Goal: Task Accomplishment & Management: Complete application form

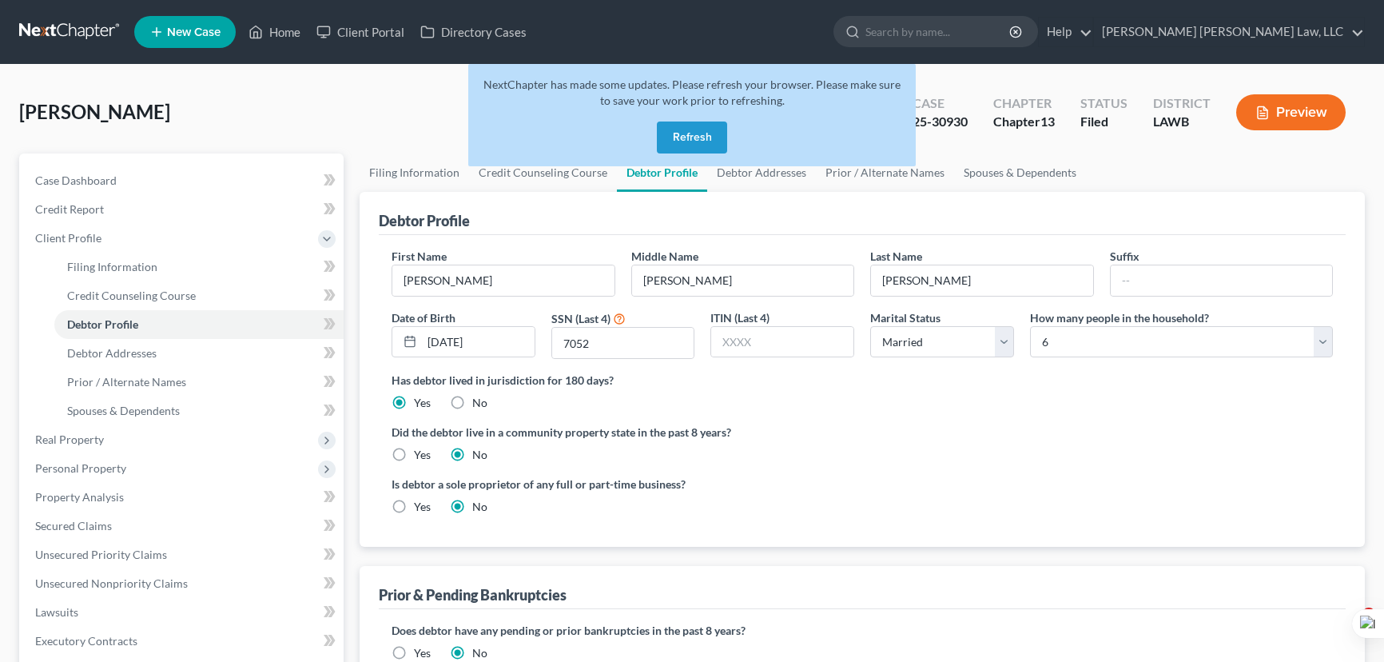
select select "1"
select select "5"
click at [671, 127] on button "Refresh" at bounding box center [692, 137] width 70 height 32
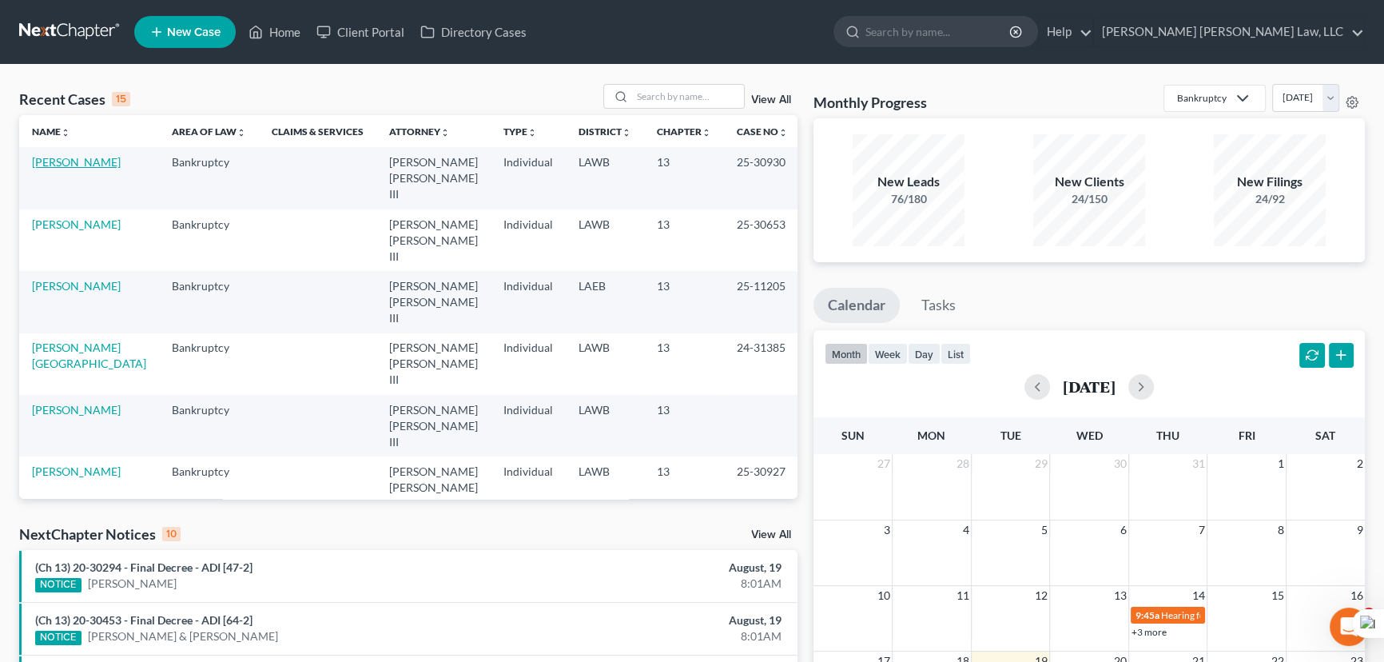
click at [60, 156] on link "[PERSON_NAME]" at bounding box center [76, 162] width 89 height 14
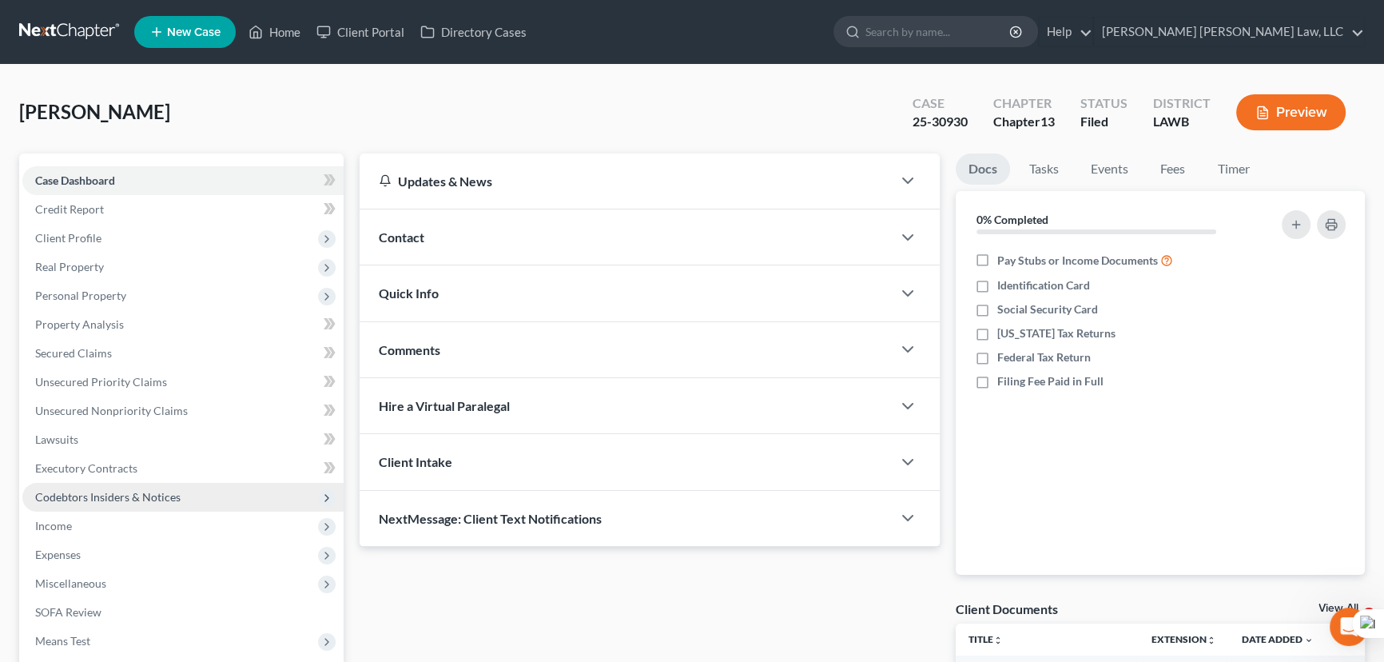
scroll to position [214, 0]
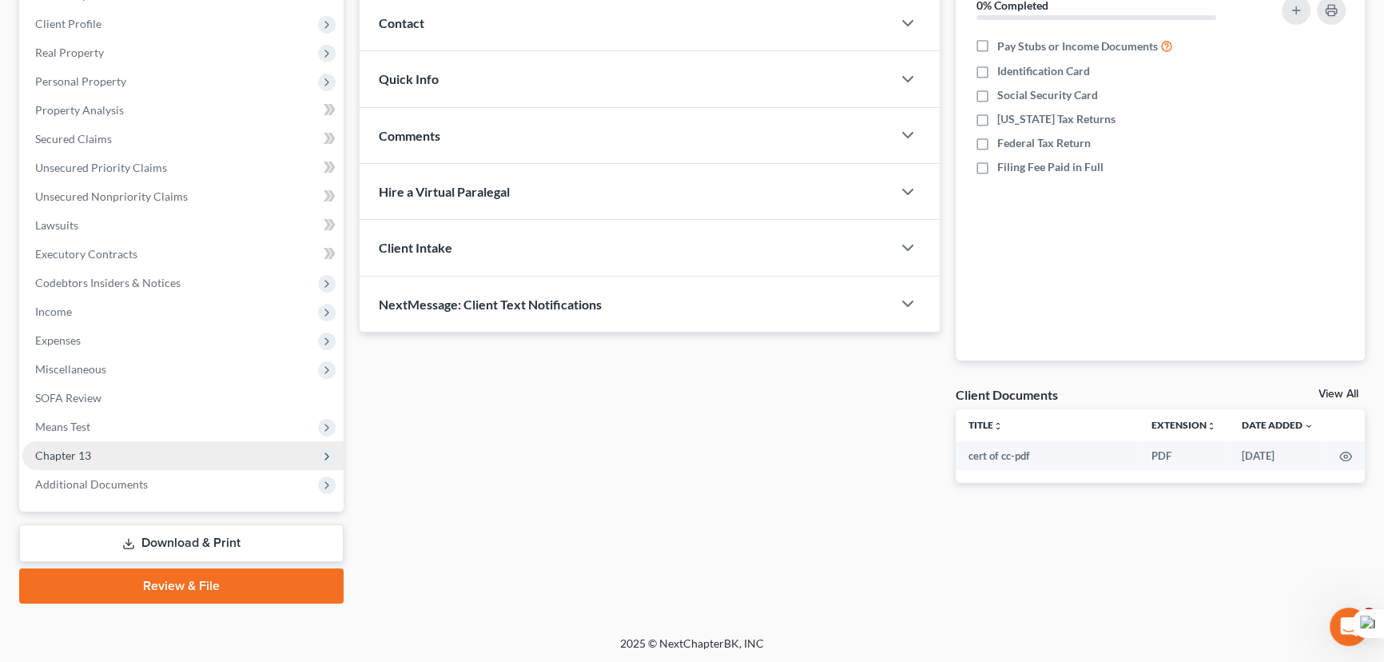
click at [122, 450] on span "Chapter 13" at bounding box center [182, 455] width 321 height 29
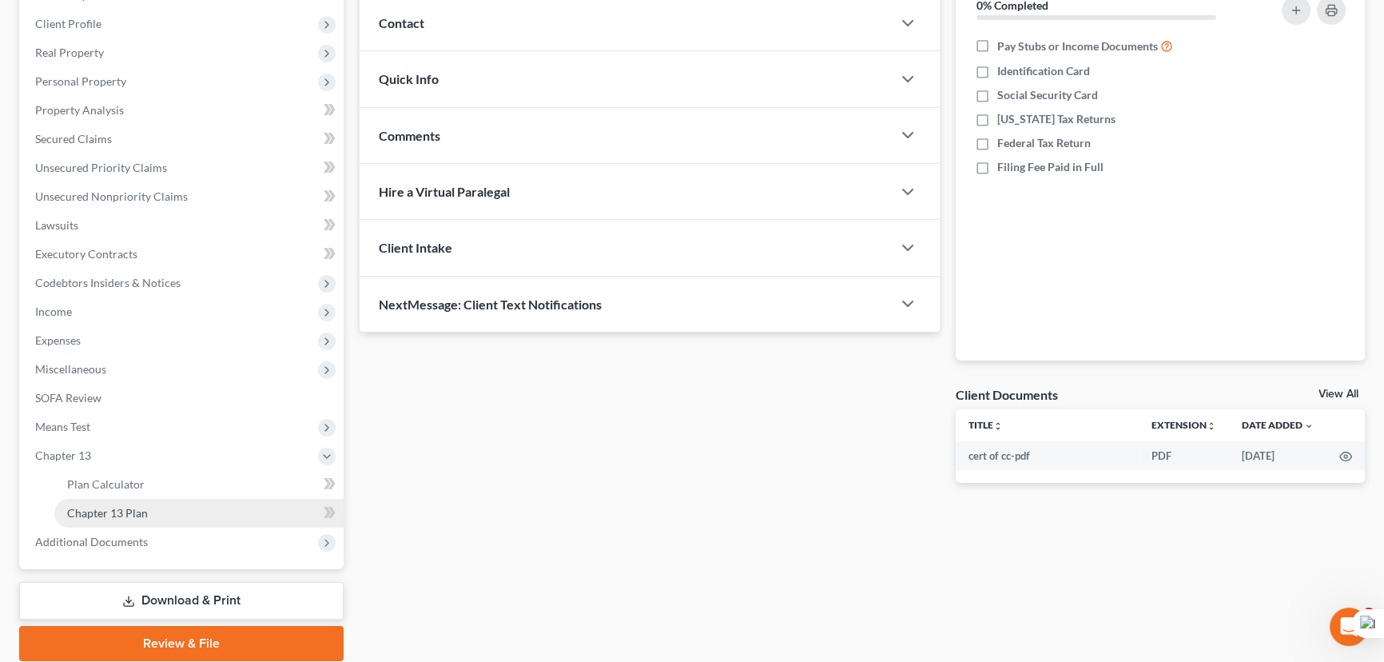
click at [145, 511] on span "Chapter 13 Plan" at bounding box center [107, 513] width 81 height 14
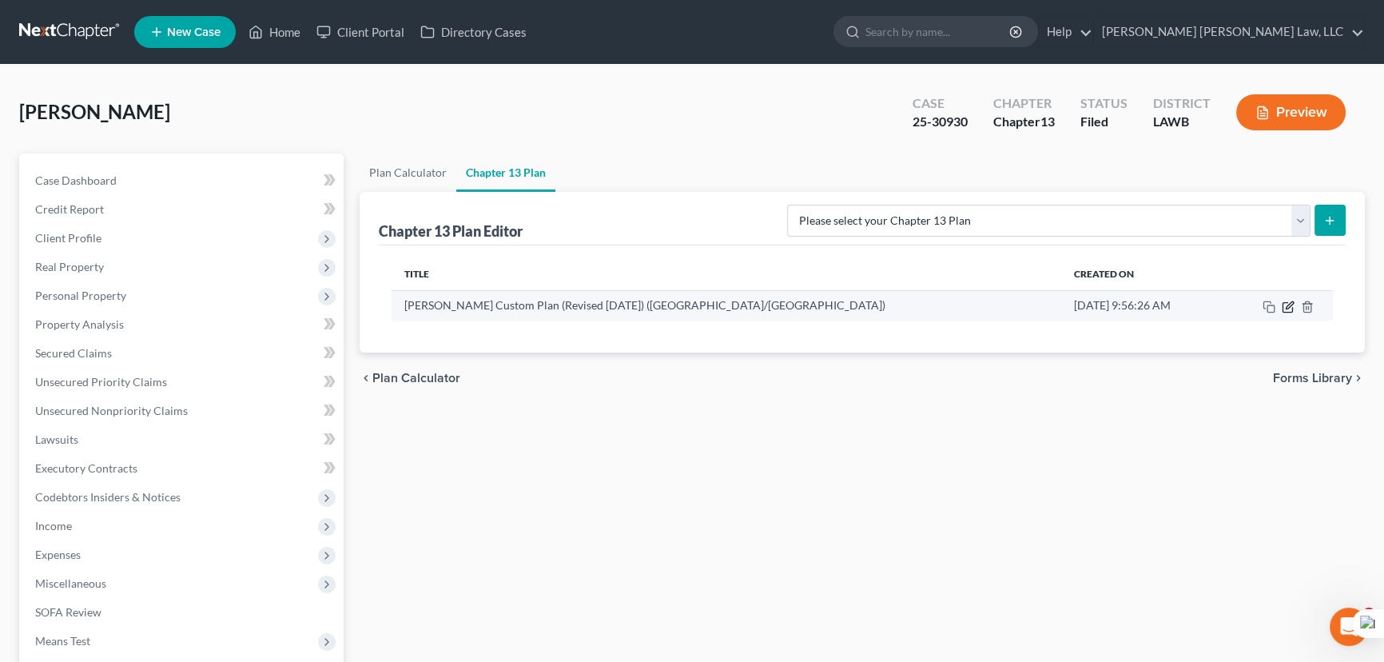
click at [1285, 309] on icon "button" at bounding box center [1288, 306] width 13 height 13
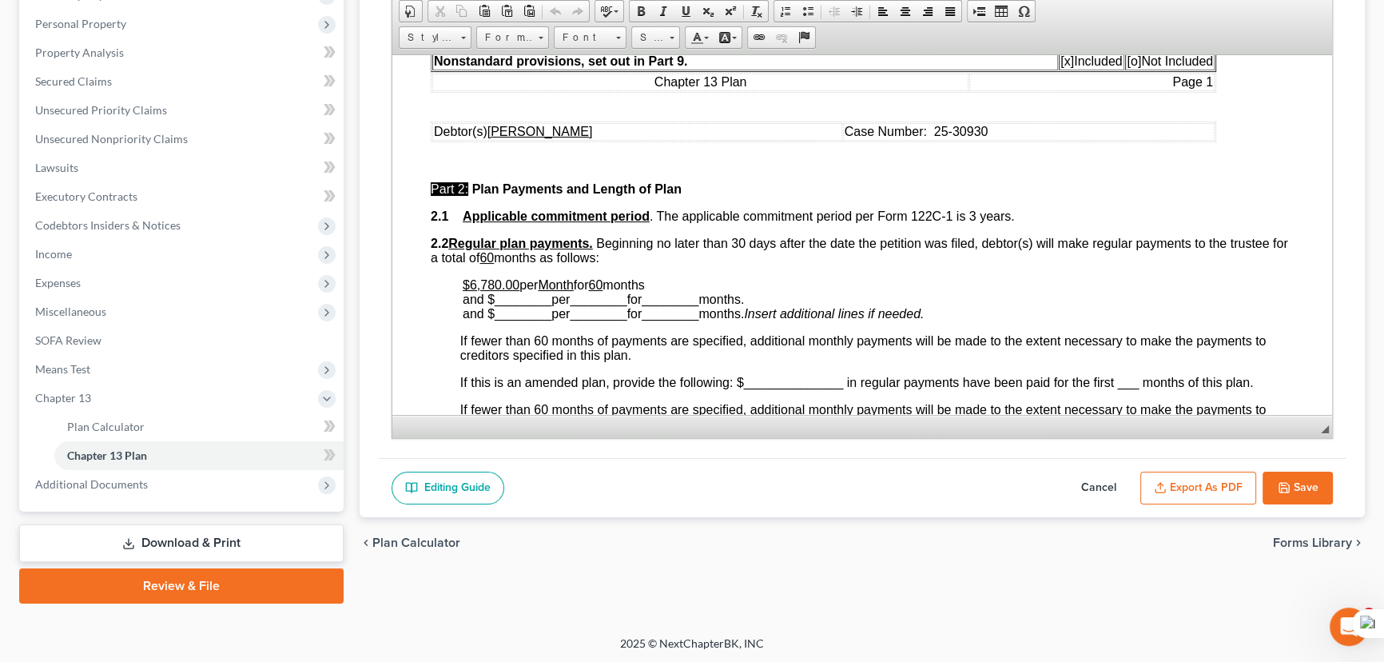
scroll to position [591, 0]
click at [1286, 473] on button "Save" at bounding box center [1297, 488] width 70 height 34
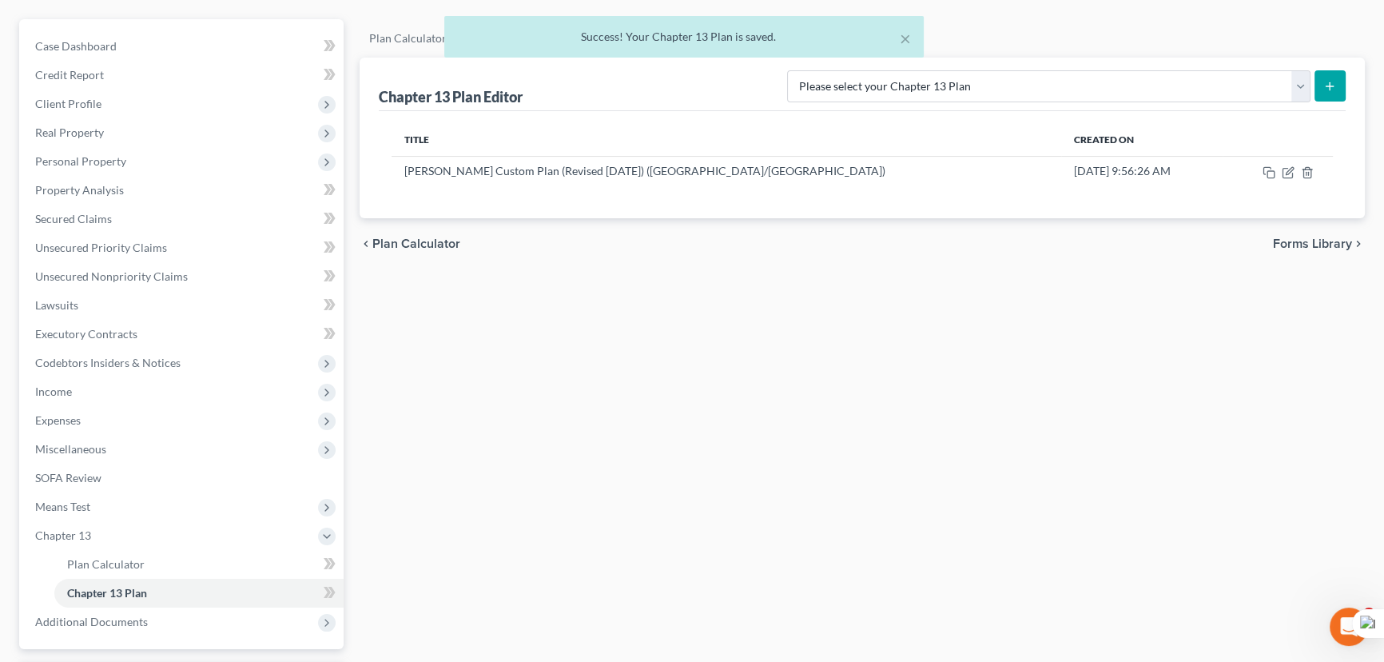
scroll to position [0, 0]
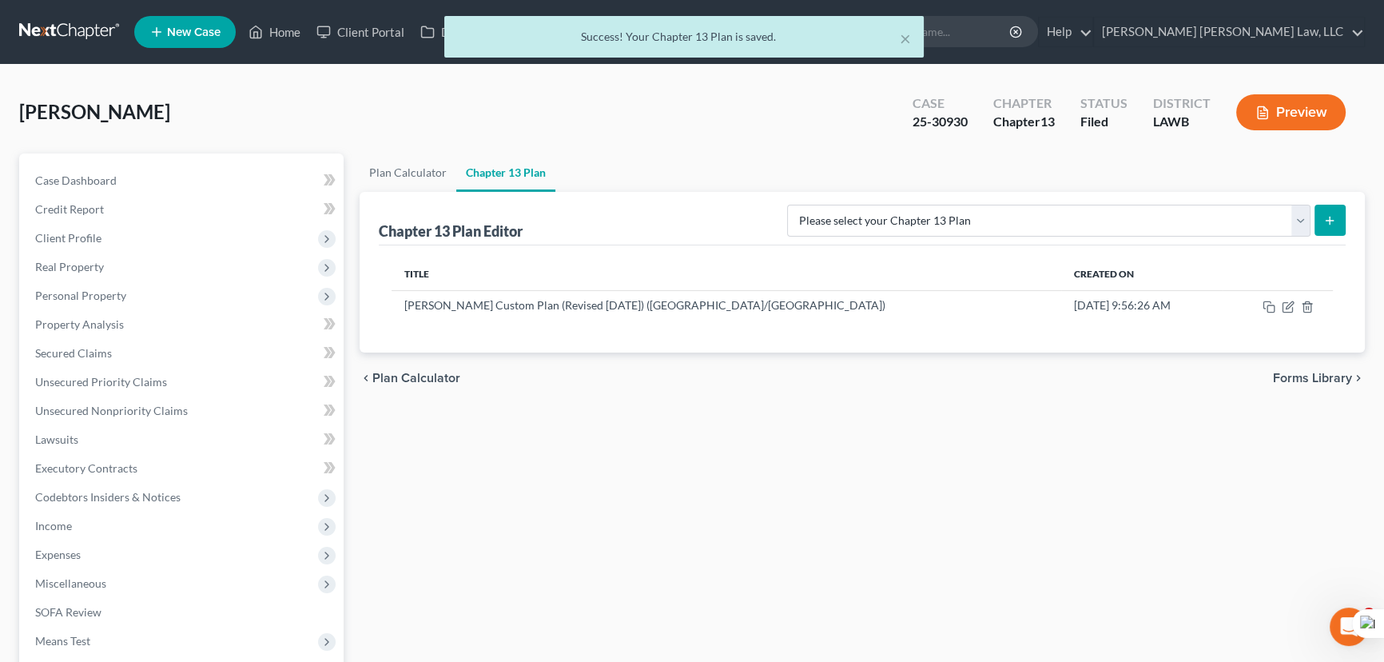
click at [64, 31] on div "× Success! Your Chapter 13 Plan is saved." at bounding box center [684, 41] width 1384 height 50
click at [61, 23] on div "× Success! Your Chapter 13 Plan is saved." at bounding box center [684, 41] width 1384 height 50
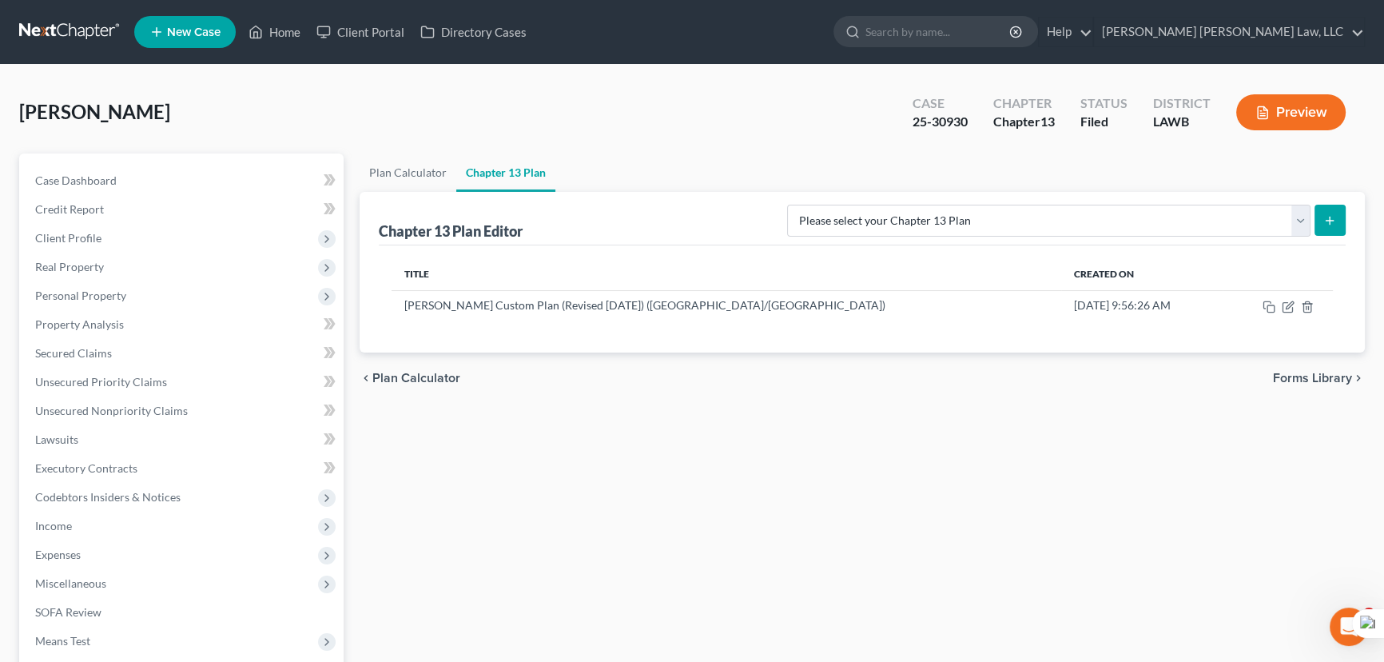
click at [62, 26] on link at bounding box center [70, 32] width 102 height 29
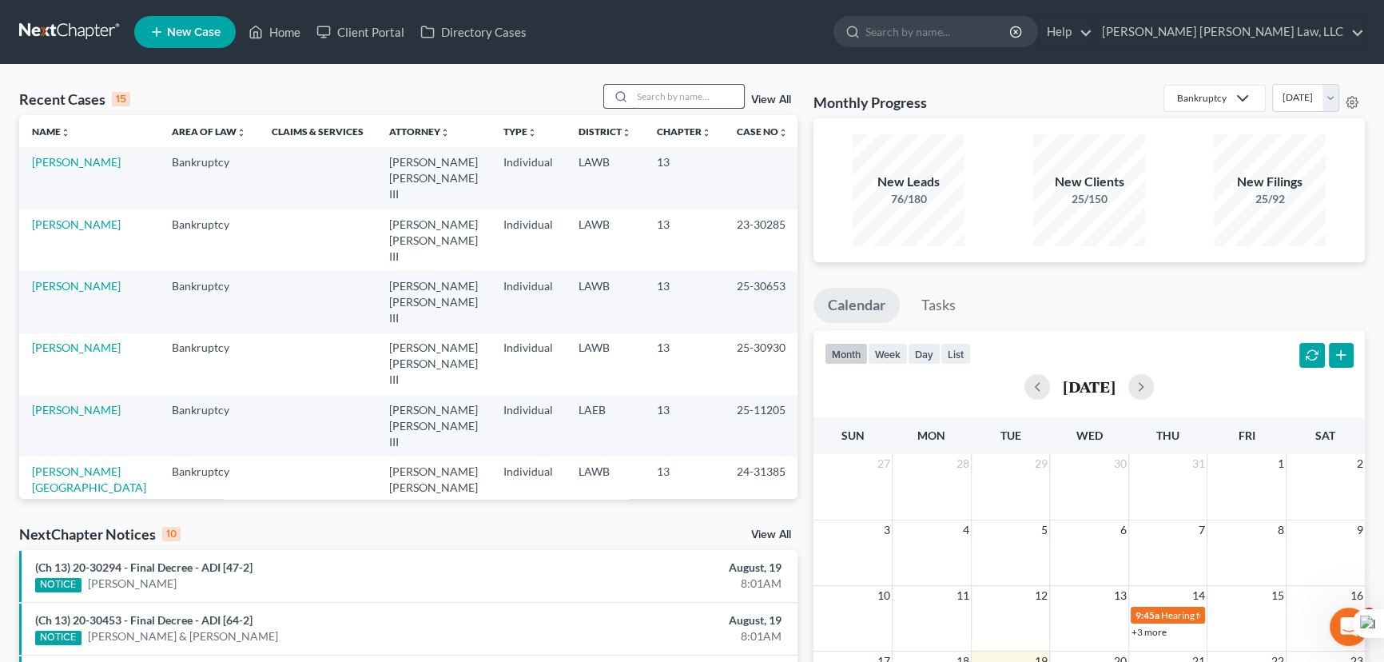
click at [689, 106] on input "search" at bounding box center [688, 96] width 112 height 23
type input "legaux"
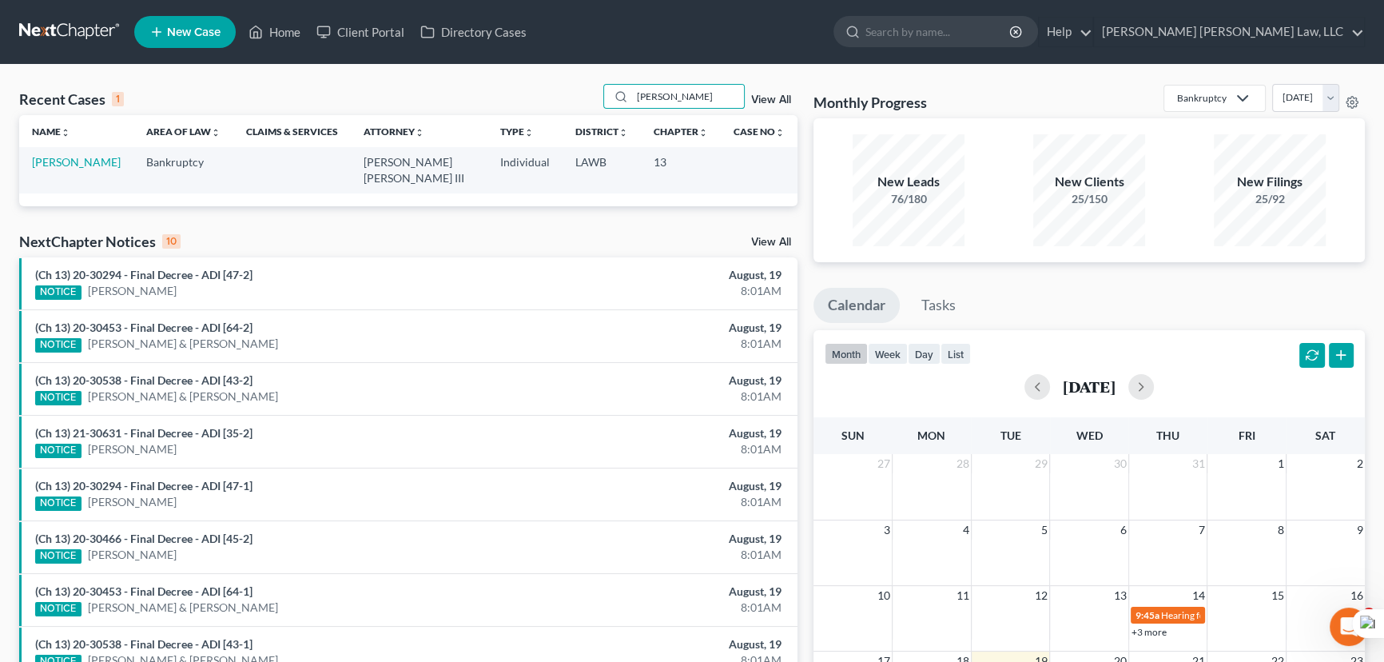
click at [78, 169] on td "[PERSON_NAME]" at bounding box center [76, 170] width 114 height 46
click at [81, 149] on td "[PERSON_NAME]" at bounding box center [76, 170] width 114 height 46
click at [77, 161] on link "[PERSON_NAME]" at bounding box center [76, 162] width 89 height 14
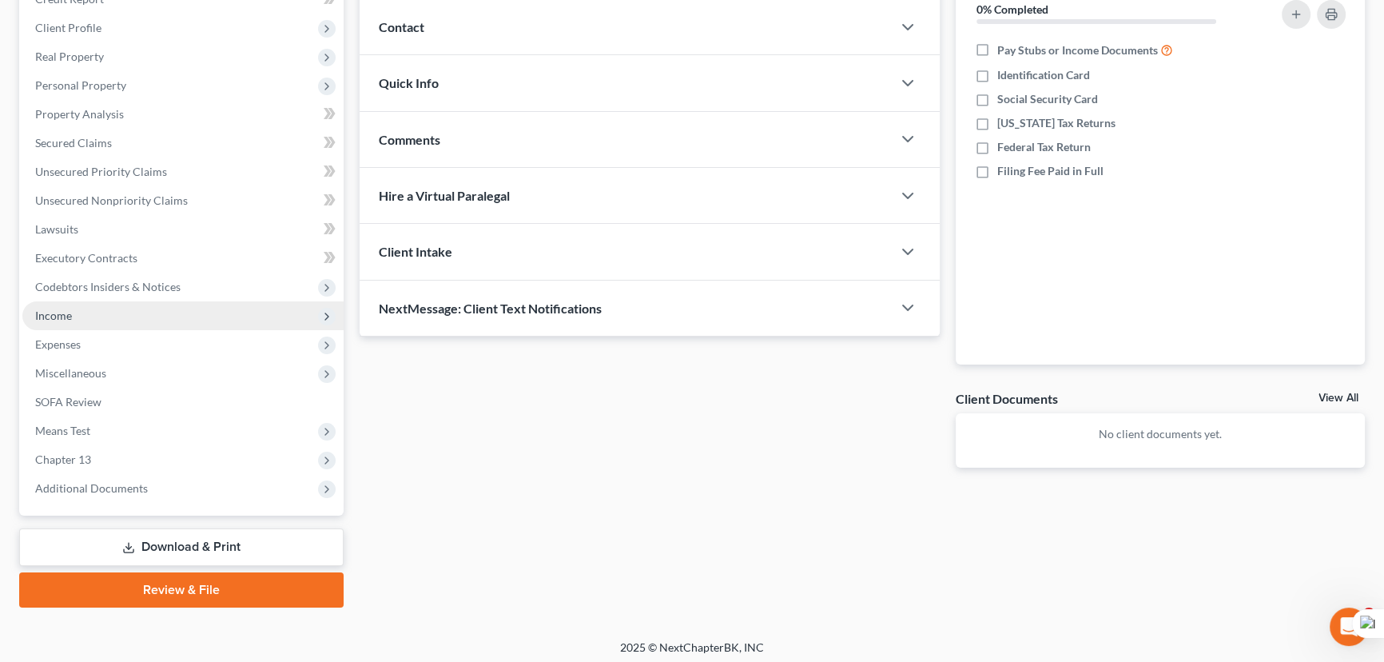
click at [126, 316] on span "Income" at bounding box center [182, 315] width 321 height 29
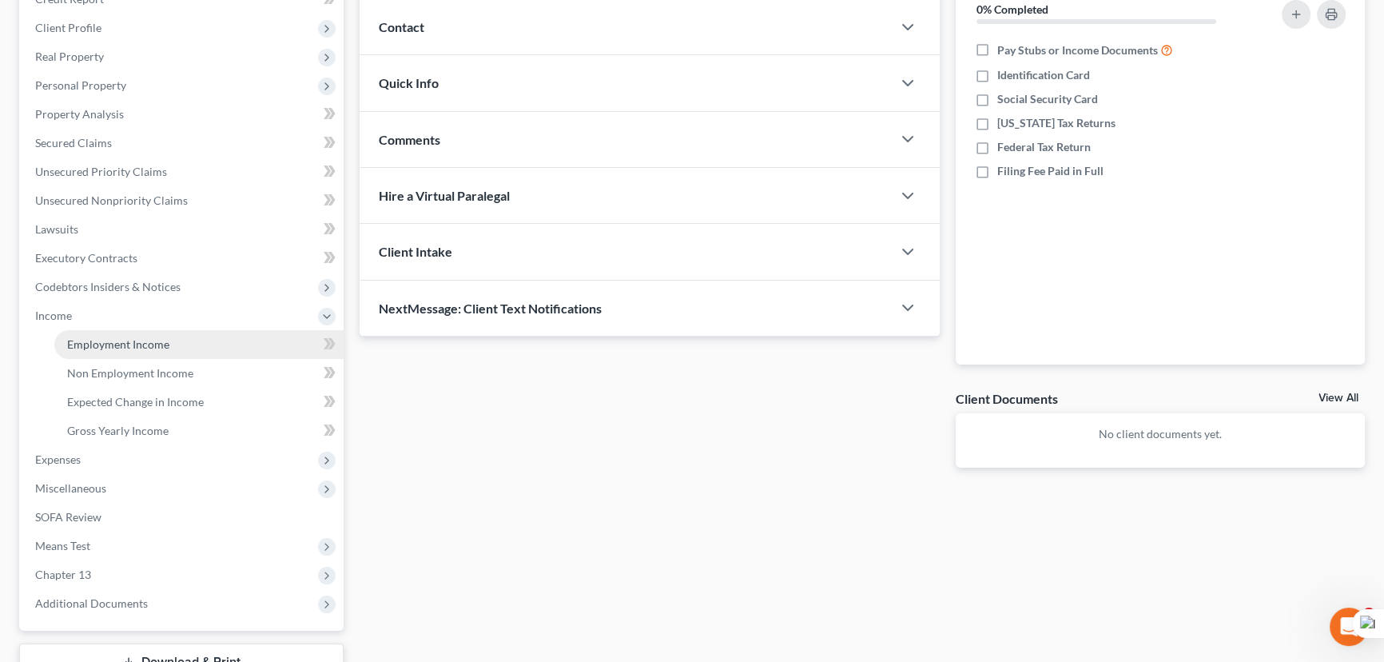
click at [128, 337] on span "Employment Income" at bounding box center [118, 344] width 102 height 14
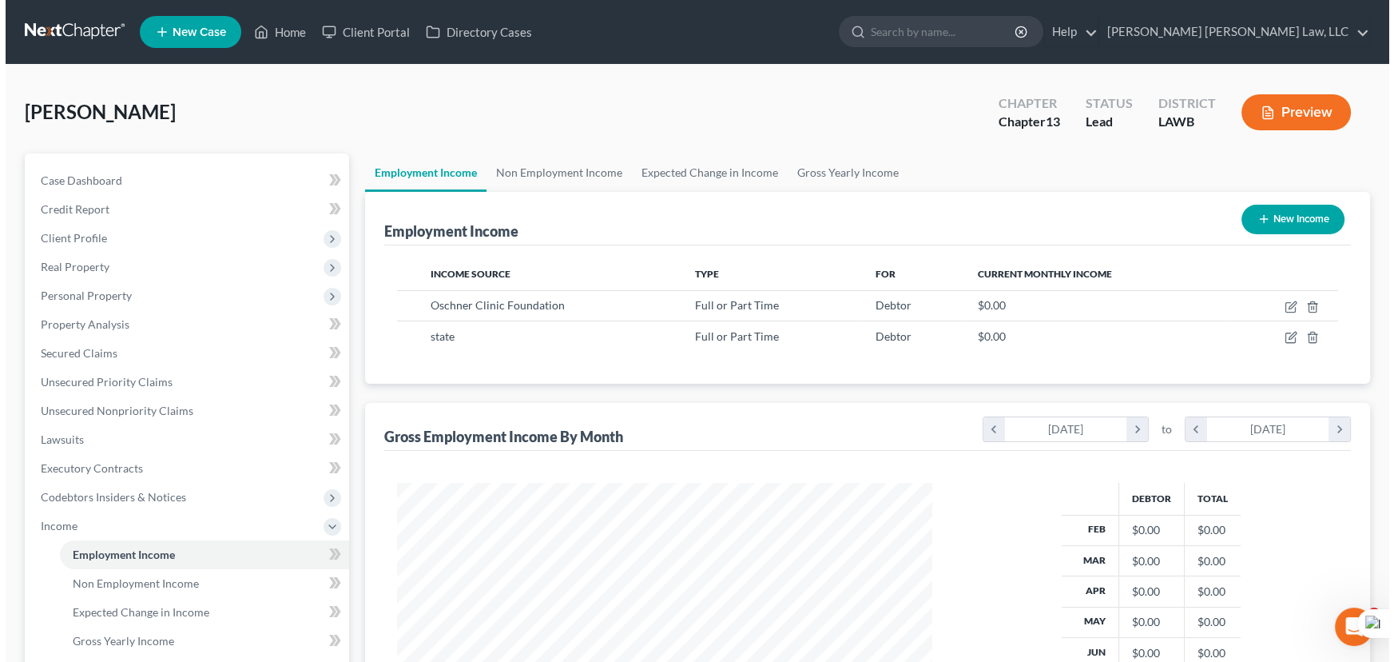
scroll to position [286, 567]
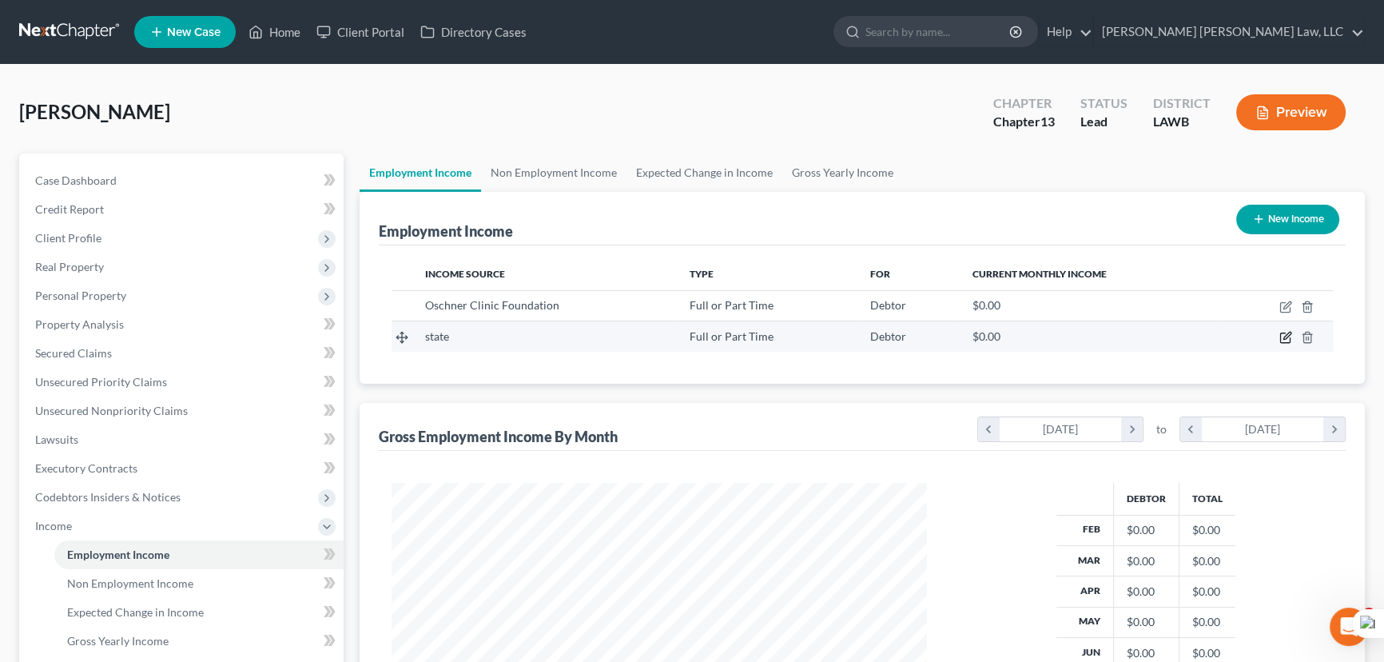
click at [1284, 336] on icon "button" at bounding box center [1286, 335] width 7 height 7
select select "0"
select select "2"
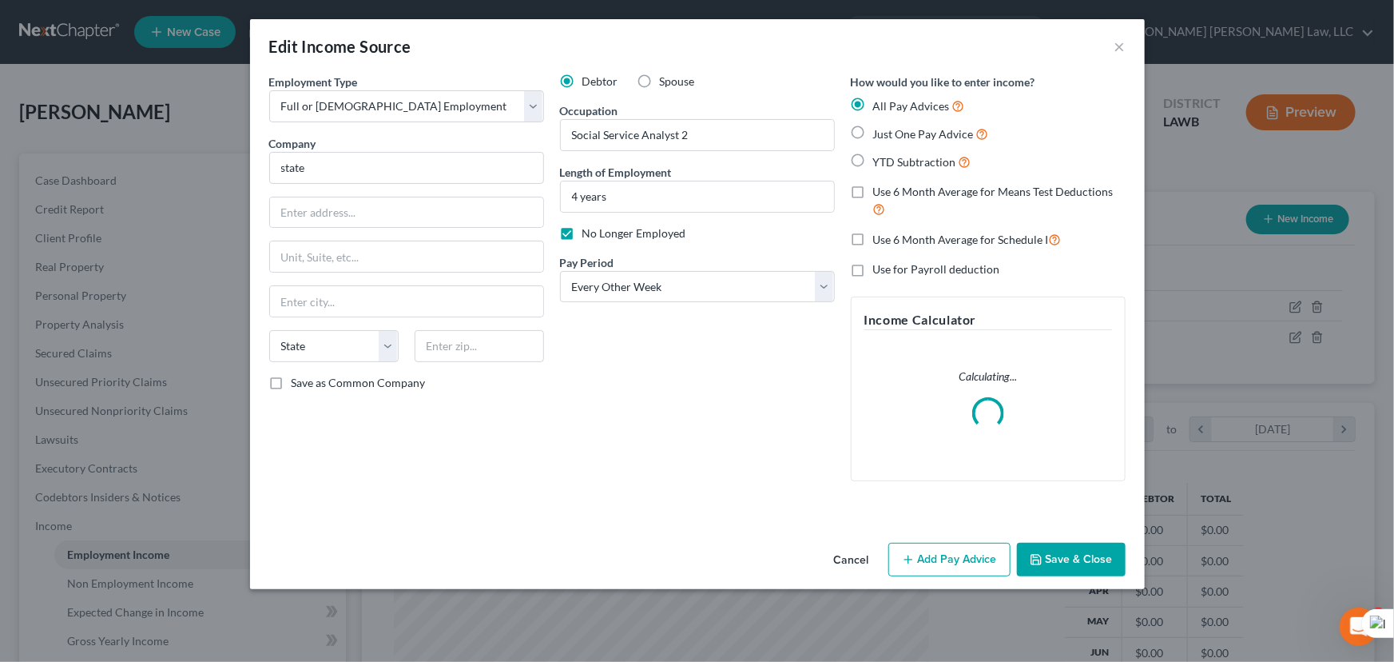
scroll to position [286, 572]
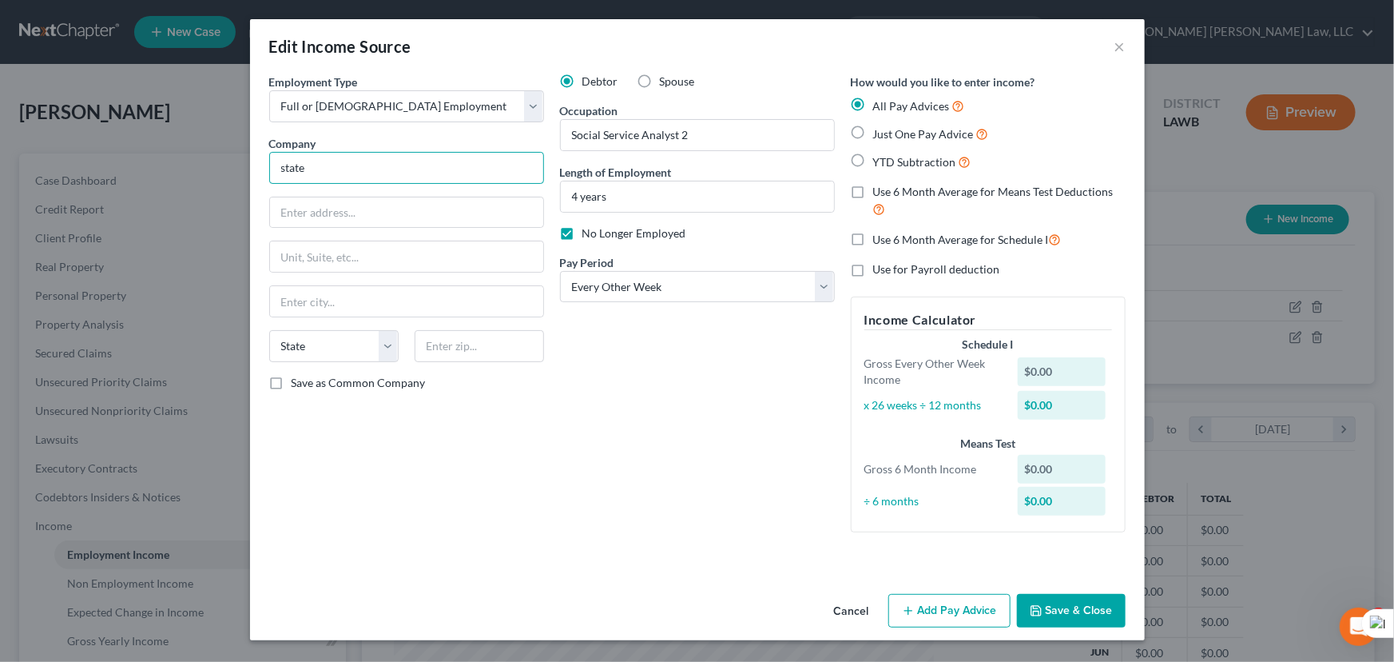
drag, startPoint x: 426, startPoint y: 176, endPoint x: 140, endPoint y: 169, distance: 286.1
click at [140, 169] on div "Edit Income Source × Employment Type * Select Full or Part Time Employment Self…" at bounding box center [697, 331] width 1394 height 662
click at [415, 177] on input "state" at bounding box center [406, 168] width 275 height 32
drag, startPoint x: 356, startPoint y: 172, endPoint x: 113, endPoint y: 129, distance: 246.5
click at [113, 129] on div "Edit Income Source × Employment Type * Select Full or Part Time Employment Self…" at bounding box center [697, 331] width 1394 height 662
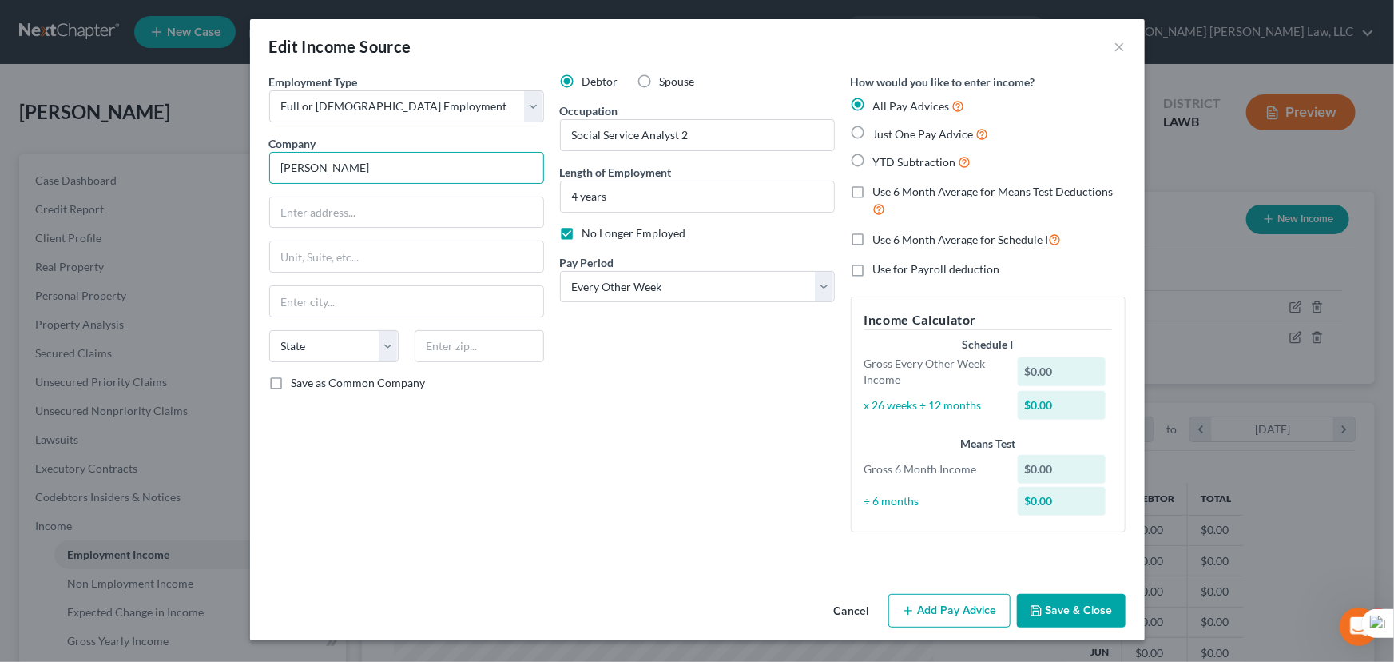
drag, startPoint x: 423, startPoint y: 160, endPoint x: 100, endPoint y: 165, distance: 323.6
click at [100, 165] on div "Edit Income Source × Employment Type * Select Full or Part Time Employment Self…" at bounding box center [697, 331] width 1394 height 662
type input "t"
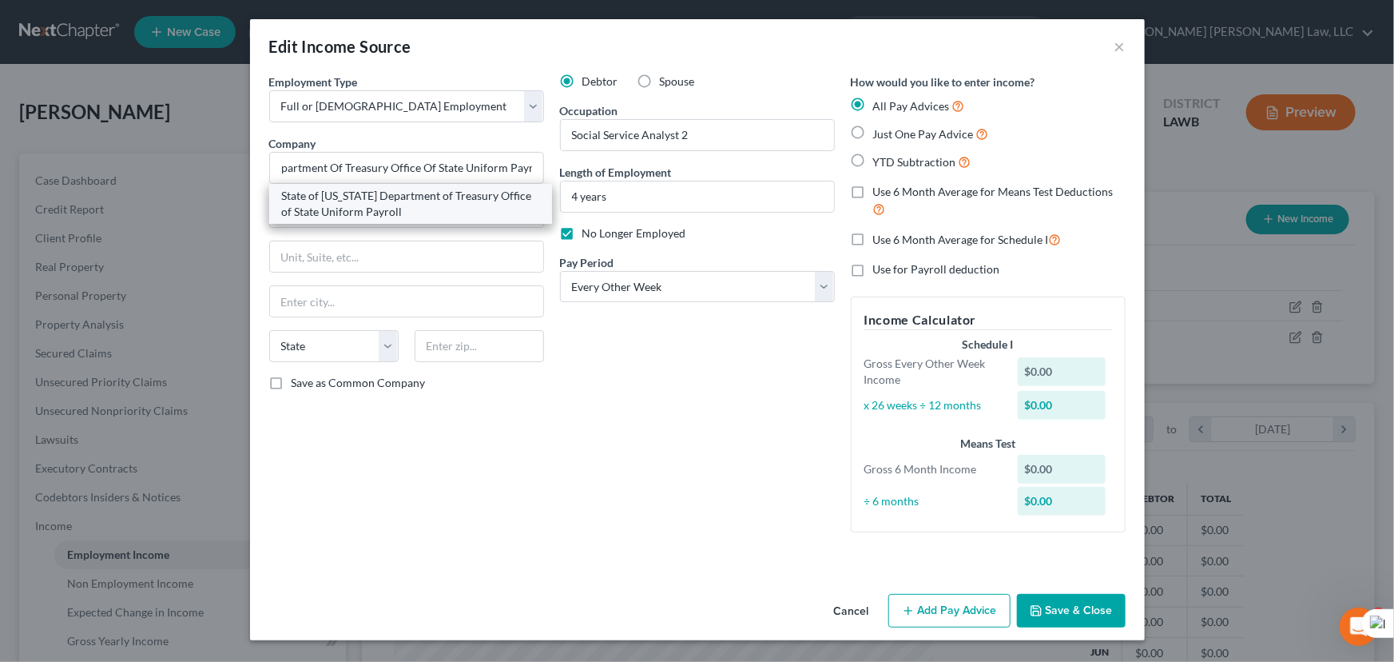
click at [495, 197] on div "State of Louisiana Department of Treasury Office of State Uniform Payroll" at bounding box center [410, 204] width 257 height 32
type input "State of Louisiana Department of Treasury Office of State Uniform Payroll"
type input "1201 N. Third St., Suite 3-210"
type input "Baton Rouge"
select select "19"
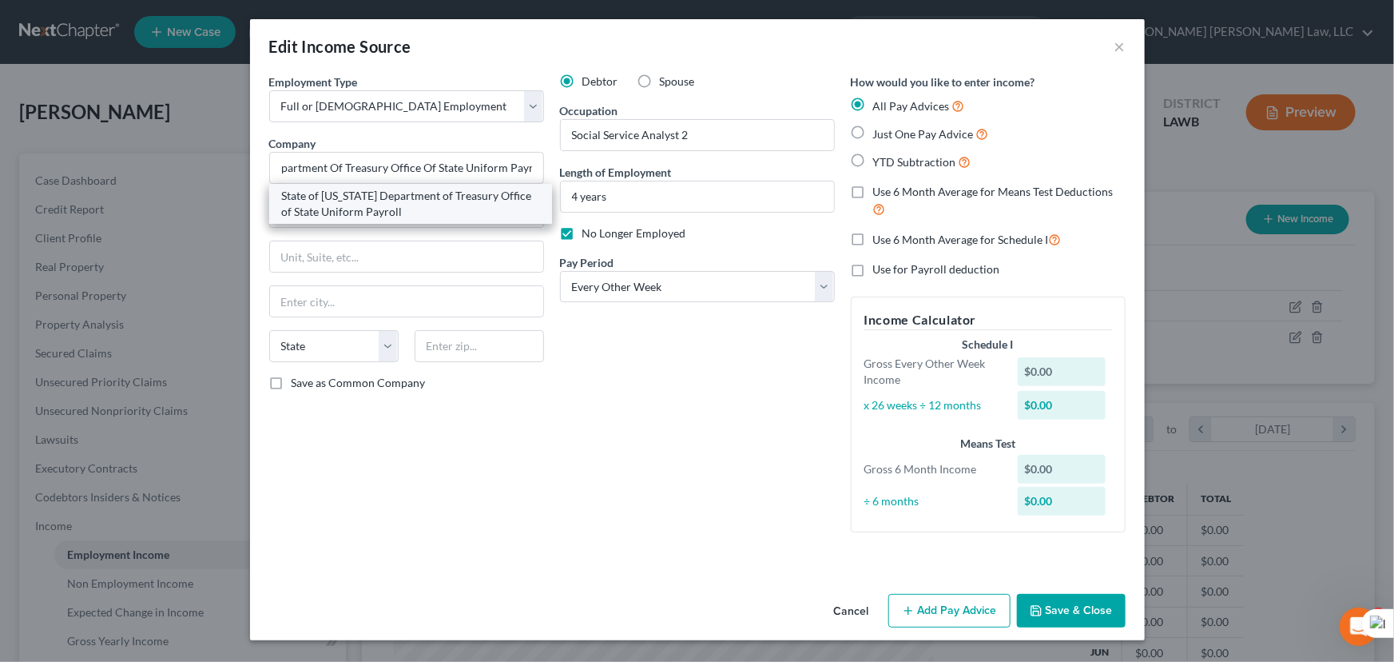
type input "70802"
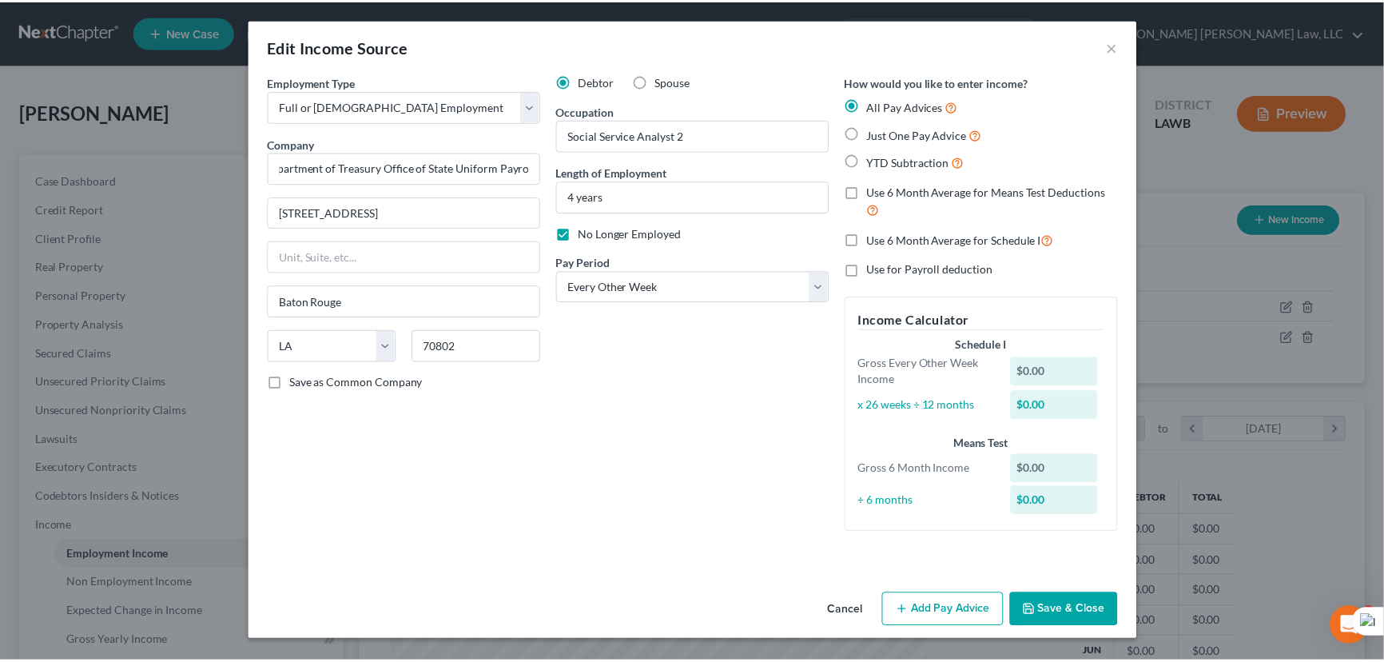
scroll to position [0, 0]
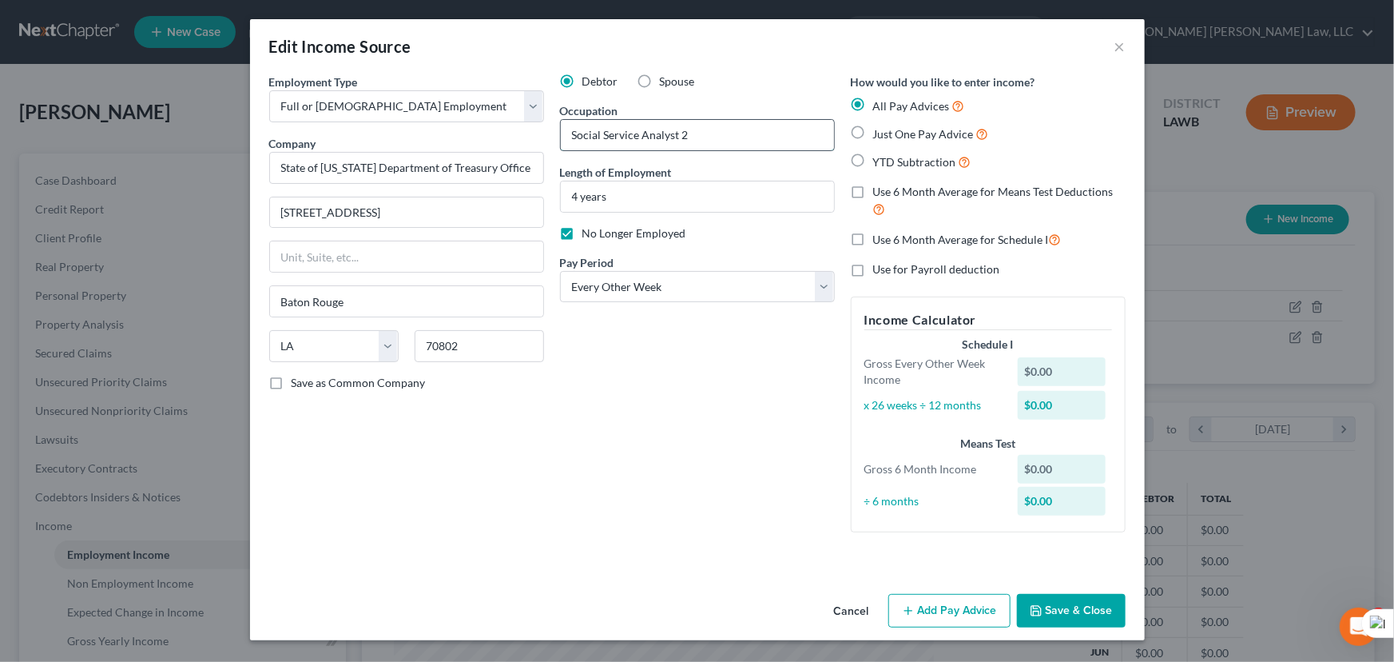
click at [726, 142] on input "Social Service Analyst 2" at bounding box center [697, 135] width 273 height 30
click at [1073, 599] on button "Save & Close" at bounding box center [1071, 611] width 109 height 34
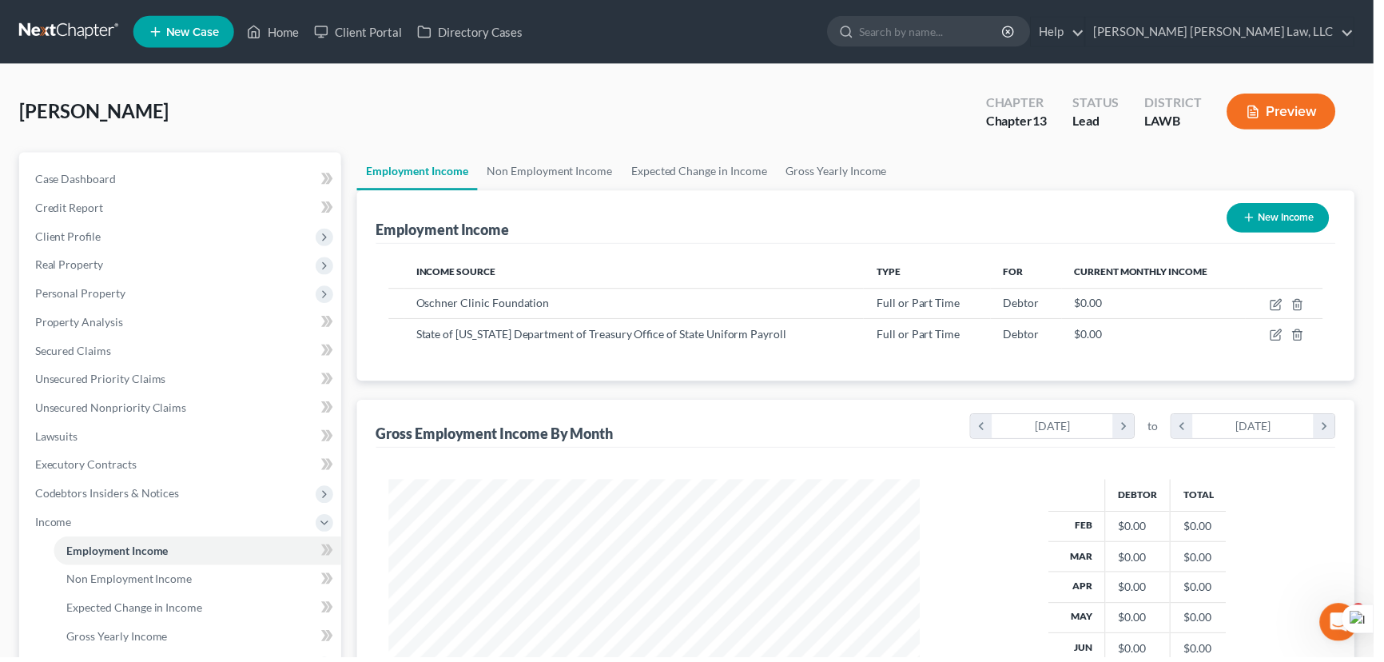
scroll to position [798662, 798381]
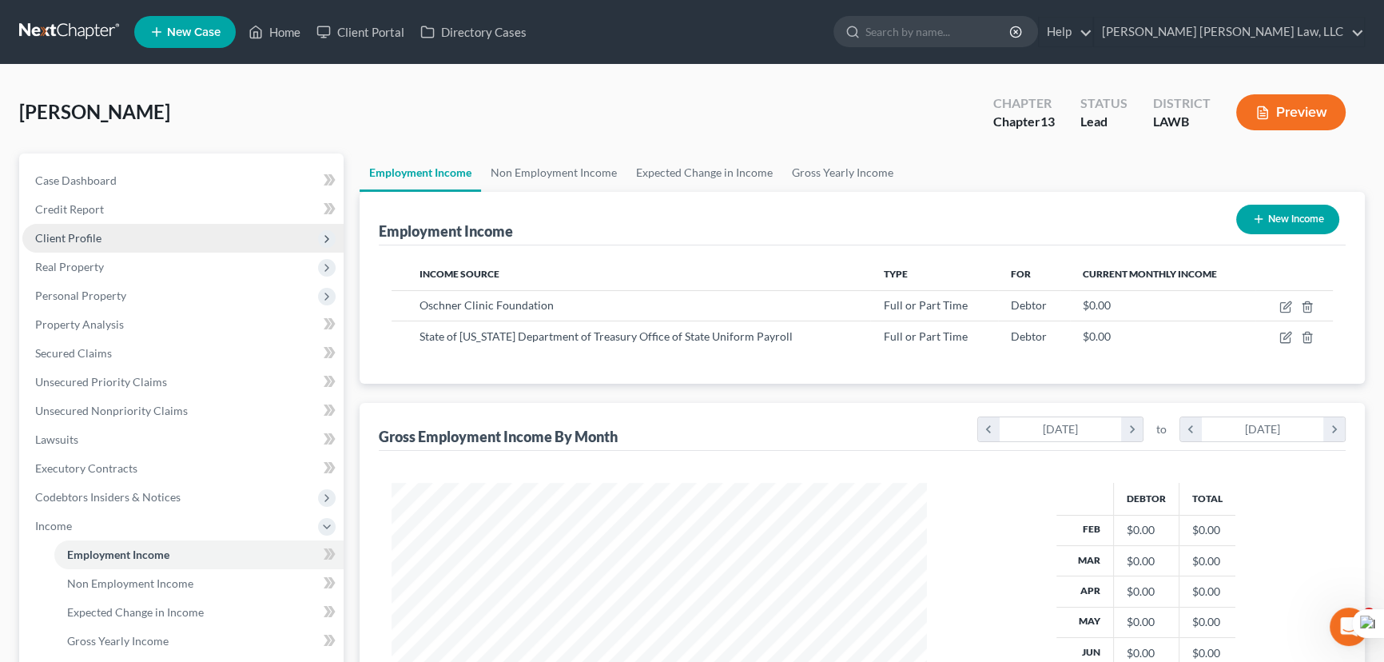
click at [92, 232] on span "Client Profile" at bounding box center [68, 238] width 66 height 14
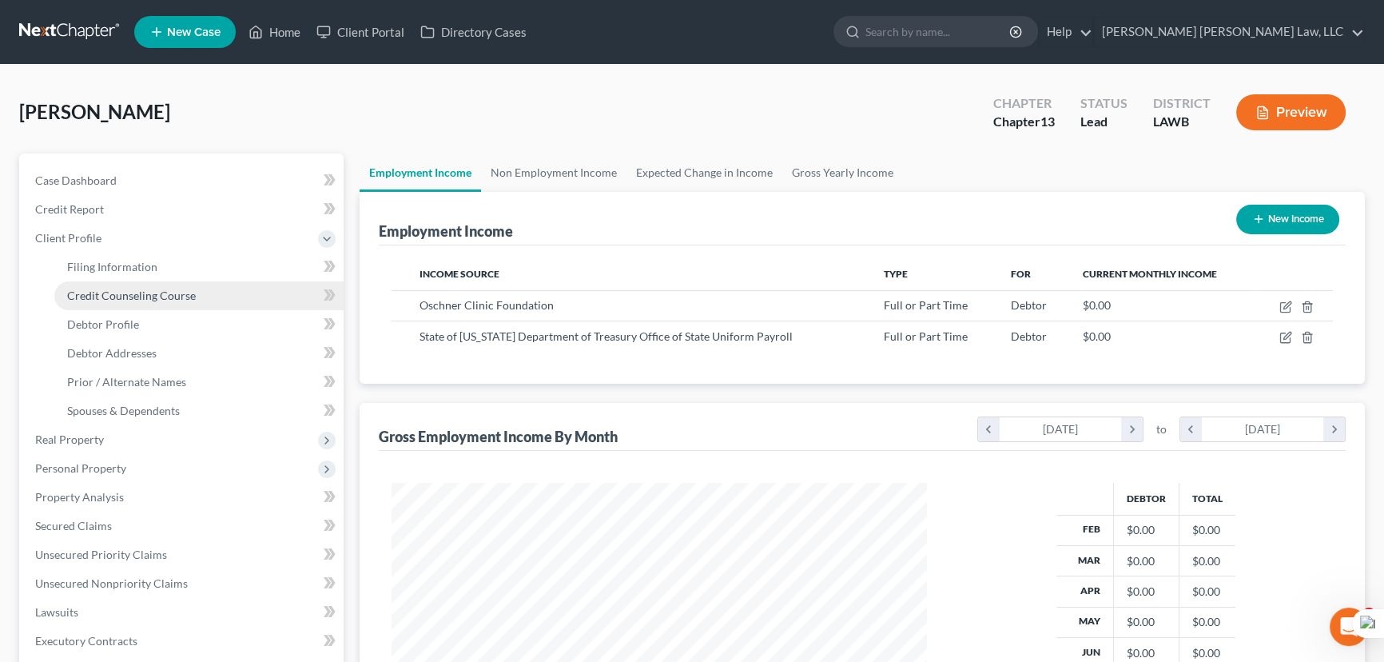
click at [120, 296] on span "Credit Counseling Course" at bounding box center [131, 295] width 129 height 14
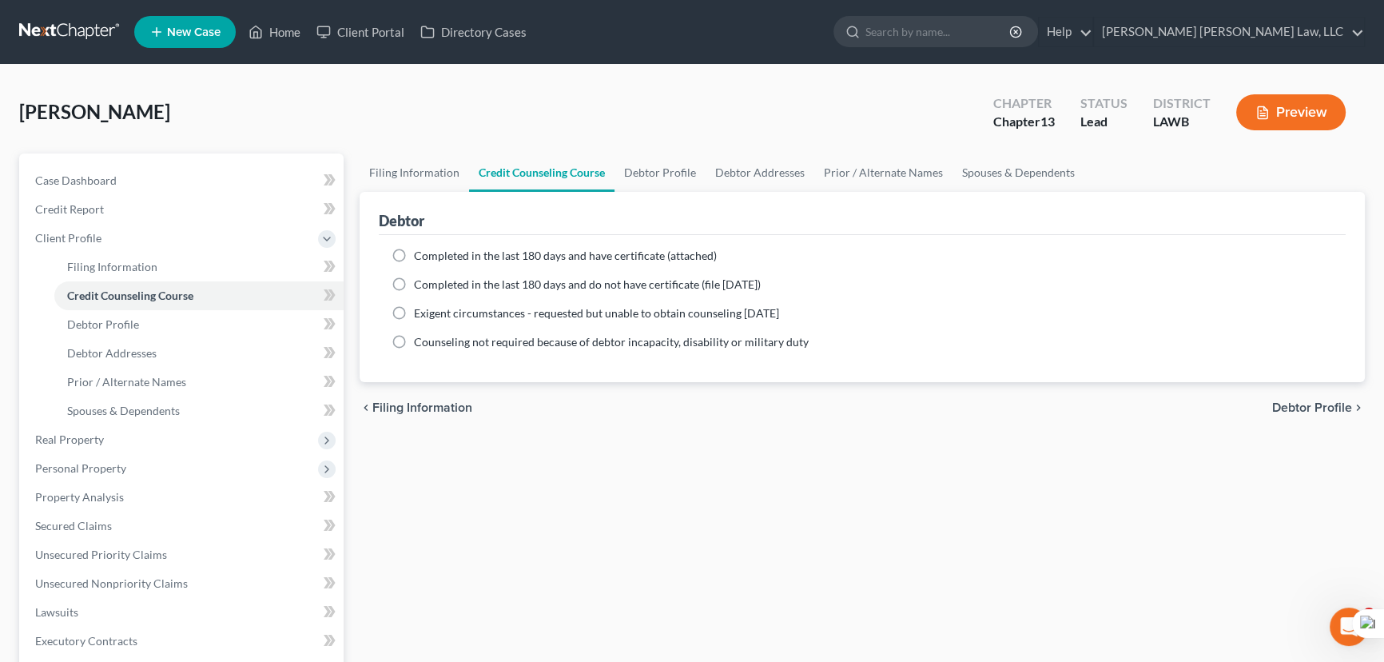
drag, startPoint x: 399, startPoint y: 282, endPoint x: 413, endPoint y: 290, distance: 15.8
click at [414, 282] on label "Completed in the last 180 days and do not have certificate (file within 14 days)" at bounding box center [587, 284] width 347 height 16
click at [420, 282] on input "Completed in the last 180 days and do not have certificate (file within 14 days)" at bounding box center [425, 281] width 10 height 10
radio input "true"
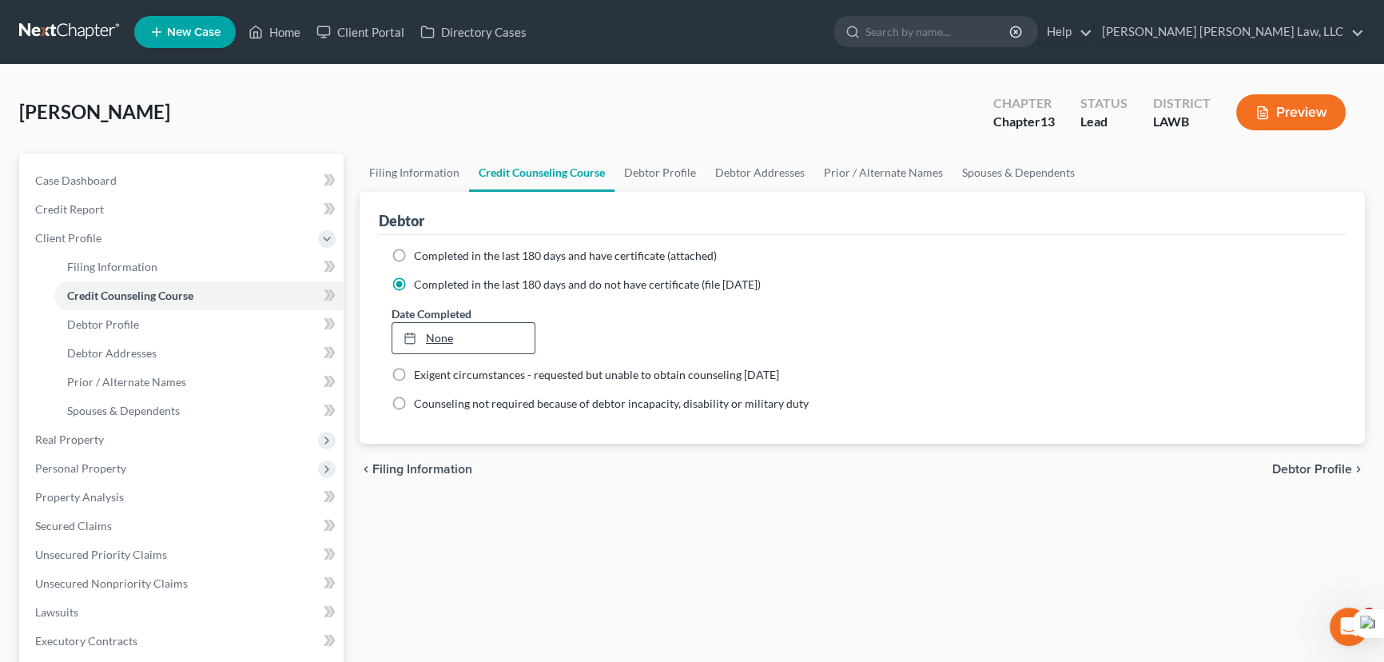
click at [447, 344] on link "None" at bounding box center [463, 338] width 142 height 30
type input "8/19/2025"
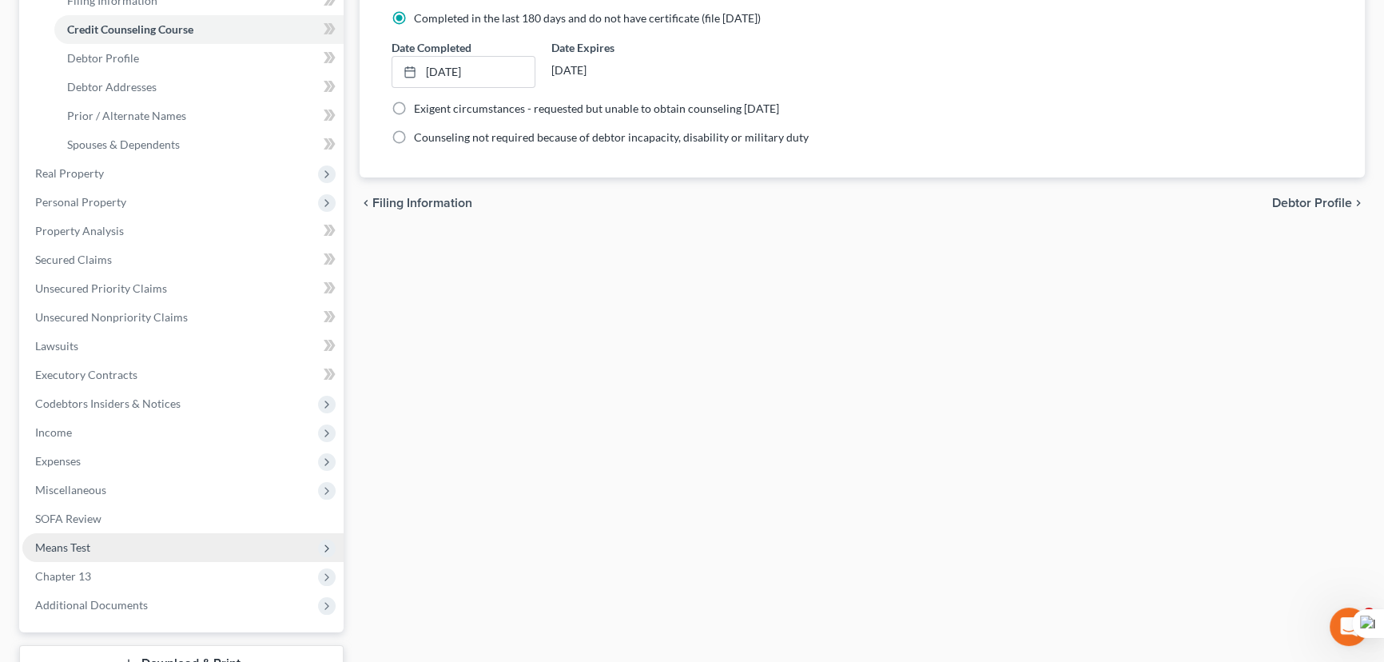
scroll to position [387, 0]
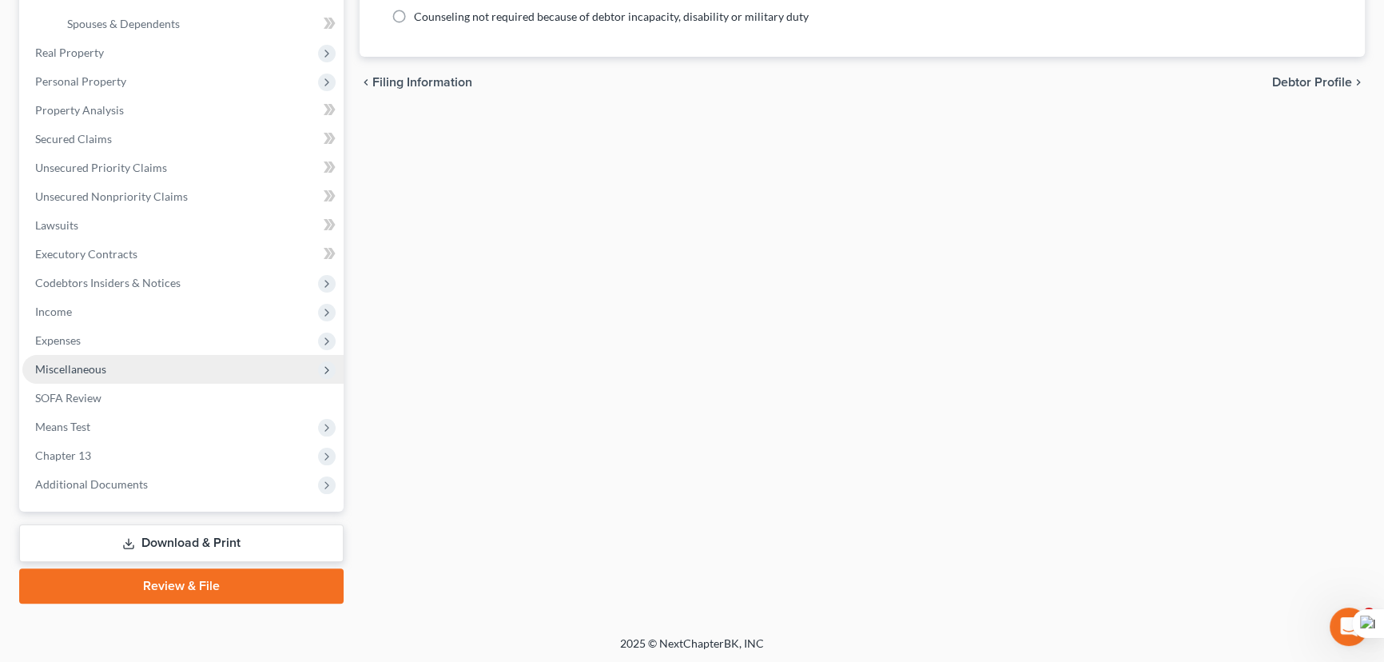
click at [125, 360] on span "Miscellaneous" at bounding box center [182, 369] width 321 height 29
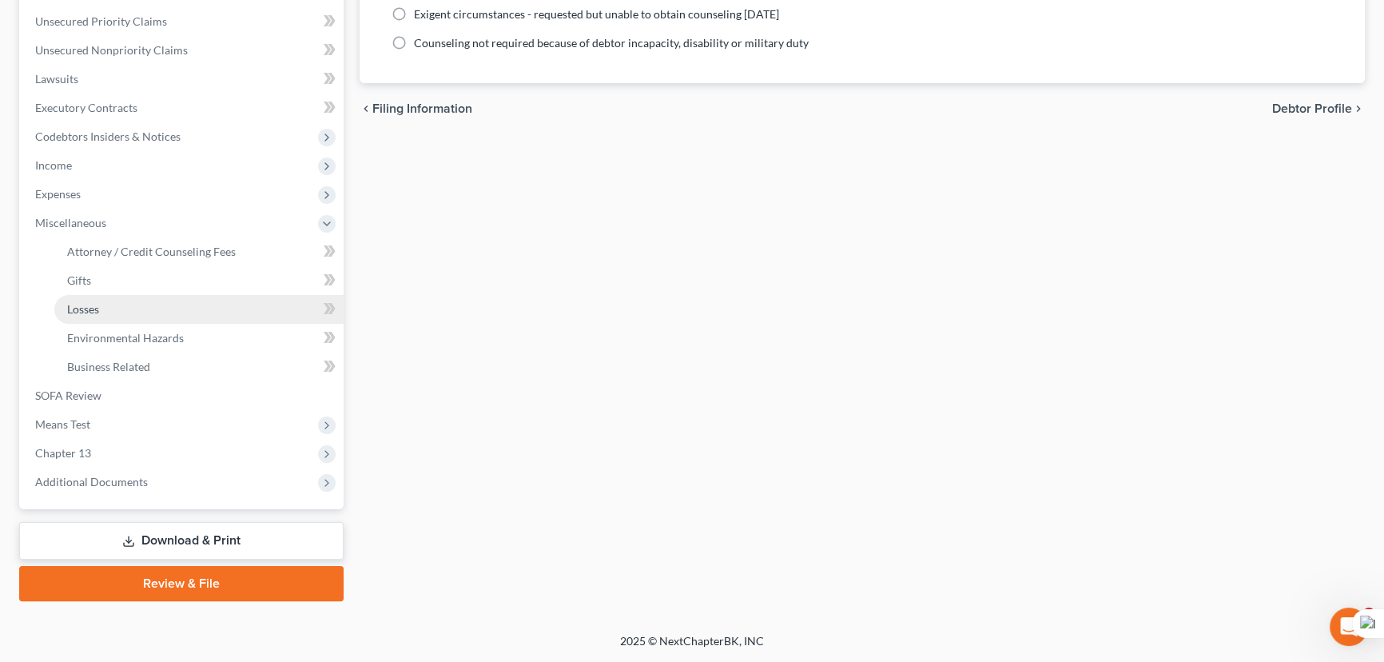
scroll to position [358, 0]
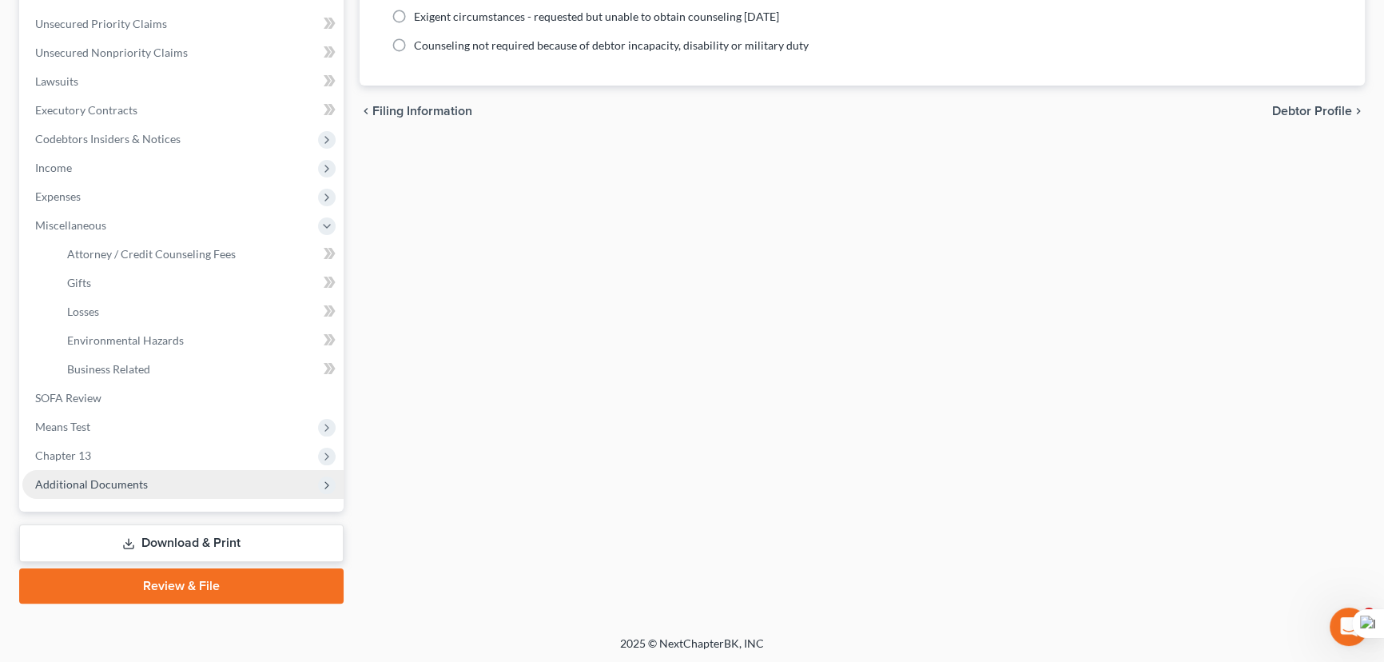
click at [142, 488] on span "Additional Documents" at bounding box center [91, 484] width 113 height 14
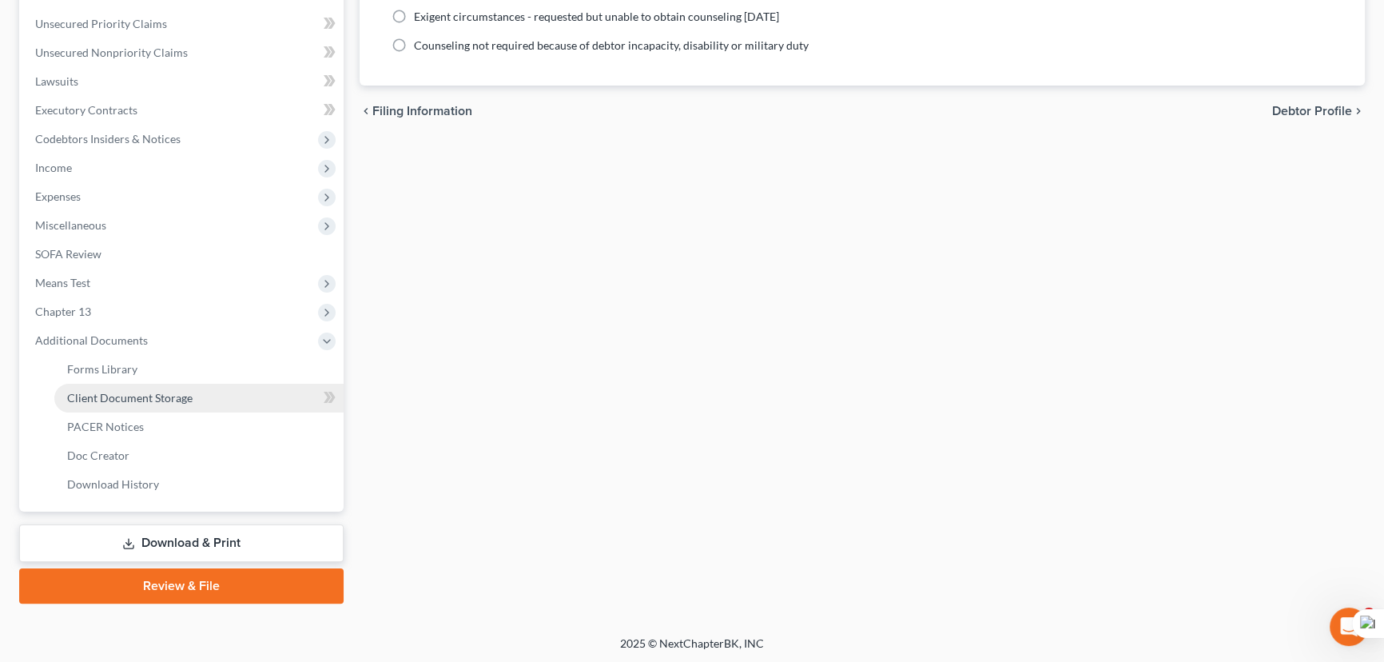
click at [153, 393] on span "Client Document Storage" at bounding box center [129, 398] width 125 height 14
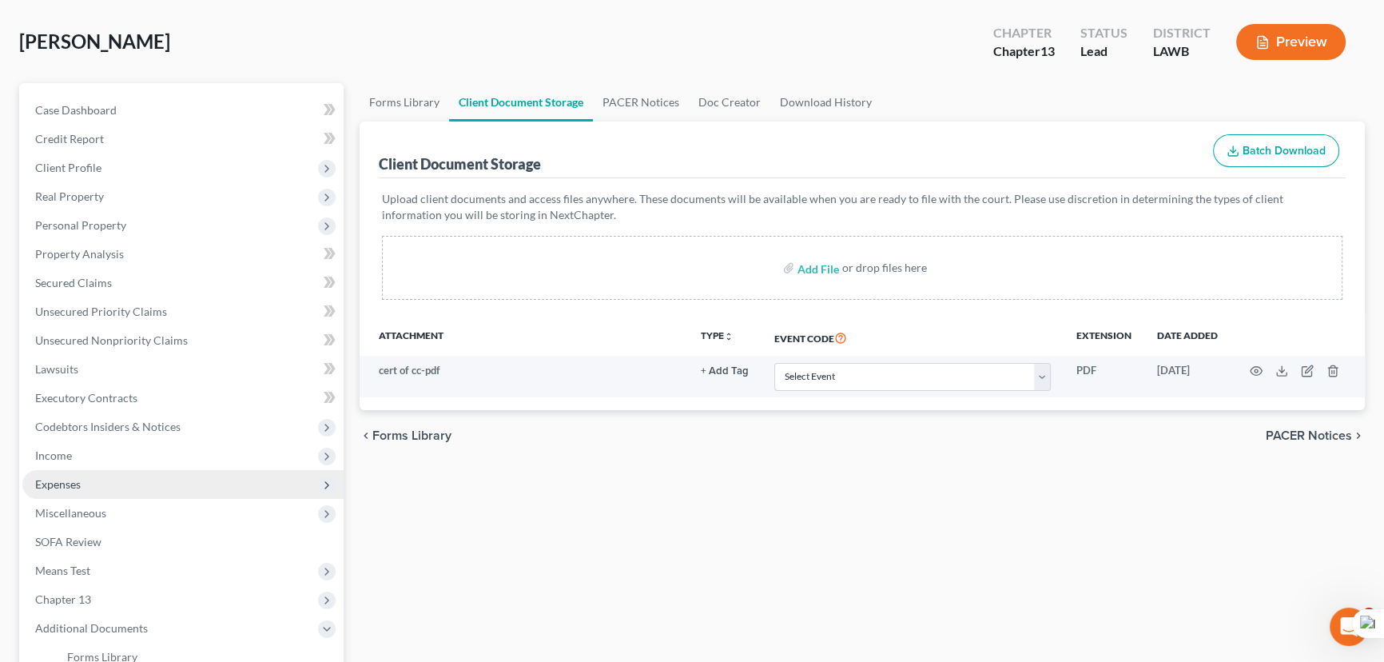
scroll to position [217, 0]
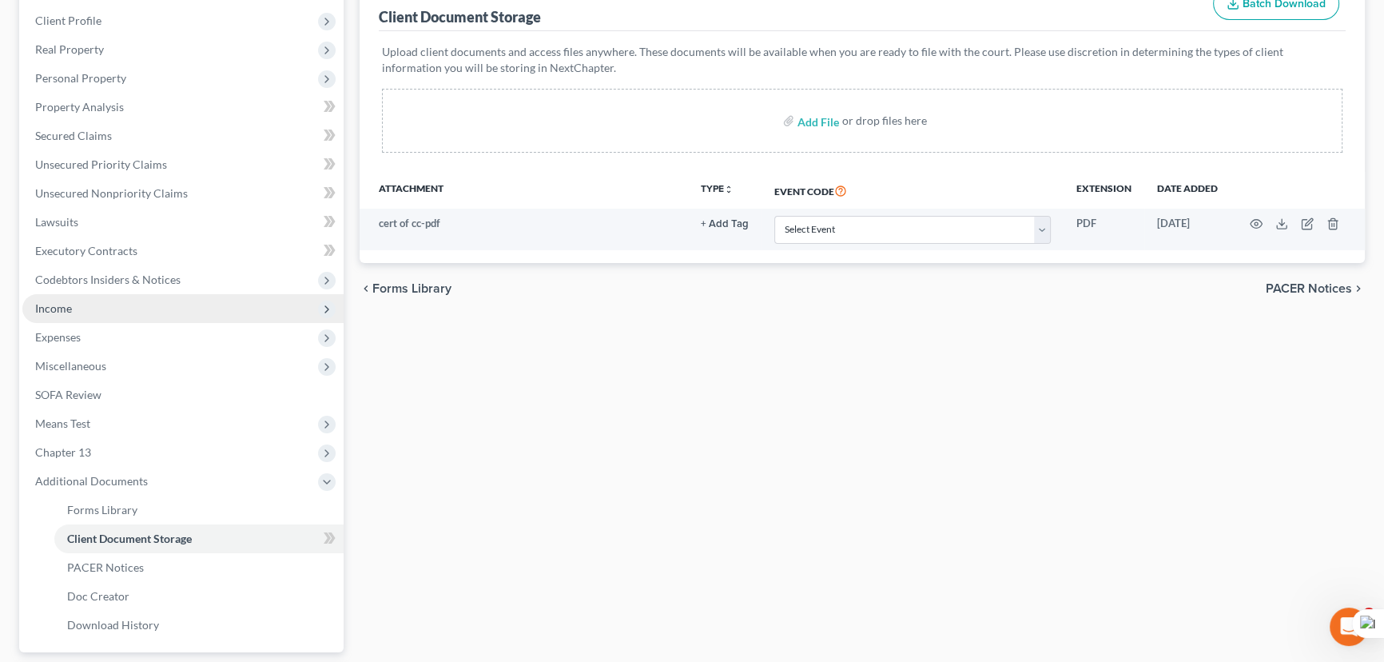
click at [120, 312] on span "Income" at bounding box center [182, 308] width 321 height 29
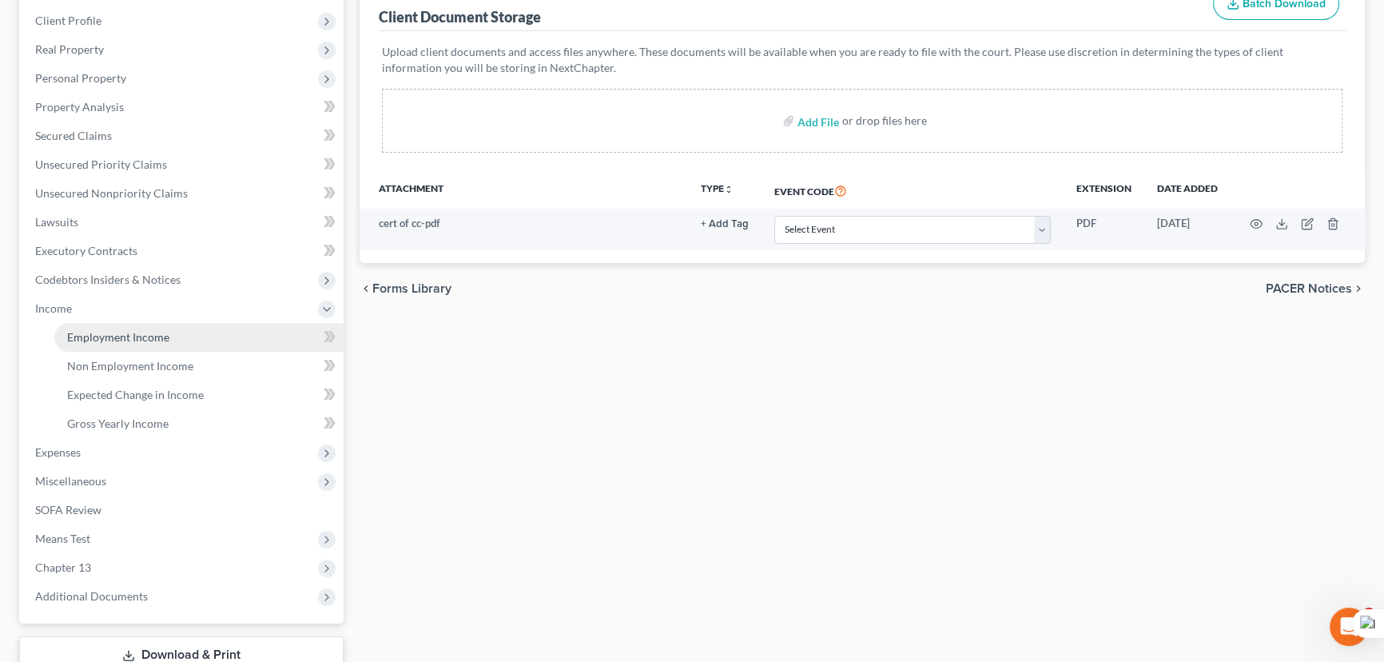
click at [120, 333] on span "Employment Income" at bounding box center [118, 337] width 102 height 14
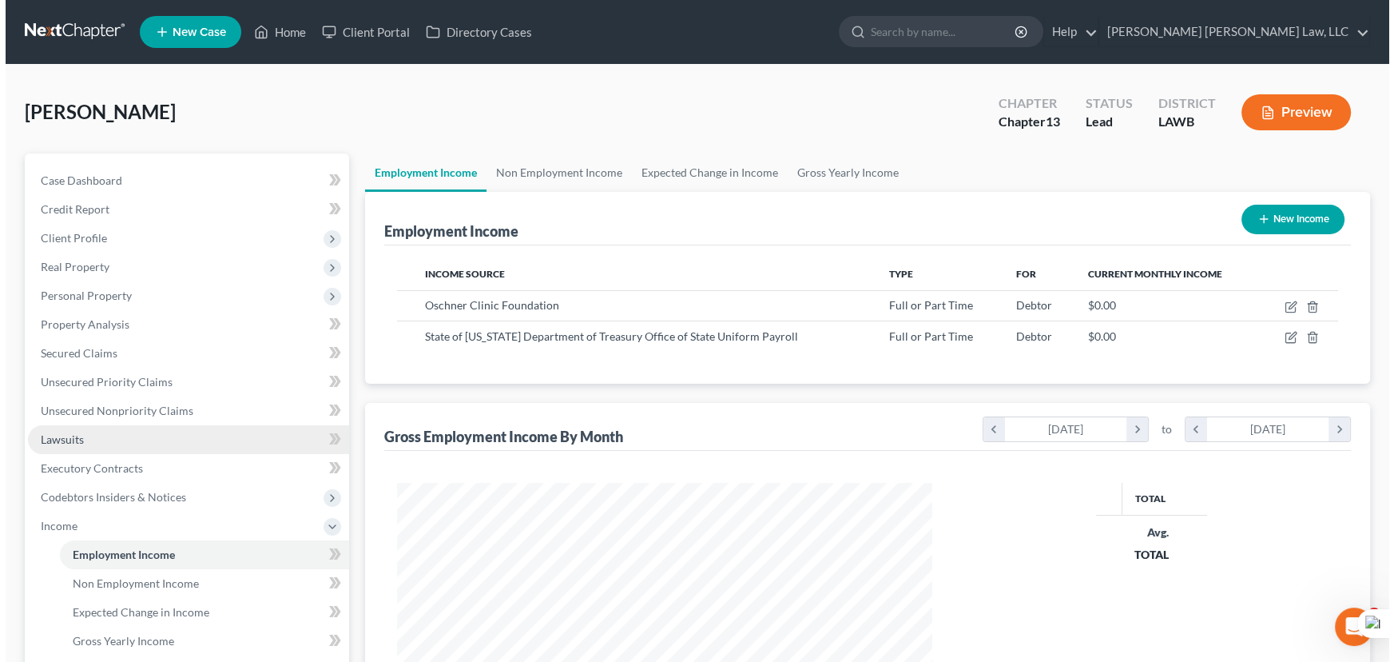
scroll to position [286, 567]
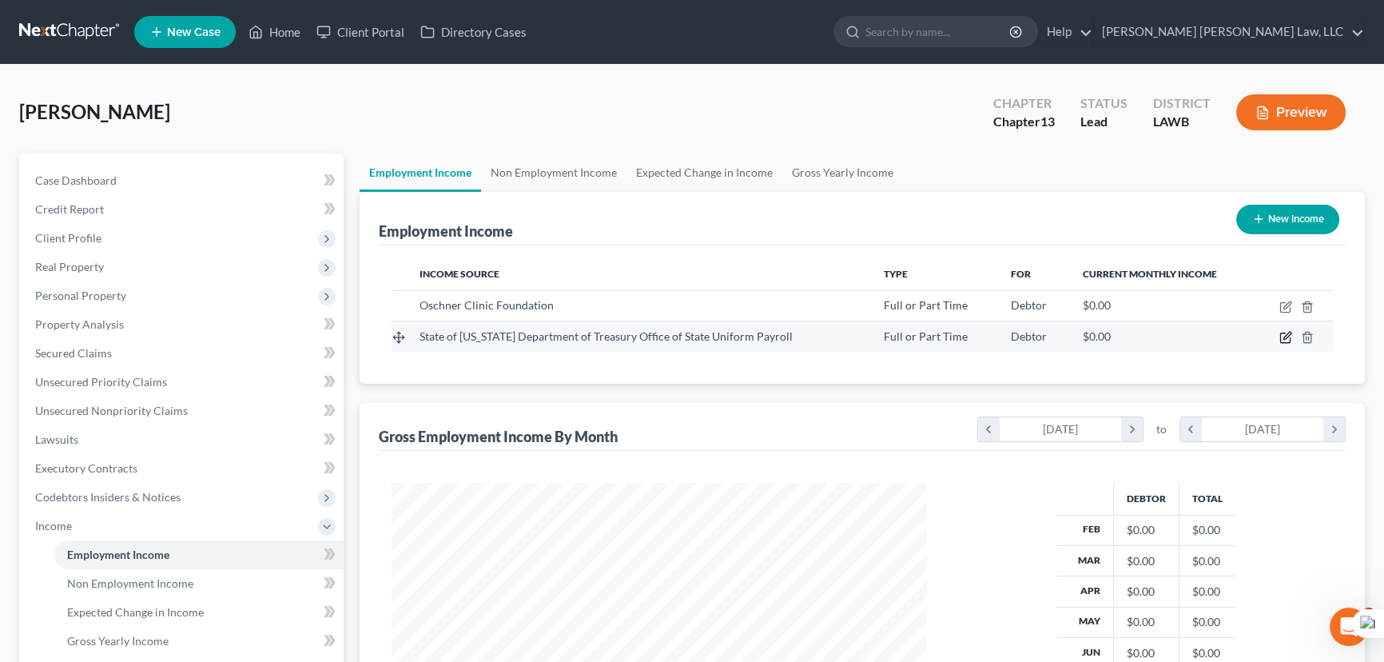
click at [1281, 333] on icon "button" at bounding box center [1285, 338] width 10 height 10
select select "0"
select select "19"
select select "2"
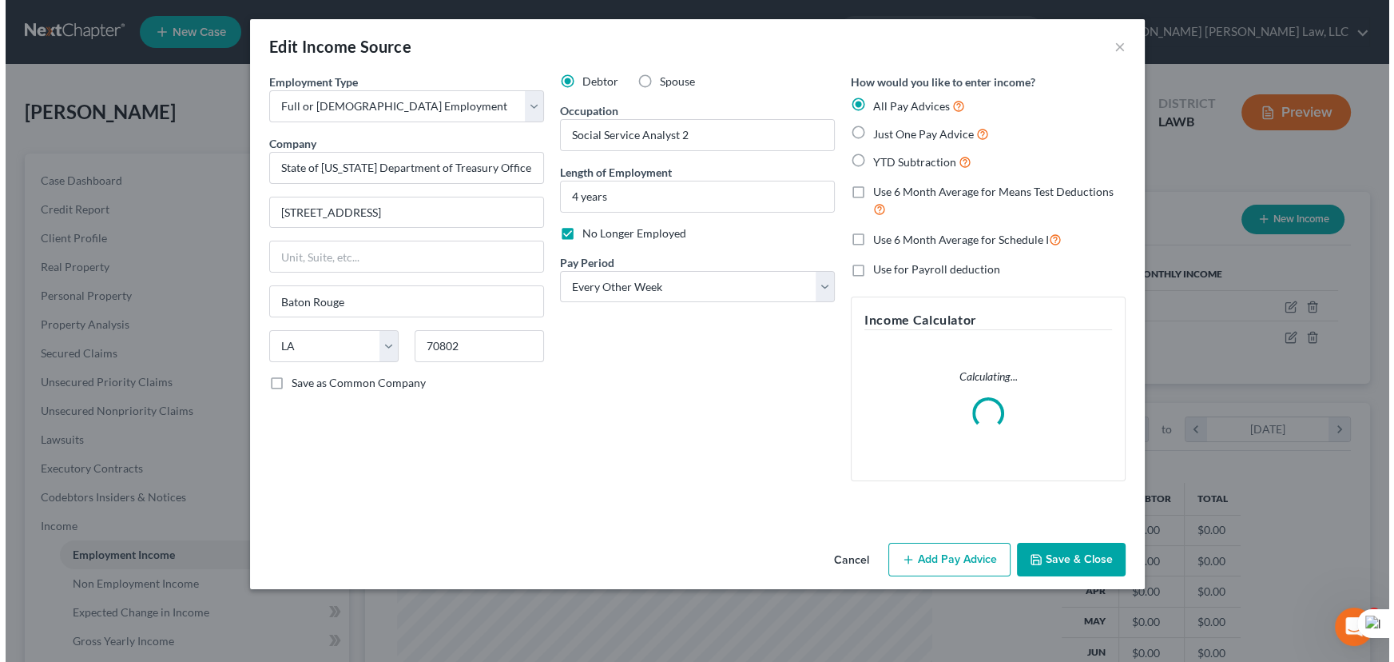
scroll to position [286, 572]
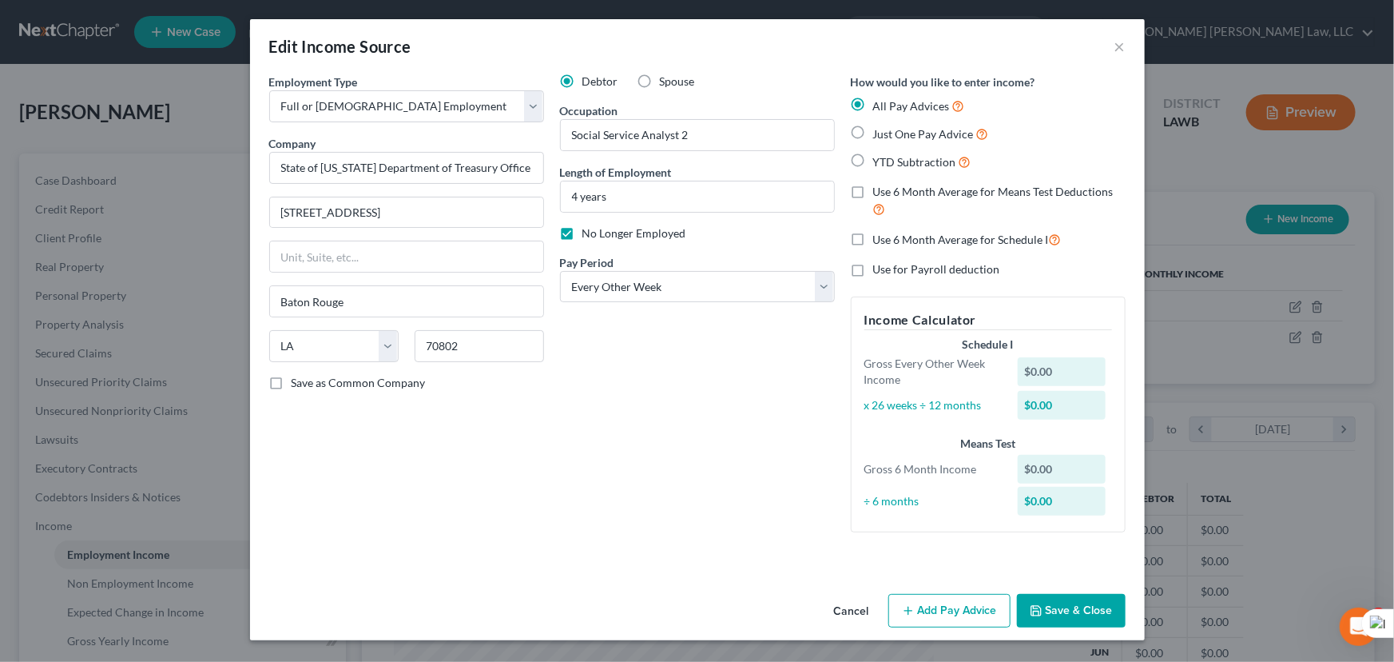
drag, startPoint x: 978, startPoint y: 599, endPoint x: 816, endPoint y: 363, distance: 286.8
click at [978, 599] on button "Add Pay Advice" at bounding box center [949, 611] width 122 height 34
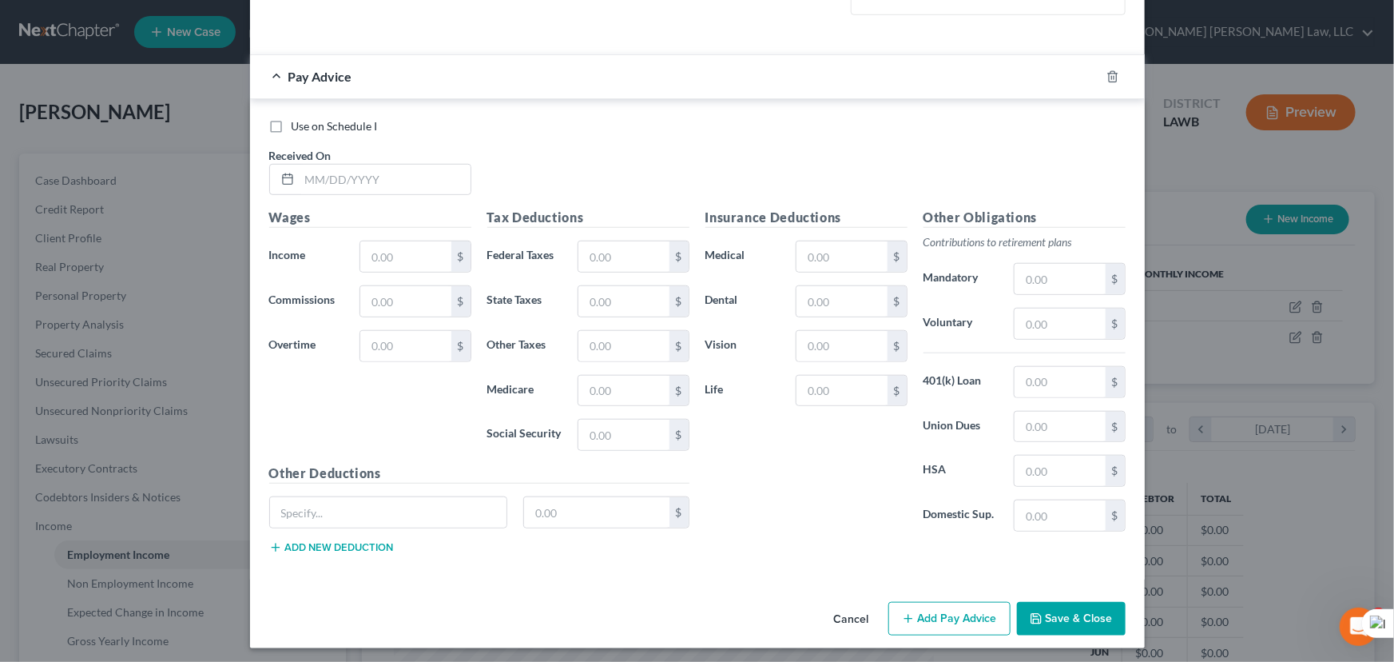
scroll to position [519, 0]
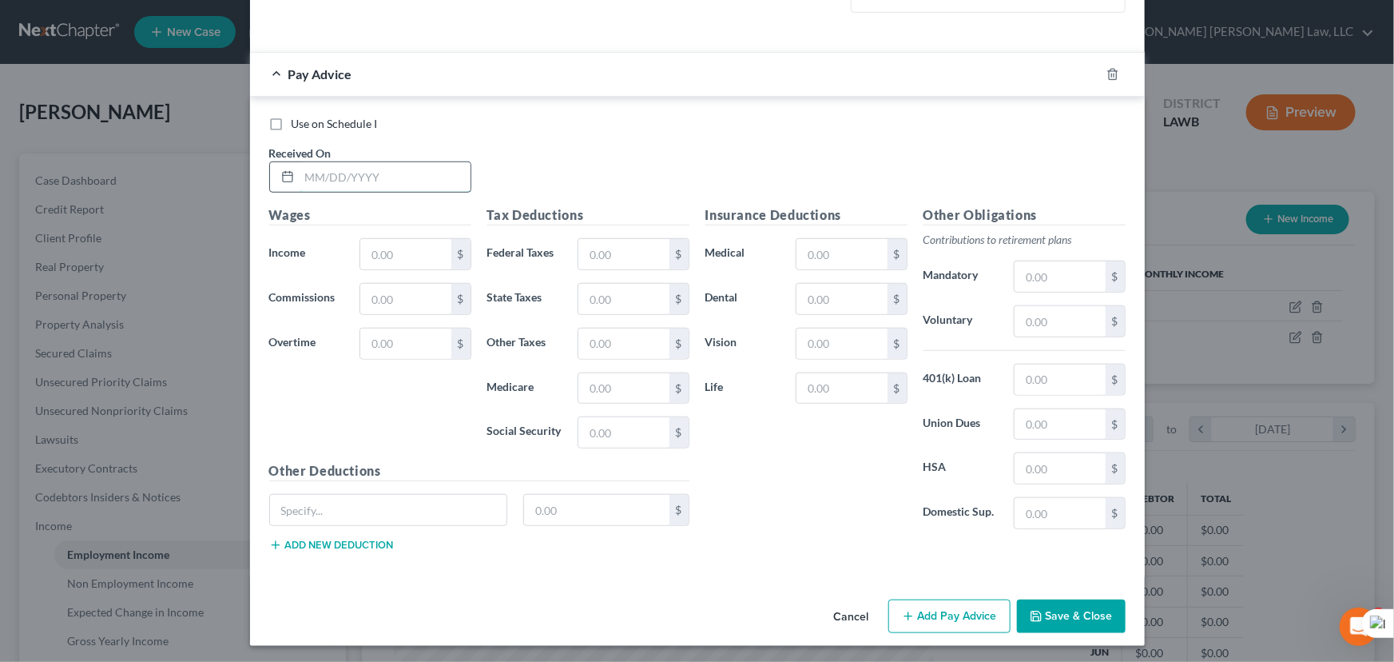
click at [351, 184] on input "text" at bounding box center [385, 177] width 171 height 30
type input "02/07/2025"
click at [414, 239] on input "text" at bounding box center [405, 254] width 90 height 30
type input "1,463.77"
click at [654, 249] on input "text" at bounding box center [623, 254] width 90 height 30
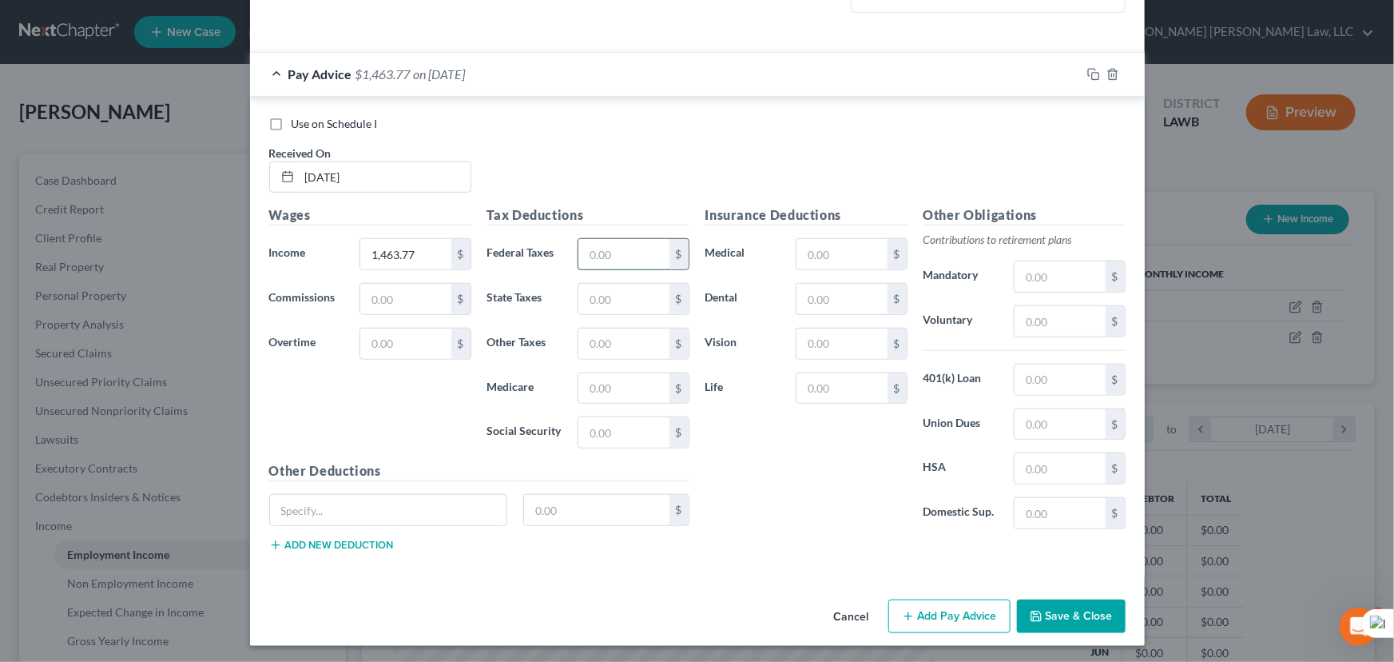
click at [599, 256] on input "text" at bounding box center [623, 254] width 90 height 30
type input "224.63"
click at [918, 610] on button "Add Pay Advice" at bounding box center [949, 616] width 122 height 34
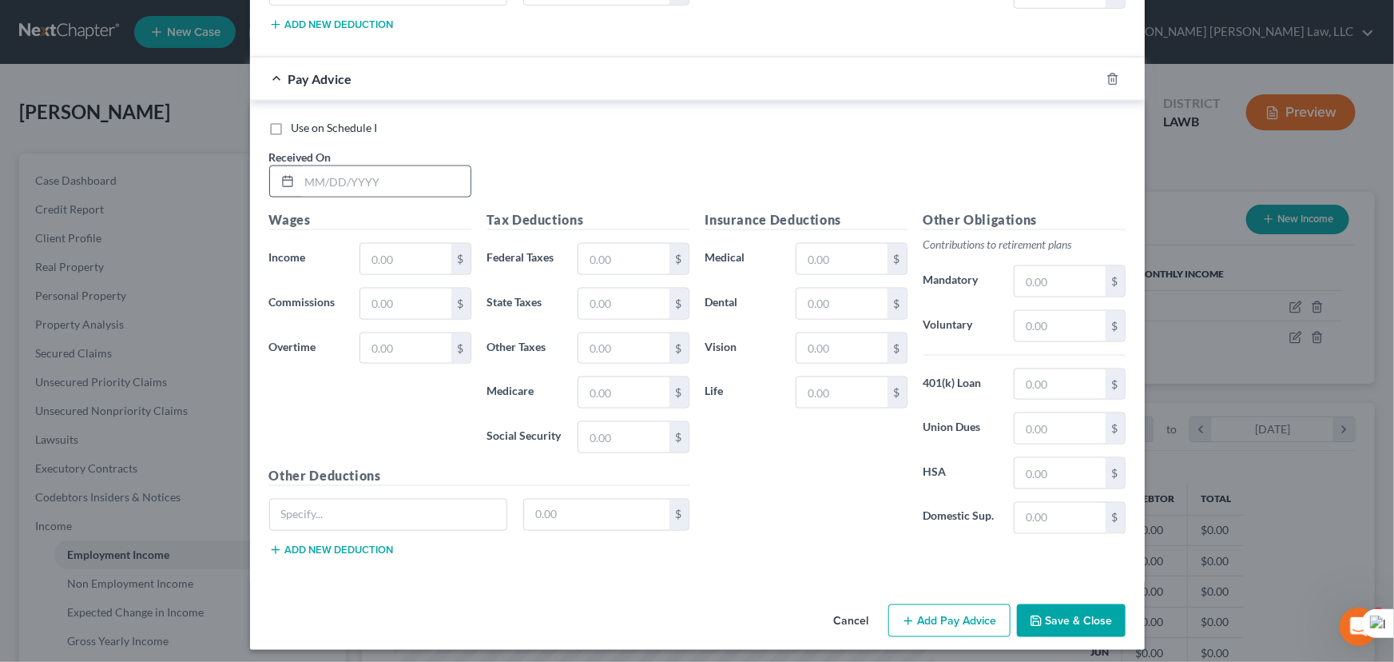
scroll to position [1043, 0]
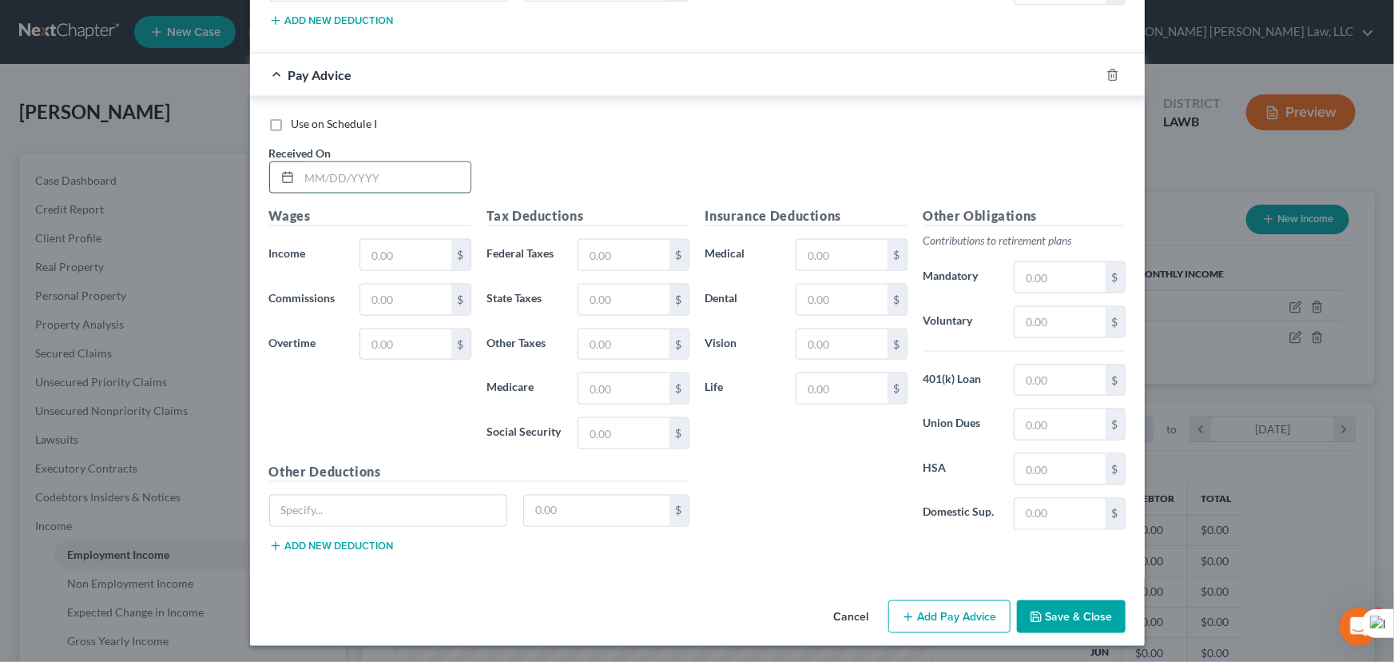
click at [312, 168] on input "text" at bounding box center [385, 177] width 171 height 30
type input "02/21/2025"
click at [374, 262] on input "text" at bounding box center [405, 255] width 90 height 30
type input "1,520.80"
click at [631, 239] on div "$" at bounding box center [633, 255] width 111 height 32
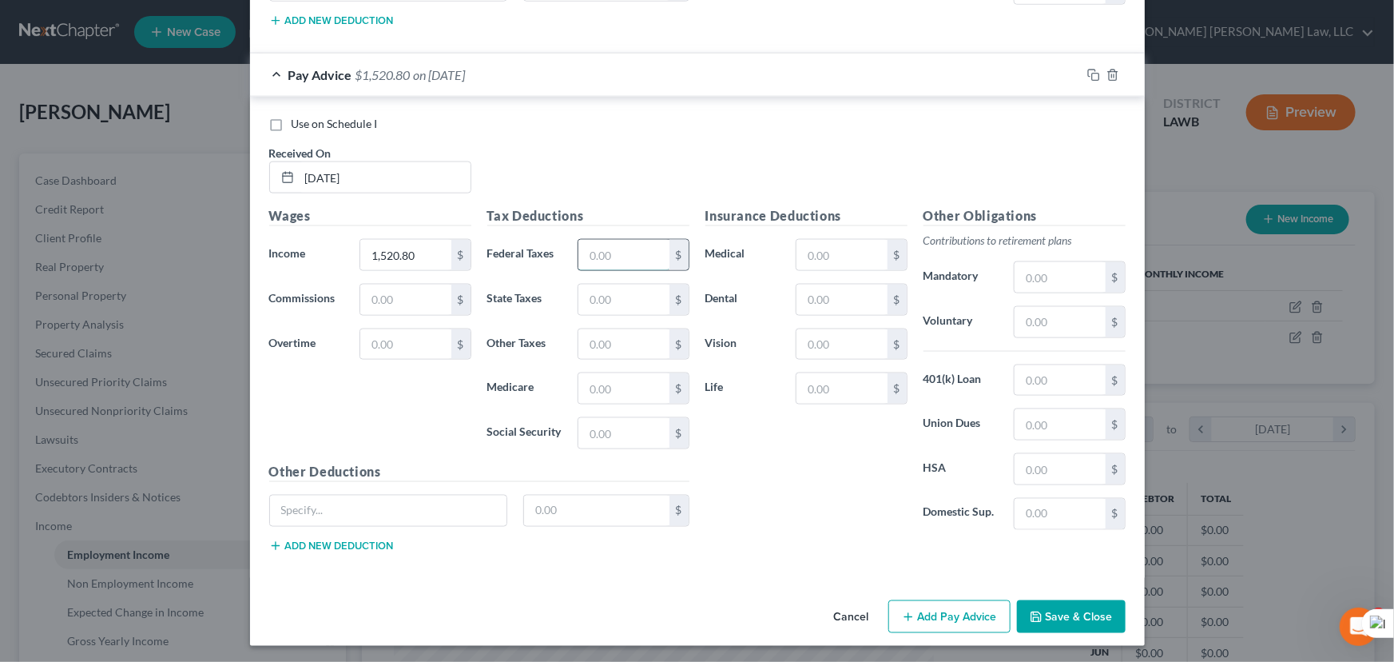
click at [628, 242] on input "text" at bounding box center [623, 255] width 90 height 30
type input "231.65"
click at [929, 594] on div "Cancel Add Pay Advice Save & Close" at bounding box center [697, 620] width 895 height 53
click at [924, 602] on button "Add Pay Advice" at bounding box center [949, 617] width 122 height 34
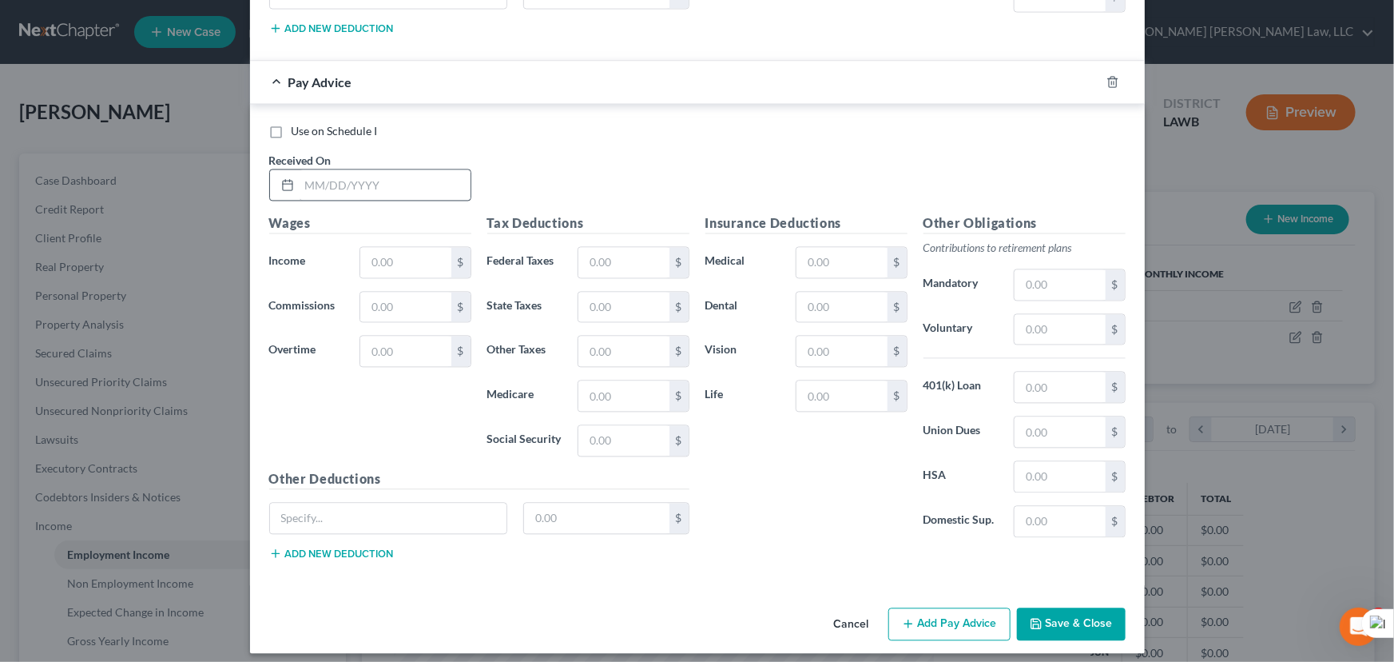
scroll to position [1566, 0]
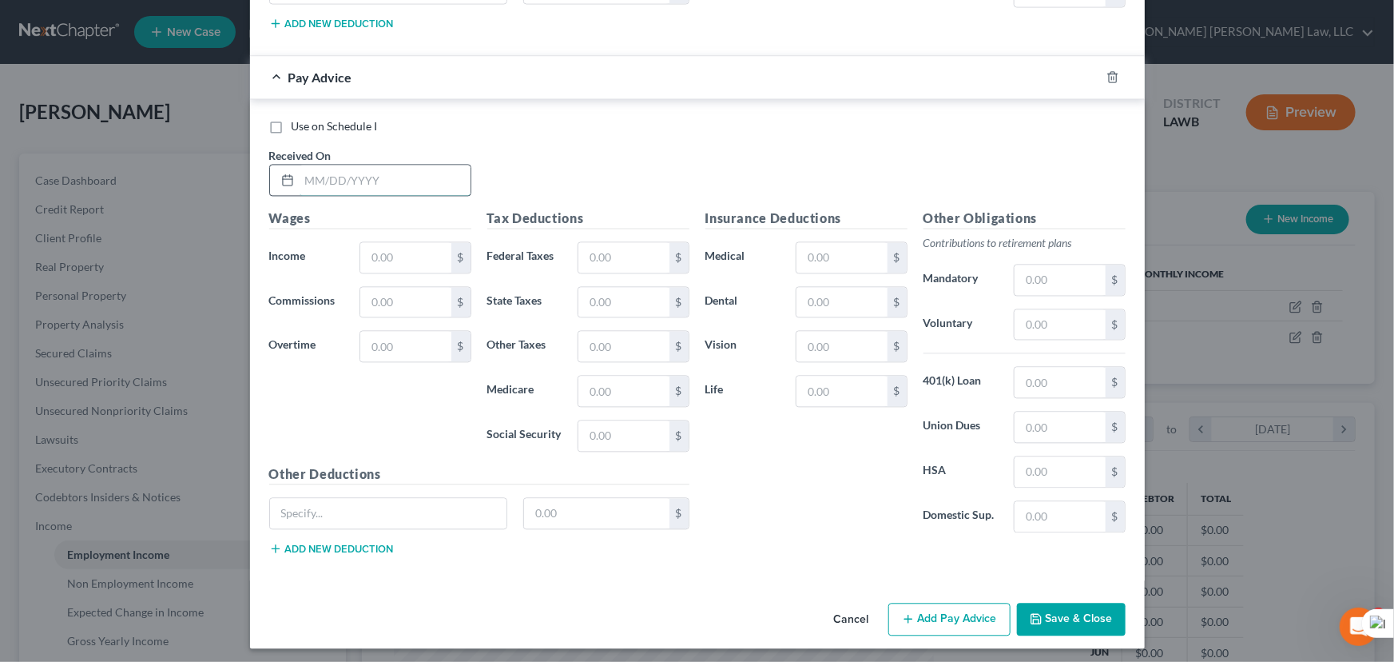
click at [411, 183] on input "text" at bounding box center [385, 180] width 171 height 30
type input "03/07/2025"
click at [373, 242] on input "text" at bounding box center [405, 257] width 90 height 30
type input "1,416.25"
click at [607, 246] on input "text" at bounding box center [623, 257] width 90 height 30
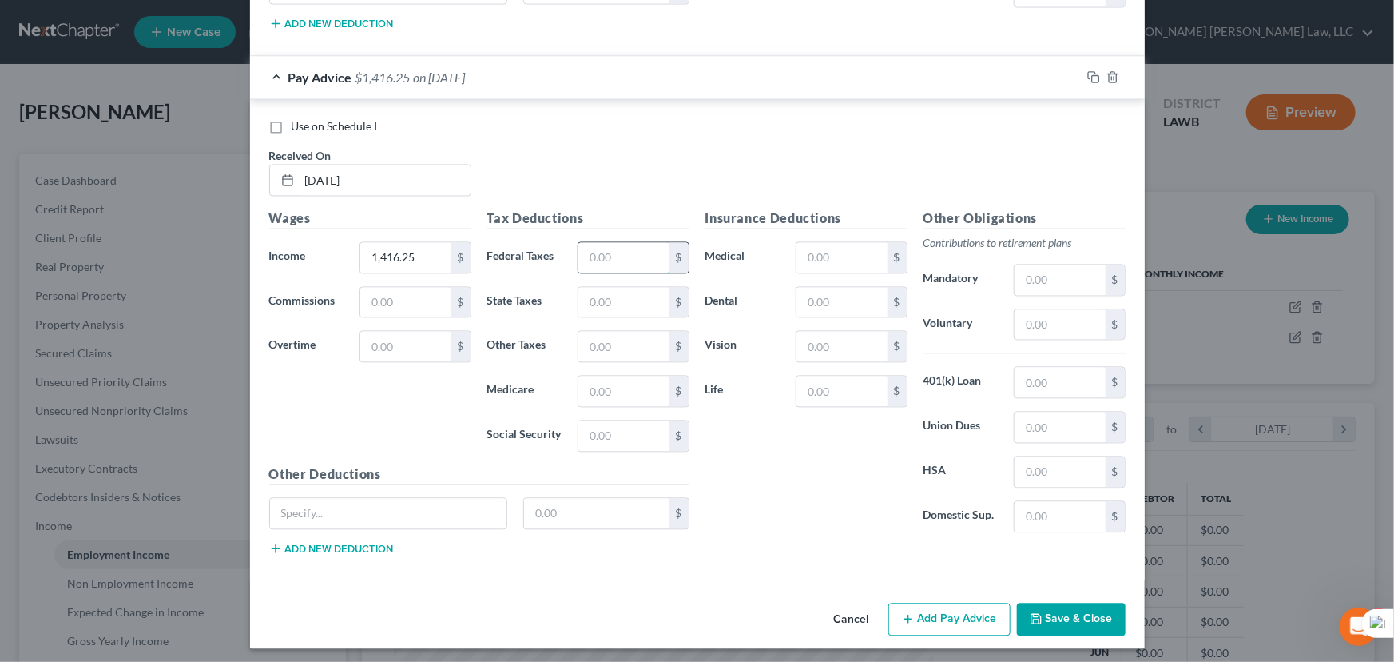
click at [608, 247] on input "text" at bounding box center [623, 257] width 90 height 30
type input "218.8"
click at [965, 602] on button "Add Pay Advice" at bounding box center [949, 619] width 122 height 34
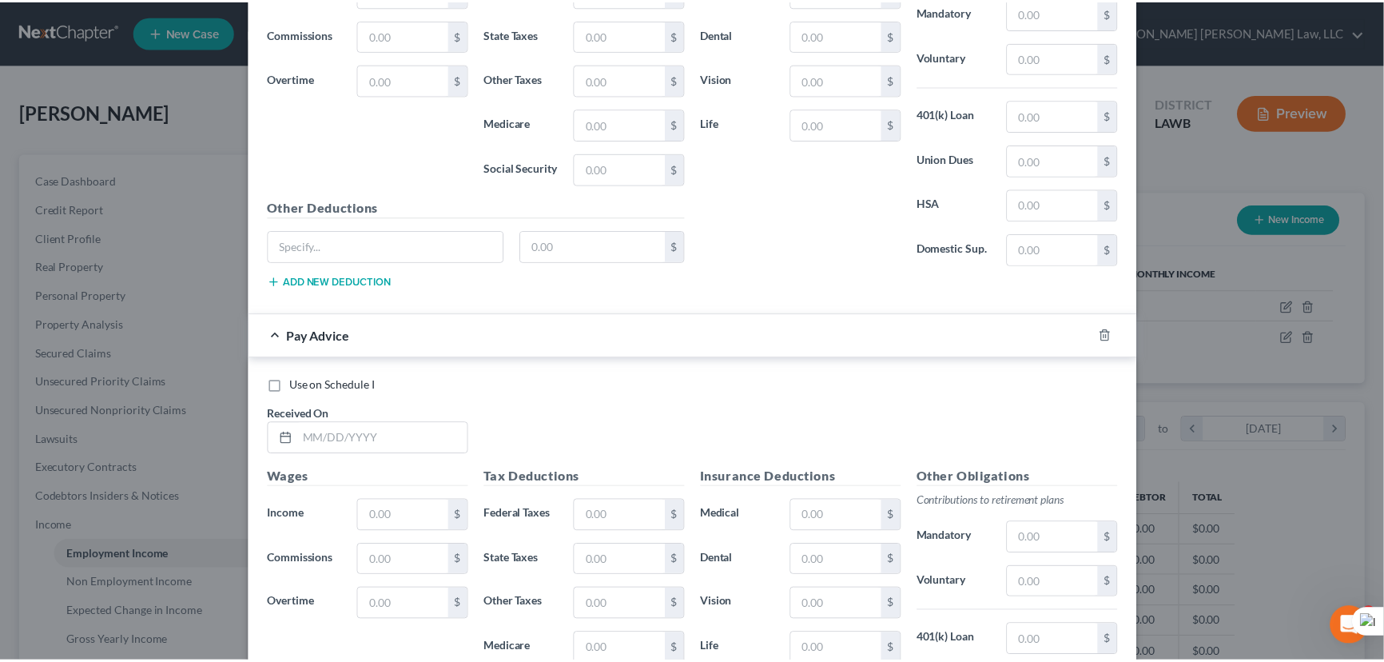
scroll to position [2075, 0]
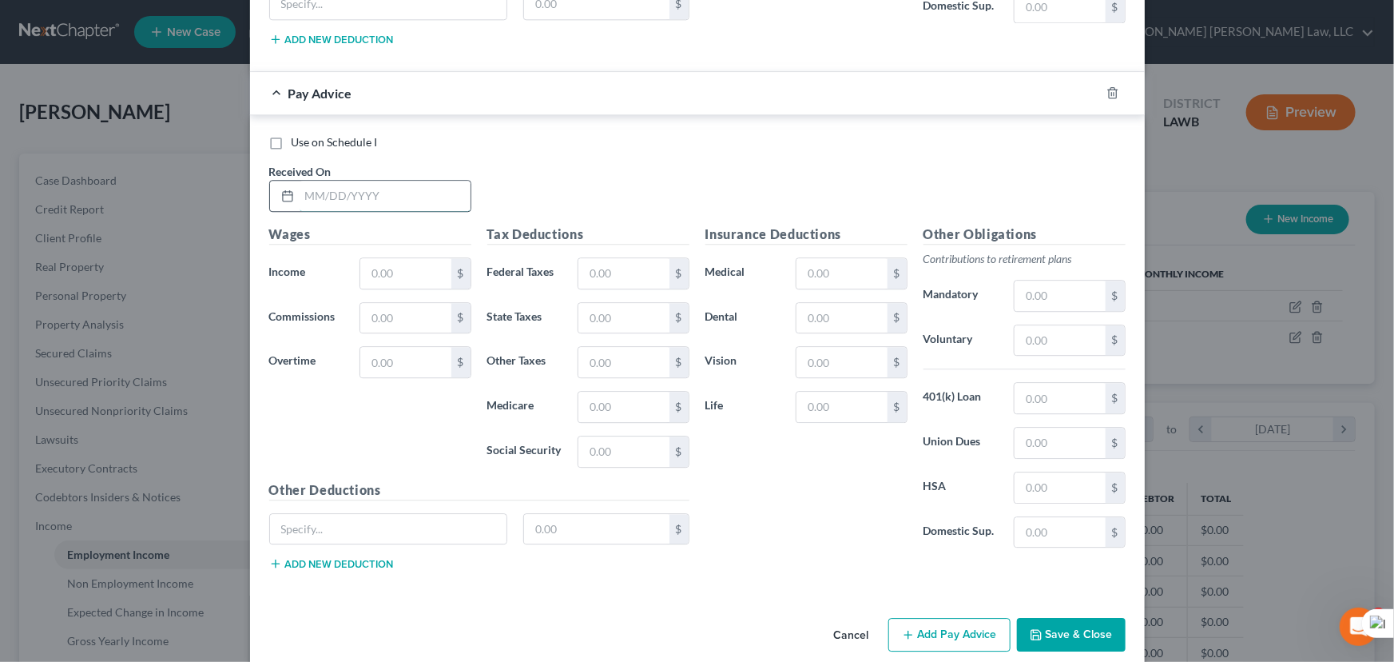
click at [327, 185] on input "text" at bounding box center [385, 196] width 171 height 30
type input "03/21/2025"
click at [613, 263] on input "text" at bounding box center [623, 273] width 90 height 30
type input "116.31"
click at [414, 264] on input "text" at bounding box center [405, 273] width 90 height 30
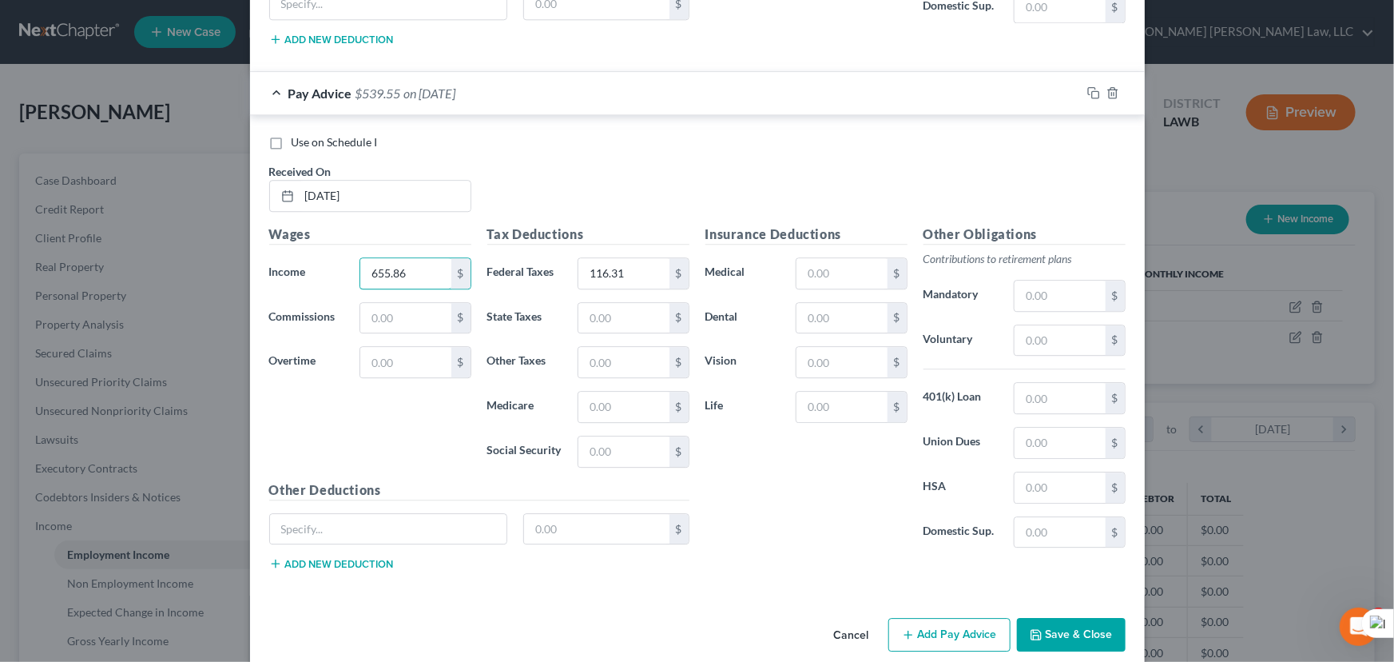
type input "655.86"
click at [1098, 632] on button "Save & Close" at bounding box center [1071, 635] width 109 height 34
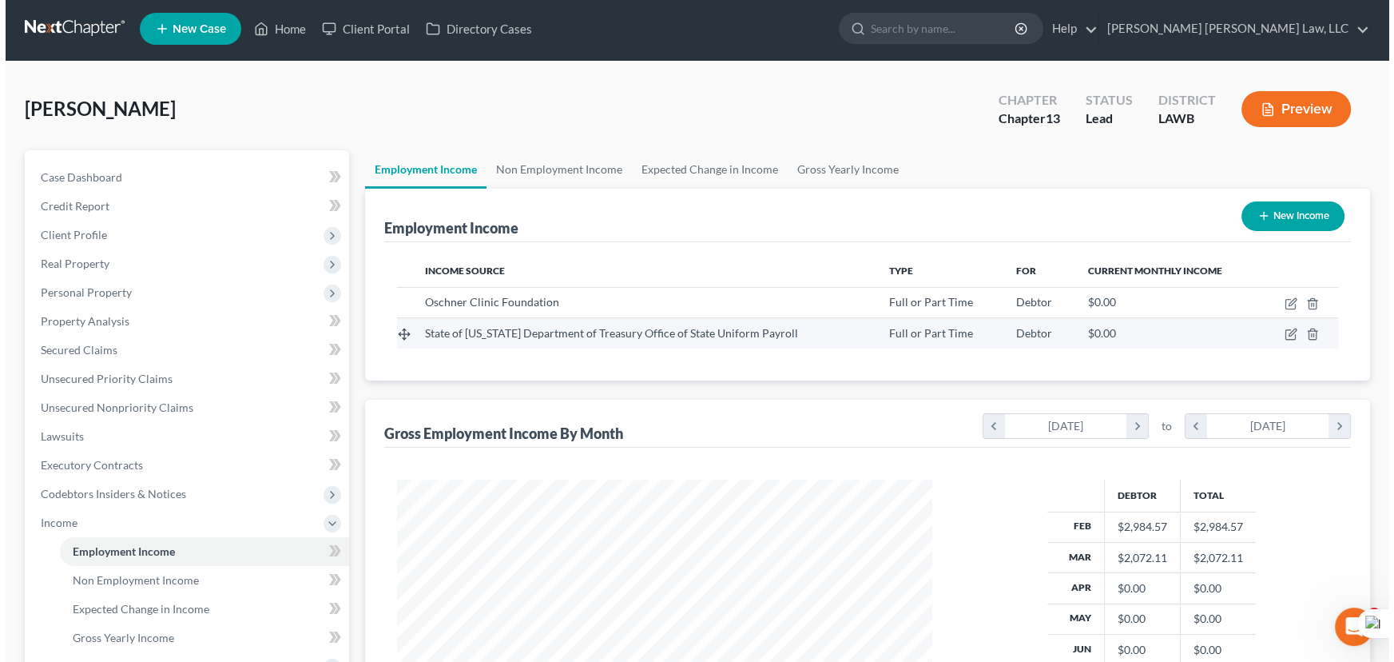
scroll to position [0, 0]
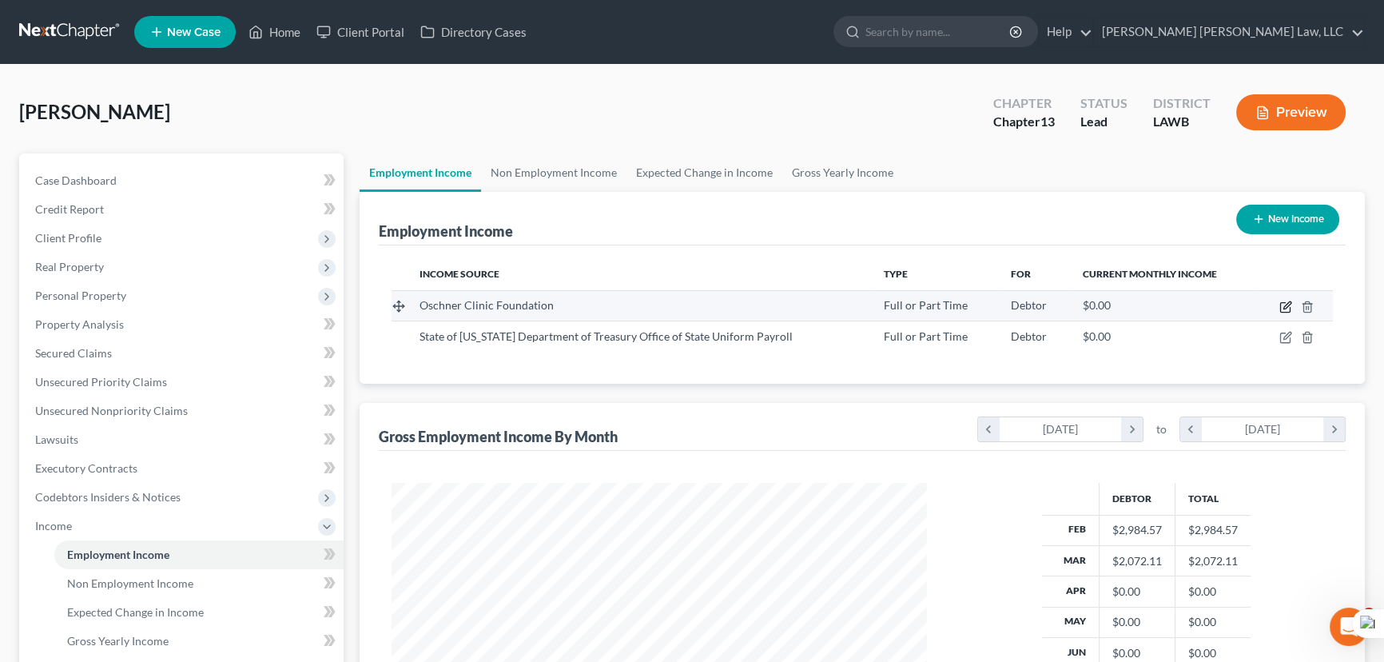
click at [1284, 308] on icon "button" at bounding box center [1286, 304] width 7 height 7
select select "0"
select select "19"
select select "2"
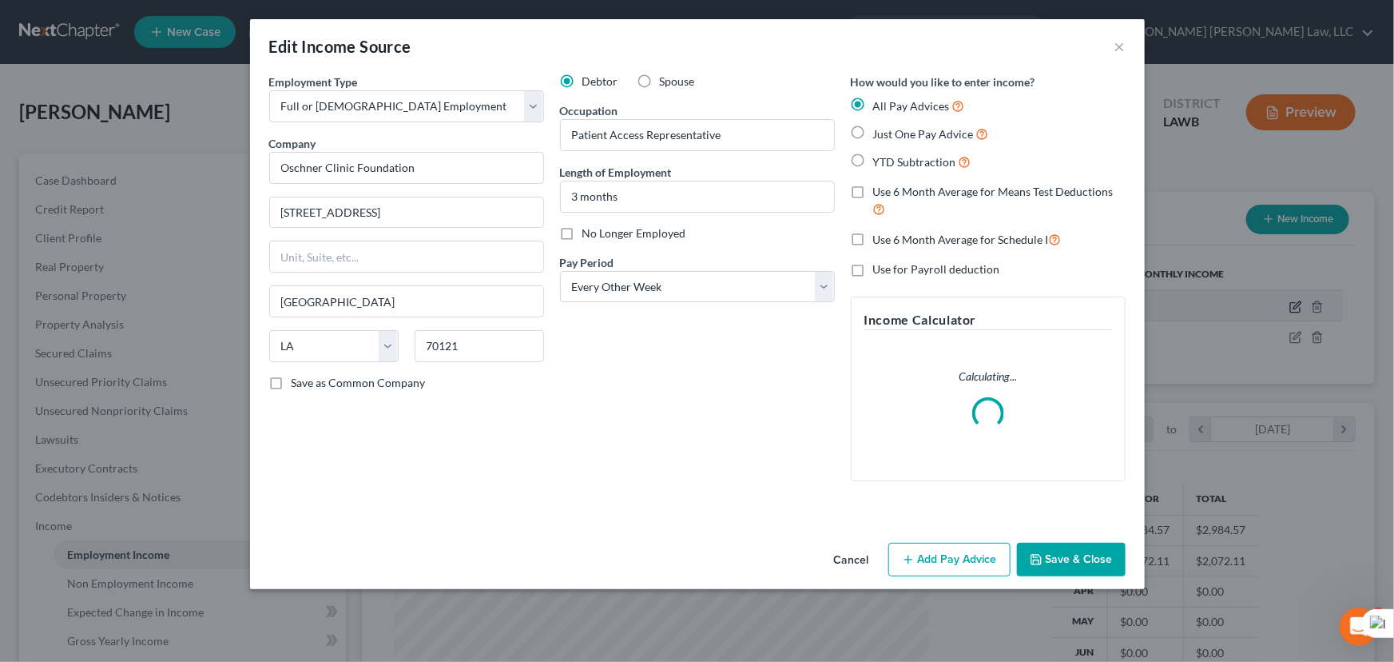
scroll to position [286, 572]
click at [962, 544] on button "Add Pay Advice" at bounding box center [949, 559] width 122 height 34
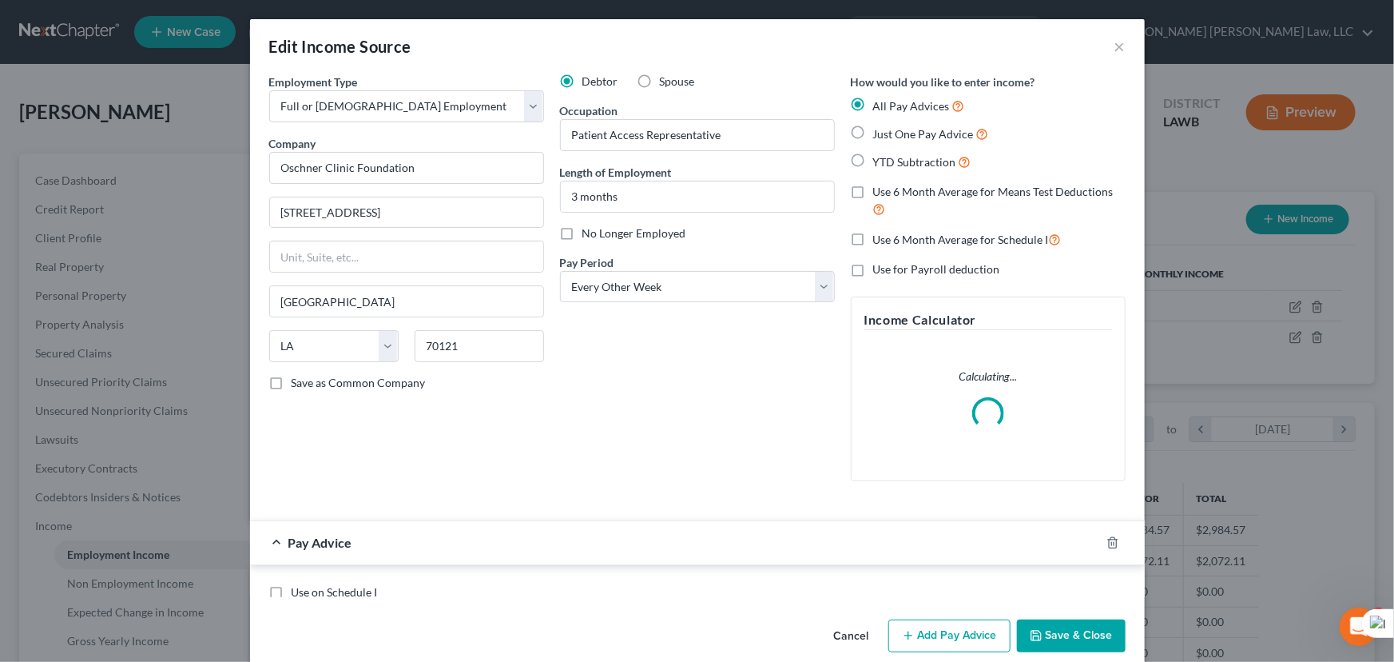
click at [957, 559] on div "Pay Advice" at bounding box center [675, 542] width 850 height 42
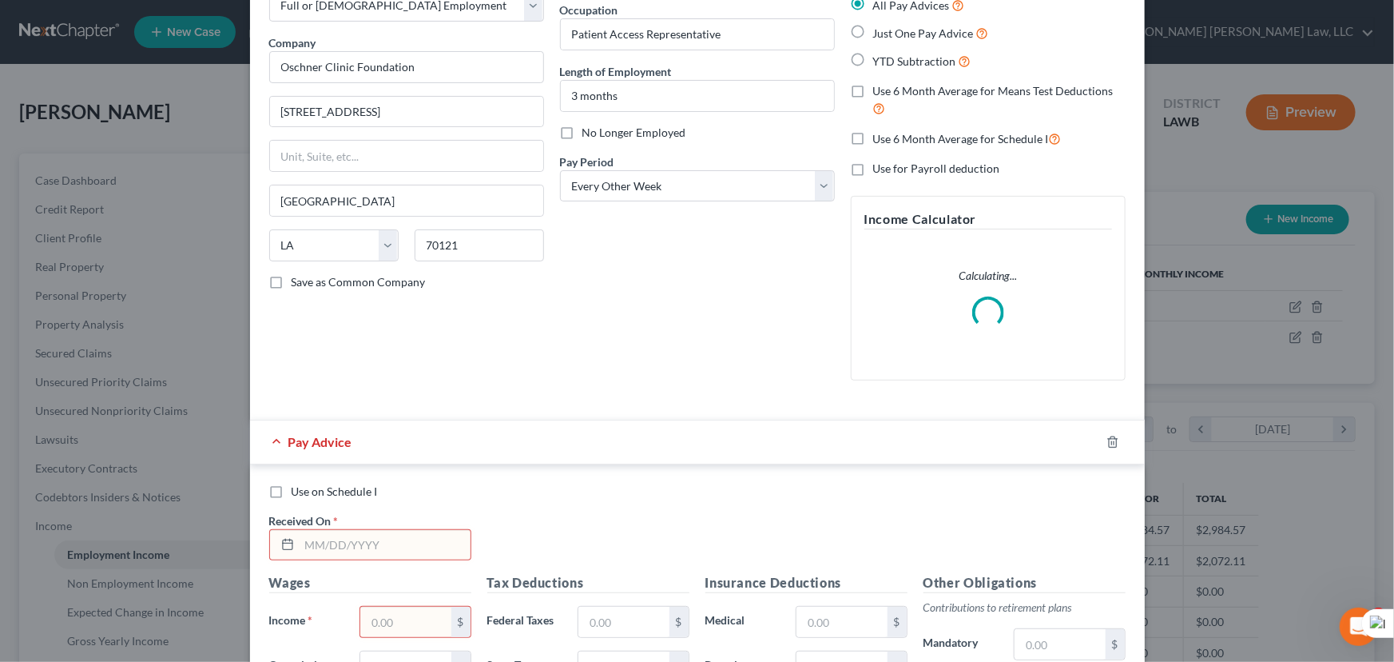
scroll to position [363, 0]
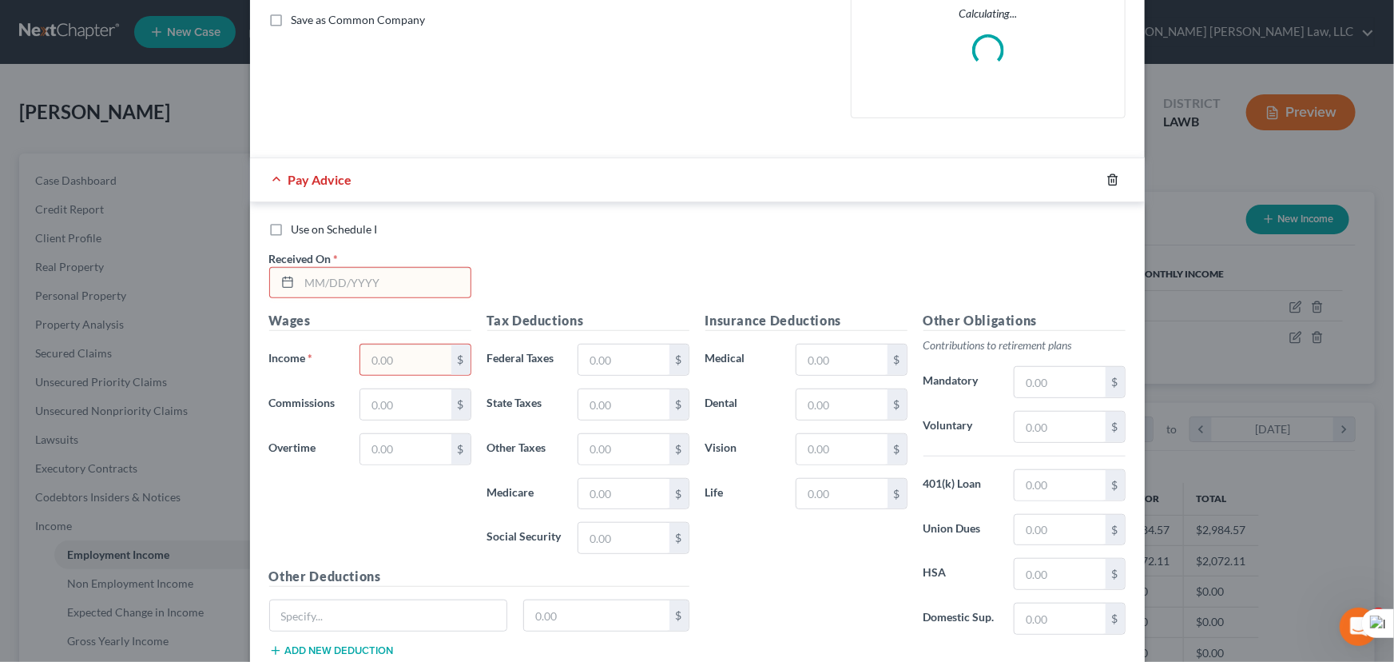
click at [1107, 179] on icon "button" at bounding box center [1113, 179] width 13 height 13
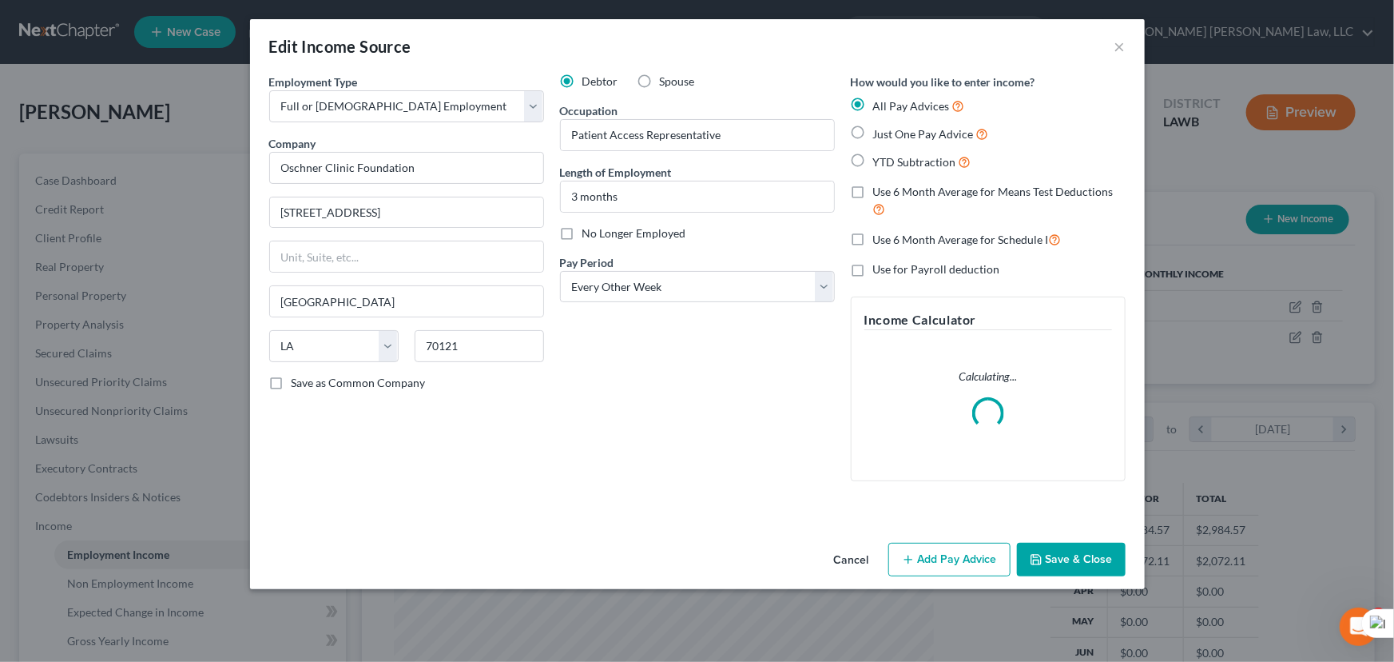
scroll to position [0, 0]
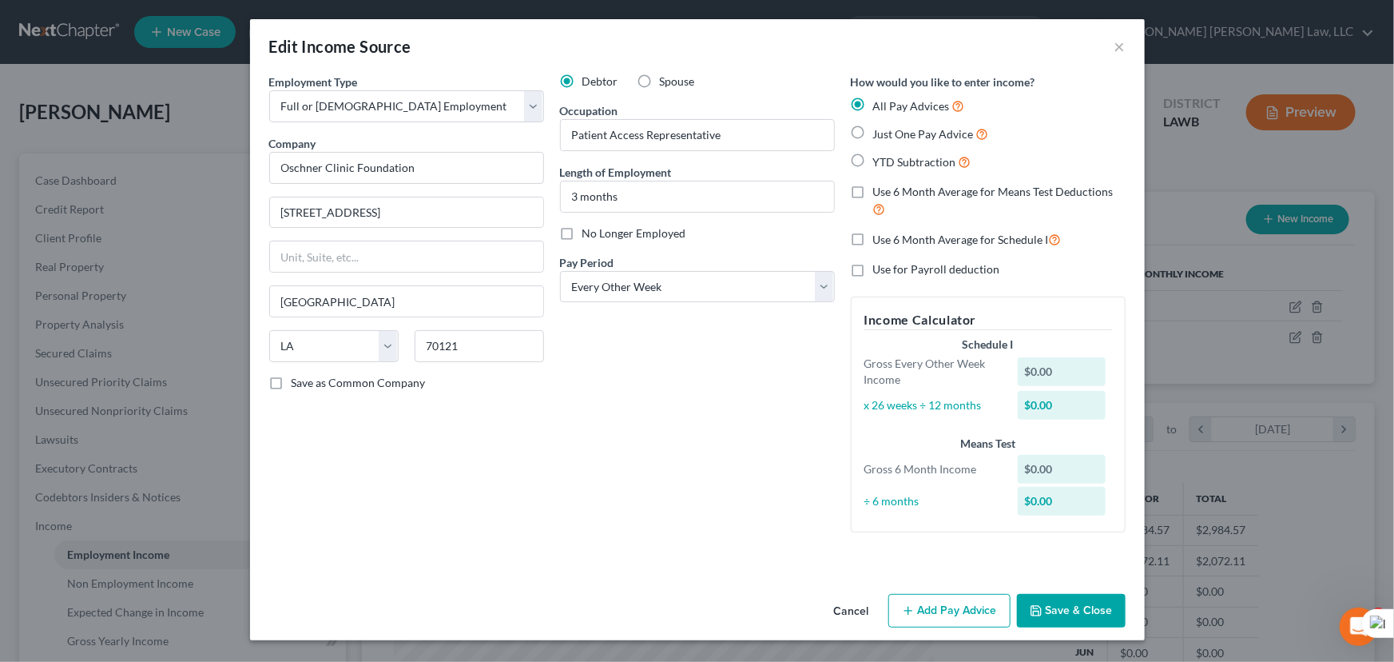
click at [873, 130] on label "Just One Pay Advice" at bounding box center [931, 134] width 116 height 18
click at [880, 130] on input "Just One Pay Advice" at bounding box center [885, 130] width 10 height 10
radio input "true"
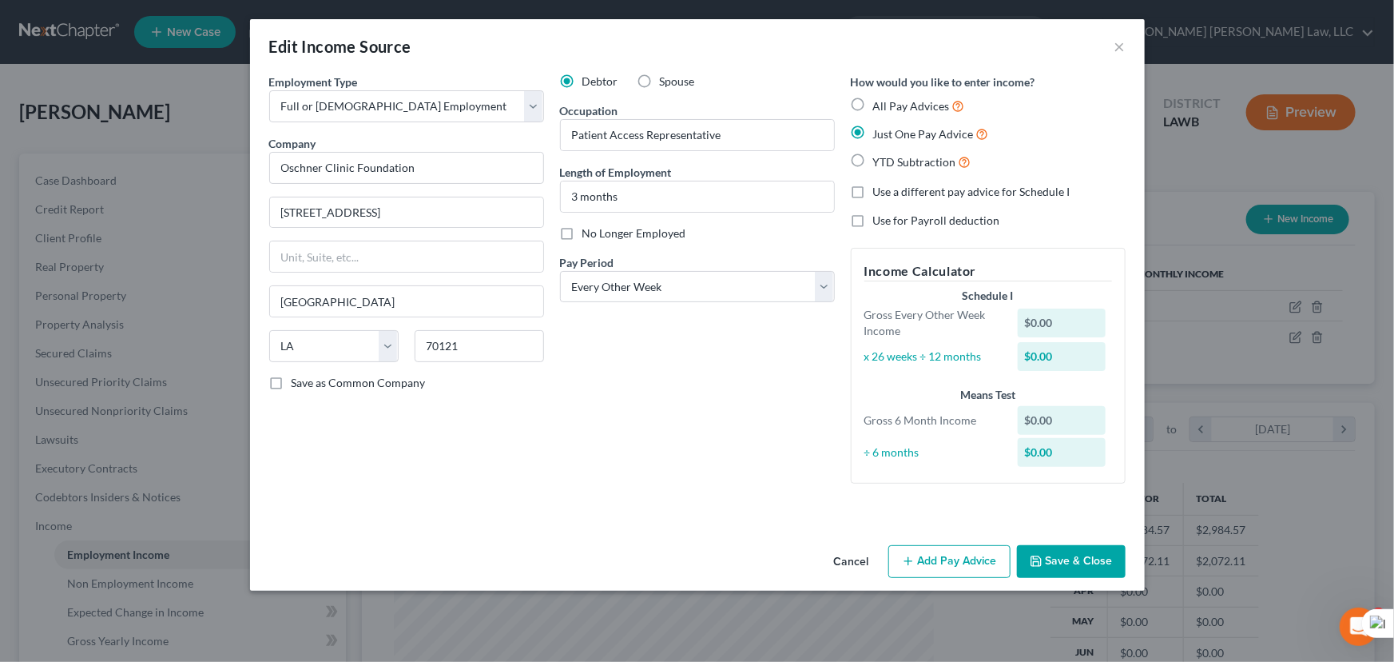
click at [984, 565] on button "Add Pay Advice" at bounding box center [949, 562] width 122 height 34
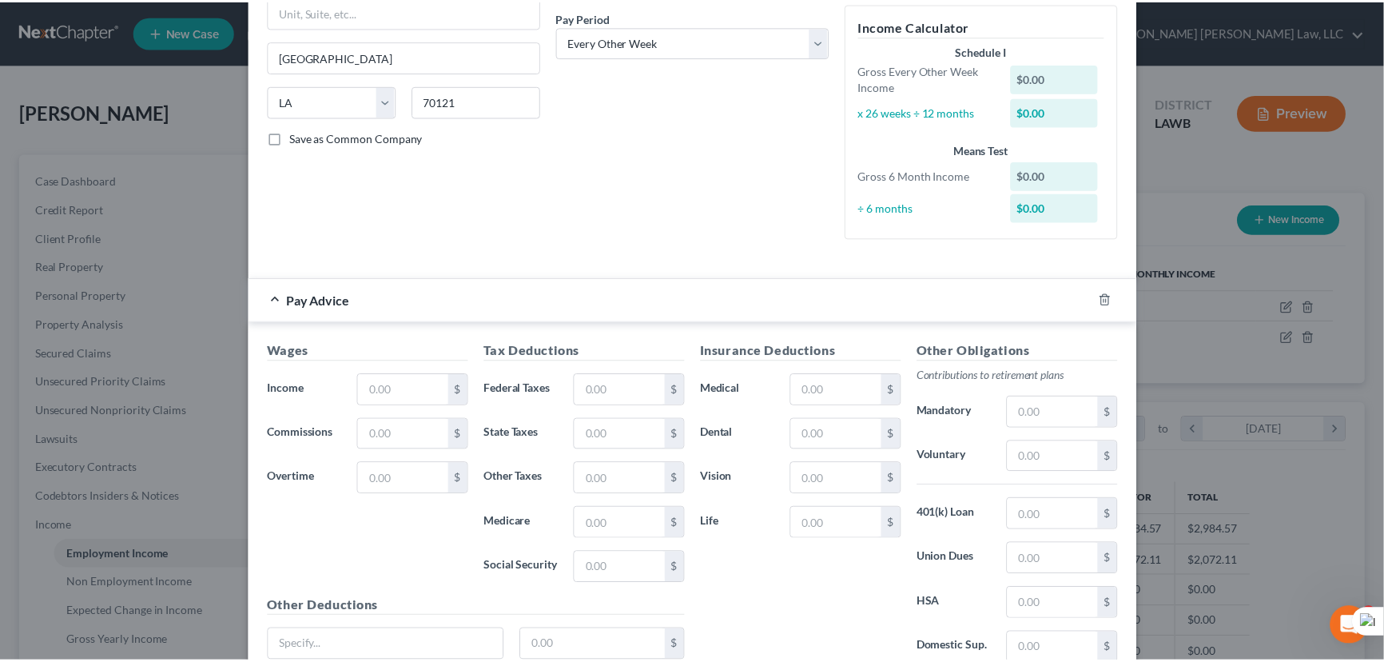
scroll to position [381, 0]
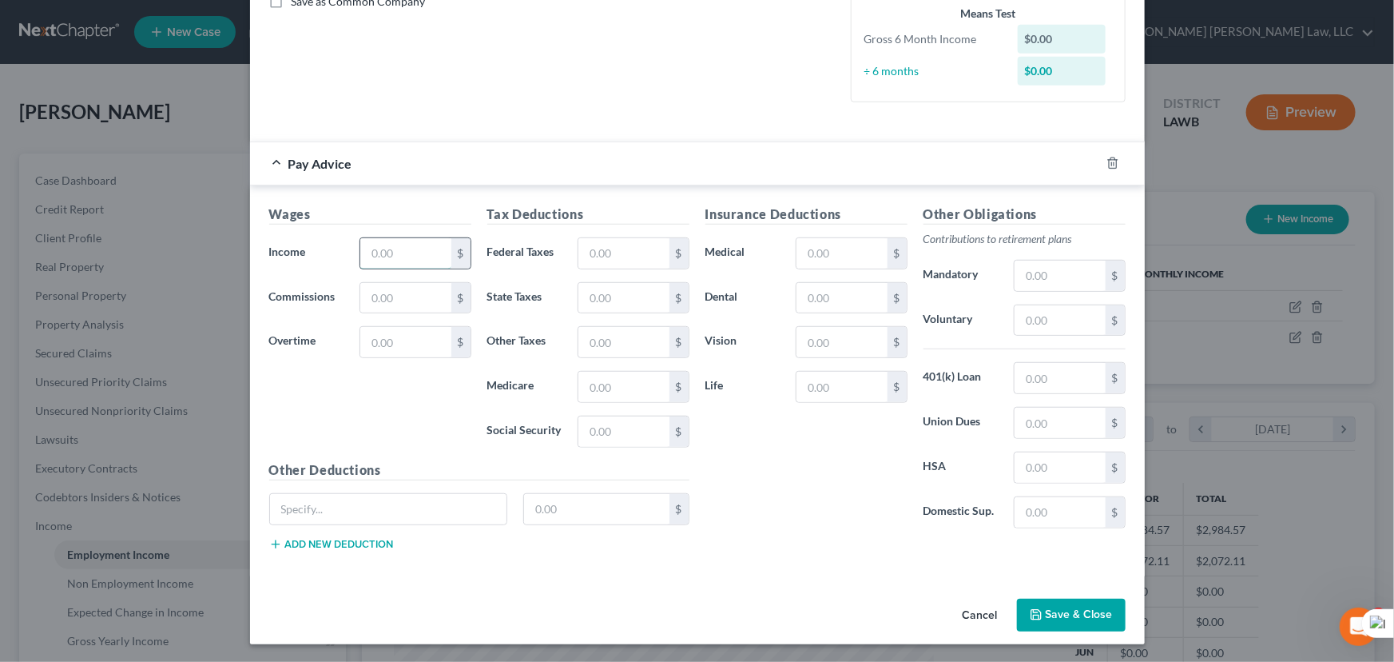
click at [376, 260] on input "text" at bounding box center [405, 253] width 90 height 30
type input "1,295"
click at [579, 251] on input "text" at bounding box center [623, 253] width 90 height 30
type input "138.83"
click at [593, 293] on input "text" at bounding box center [623, 298] width 90 height 30
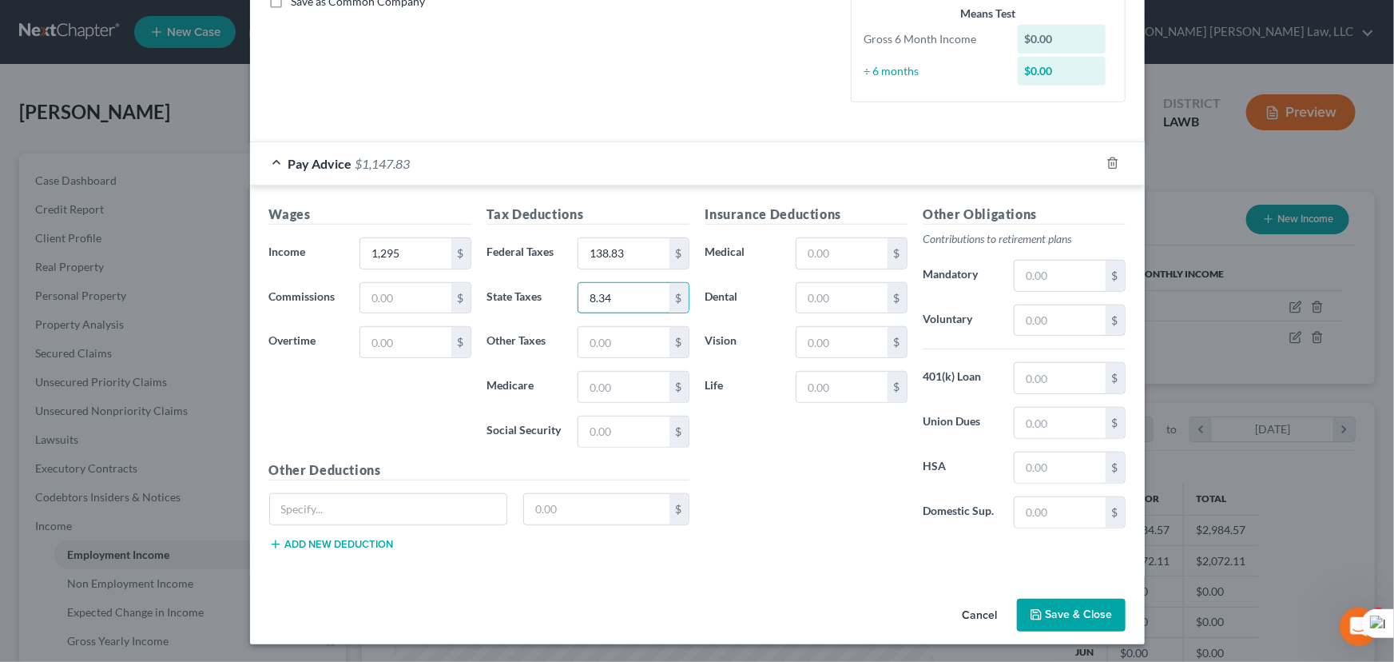
type input "8.34"
click at [1058, 600] on button "Save & Close" at bounding box center [1071, 615] width 109 height 34
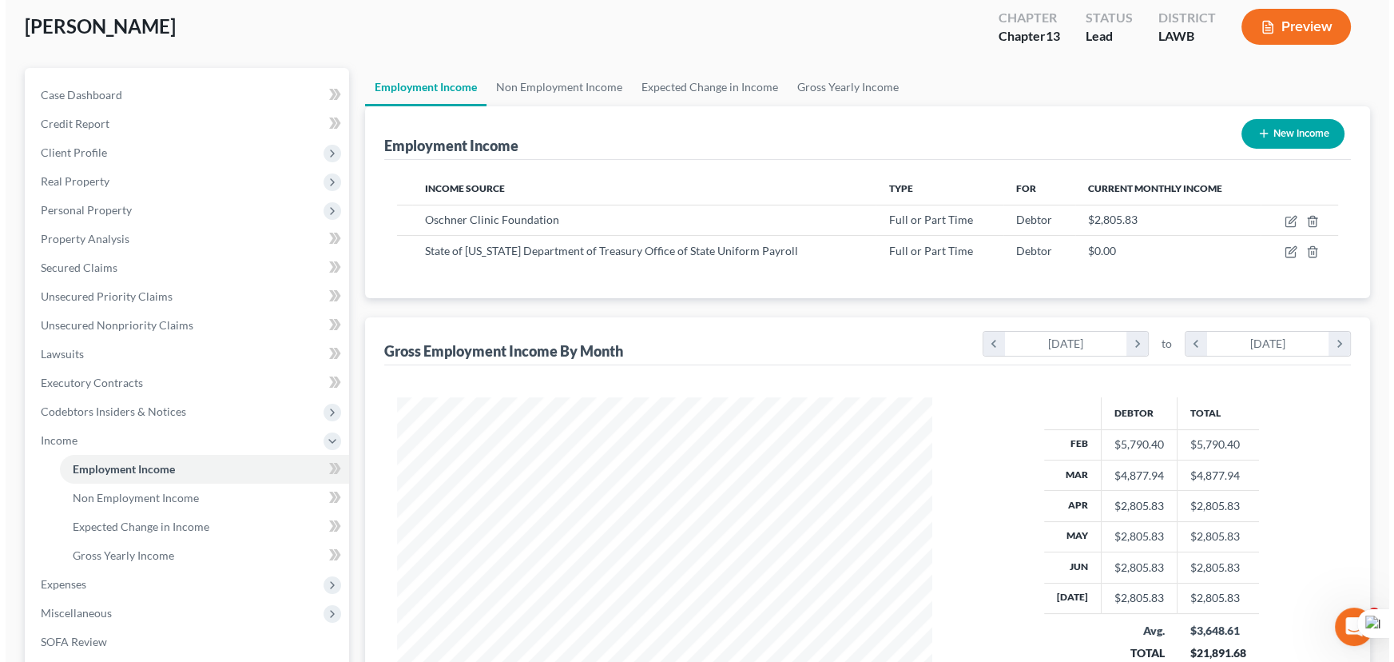
scroll to position [72, 0]
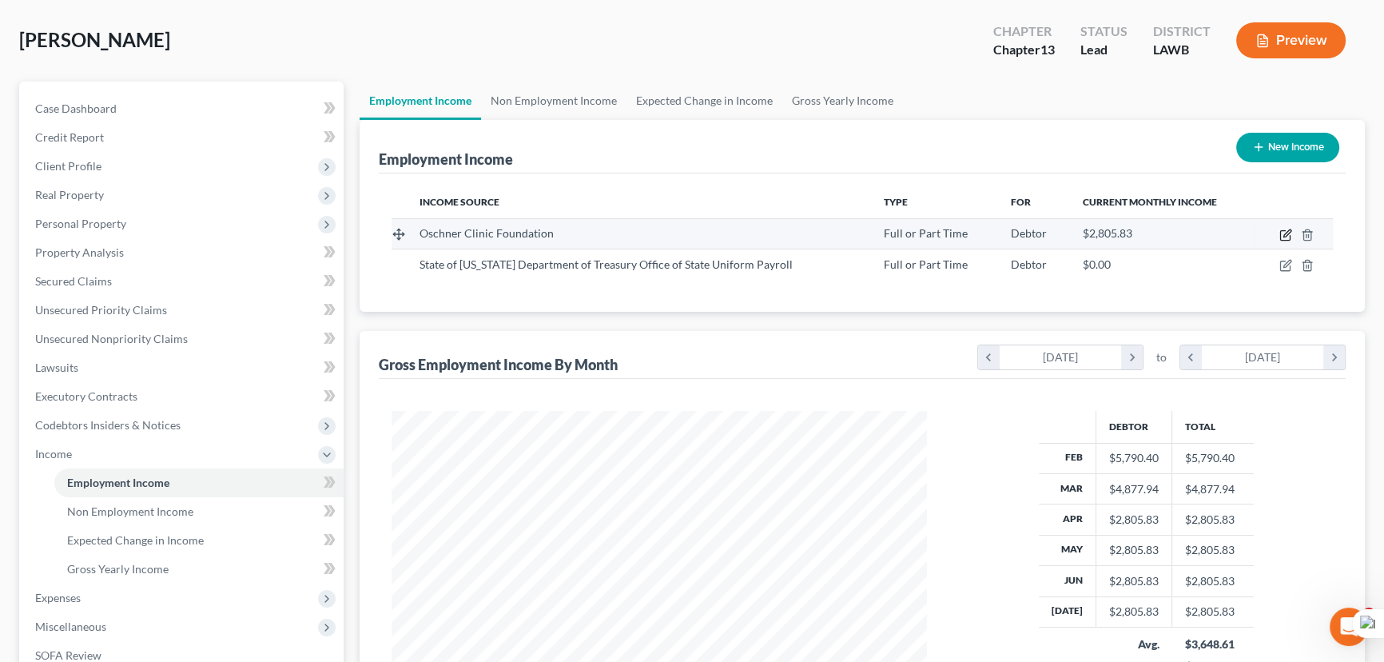
click at [1286, 228] on icon "button" at bounding box center [1285, 234] width 13 height 13
select select "0"
select select "19"
select select "2"
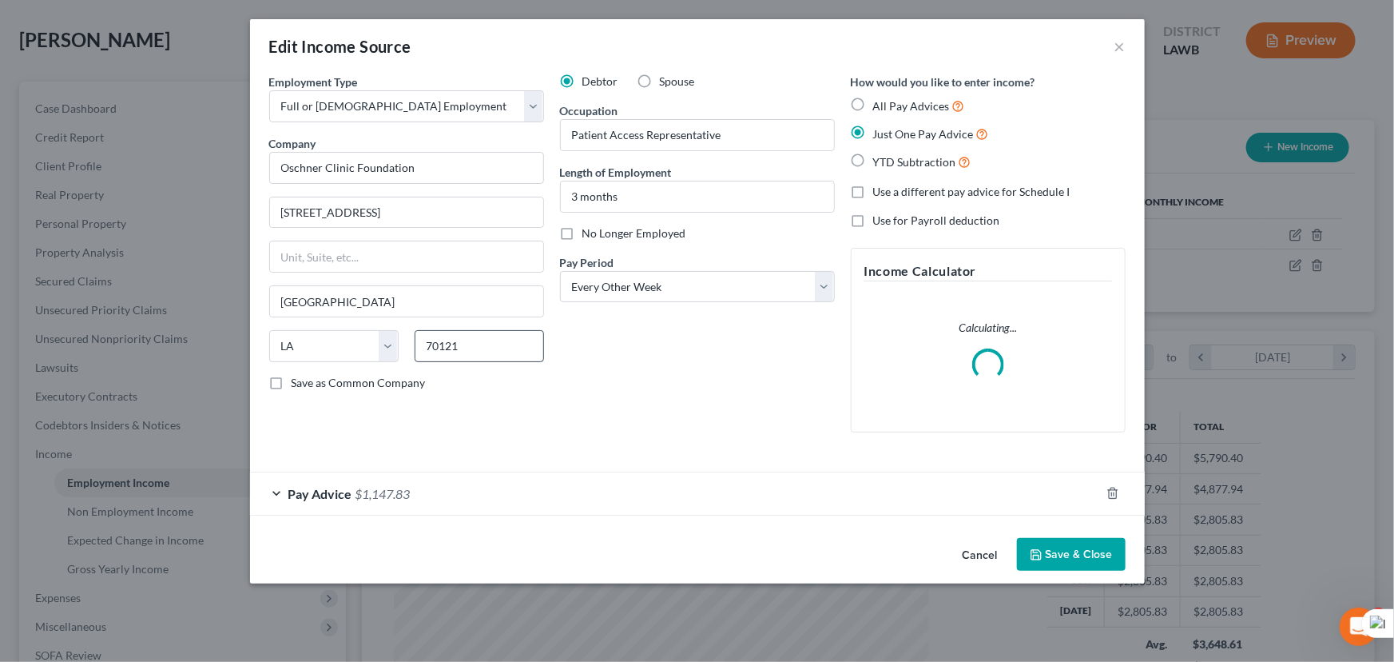
scroll to position [286, 572]
click at [1109, 493] on icon "button" at bounding box center [1112, 493] width 7 height 10
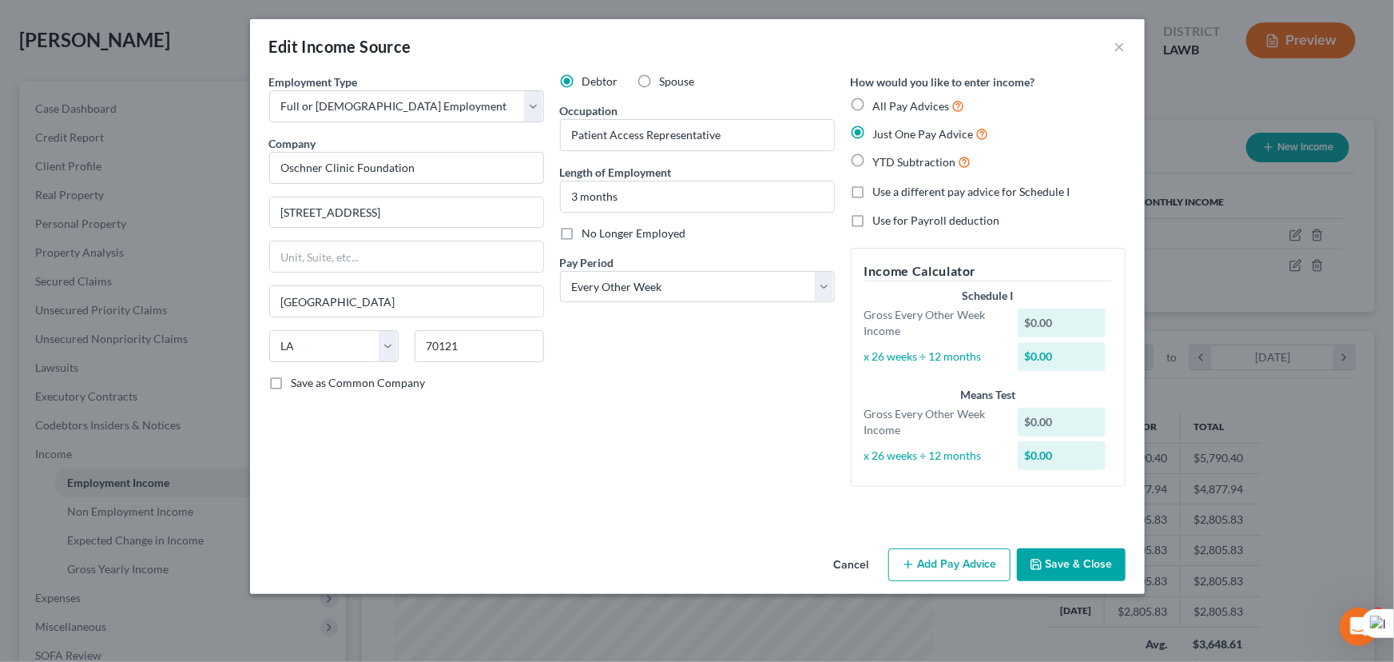
click at [913, 562] on icon "button" at bounding box center [908, 564] width 13 height 13
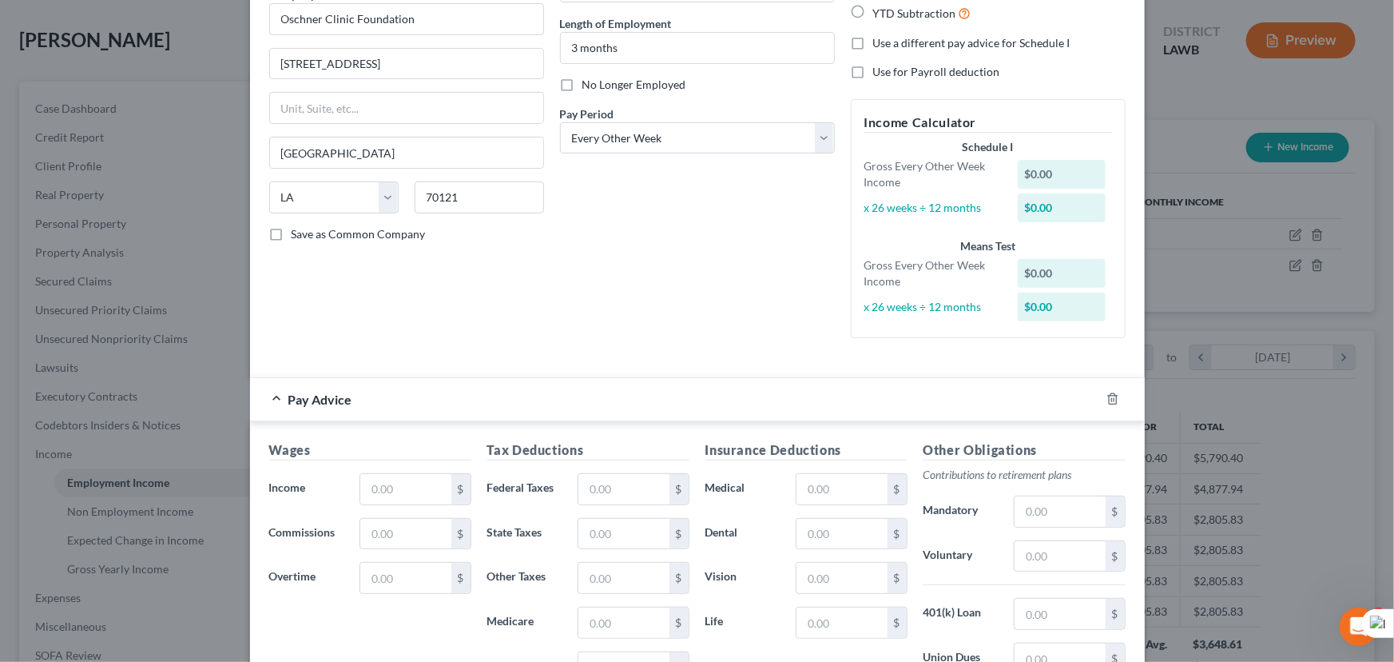
scroll to position [383, 0]
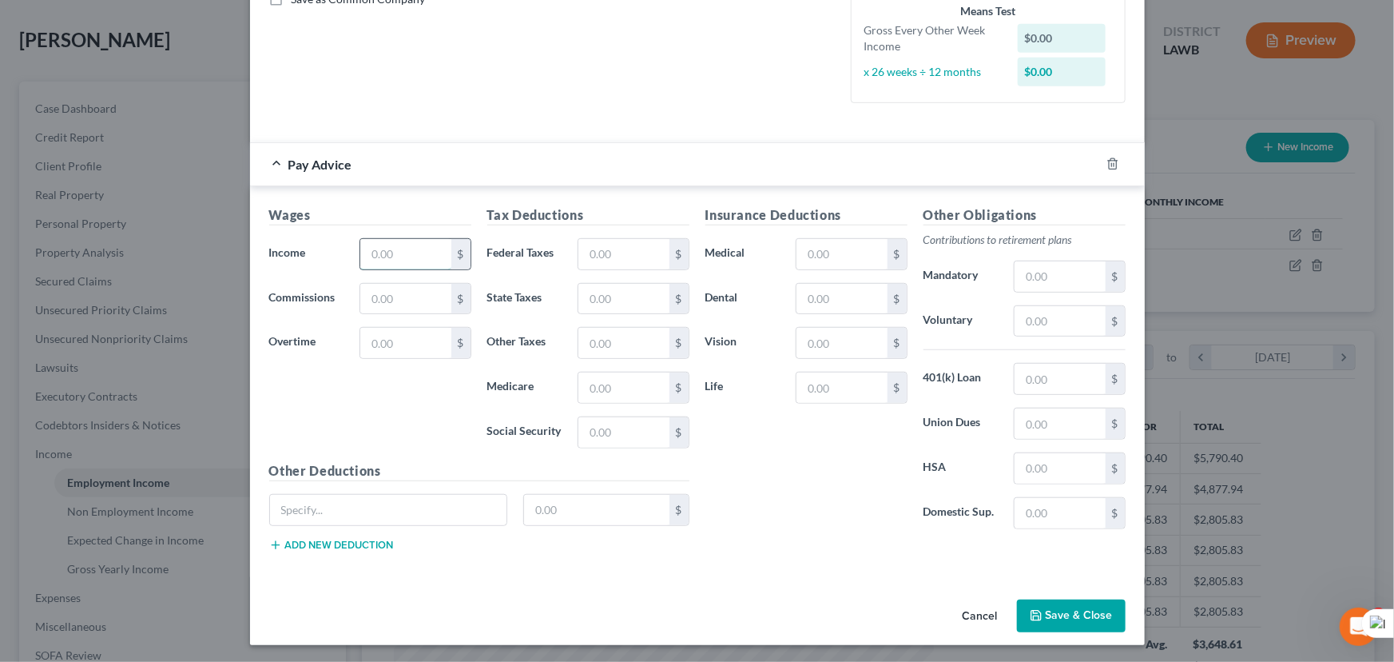
click at [386, 245] on input "text" at bounding box center [405, 254] width 90 height 30
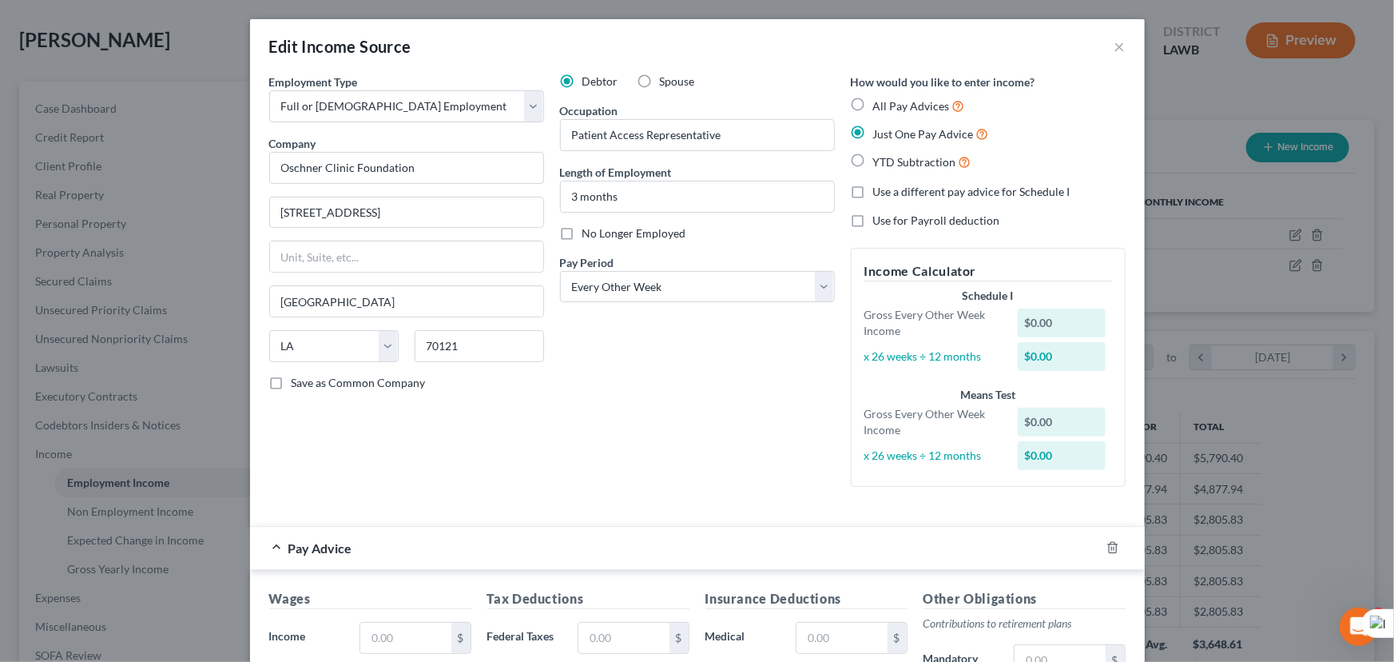
click at [873, 104] on label "All Pay Advices" at bounding box center [919, 106] width 92 height 18
click at [880, 104] on input "All Pay Advices" at bounding box center [885, 102] width 10 height 10
radio input "true"
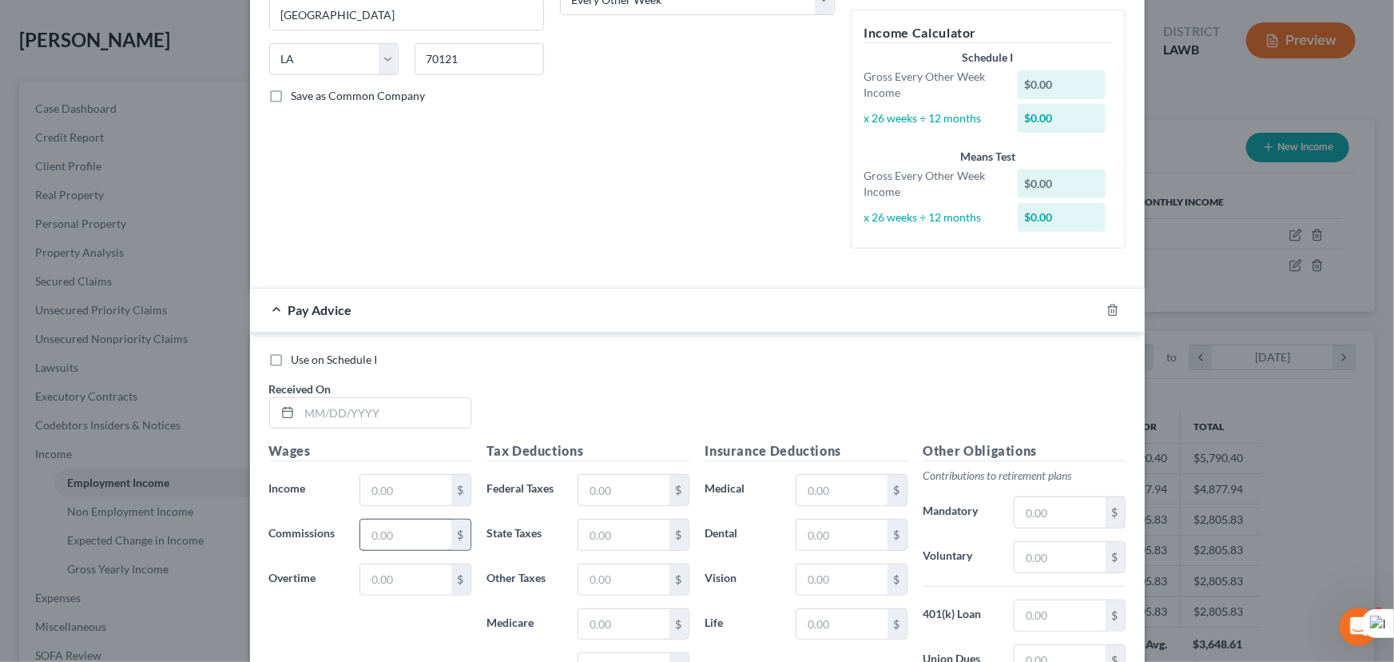
scroll to position [363, 0]
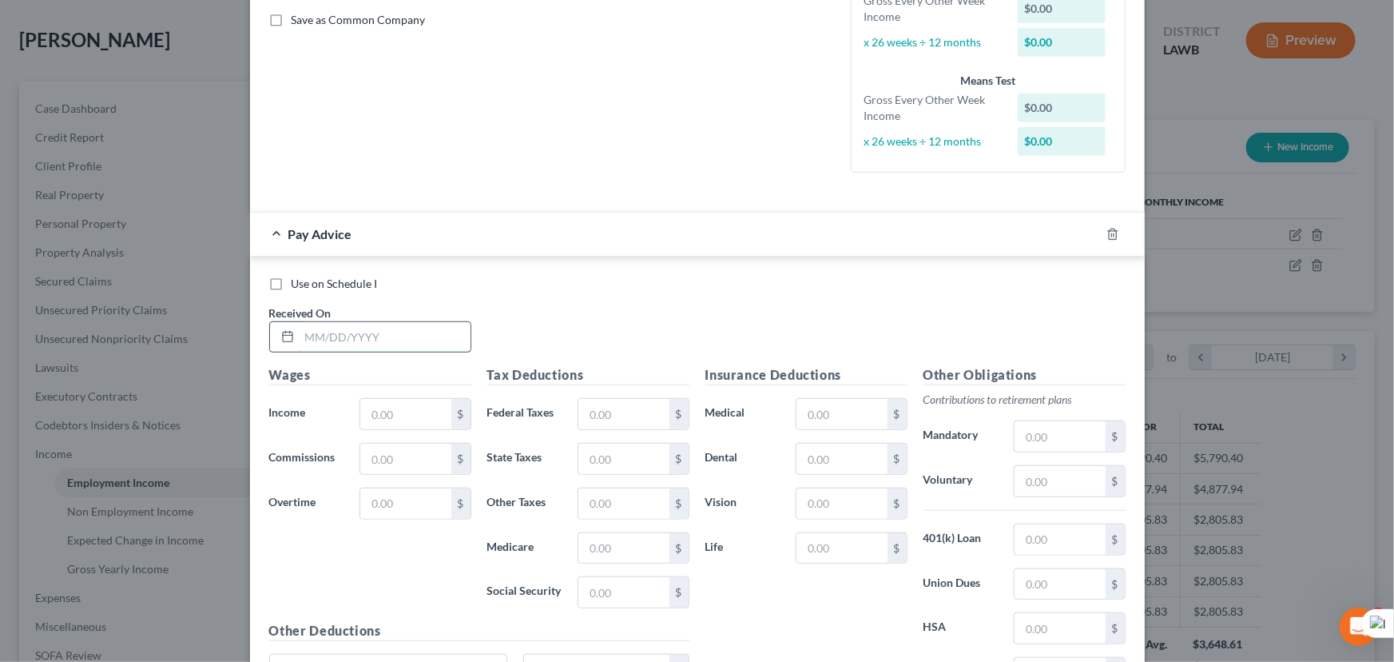
click at [336, 333] on input "text" at bounding box center [385, 337] width 171 height 30
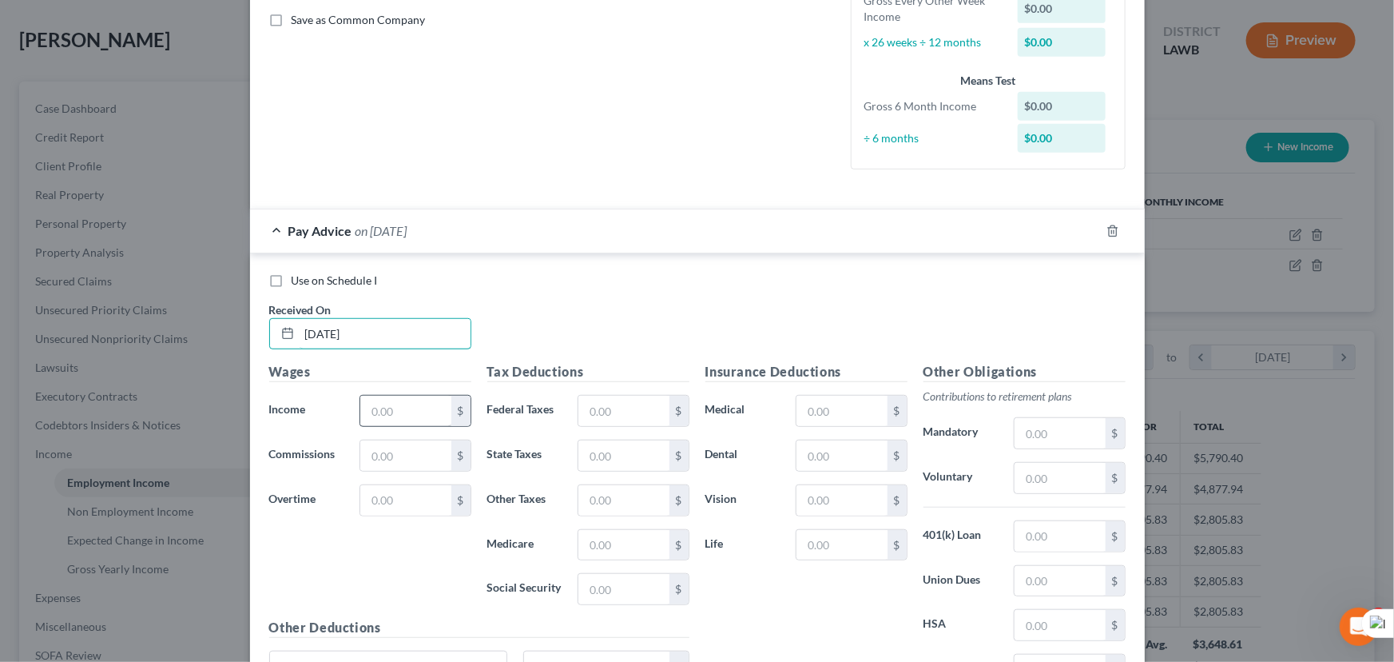
type input "05/23/2025"
click at [390, 409] on input "text" at bounding box center [405, 410] width 90 height 30
type input "1,295"
click at [606, 408] on input "text" at bounding box center [623, 410] width 90 height 30
type input "138.83"
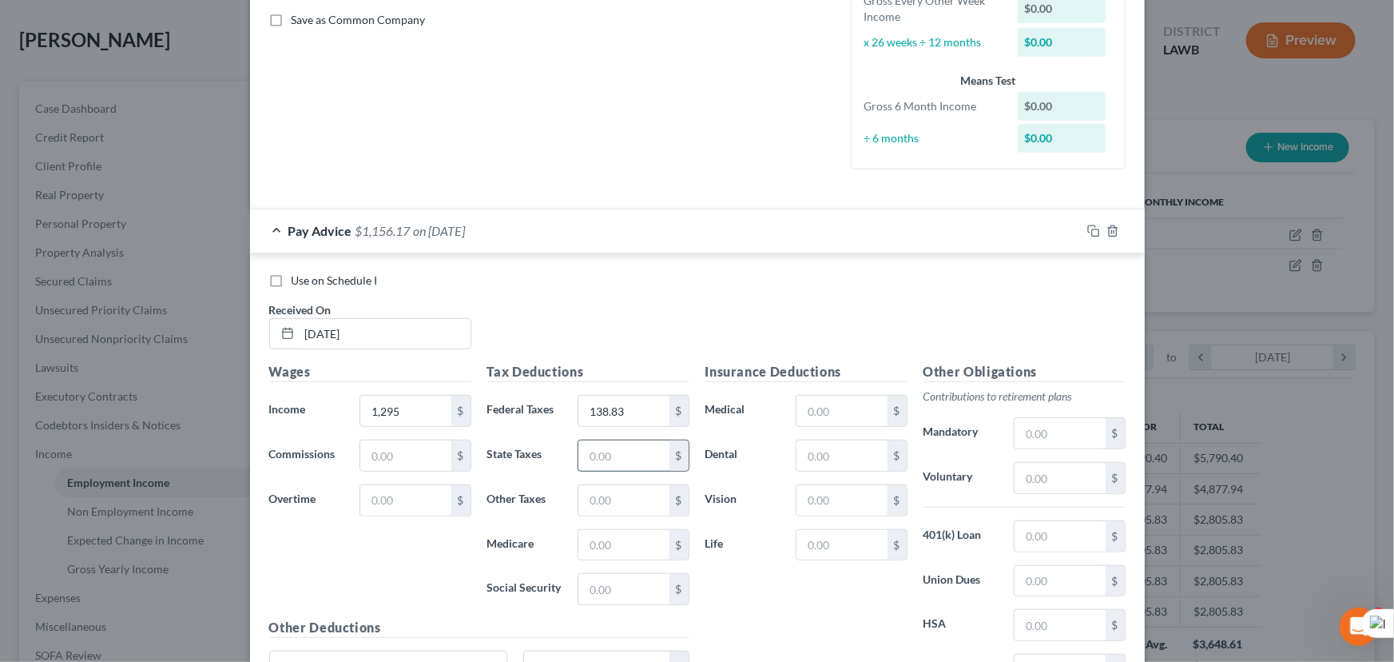
click at [609, 459] on input "text" at bounding box center [623, 455] width 90 height 30
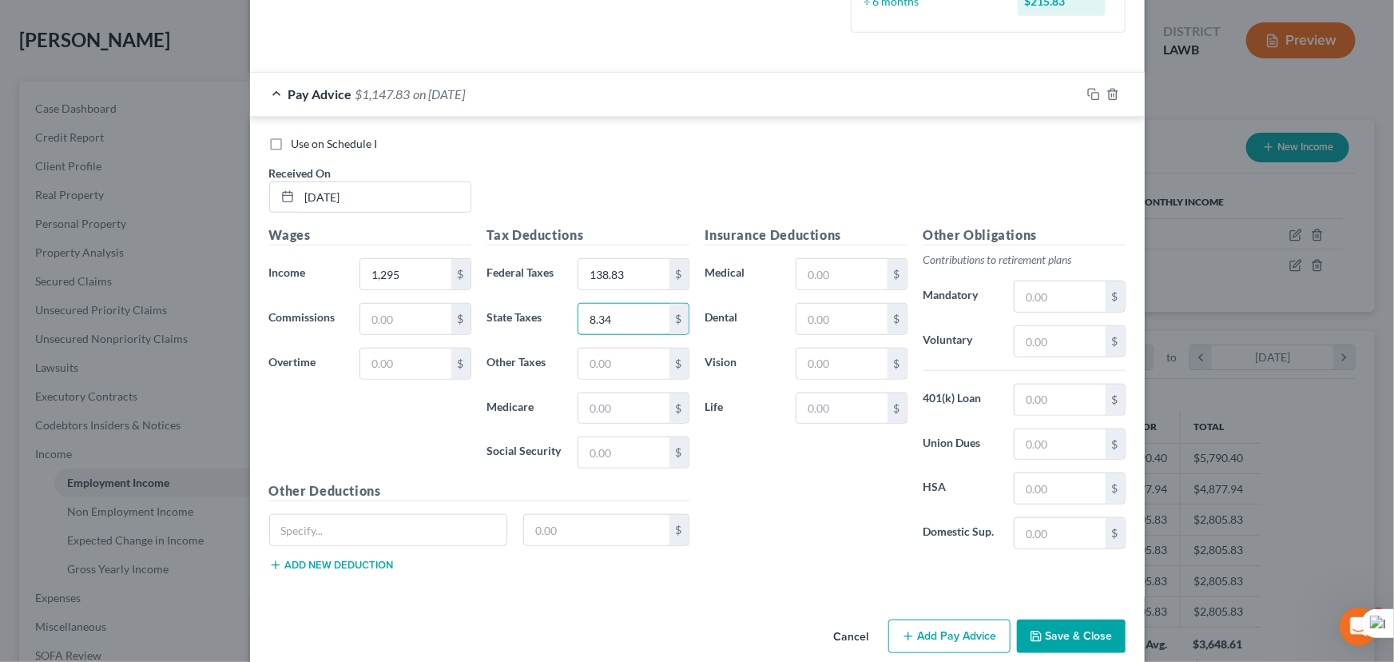
scroll to position [519, 0]
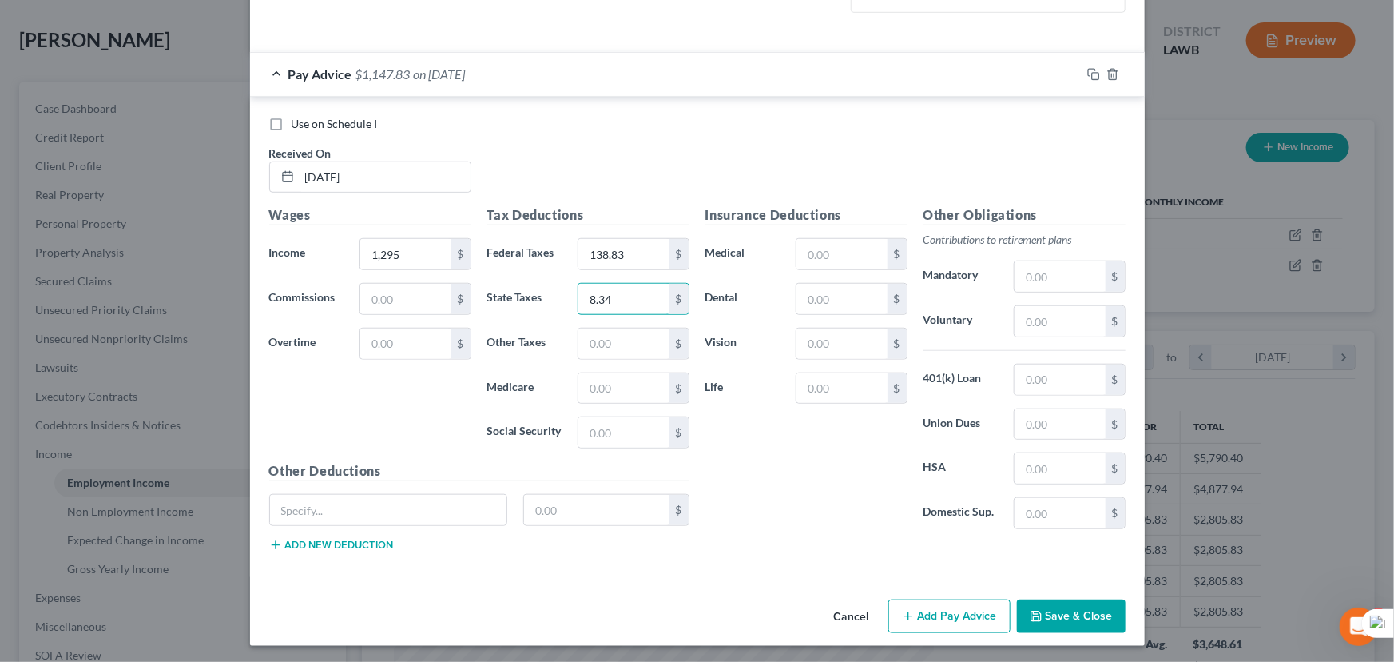
type input "8.34"
drag, startPoint x: 967, startPoint y: 621, endPoint x: 529, endPoint y: 370, distance: 504.6
click at [966, 622] on button "Add Pay Advice" at bounding box center [949, 616] width 122 height 34
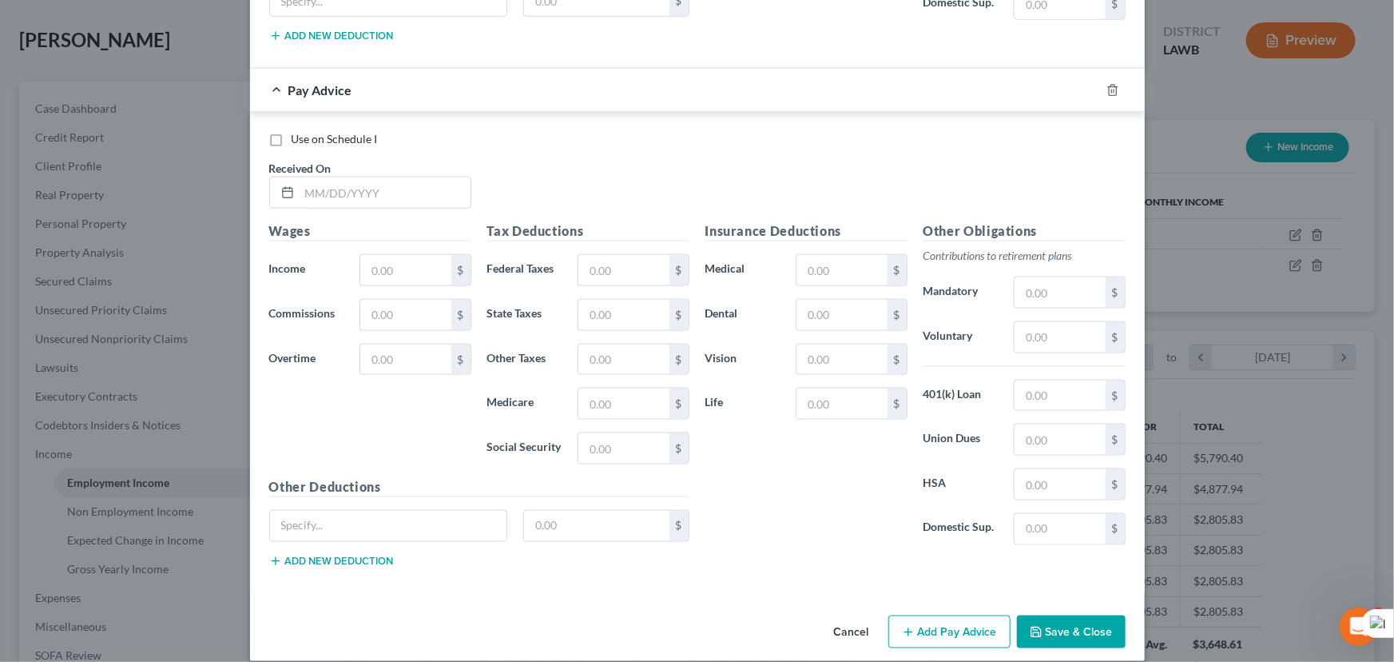
scroll to position [1043, 0]
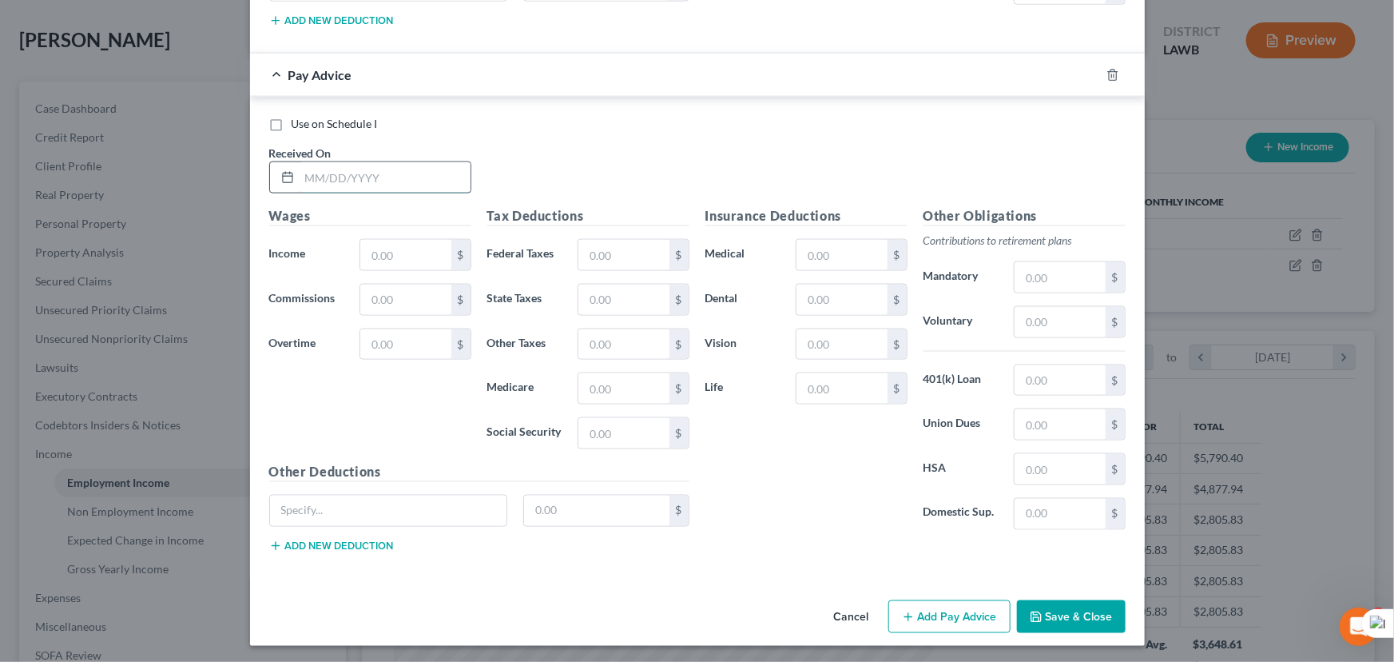
click at [368, 173] on input "text" at bounding box center [385, 177] width 171 height 30
type input "06/06/2025"
click at [403, 248] on input "text" at bounding box center [405, 255] width 90 height 30
type input "1,295"
click at [619, 252] on input "text" at bounding box center [623, 255] width 90 height 30
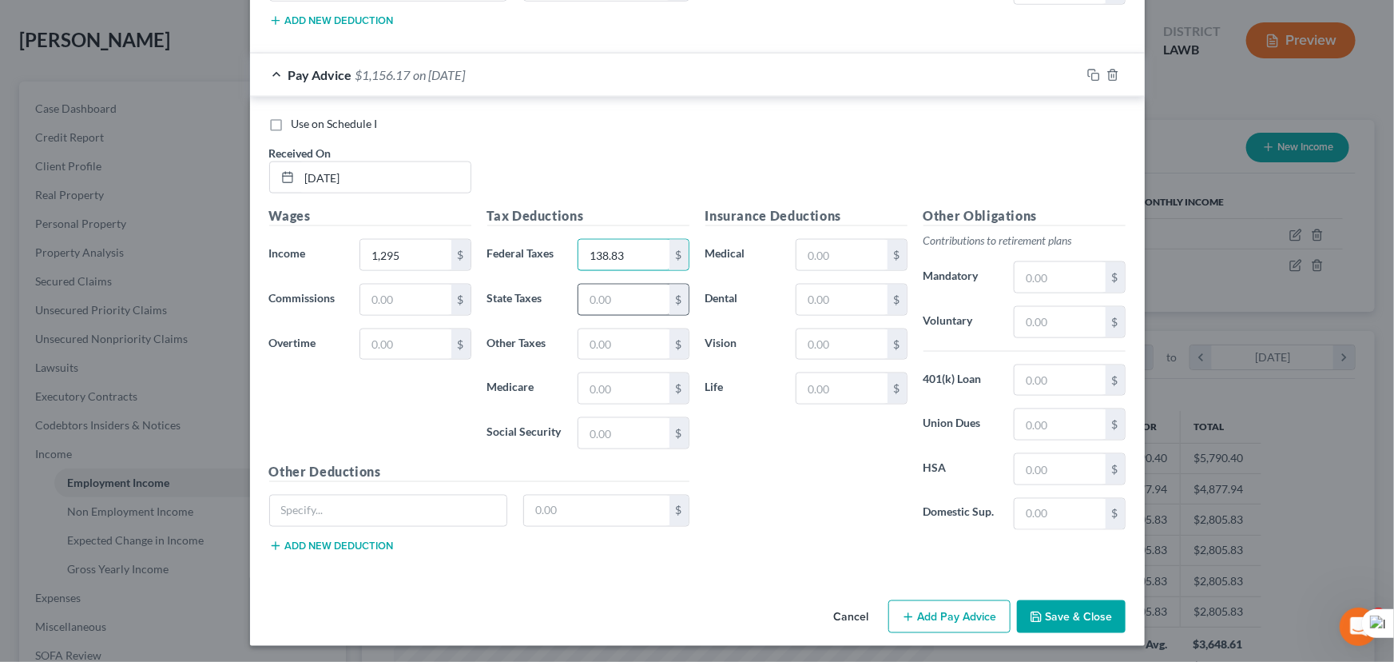
type input "138.83"
click at [659, 295] on input "text" at bounding box center [623, 299] width 90 height 30
type input "8.34"
click at [960, 615] on button "Add Pay Advice" at bounding box center [949, 617] width 122 height 34
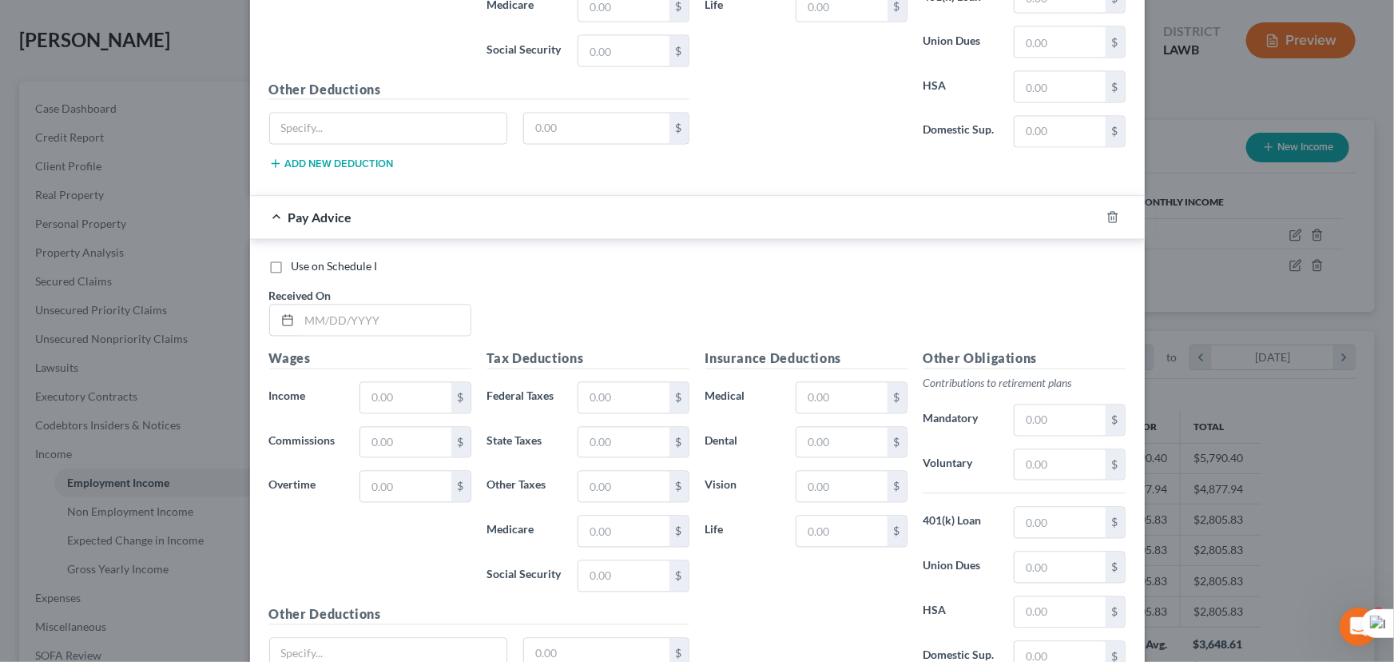
scroll to position [1479, 0]
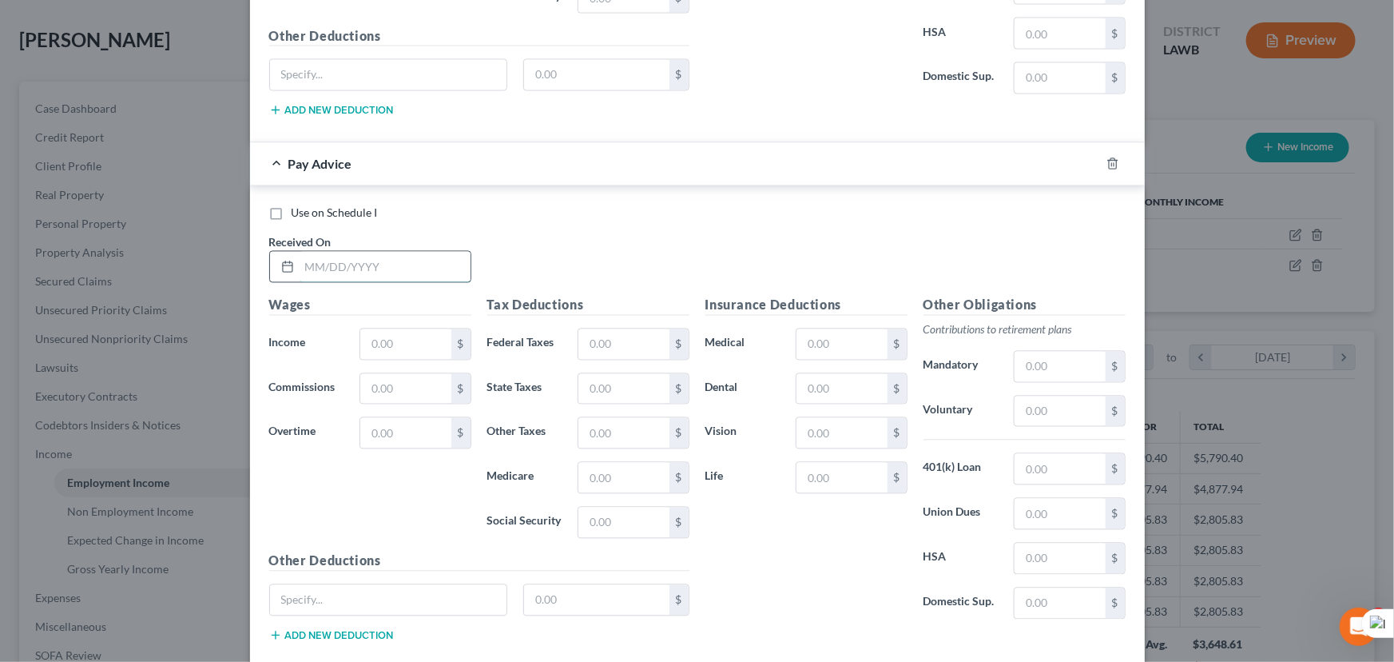
click at [371, 257] on input "text" at bounding box center [385, 267] width 171 height 30
type input "06/20/2025"
click at [393, 336] on input "text" at bounding box center [405, 344] width 90 height 30
type input "1,295"
drag, startPoint x: 662, startPoint y: 350, endPoint x: 651, endPoint y: 343, distance: 13.3
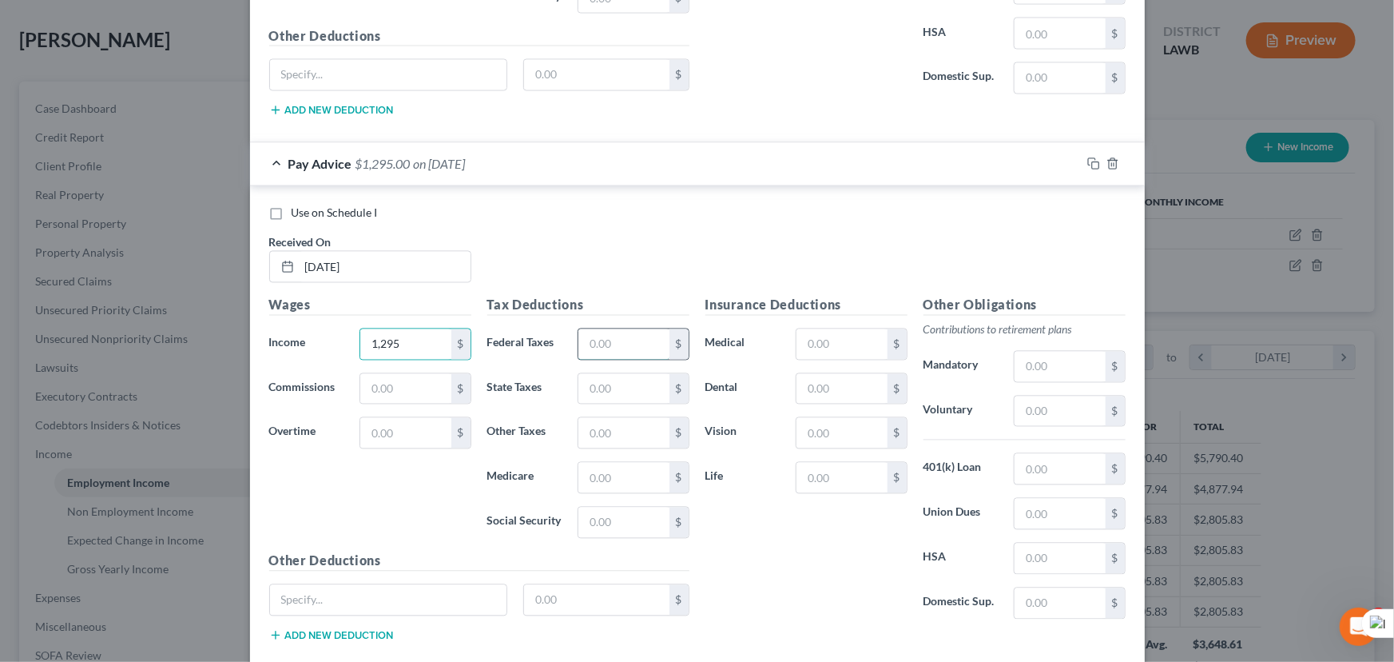
click at [662, 348] on input "text" at bounding box center [623, 344] width 90 height 30
type input "138.83"
click at [644, 378] on input "text" at bounding box center [623, 389] width 90 height 30
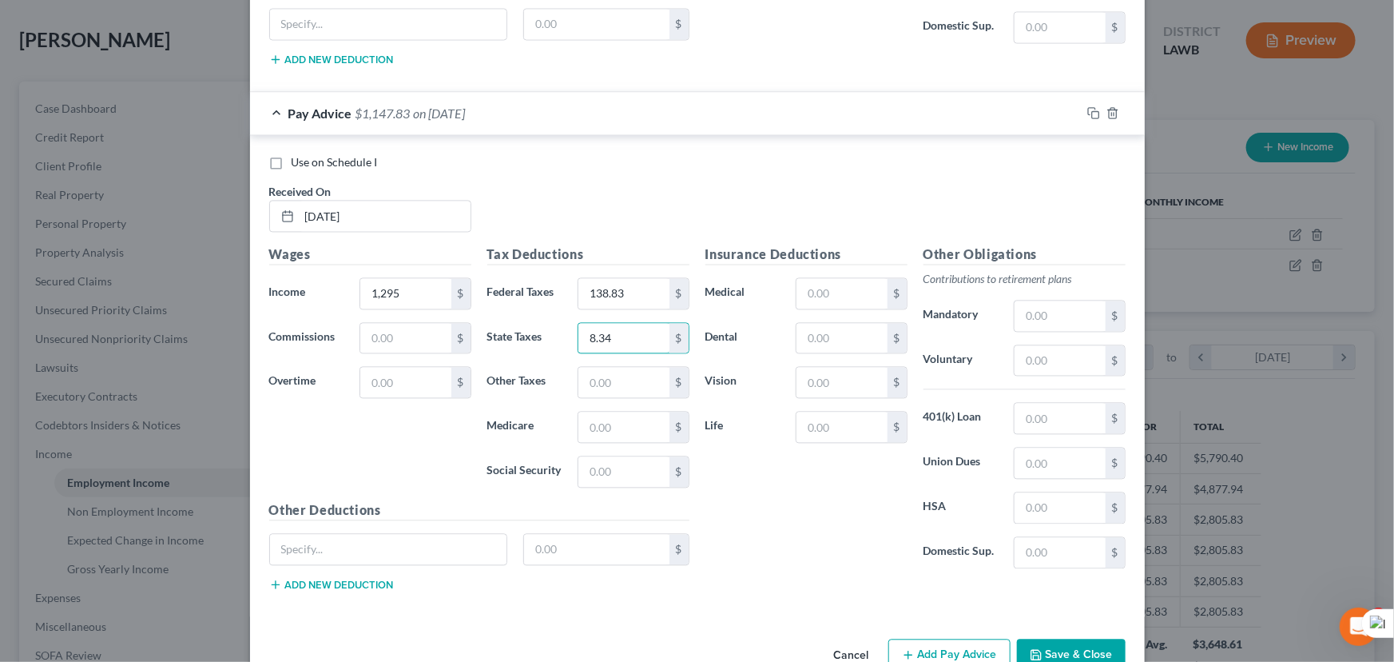
scroll to position [1552, 0]
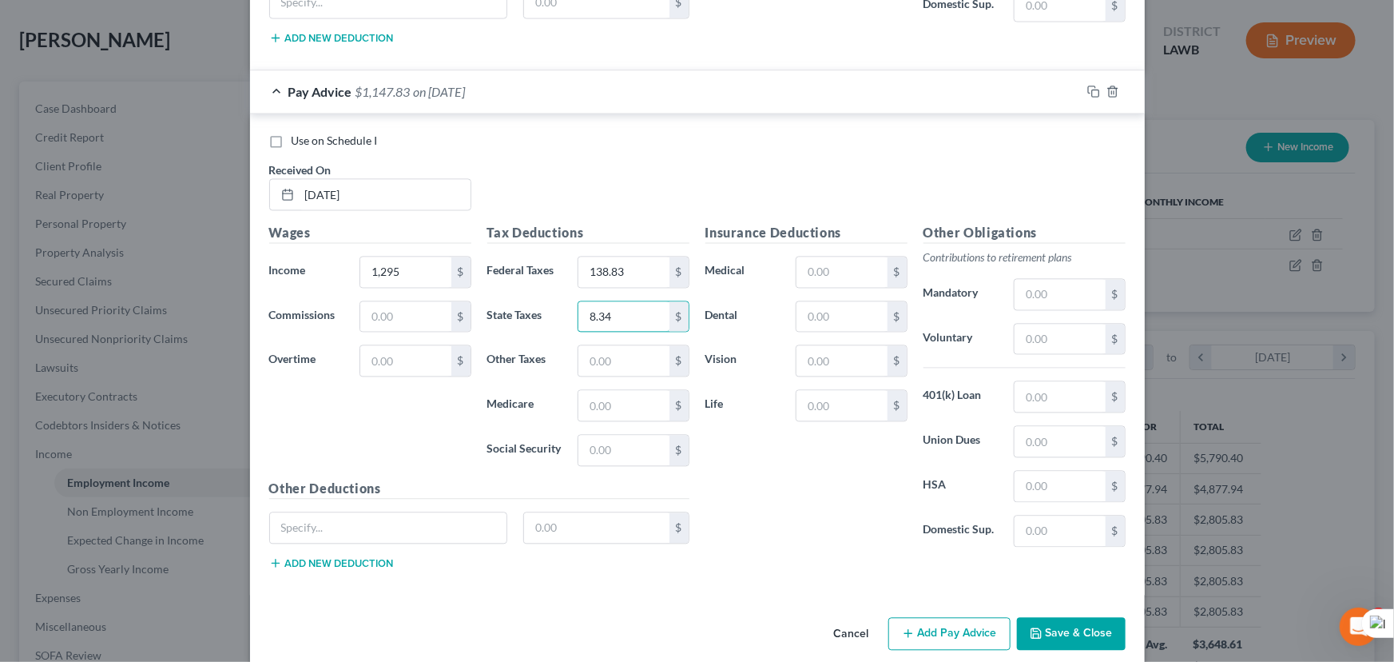
type input "8.34"
click at [933, 630] on button "Add Pay Advice" at bounding box center [949, 634] width 122 height 34
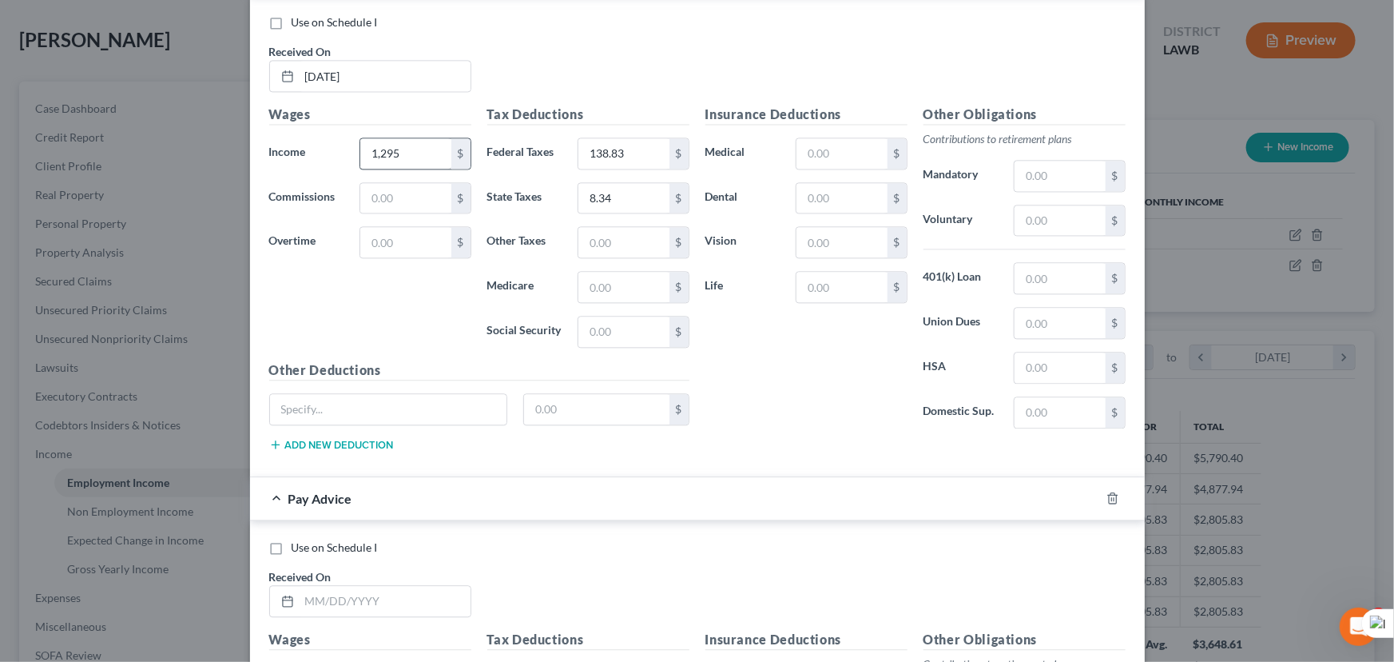
scroll to position [2090, 0]
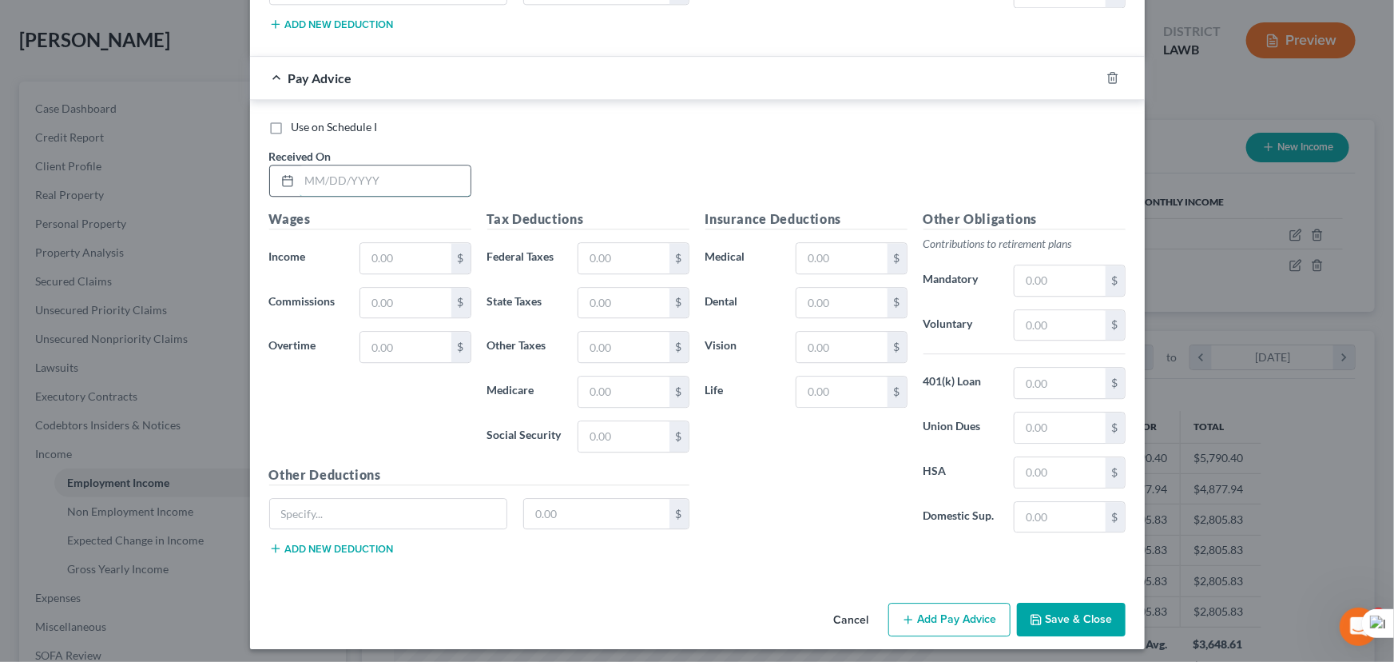
click at [359, 169] on input "text" at bounding box center [385, 180] width 171 height 30
type input "07/03/2025"
click at [411, 243] on input "text" at bounding box center [405, 258] width 90 height 30
type input "1,295"
click at [608, 272] on div "Tax Deductions Federal Taxes $ State Taxes $ Other Taxes $ Medicare $ Social Se…" at bounding box center [588, 337] width 218 height 256
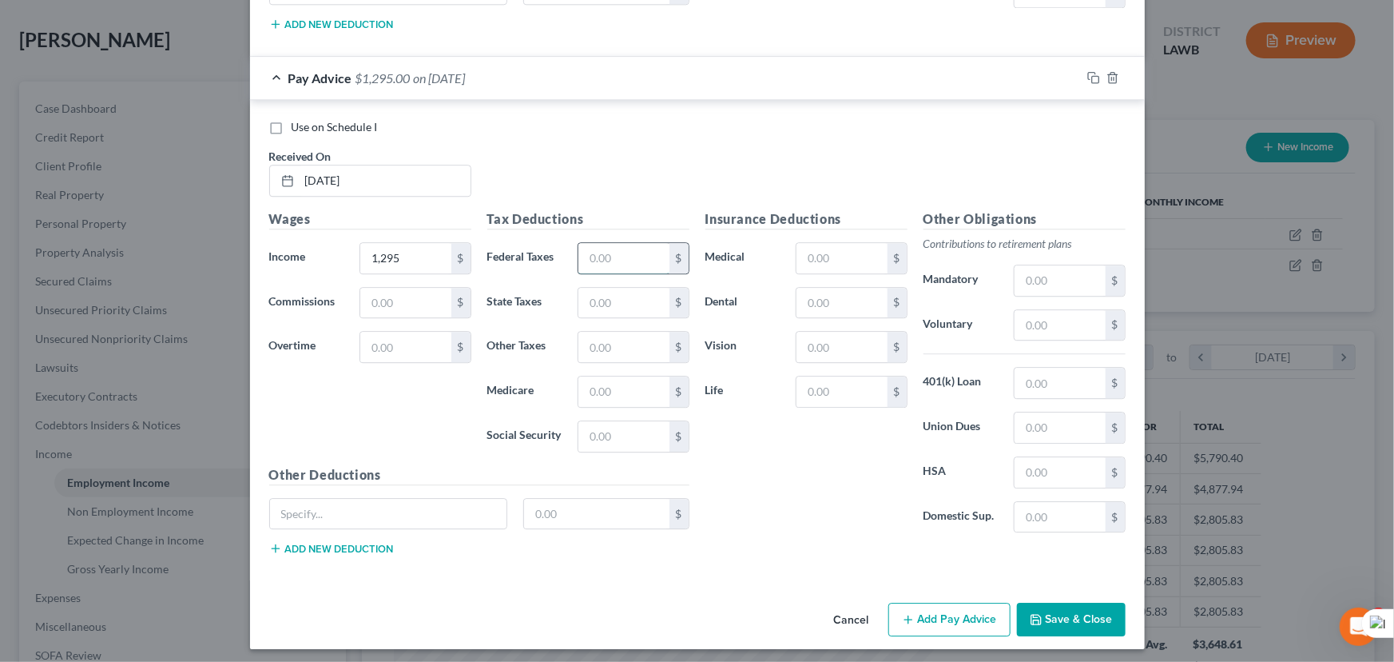
click at [613, 247] on input "text" at bounding box center [623, 258] width 90 height 30
type input "138.83"
click at [621, 272] on div "Tax Deductions Federal Taxes 138.83 $ State Taxes $ Other Taxes $ Medicare $ So…" at bounding box center [588, 337] width 218 height 256
click at [620, 304] on input "text" at bounding box center [623, 303] width 90 height 30
type input "8.34"
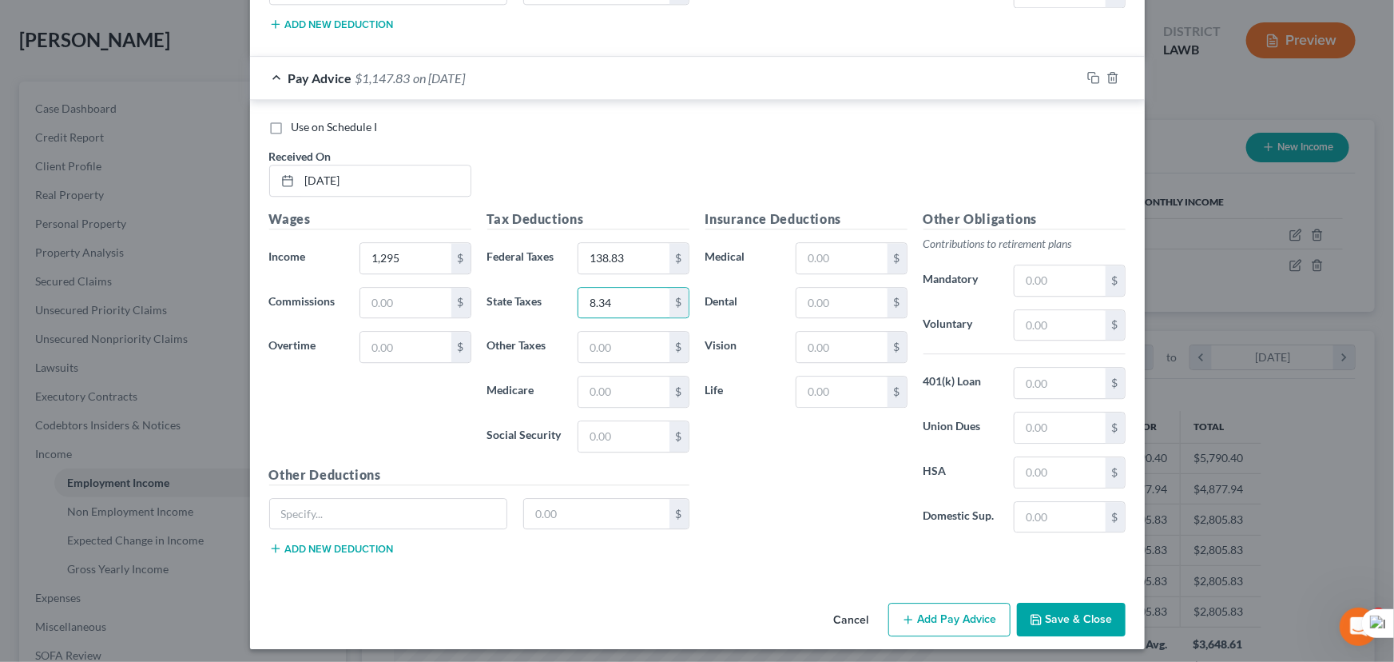
drag, startPoint x: 912, startPoint y: 614, endPoint x: 806, endPoint y: 503, distance: 153.2
click at [912, 614] on button "Add Pay Advice" at bounding box center [949, 619] width 122 height 34
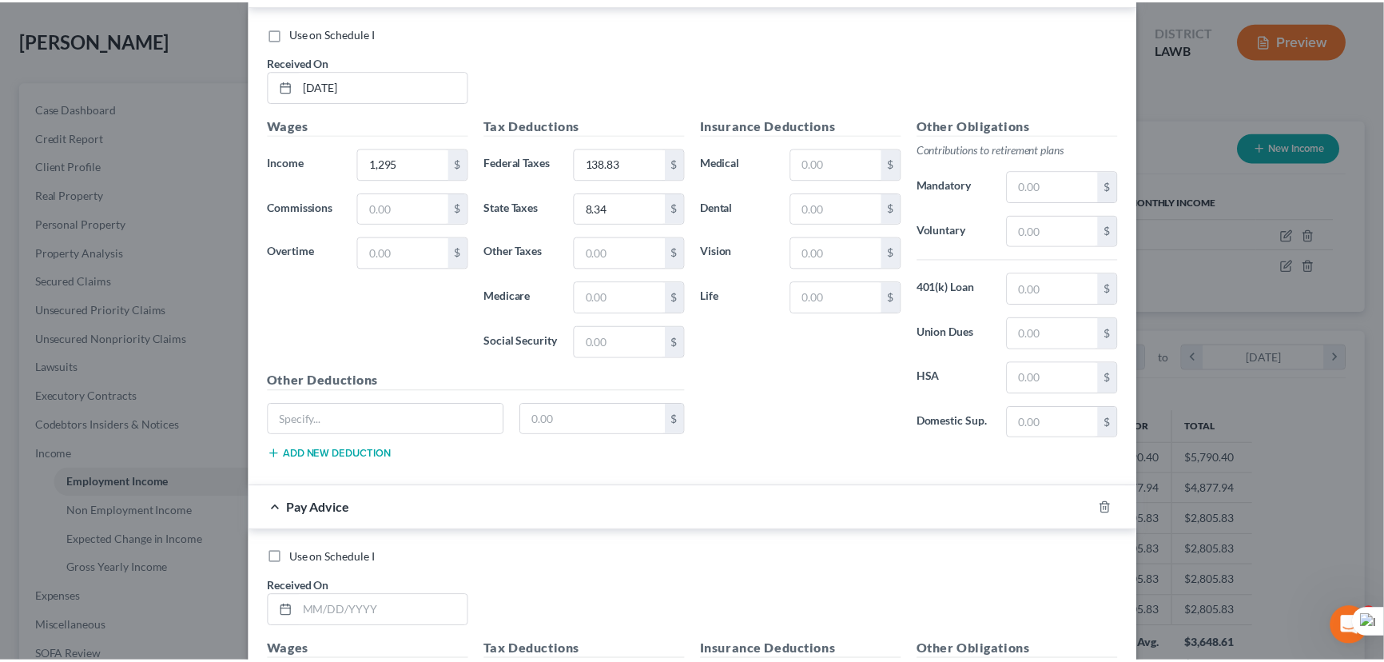
scroll to position [2613, 0]
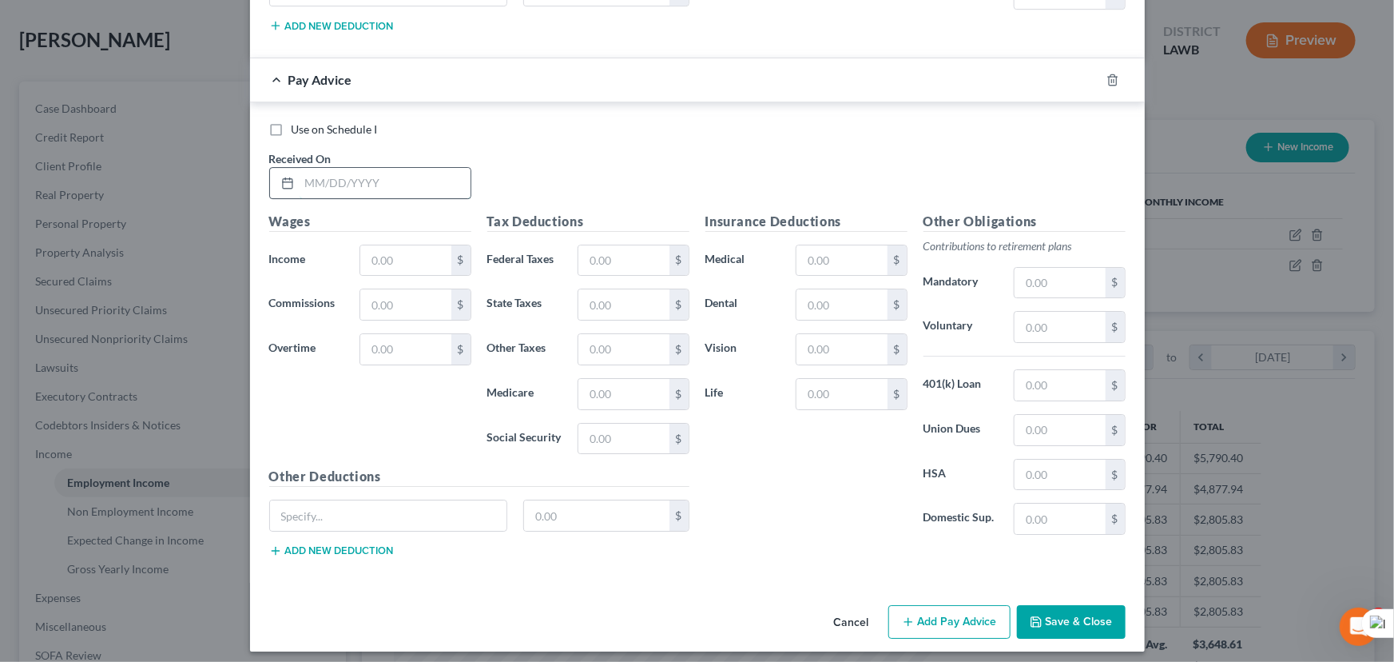
click at [426, 180] on input "text" at bounding box center [385, 183] width 171 height 30
type input "07/18/2025"
click at [428, 250] on input "text" at bounding box center [405, 260] width 90 height 30
type input "1,295"
click at [634, 256] on input "text" at bounding box center [623, 260] width 90 height 30
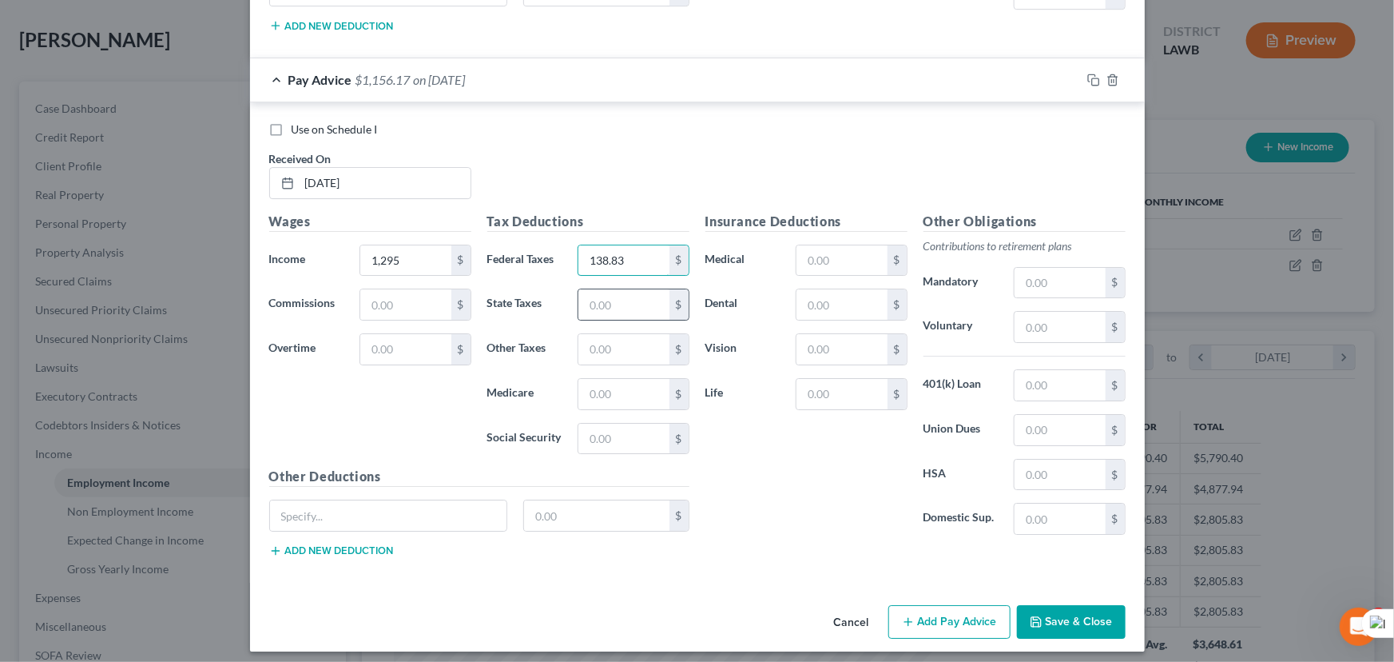
type input "138.83"
drag, startPoint x: 667, startPoint y: 309, endPoint x: 653, endPoint y: 300, distance: 17.3
click at [670, 308] on div "$" at bounding box center [679, 304] width 19 height 30
click at [652, 300] on input "text" at bounding box center [623, 304] width 90 height 30
type input "8.34"
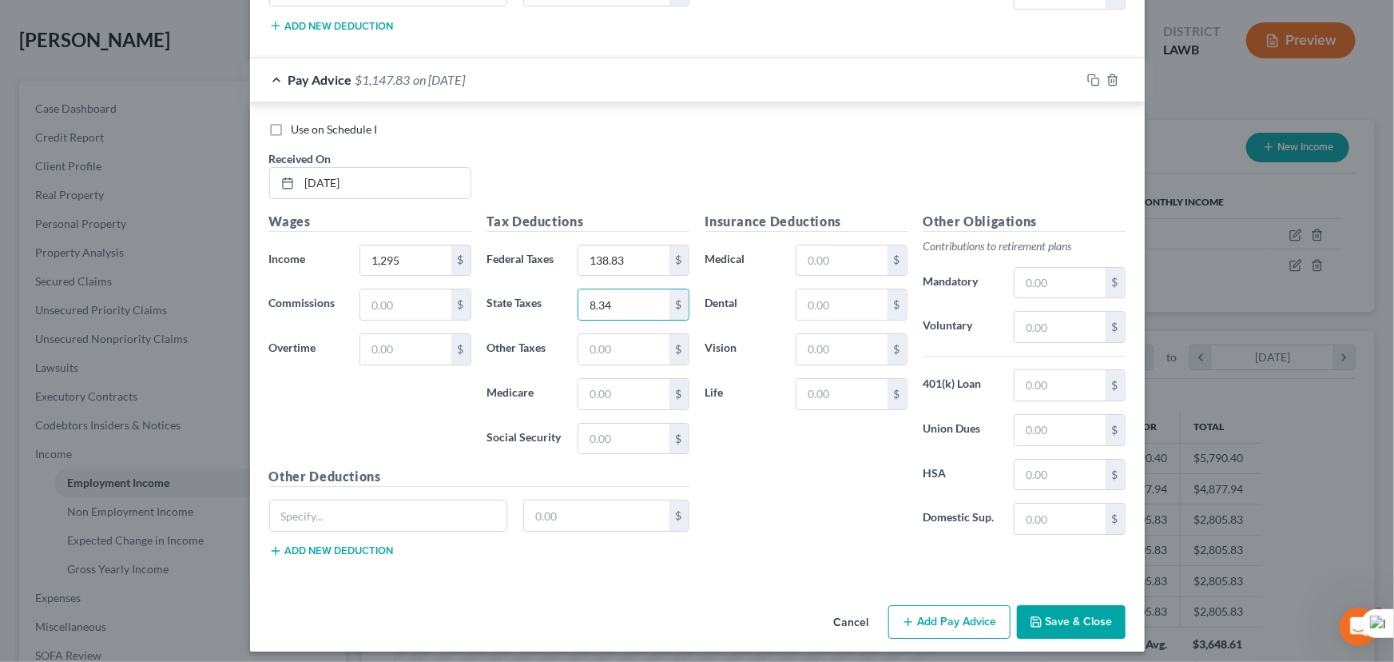
drag, startPoint x: 1083, startPoint y: 599, endPoint x: 1078, endPoint y: 590, distance: 11.1
click at [1083, 605] on button "Save & Close" at bounding box center [1071, 622] width 109 height 34
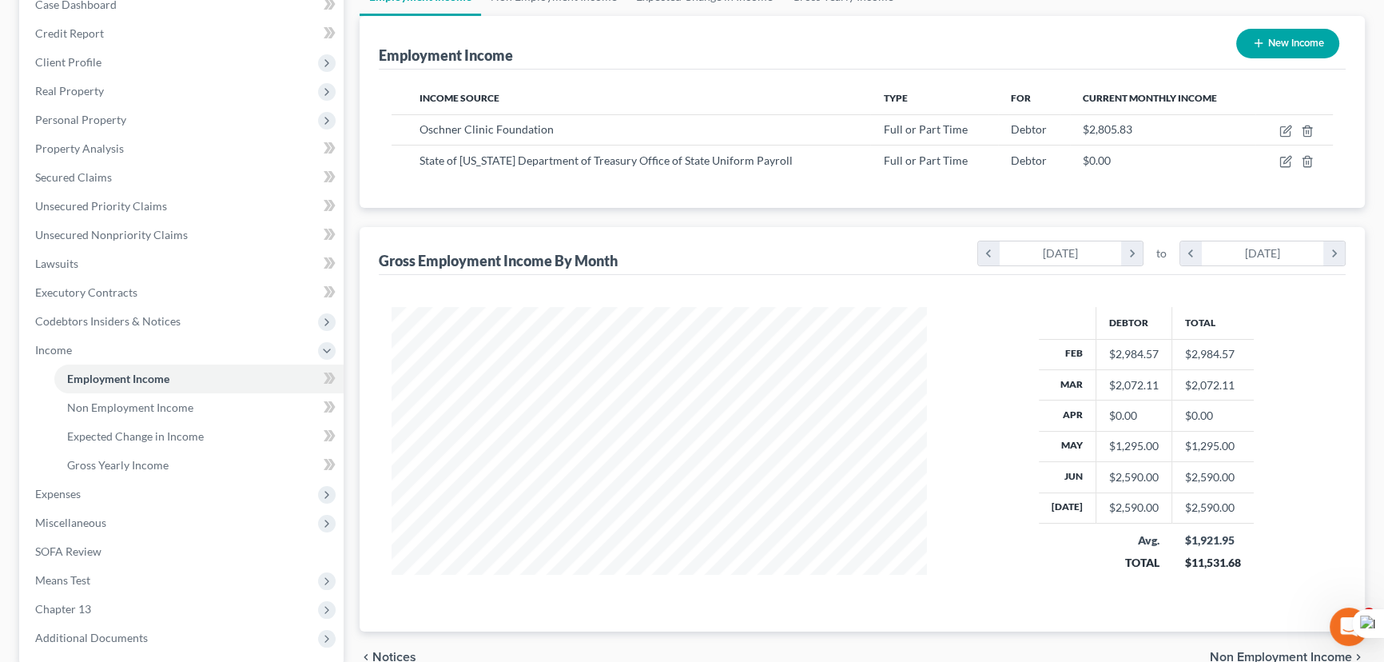
scroll to position [329, 0]
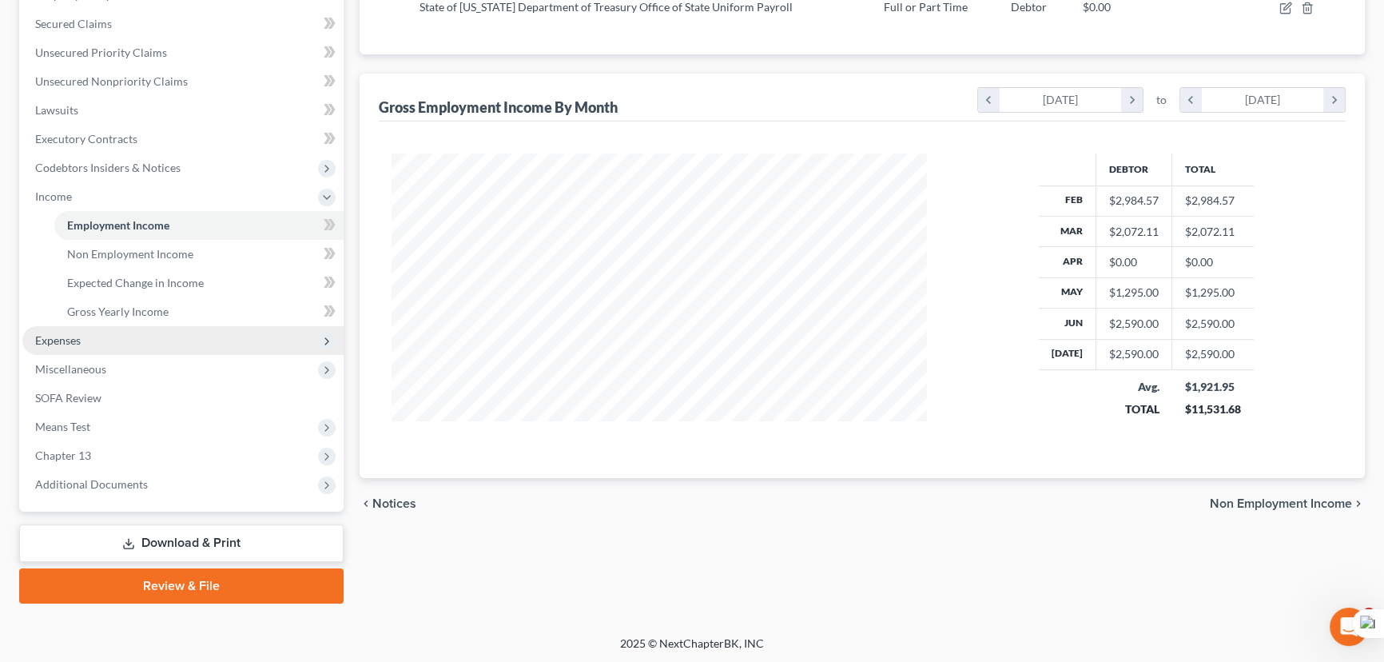
click at [89, 334] on span "Expenses" at bounding box center [182, 340] width 321 height 29
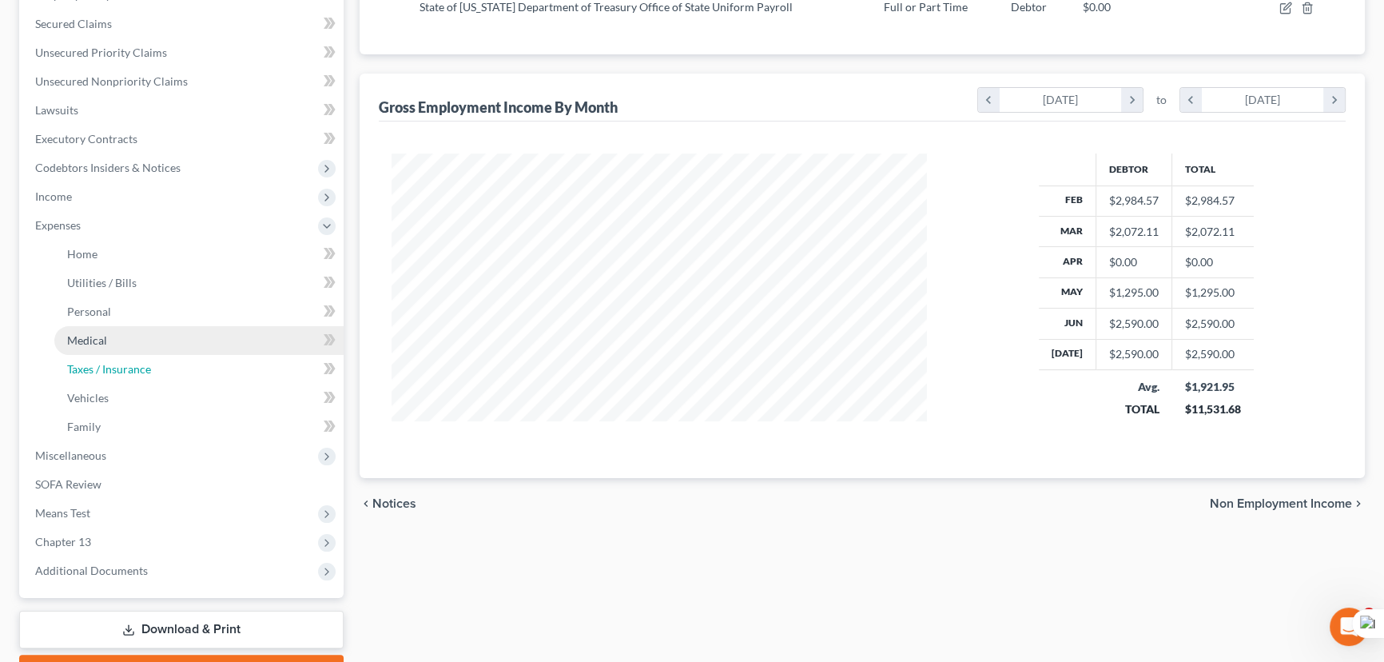
drag, startPoint x: 97, startPoint y: 360, endPoint x: 95, endPoint y: 351, distance: 9.1
click at [97, 362] on span "Taxes / Insurance" at bounding box center [109, 369] width 84 height 14
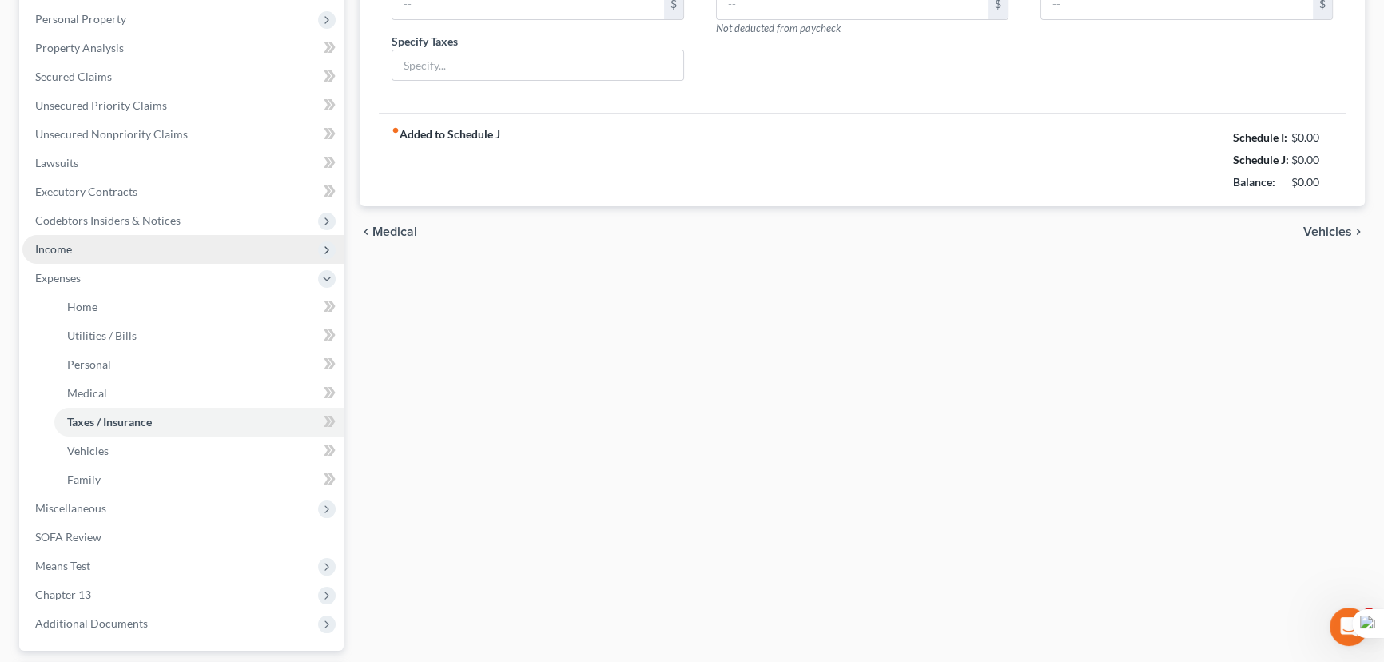
type input "0.00"
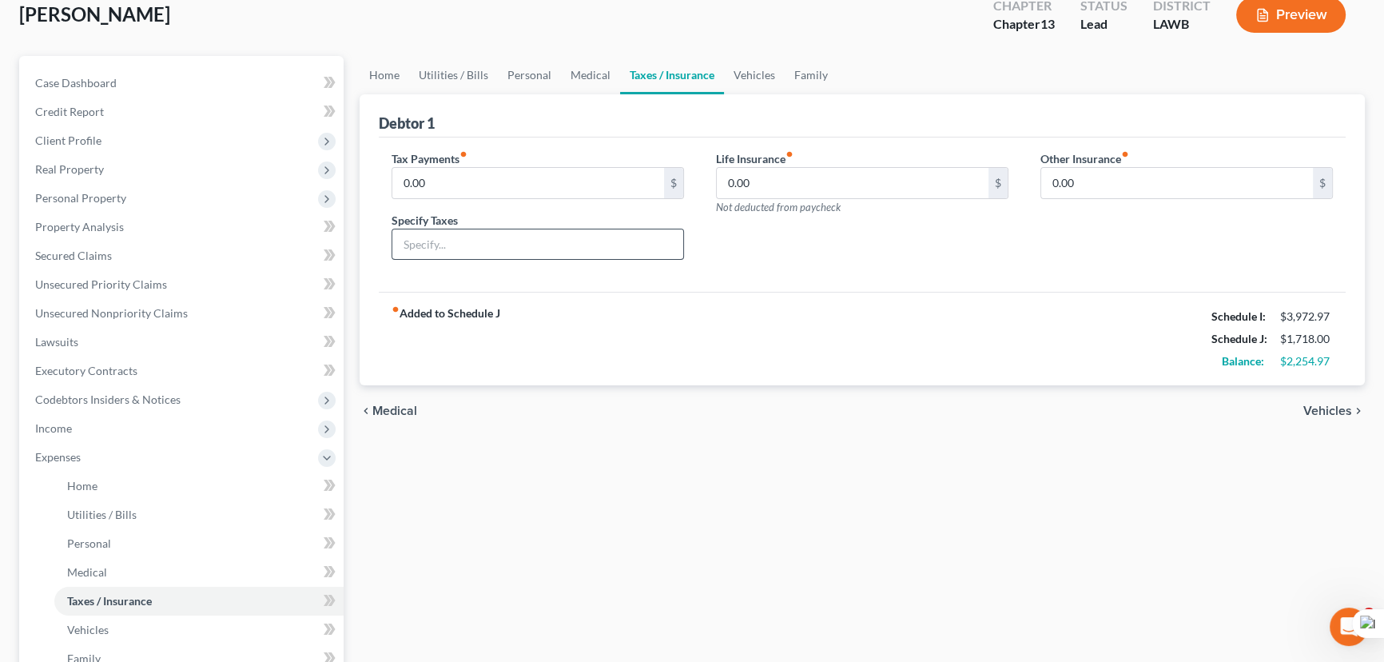
scroll to position [72, 0]
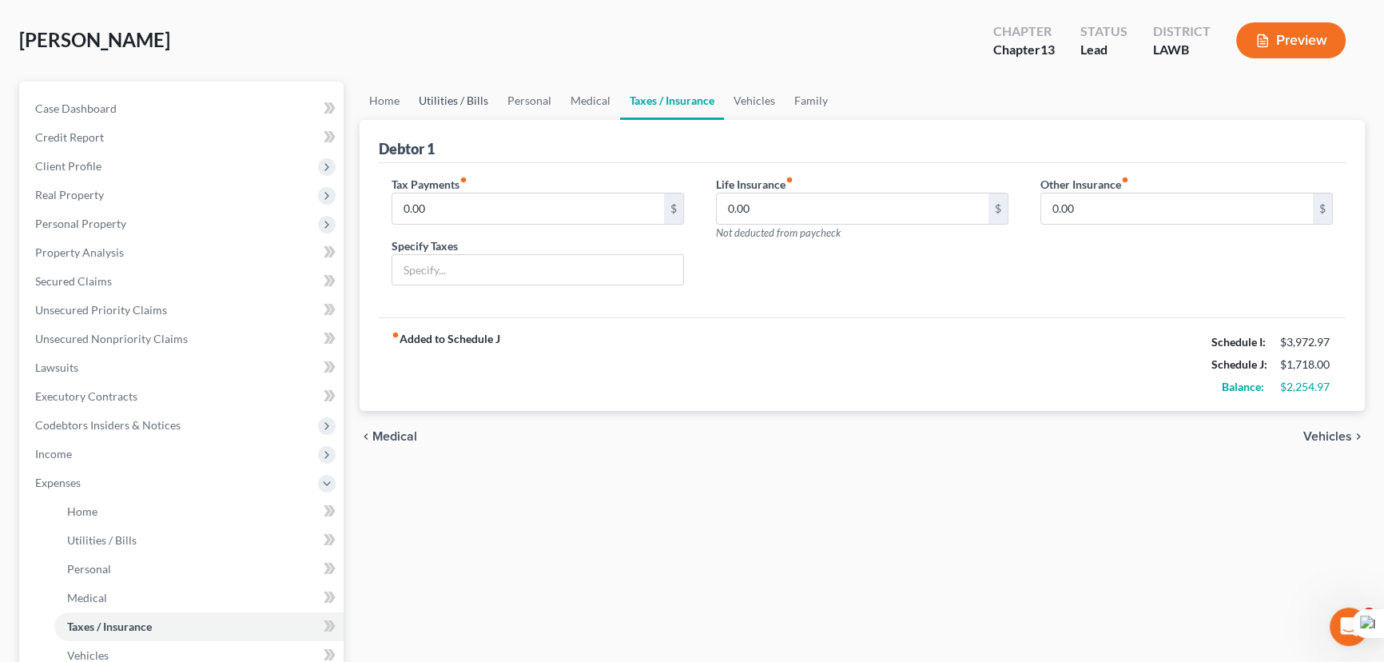
click at [409, 101] on link "Utilities / Bills" at bounding box center [453, 100] width 89 height 38
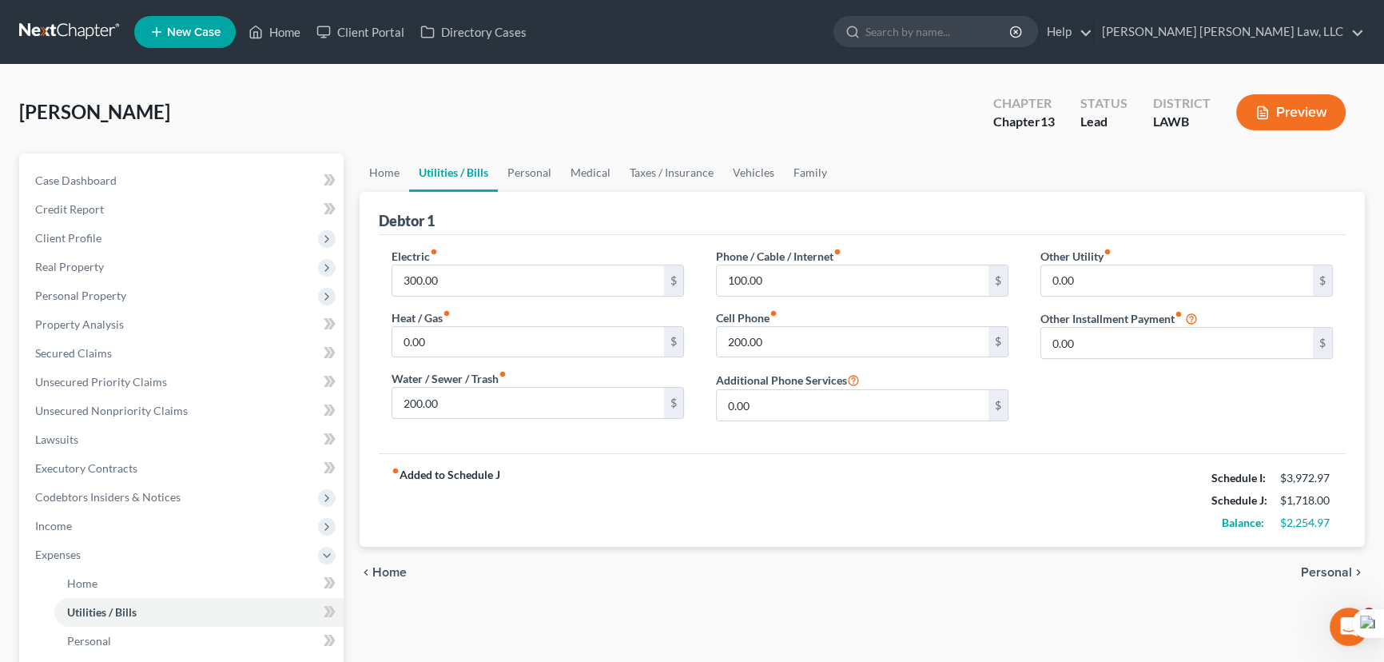
click at [411, 168] on link "Utilities / Bills" at bounding box center [453, 172] width 89 height 38
click at [391, 169] on link "Home" at bounding box center [385, 172] width 50 height 38
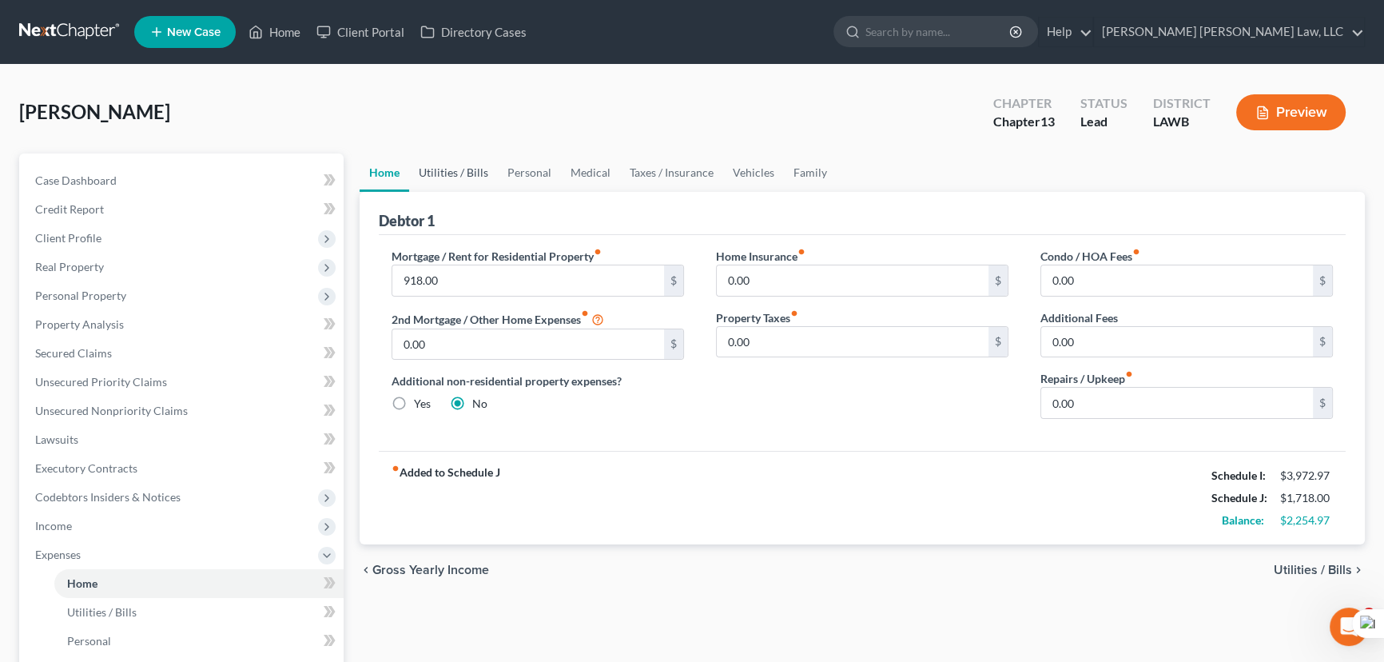
click at [452, 173] on link "Utilities / Bills" at bounding box center [453, 172] width 89 height 38
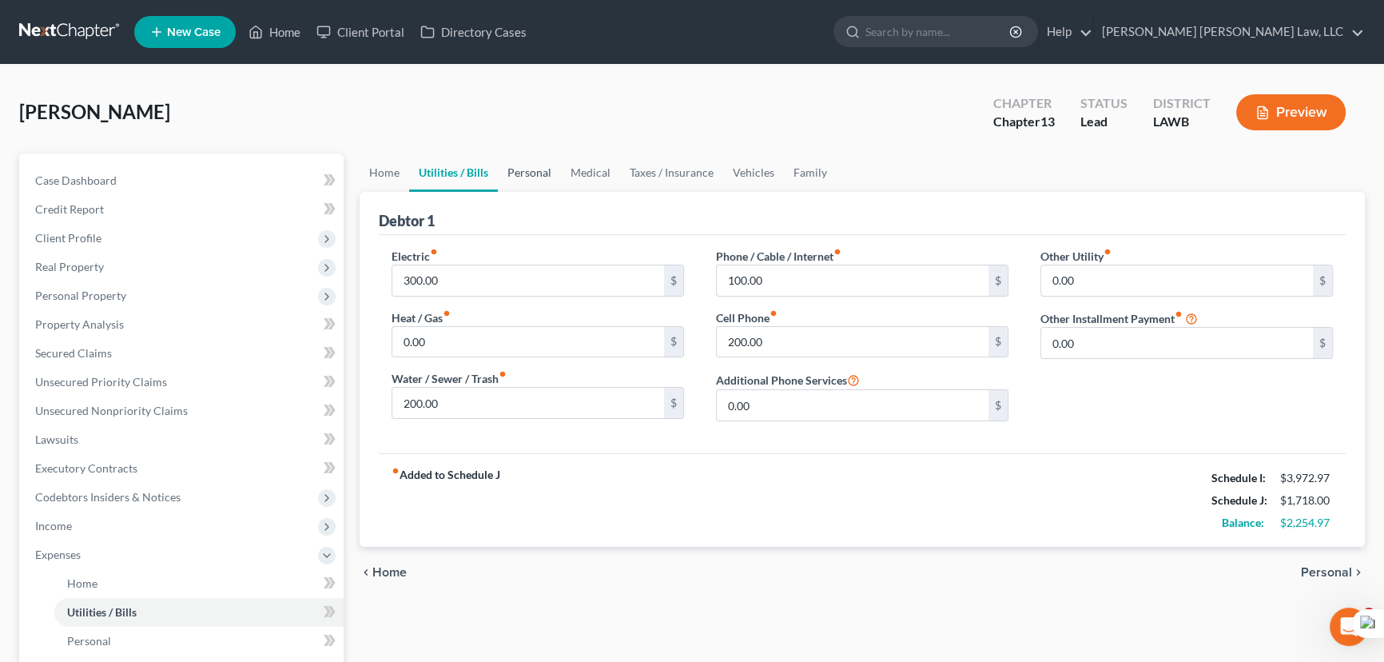
click at [513, 181] on link "Personal" at bounding box center [529, 172] width 63 height 38
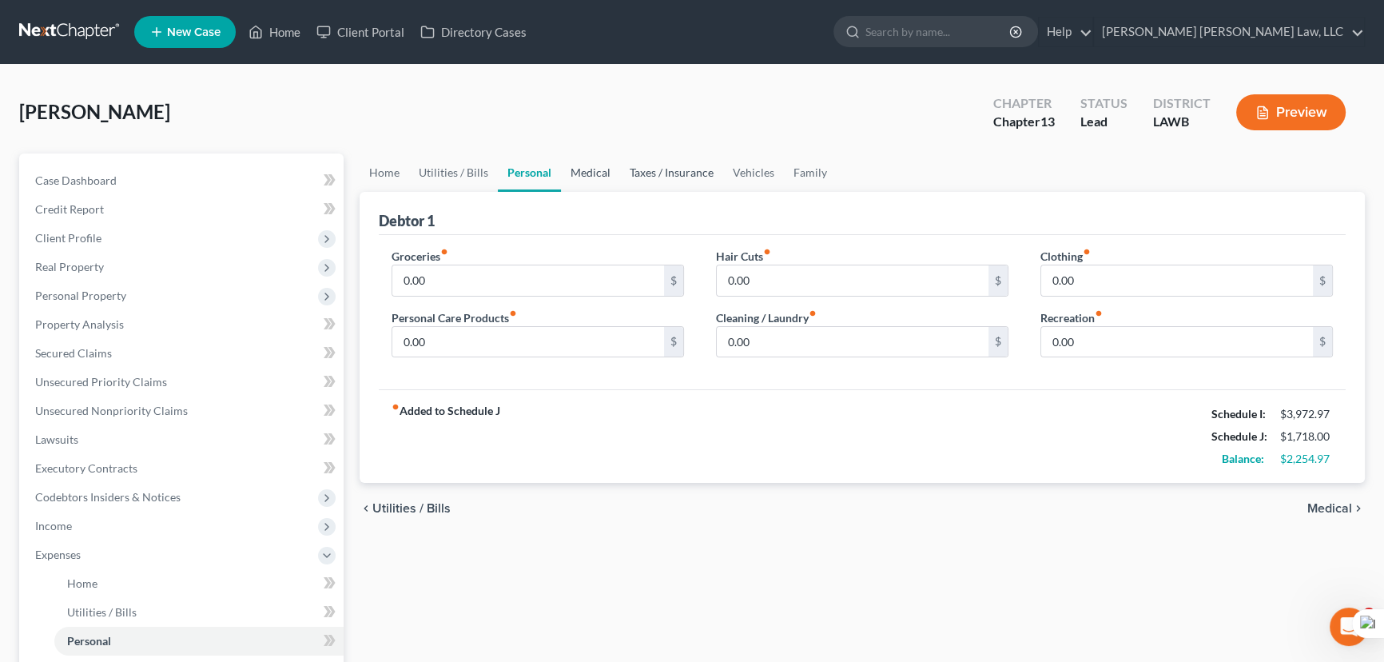
click at [604, 175] on link "Medical" at bounding box center [590, 172] width 59 height 38
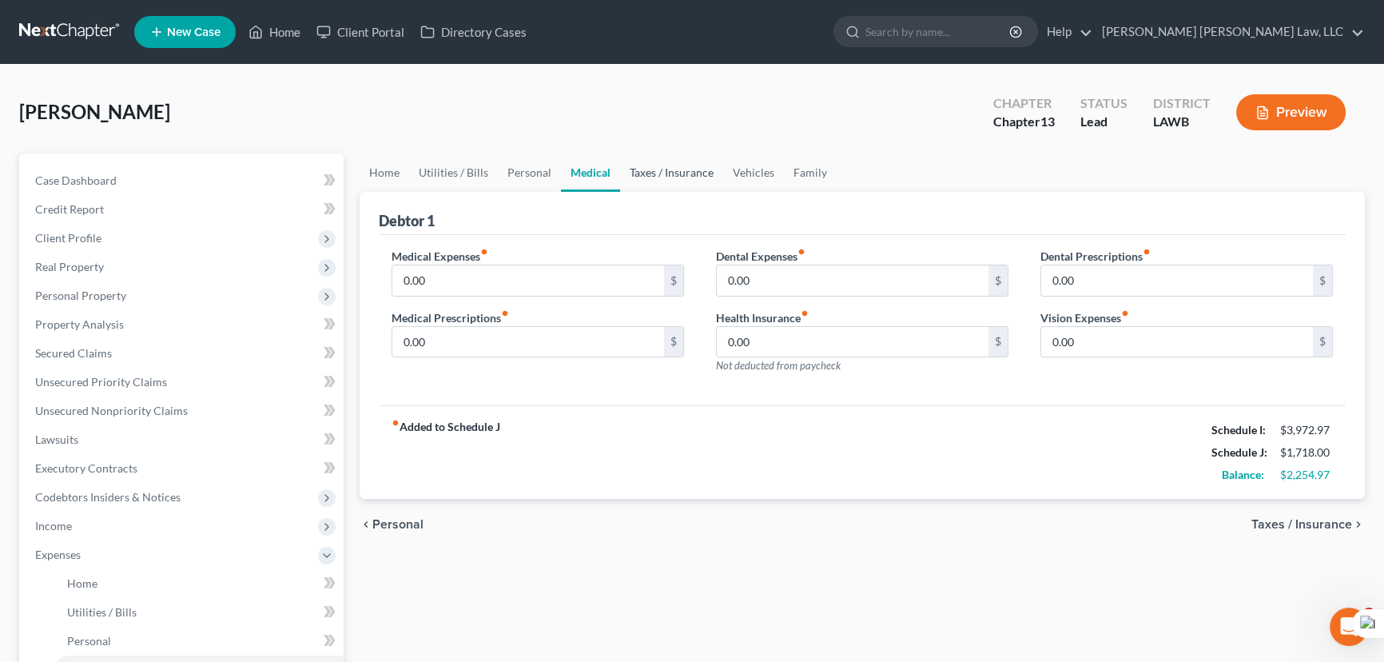
click at [663, 173] on link "Taxes / Insurance" at bounding box center [671, 172] width 103 height 38
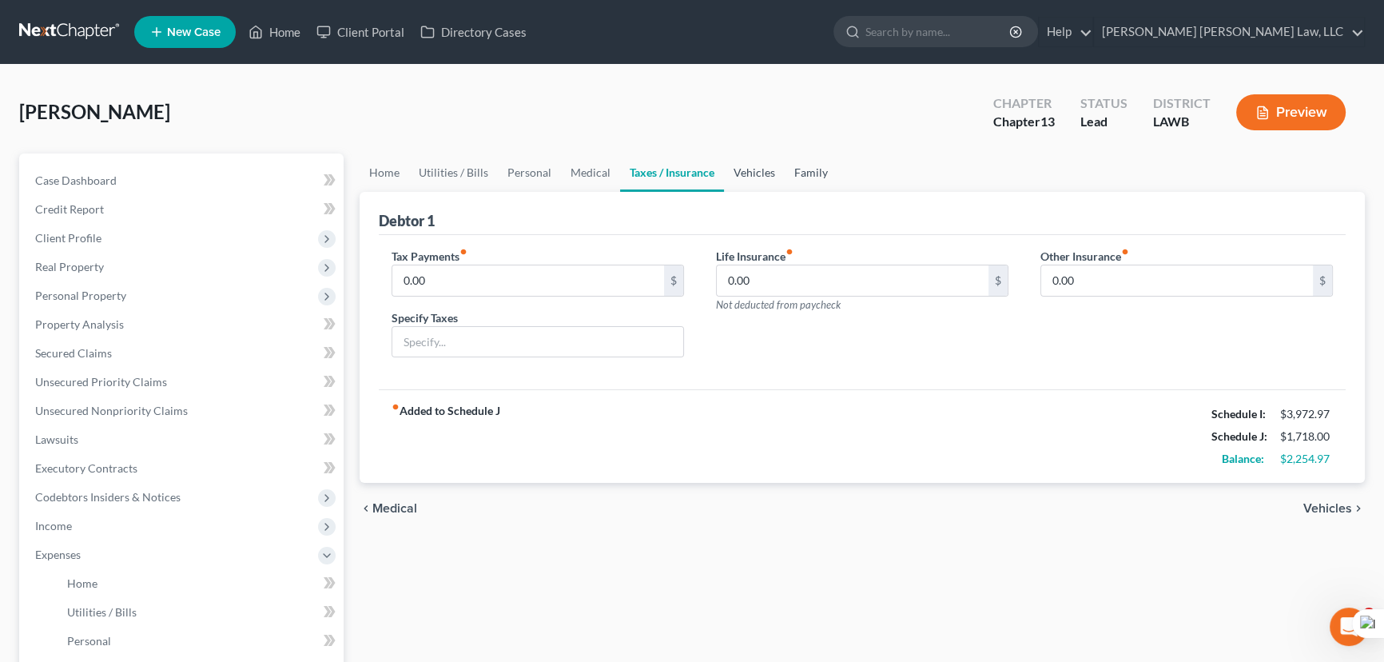
click at [726, 175] on link "Vehicles" at bounding box center [754, 172] width 61 height 38
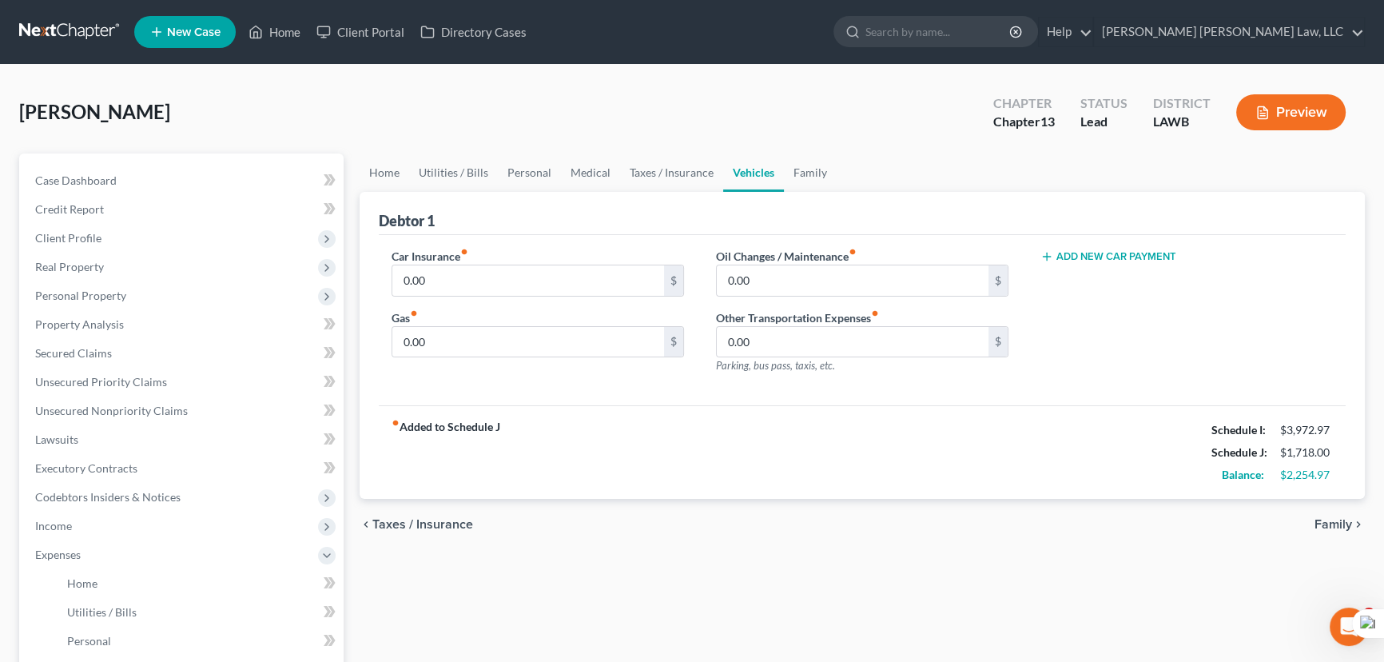
click at [831, 171] on ul "Home Utilities / Bills Personal Medical Taxes / Insurance Vehicles Family" at bounding box center [862, 172] width 1005 height 38
click at [447, 165] on link "Utilities / Bills" at bounding box center [453, 172] width 89 height 38
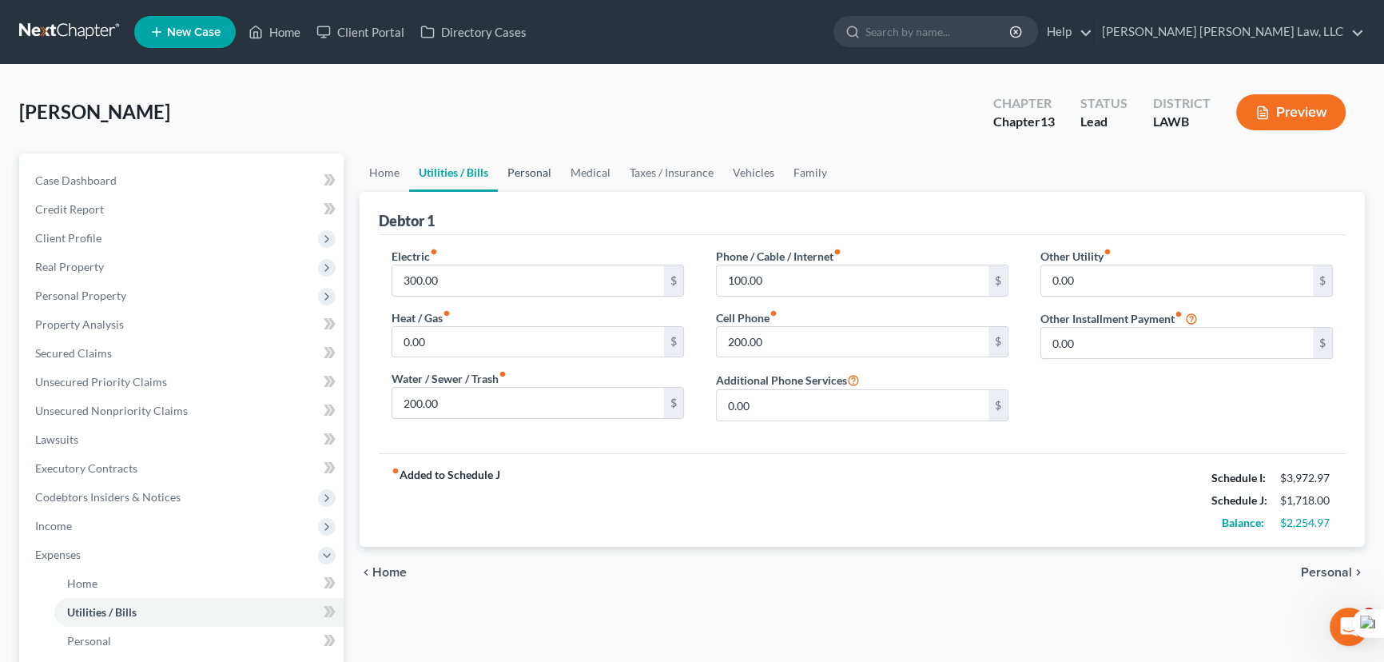
click at [554, 166] on link "Personal" at bounding box center [529, 172] width 63 height 38
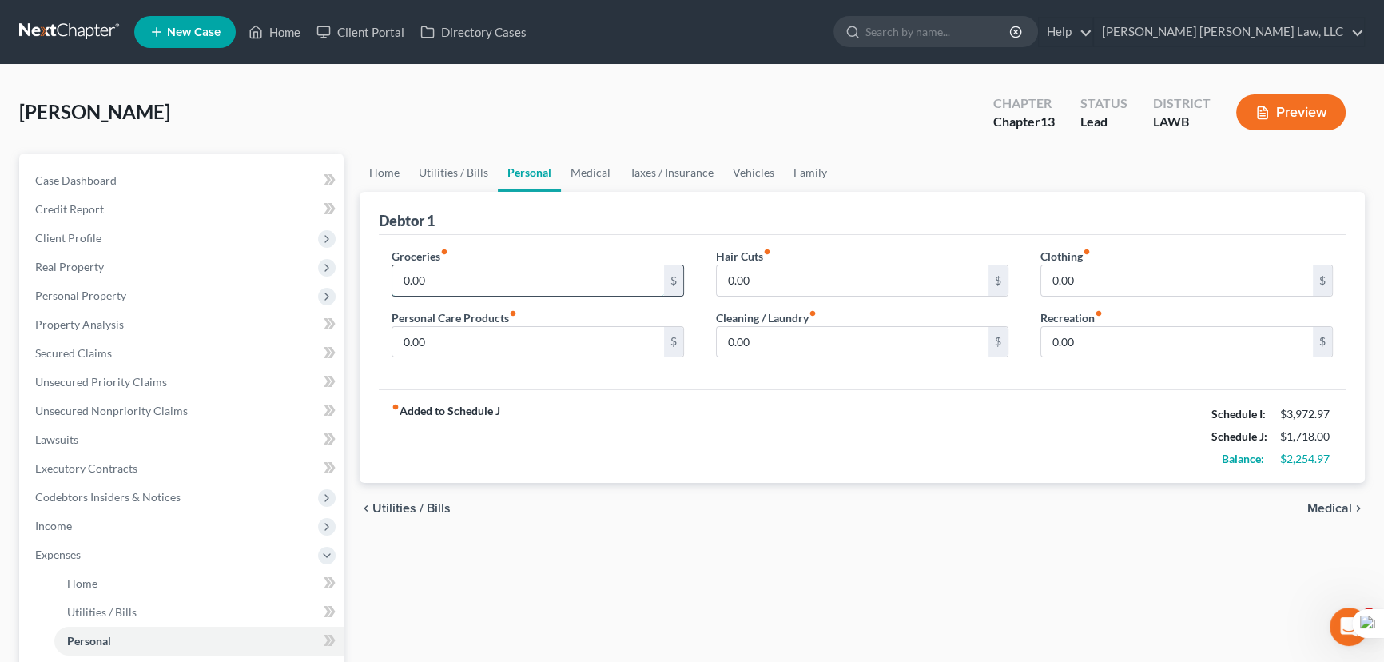
click at [506, 274] on input "0.00" at bounding box center [528, 280] width 272 height 30
click at [680, 169] on link "Taxes / Insurance" at bounding box center [671, 172] width 103 height 38
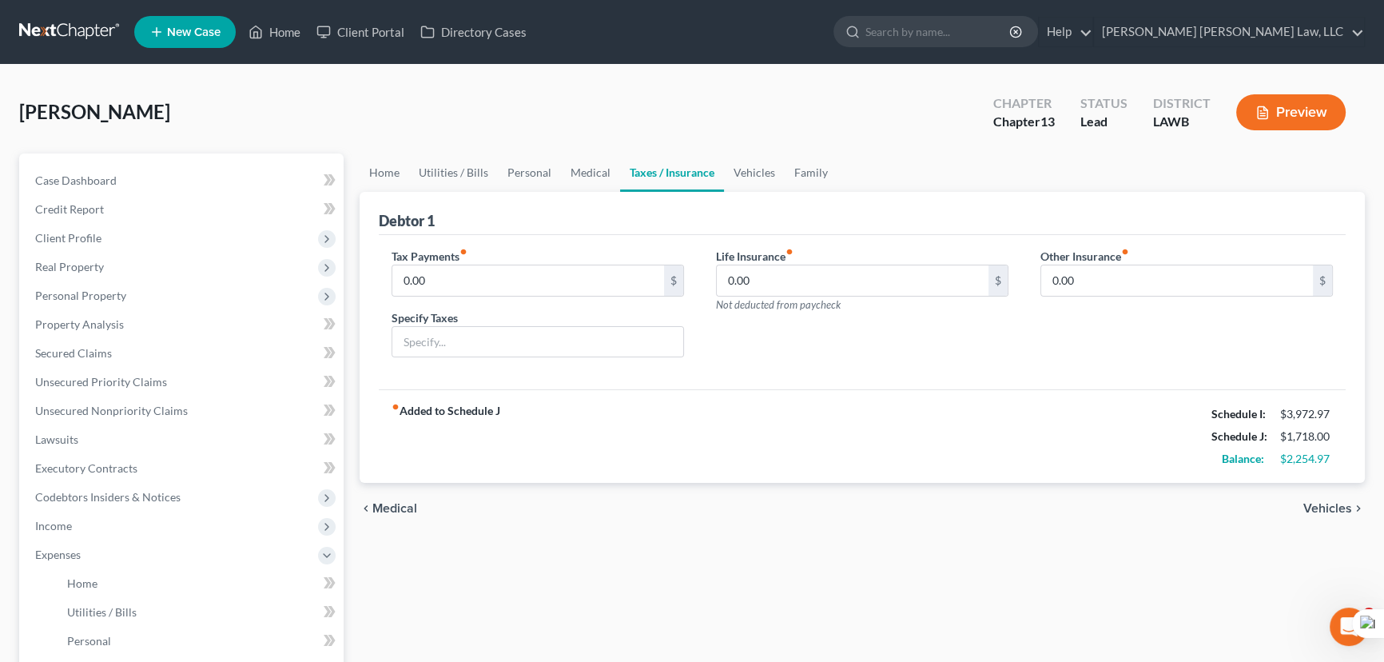
click at [718, 177] on link "Taxes / Insurance" at bounding box center [672, 172] width 104 height 38
click at [514, 173] on link "Personal" at bounding box center [529, 172] width 63 height 38
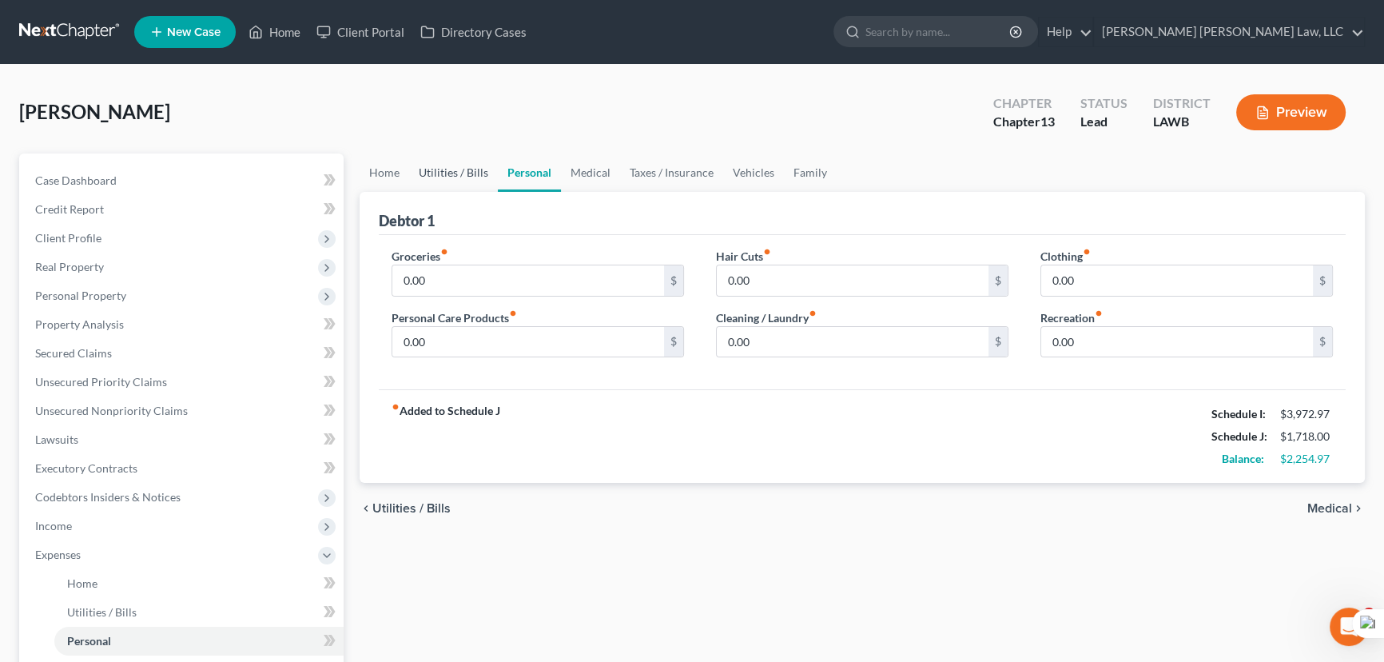
click at [475, 162] on link "Utilities / Bills" at bounding box center [453, 172] width 89 height 38
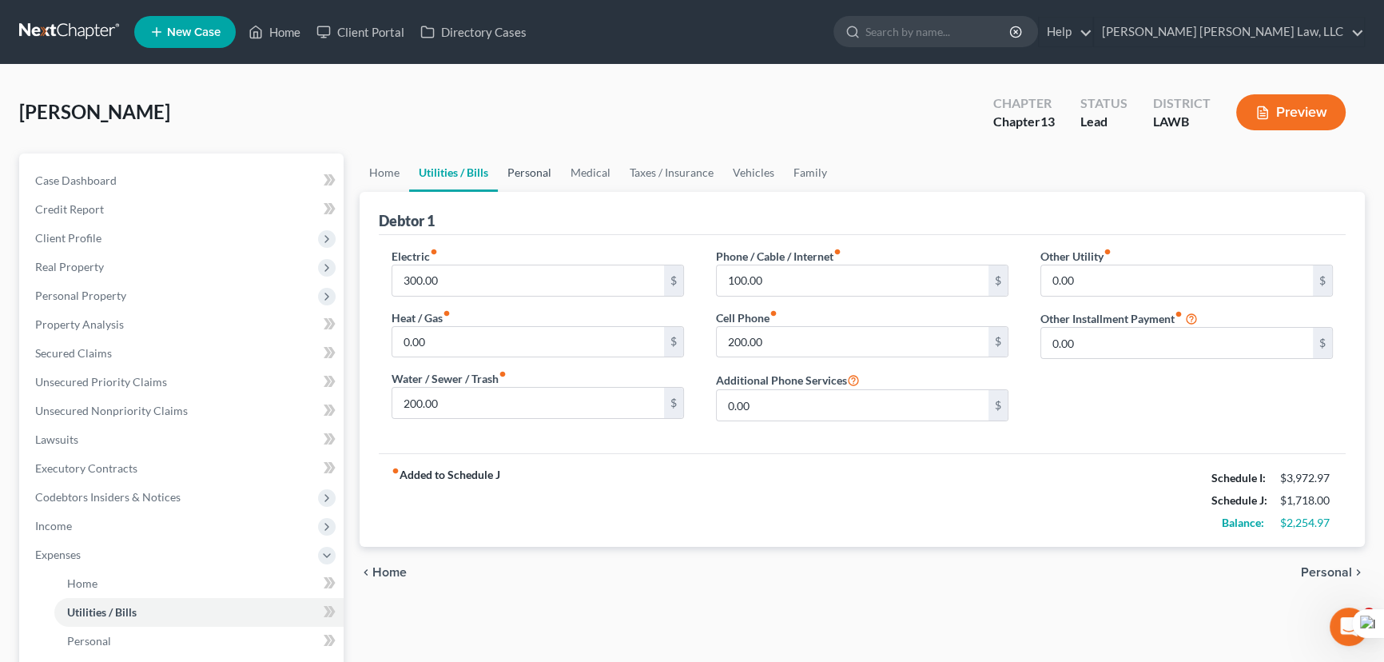
click at [550, 174] on link "Personal" at bounding box center [529, 172] width 63 height 38
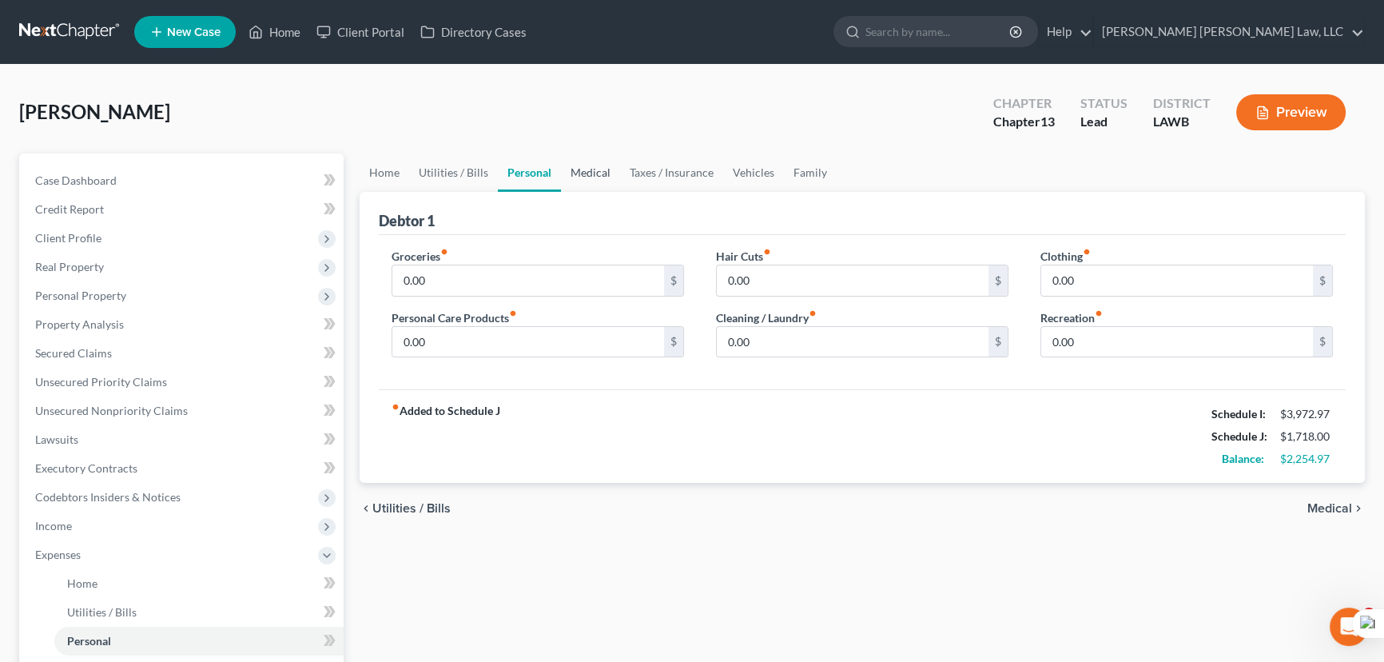
drag, startPoint x: 602, startPoint y: 144, endPoint x: 603, endPoint y: 171, distance: 27.2
click at [602, 145] on div "Legaux, Casey Upgraded Chapter Chapter 13 Status Lead District LAWB Preview" at bounding box center [691, 119] width 1345 height 70
click at [602, 181] on link "Medical" at bounding box center [590, 172] width 59 height 38
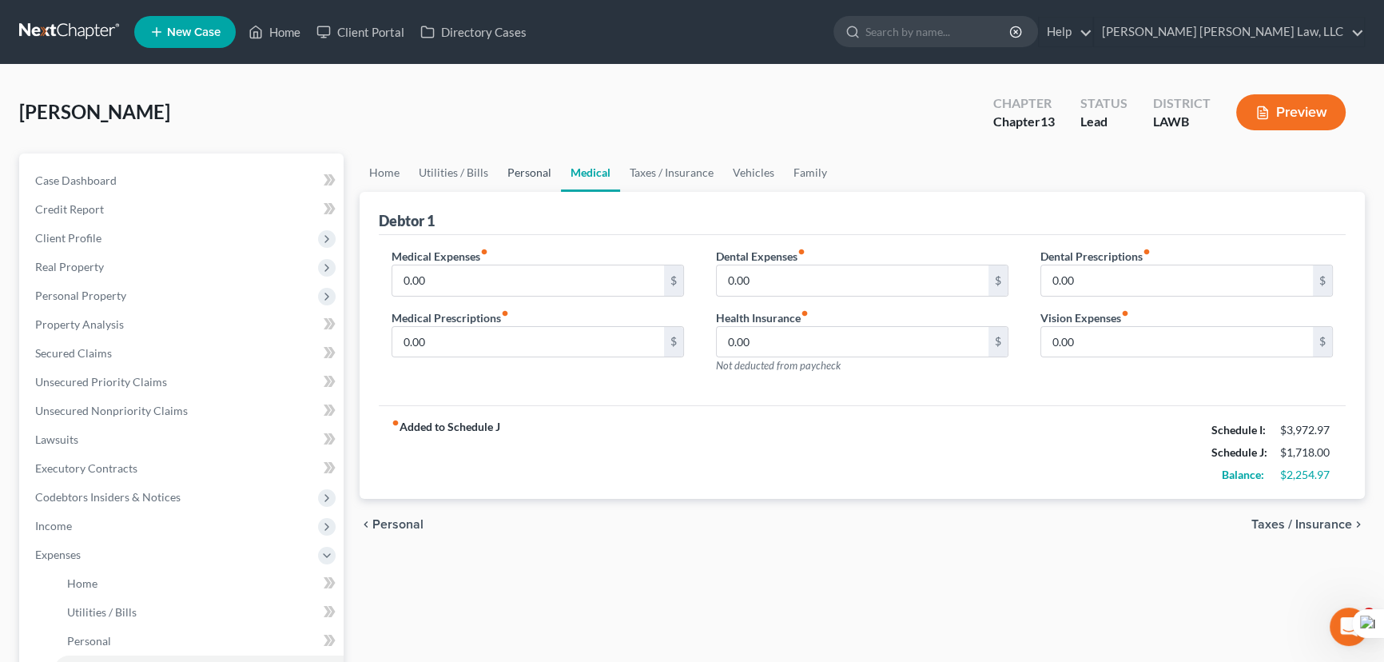
click at [531, 171] on link "Personal" at bounding box center [529, 172] width 63 height 38
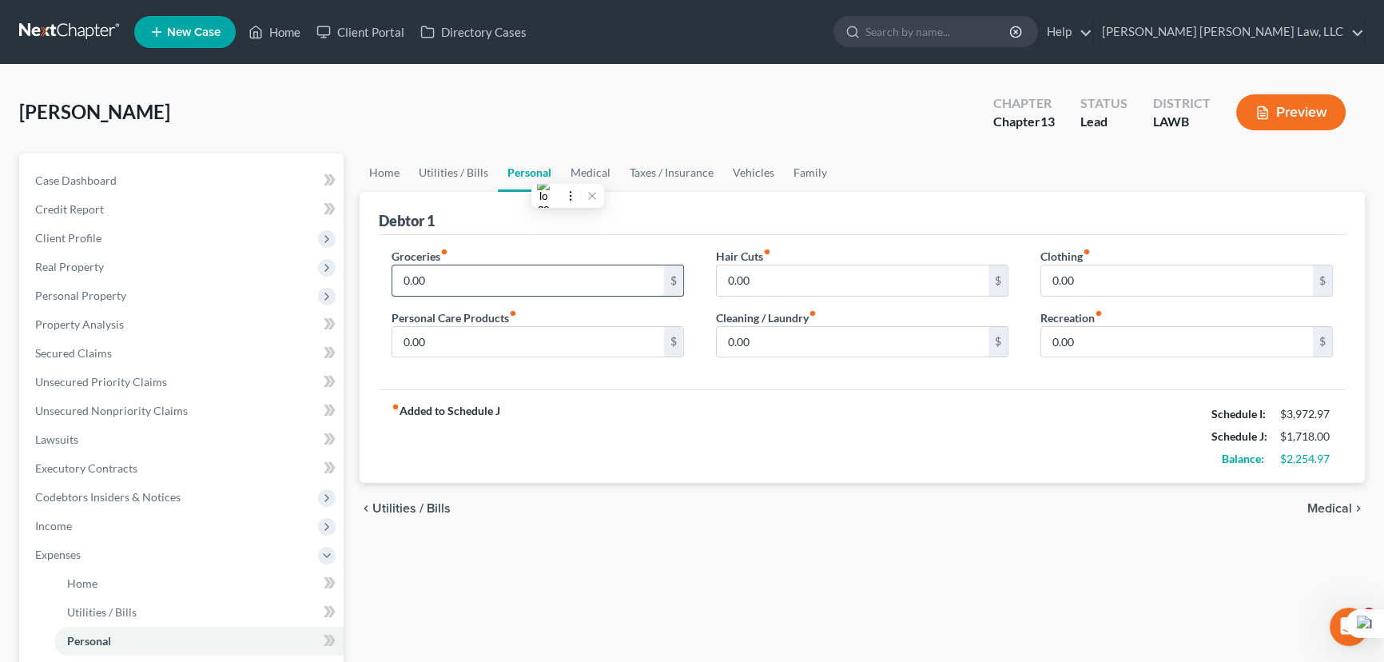
click at [508, 271] on input "0.00" at bounding box center [528, 280] width 272 height 30
click at [113, 238] on span "Client Profile" at bounding box center [182, 238] width 321 height 29
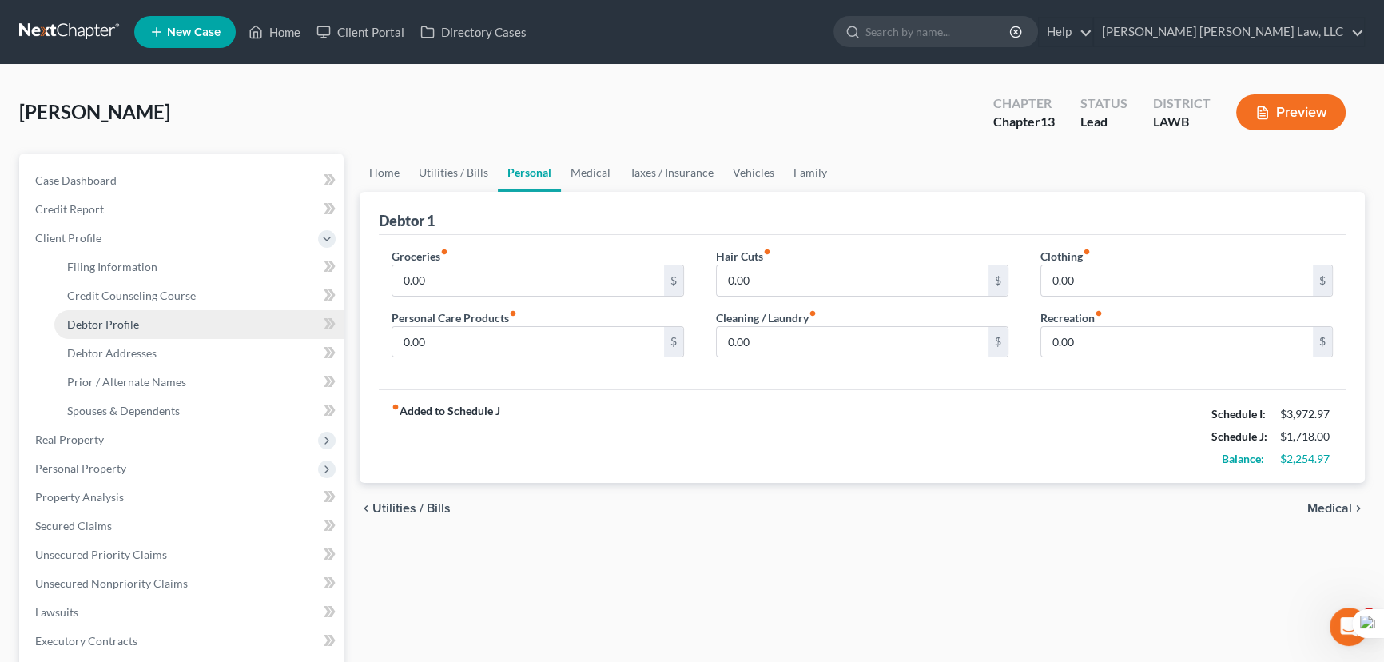
click at [156, 323] on link "Debtor Profile" at bounding box center [198, 324] width 289 height 29
select select "0"
select select "3"
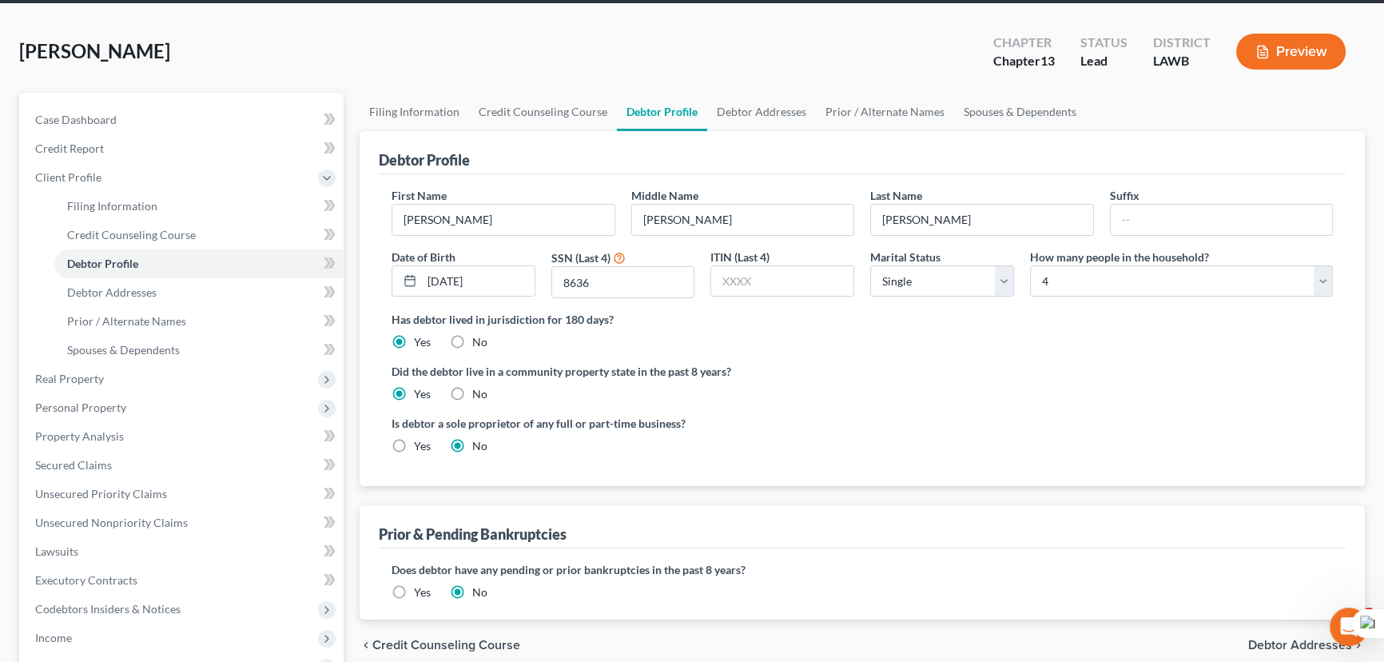
scroll to position [145, 0]
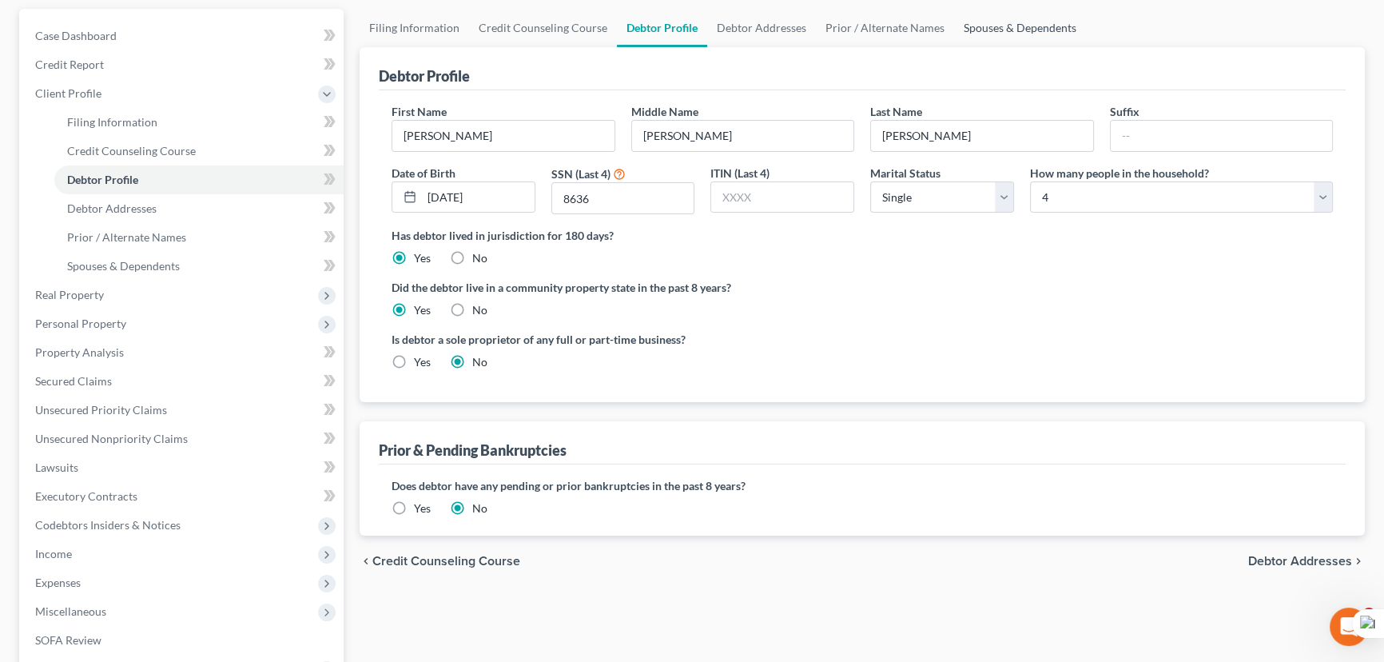
click at [1023, 34] on link "Spouses & Dependents" at bounding box center [1020, 28] width 132 height 38
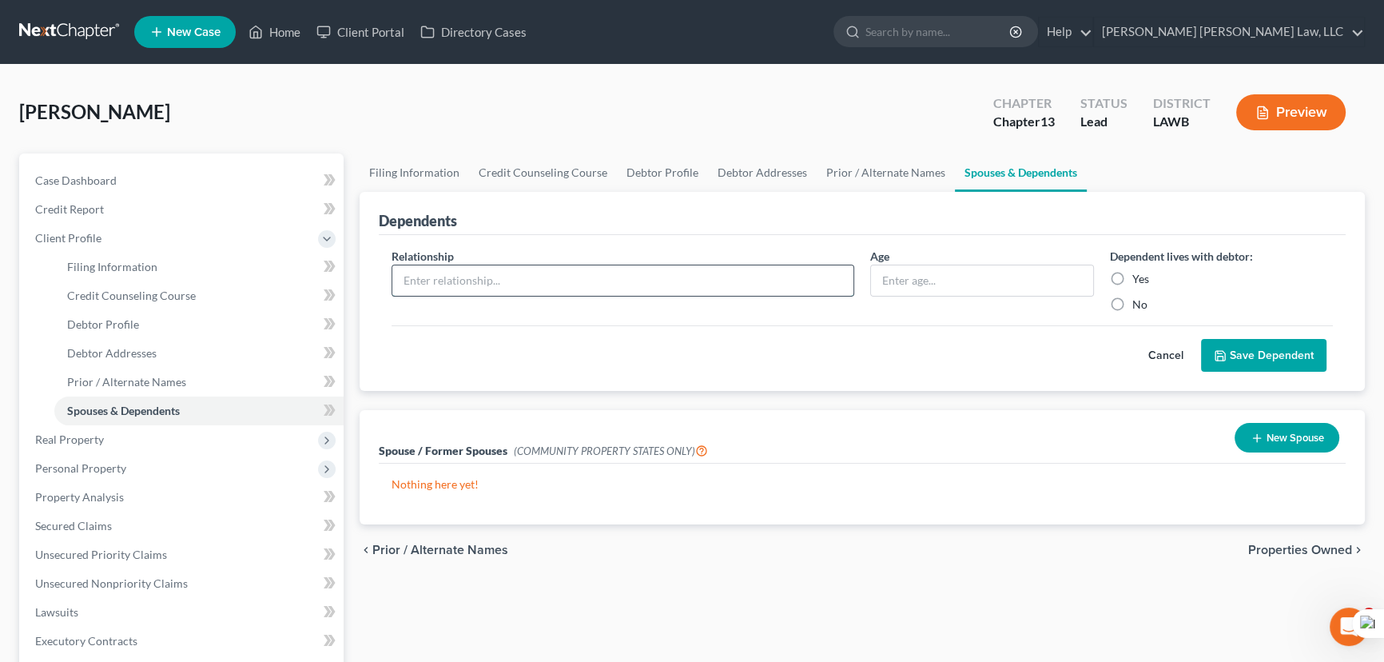
click at [714, 280] on input "text" at bounding box center [622, 280] width 461 height 30
type input "son"
type input "13"
click at [1132, 282] on label "Yes" at bounding box center [1140, 279] width 17 height 16
click at [1139, 281] on input "Yes" at bounding box center [1144, 276] width 10 height 10
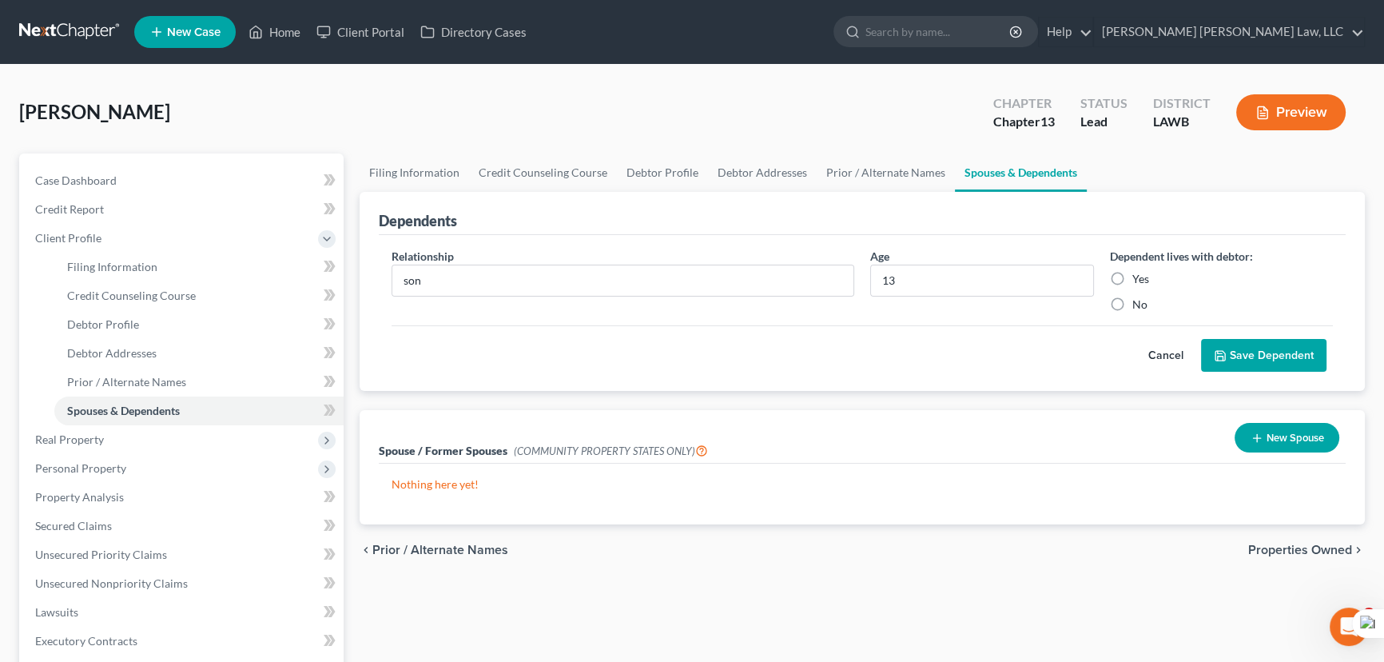
radio input "true"
click at [1254, 339] on button "Save Dependent" at bounding box center [1263, 356] width 125 height 34
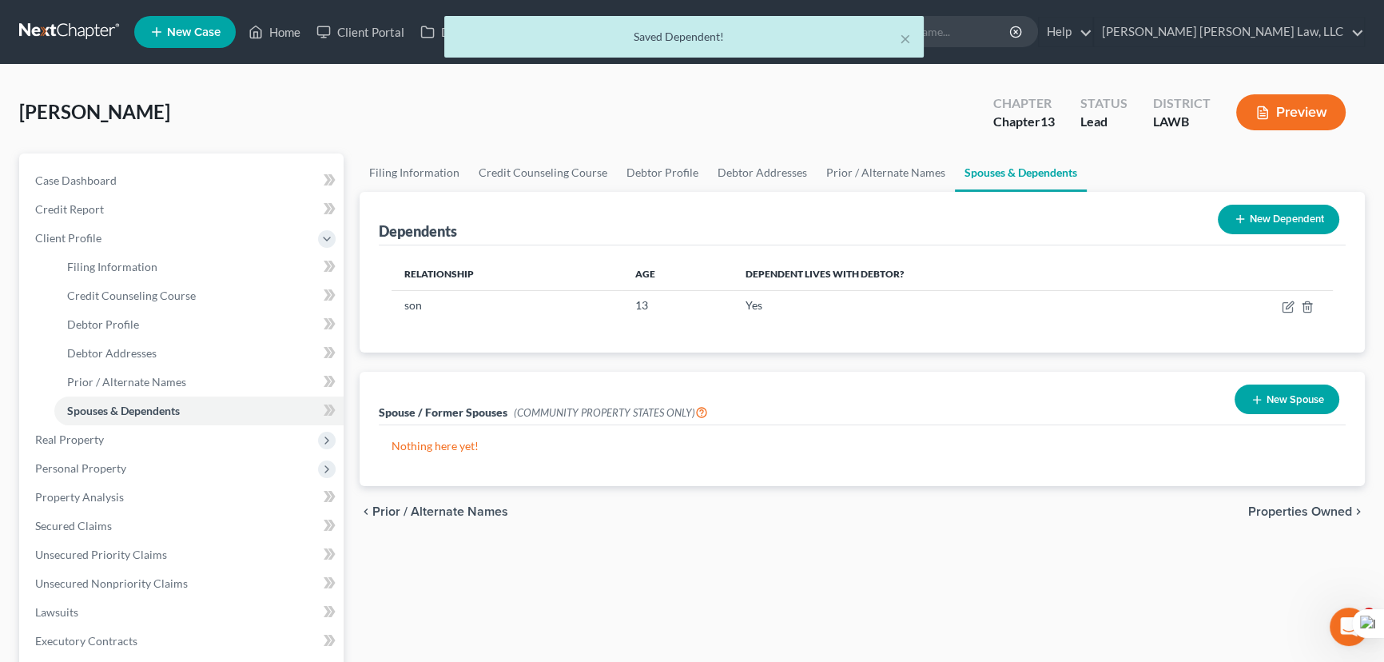
click at [1293, 214] on button "New Dependent" at bounding box center [1278, 220] width 121 height 30
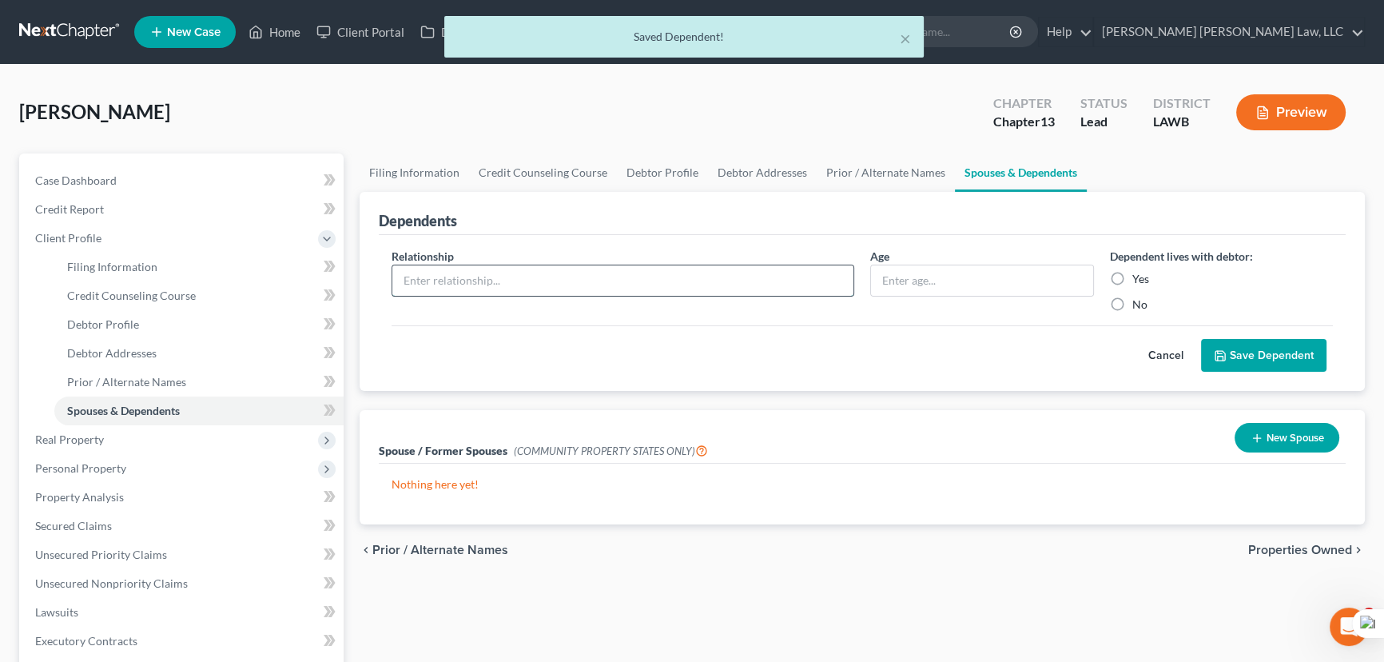
click at [445, 283] on input "text" at bounding box center [622, 280] width 461 height 30
type input "daughter"
type input "7"
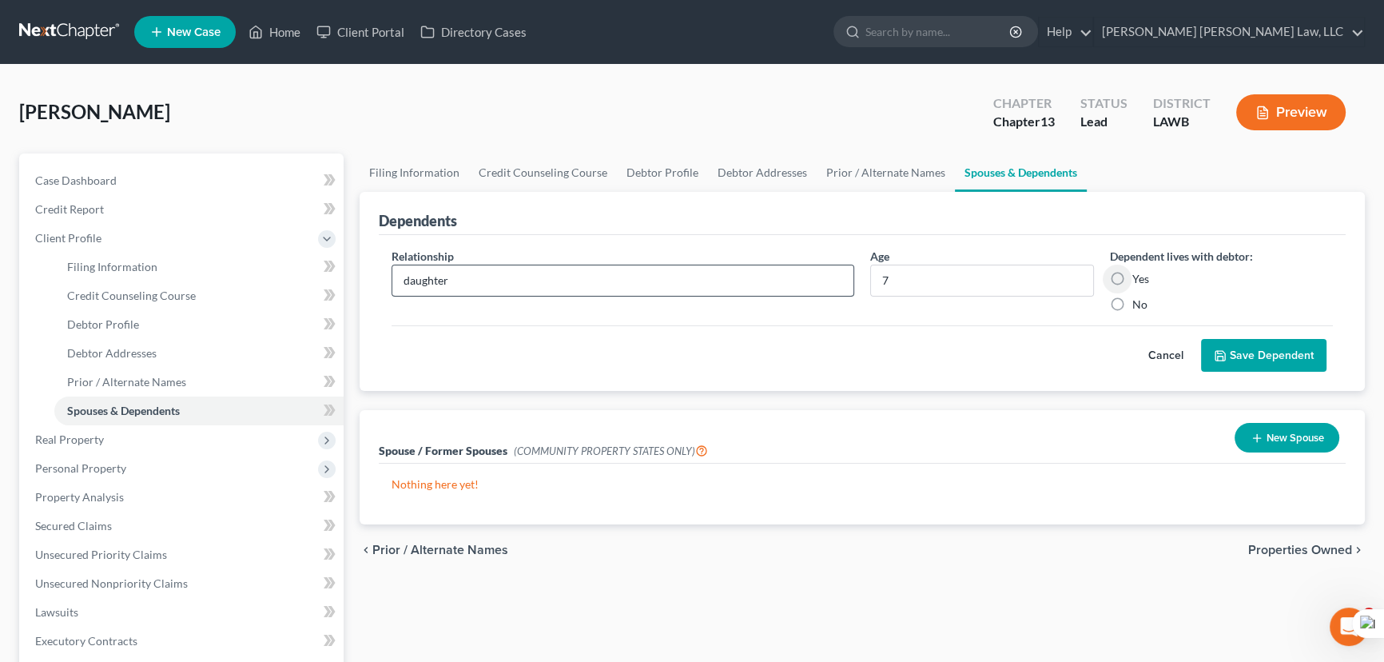
click at [1201, 339] on button "Save Dependent" at bounding box center [1263, 356] width 125 height 34
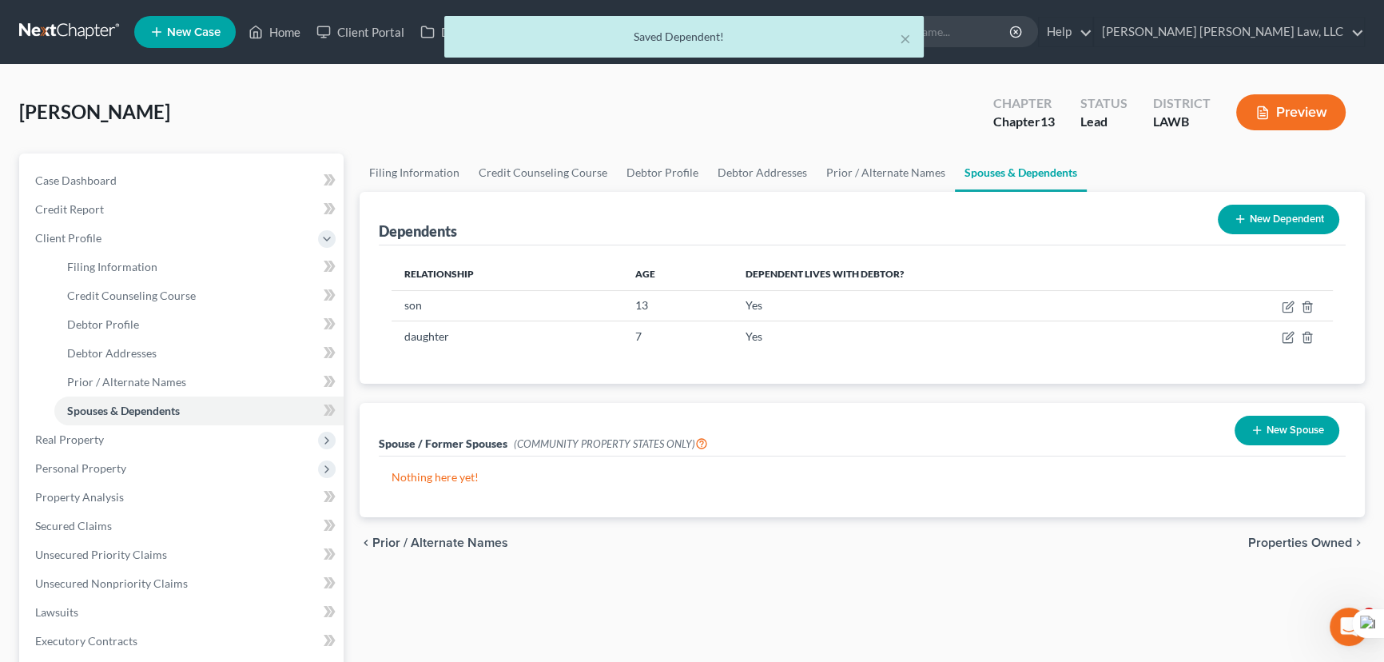
click at [1329, 216] on button "New Dependent" at bounding box center [1278, 220] width 121 height 30
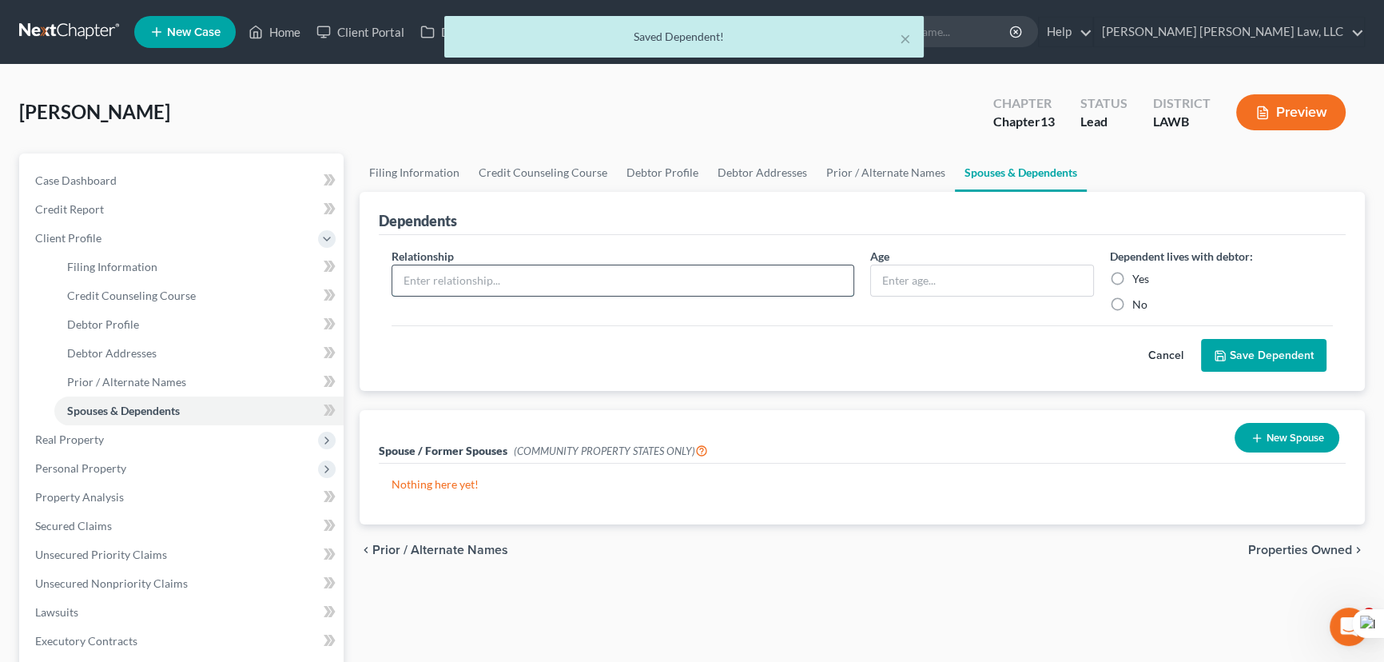
click at [463, 272] on input "text" at bounding box center [622, 280] width 461 height 30
type input "daughter"
type input "5"
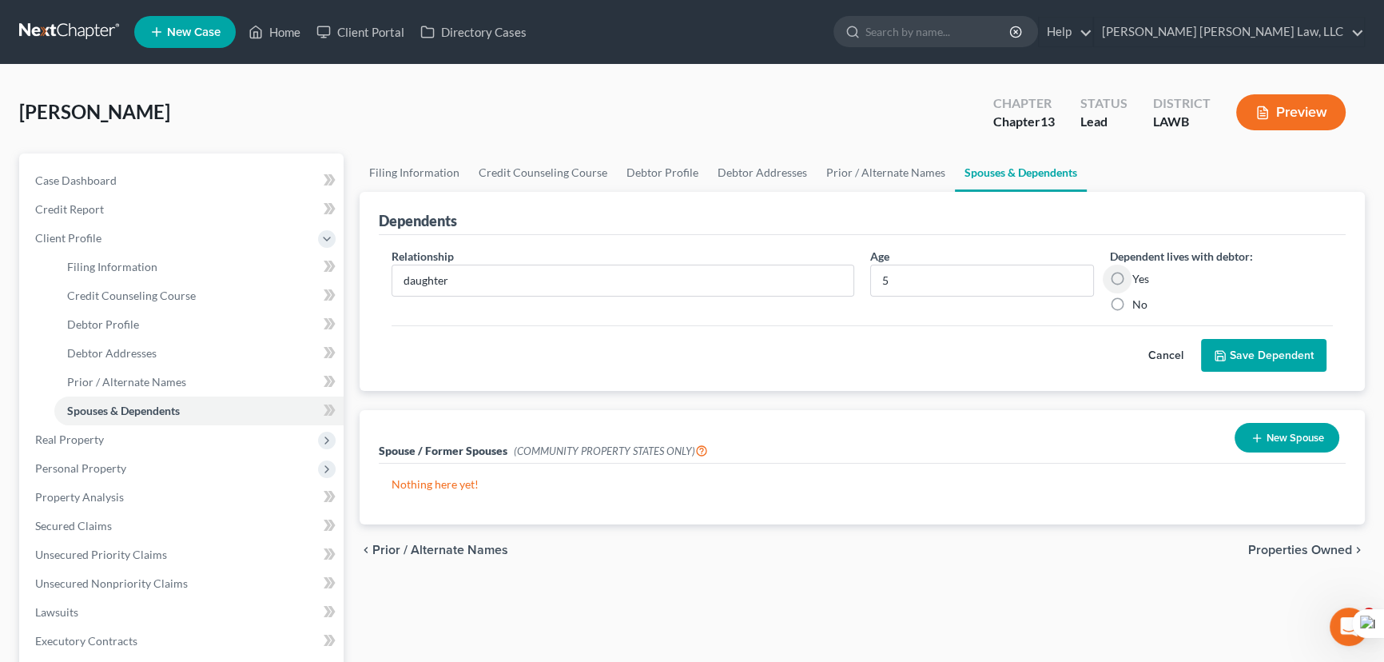
click at [1132, 273] on label "Yes" at bounding box center [1140, 279] width 17 height 16
click at [1139, 273] on input "Yes" at bounding box center [1144, 276] width 10 height 10
radio input "true"
click at [1225, 354] on icon "submit" at bounding box center [1220, 356] width 10 height 10
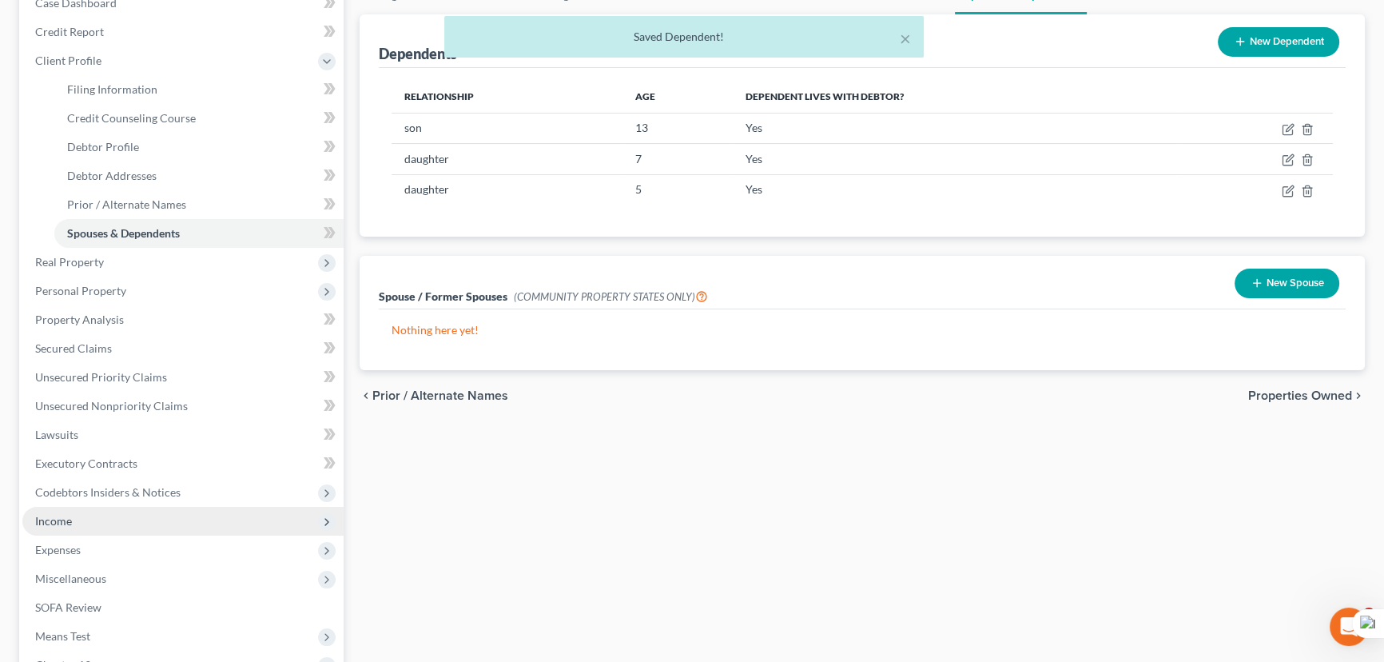
scroll to position [290, 0]
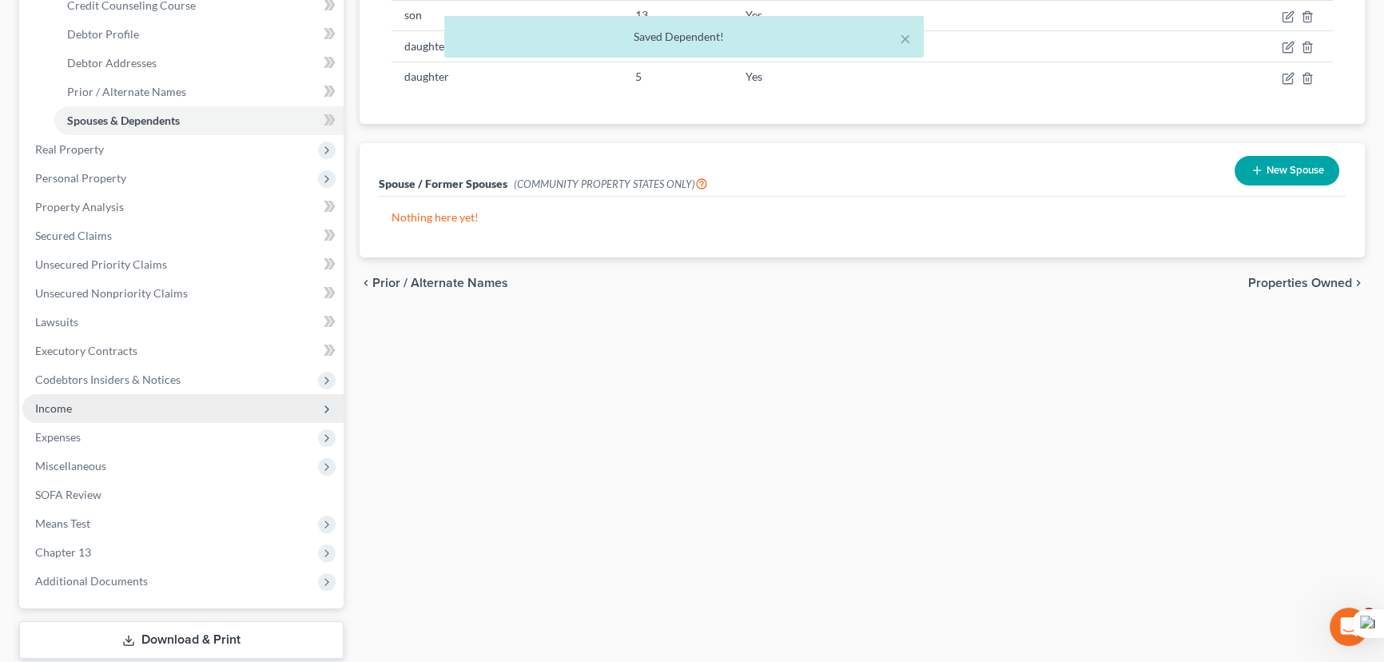
click at [129, 406] on span "Income" at bounding box center [182, 408] width 321 height 29
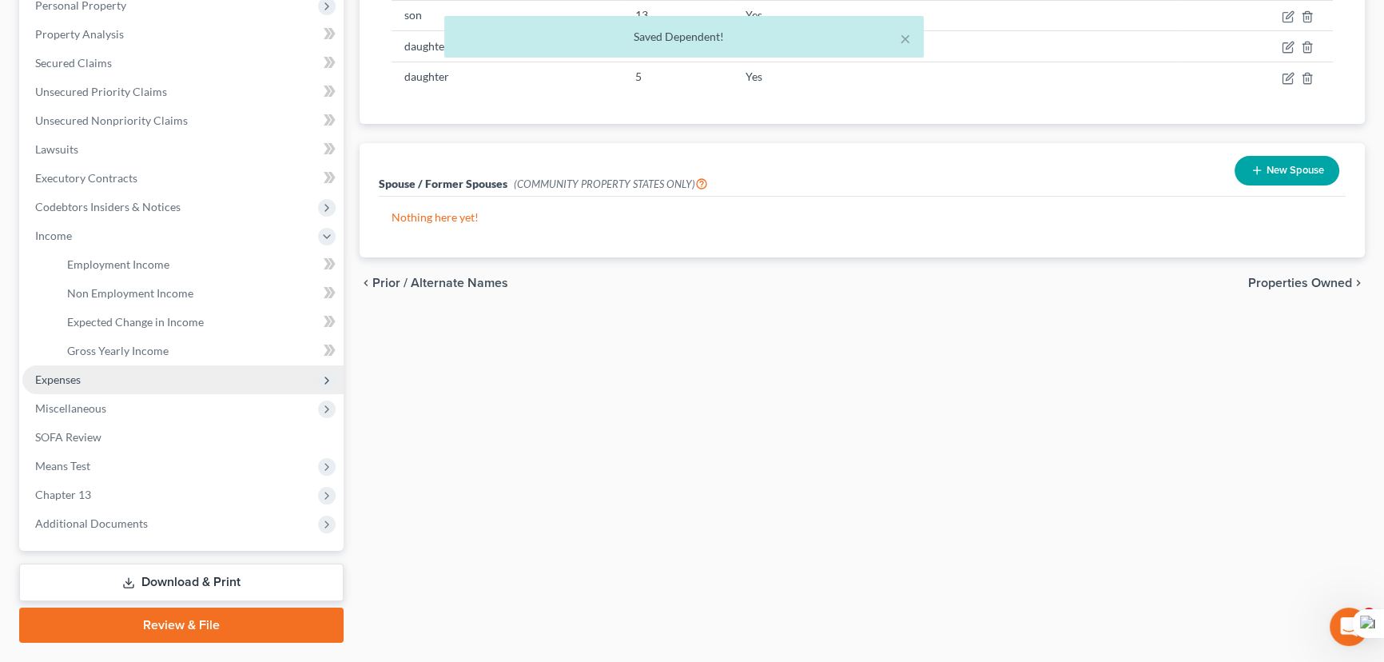
click at [128, 380] on span "Expenses" at bounding box center [182, 379] width 321 height 29
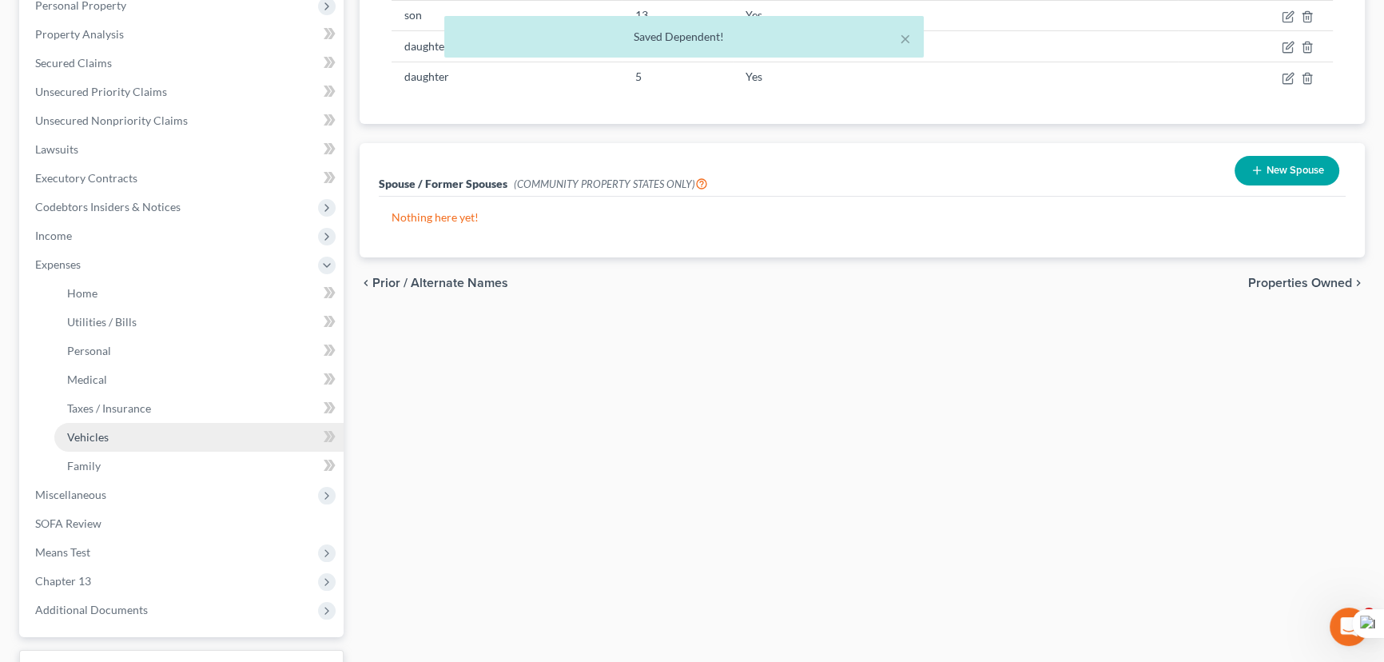
click at [141, 423] on link "Vehicles" at bounding box center [198, 437] width 289 height 29
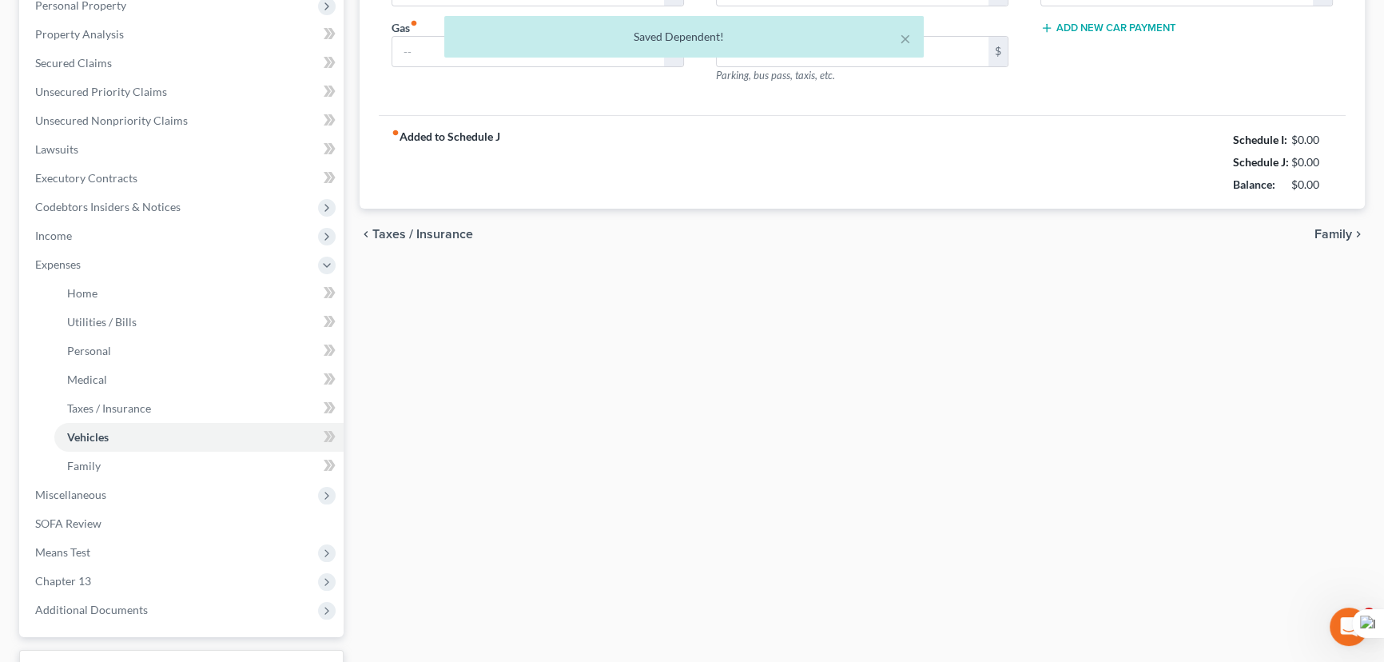
type input "0.00"
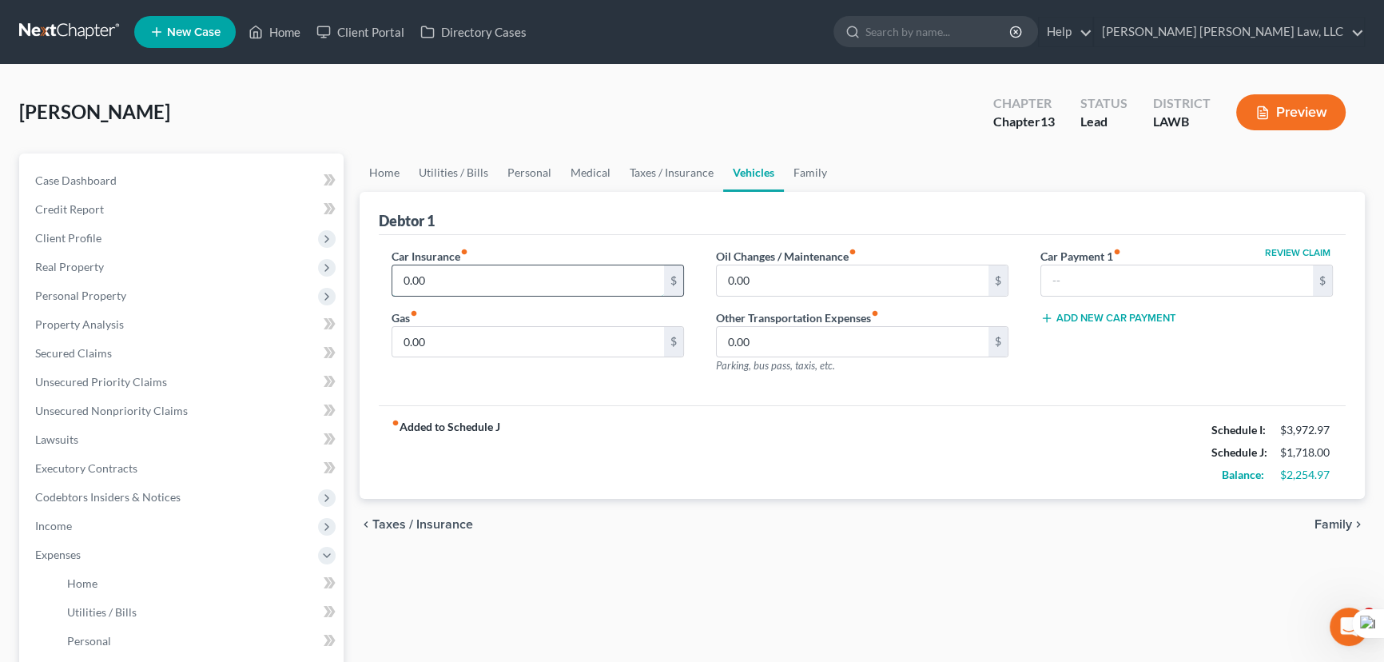
click at [515, 280] on input "0.00" at bounding box center [528, 280] width 272 height 30
type input "184"
click at [543, 348] on input "0.00" at bounding box center [528, 342] width 272 height 30
type input "300"
click at [697, 156] on link "Taxes / Insurance" at bounding box center [671, 172] width 103 height 38
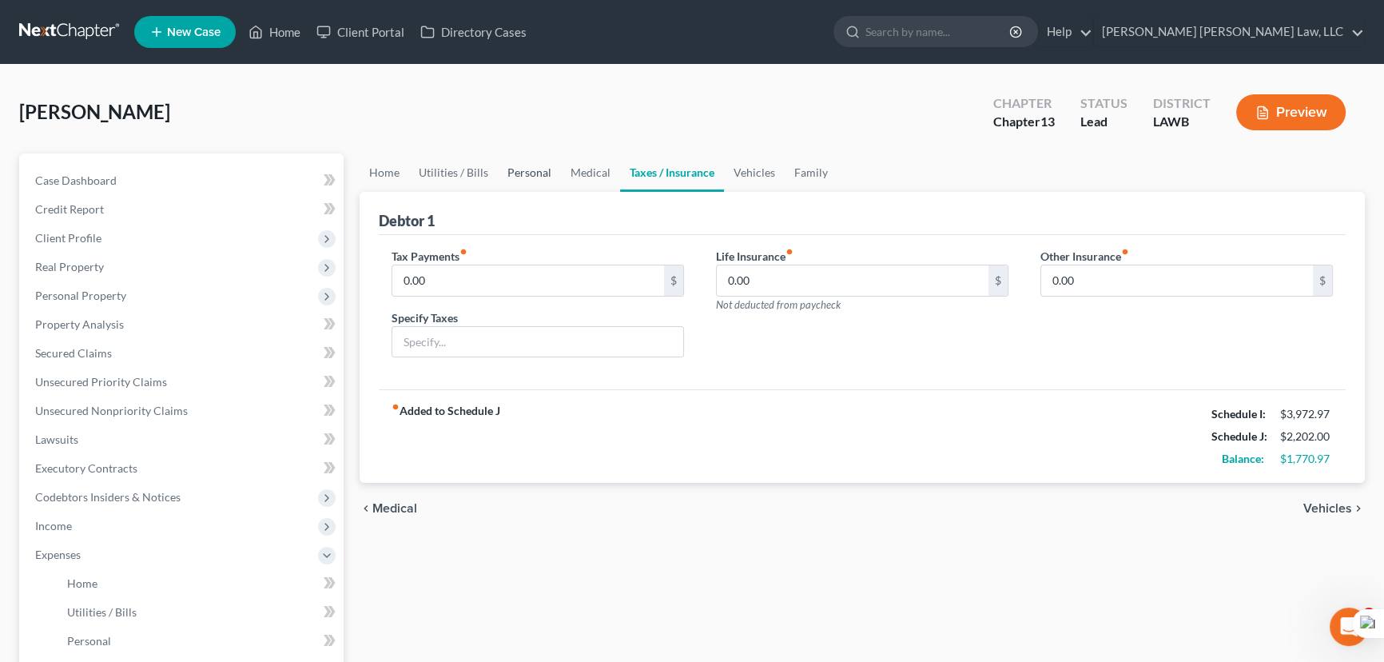
click at [498, 162] on link "Personal" at bounding box center [529, 172] width 63 height 38
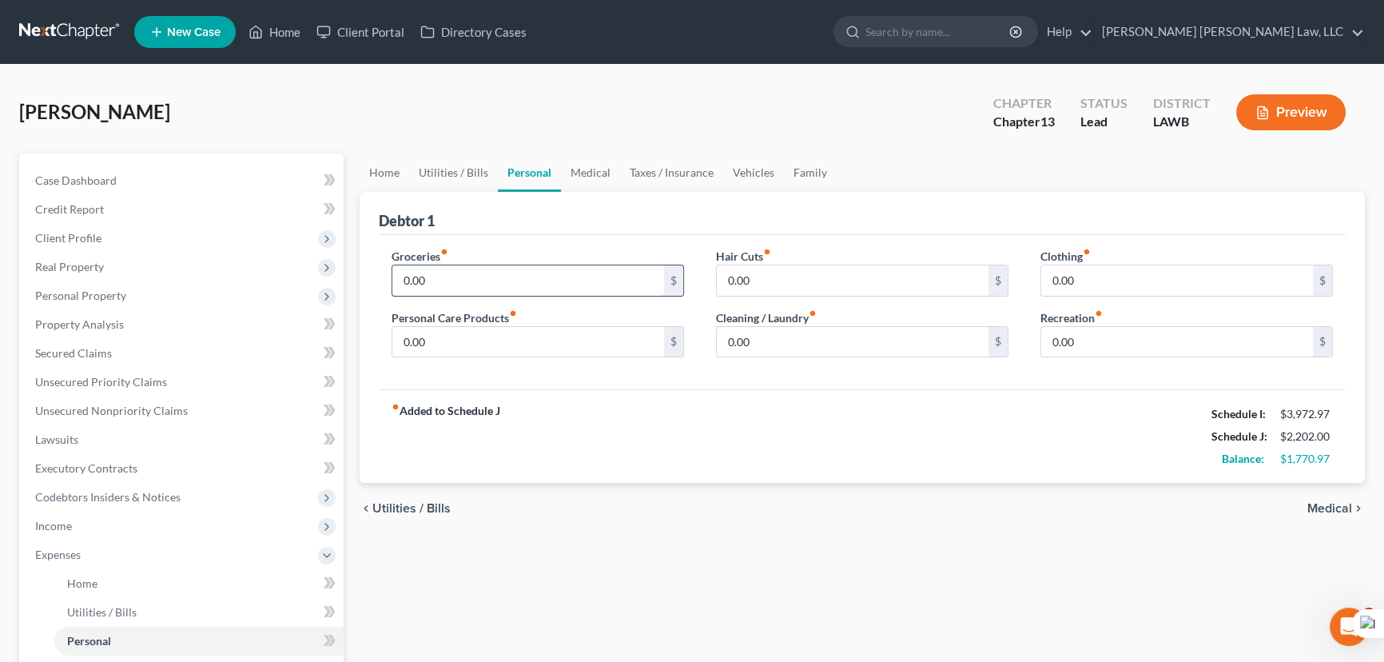
click at [495, 265] on input "0.00" at bounding box center [528, 280] width 272 height 30
type input "1,068"
click at [501, 322] on label "Personal Care Products fiber_manual_record" at bounding box center [453, 317] width 125 height 17
click at [503, 338] on input "0.00" at bounding box center [528, 342] width 272 height 30
type input "90"
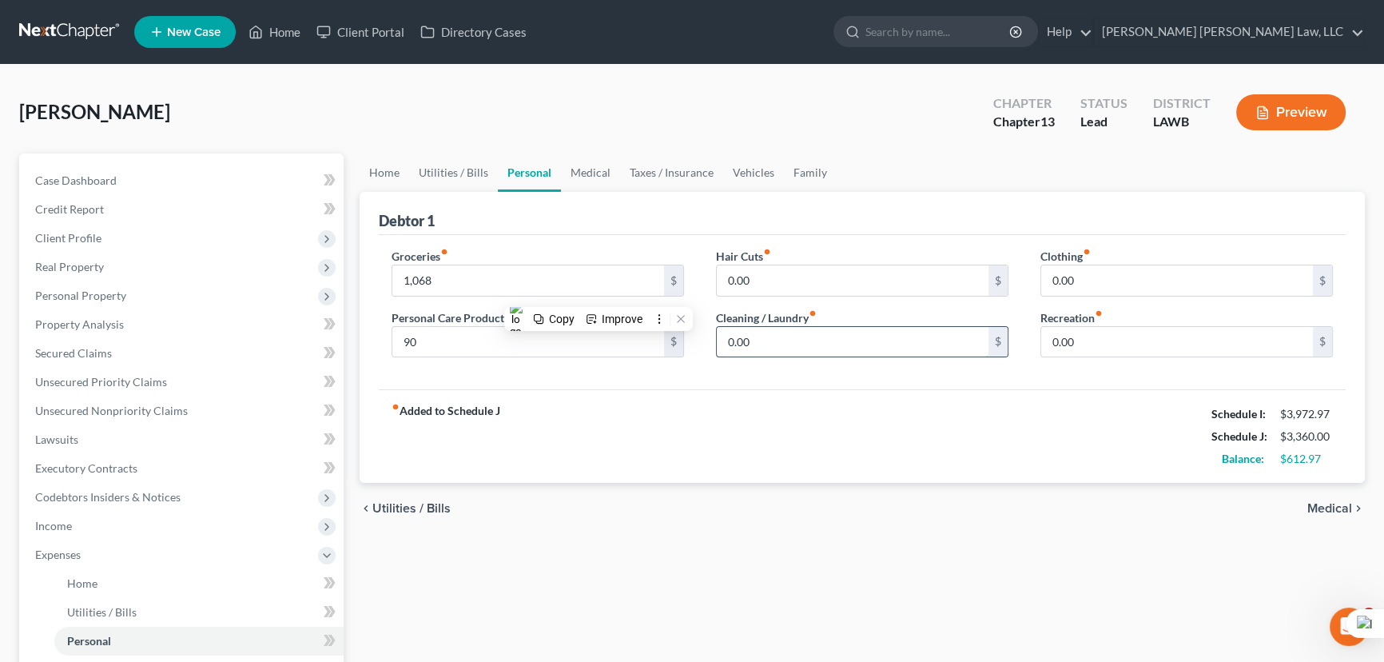
click at [773, 343] on input "0.00" at bounding box center [853, 342] width 272 height 30
drag, startPoint x: 789, startPoint y: 340, endPoint x: 1092, endPoint y: 341, distance: 302.8
click at [1055, 373] on div "Groceries fiber_manual_record 1,068 $ Personal Care Products fiber_manual_recor…" at bounding box center [862, 312] width 967 height 155
type input "50"
click at [1105, 273] on input "0.00" at bounding box center [1177, 280] width 272 height 30
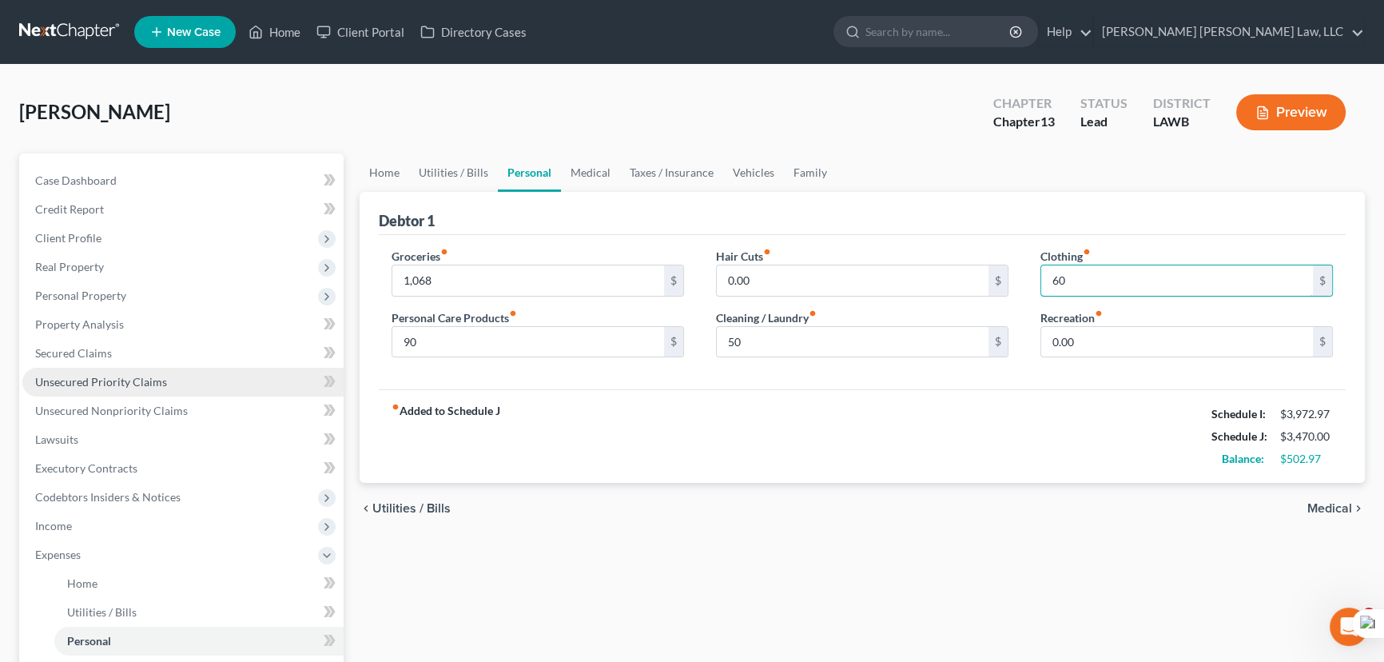
type input "60"
click at [125, 368] on link "Unsecured Priority Claims" at bounding box center [182, 382] width 321 height 29
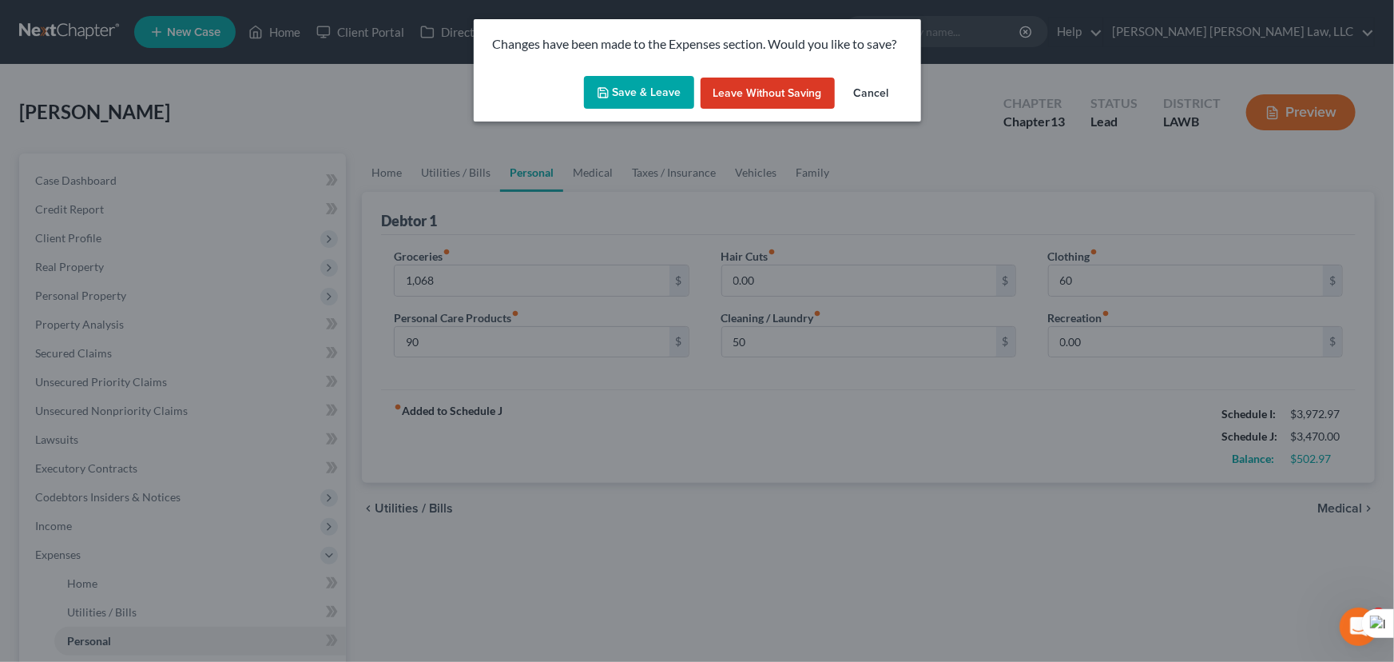
click at [133, 351] on div "Changes have been made to the Expenses section. Would you like to save? Save & …" at bounding box center [697, 331] width 1394 height 662
click at [613, 104] on button "Save & Leave" at bounding box center [639, 93] width 110 height 34
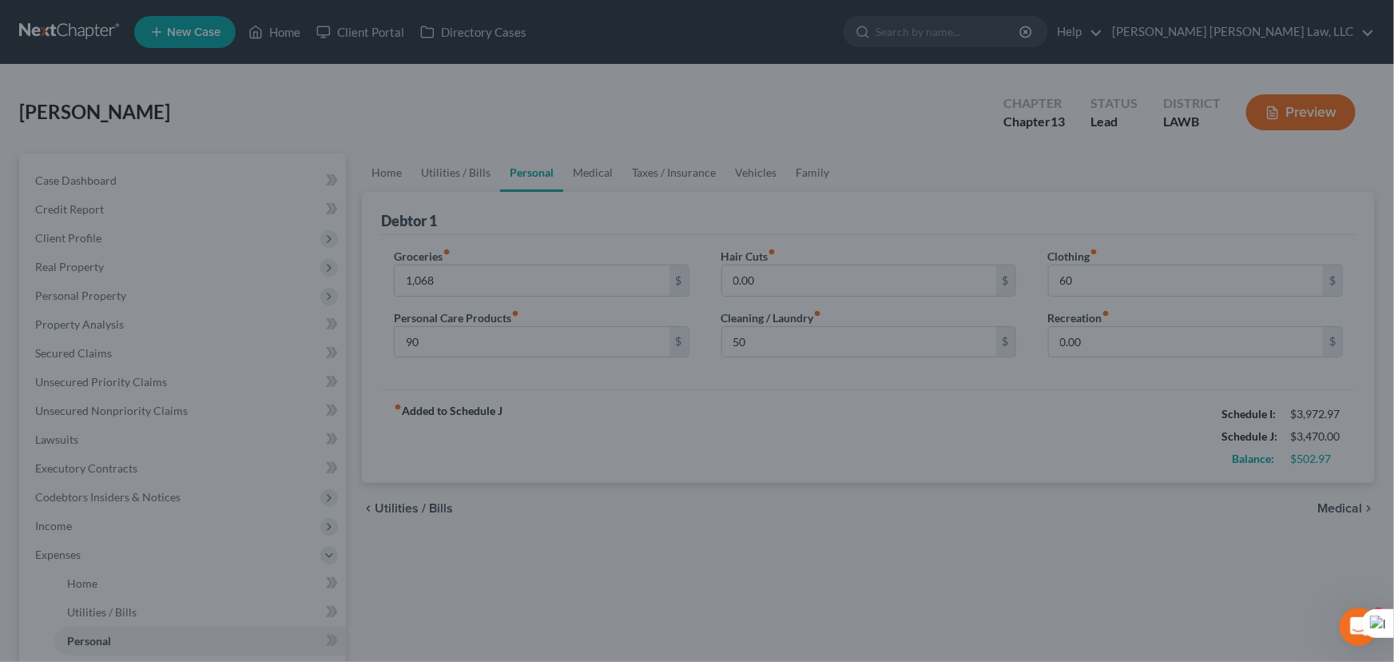
type input "1,068.00"
type input "90.00"
type input "50.00"
type input "60.00"
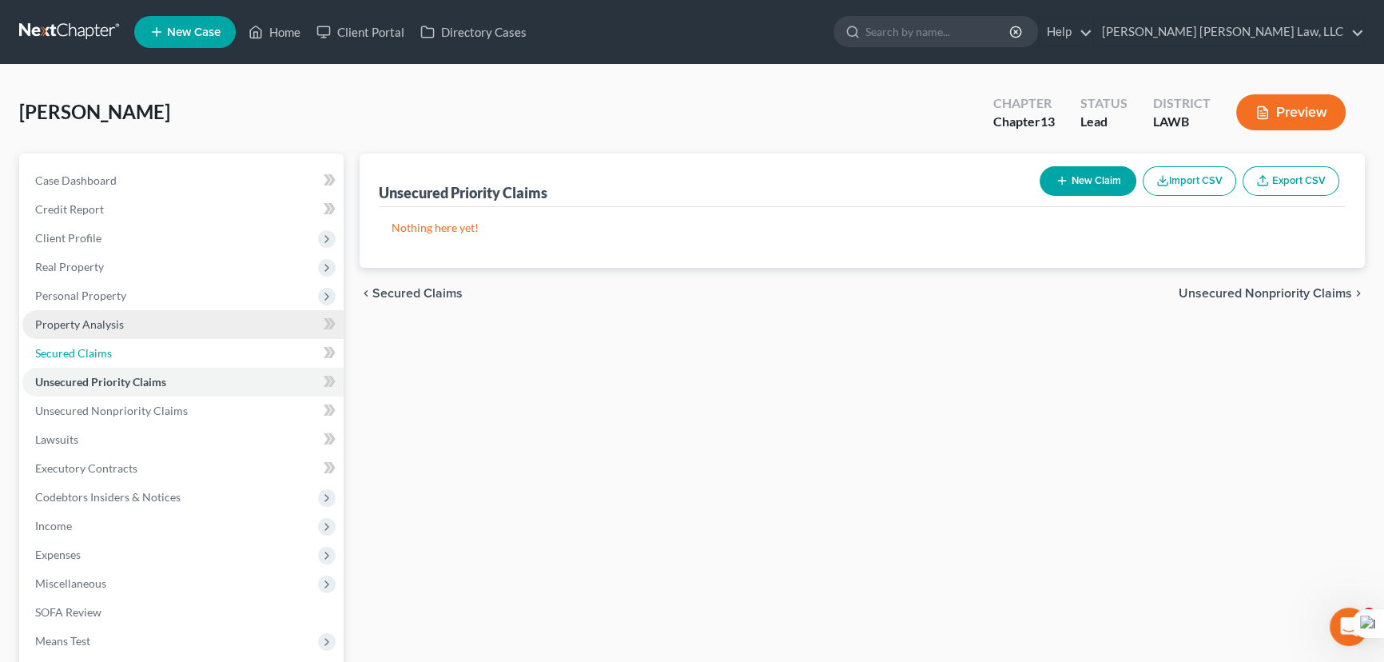
click at [93, 352] on span "Secured Claims" at bounding box center [73, 353] width 77 height 14
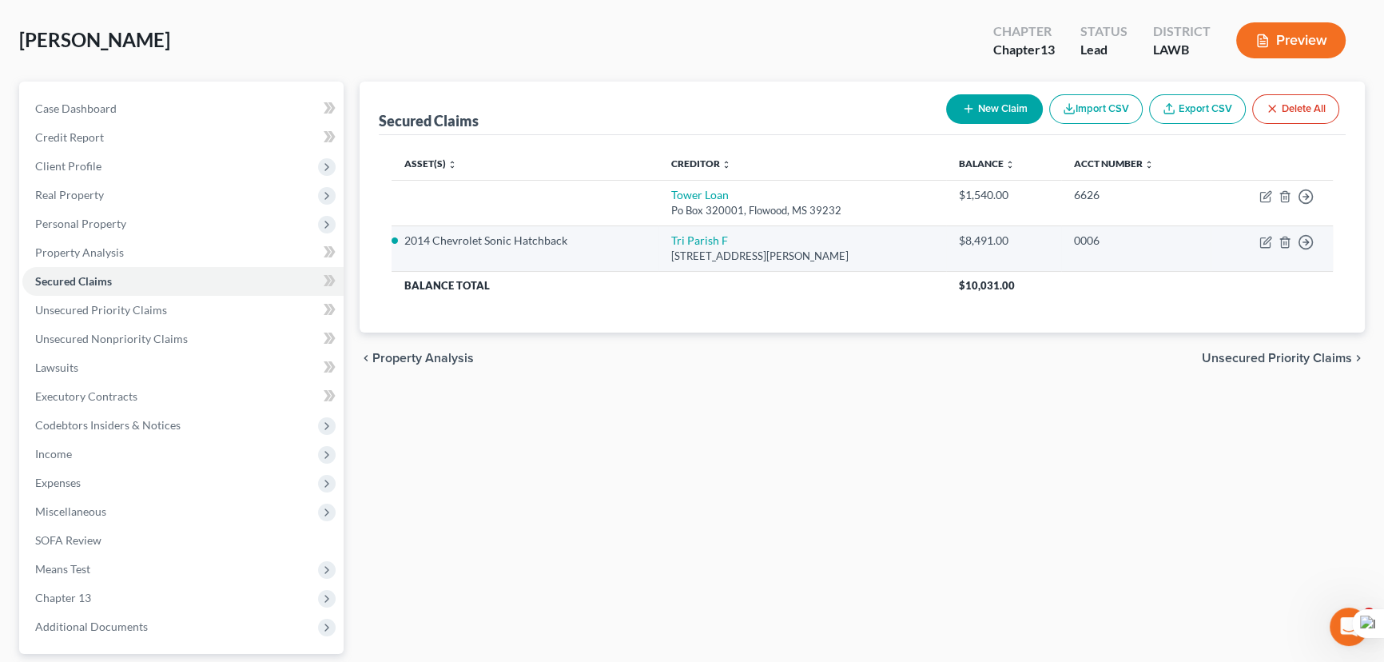
scroll to position [145, 0]
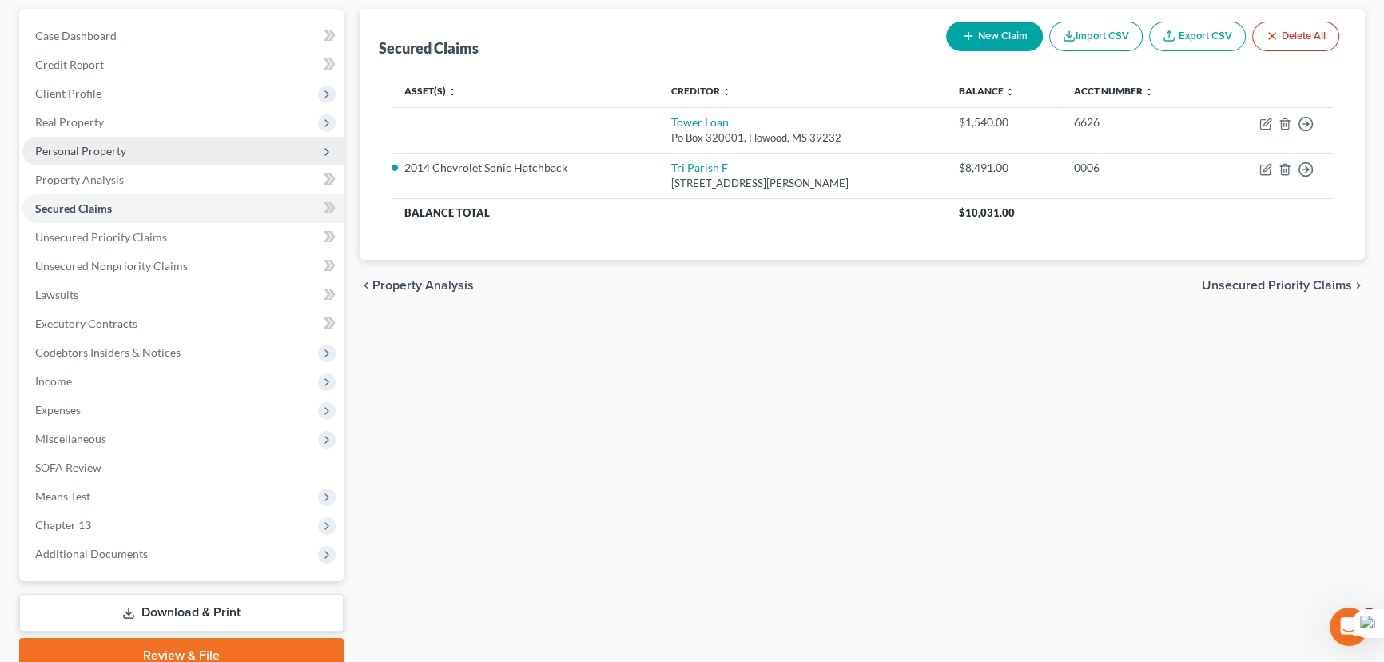
click at [157, 152] on span "Personal Property" at bounding box center [182, 151] width 321 height 29
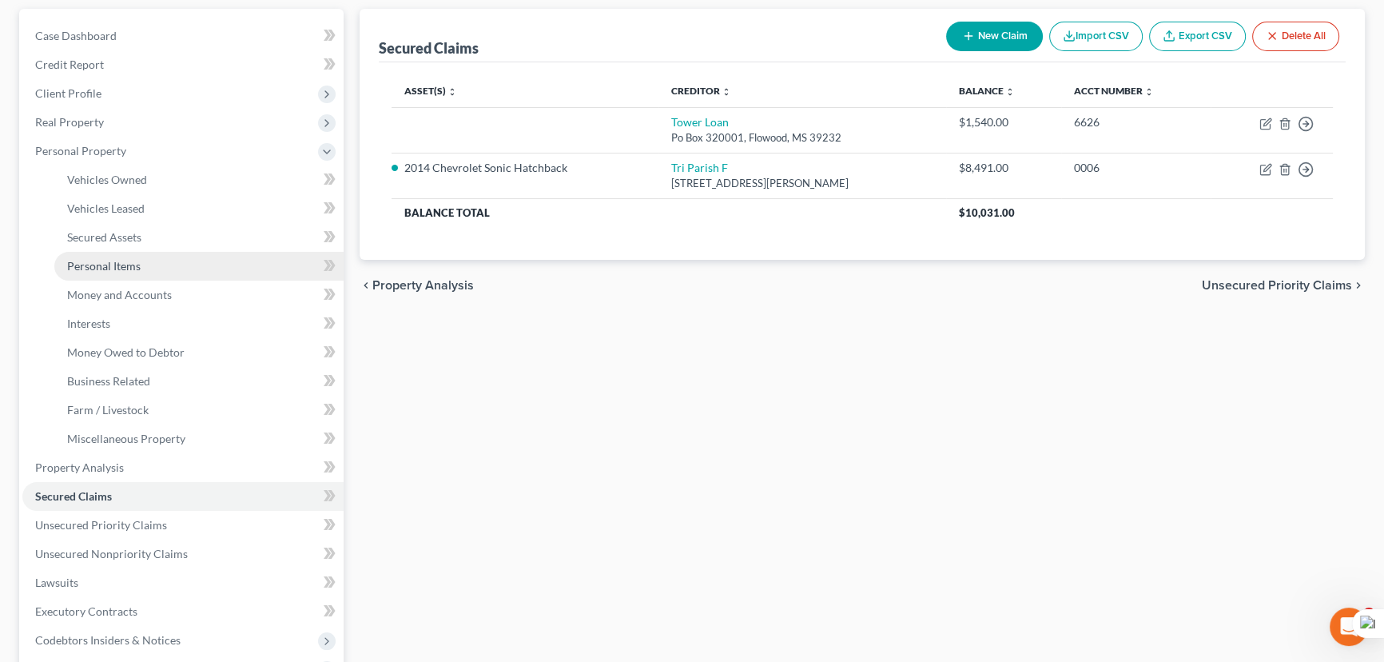
click at [174, 265] on link "Personal Items" at bounding box center [198, 266] width 289 height 29
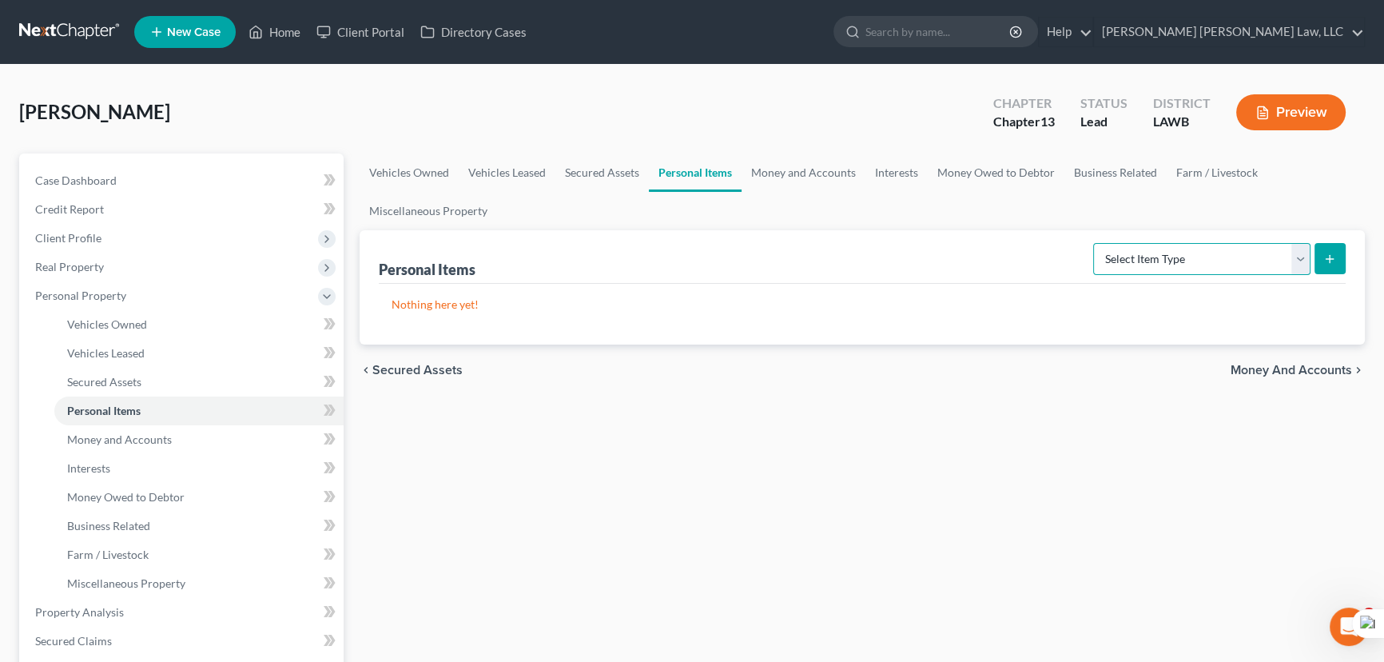
click at [1209, 264] on select "Select Item Type Clothing (A/B: 11) Collectibles Of Value (A/B: 8) Electronics …" at bounding box center [1201, 259] width 217 height 32
select select "household_goods"
click at [1095, 243] on select "Select Item Type Clothing (A/B: 11) Collectibles Of Value (A/B: 8) Electronics …" at bounding box center [1201, 259] width 217 height 32
click at [1333, 256] on icon "submit" at bounding box center [1329, 258] width 13 height 13
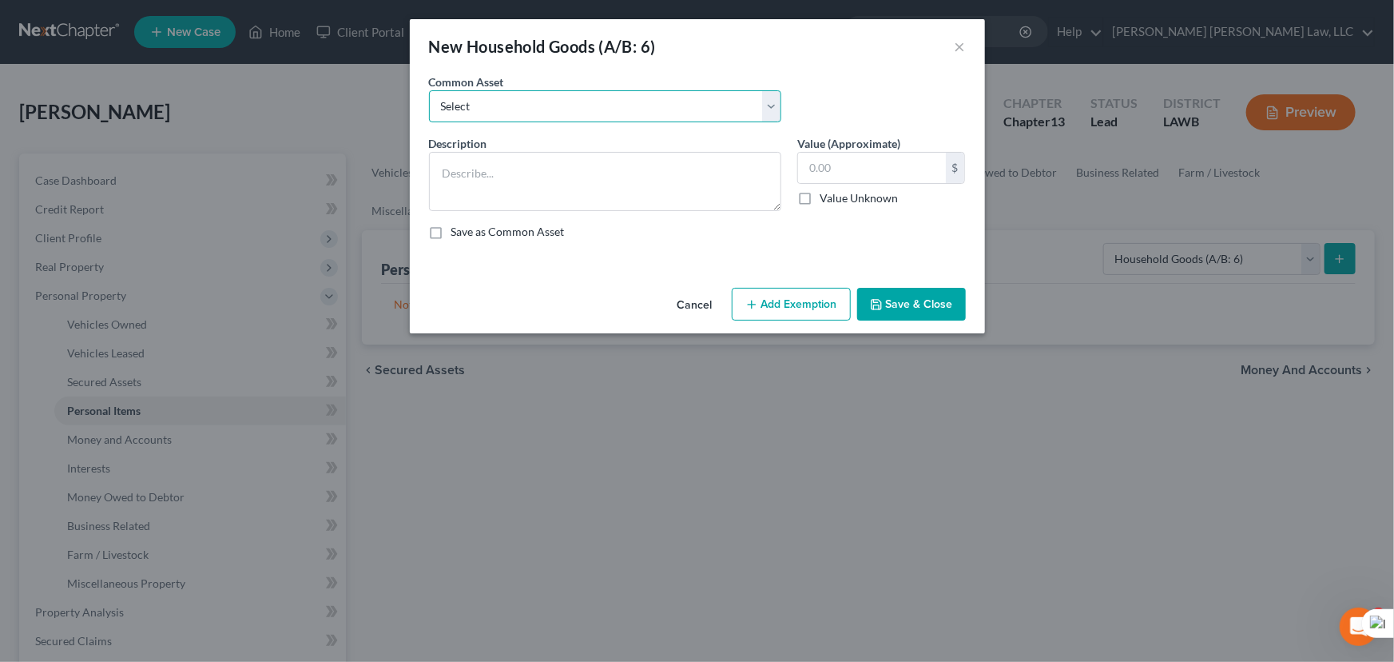
drag, startPoint x: 505, startPoint y: 98, endPoint x: 507, endPoint y: 120, distance: 21.6
click at [505, 104] on select "Select Furniture Movables 2002 Chevy Tahoe 231,000 miles Movables Movables Mova…" at bounding box center [605, 106] width 352 height 32
select select "1"
click at [429, 90] on select "Select Furniture Movables 2002 Chevy Tahoe 231,000 miles Movables Movables Mova…" at bounding box center [605, 106] width 352 height 32
type textarea "Movables"
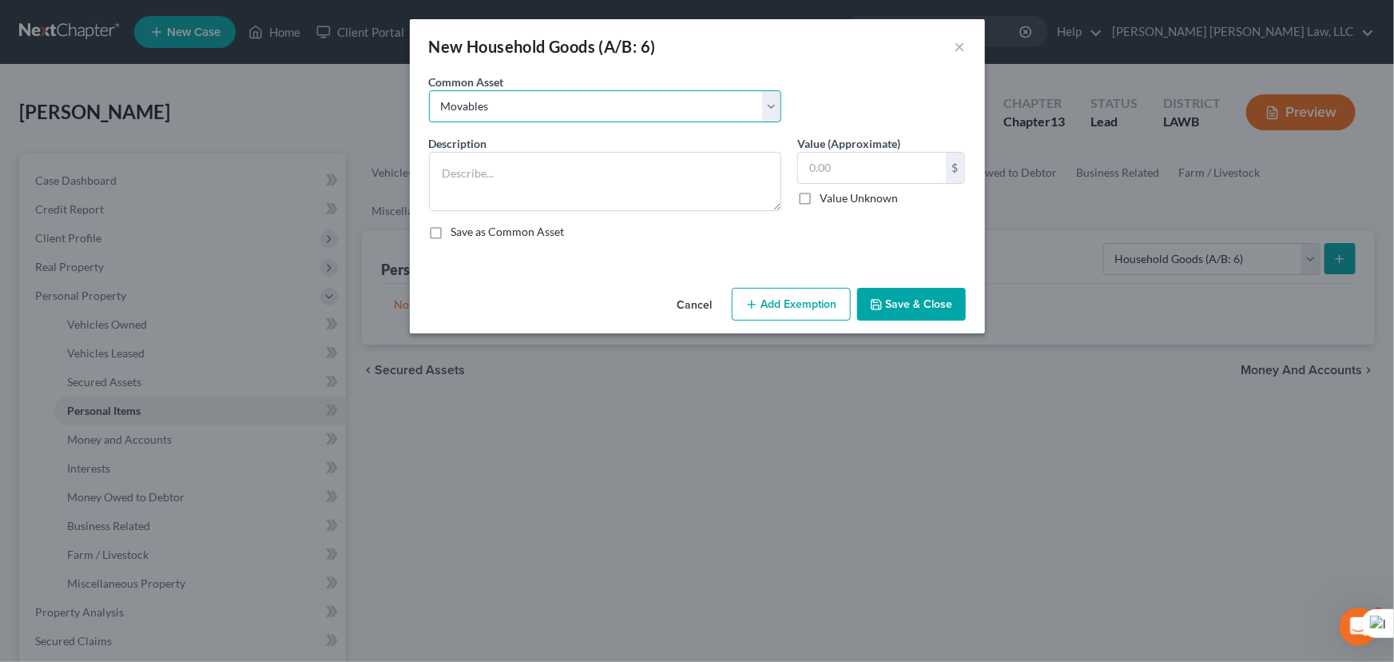
type input "3,600.00"
drag, startPoint x: 630, startPoint y: 163, endPoint x: 489, endPoint y: 175, distance: 141.9
click at [489, 176] on textarea "Movables1540" at bounding box center [605, 181] width 352 height 59
type textarea "Movables"
click at [855, 161] on input "text" at bounding box center [872, 168] width 148 height 30
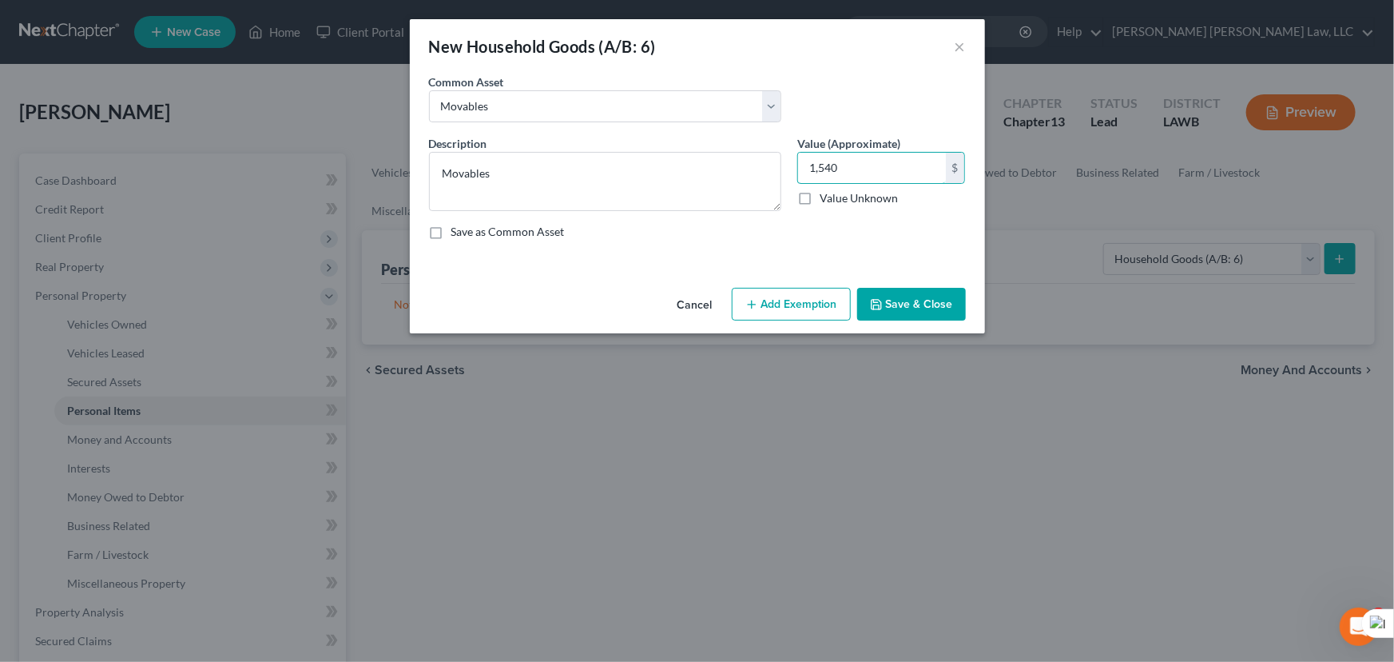
type input "1,540"
click at [877, 301] on polyline "button" at bounding box center [875, 301] width 4 height 2
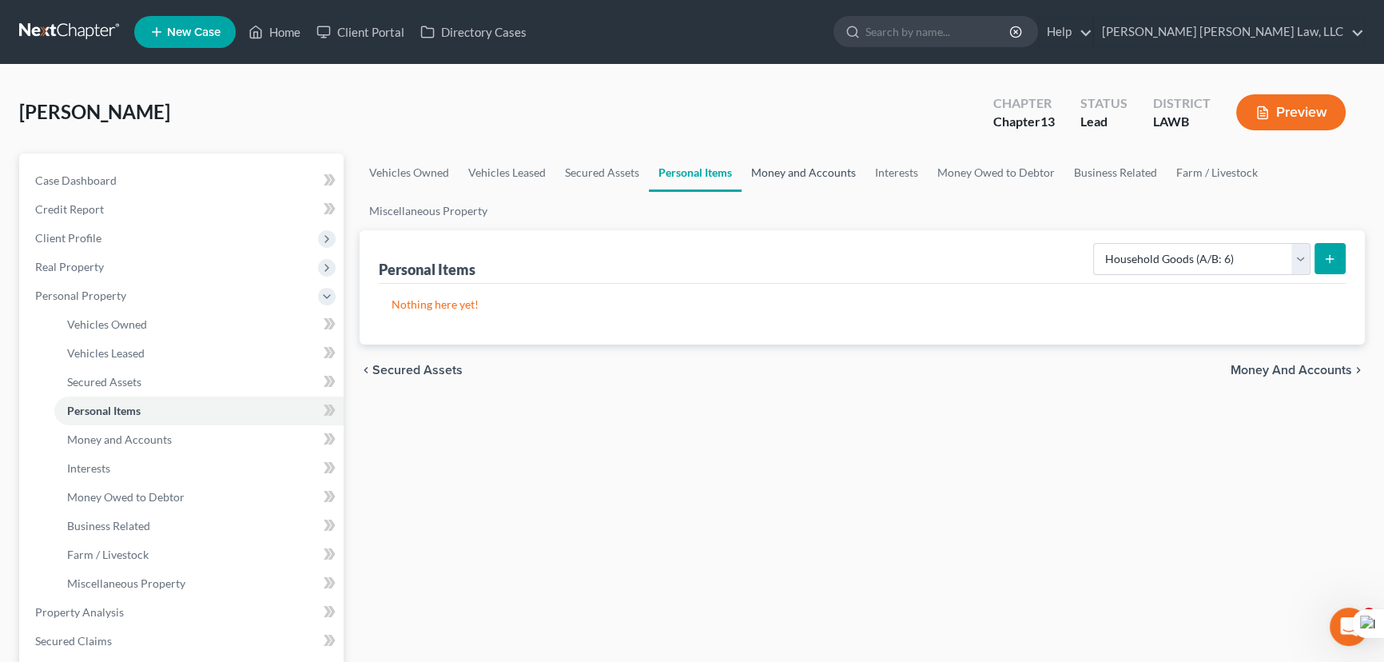
click at [757, 165] on link "Money and Accounts" at bounding box center [803, 172] width 124 height 38
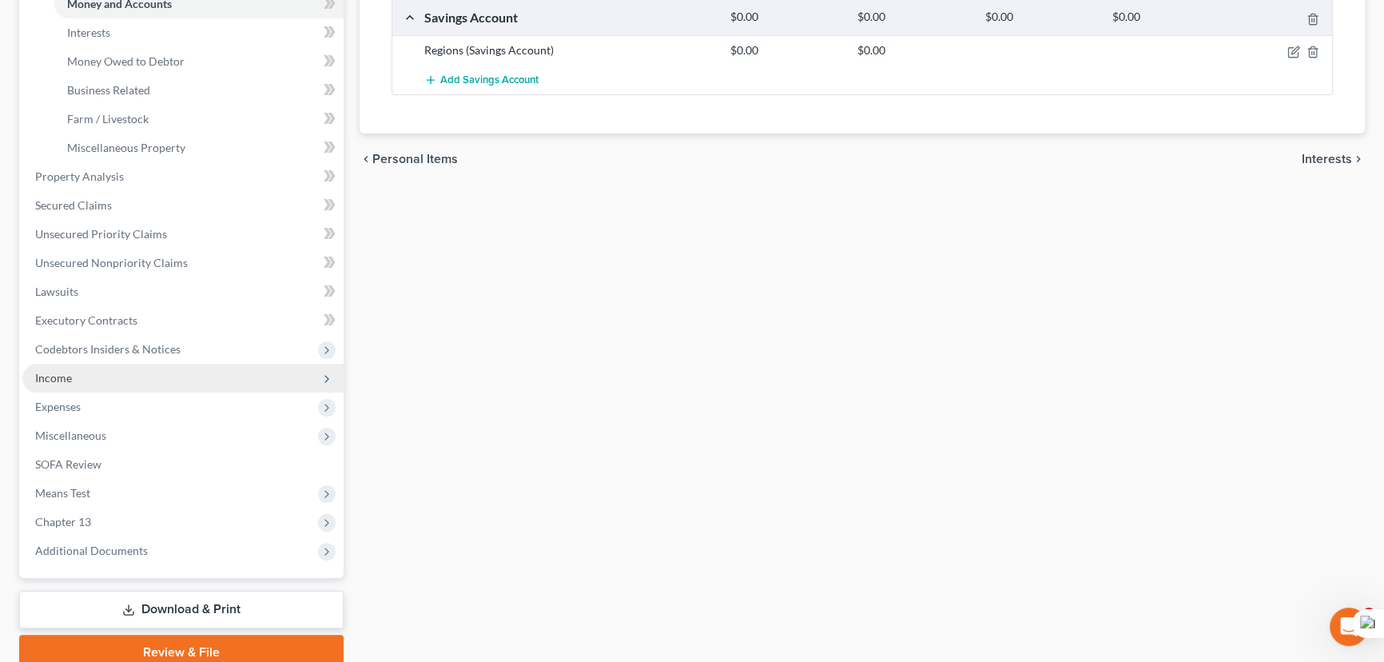
click at [91, 379] on span "Income" at bounding box center [182, 378] width 321 height 29
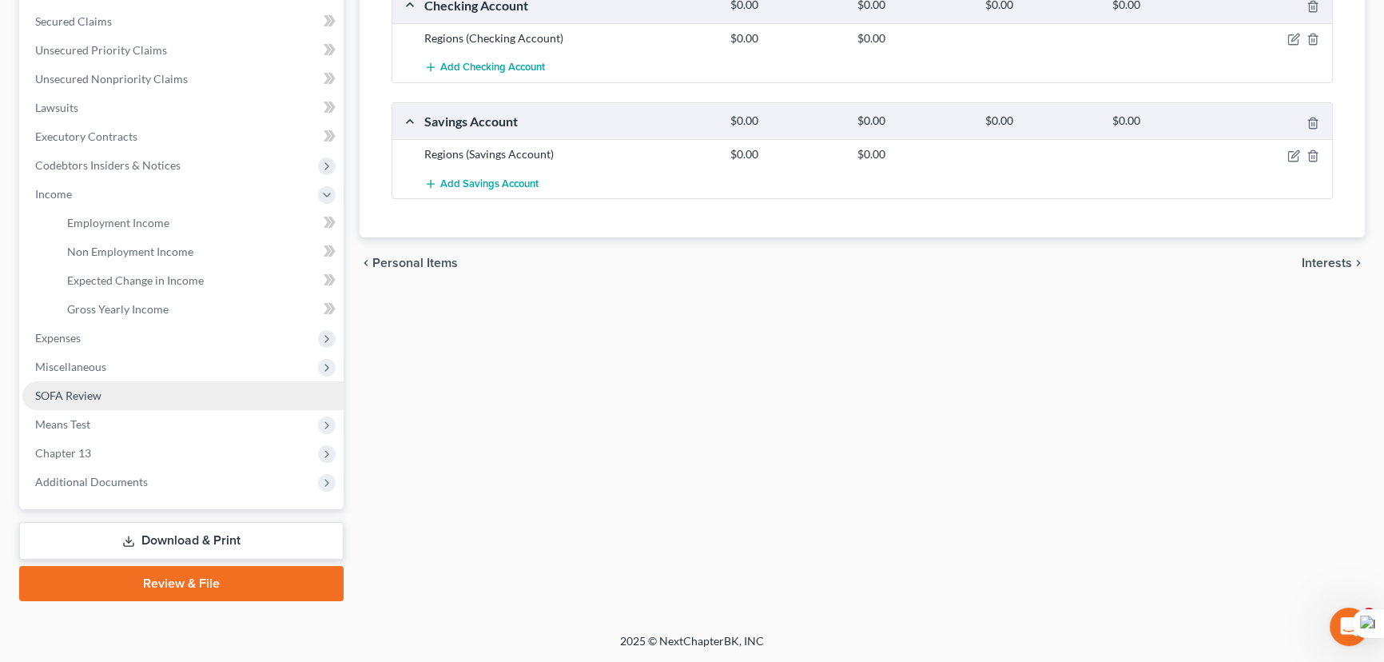
scroll to position [328, 0]
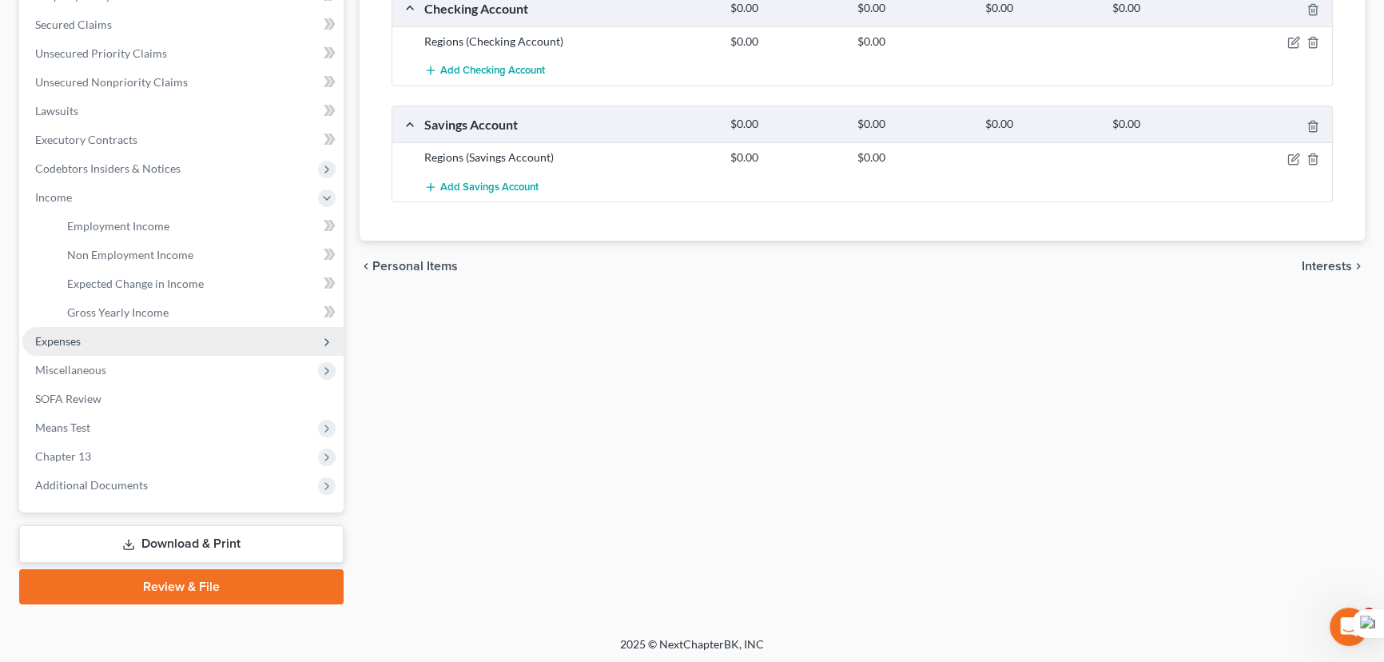
click at [113, 336] on span "Expenses" at bounding box center [182, 341] width 321 height 29
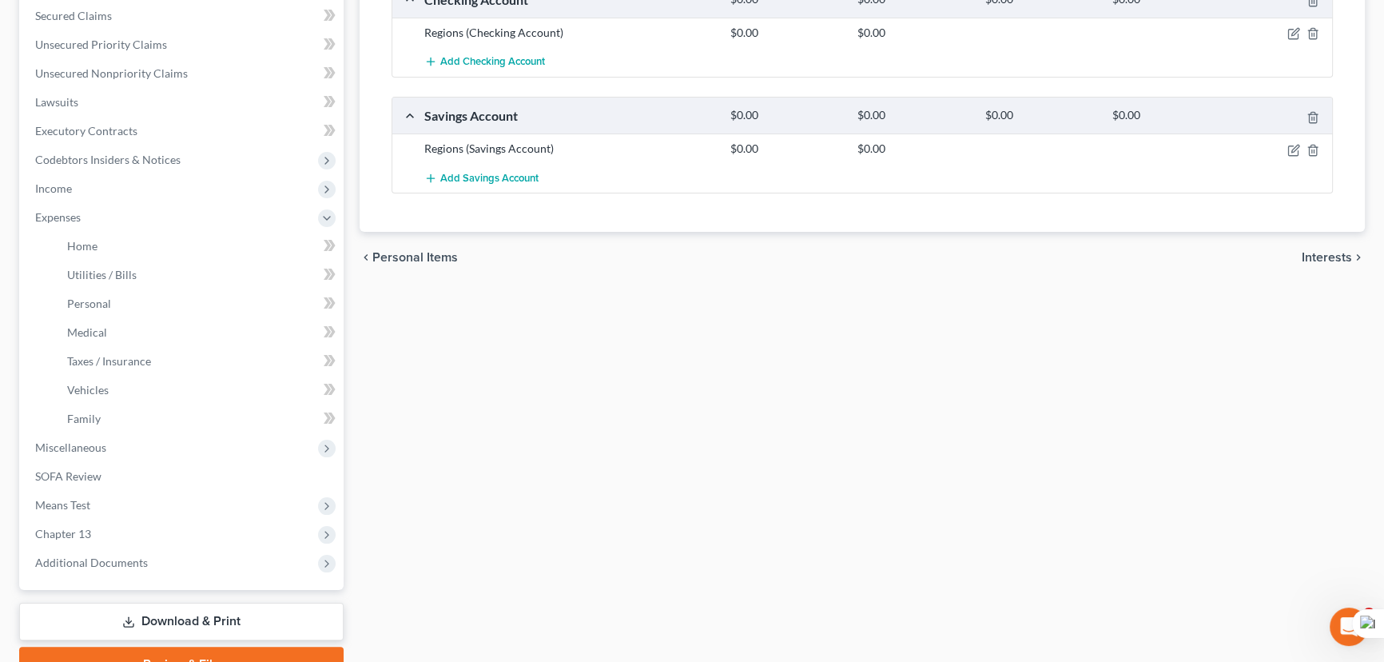
scroll to position [363, 0]
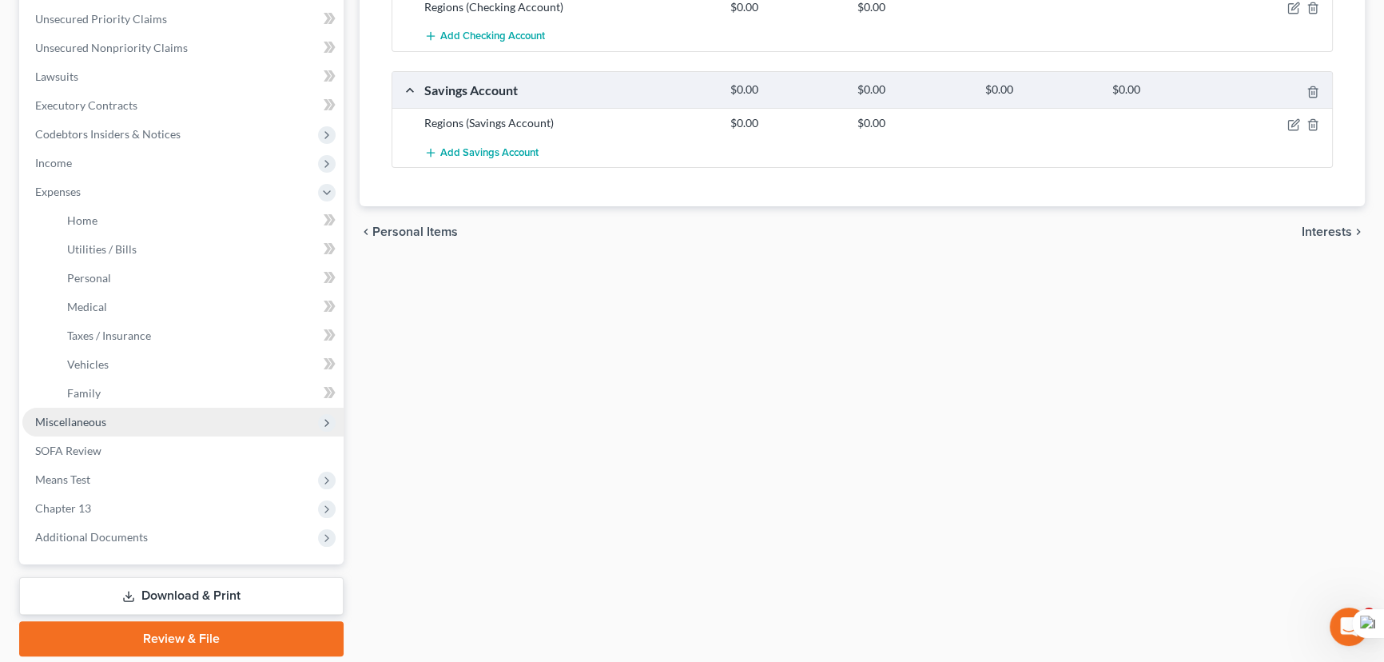
click at [109, 422] on span "Miscellaneous" at bounding box center [182, 421] width 321 height 29
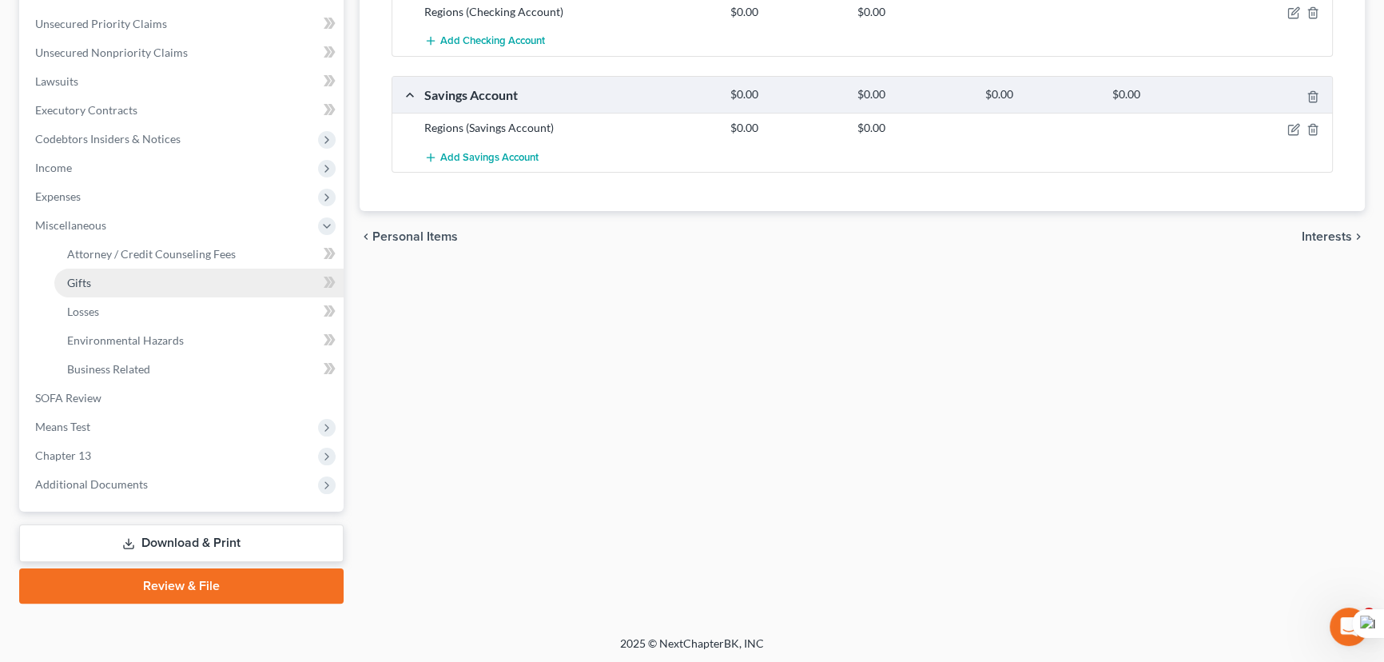
click at [186, 269] on link "Gifts" at bounding box center [198, 282] width 289 height 29
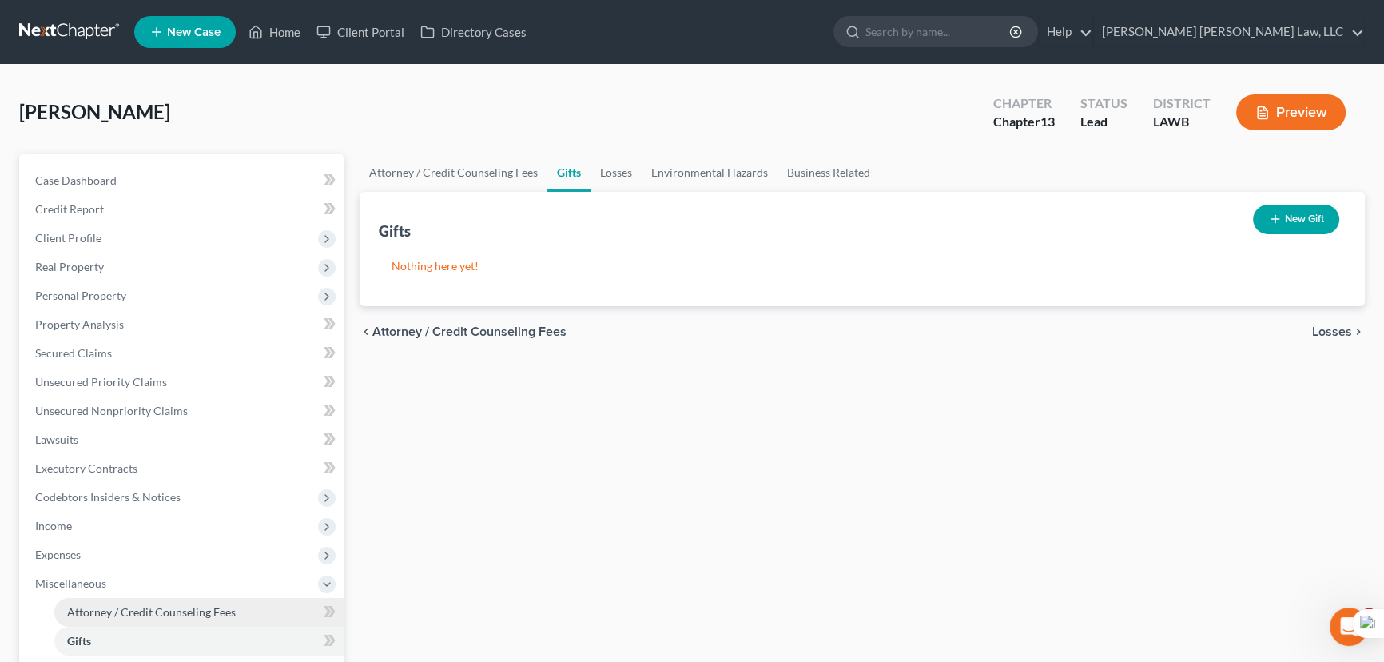
click at [144, 605] on span "Attorney / Credit Counseling Fees" at bounding box center [151, 612] width 169 height 14
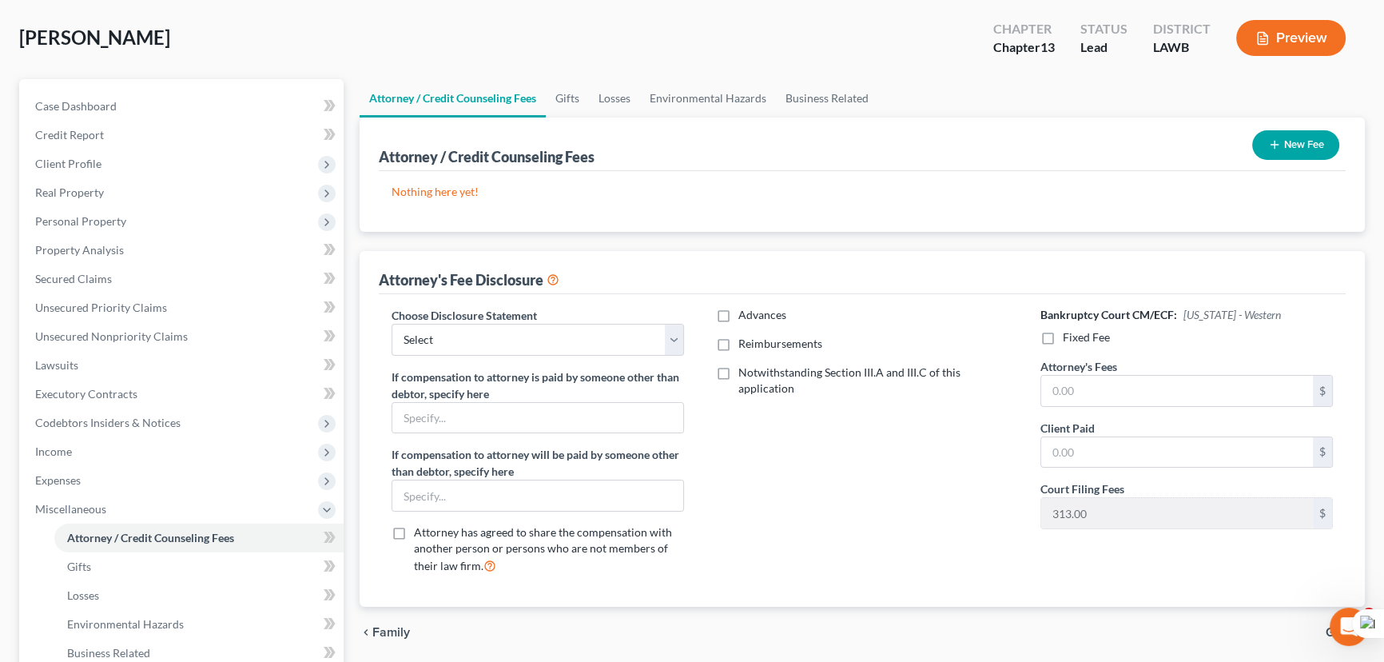
scroll to position [145, 0]
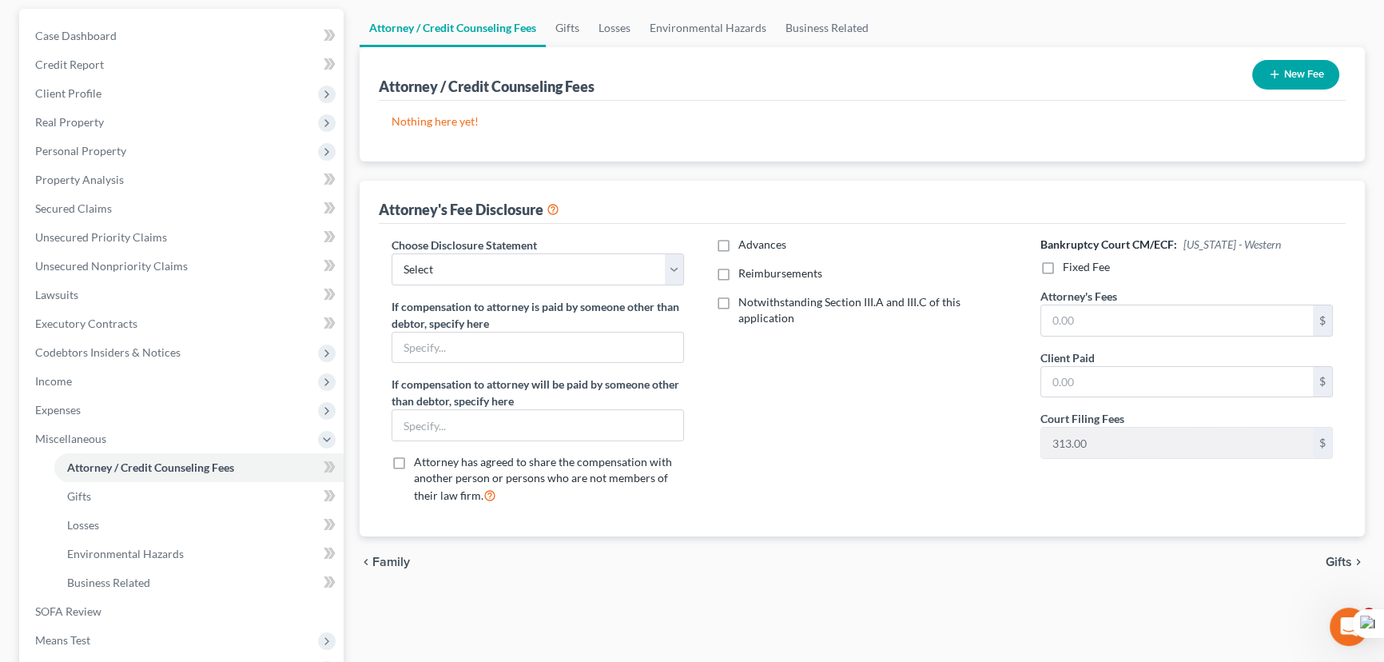
click at [546, 285] on div "Choose Disclosure Statement Select LAEB 2016 Bankruptcy Rule 2016(B) Disclosure…" at bounding box center [538, 376] width 324 height 280
click at [546, 272] on select "Select LAEB 2016 Bankruptcy Rule 2016(B) Disclosure and Application for Approva…" at bounding box center [537, 269] width 292 height 32
select select "1"
click at [391, 253] on select "Select LAEB 2016 Bankruptcy Rule 2016(B) Disclosure and Application for Approva…" at bounding box center [537, 269] width 292 height 32
click at [738, 272] on label "Reimbursements" at bounding box center [780, 273] width 84 height 16
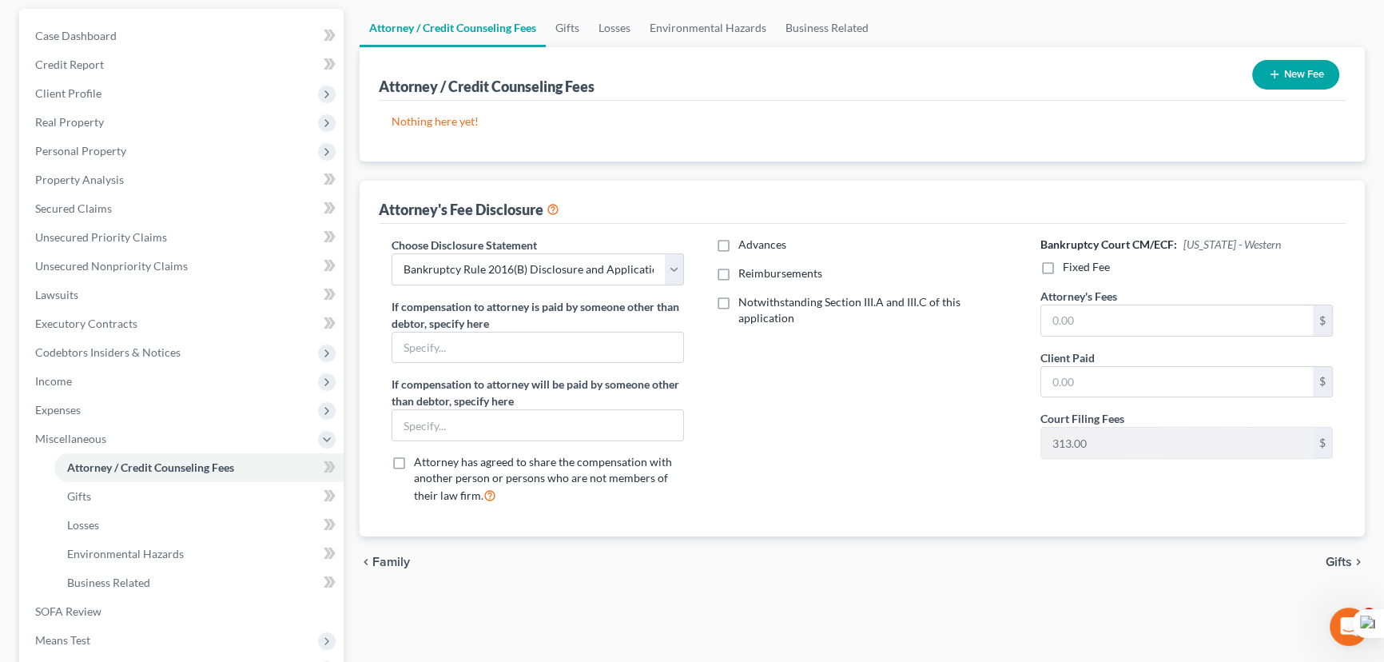
click at [745, 272] on input "Reimbursements" at bounding box center [750, 270] width 10 height 10
checkbox input "true"
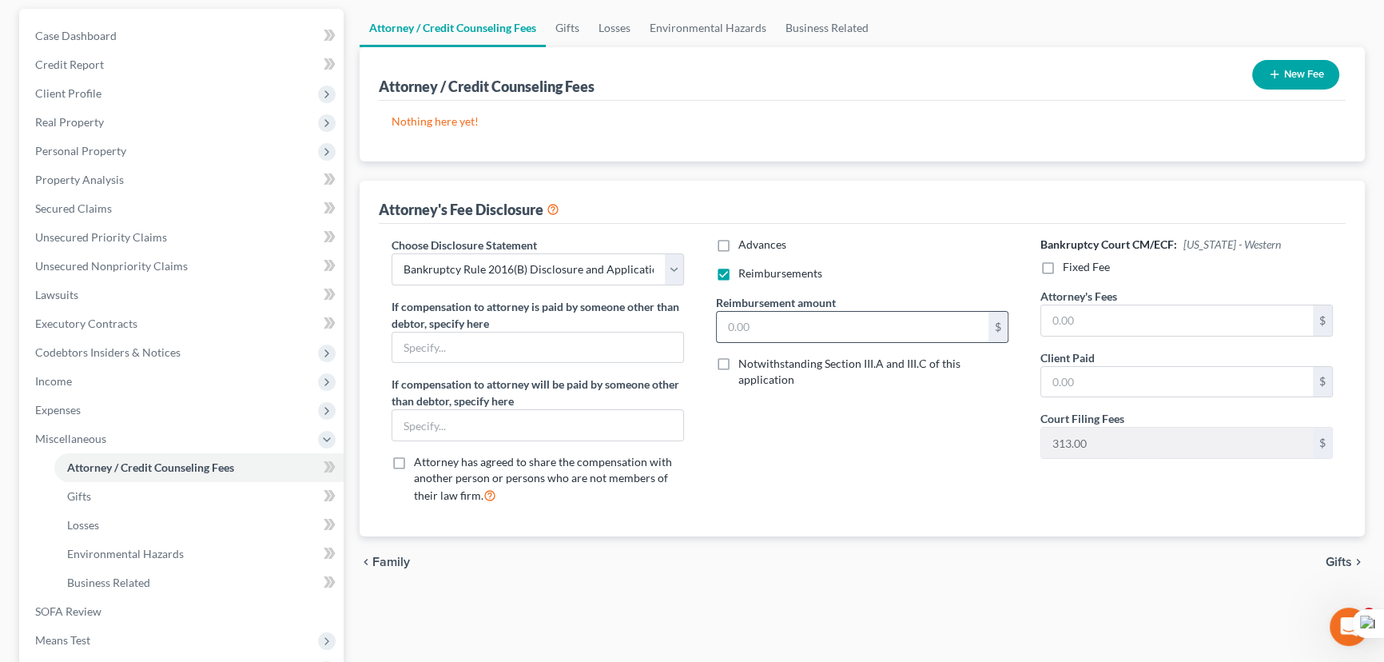
click at [871, 328] on input "text" at bounding box center [853, 327] width 272 height 30
click at [1087, 314] on input "text" at bounding box center [1177, 320] width 272 height 30
type input "5,025"
click at [1063, 265] on label "Fixed Fee" at bounding box center [1086, 267] width 47 height 16
click at [1069, 265] on input "Fixed Fee" at bounding box center [1074, 264] width 10 height 10
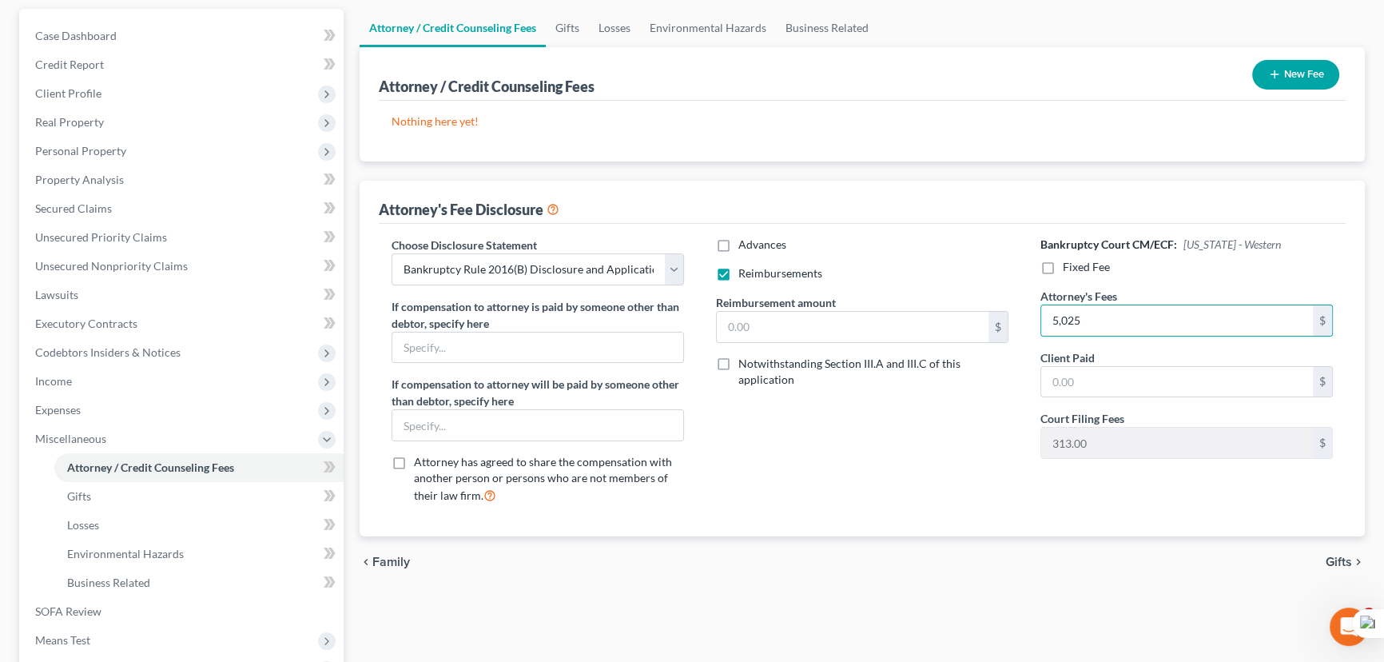
checkbox input "true"
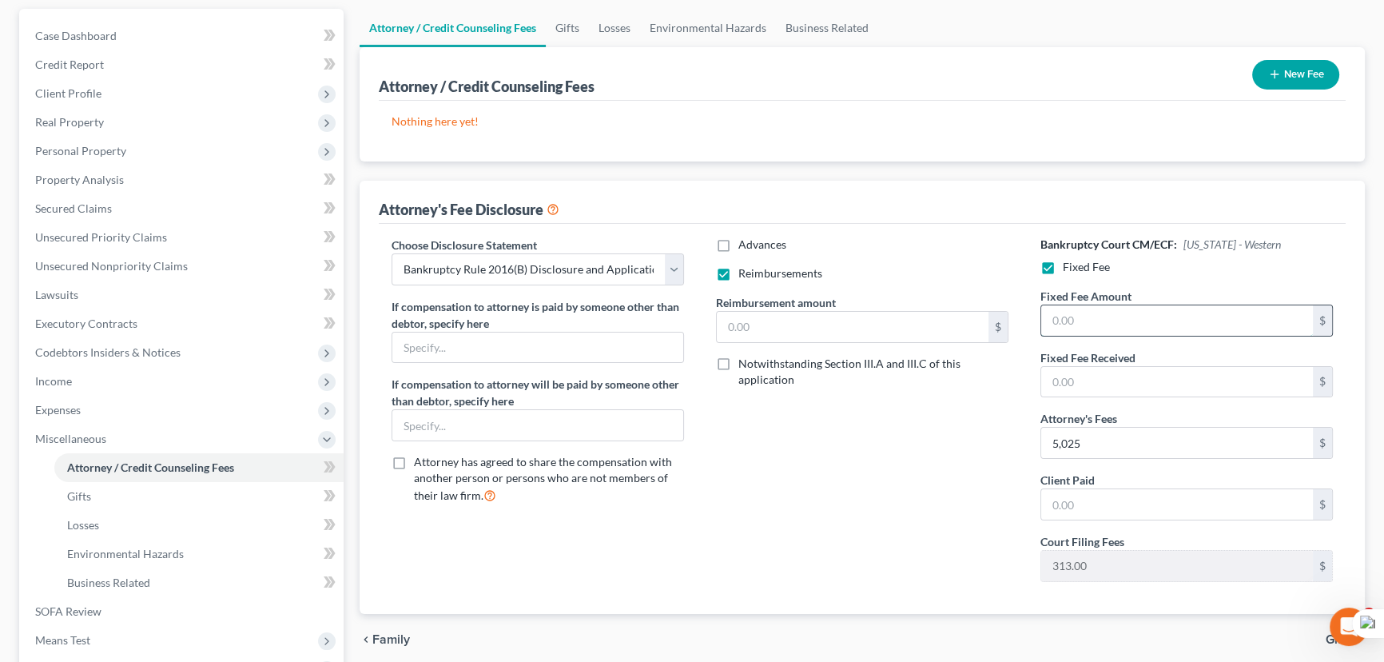
click at [1144, 328] on input "text" at bounding box center [1177, 320] width 272 height 30
type input "5,025"
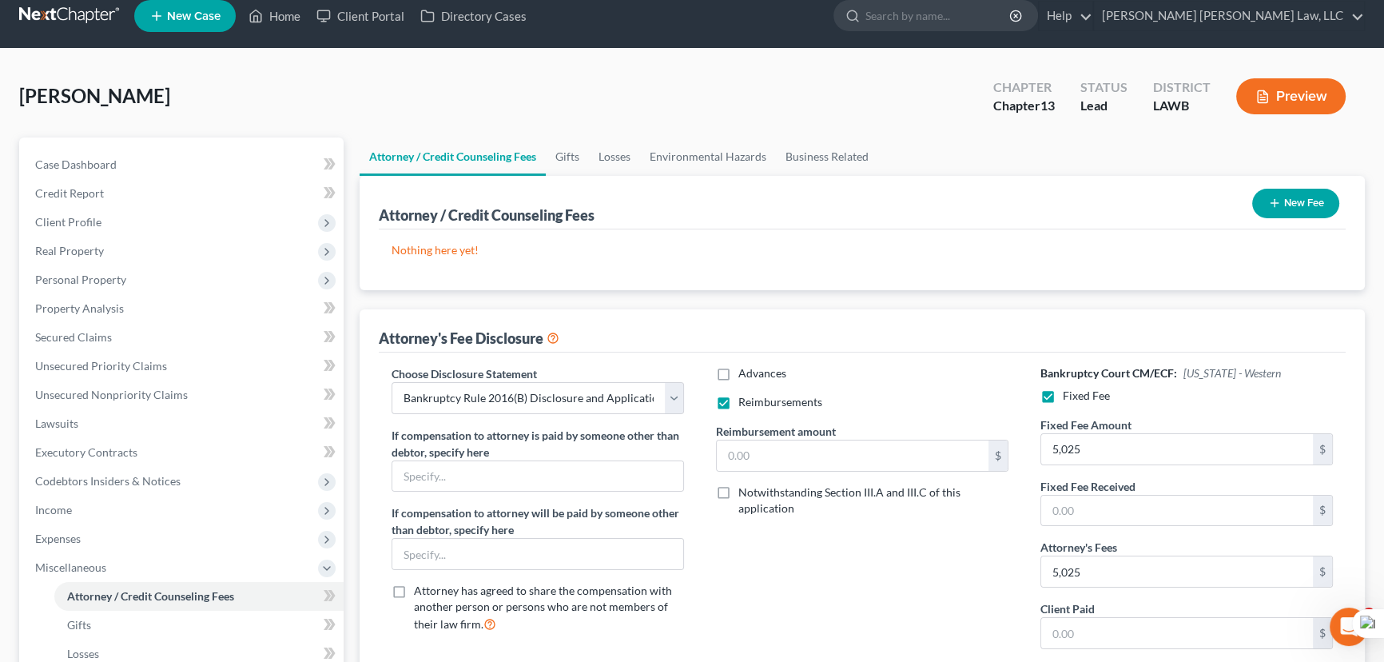
scroll to position [0, 0]
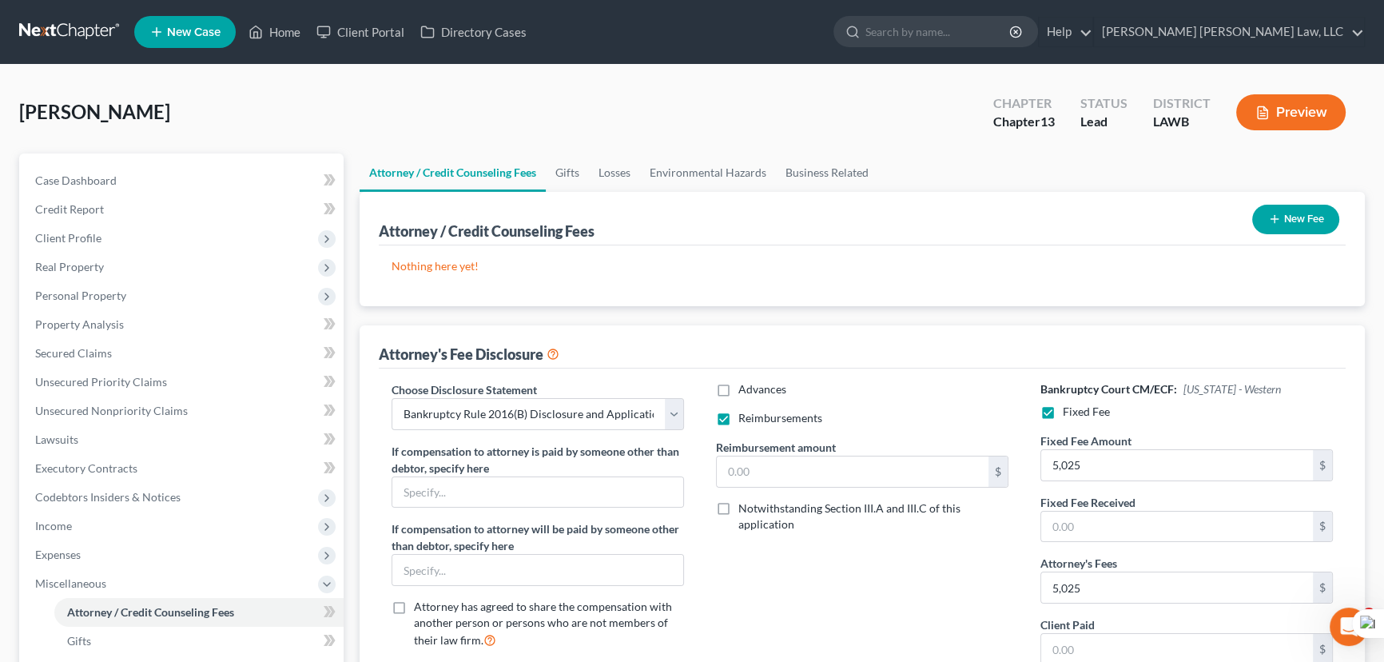
drag, startPoint x: 728, startPoint y: 422, endPoint x: 1339, endPoint y: 437, distance: 611.4
click at [738, 422] on label "Reimbursements" at bounding box center [780, 418] width 84 height 16
click at [745, 420] on input "Reimbursements" at bounding box center [750, 415] width 10 height 10
checkbox input "false"
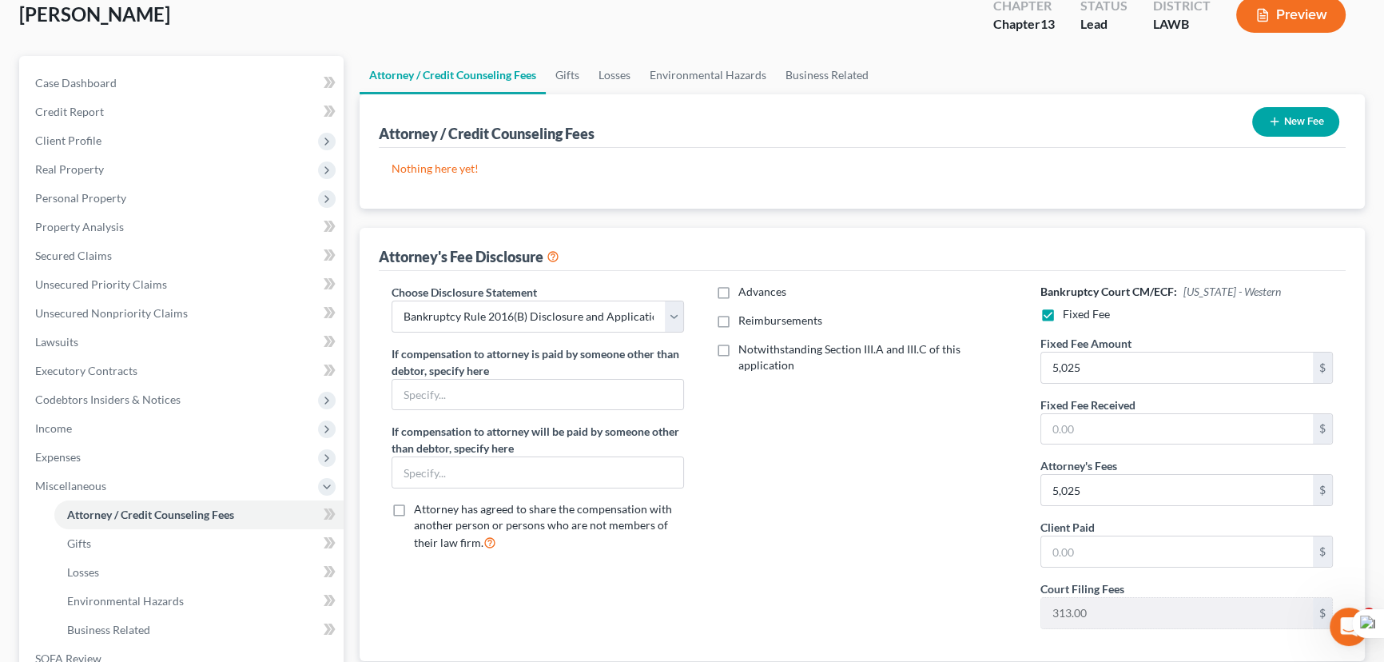
scroll to position [72, 0]
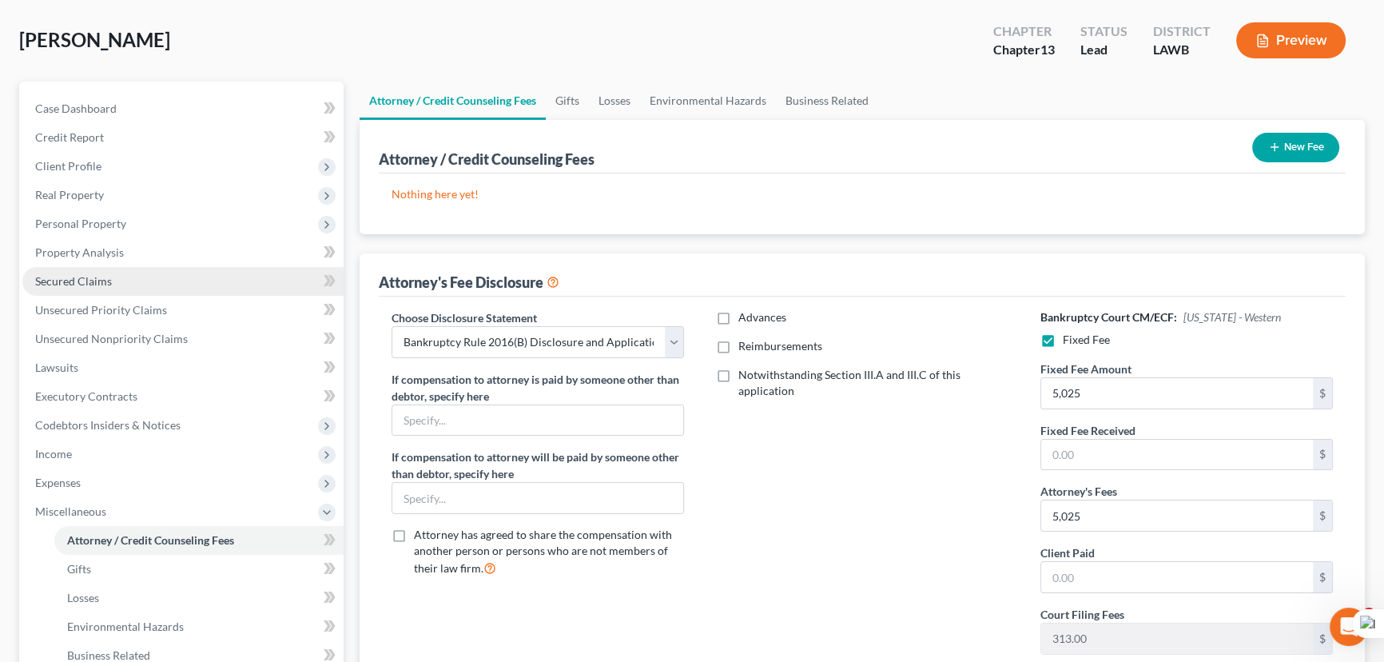
click at [87, 270] on link "Secured Claims" at bounding box center [182, 281] width 321 height 29
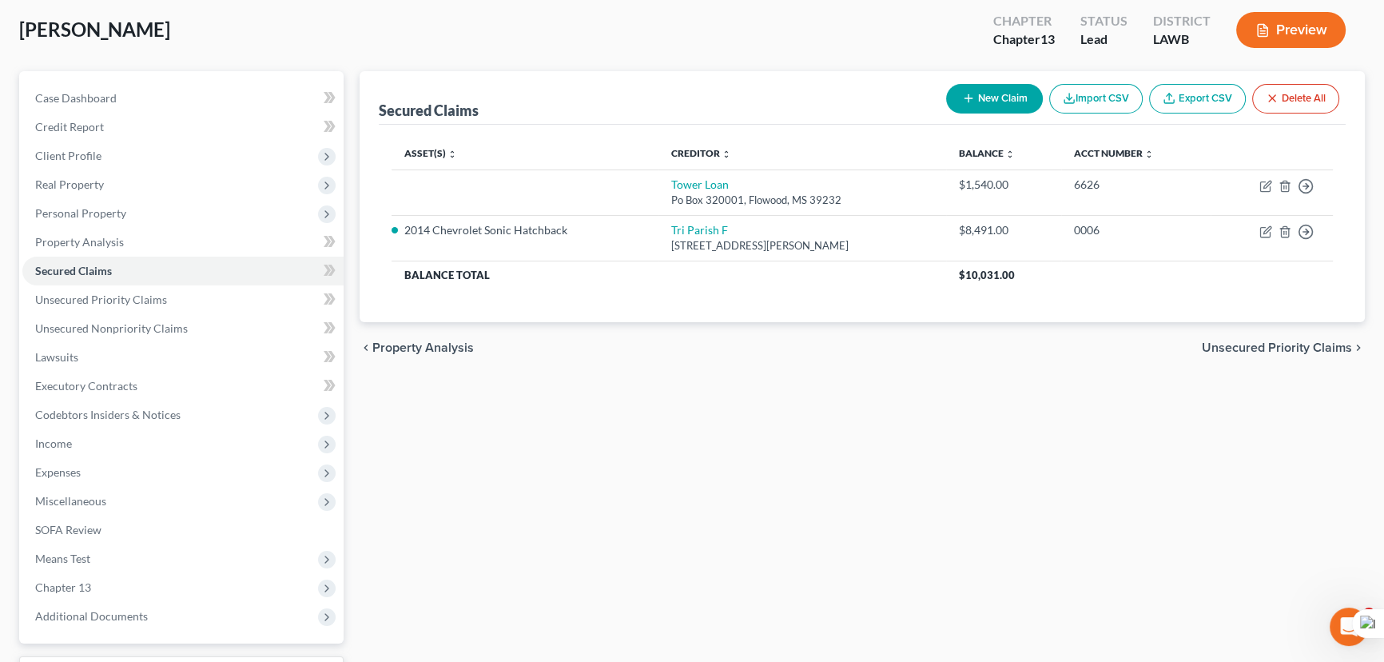
scroll to position [214, 0]
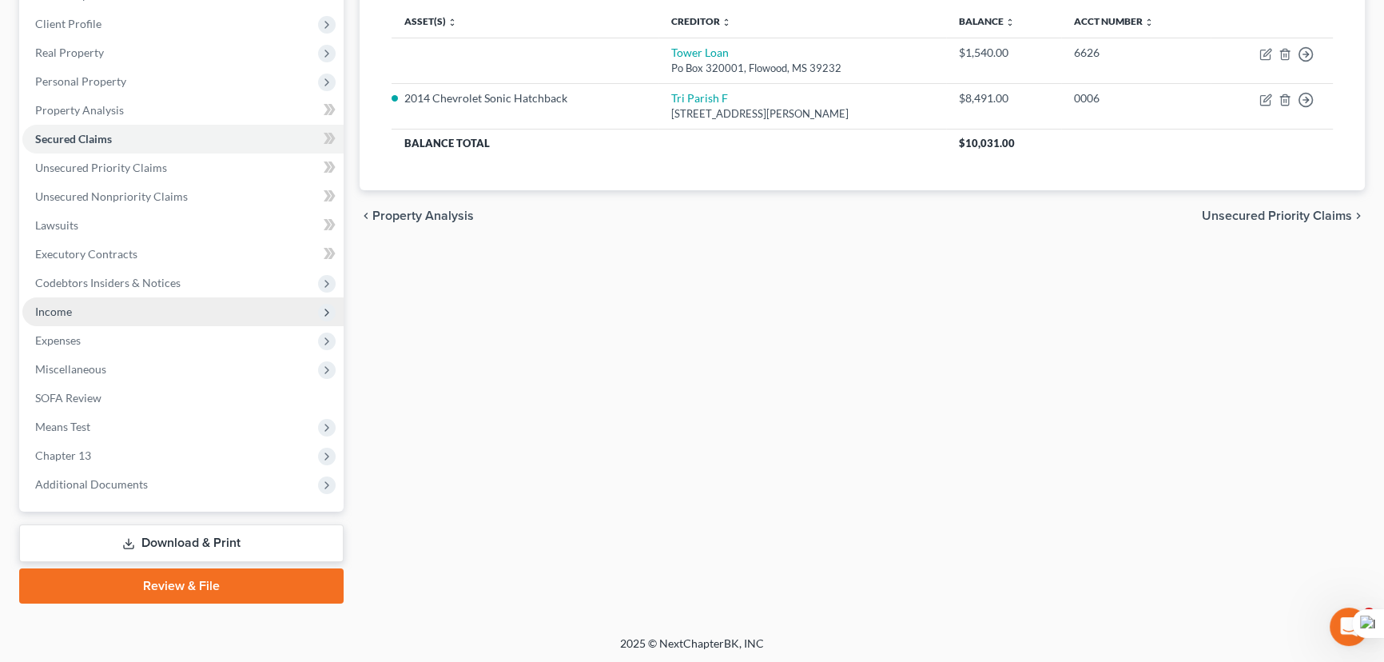
click at [121, 312] on span "Income" at bounding box center [182, 311] width 321 height 29
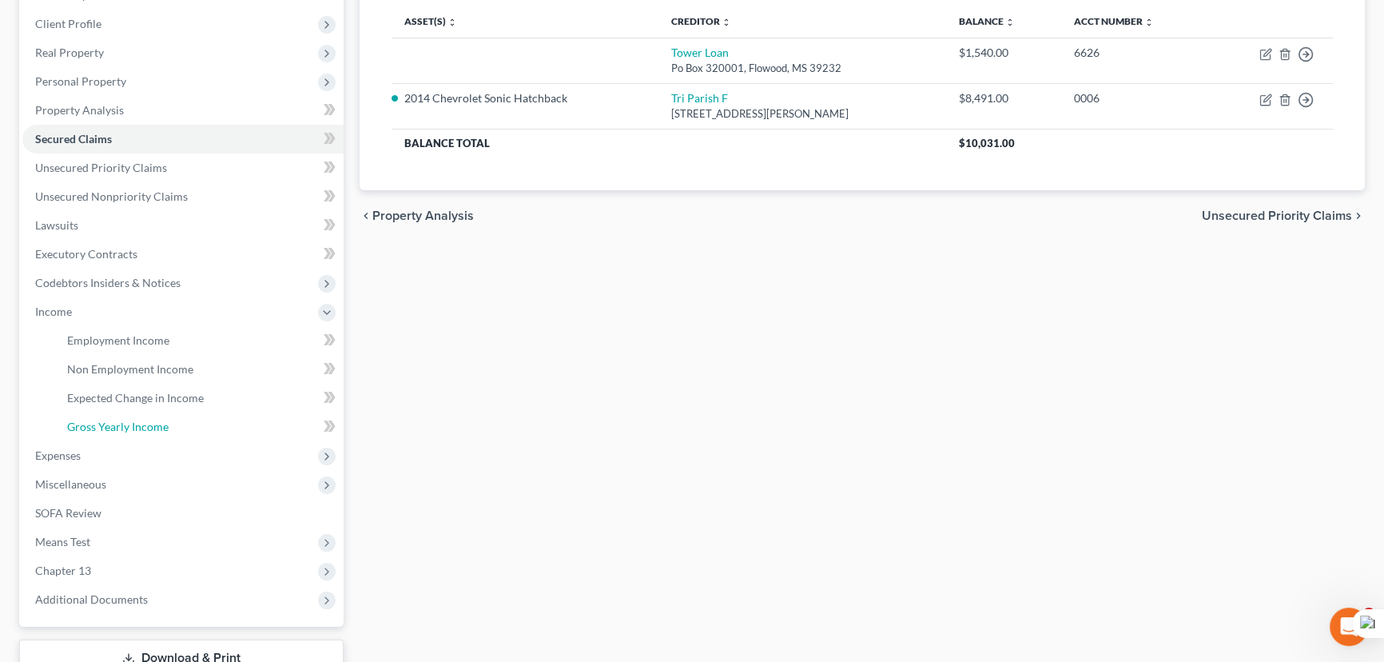
click at [133, 415] on link "Gross Yearly Income" at bounding box center [198, 426] width 289 height 29
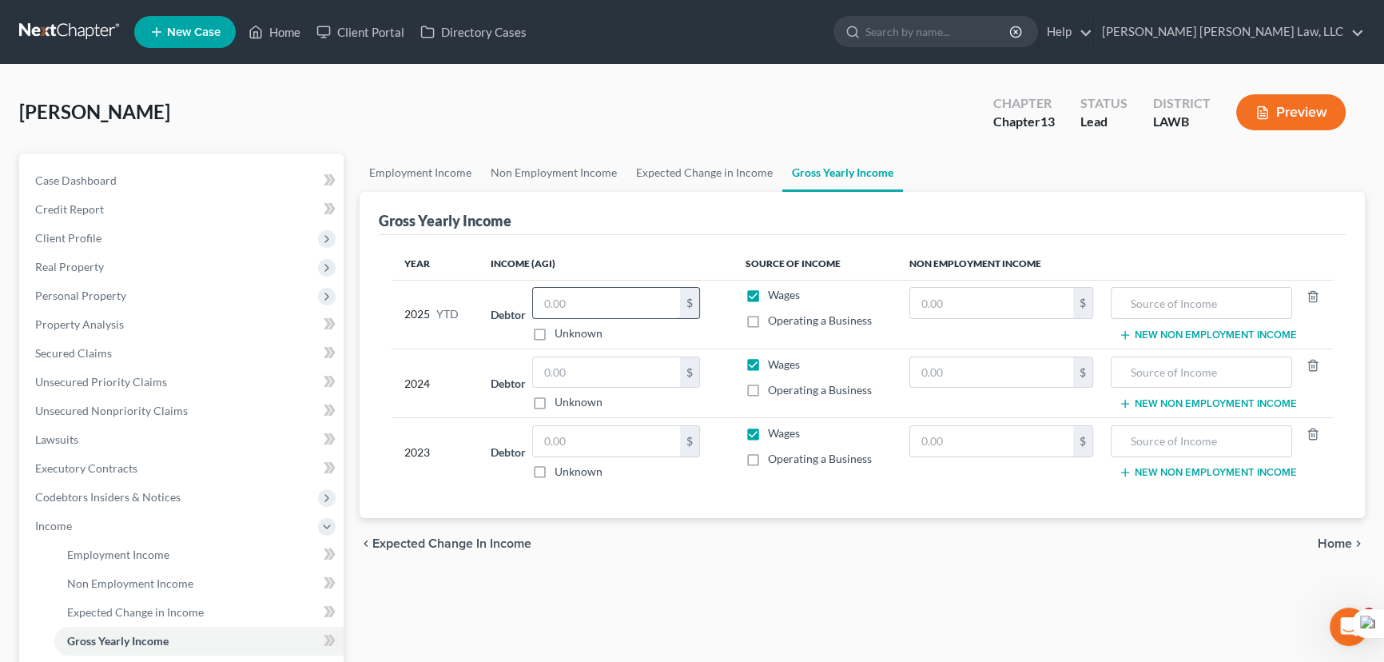
click at [592, 302] on input "text" at bounding box center [606, 303] width 147 height 30
type input "15,465.62"
click at [568, 362] on input "text" at bounding box center [606, 372] width 147 height 30
click at [591, 371] on input "text" at bounding box center [606, 372] width 147 height 30
type input "32,085"
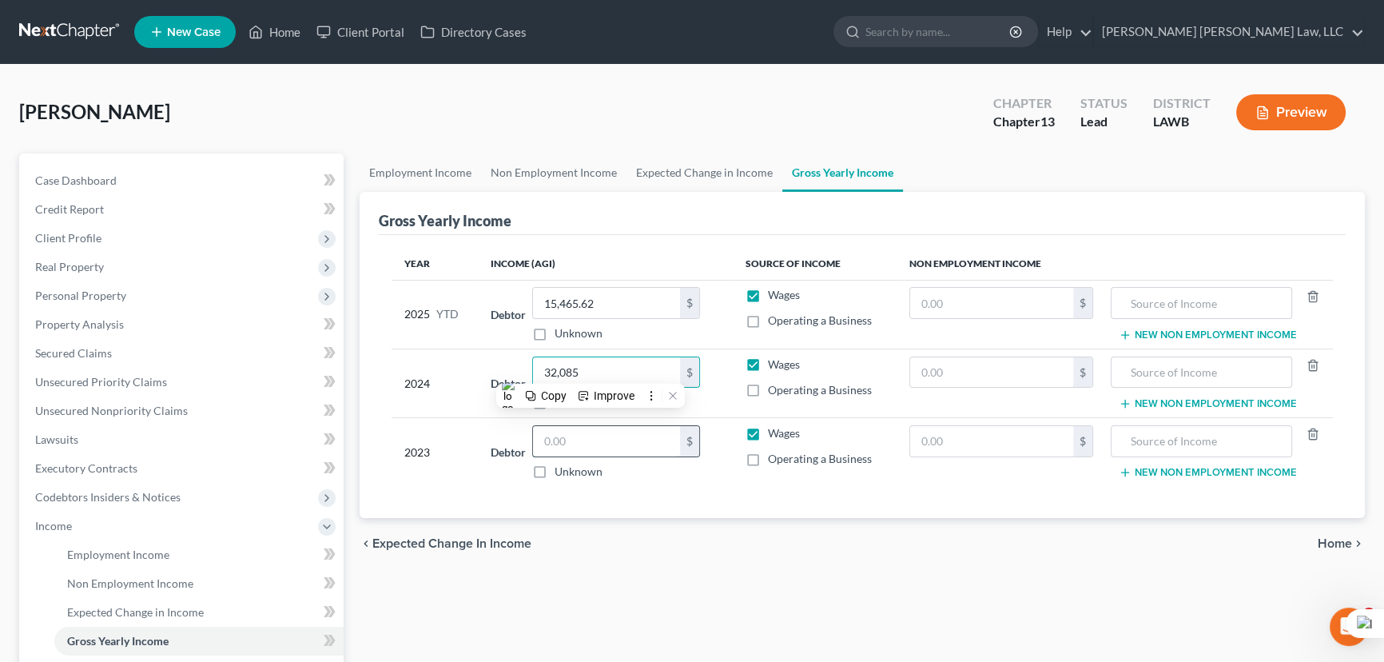
click at [554, 439] on input "text" at bounding box center [606, 441] width 147 height 30
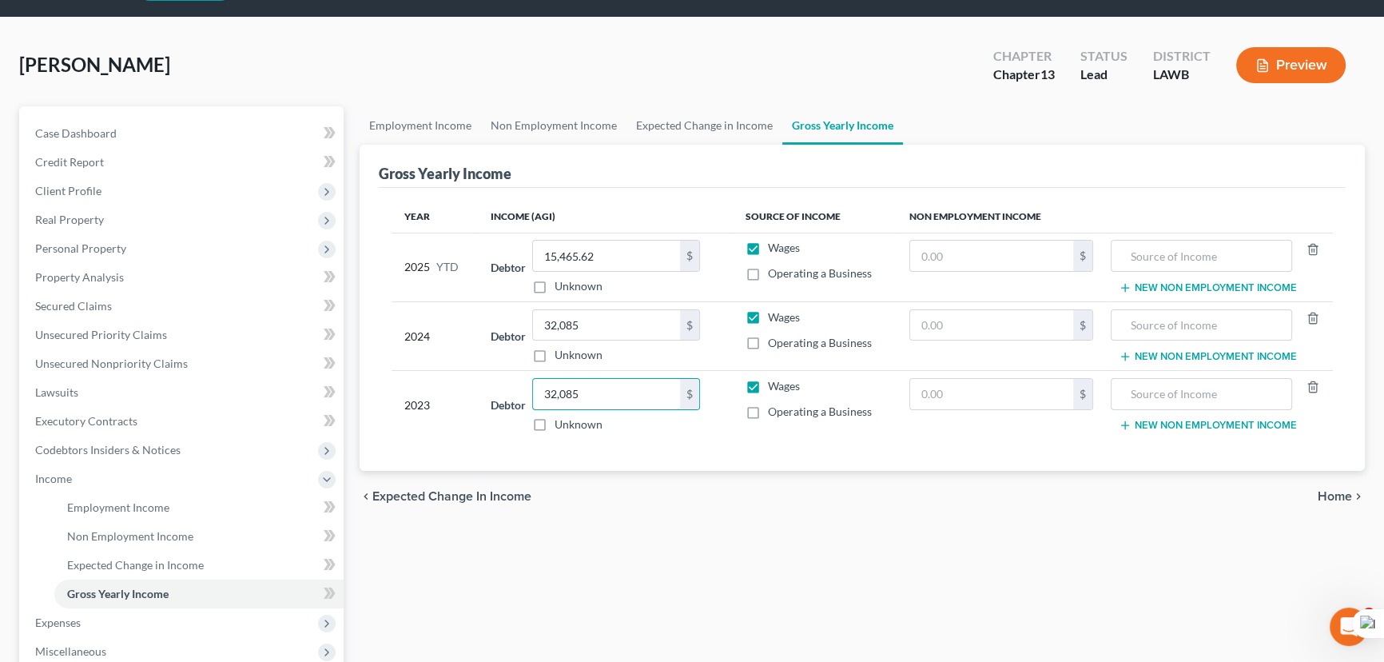
scroll to position [72, 0]
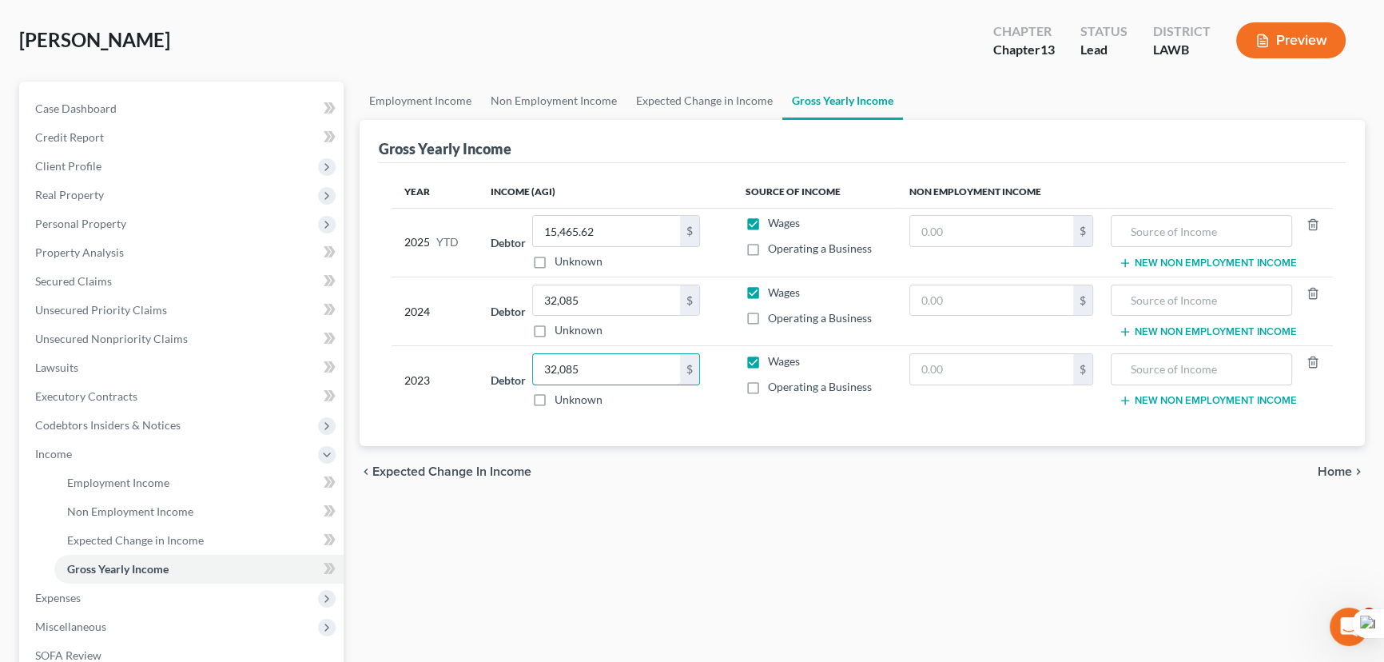
type input "32,085"
drag, startPoint x: 592, startPoint y: 296, endPoint x: 607, endPoint y: 301, distance: 16.2
click at [592, 296] on input "32,085" at bounding box center [606, 300] width 147 height 30
click at [618, 290] on input "32,085" at bounding box center [606, 300] width 147 height 30
drag, startPoint x: 498, startPoint y: 298, endPoint x: 402, endPoint y: 296, distance: 95.9
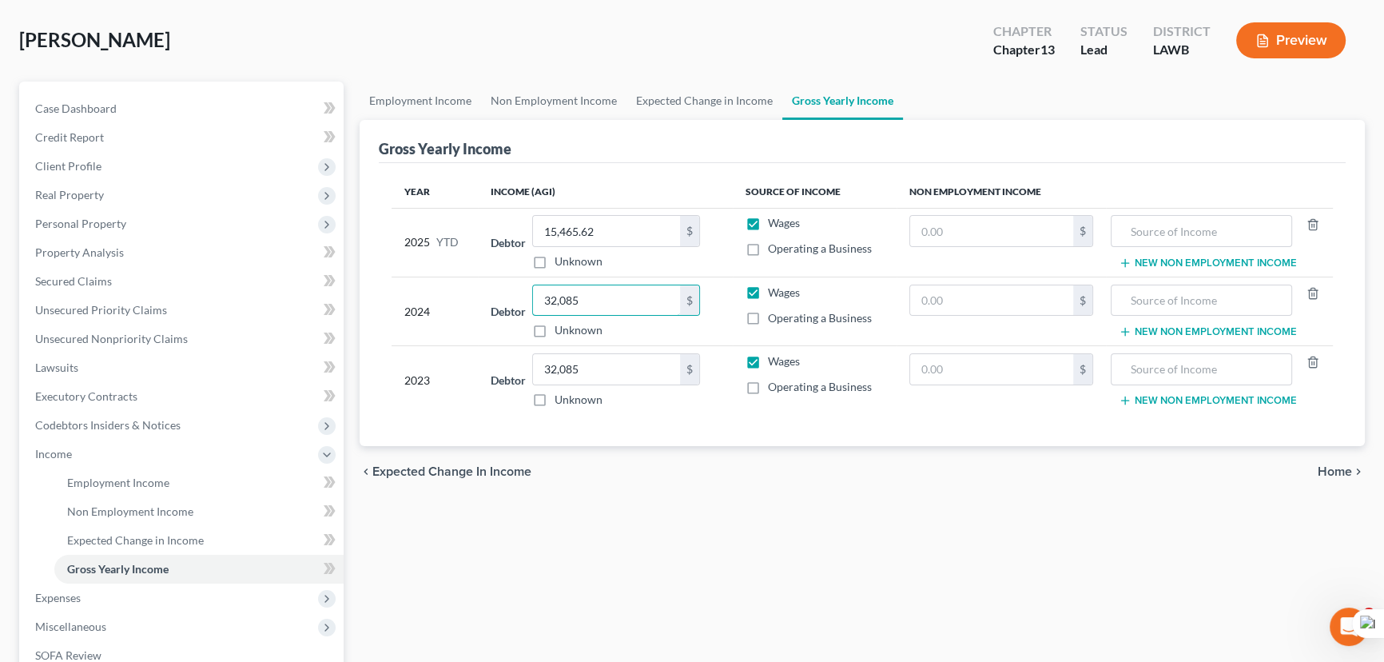
click at [411, 296] on tr "2024 Debtor 32,085.00 $ Unknown Balance Undetermined 32,085 $ Unknown Wages Ope…" at bounding box center [861, 310] width 941 height 69
type input "34,754"
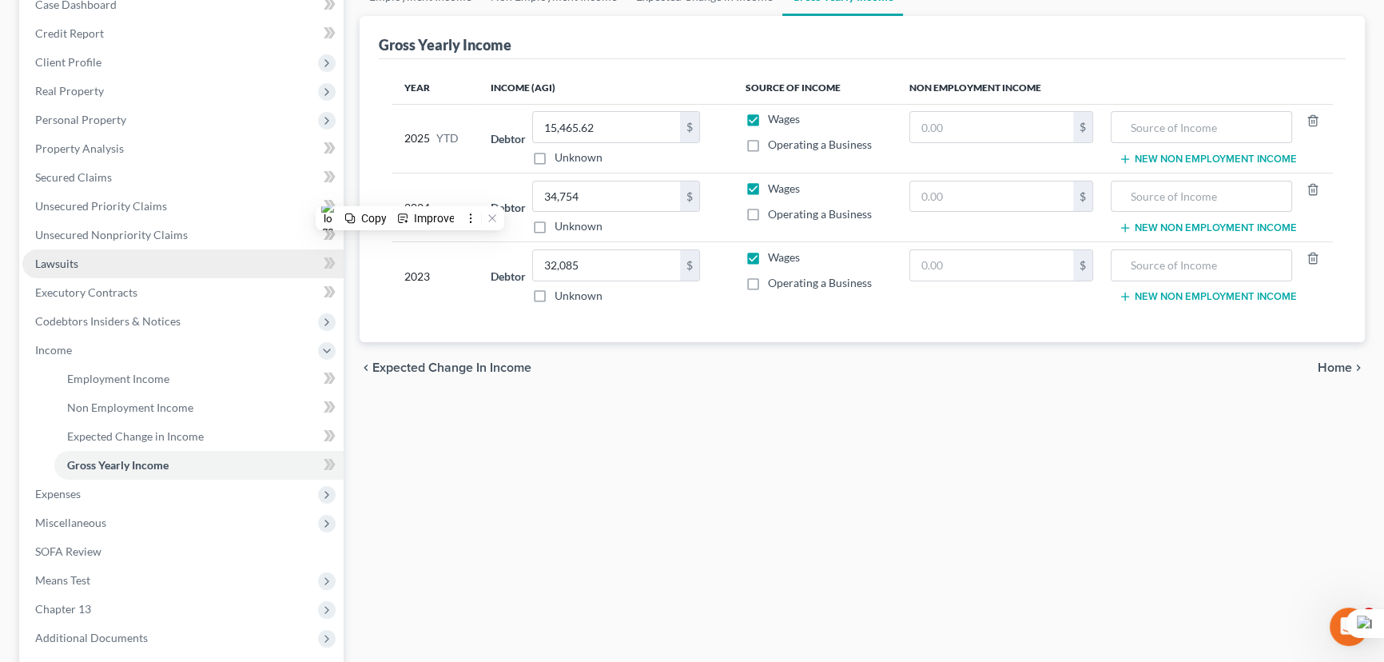
scroll to position [217, 0]
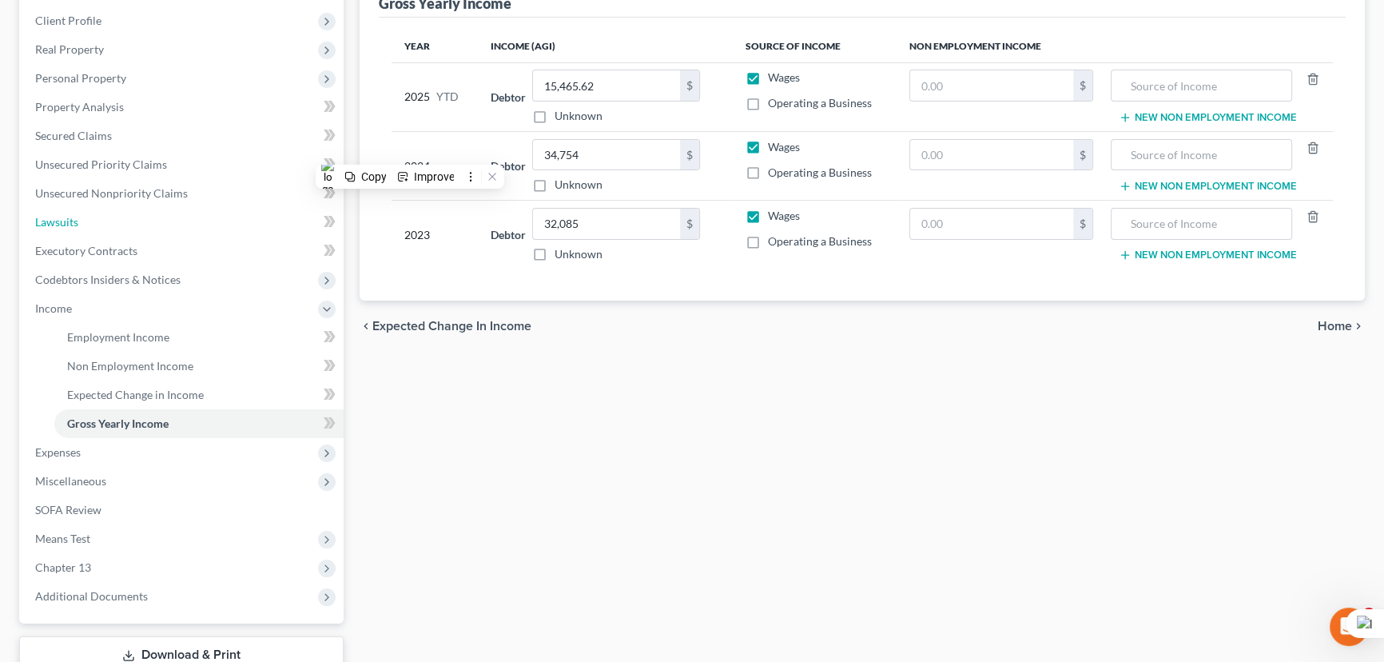
drag, startPoint x: 117, startPoint y: 219, endPoint x: 606, endPoint y: 336, distance: 501.9
click at [117, 219] on link "Lawsuits" at bounding box center [182, 222] width 321 height 29
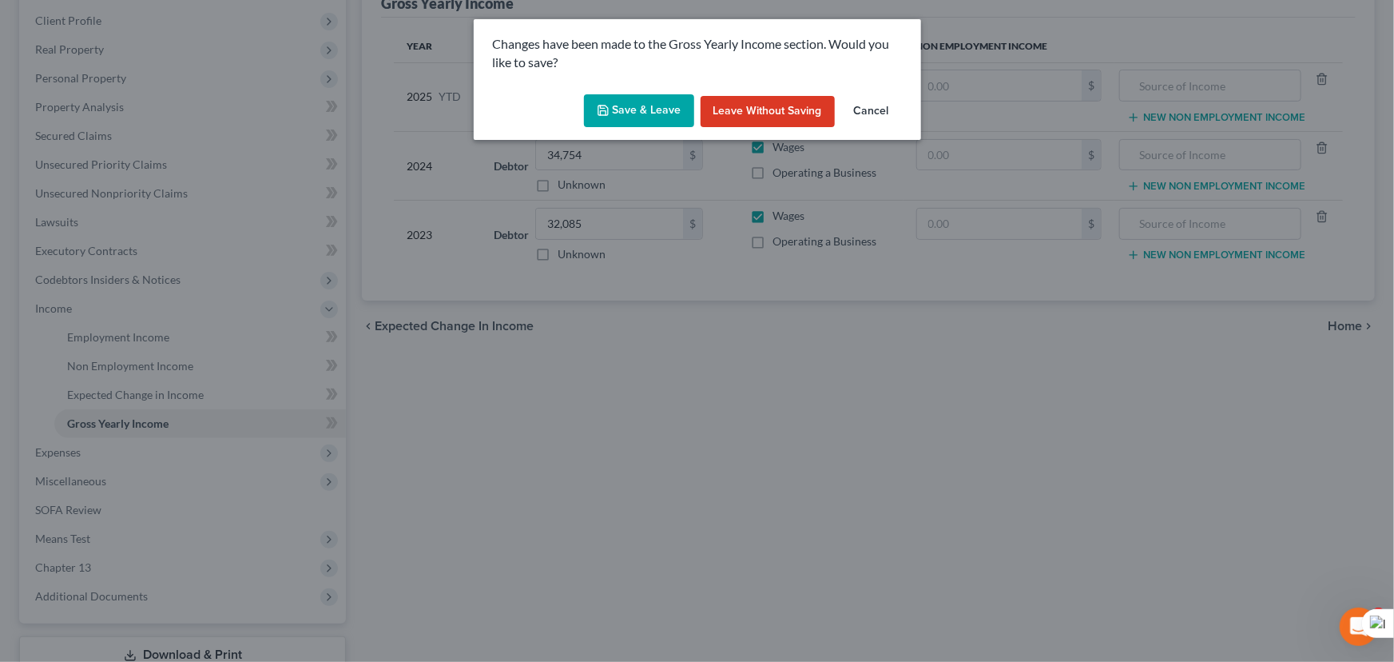
click at [648, 97] on button "Save & Leave" at bounding box center [639, 111] width 110 height 34
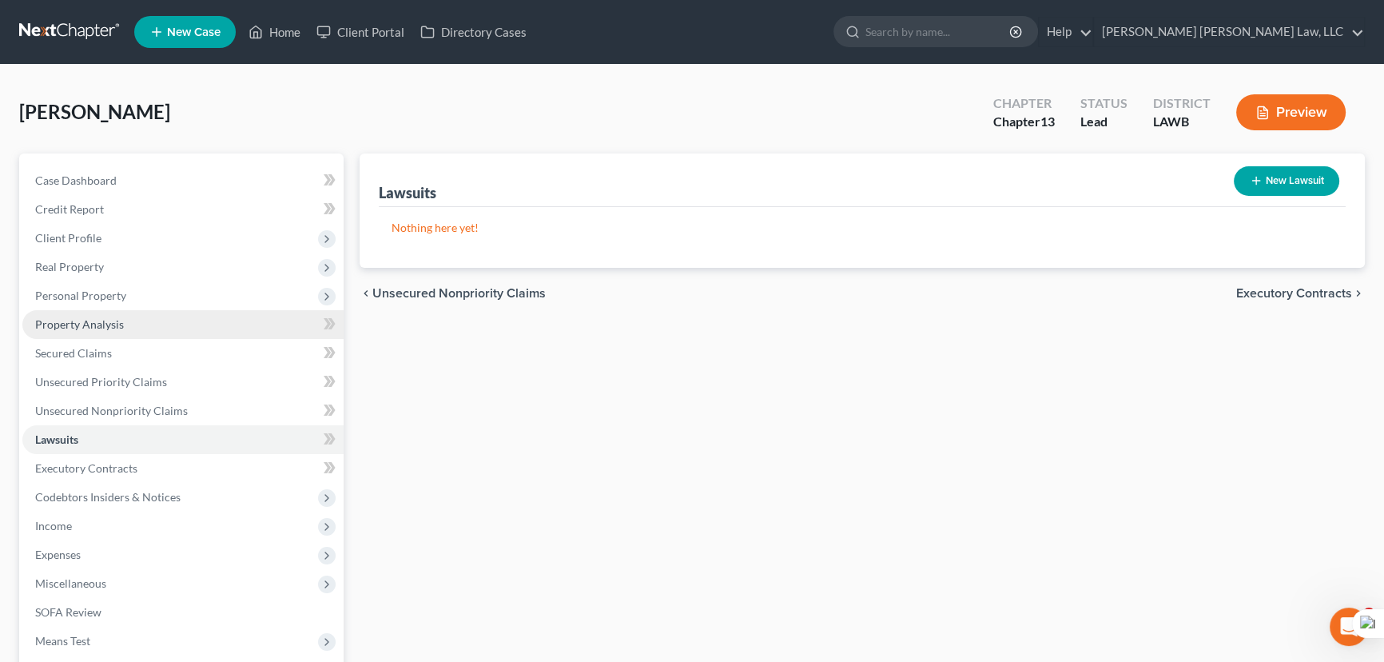
click at [139, 310] on link "Property Analysis" at bounding box center [182, 324] width 321 height 29
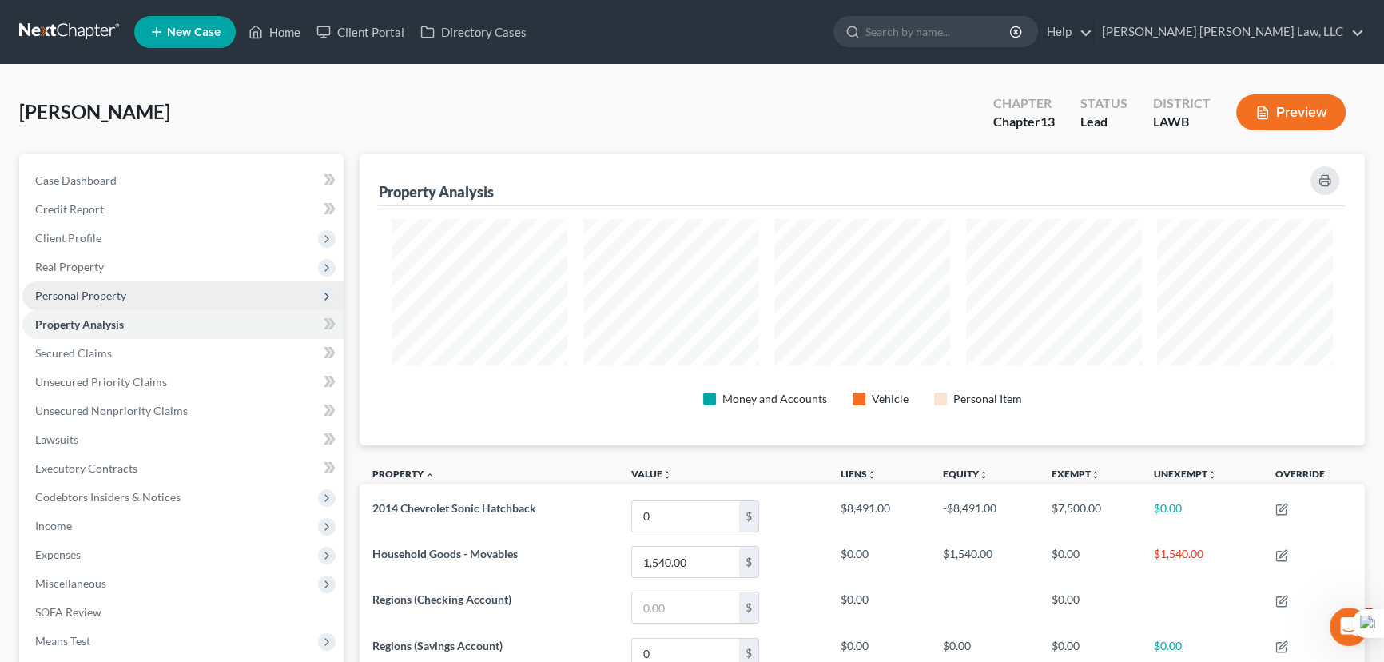
click at [183, 295] on span "Personal Property" at bounding box center [182, 295] width 321 height 29
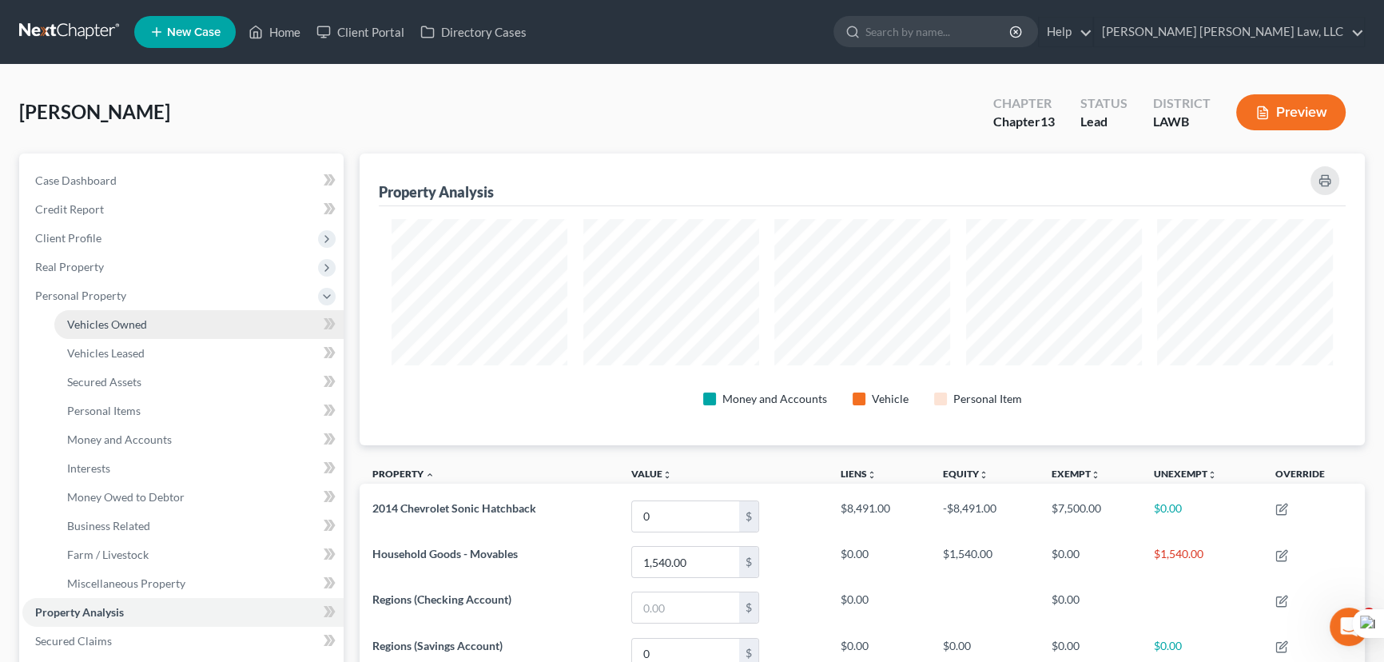
click at [177, 318] on link "Vehicles Owned" at bounding box center [198, 324] width 289 height 29
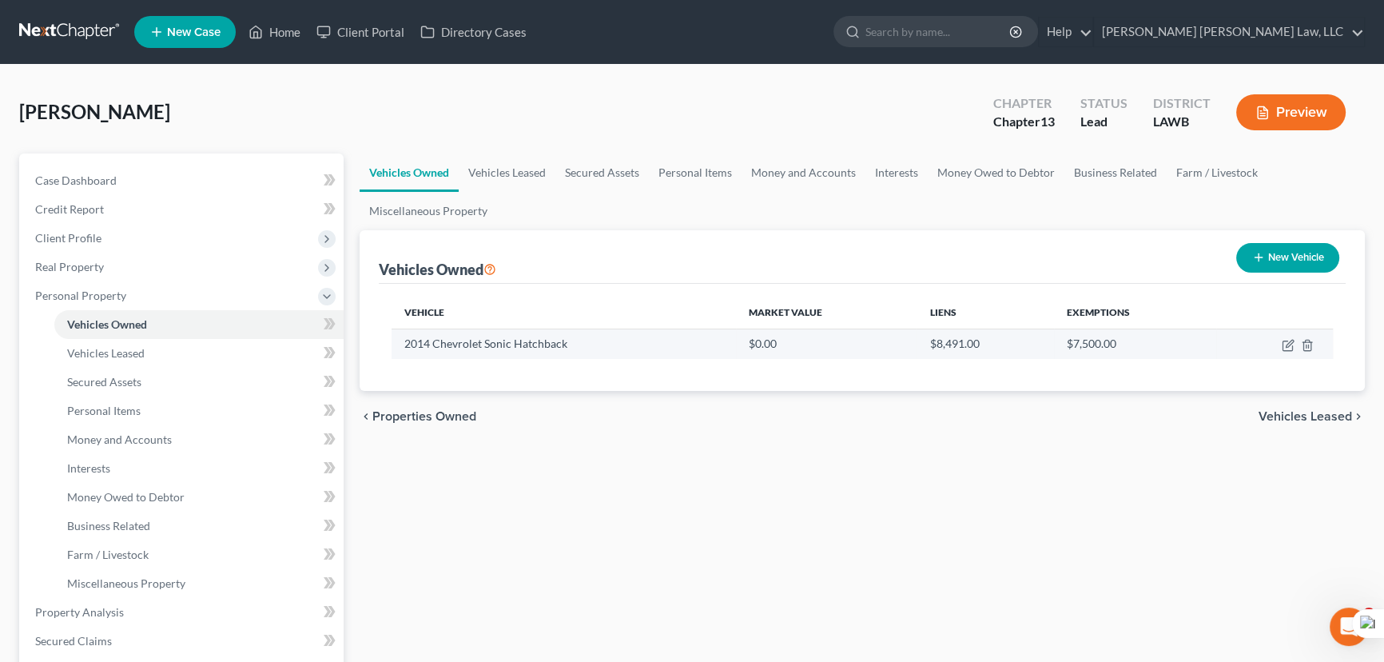
click at [1286, 355] on td at bounding box center [1274, 343] width 117 height 30
click at [1286, 348] on icon "button" at bounding box center [1288, 345] width 13 height 13
select select "0"
select select "12"
select select "3"
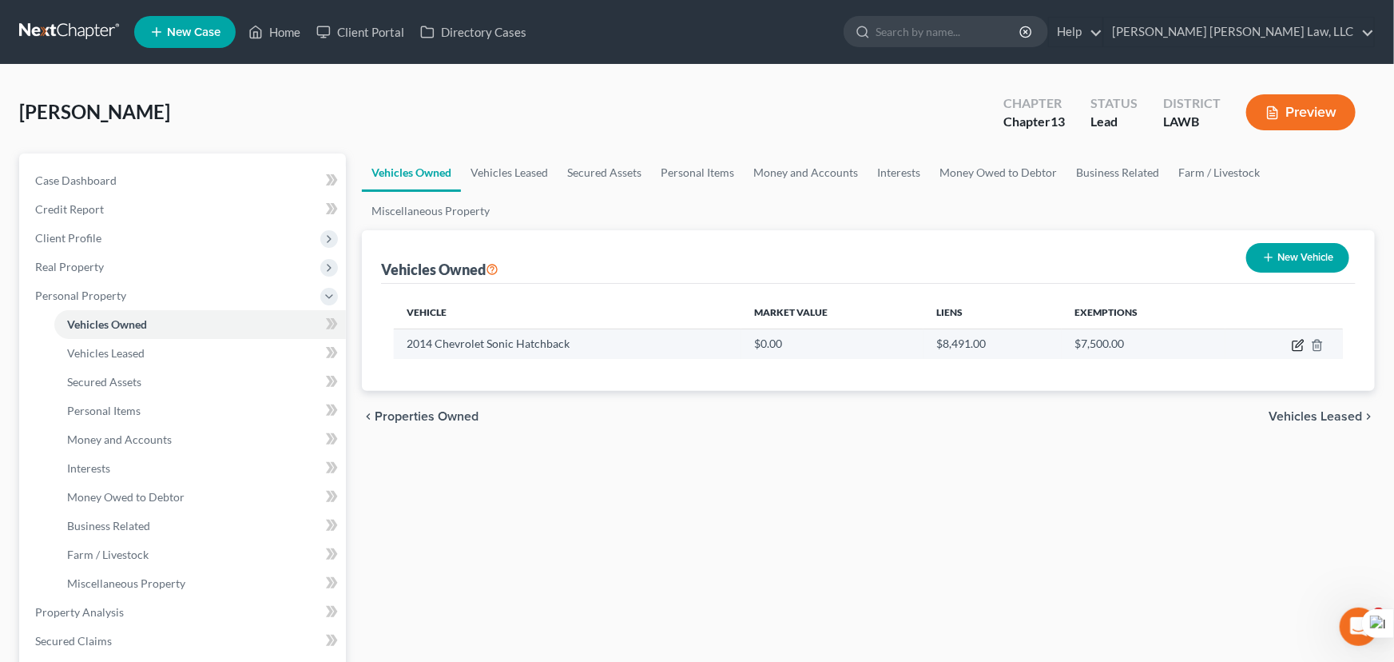
select select "0"
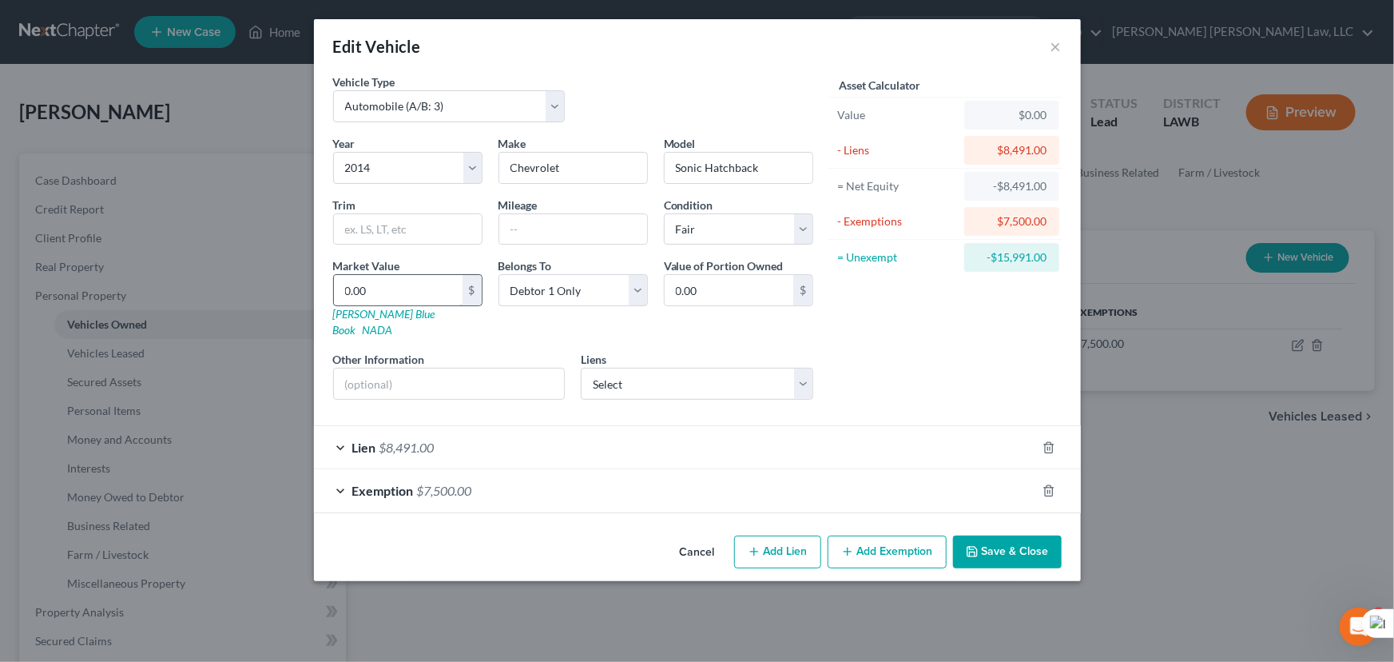
click at [423, 288] on input "0.00" at bounding box center [398, 290] width 129 height 30
type input "3"
type input "3.00"
type input "31"
type input "31.00"
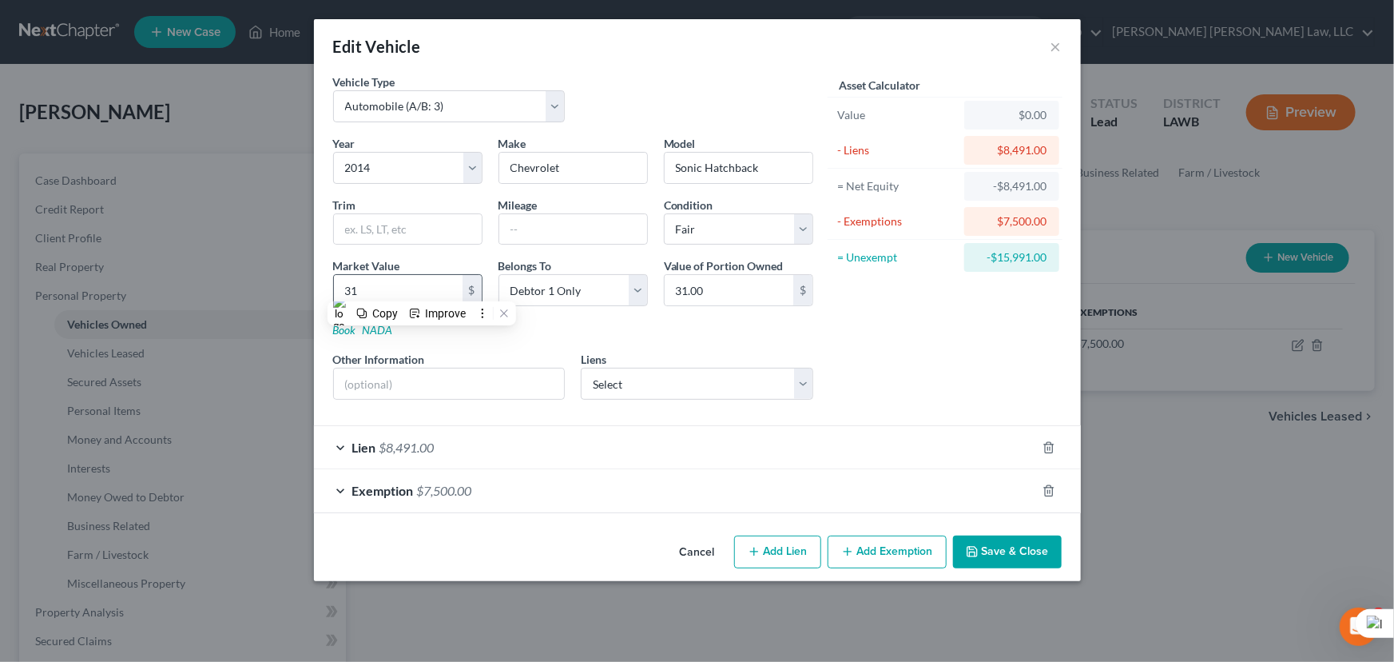
type input "312"
type input "312.00"
type input "3125"
type input "3,125.00"
type input "3,125"
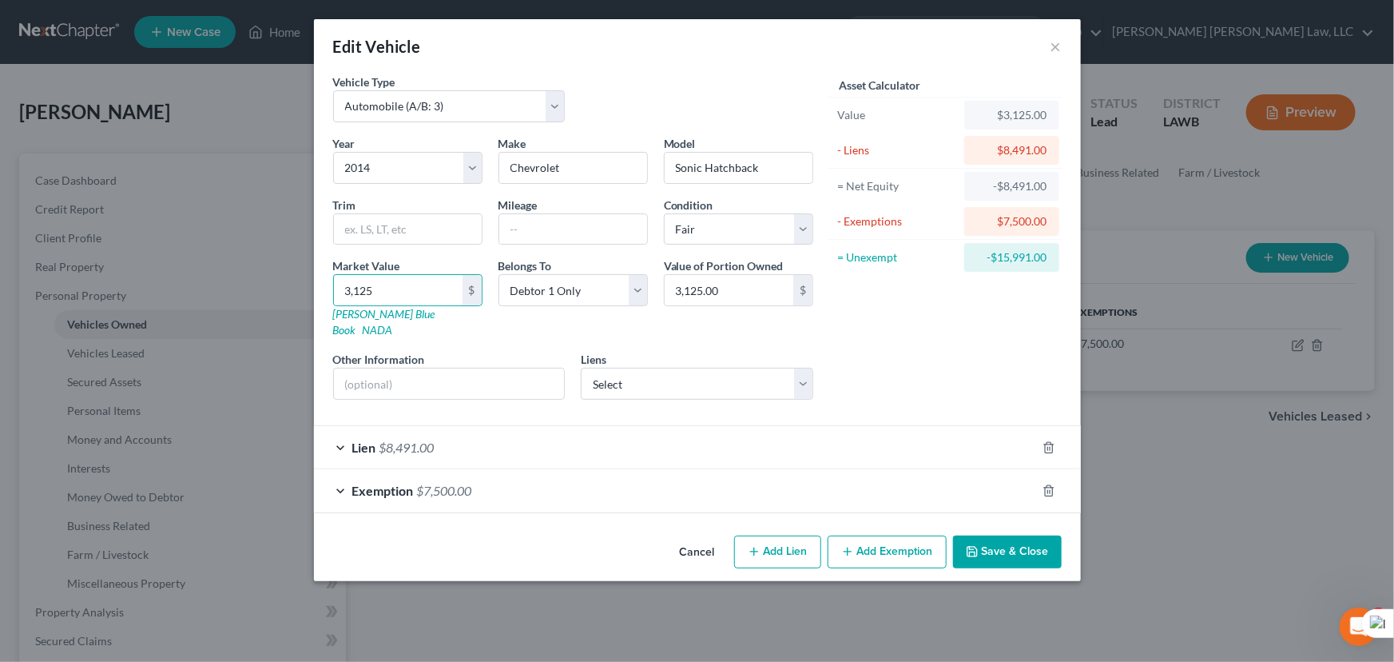
drag, startPoint x: 1016, startPoint y: 542, endPoint x: 1302, endPoint y: 427, distance: 308.6
click at [1017, 543] on button "Save & Close" at bounding box center [1007, 552] width 109 height 34
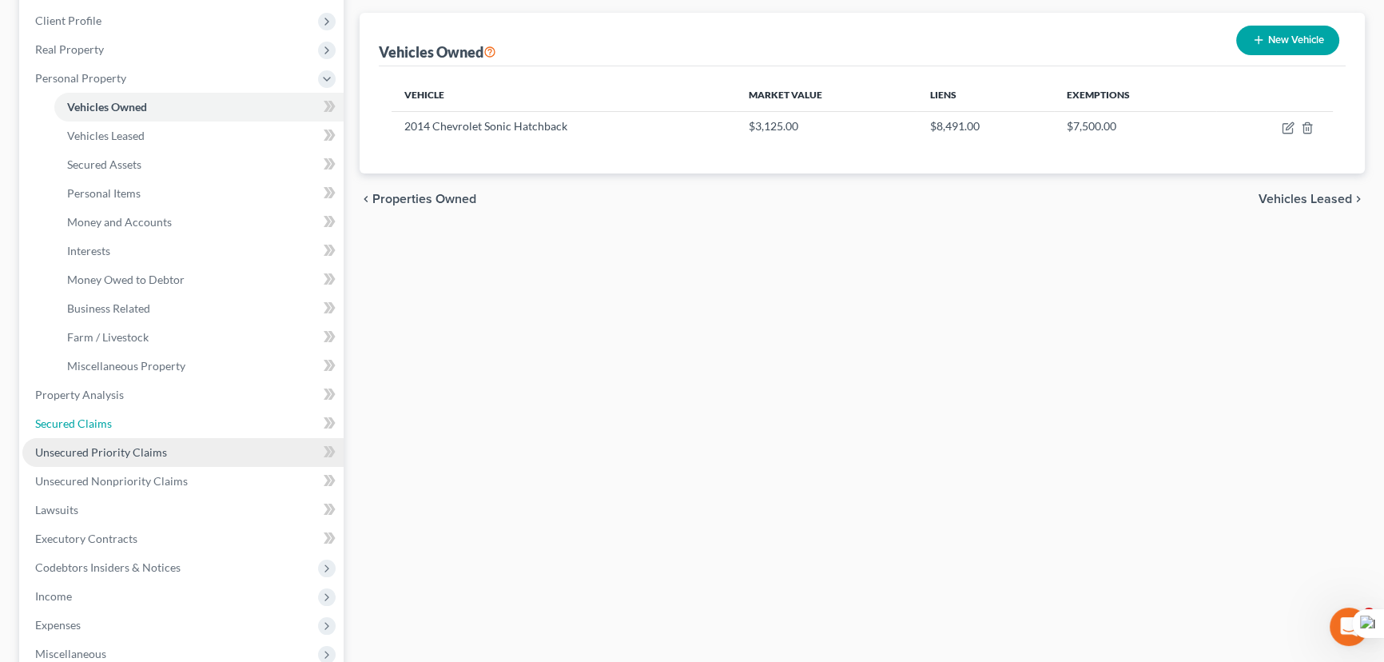
drag, startPoint x: 118, startPoint y: 423, endPoint x: 112, endPoint y: 452, distance: 29.5
click at [118, 423] on link "Secured Claims" at bounding box center [182, 423] width 321 height 29
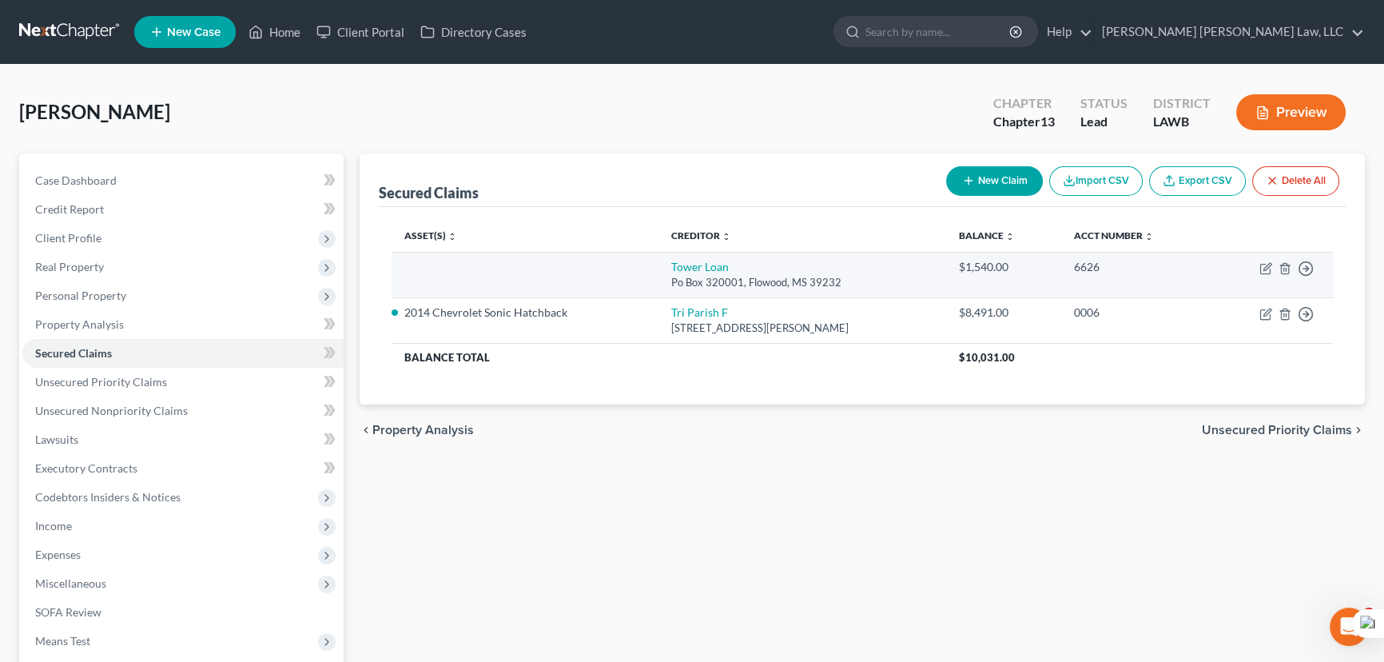
click at [1266, 260] on td "Move to E Move to F Move to G Move to Notice Only" at bounding box center [1271, 275] width 122 height 46
click at [1266, 262] on icon "button" at bounding box center [1265, 268] width 13 height 13
select select "25"
select select "0"
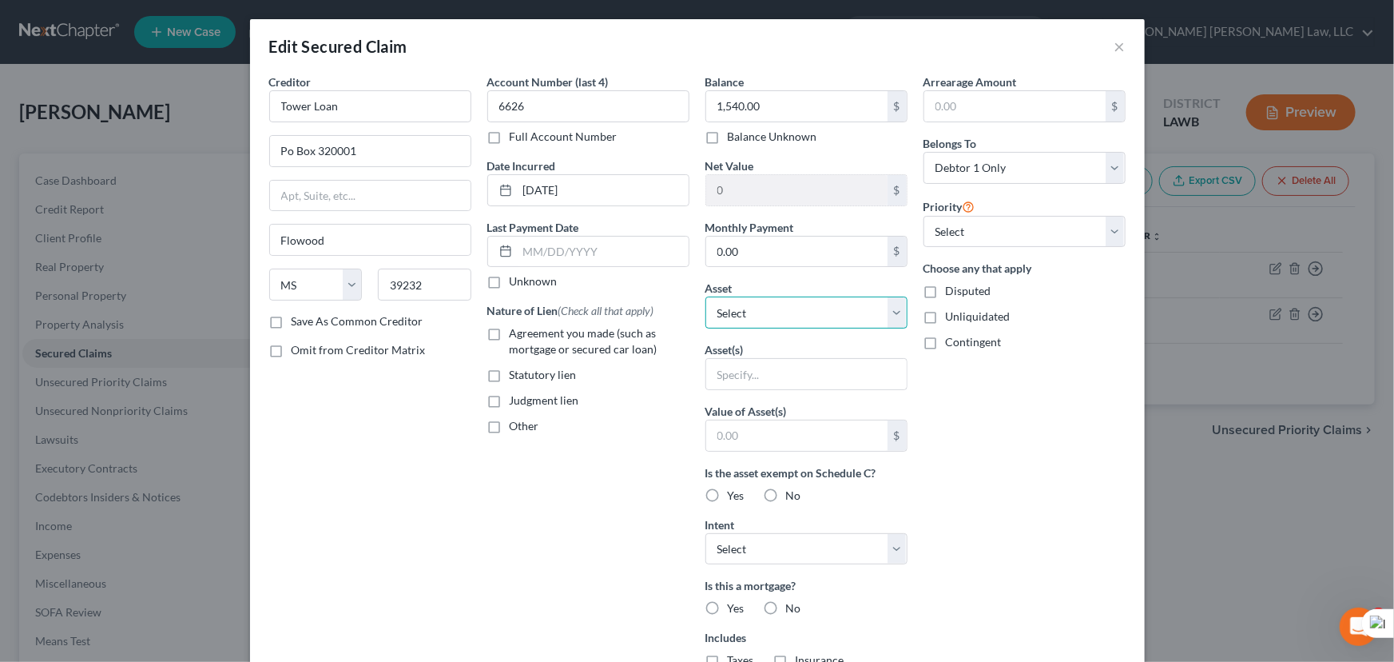
drag, startPoint x: 792, startPoint y: 316, endPoint x: 796, endPoint y: 326, distance: 11.1
click at [792, 316] on select "Select Other Multiple Assets Regions (Checking Account) - $null 2014 Chevrolet …" at bounding box center [806, 312] width 202 height 32
select select "5"
click at [705, 296] on select "Select Other Multiple Assets Regions (Checking Account) - $null 2014 Chevrolet …" at bounding box center [806, 312] width 202 height 32
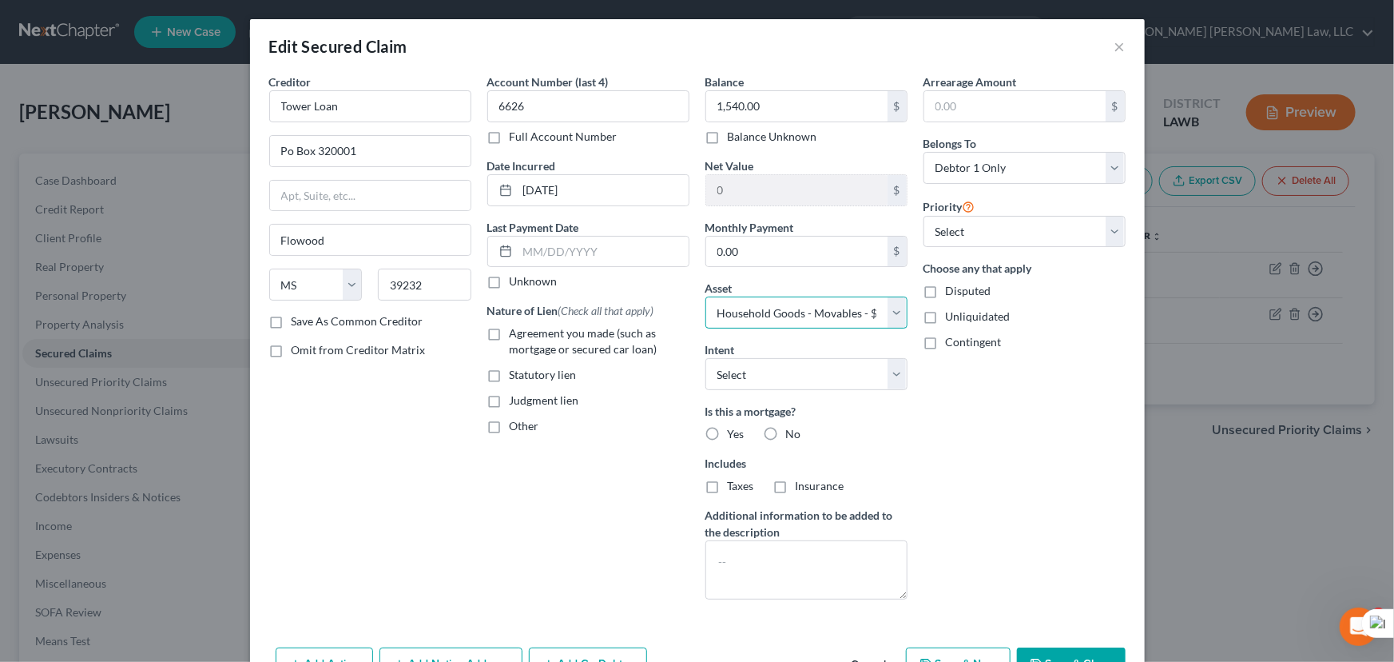
click at [874, 316] on select "Select Other Multiple Assets Regions (Checking Account) - $null 2014 Chevrolet …" at bounding box center [806, 312] width 202 height 32
click at [874, 306] on select "Select Other Multiple Assets Regions (Checking Account) - $null 2014 Chevrolet …" at bounding box center [806, 312] width 202 height 32
click at [1079, 658] on button "Save & Close" at bounding box center [1071, 664] width 109 height 34
select select
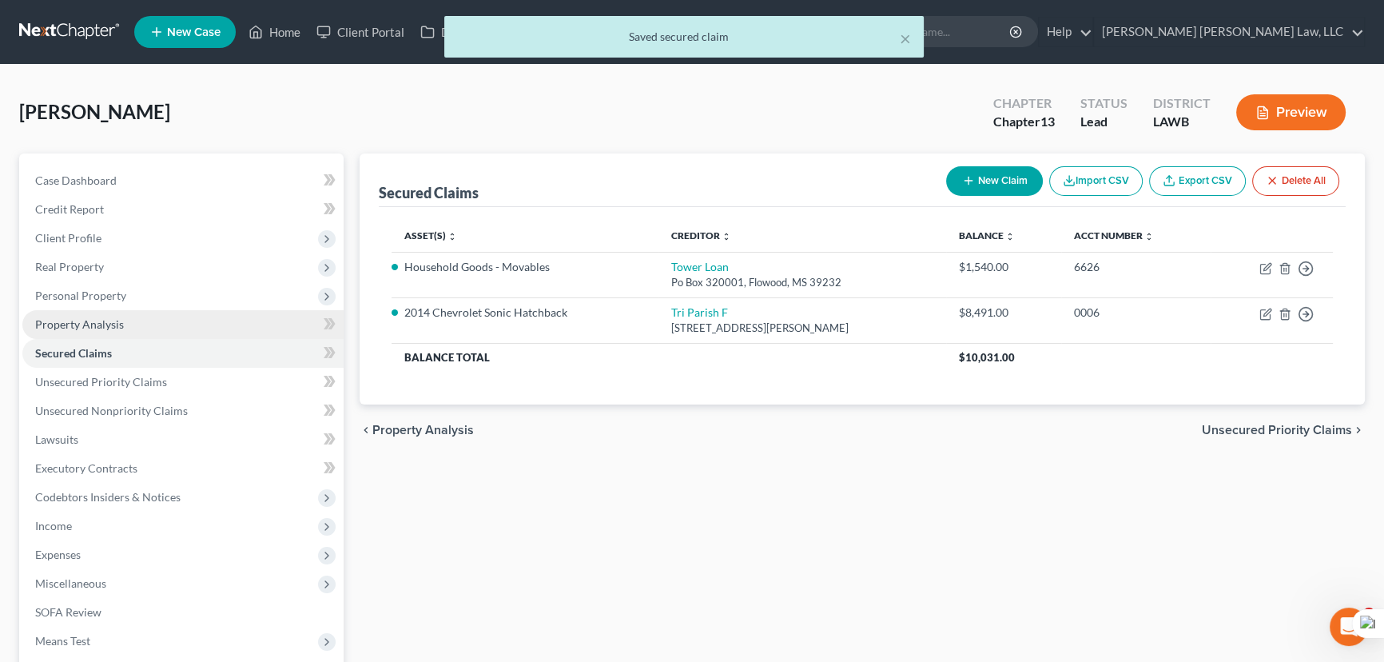
drag, startPoint x: 172, startPoint y: 296, endPoint x: 172, endPoint y: 322, distance: 25.6
click at [172, 302] on span "Personal Property" at bounding box center [182, 295] width 321 height 29
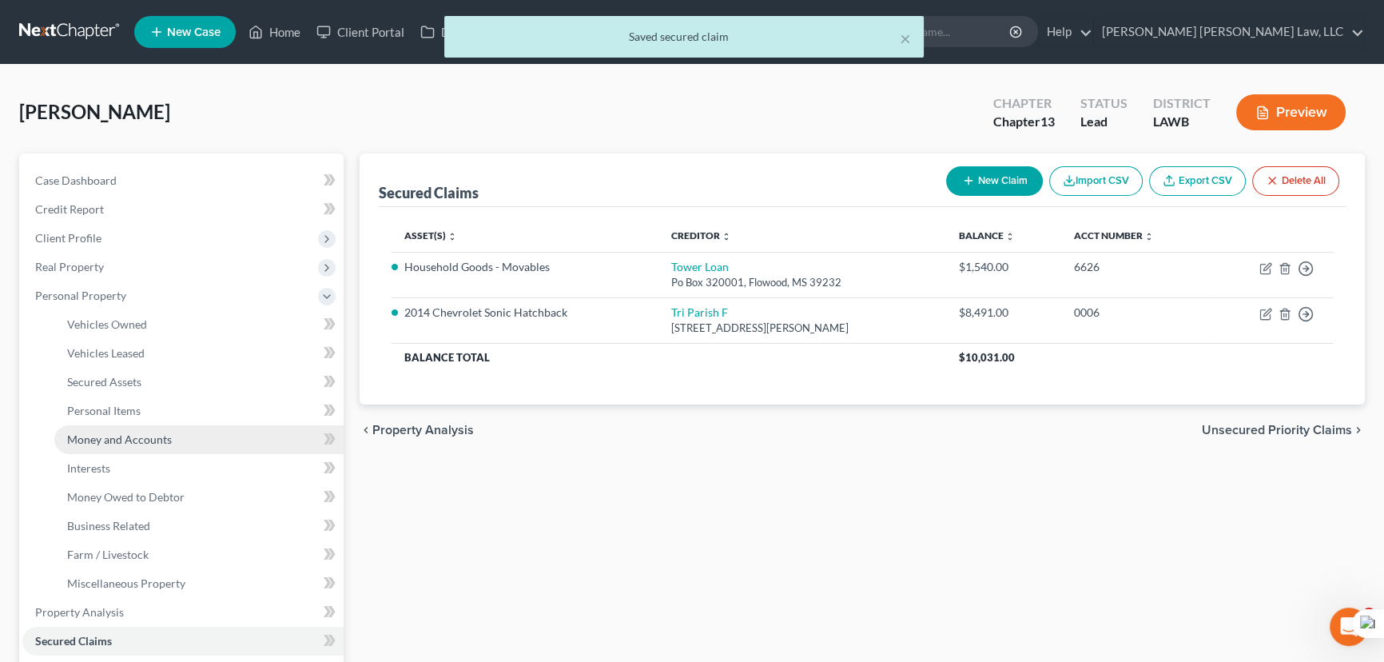
click at [178, 436] on link "Money and Accounts" at bounding box center [198, 439] width 289 height 29
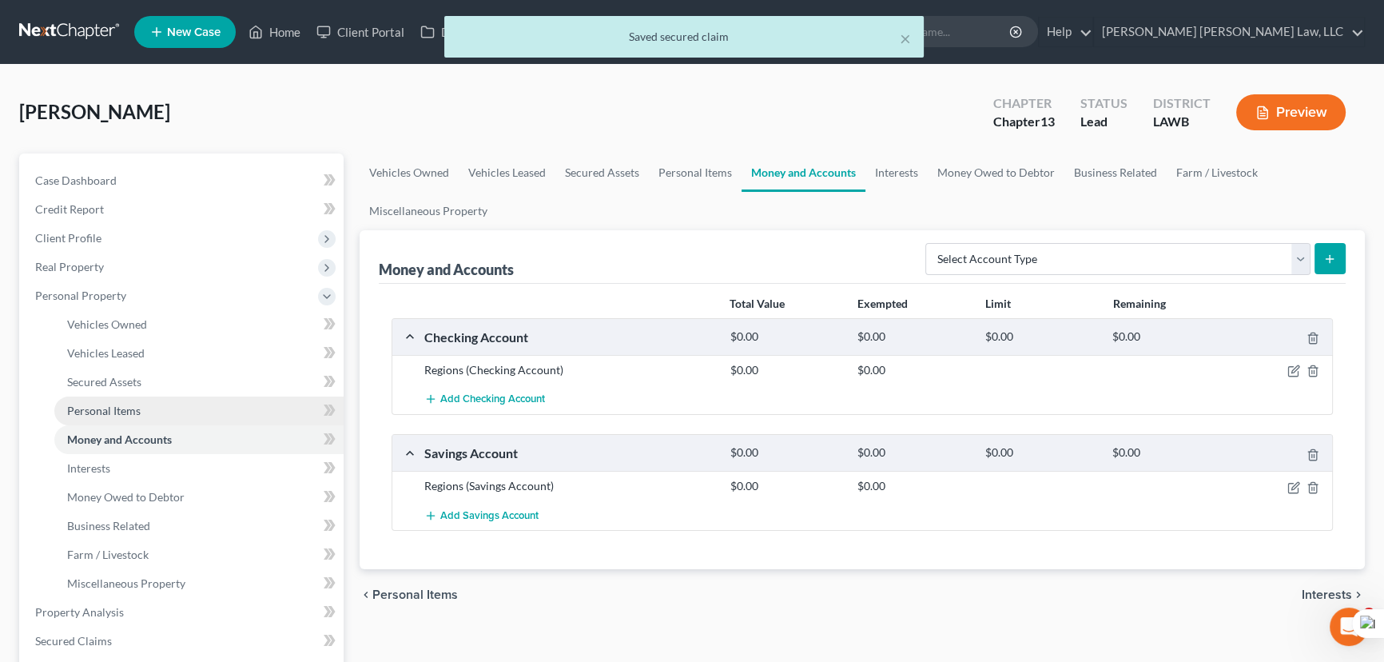
click at [161, 408] on link "Personal Items" at bounding box center [198, 410] width 289 height 29
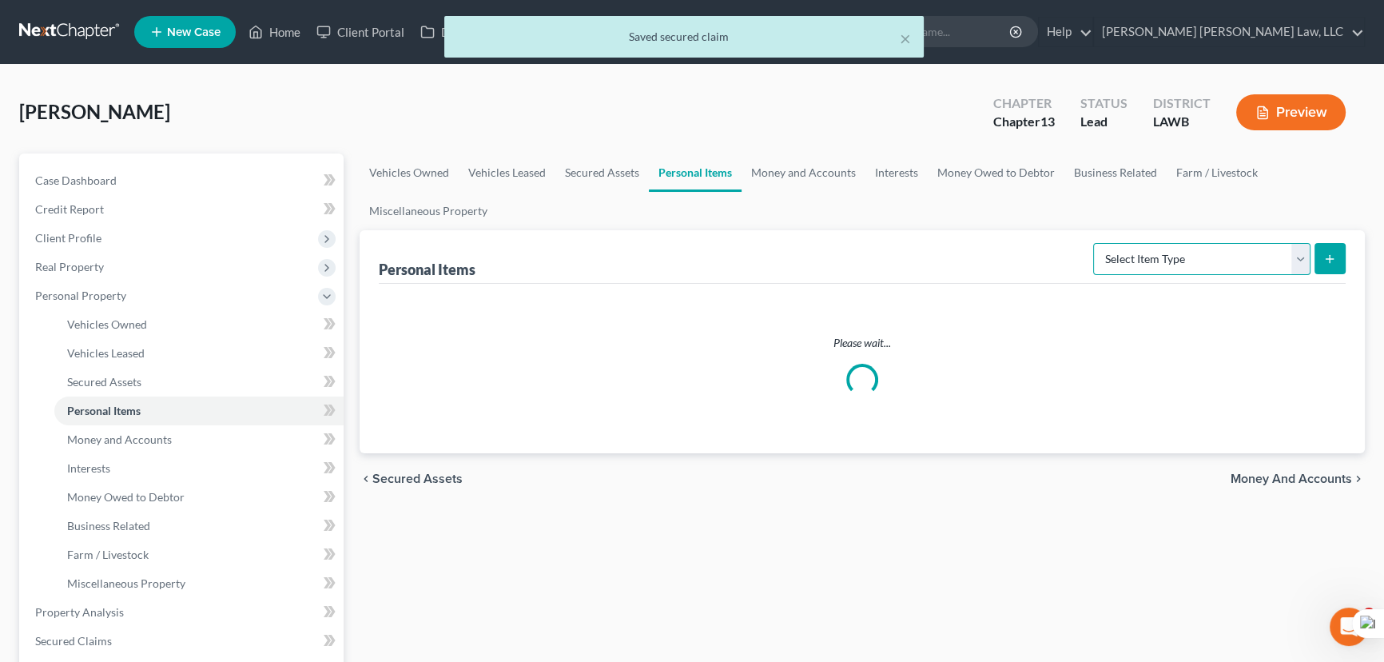
click at [1234, 269] on select "Select Item Type Clothing (A/B: 11) Collectibles Of Value (A/B: 8) Electronics …" at bounding box center [1201, 259] width 217 height 32
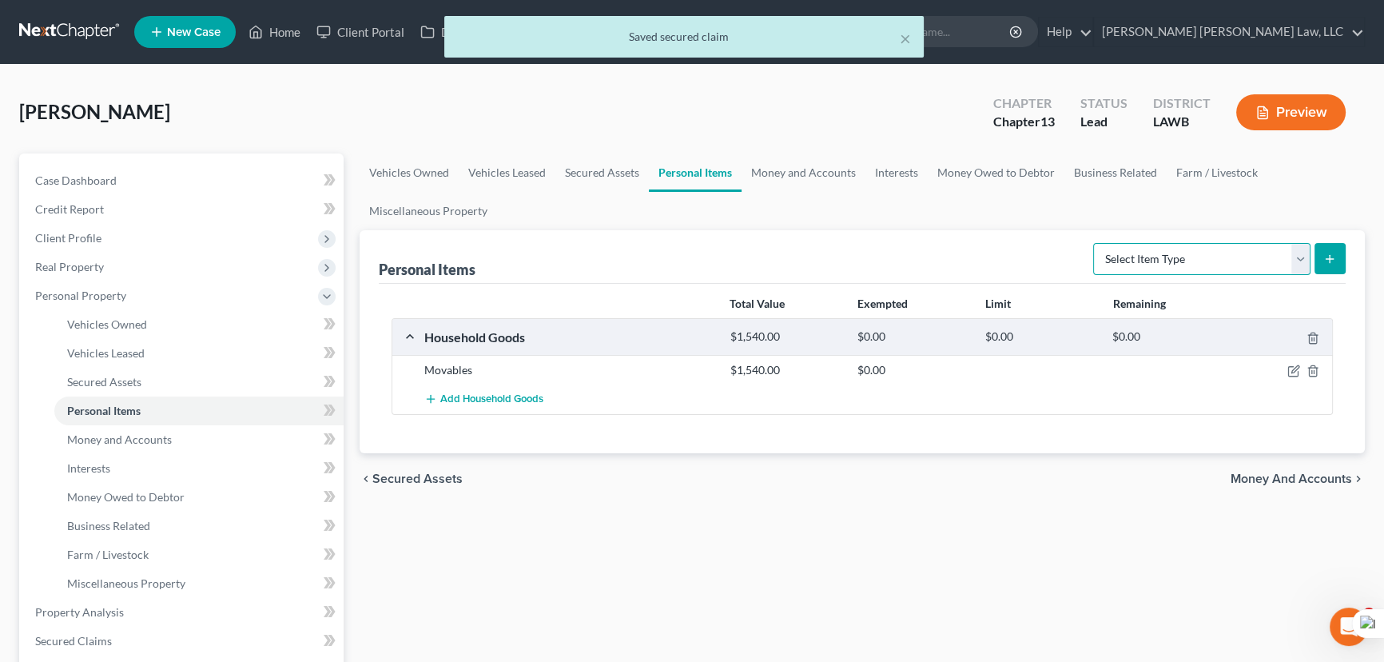
select select "clothing"
click at [1095, 243] on select "Select Item Type Clothing (A/B: 11) Collectibles Of Value (A/B: 8) Electronics …" at bounding box center [1201, 259] width 217 height 32
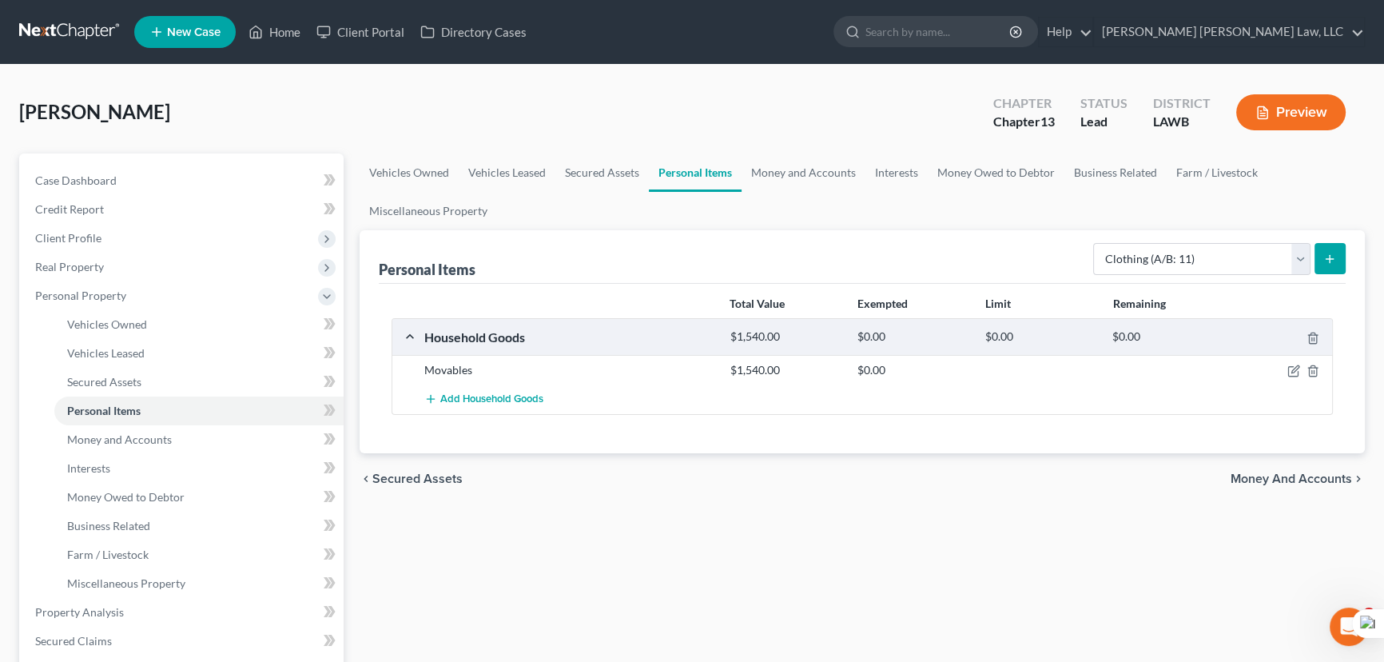
click at [1341, 248] on button "submit" at bounding box center [1329, 258] width 31 height 31
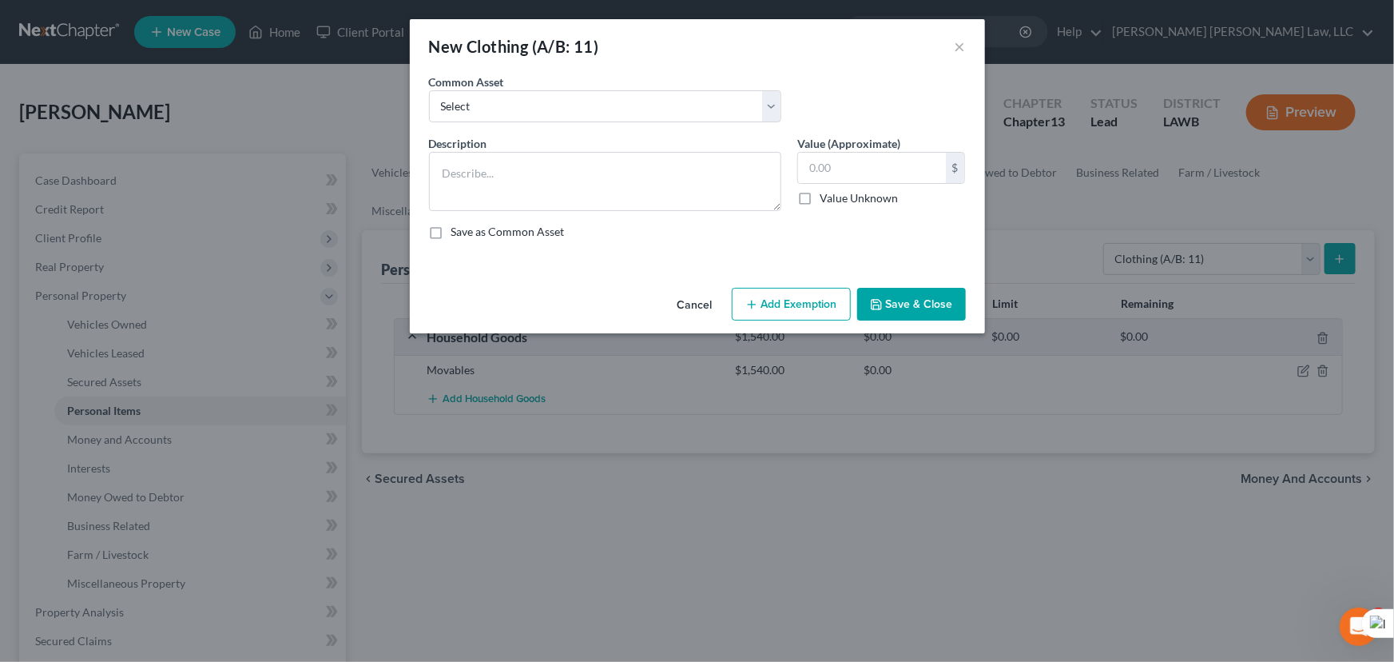
drag, startPoint x: 513, startPoint y: 86, endPoint x: 506, endPoint y: 120, distance: 34.3
click at [512, 89] on div "Common Asset Select Clothes Clothes" at bounding box center [605, 98] width 368 height 49
click at [506, 109] on select "Select Clothes Clothes" at bounding box center [605, 106] width 352 height 32
select select "0"
click at [429, 90] on select "Select Clothes Clothes" at bounding box center [605, 106] width 352 height 32
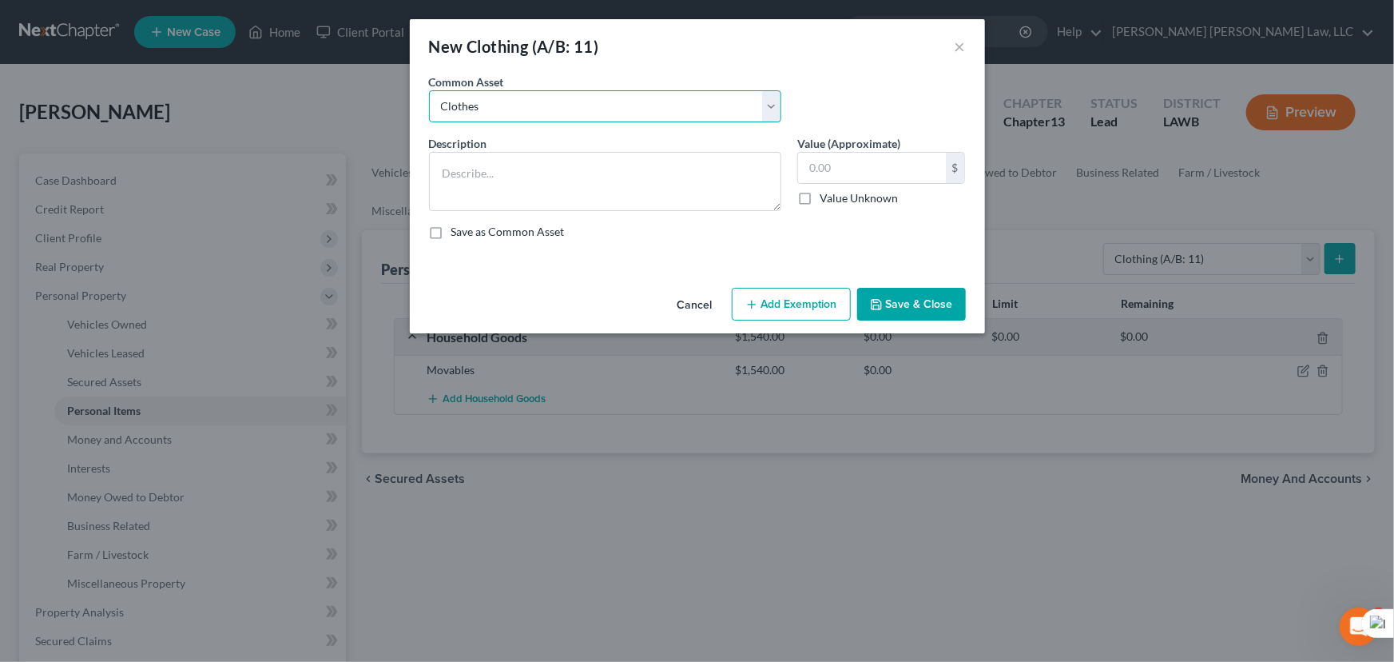
type textarea "Clothes"
type input "300.00"
click at [829, 307] on button "Add Exemption" at bounding box center [791, 305] width 119 height 34
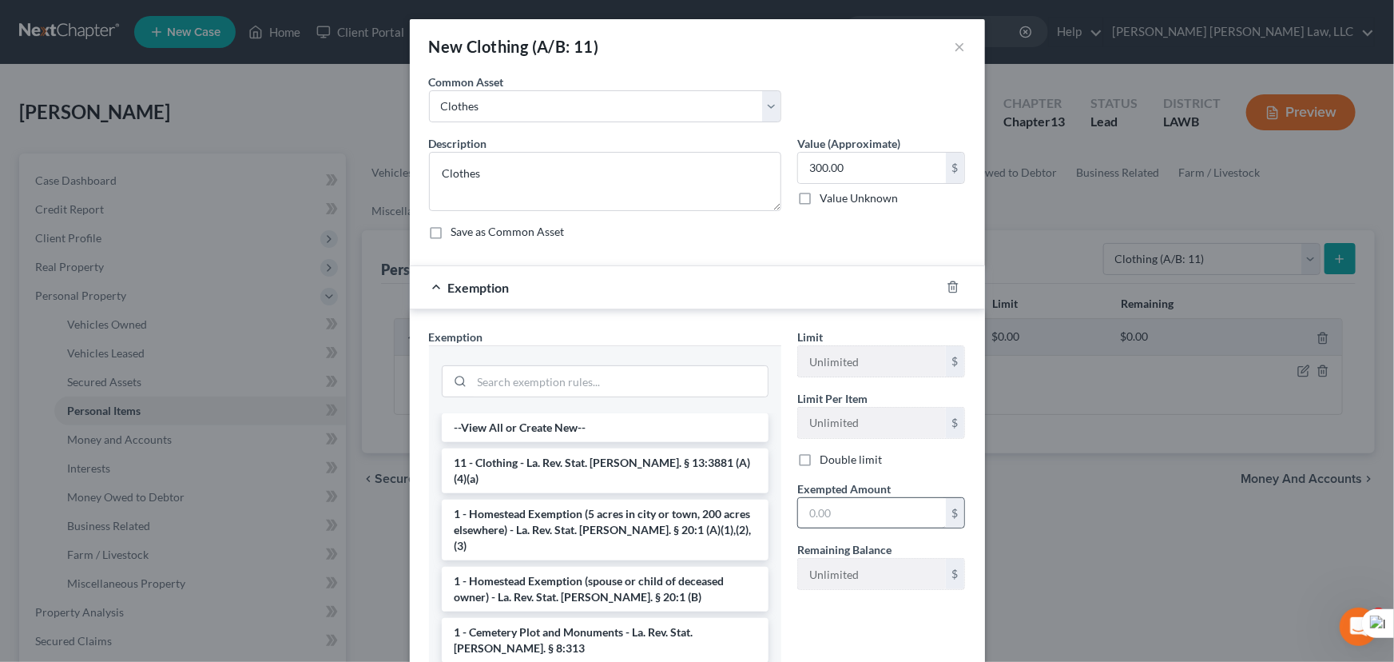
drag, startPoint x: 602, startPoint y: 469, endPoint x: 859, endPoint y: 515, distance: 260.5
click at [602, 468] on li "11 - Clothing - La. Rev. Stat. Ann. § 13:3881 (A)(4)(a)" at bounding box center [605, 470] width 327 height 45
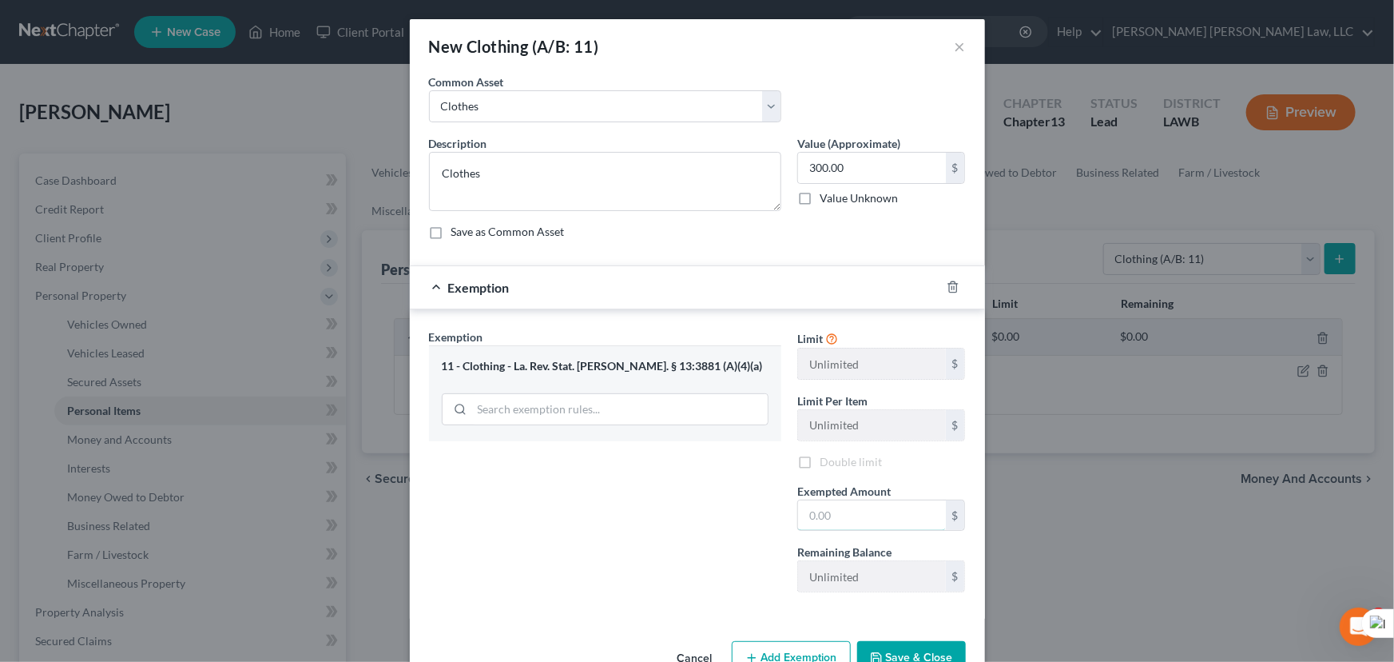
drag, startPoint x: 863, startPoint y: 514, endPoint x: 896, endPoint y: 544, distance: 44.7
click at [863, 514] on input "text" at bounding box center [872, 515] width 148 height 30
type input "300.00"
click at [916, 646] on button "Save & Close" at bounding box center [911, 658] width 109 height 34
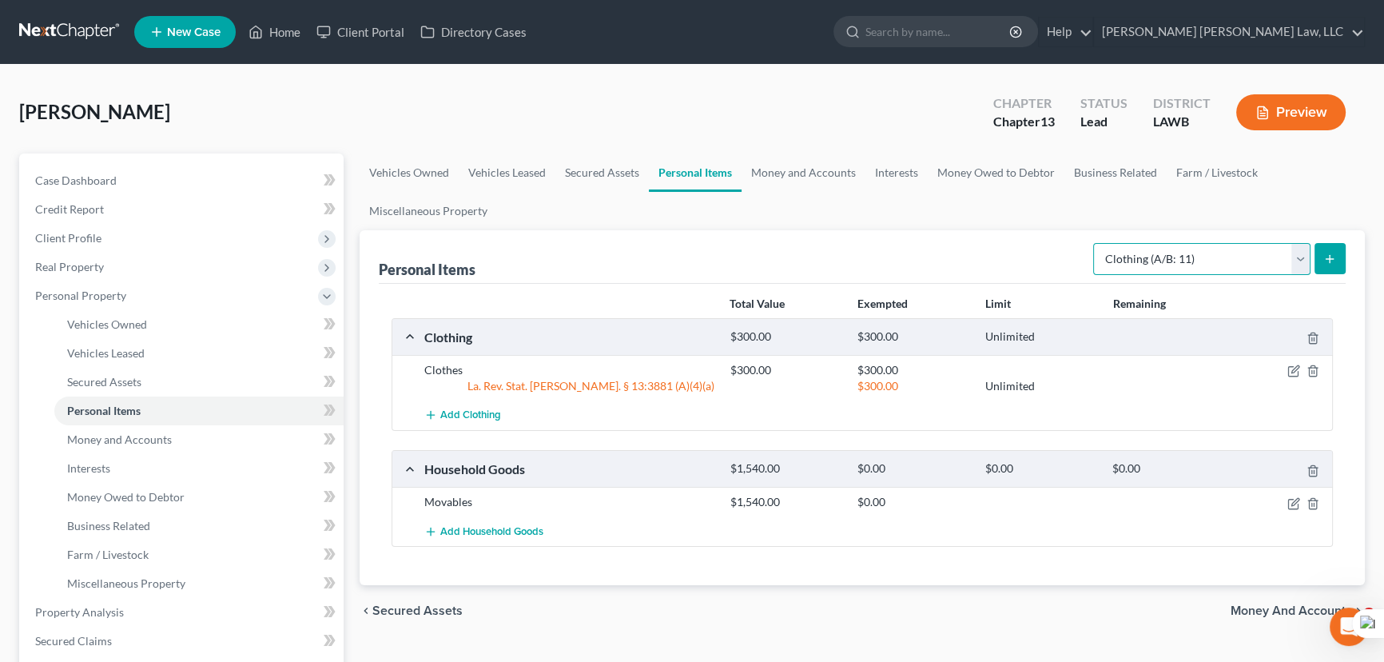
click at [1226, 260] on select "Select Item Type Clothing (A/B: 11) Collectibles Of Value (A/B: 8) Electronics …" at bounding box center [1201, 259] width 217 height 32
select select "household_goods"
click at [1095, 243] on select "Select Item Type Clothing (A/B: 11) Collectibles Of Value (A/B: 8) Electronics …" at bounding box center [1201, 259] width 217 height 32
click at [1315, 260] on button "submit" at bounding box center [1329, 258] width 31 height 31
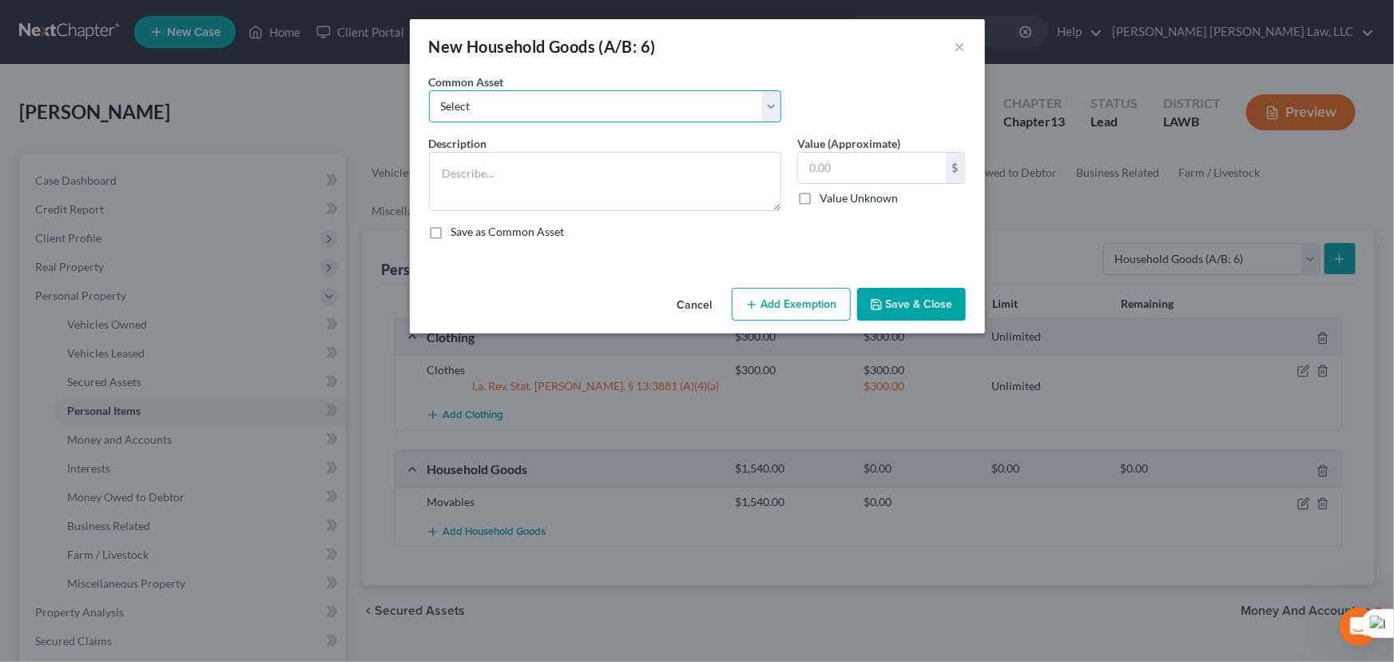
click at [514, 90] on select "Select Furniture Movables 2002 Chevy Tahoe 231,000 miles Movables Movables Mova…" at bounding box center [605, 106] width 352 height 32
select select "0"
click at [429, 90] on select "Select Furniture Movables 2002 Chevy Tahoe 231,000 miles Movables Movables Mova…" at bounding box center [605, 106] width 352 height 32
type textarea "Furniture"
type input "1,200.00"
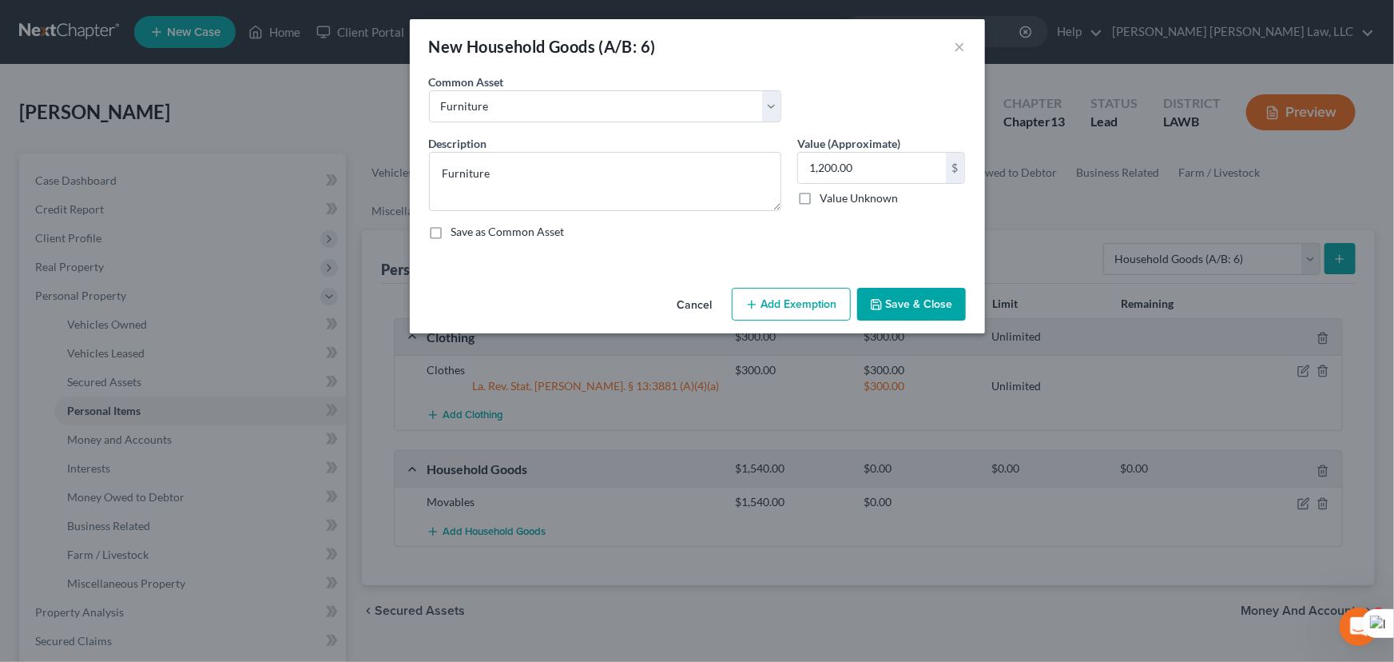
click at [777, 296] on button "Add Exemption" at bounding box center [791, 305] width 119 height 34
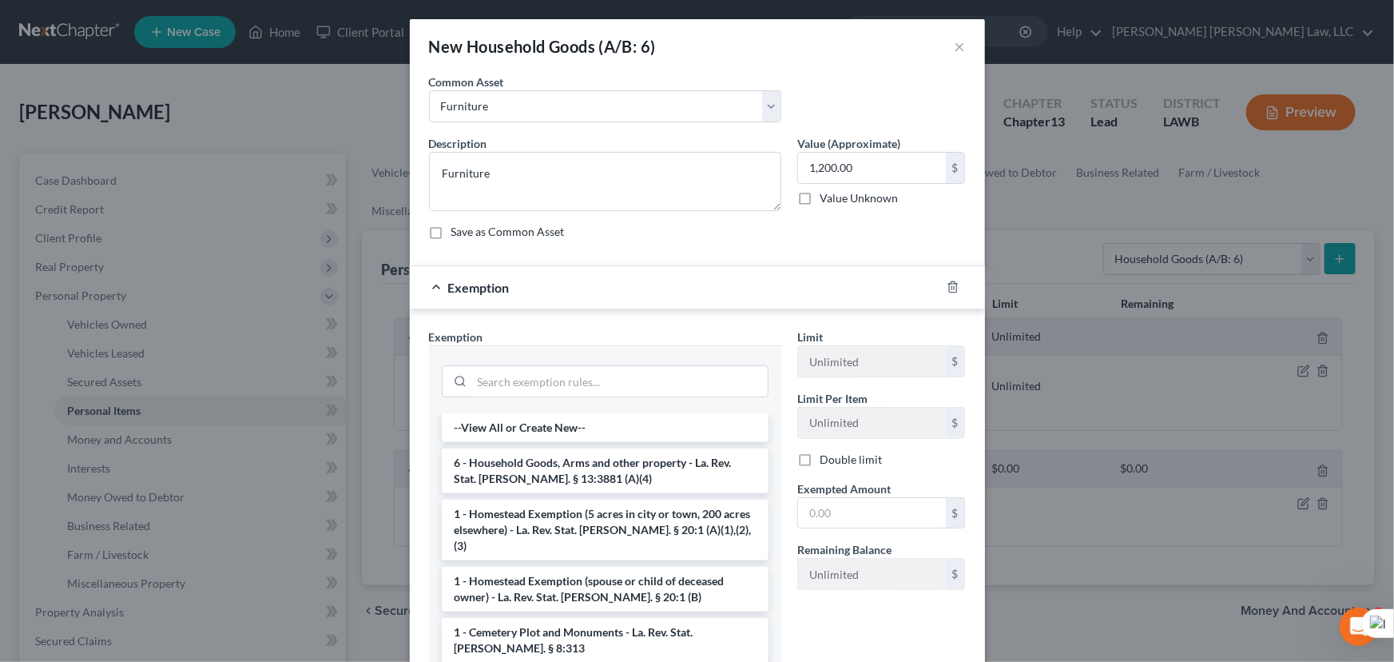
click at [536, 463] on li "6 - Household Goods, Arms and other property - La. Rev. Stat. Ann. § 13:3881 (A…" at bounding box center [605, 470] width 327 height 45
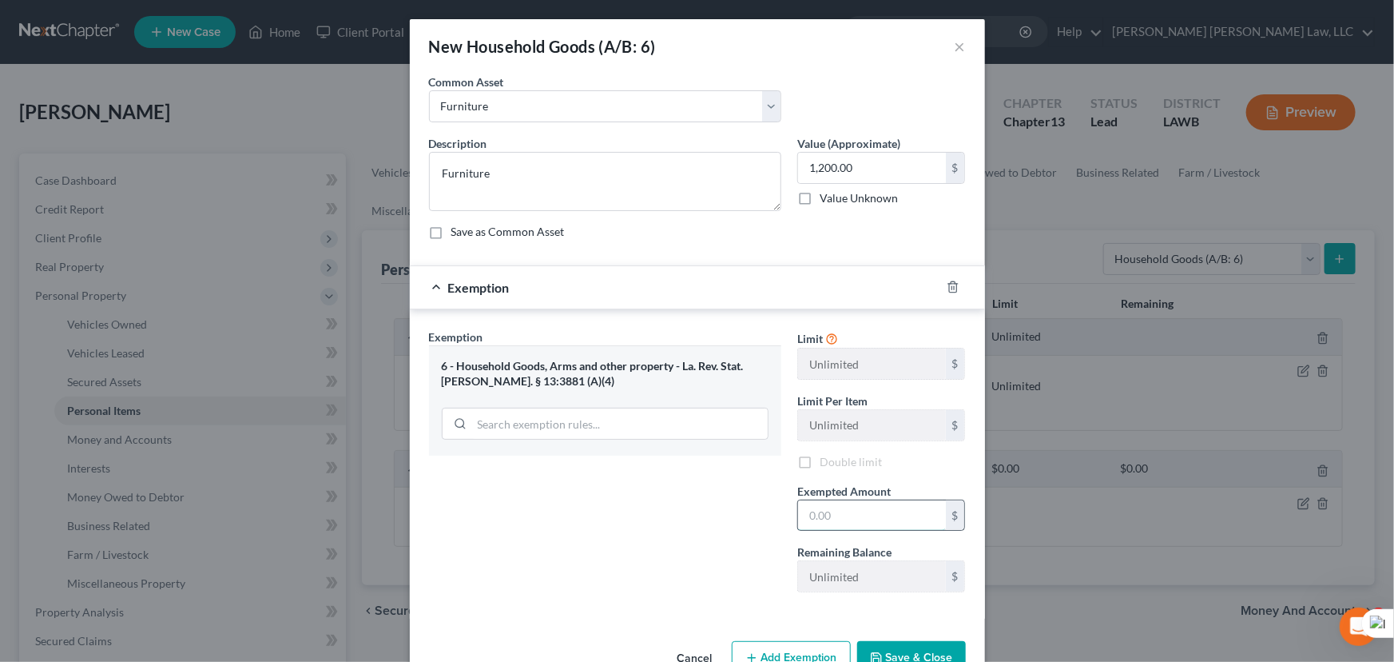
click at [847, 513] on input "text" at bounding box center [872, 515] width 148 height 30
type input "1,200.00"
click at [916, 648] on button "Save & Close" at bounding box center [911, 658] width 109 height 34
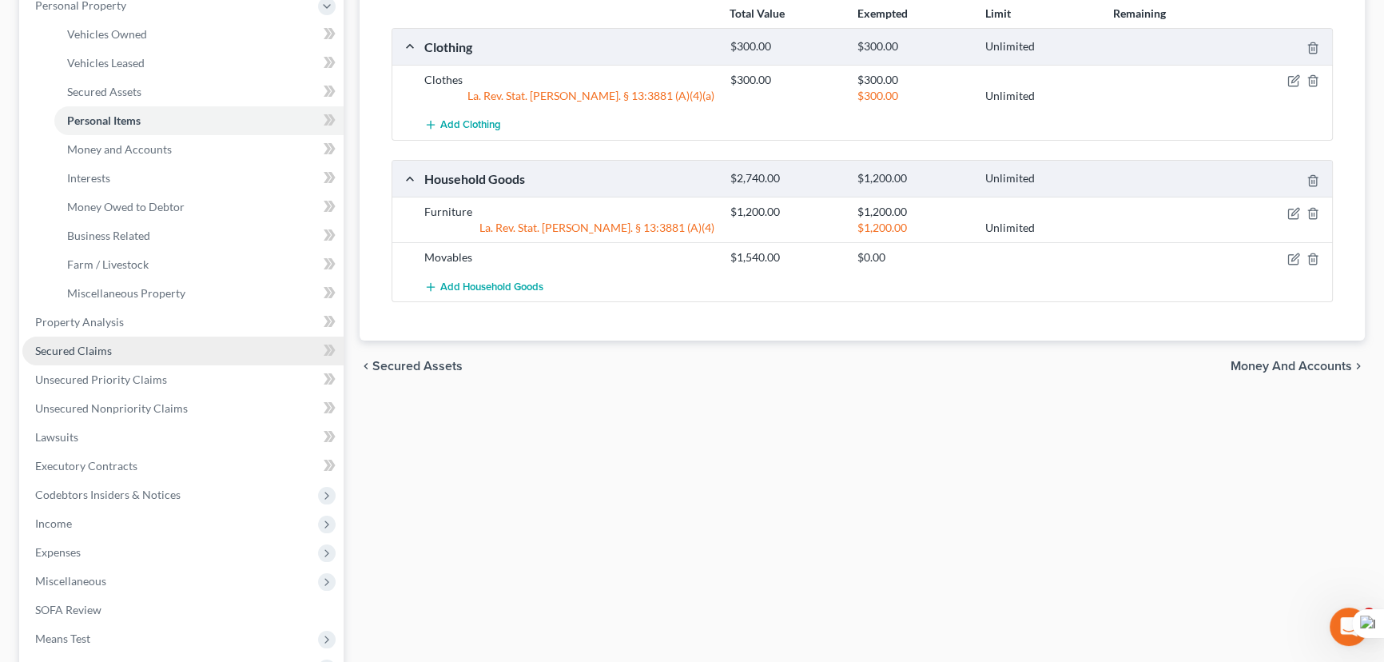
click at [138, 343] on link "Secured Claims" at bounding box center [182, 350] width 321 height 29
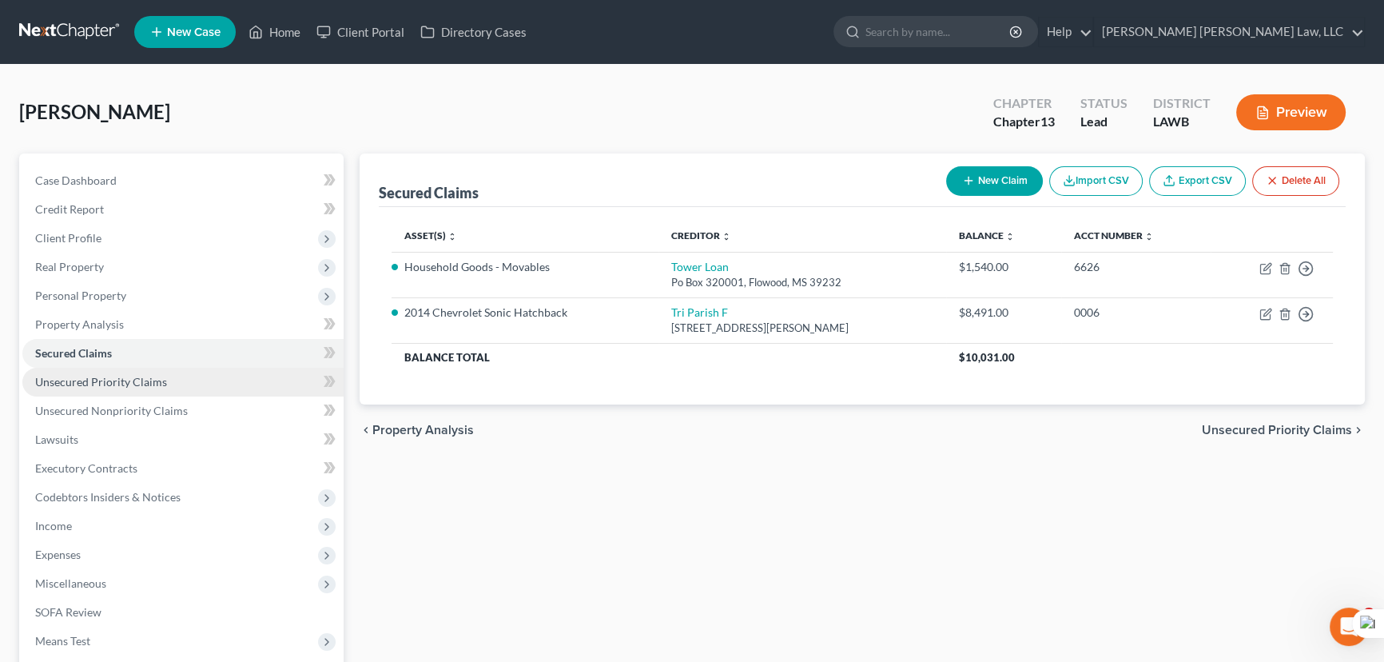
click at [145, 382] on span "Unsecured Priority Claims" at bounding box center [101, 382] width 132 height 14
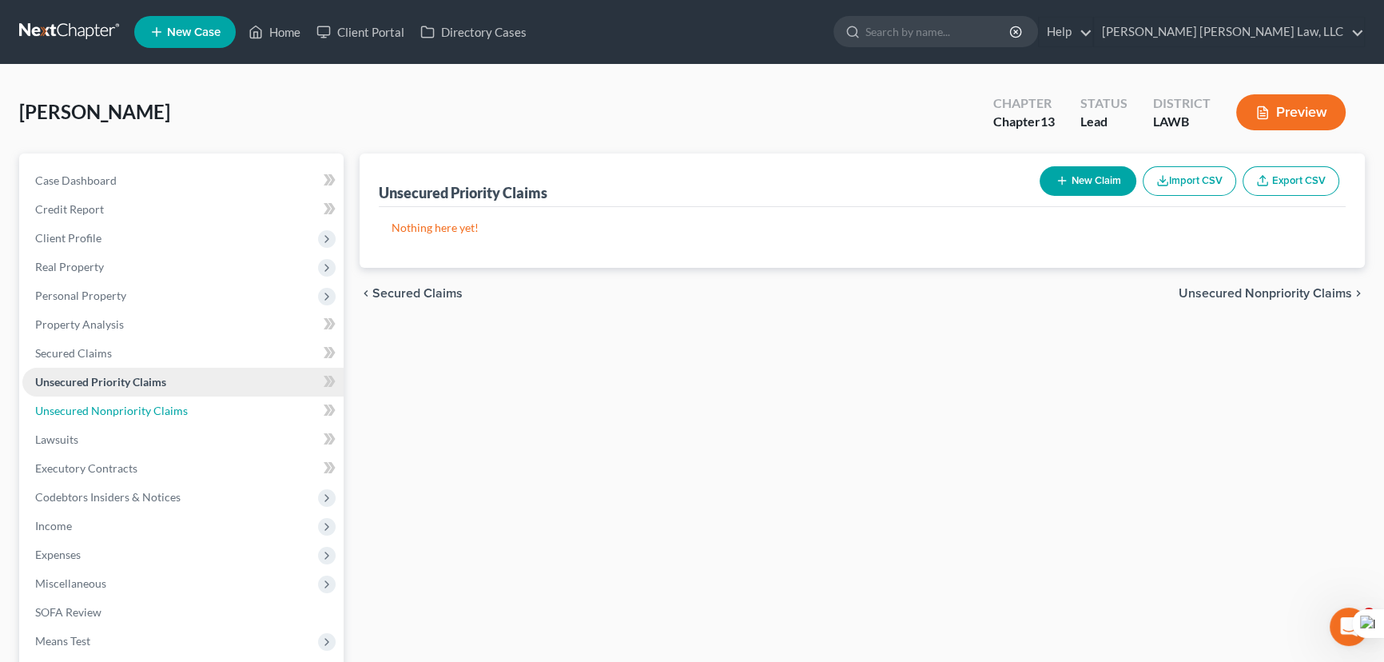
click at [153, 403] on span "Unsecured Nonpriority Claims" at bounding box center [111, 410] width 153 height 14
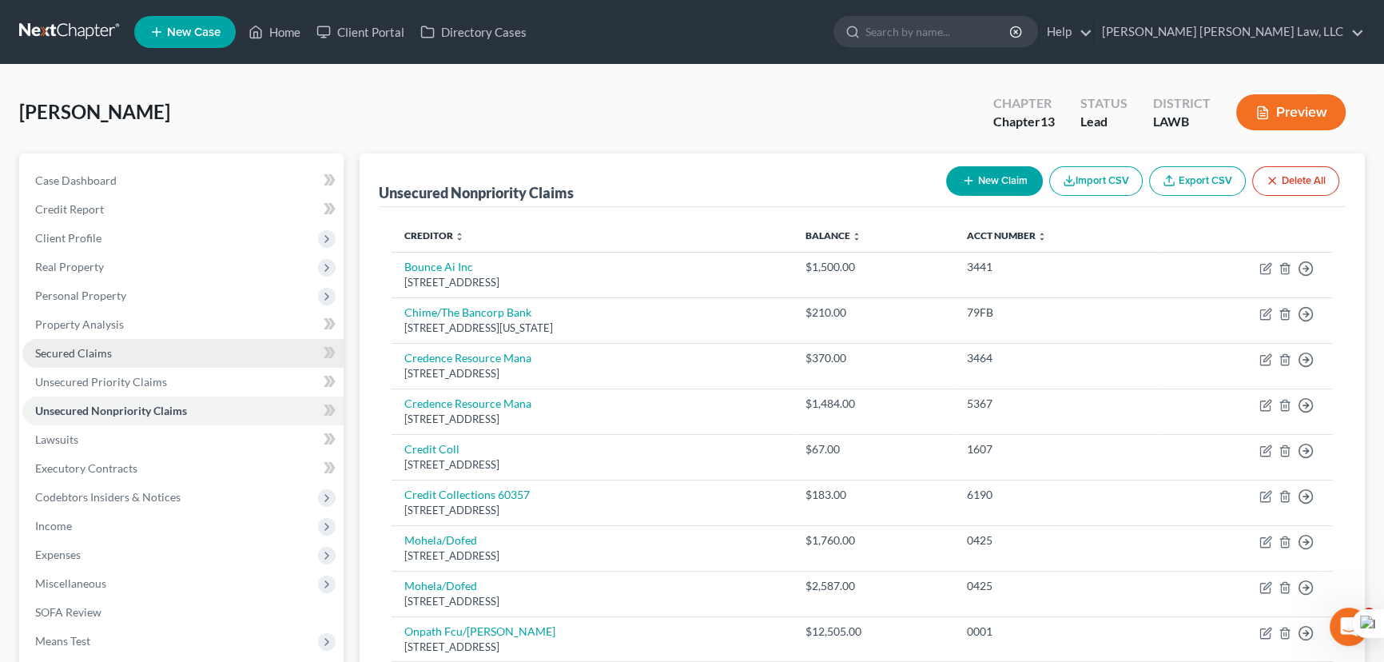
click at [155, 351] on link "Secured Claims" at bounding box center [182, 353] width 321 height 29
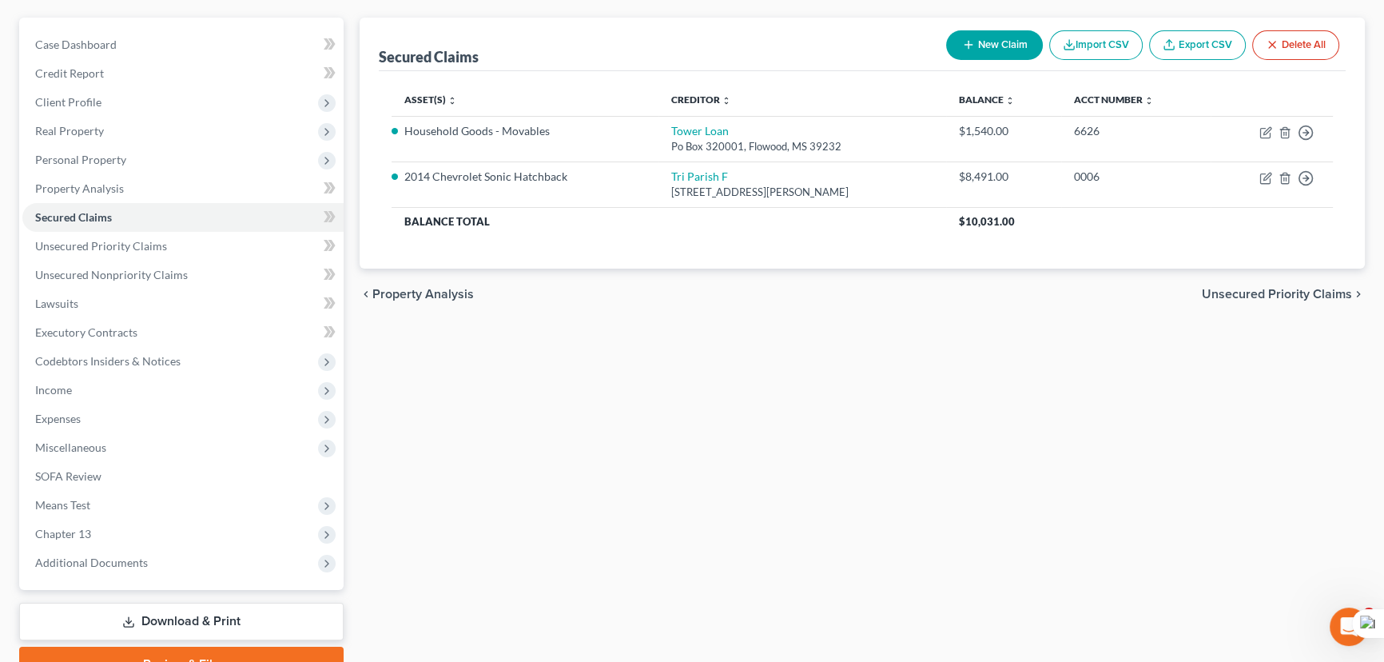
scroll to position [214, 0]
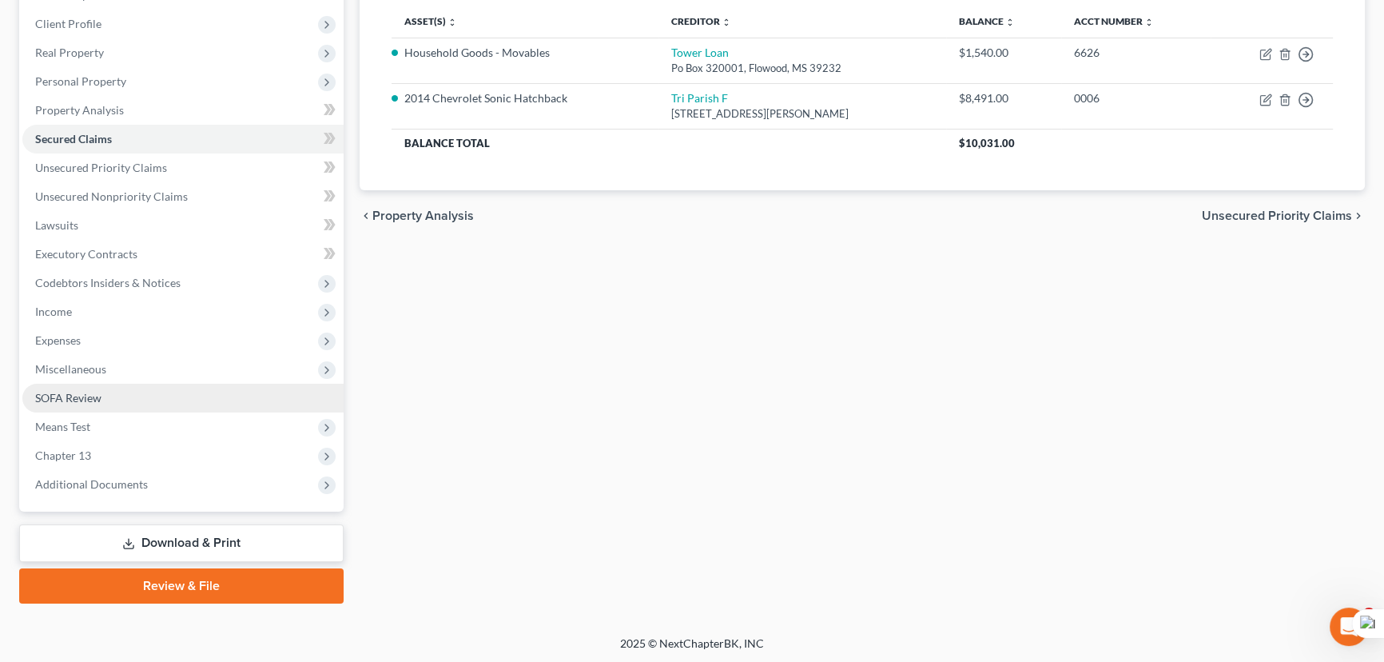
drag, startPoint x: 105, startPoint y: 367, endPoint x: 113, endPoint y: 387, distance: 22.3
click at [105, 367] on span "Miscellaneous" at bounding box center [182, 369] width 321 height 29
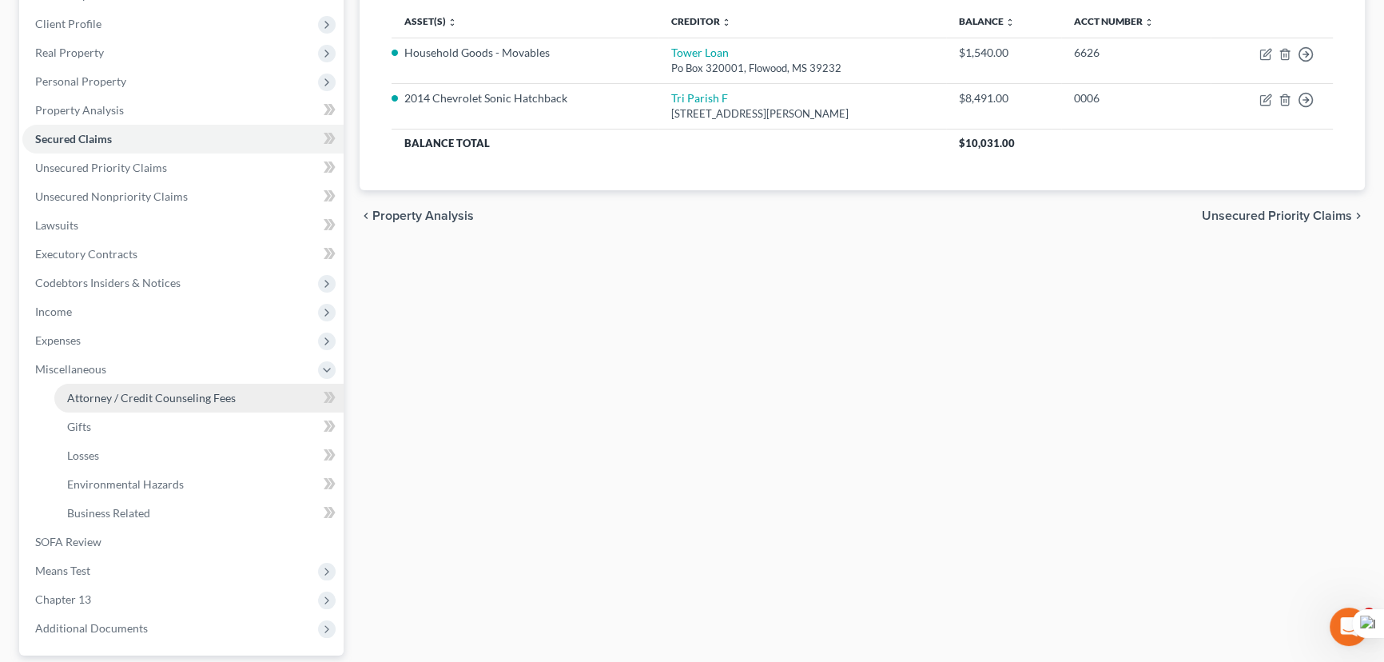
click at [117, 387] on link "Attorney / Credit Counseling Fees" at bounding box center [198, 397] width 289 height 29
select select "1"
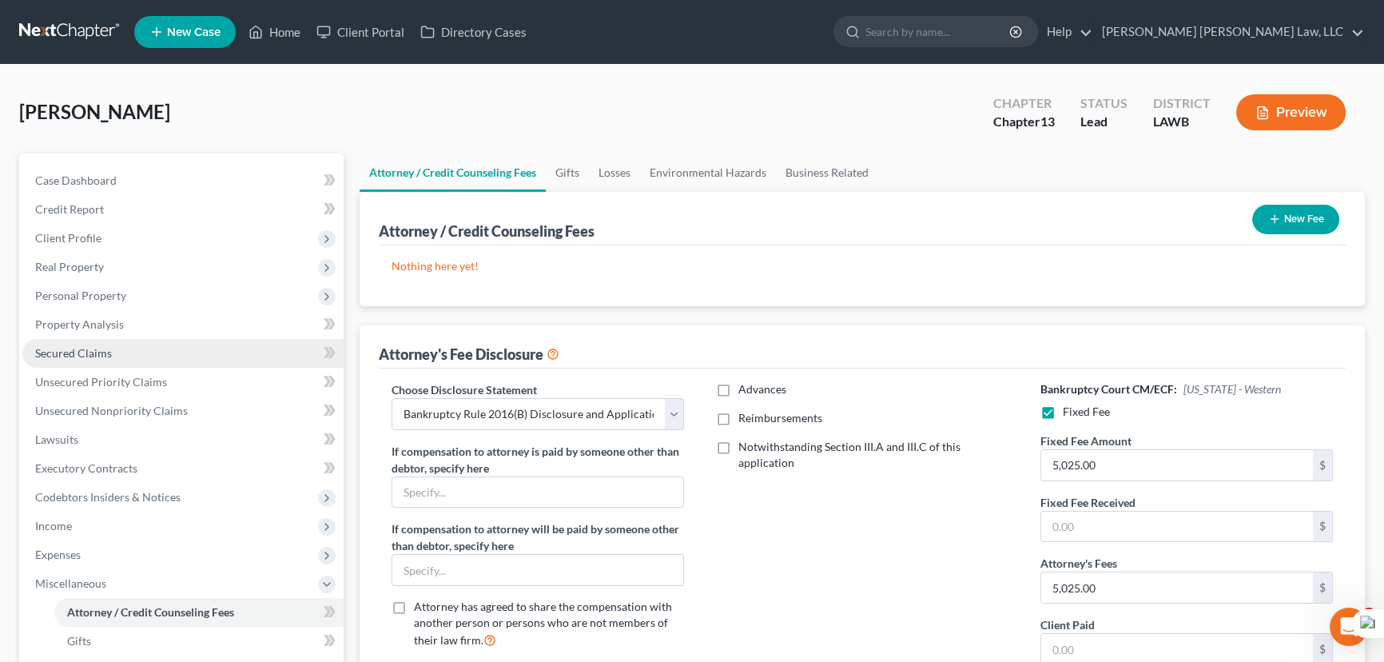
click at [116, 339] on link "Secured Claims" at bounding box center [182, 353] width 321 height 29
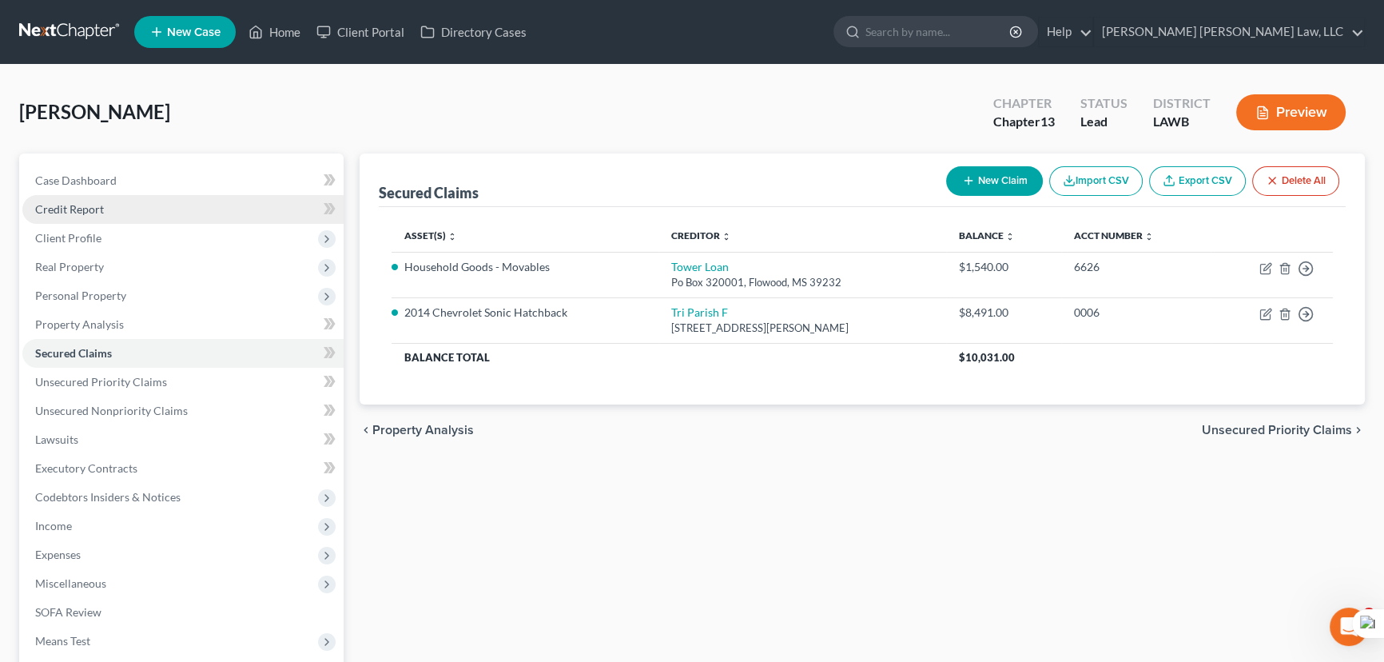
click at [136, 202] on link "Credit Report" at bounding box center [182, 209] width 321 height 29
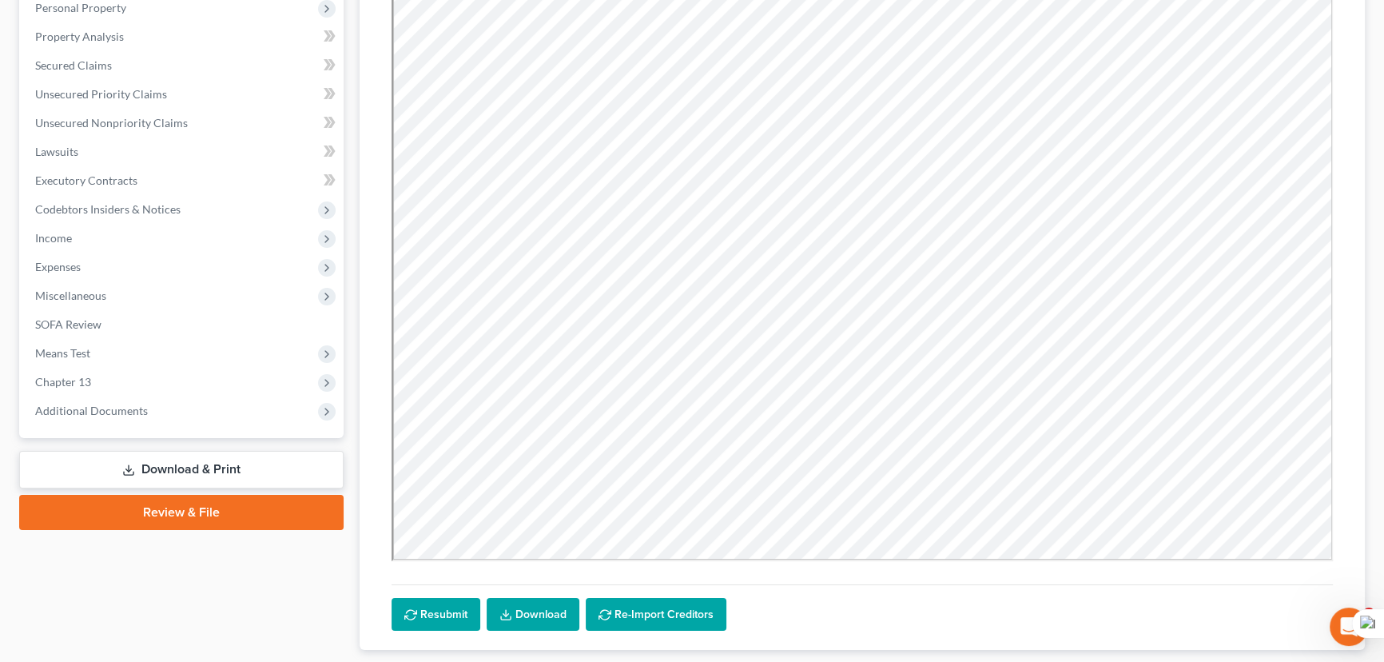
scroll to position [95, 0]
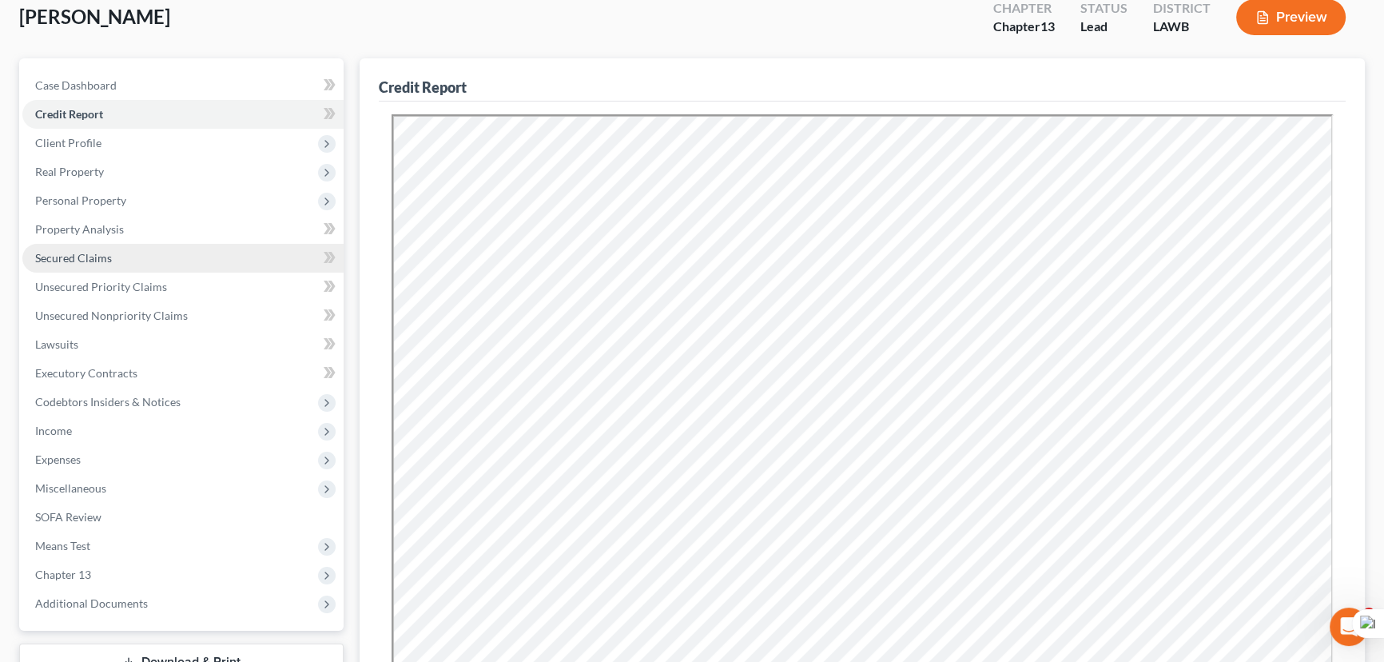
click at [128, 253] on link "Secured Claims" at bounding box center [182, 258] width 321 height 29
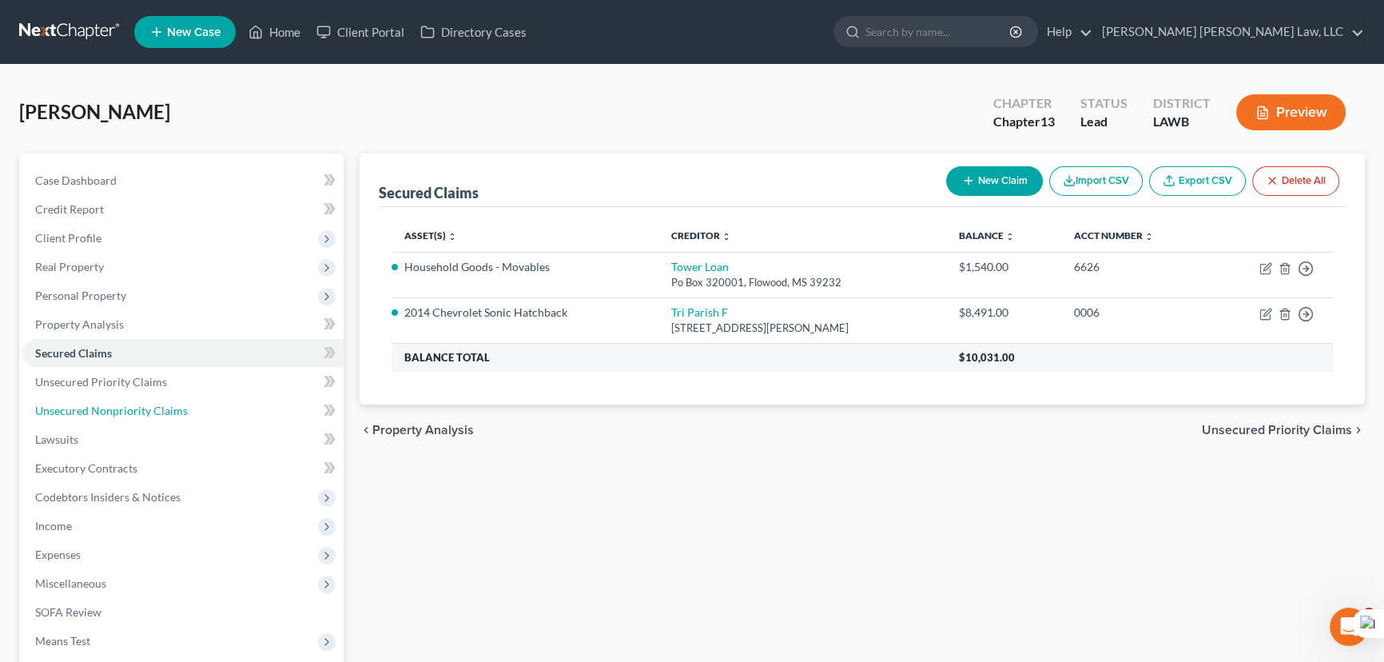
drag, startPoint x: 186, startPoint y: 404, endPoint x: 610, endPoint y: 344, distance: 427.7
click at [186, 404] on link "Unsecured Nonpriority Claims" at bounding box center [182, 410] width 321 height 29
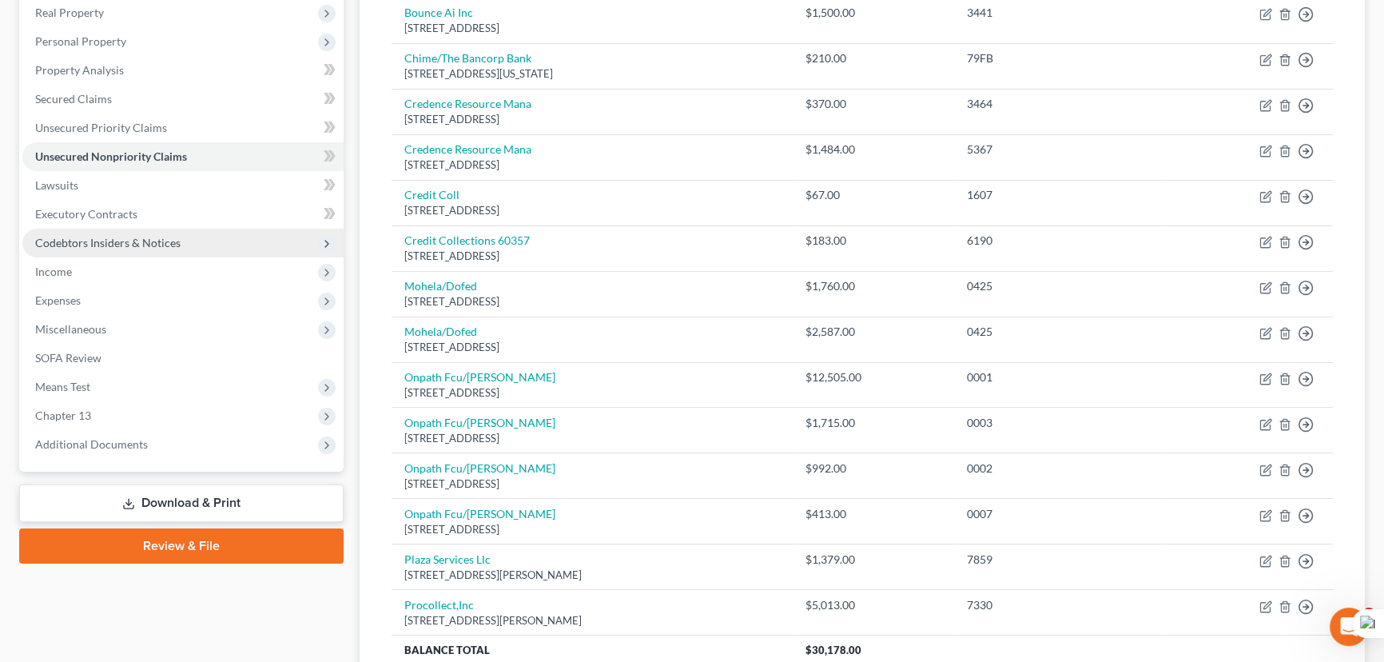
scroll to position [252, 0]
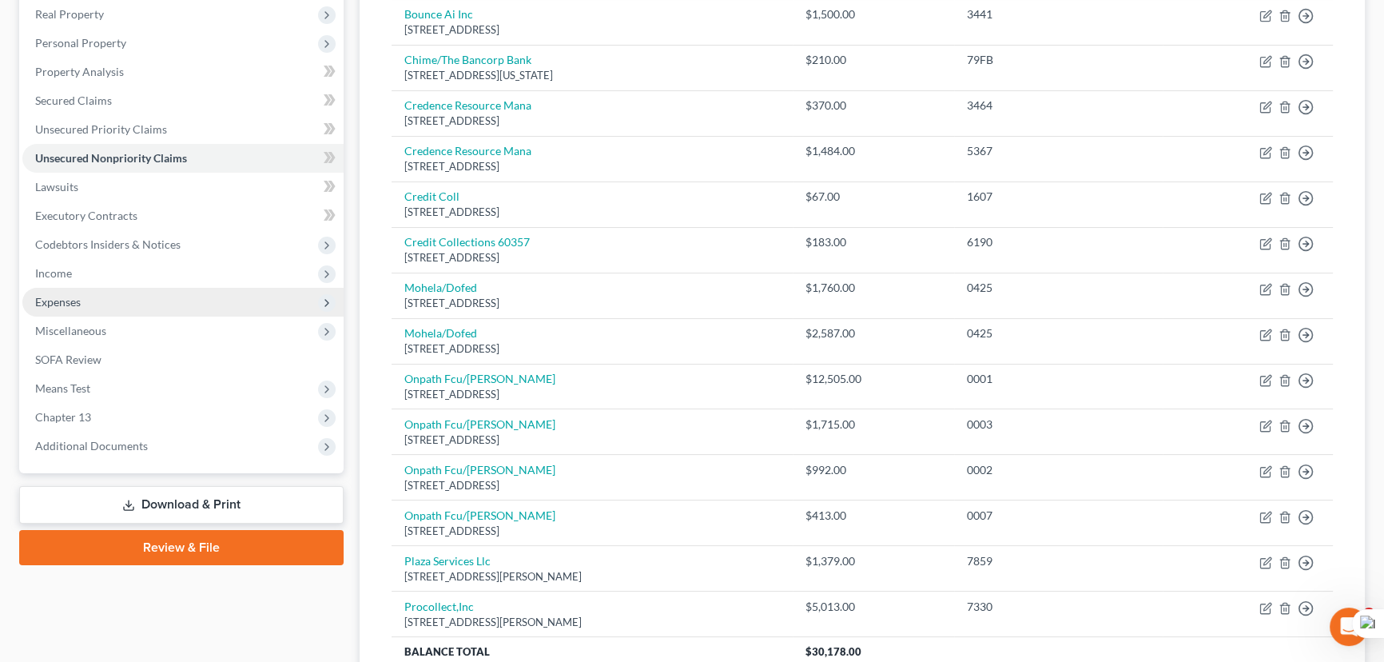
drag, startPoint x: 128, startPoint y: 292, endPoint x: 128, endPoint y: 309, distance: 16.8
click at [128, 292] on span "Expenses" at bounding box center [182, 302] width 321 height 29
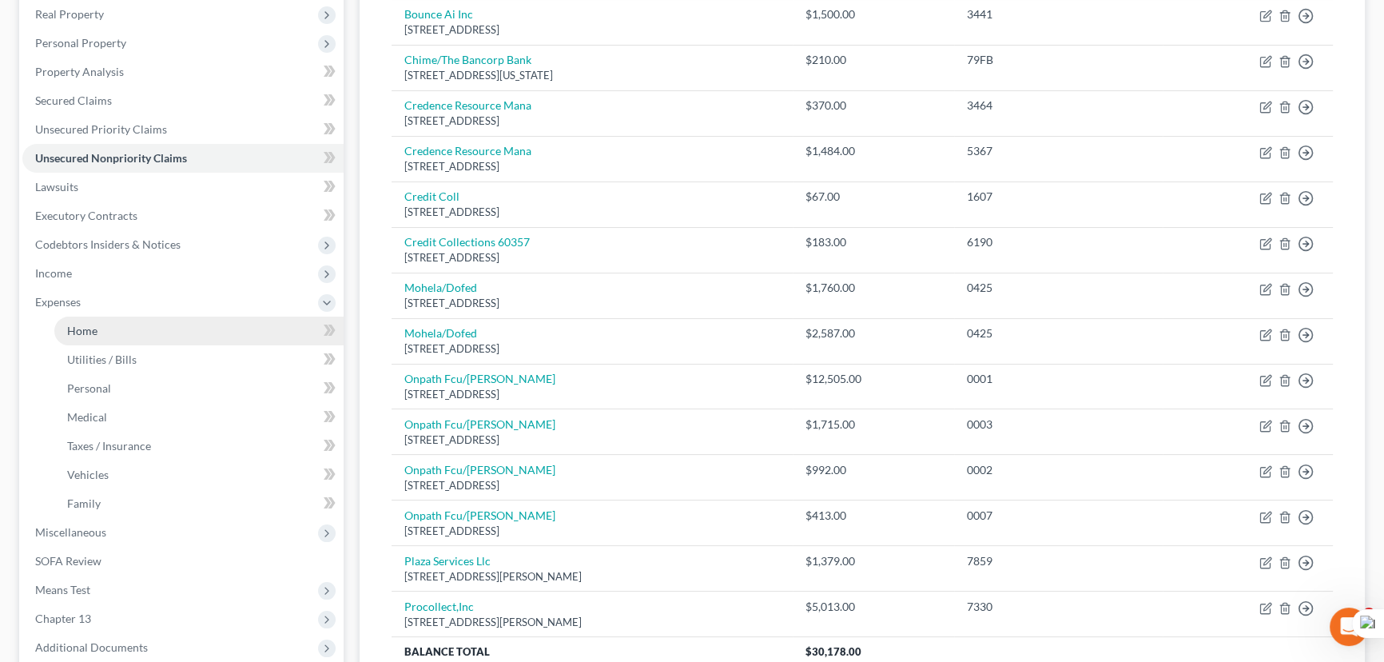
click at [126, 327] on link "Home" at bounding box center [198, 330] width 289 height 29
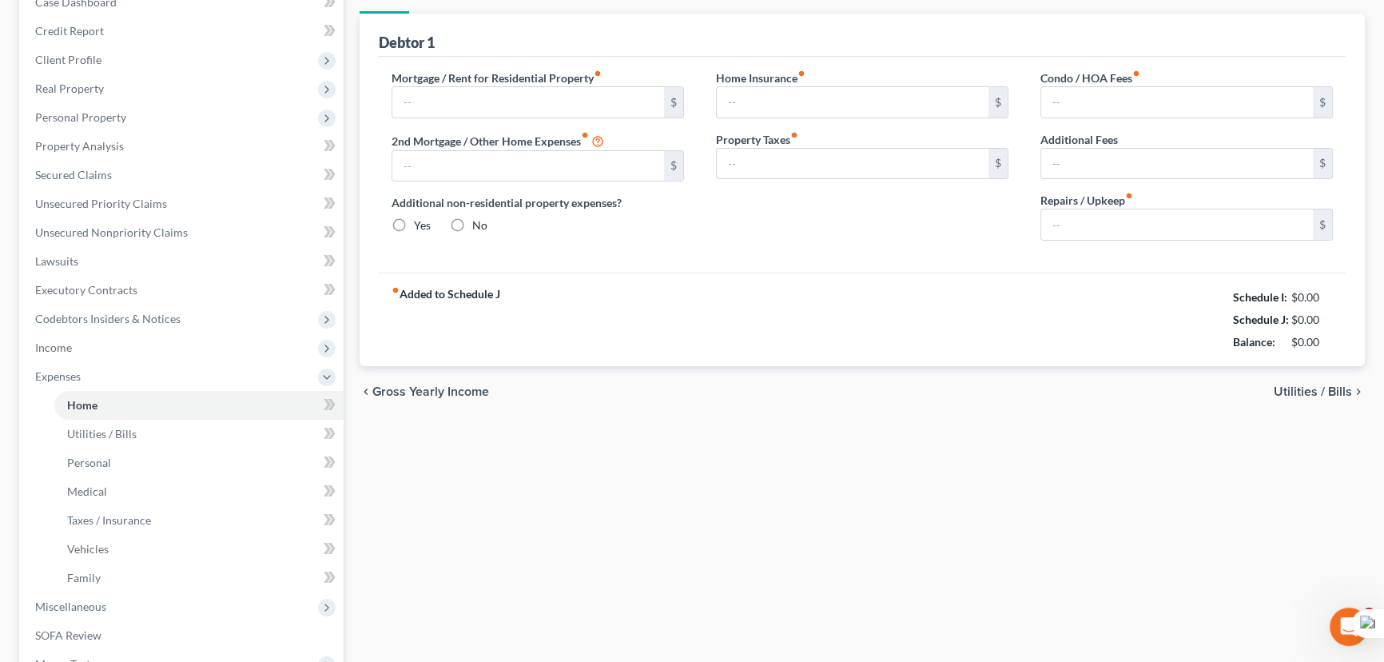
type input "918.00"
type input "0.00"
radio input "true"
type input "0.00"
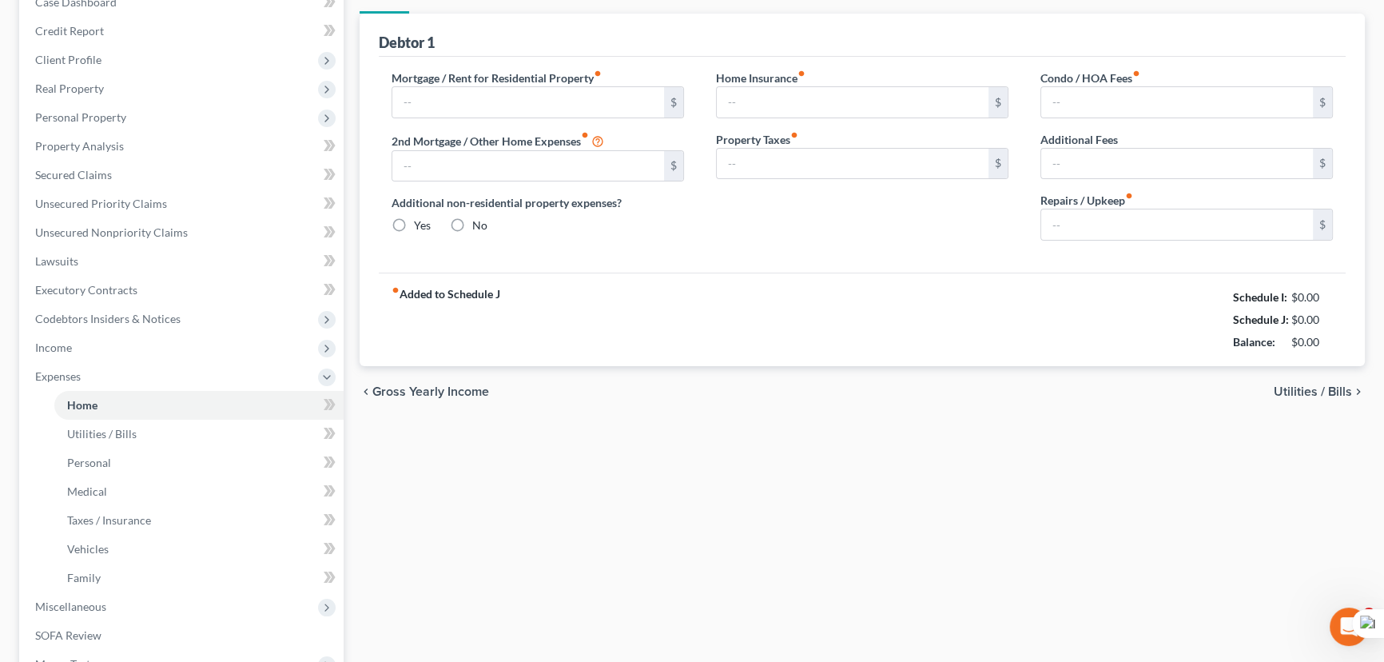
type input "0.00"
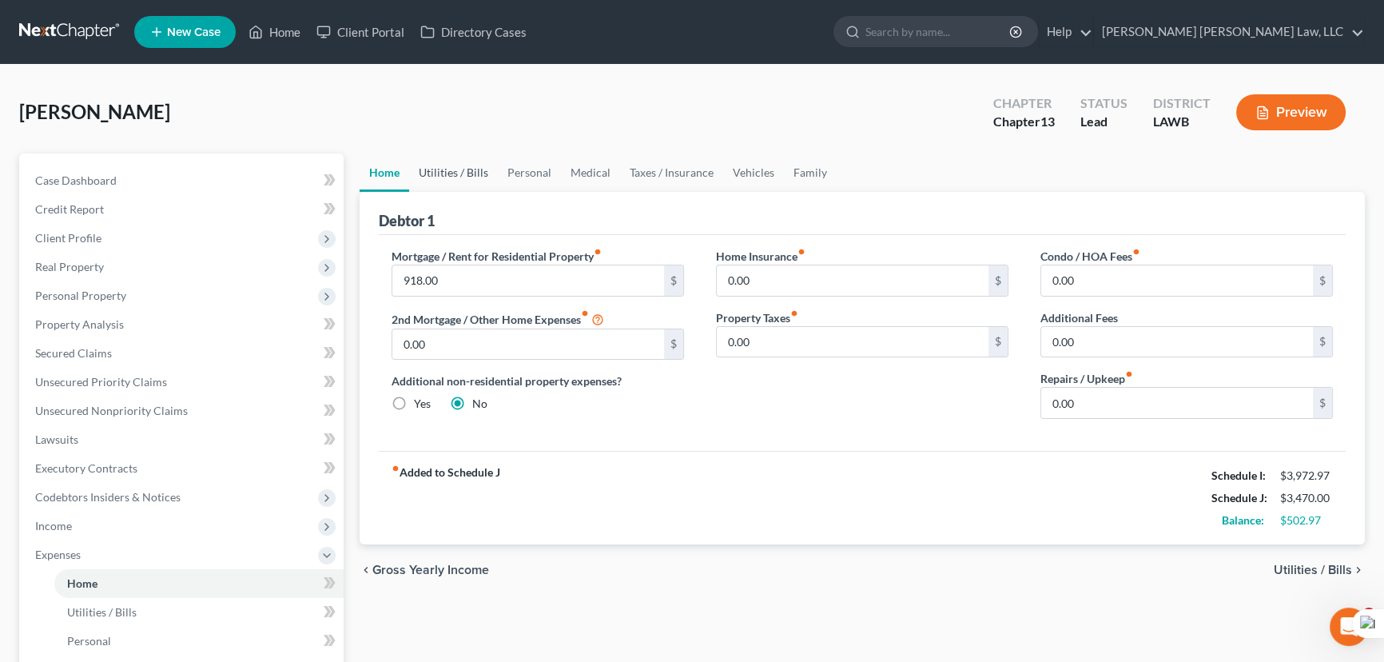
click at [458, 177] on link "Utilities / Bills" at bounding box center [453, 172] width 89 height 38
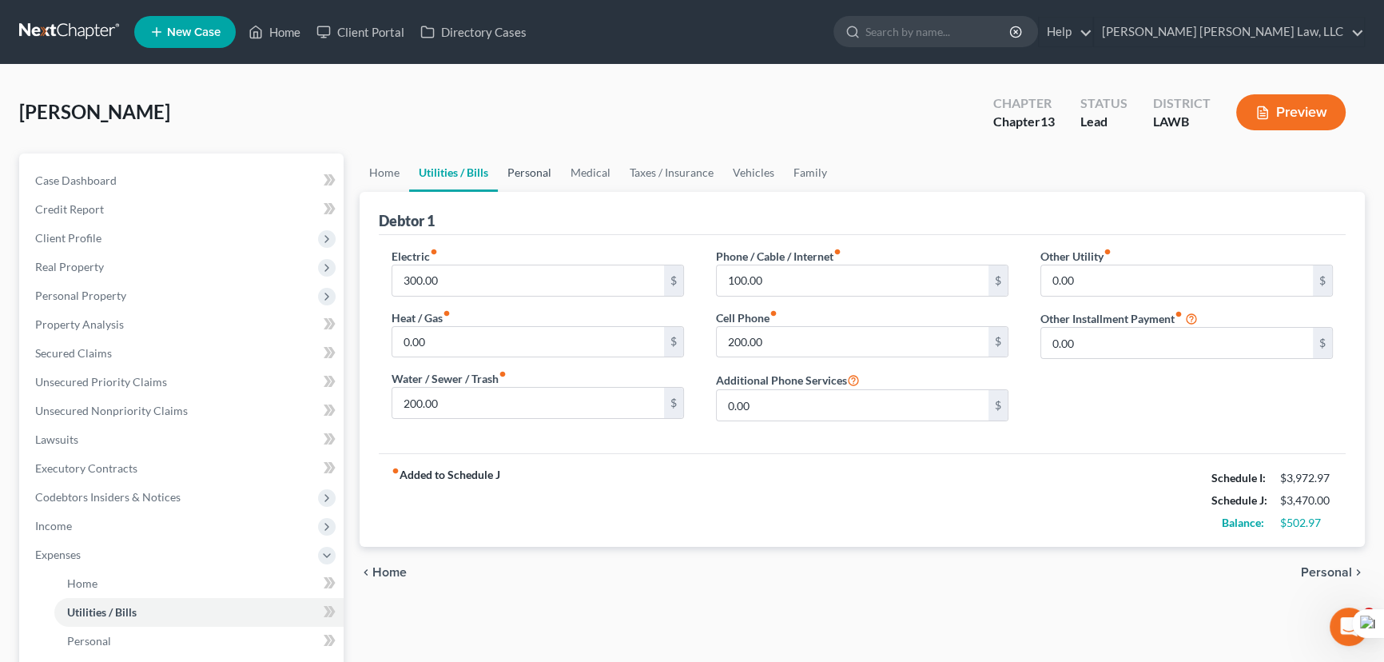
click at [550, 180] on link "Personal" at bounding box center [529, 172] width 63 height 38
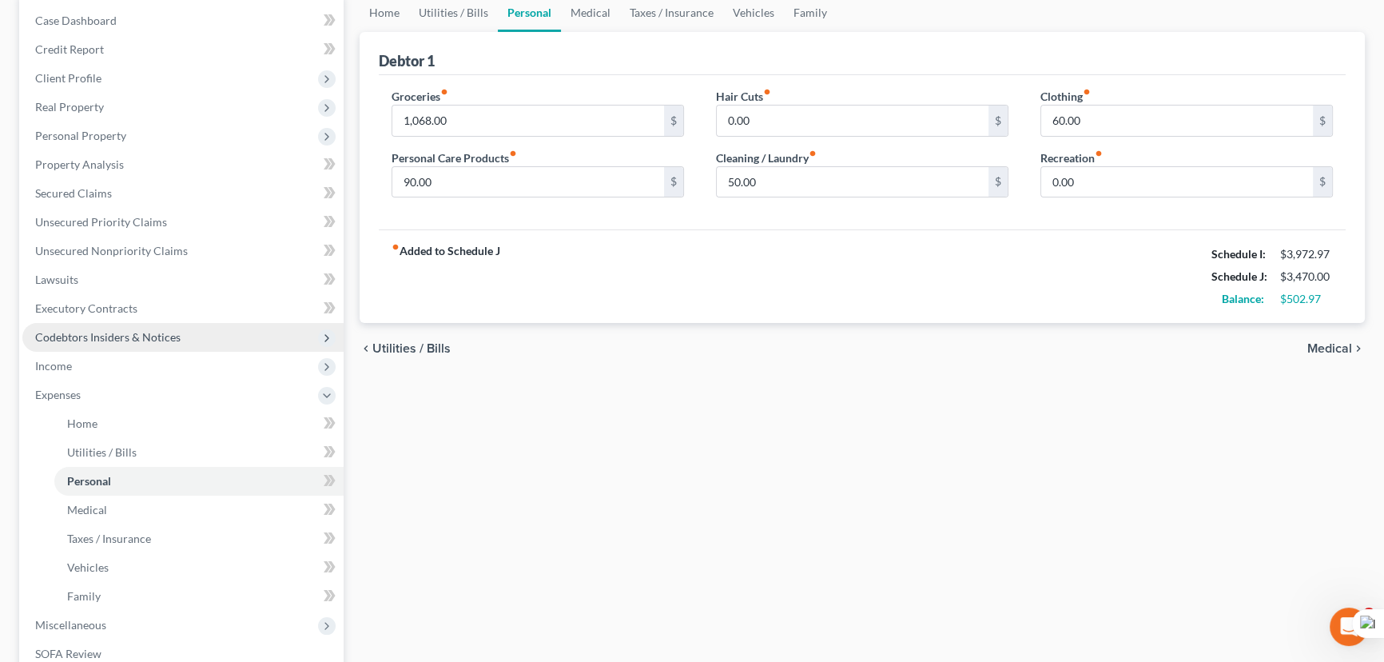
scroll to position [217, 0]
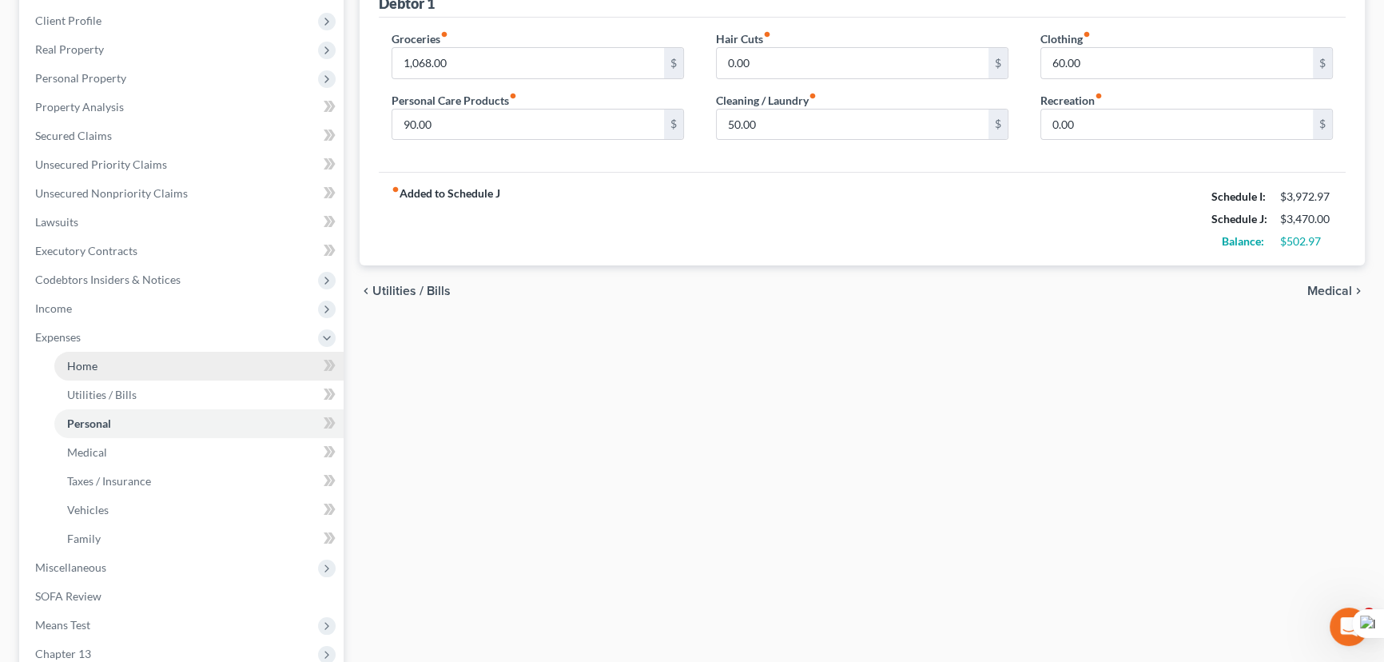
click at [128, 311] on span "Income" at bounding box center [182, 308] width 321 height 29
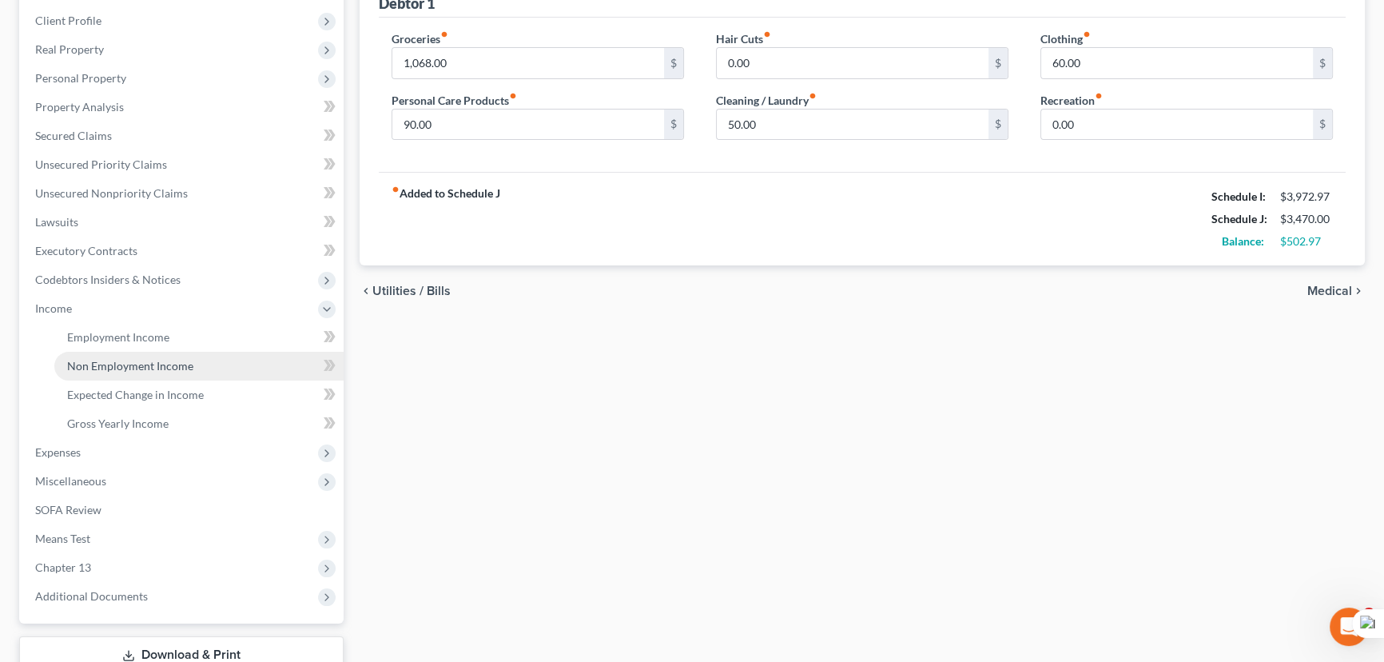
click at [165, 363] on span "Non Employment Income" at bounding box center [130, 366] width 126 height 14
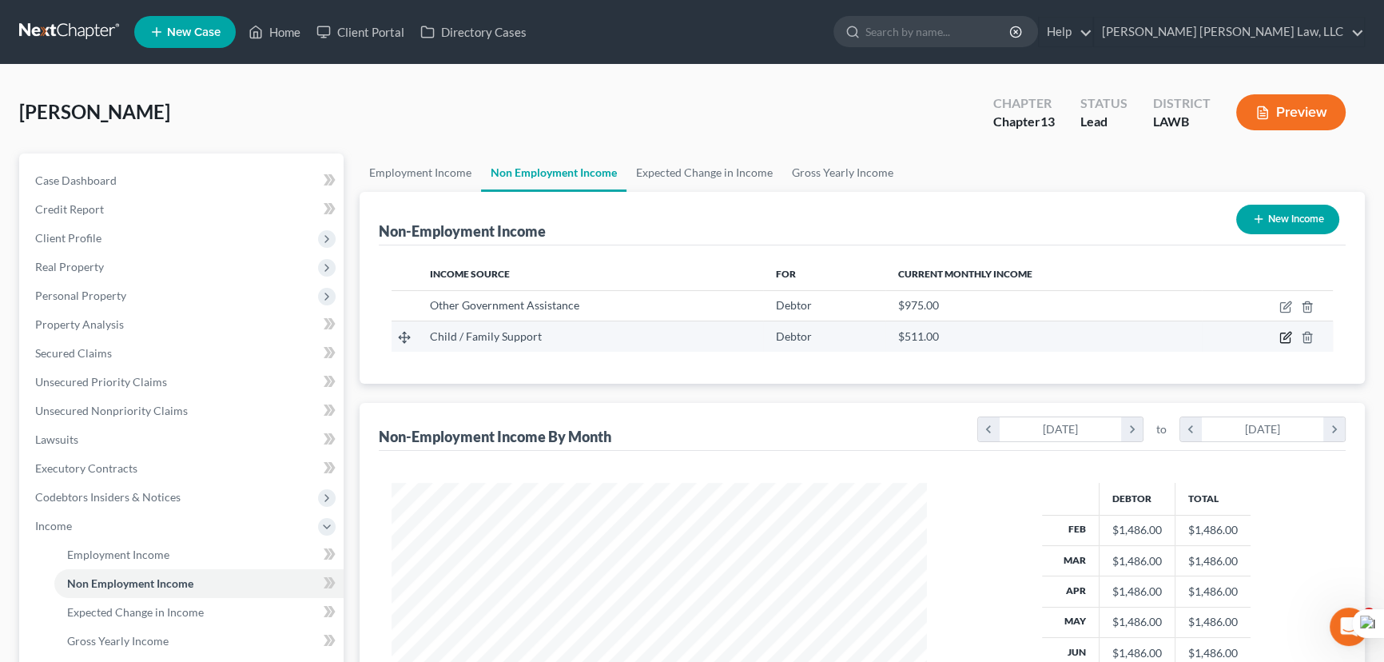
click at [1282, 336] on icon "button" at bounding box center [1285, 337] width 13 height 13
select select "7"
select select "0"
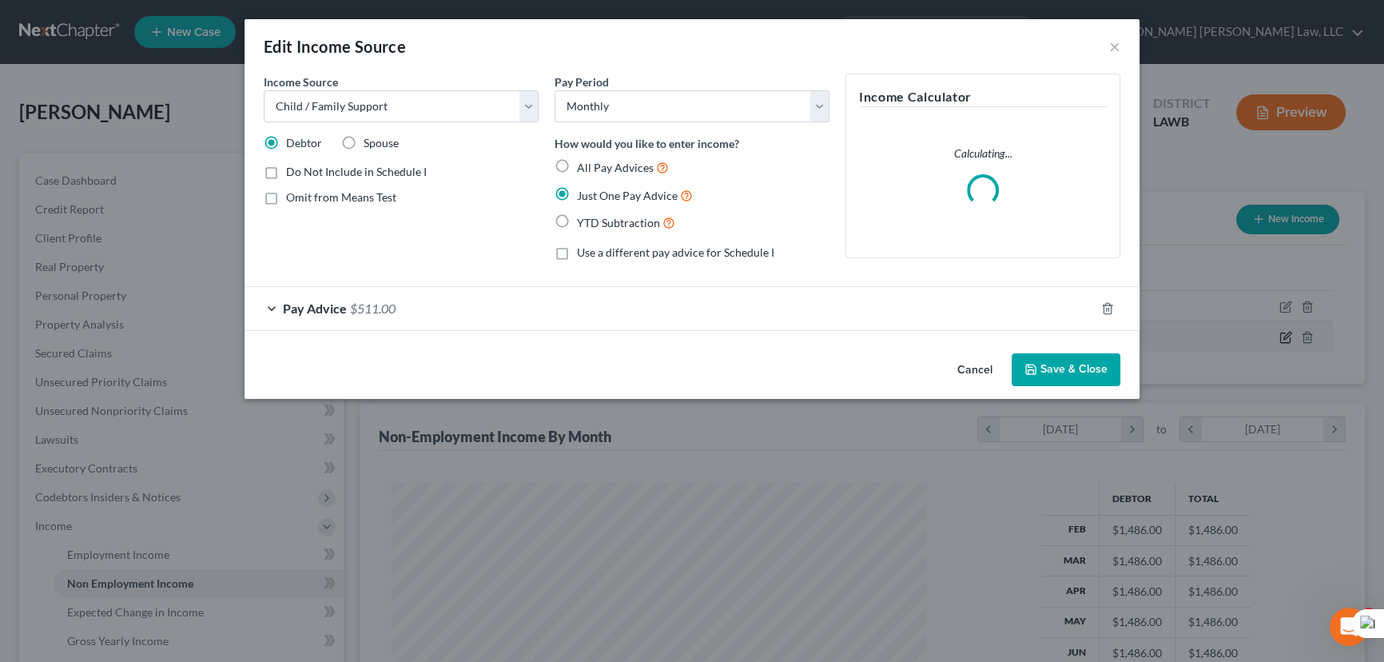
scroll to position [286, 572]
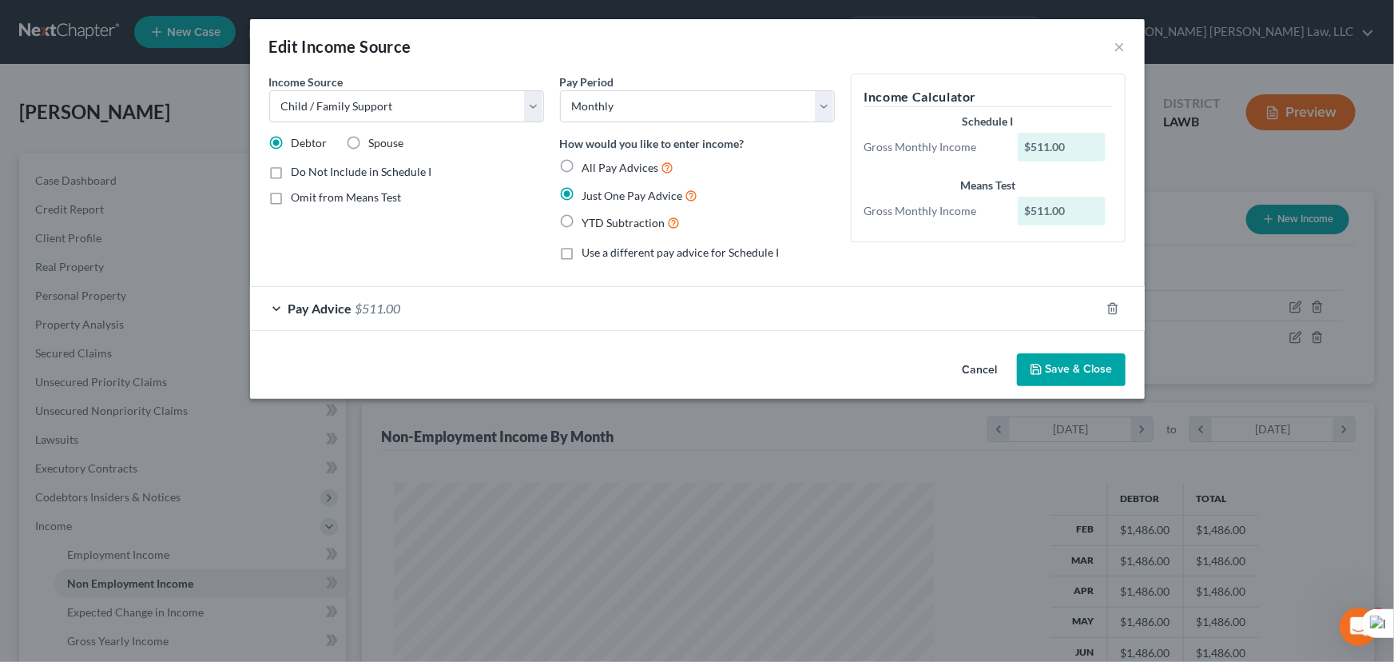
click at [1091, 378] on button "Save & Close" at bounding box center [1071, 370] width 109 height 34
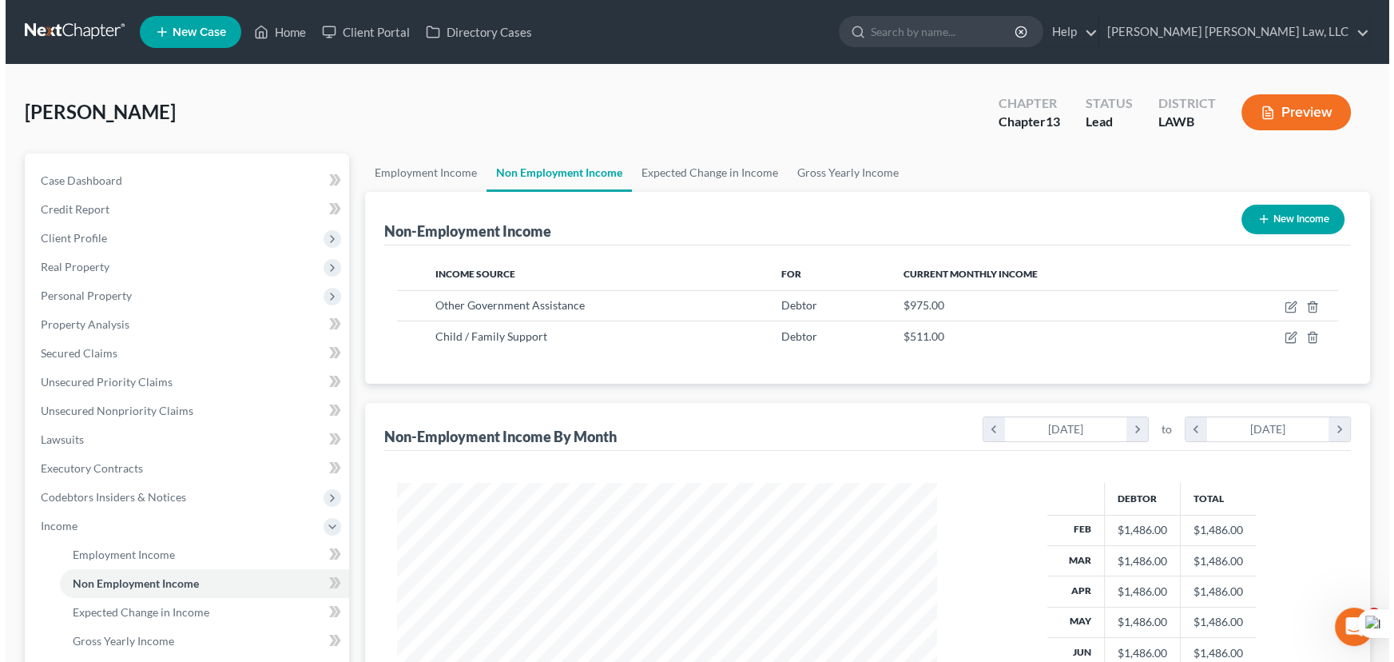
scroll to position [798662, 798381]
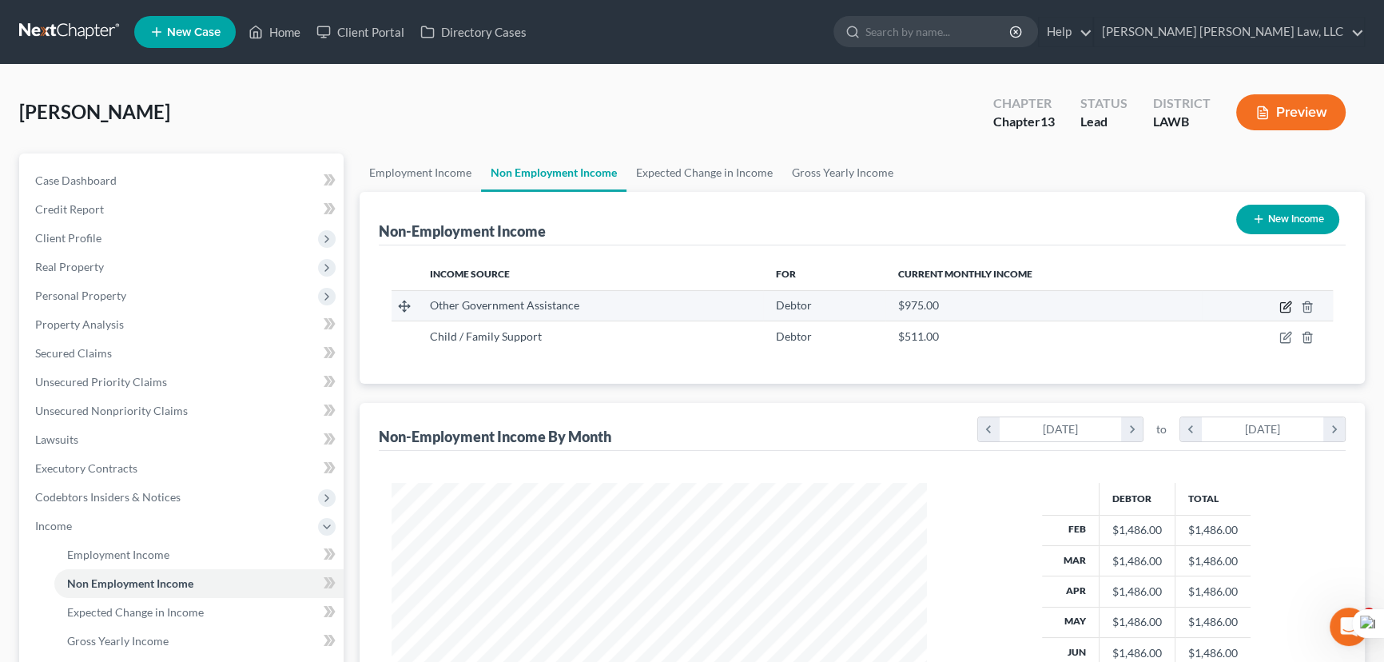
click at [1285, 305] on icon "button" at bounding box center [1285, 306] width 13 height 13
select select "5"
select select "0"
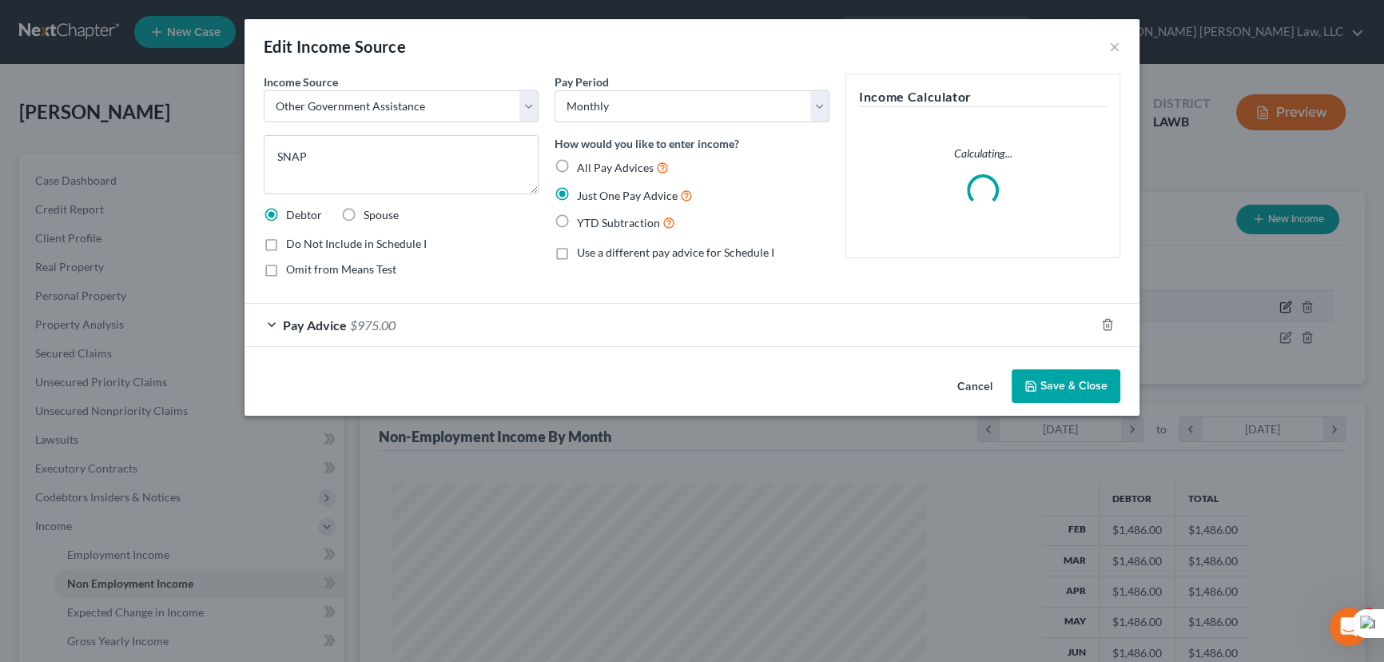
scroll to position [286, 572]
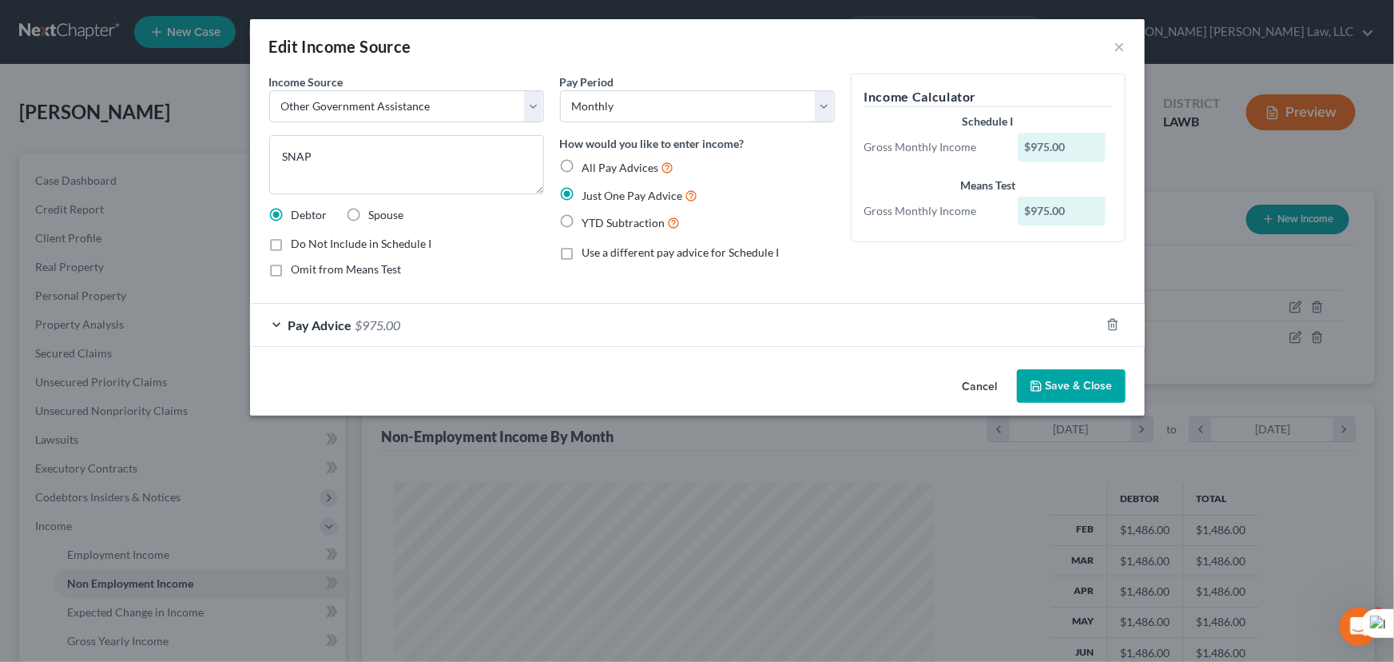
click at [1041, 387] on icon "button" at bounding box center [1036, 386] width 13 height 13
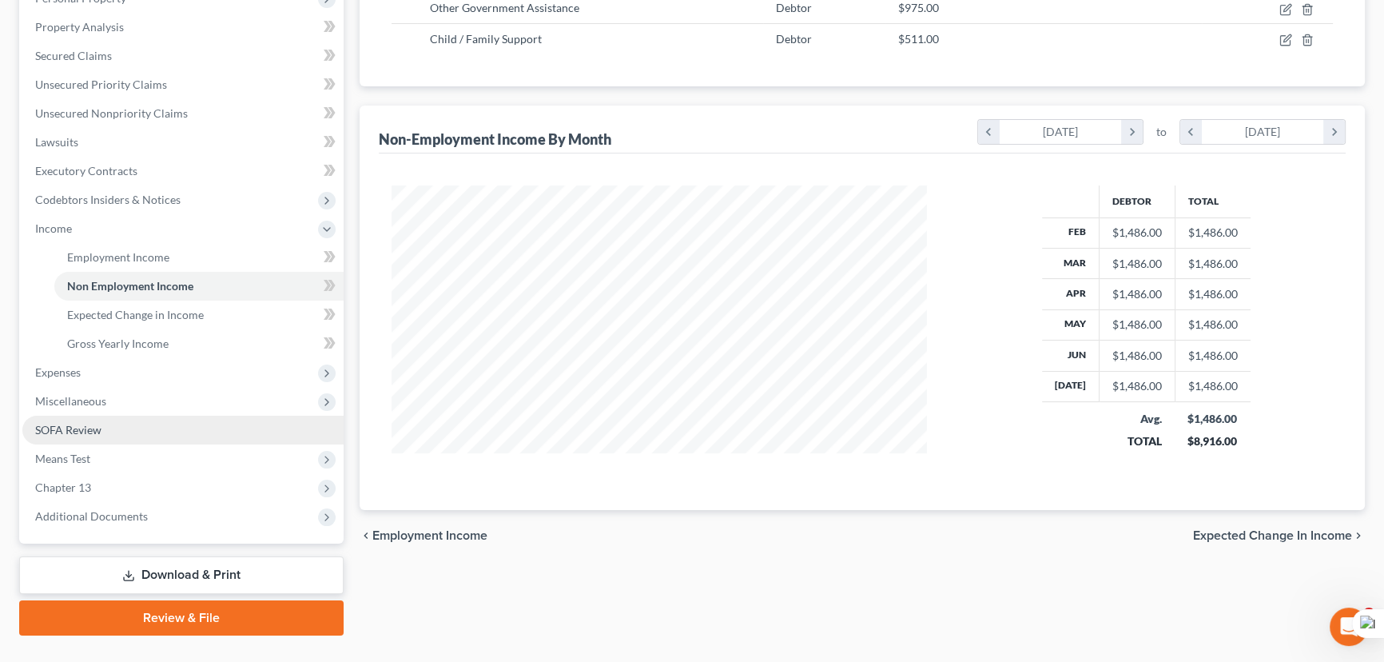
scroll to position [329, 0]
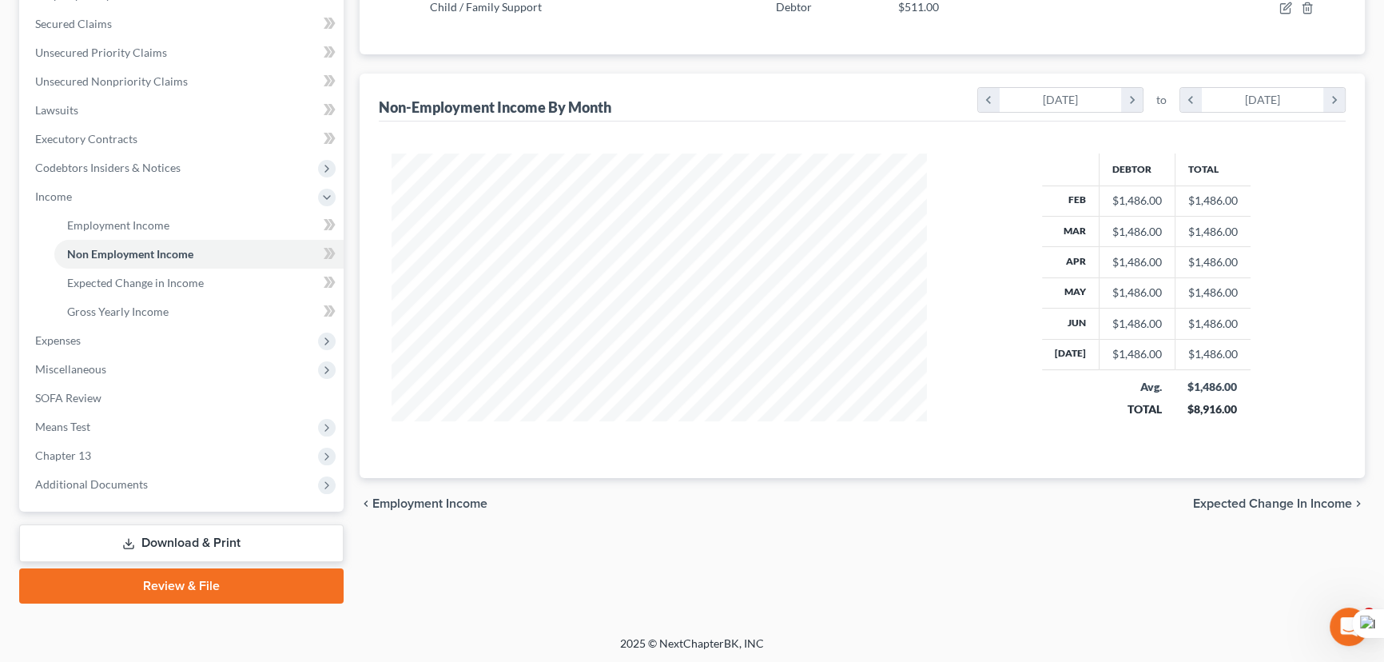
click at [119, 460] on span "Chapter 13" at bounding box center [182, 455] width 321 height 29
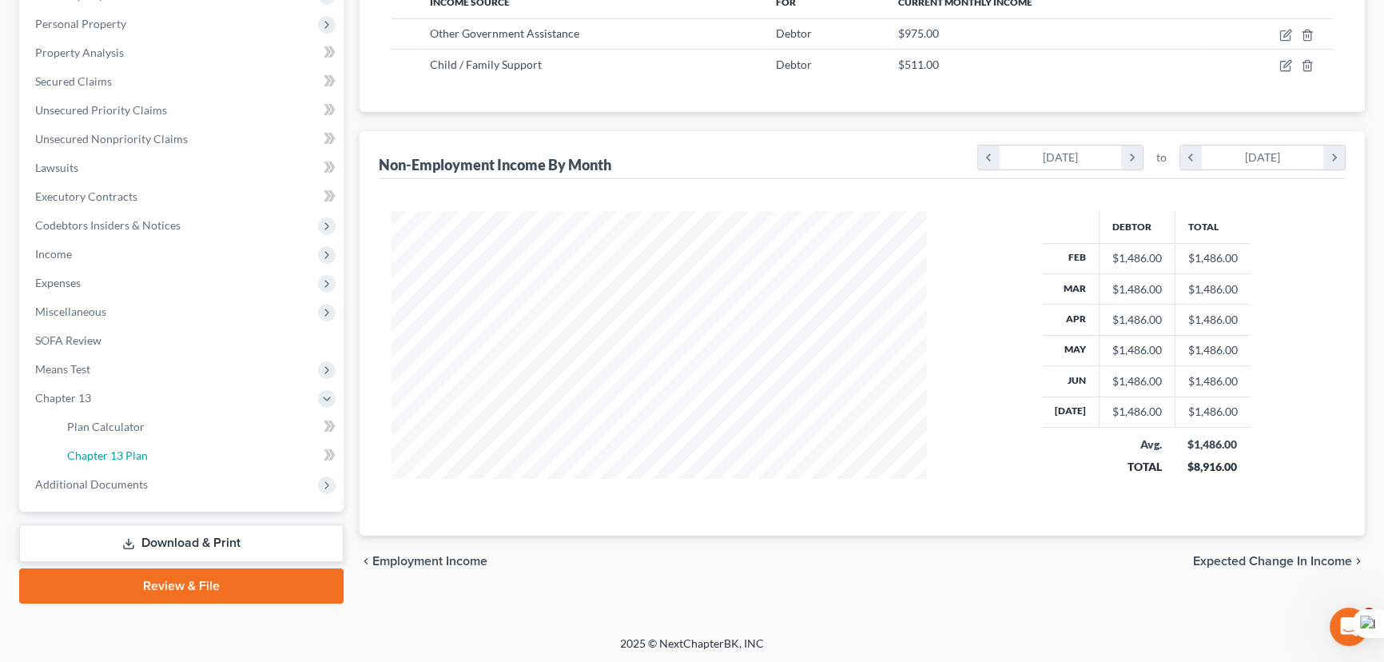
click at [159, 462] on link "Chapter 13 Plan" at bounding box center [198, 455] width 289 height 29
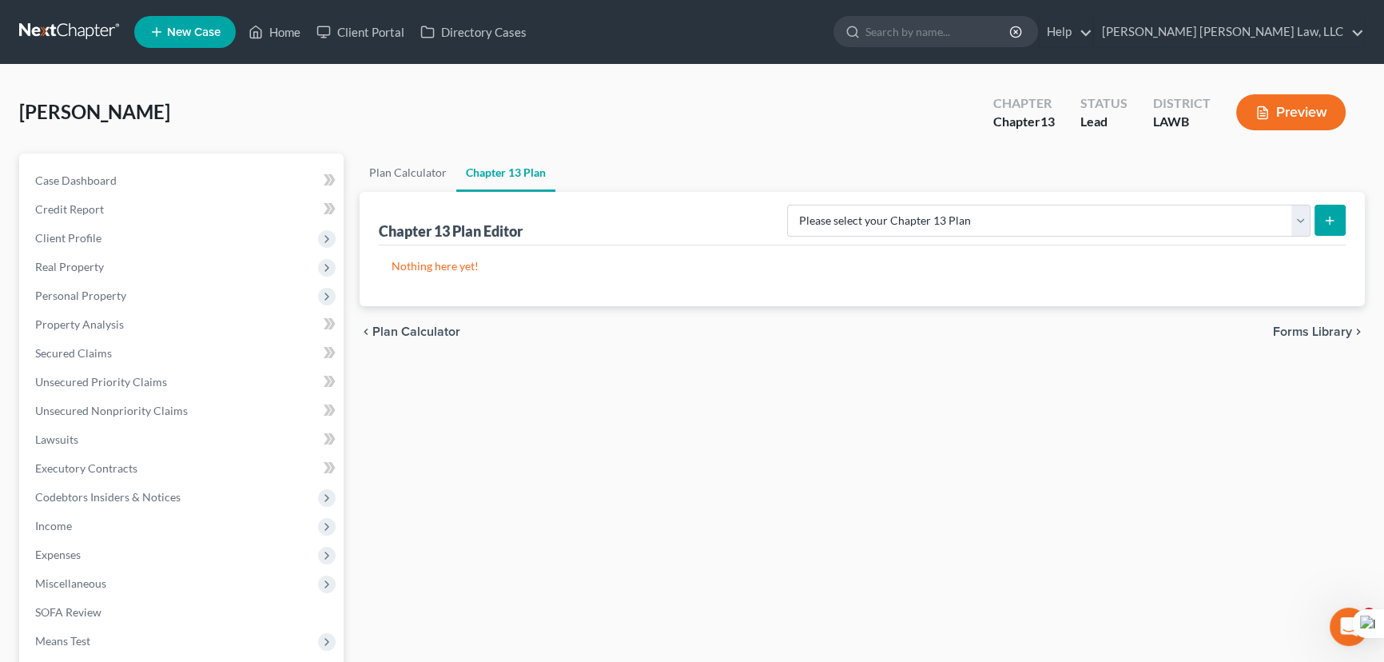
click at [407, 193] on div "Chapter 13 Plan Editor Please select your Chapter 13 Plan E. Orum Custom Plan (…" at bounding box center [862, 219] width 967 height 54
drag, startPoint x: 403, startPoint y: 175, endPoint x: 900, endPoint y: 264, distance: 504.9
click at [403, 175] on link "Plan Calculator" at bounding box center [408, 172] width 97 height 38
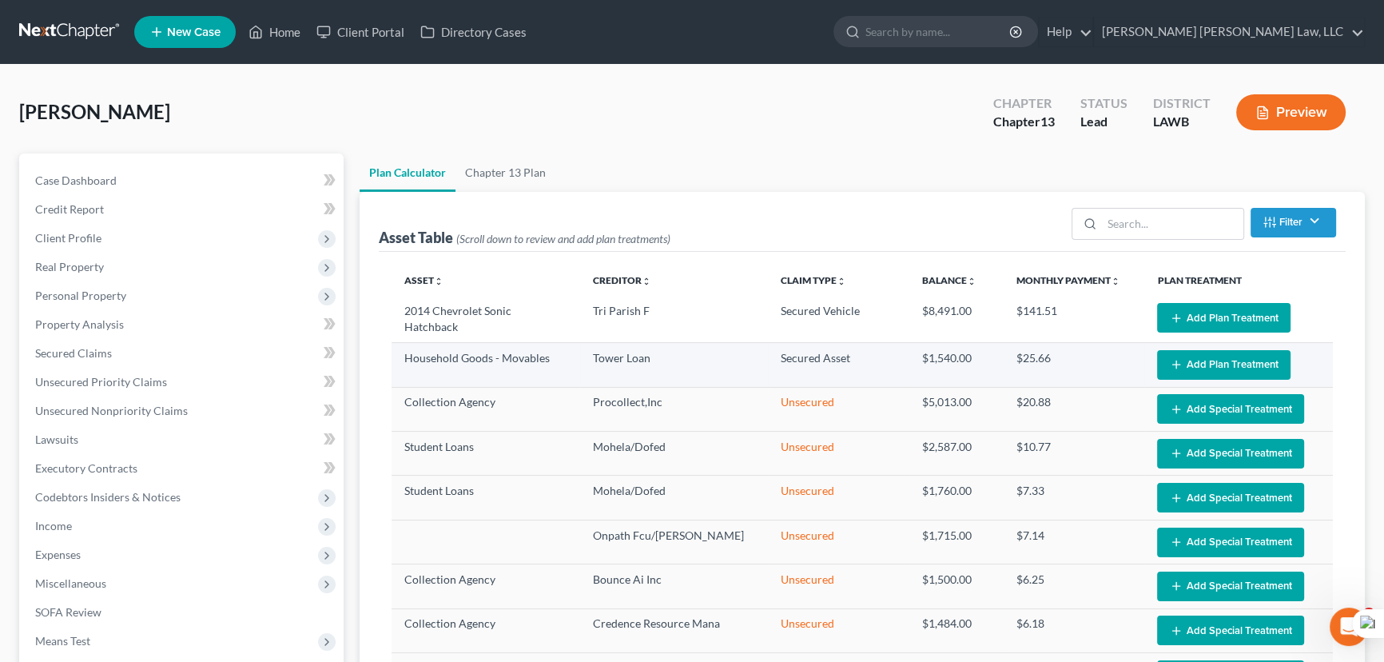
select select "59"
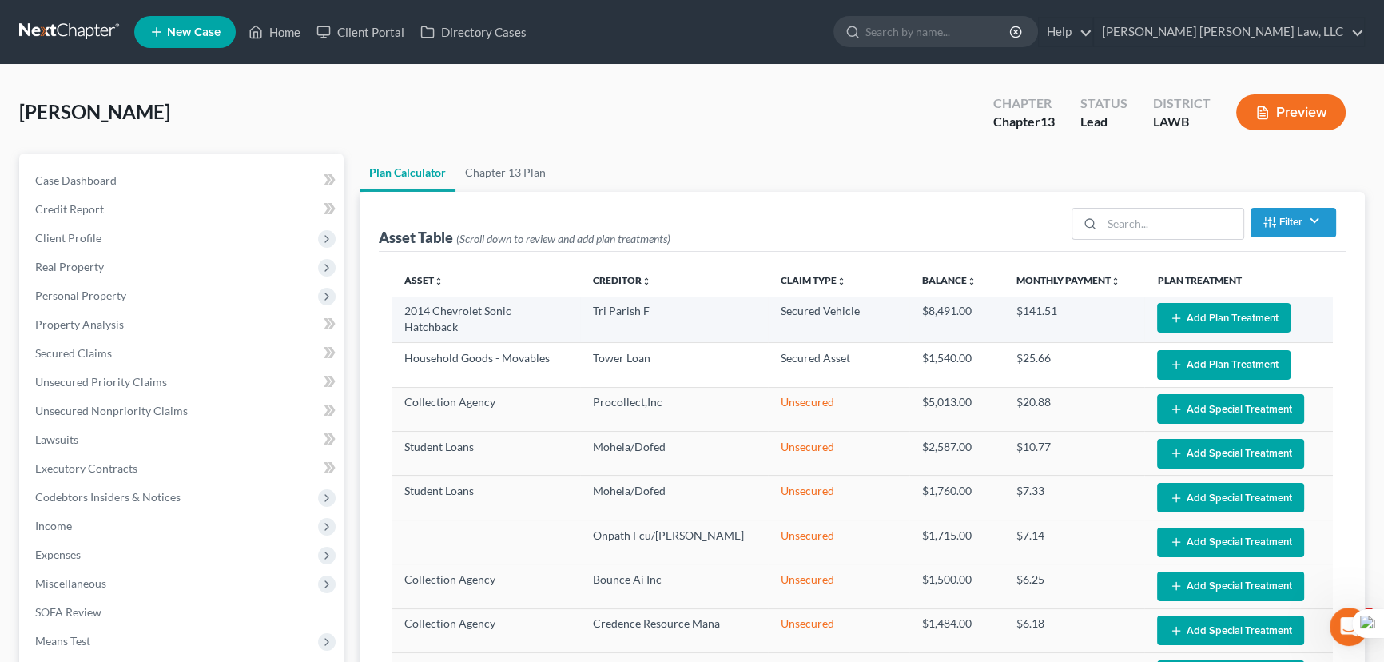
click at [1200, 308] on button "Add Plan Treatment" at bounding box center [1223, 318] width 133 height 30
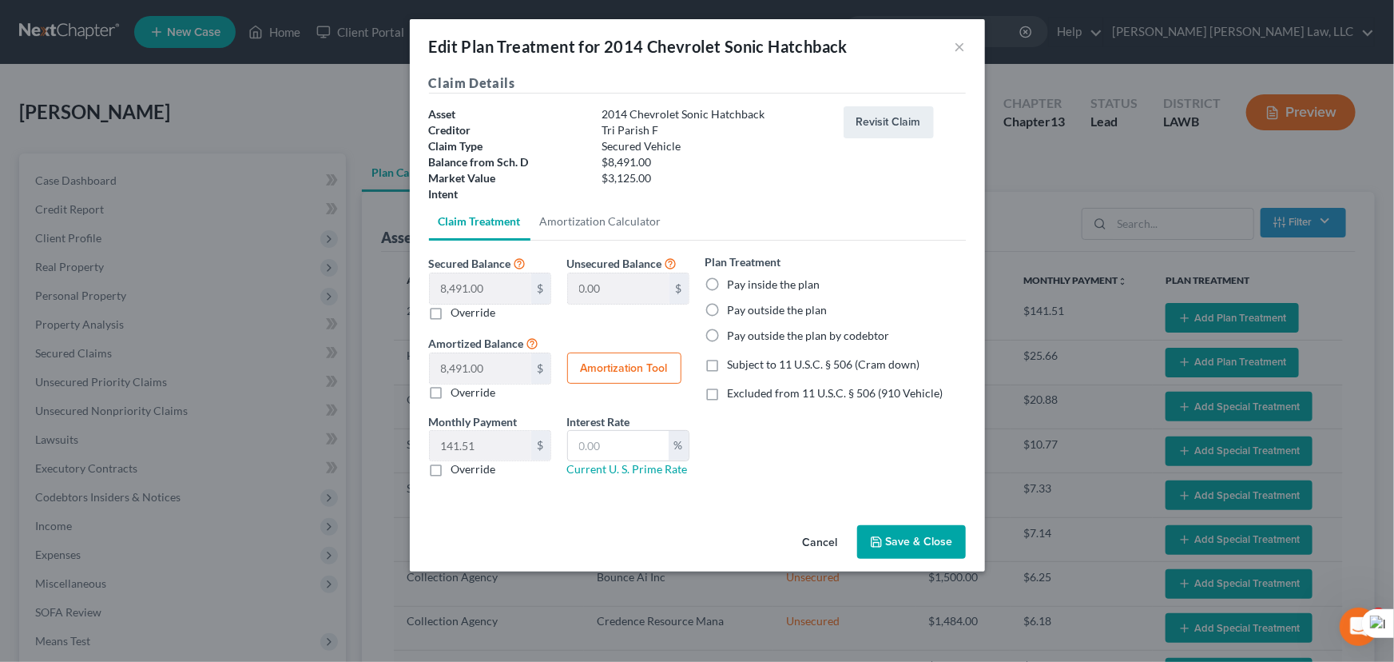
click at [728, 286] on label "Pay inside the plan" at bounding box center [774, 284] width 93 height 16
click at [734, 286] on input "Pay inside the plan" at bounding box center [739, 281] width 10 height 10
radio input "true"
click at [728, 398] on label "Excluded from 11 U.S.C. § 506 (910 Vehicle)" at bounding box center [836, 393] width 216 height 16
click at [734, 395] on input "Excluded from 11 U.S.C. § 506 (910 Vehicle)" at bounding box center [739, 390] width 10 height 10
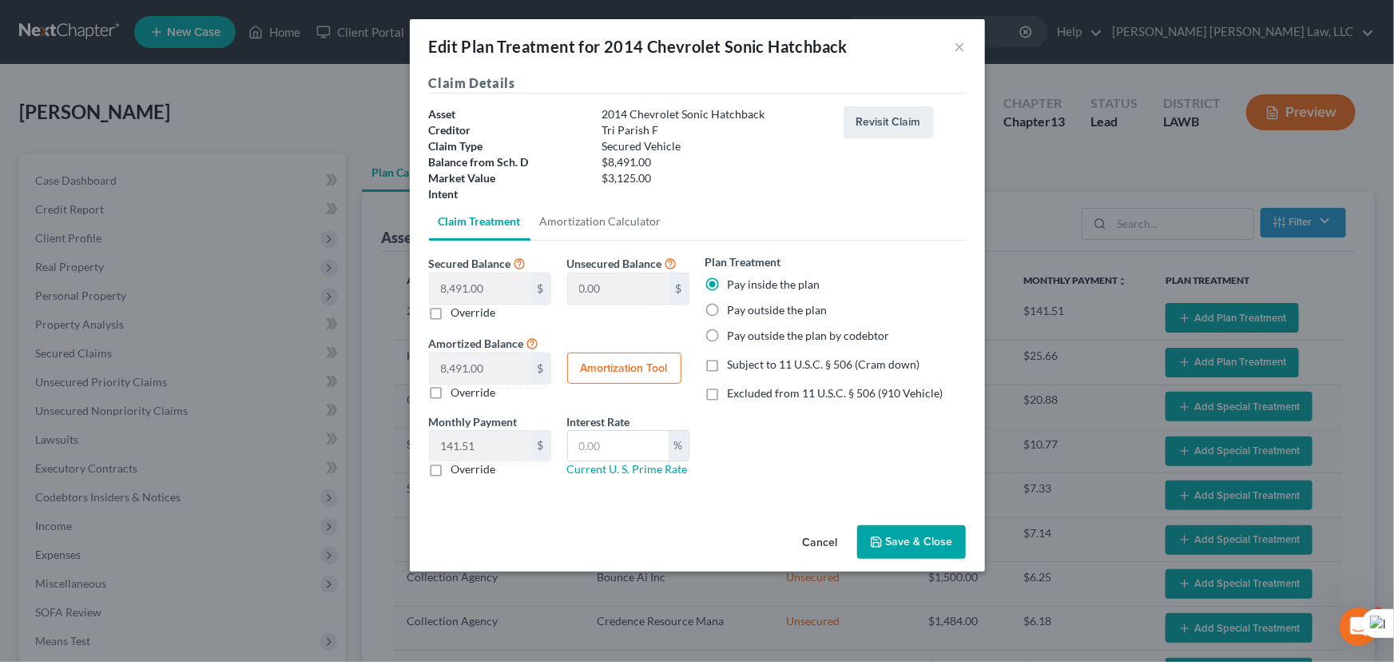
checkbox input "true"
click at [633, 447] on input "text" at bounding box center [618, 446] width 101 height 30
type input "9.5"
click at [886, 530] on button "Save & Close" at bounding box center [911, 542] width 109 height 34
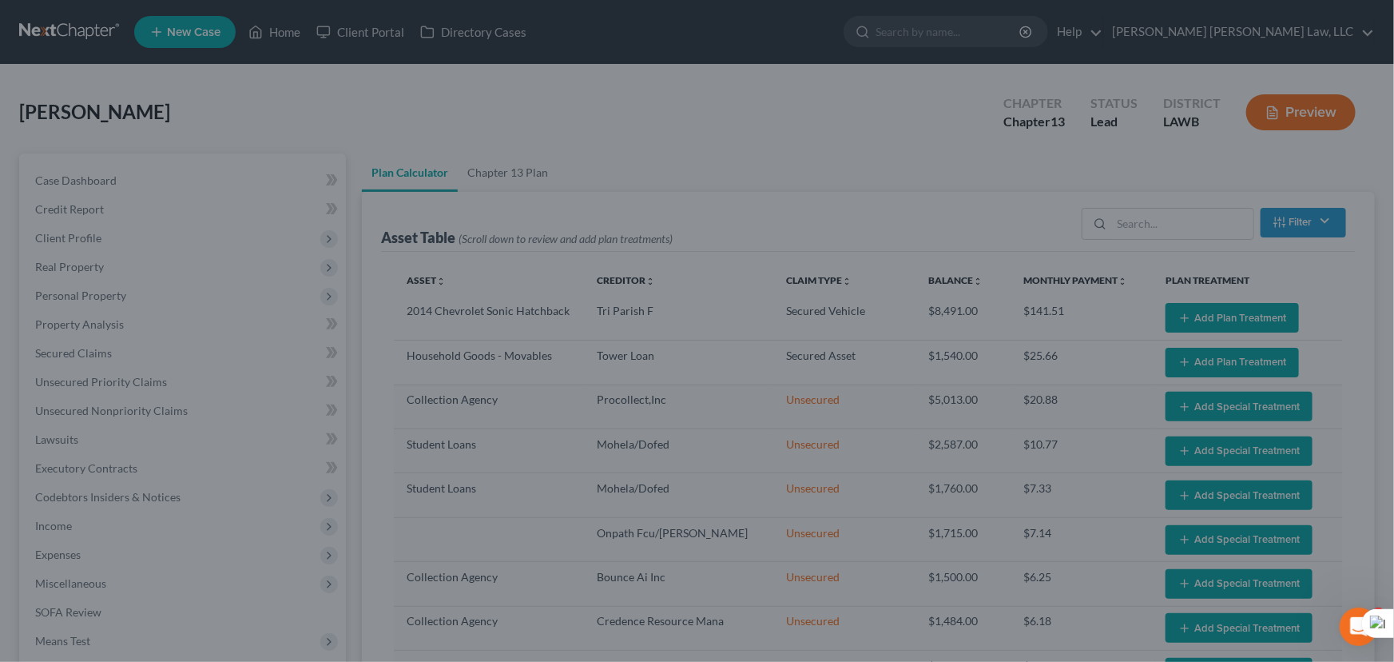
select select "59"
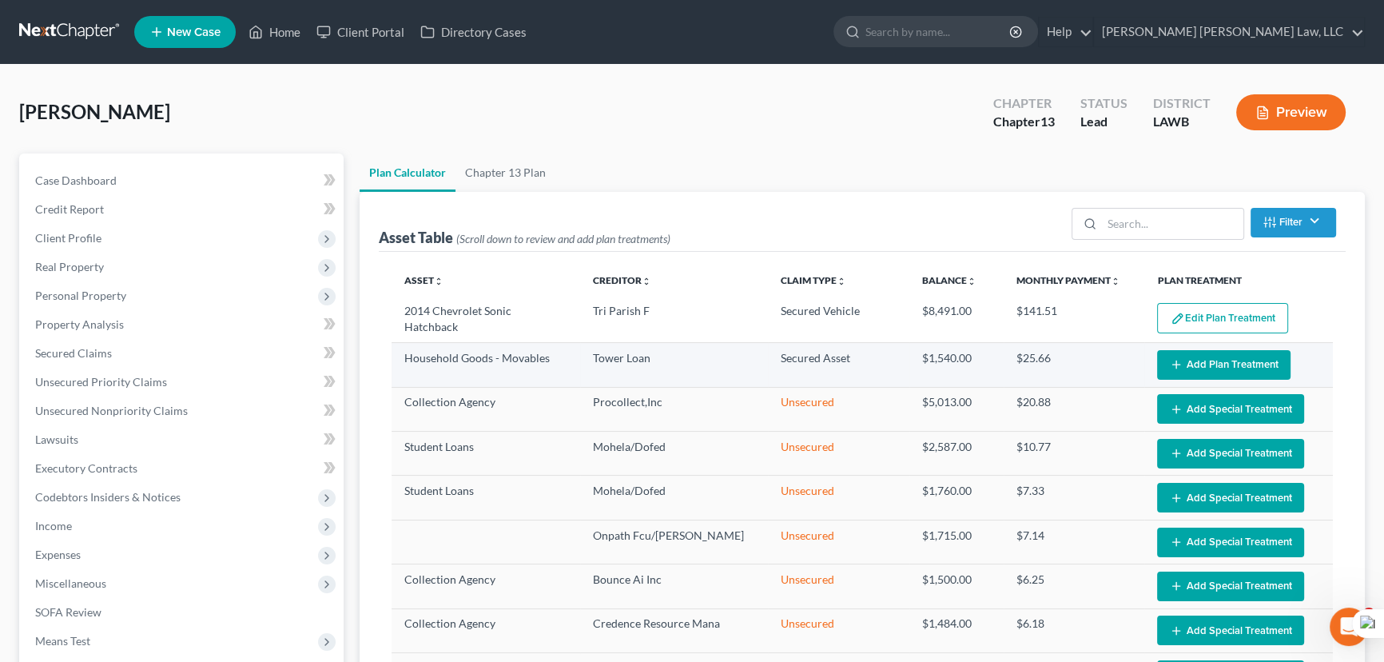
click at [1235, 361] on button "Add Plan Treatment" at bounding box center [1223, 365] width 133 height 30
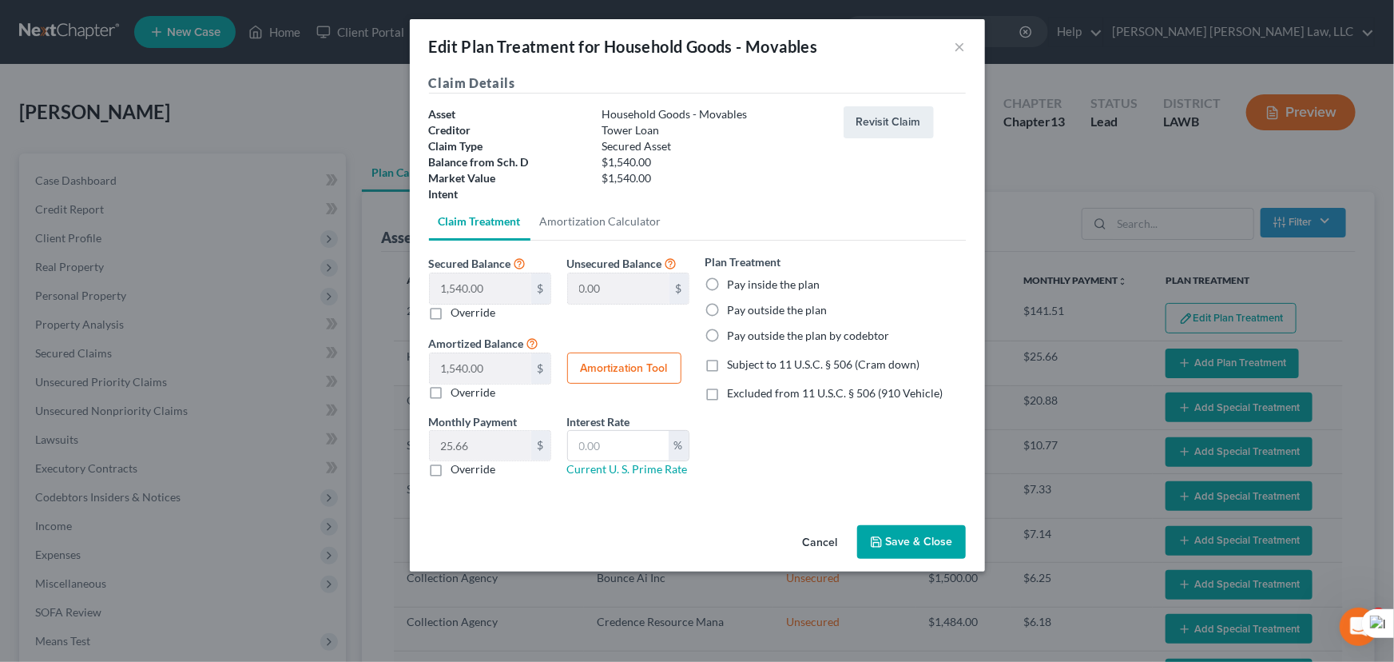
click at [728, 282] on label "Pay inside the plan" at bounding box center [774, 284] width 93 height 16
click at [734, 282] on input "Pay inside the plan" at bounding box center [739, 281] width 10 height 10
radio input "true"
click at [728, 370] on label "Subject to 11 U.S.C. § 506 (Cram down)" at bounding box center [824, 364] width 193 height 16
click at [734, 367] on input "Subject to 11 U.S.C. § 506 (Cram down)" at bounding box center [739, 361] width 10 height 10
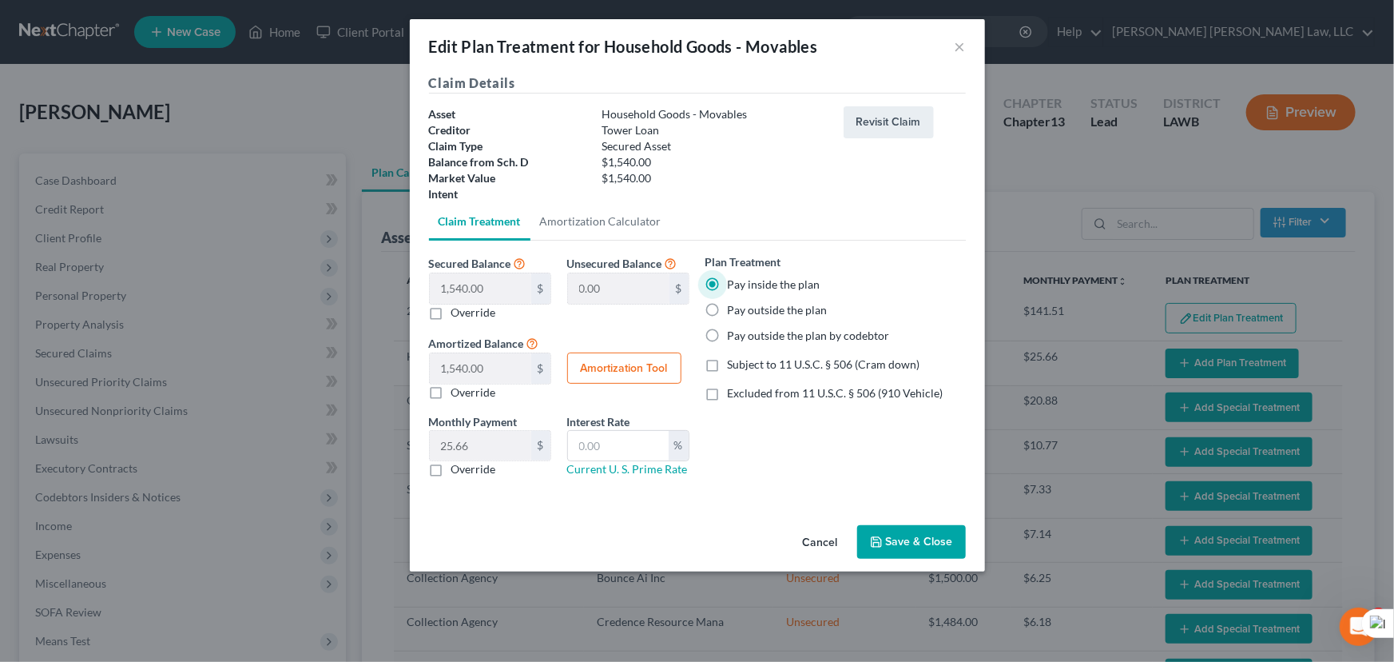
checkbox input "true"
click at [636, 433] on input "text" at bounding box center [618, 446] width 101 height 30
type input "7.5"
click at [899, 543] on button "Save & Close" at bounding box center [911, 542] width 109 height 34
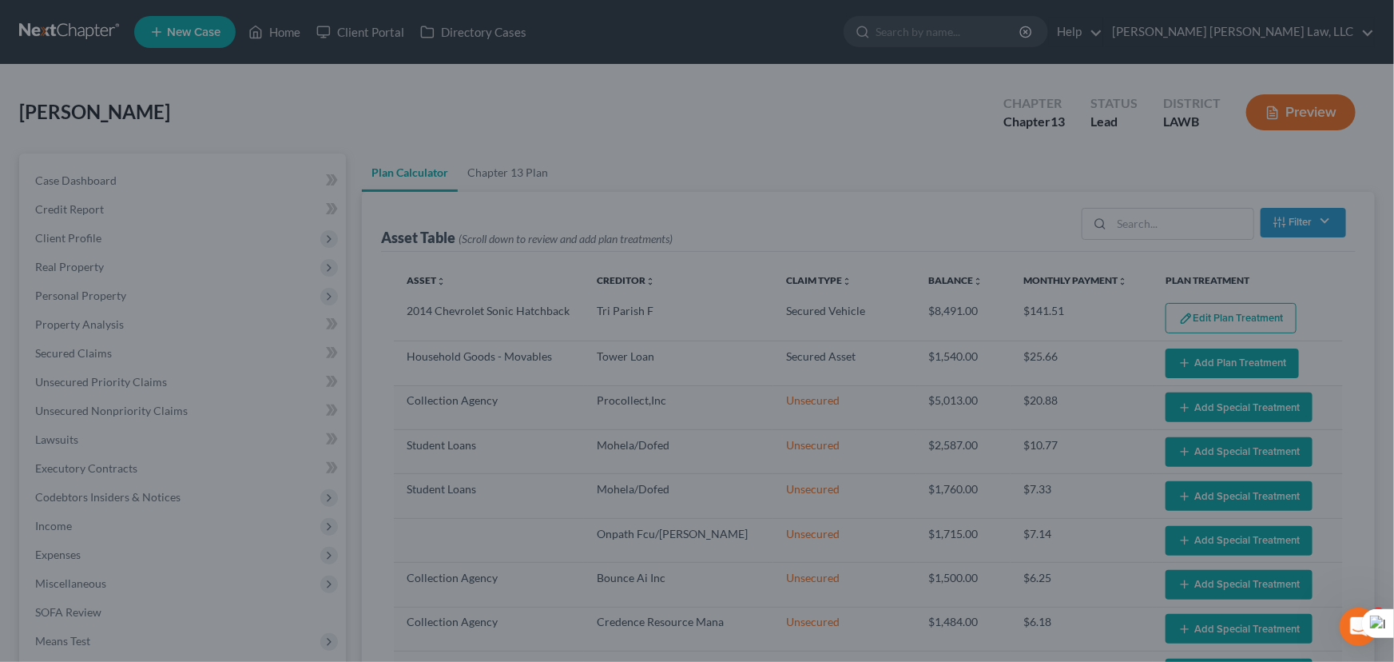
select select "59"
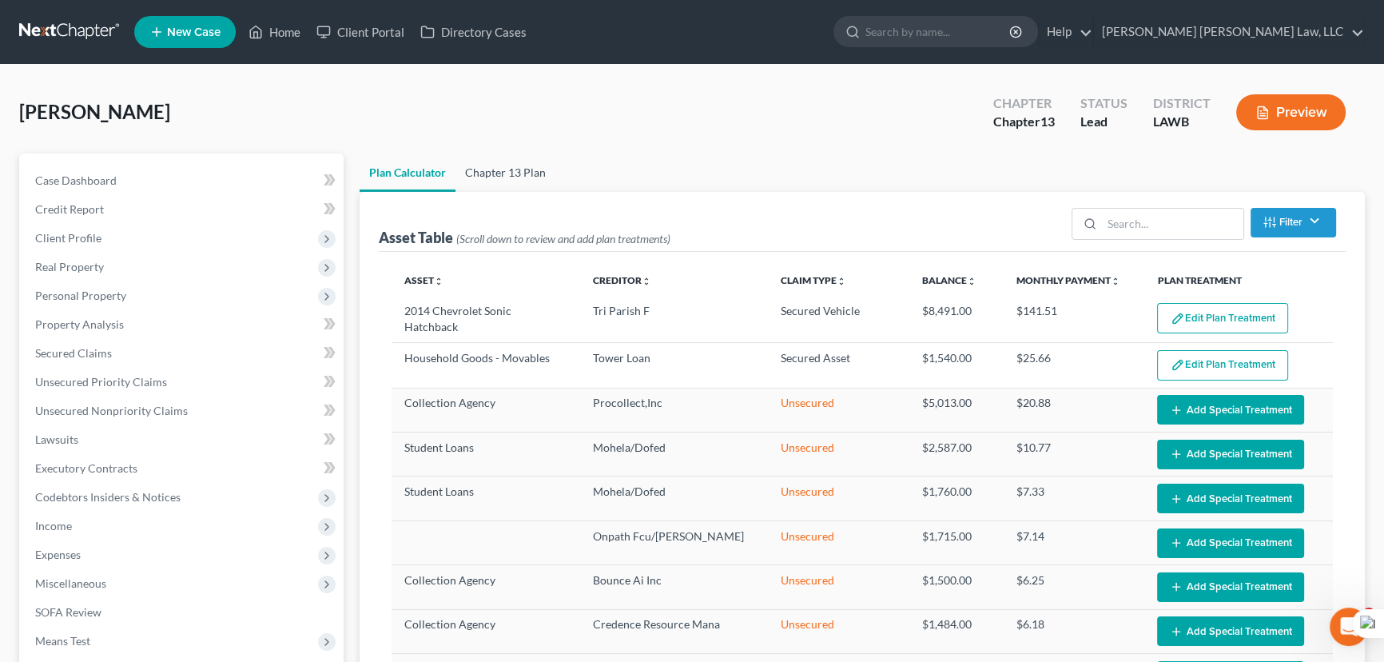
click at [498, 169] on link "Chapter 13 Plan" at bounding box center [505, 172] width 100 height 38
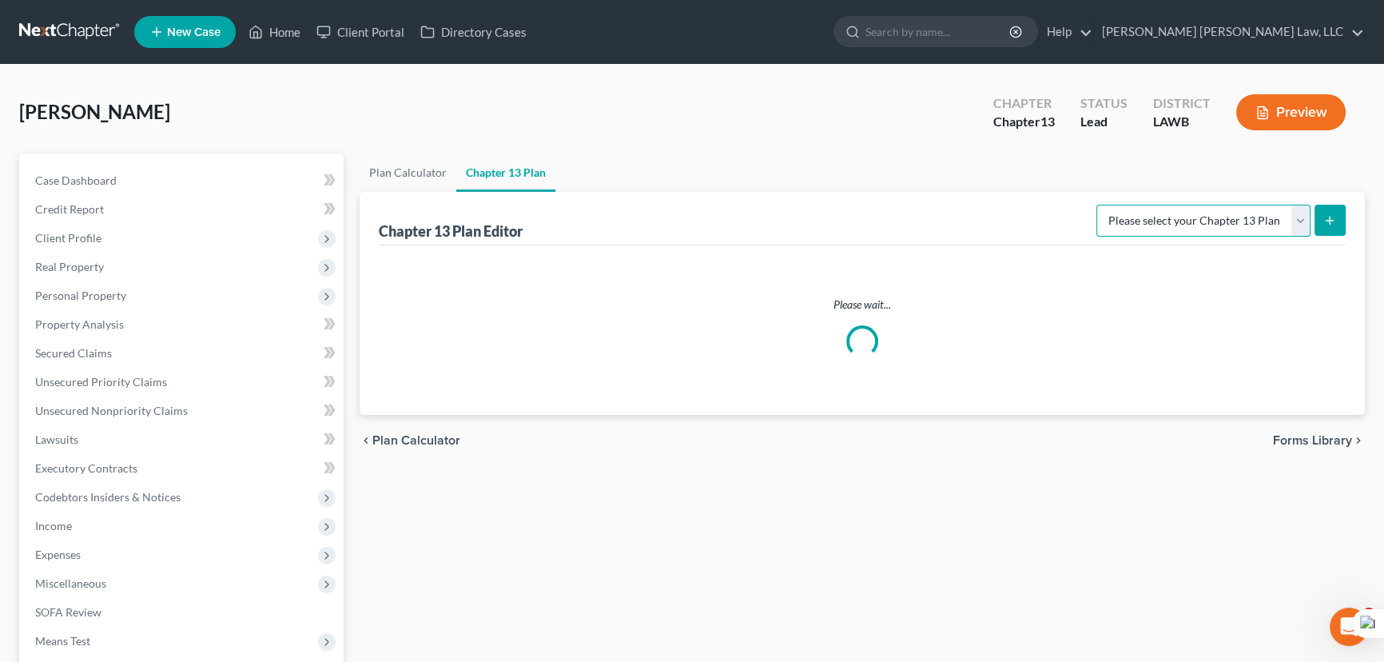
click at [1224, 220] on select "Please select your Chapter 13 Plan" at bounding box center [1203, 221] width 214 height 32
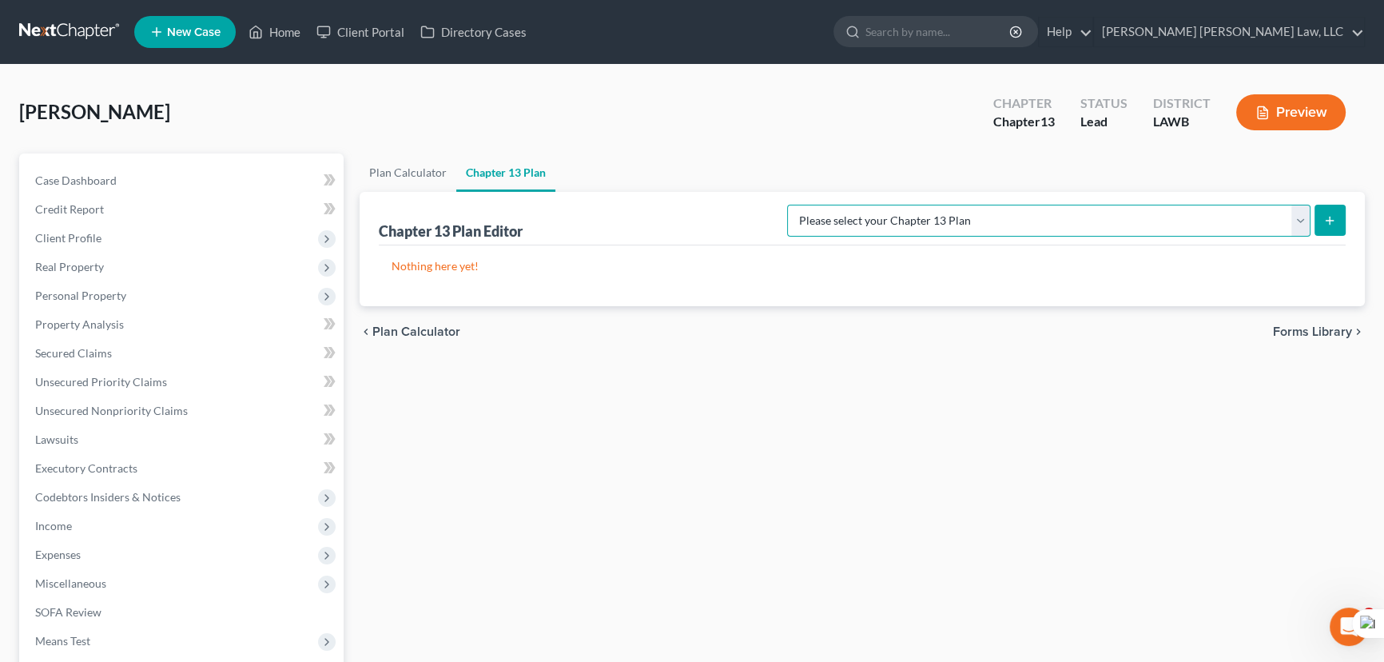
drag, startPoint x: 1168, startPoint y: 218, endPoint x: 1135, endPoint y: 194, distance: 41.2
click at [1168, 218] on select "Please select your Chapter 13 Plan E. Orum Custom Plan (Revised 12/1/2021) E. O…" at bounding box center [1048, 221] width 523 height 32
click at [1136, 220] on select "Please select your Chapter 13 Plan E. Orum Custom Plan (Revised 12/1/2021) E. O…" at bounding box center [1048, 221] width 523 height 32
select select "1"
click at [954, 205] on select "Please select your Chapter 13 Plan E. Orum Custom Plan (Revised 12/1/2021) E. O…" at bounding box center [1048, 221] width 523 height 32
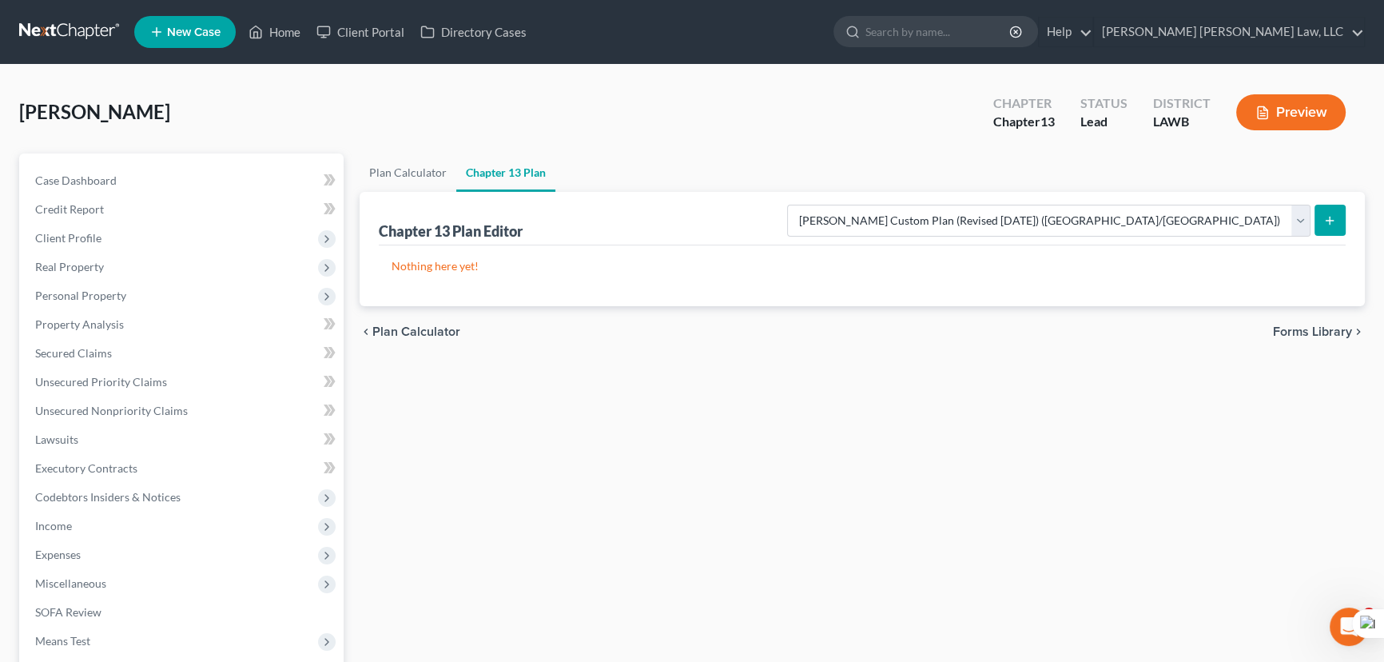
click at [1342, 218] on button "submit" at bounding box center [1329, 220] width 31 height 31
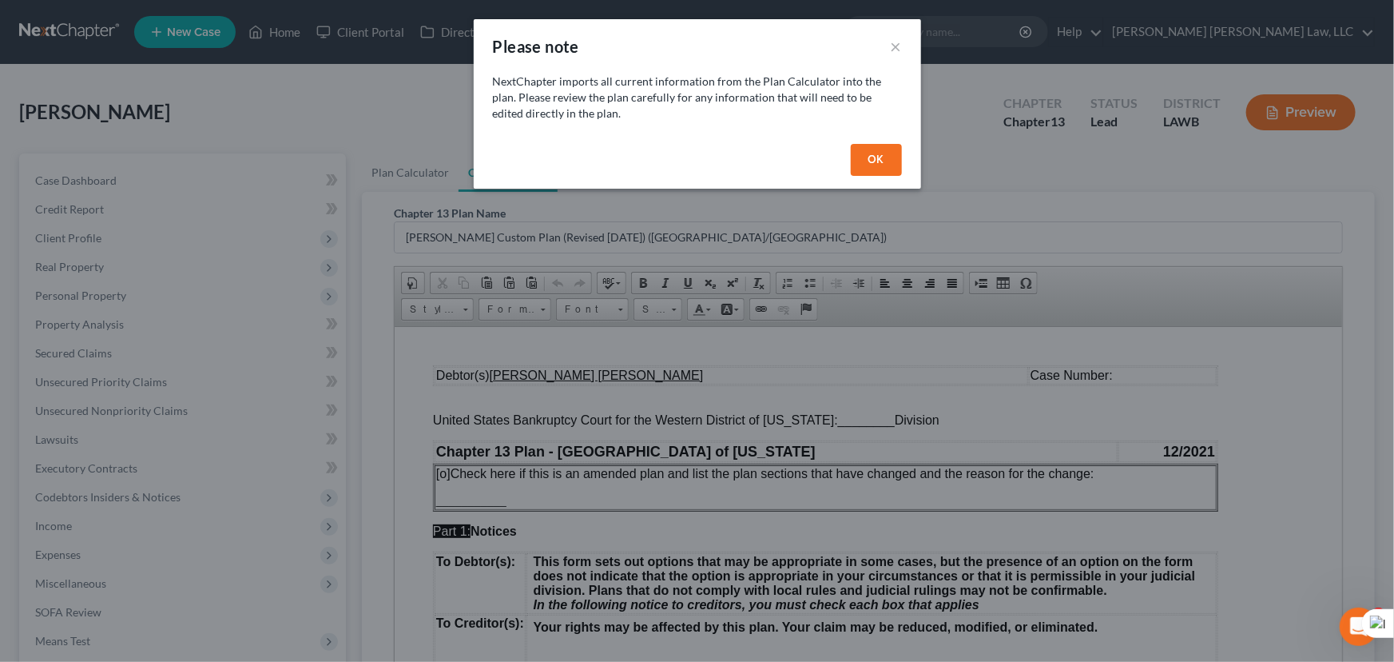
drag, startPoint x: 859, startPoint y: 169, endPoint x: 928, endPoint y: 309, distance: 155.8
click at [859, 169] on button "OK" at bounding box center [876, 160] width 51 height 32
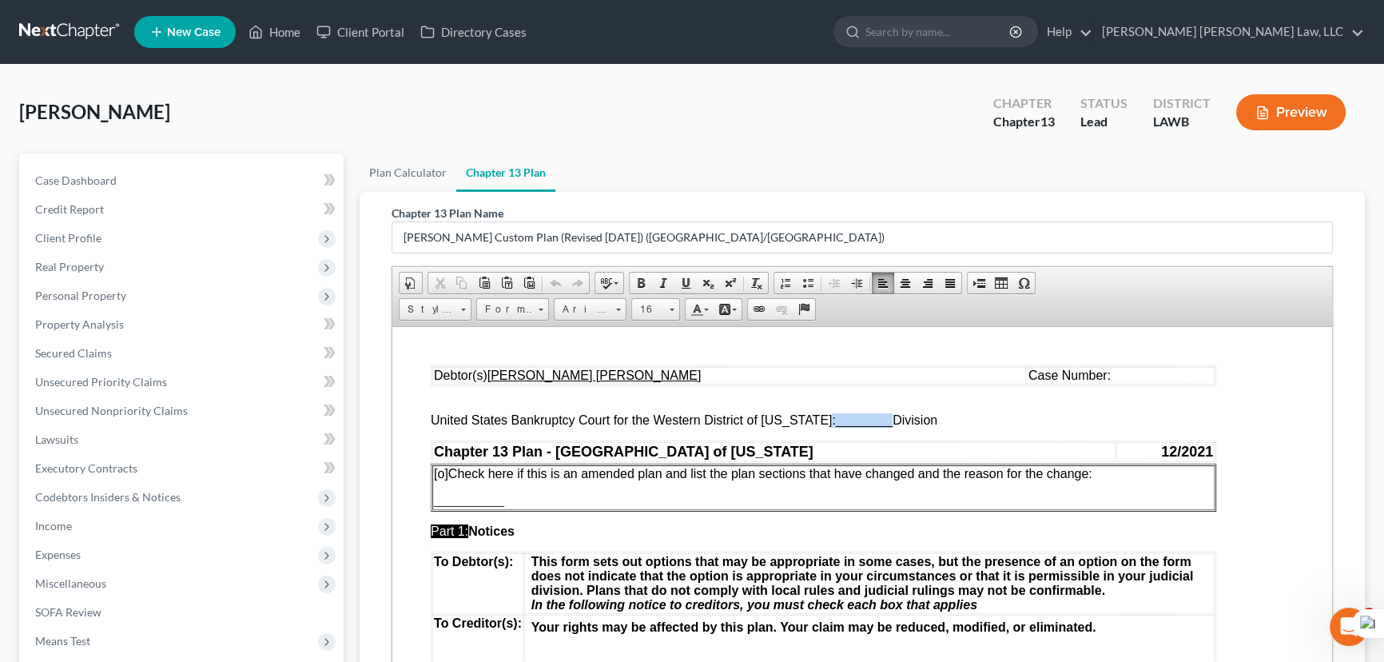
drag, startPoint x: 879, startPoint y: 421, endPoint x: 819, endPoint y: 425, distance: 60.1
click at [819, 425] on span "United States Bankruptcy Court for the Western District of Louisiana: ________ …" at bounding box center [684, 419] width 507 height 14
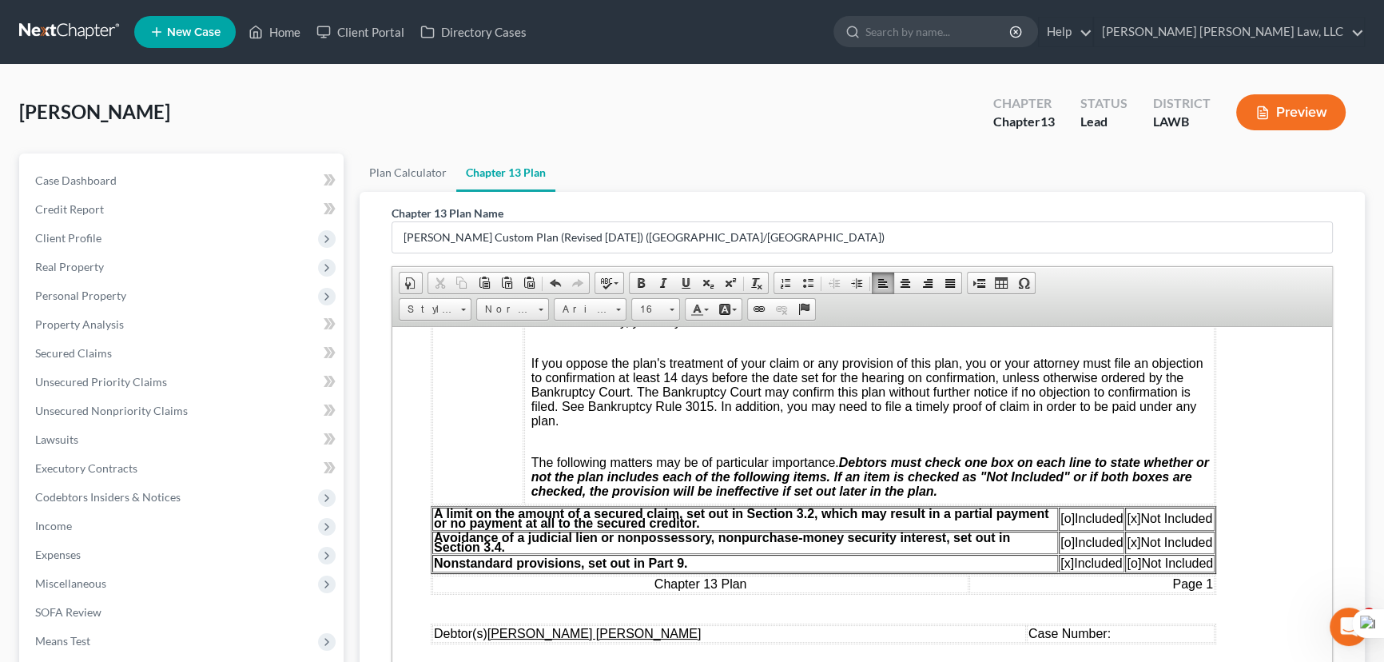
scroll to position [363, 0]
click at [1135, 523] on span "[x]" at bounding box center [1134, 516] width 14 height 14
click at [1062, 523] on span "[o]" at bounding box center [1067, 516] width 14 height 14
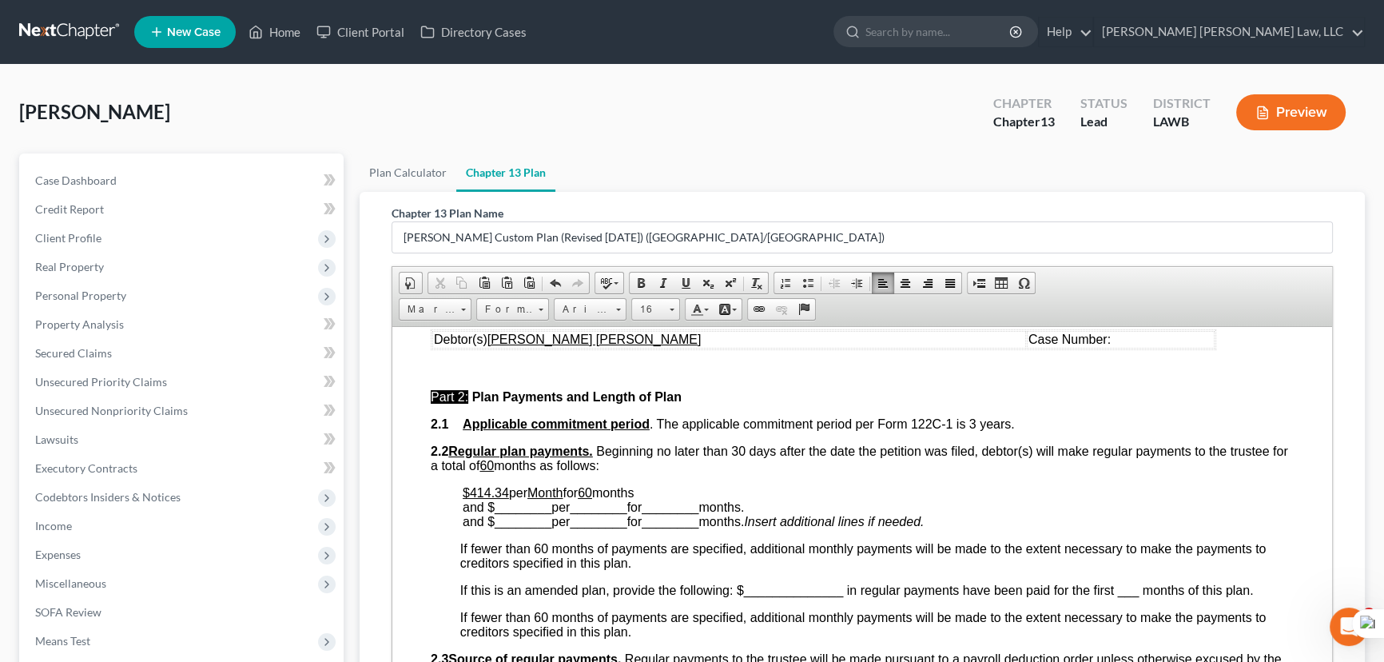
scroll to position [726, 0]
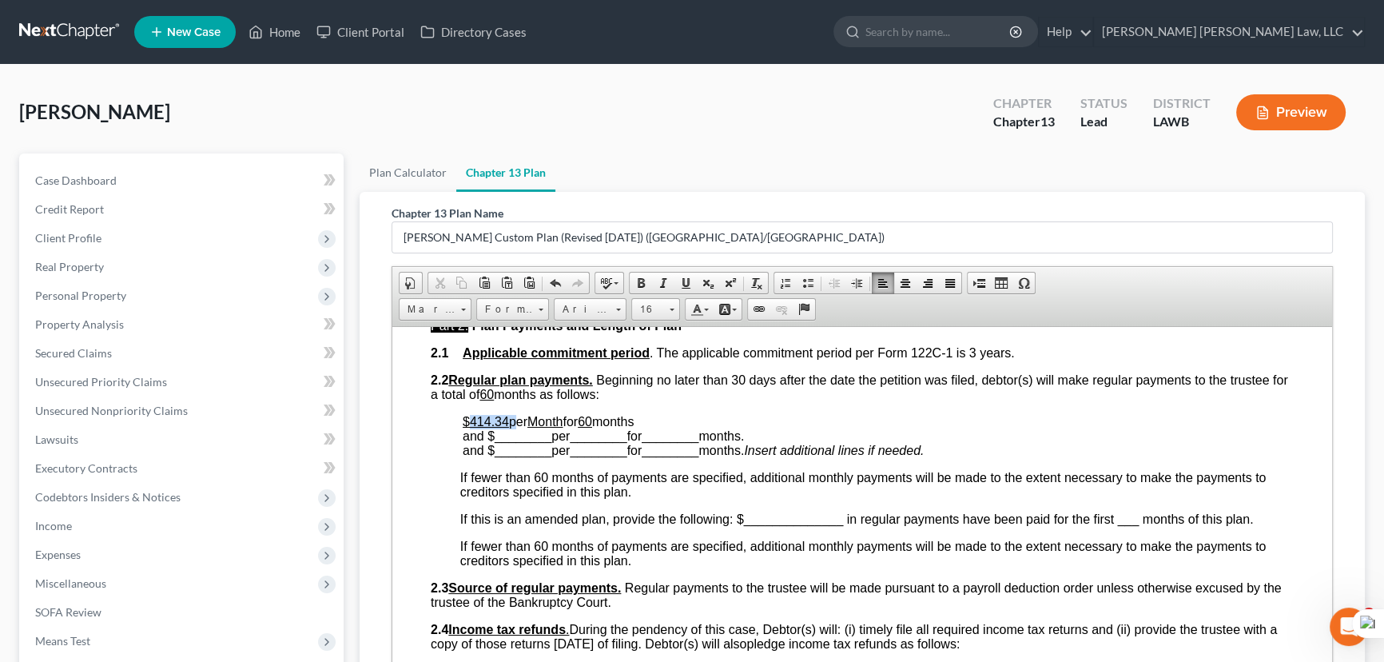
drag, startPoint x: 511, startPoint y: 443, endPoint x: 469, endPoint y: 446, distance: 41.7
click at [469, 446] on p "$414.34 per Month for 60 months and $ ________ per ________ for ________ months…" at bounding box center [878, 435] width 831 height 43
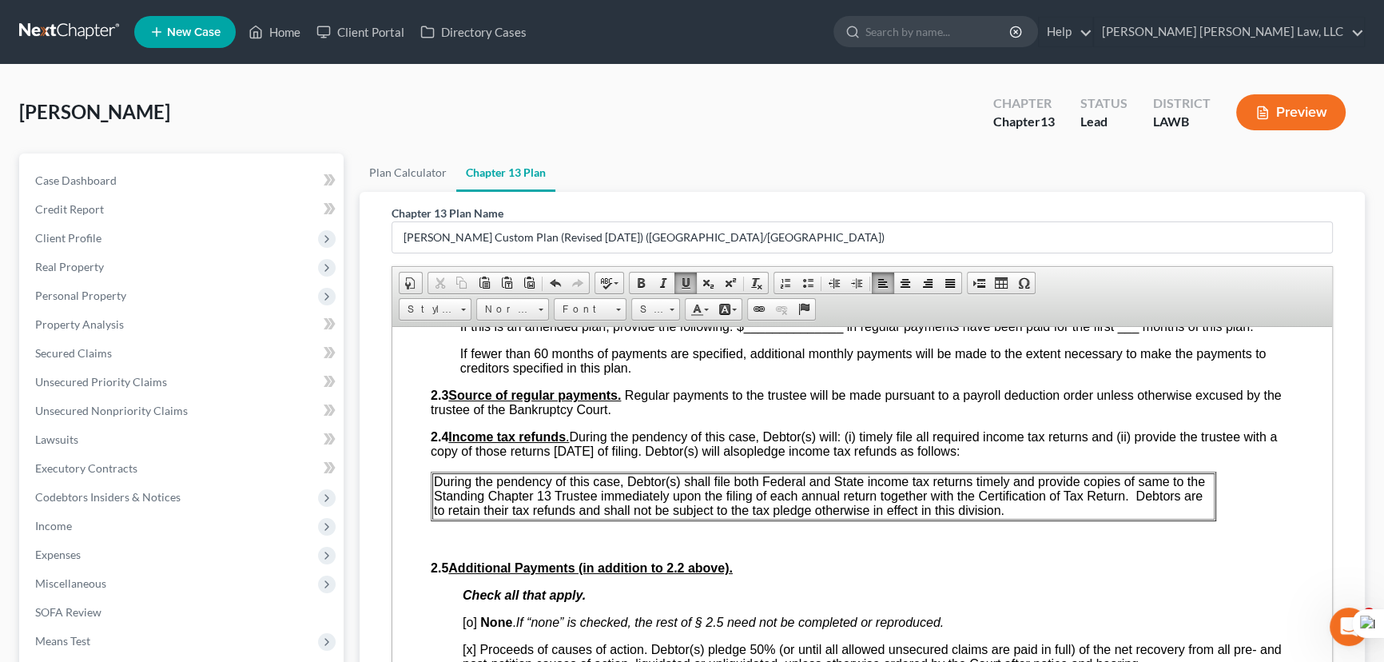
scroll to position [944, 0]
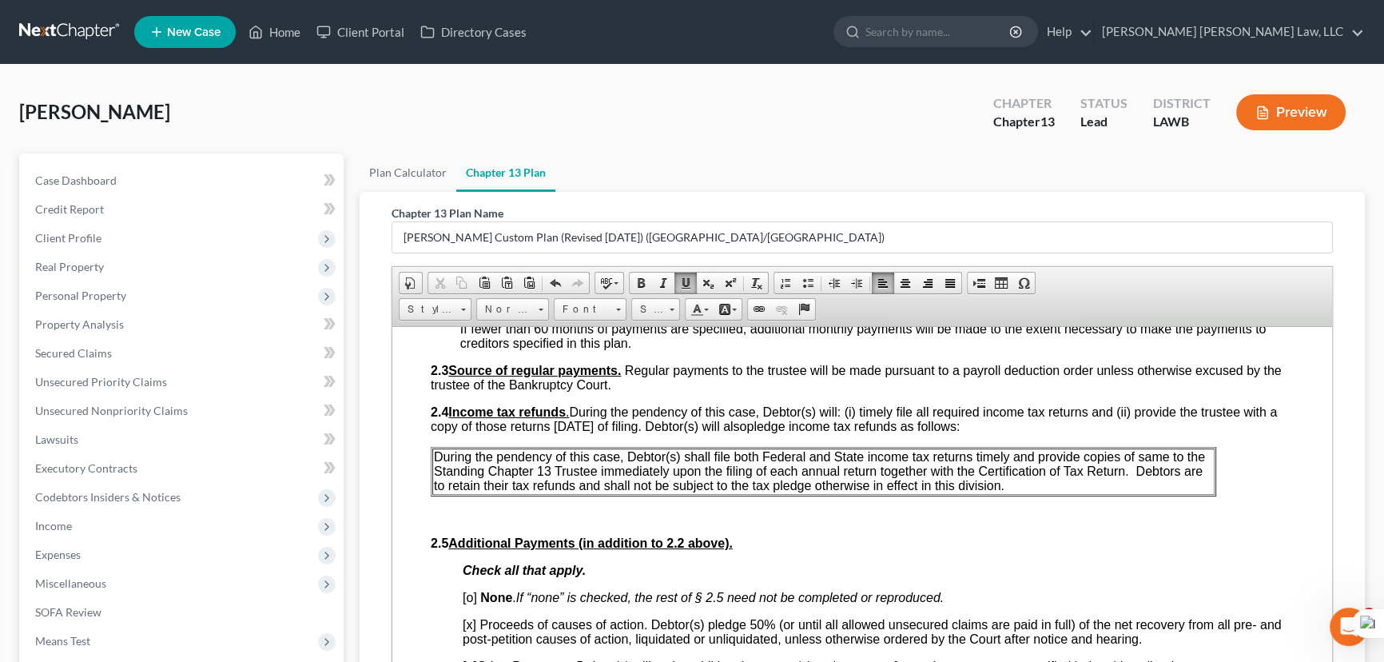
click at [1207, 492] on p "During the pendency of this case, Debtor(s) shall file both Federal and State i…" at bounding box center [823, 470] width 779 height 43
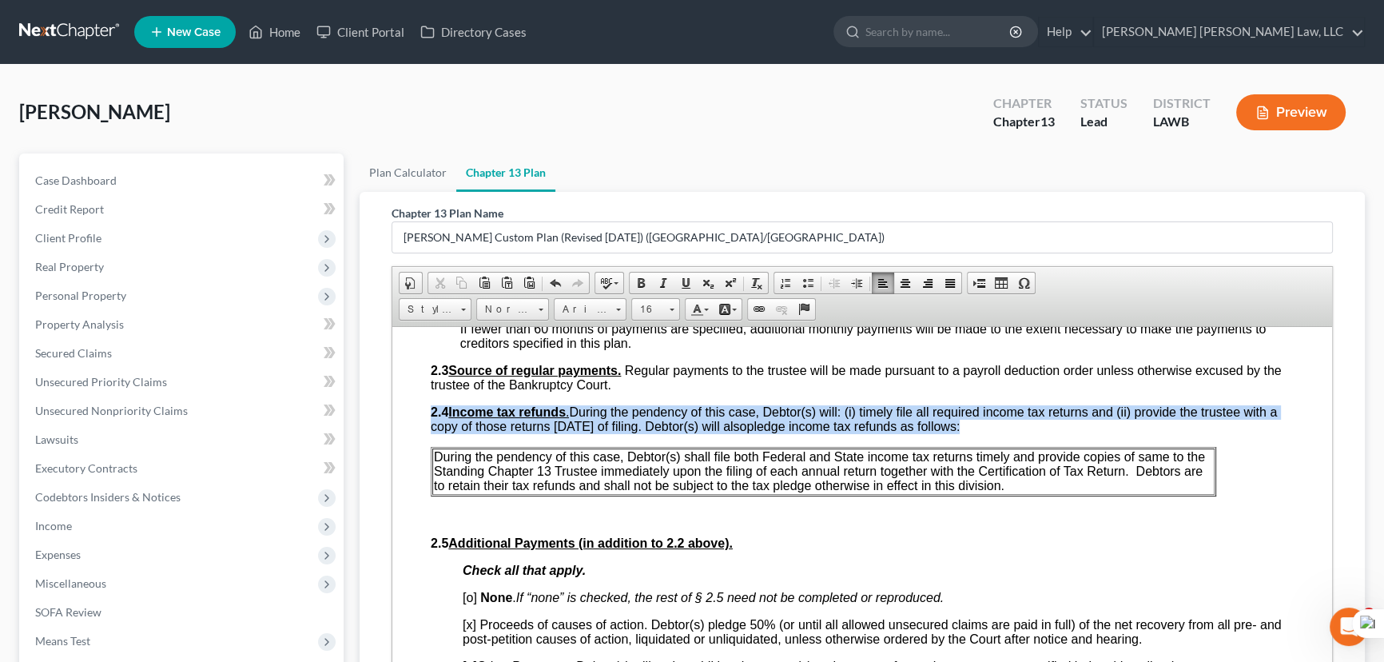
drag, startPoint x: 1229, startPoint y: 523, endPoint x: 380, endPoint y: 495, distance: 849.7
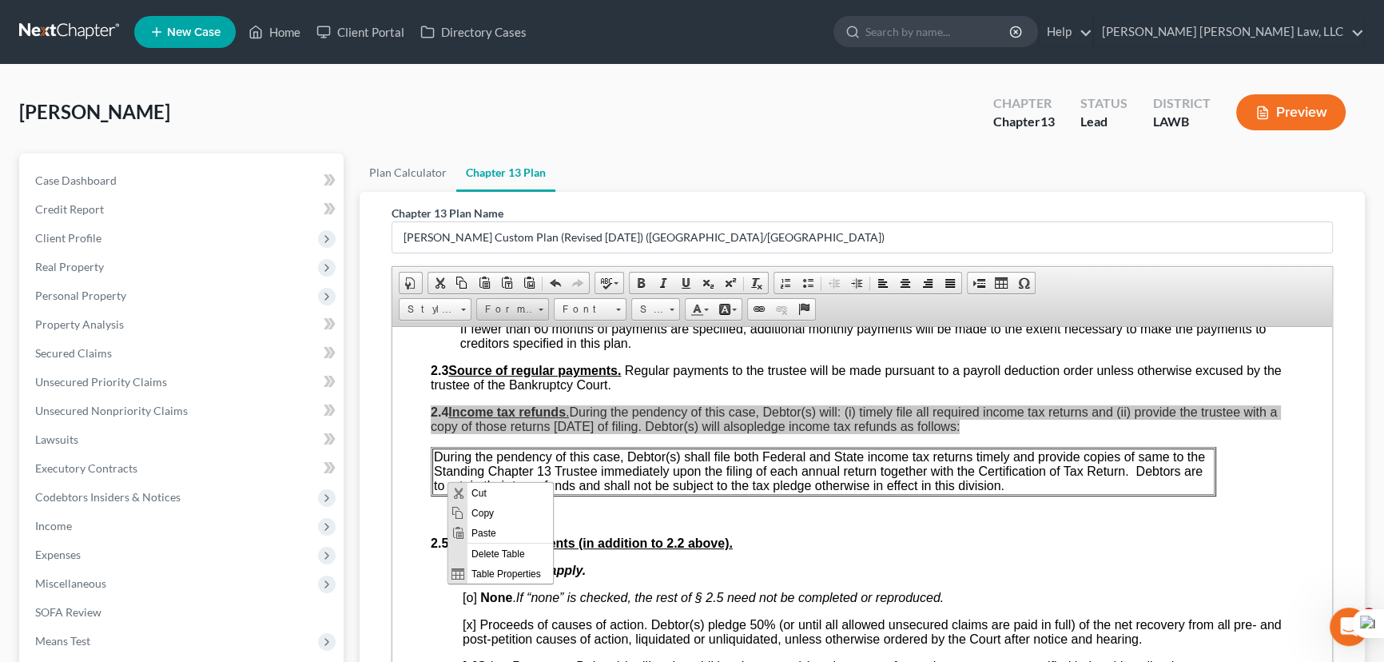
scroll to position [0, 0]
click at [494, 535] on span "Paste" at bounding box center [509, 533] width 85 height 20
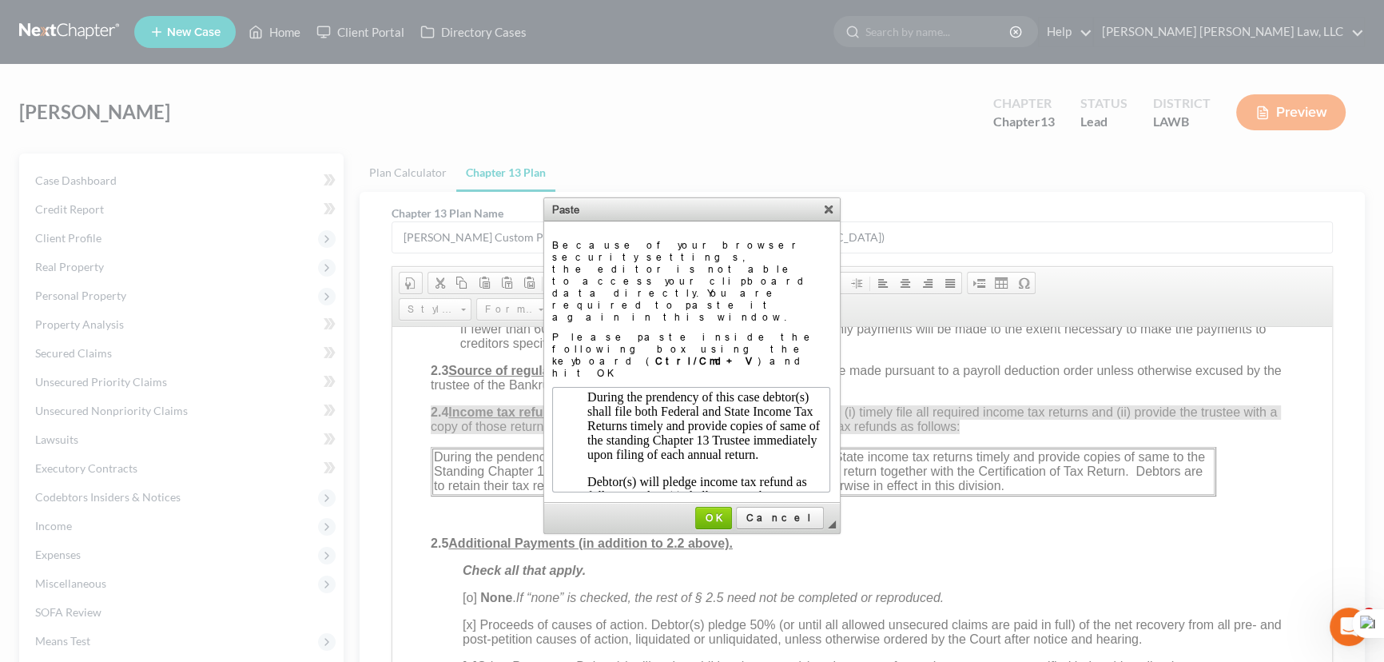
scroll to position [93, 0]
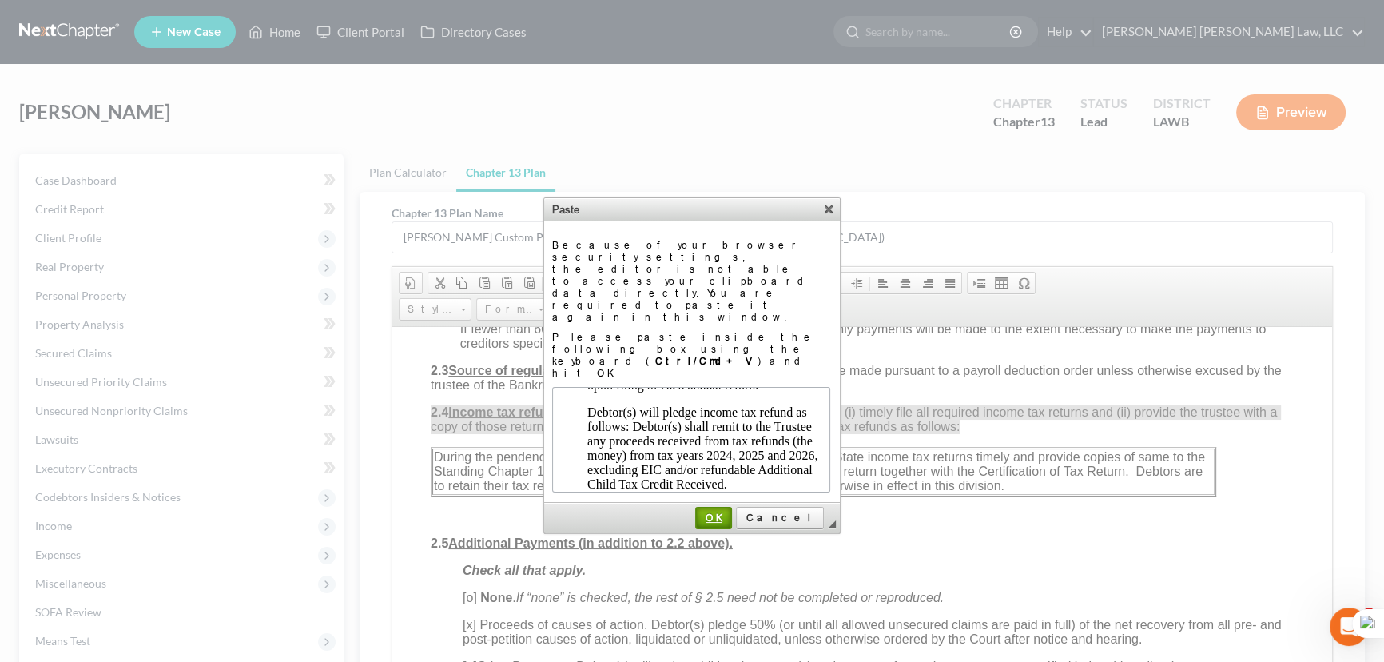
drag, startPoint x: 746, startPoint y: 449, endPoint x: 288, endPoint y: 182, distance: 530.6
click at [730, 511] on span "OK" at bounding box center [714, 517] width 34 height 12
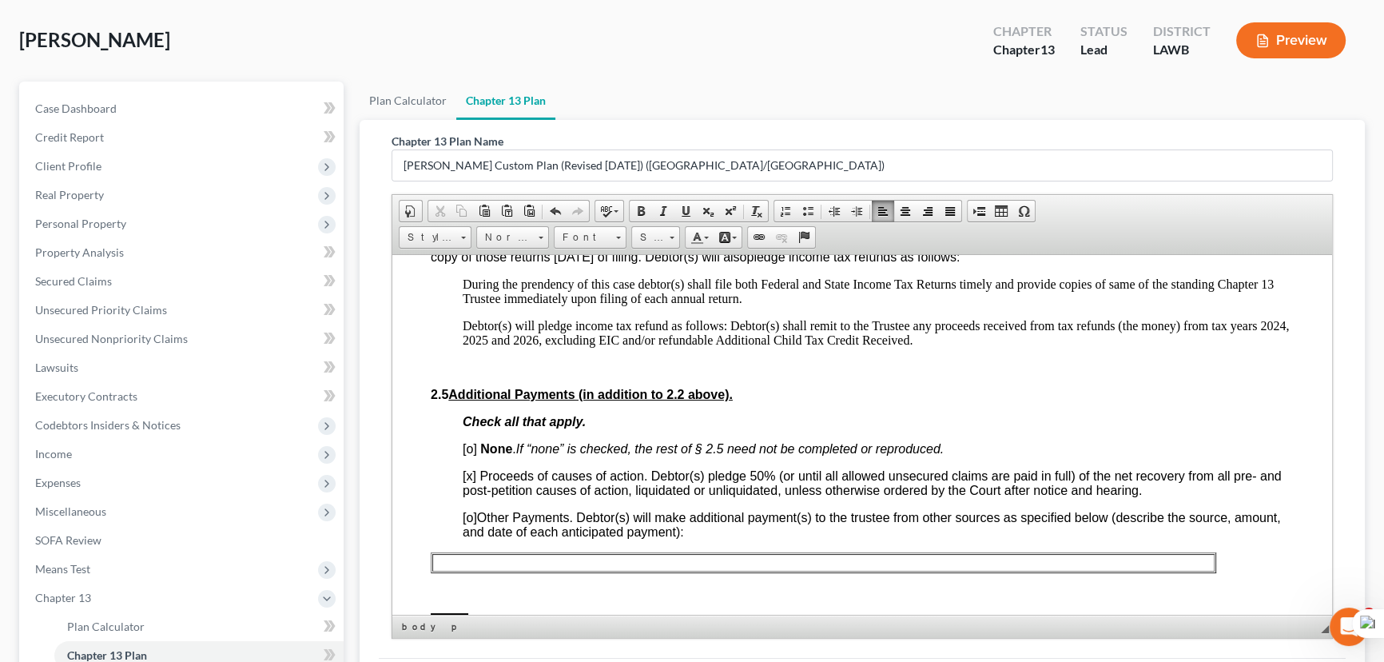
scroll to position [1089, 0]
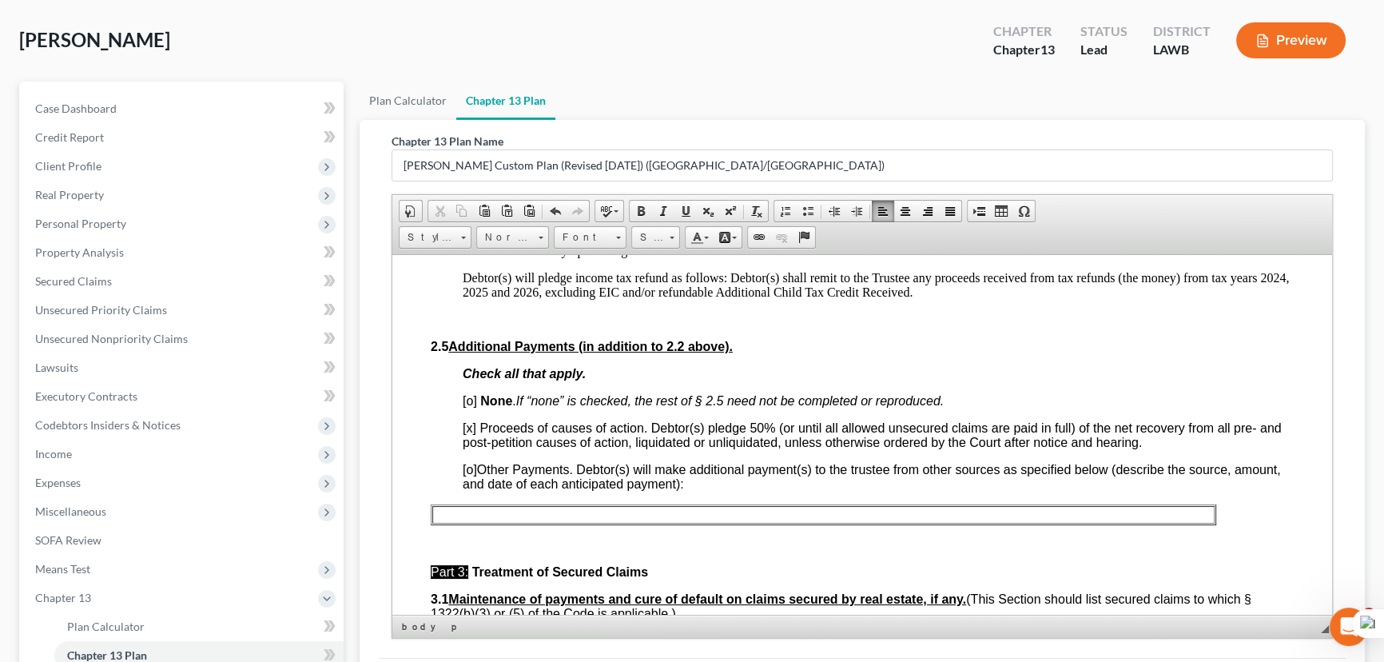
click at [471, 434] on span "[x]" at bounding box center [470, 427] width 14 height 14
click at [472, 407] on span "[o]" at bounding box center [470, 400] width 14 height 14
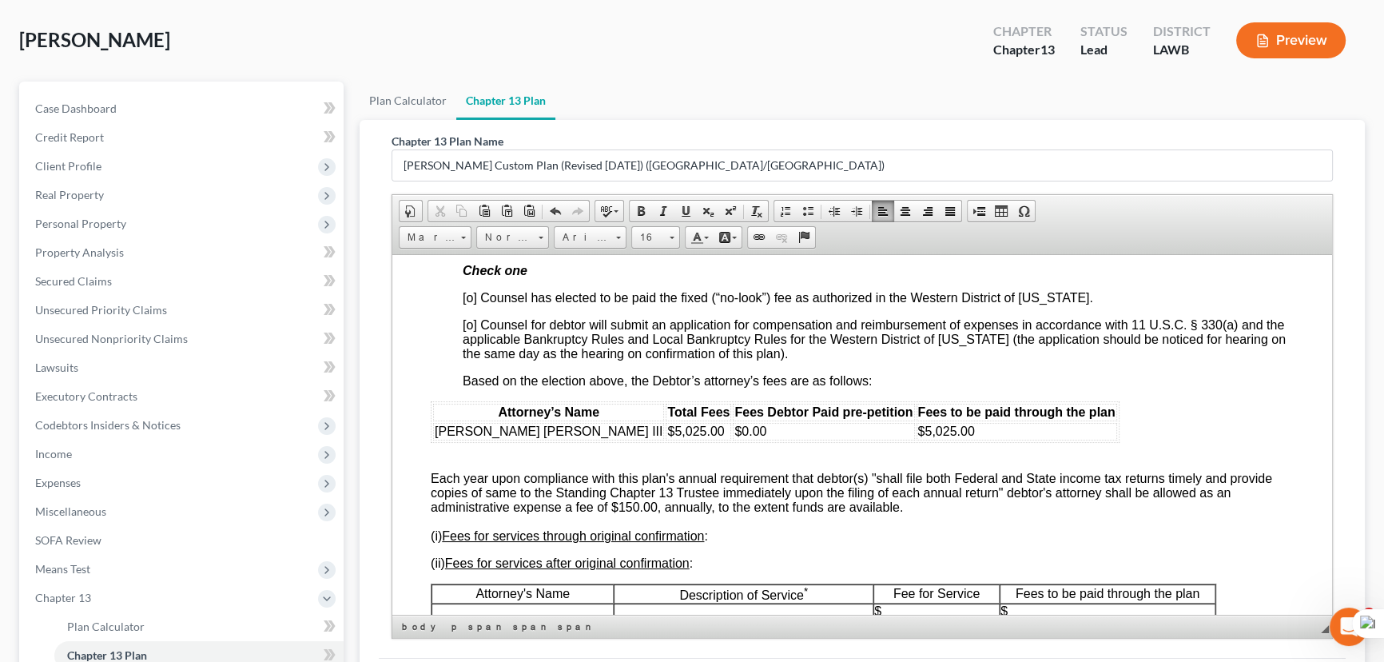
scroll to position [3050, 0]
click at [471, 305] on span "[o] Counsel has elected to be paid the fixed (“no-look”) fee as authorized in t…" at bounding box center [778, 299] width 630 height 14
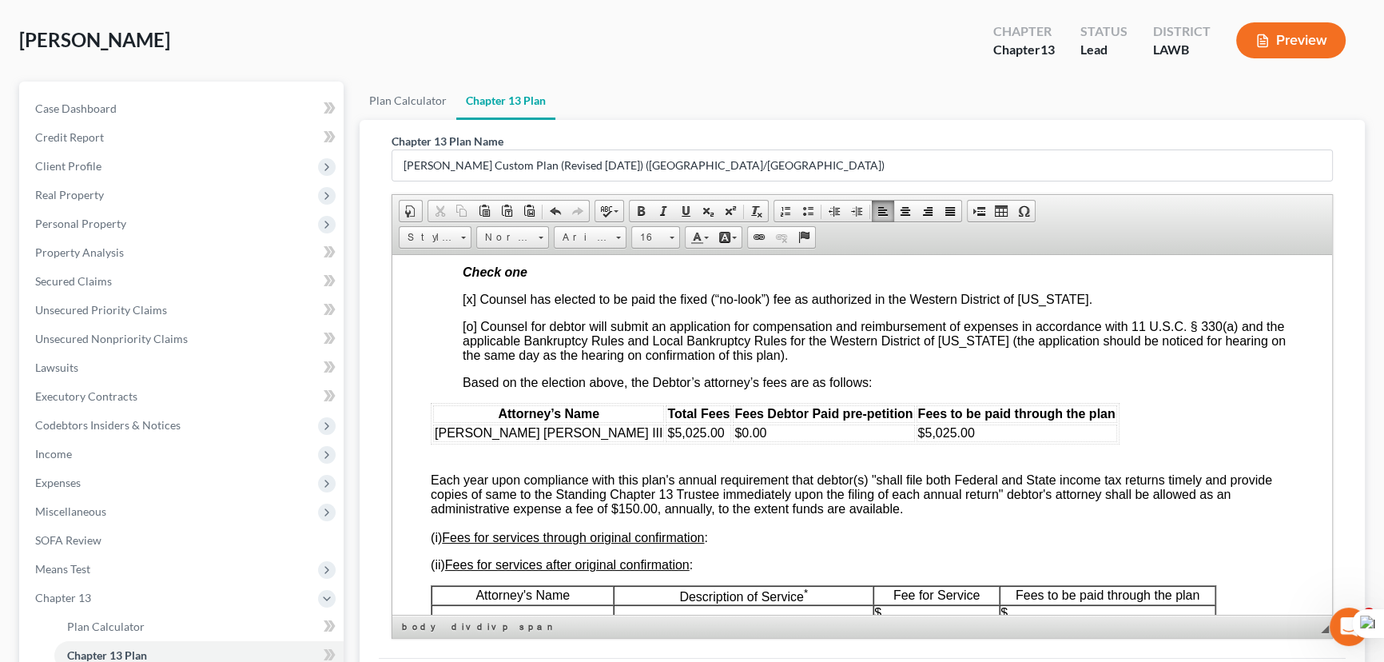
click at [916, 441] on td "$5,025.00" at bounding box center [1016, 432] width 201 height 18
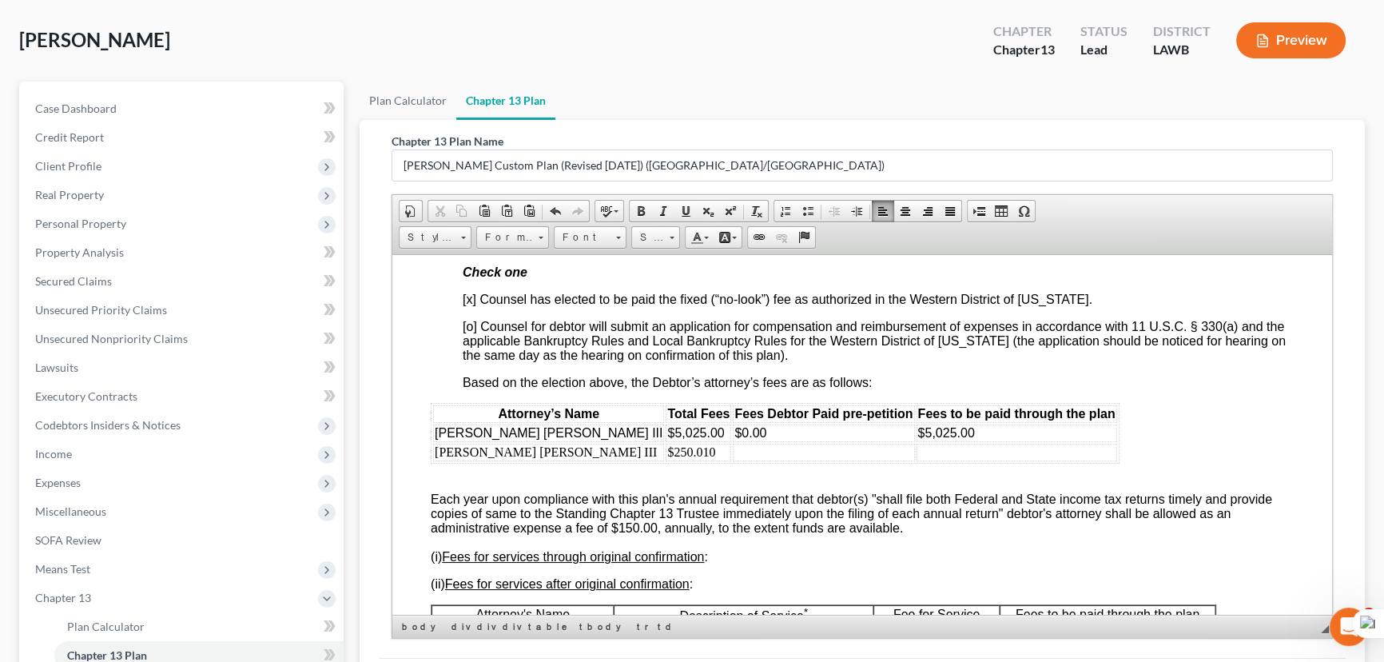
click at [666, 460] on td "$250.010" at bounding box center [699, 452] width 66 height 18
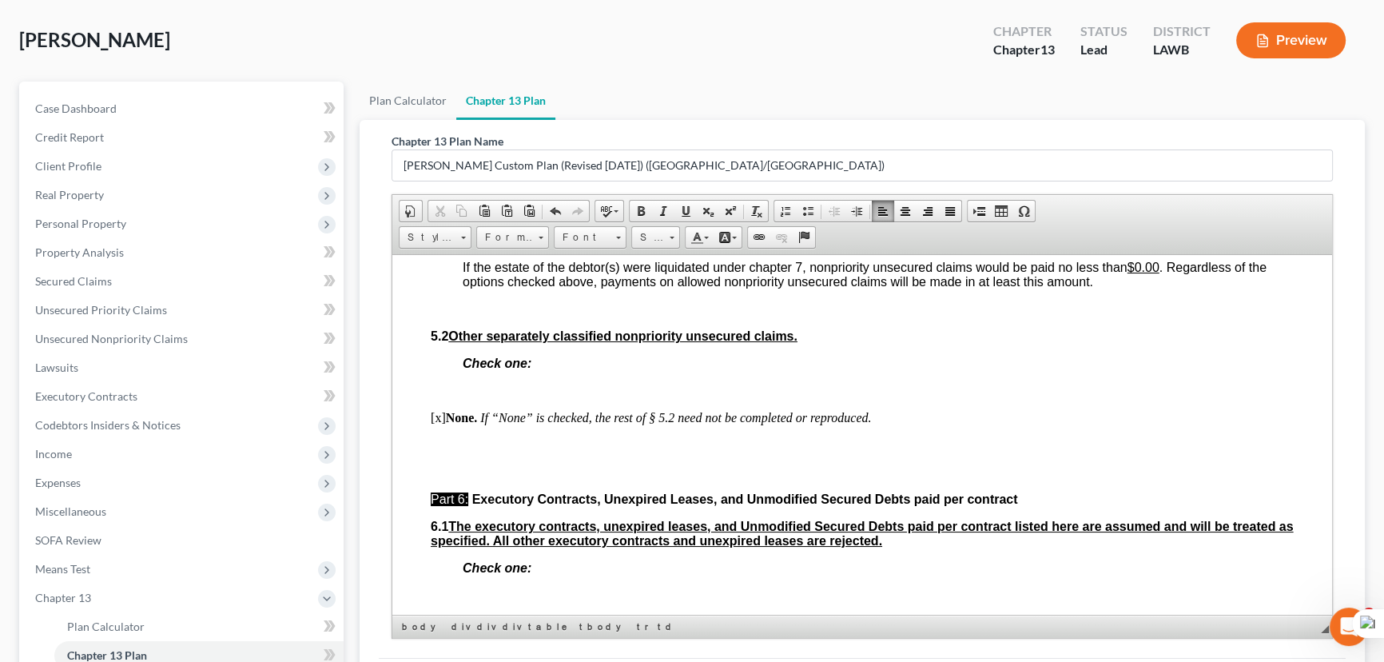
scroll to position [4212, 0]
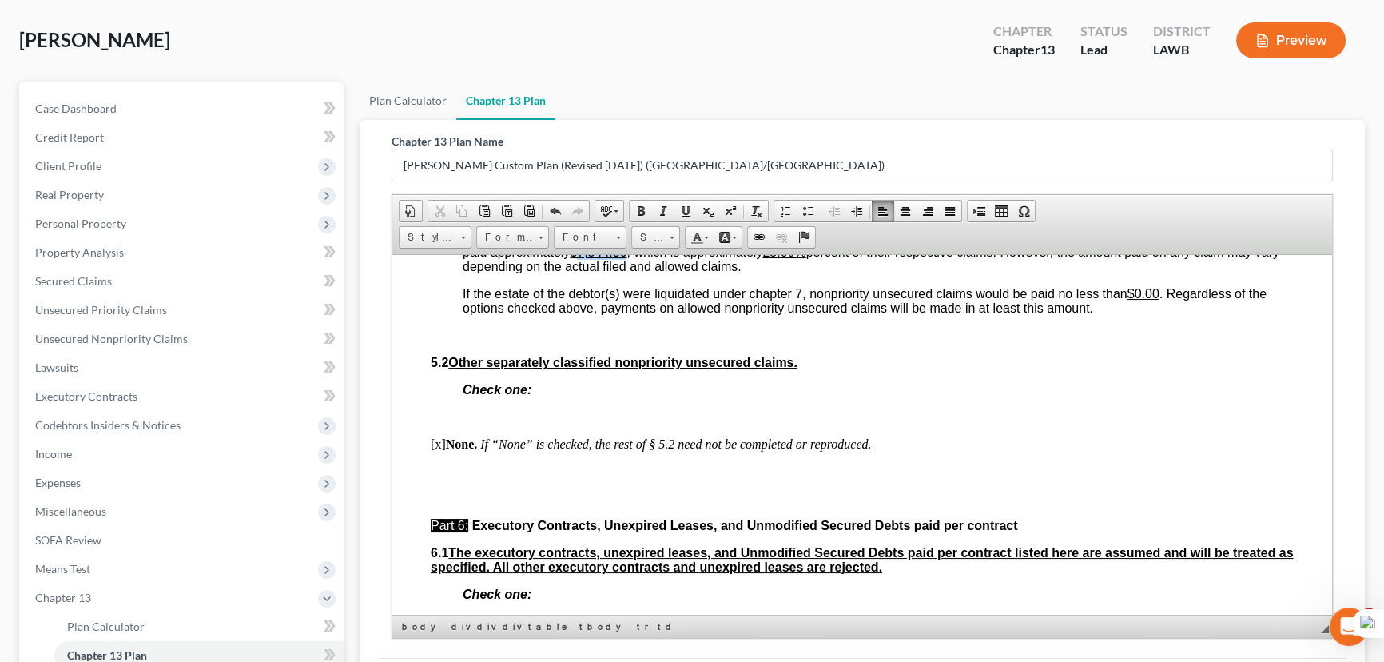
drag, startPoint x: 628, startPoint y: 397, endPoint x: 582, endPoint y: 406, distance: 47.2
click at [582, 258] on u "$7,544.50" at bounding box center [598, 251] width 57 height 14
drag, startPoint x: 789, startPoint y: 407, endPoint x: 757, endPoint y: 401, distance: 32.4
click at [757, 273] on p "Based upon the scheduled unsecured and undersecured claims in the amount of $30…" at bounding box center [878, 251] width 831 height 43
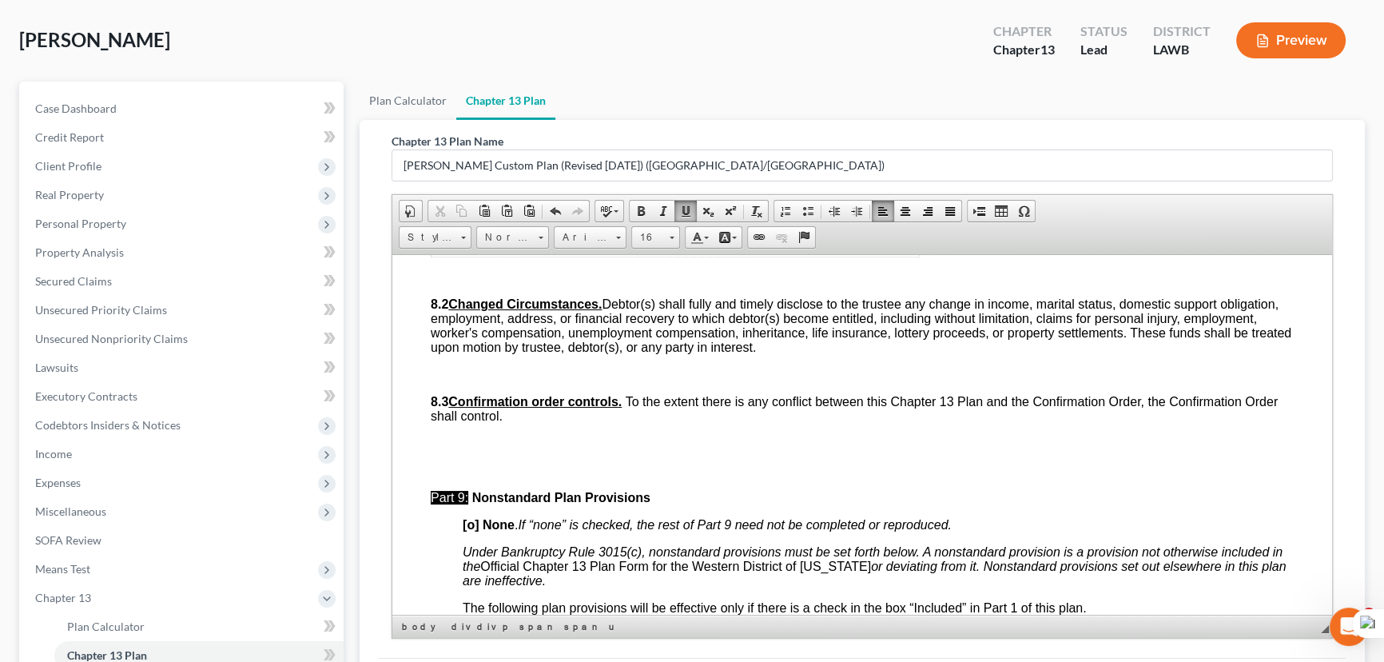
scroll to position [4866, 0]
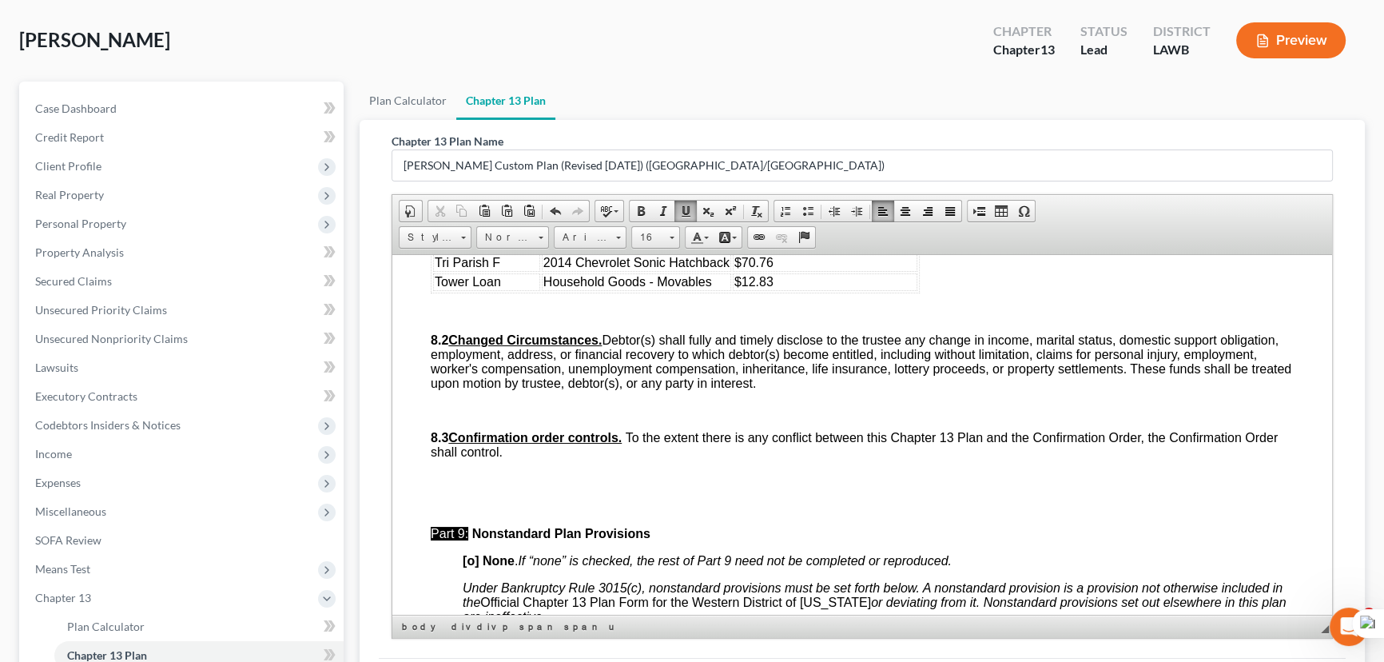
drag, startPoint x: 943, startPoint y: 452, endPoint x: 400, endPoint y: 422, distance: 543.3
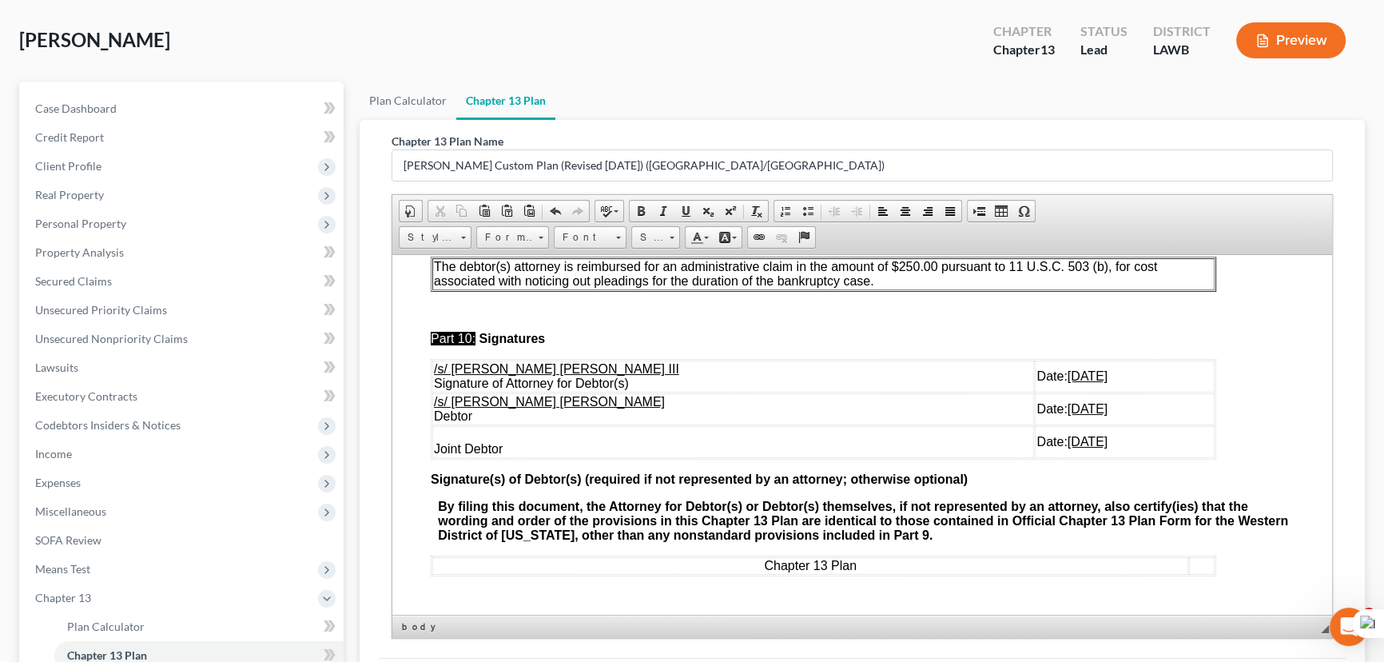
scroll to position [5229, 0]
click at [474, 159] on strong "[o] None" at bounding box center [489, 152] width 52 height 14
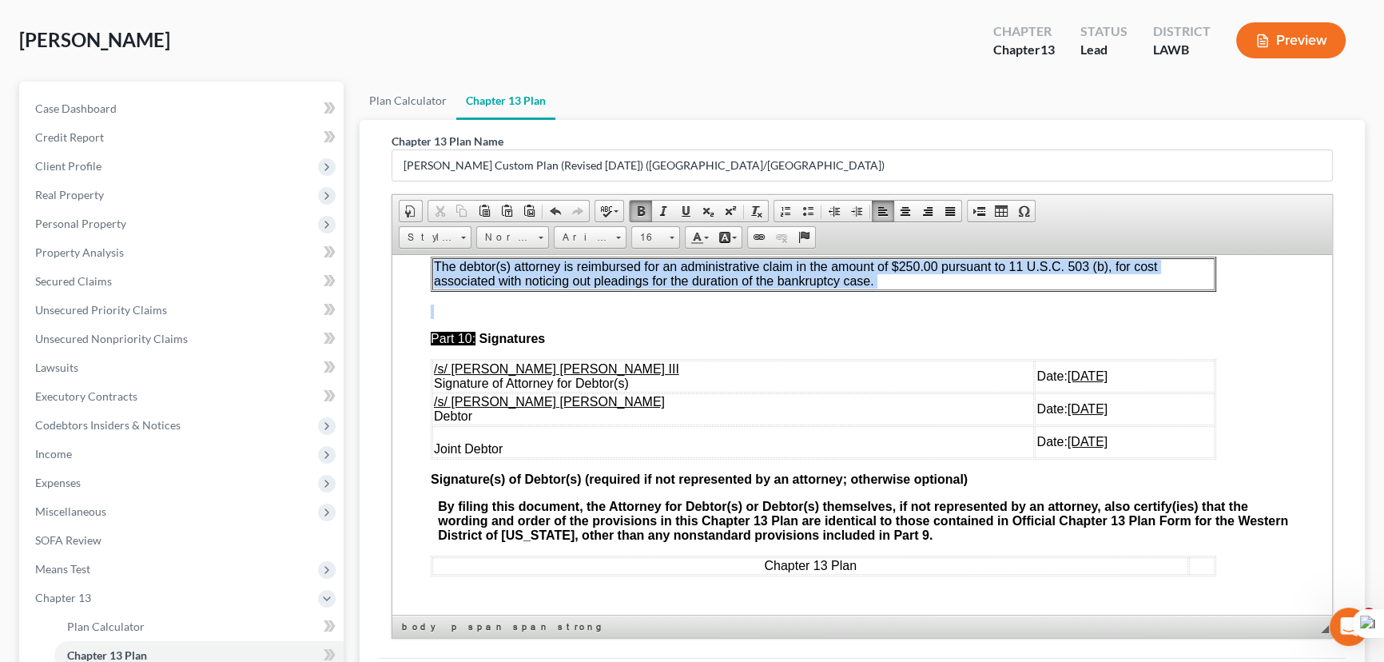
drag, startPoint x: 1270, startPoint y: 495, endPoint x: 320, endPoint y: 460, distance: 949.8
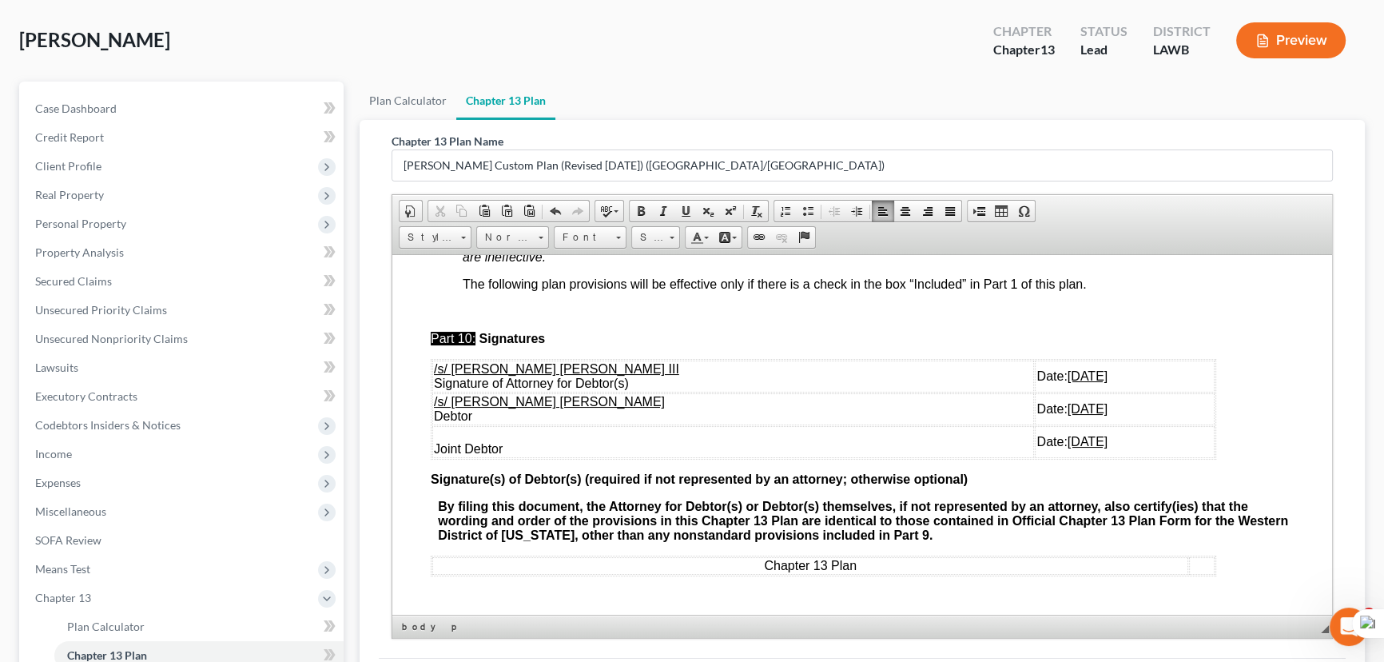
scroll to position [5374, 0]
drag, startPoint x: 1063, startPoint y: 430, endPoint x: 435, endPoint y: 398, distance: 629.6
click at [435, 398] on tbody "/s/ E. Orum Young III Signature of Attorney for Debtor(s) Date: 08/19/2025 /s/ …" at bounding box center [823, 408] width 782 height 97
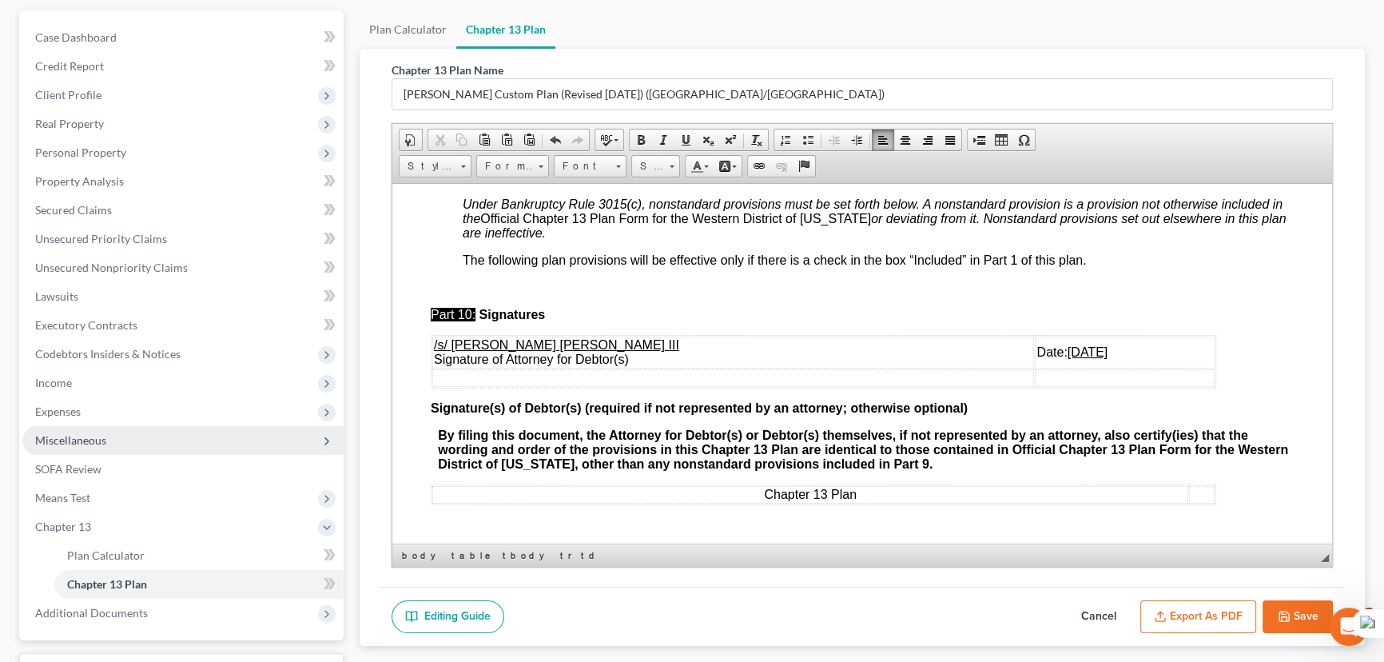
scroll to position [217, 0]
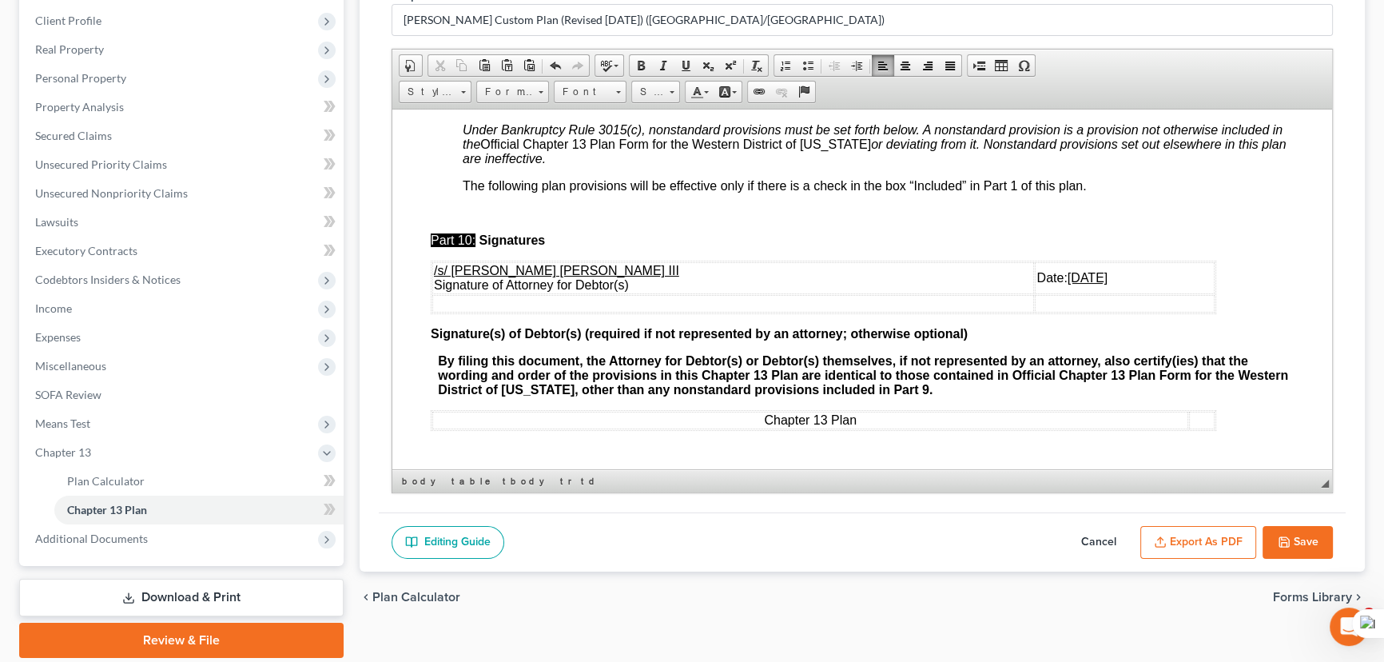
click at [1278, 527] on button "Save" at bounding box center [1297, 543] width 70 height 34
select select "1"
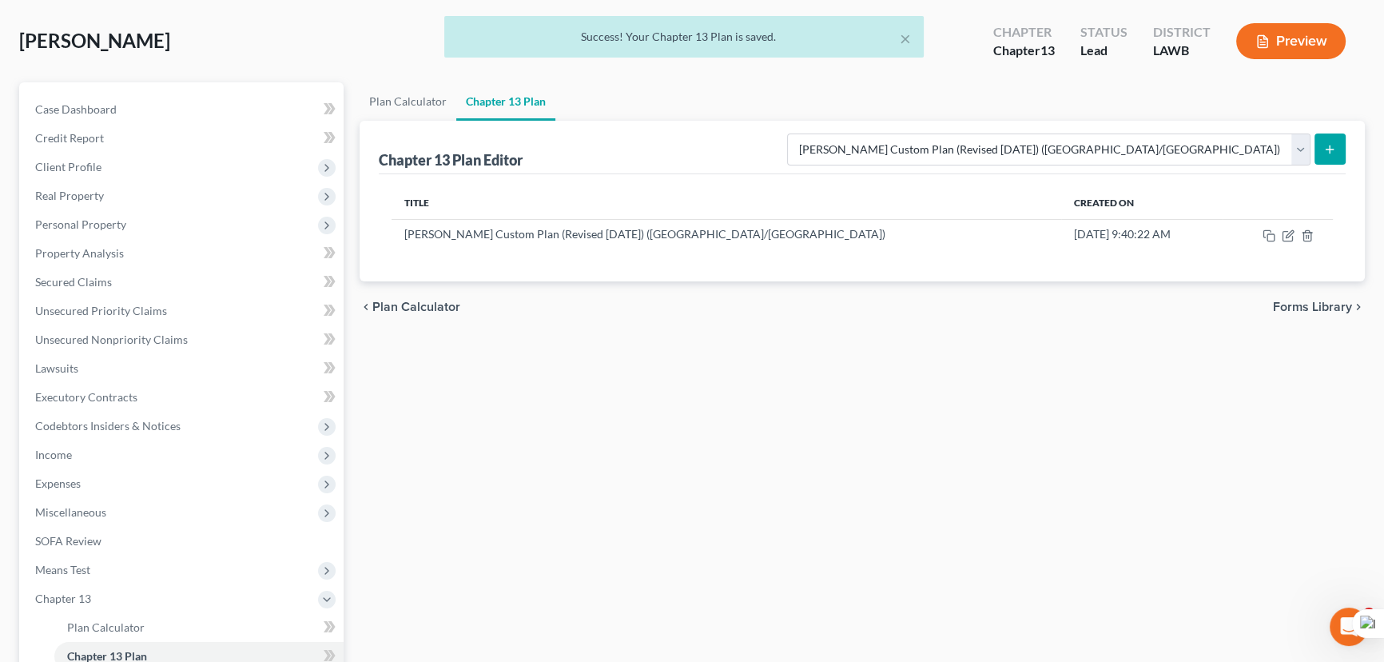
scroll to position [0, 0]
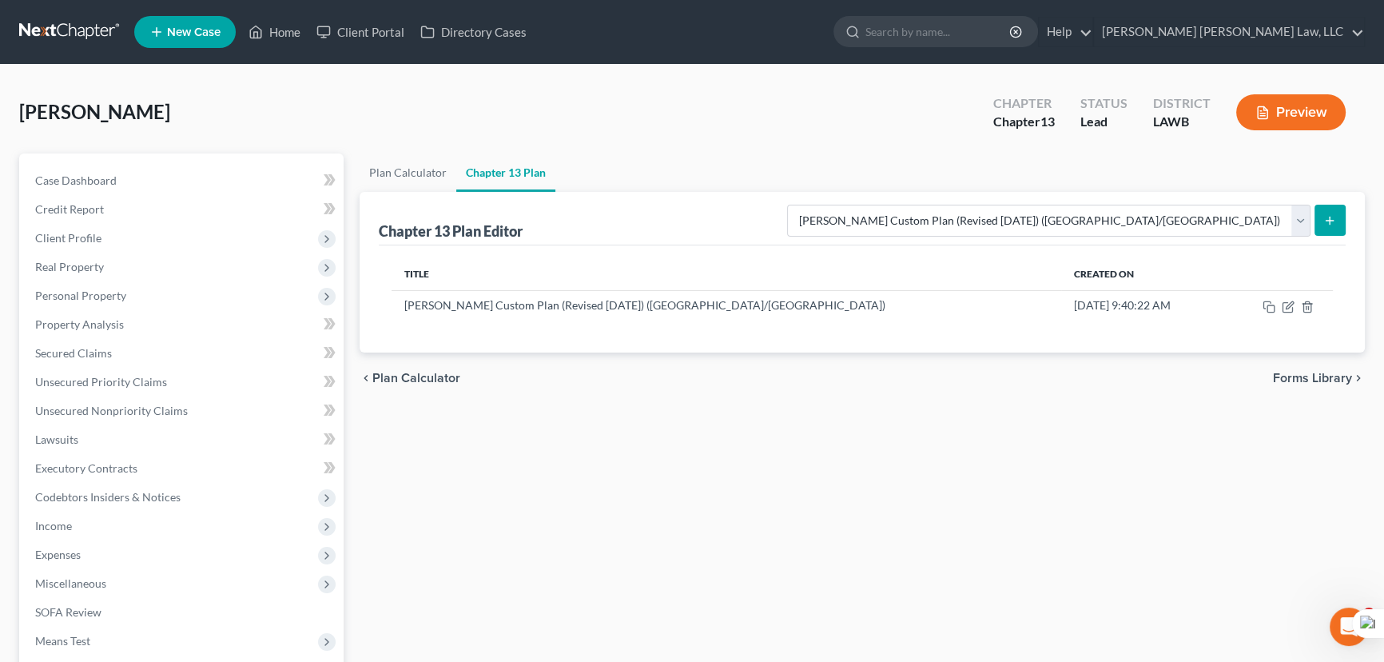
click at [52, 28] on link at bounding box center [70, 32] width 102 height 29
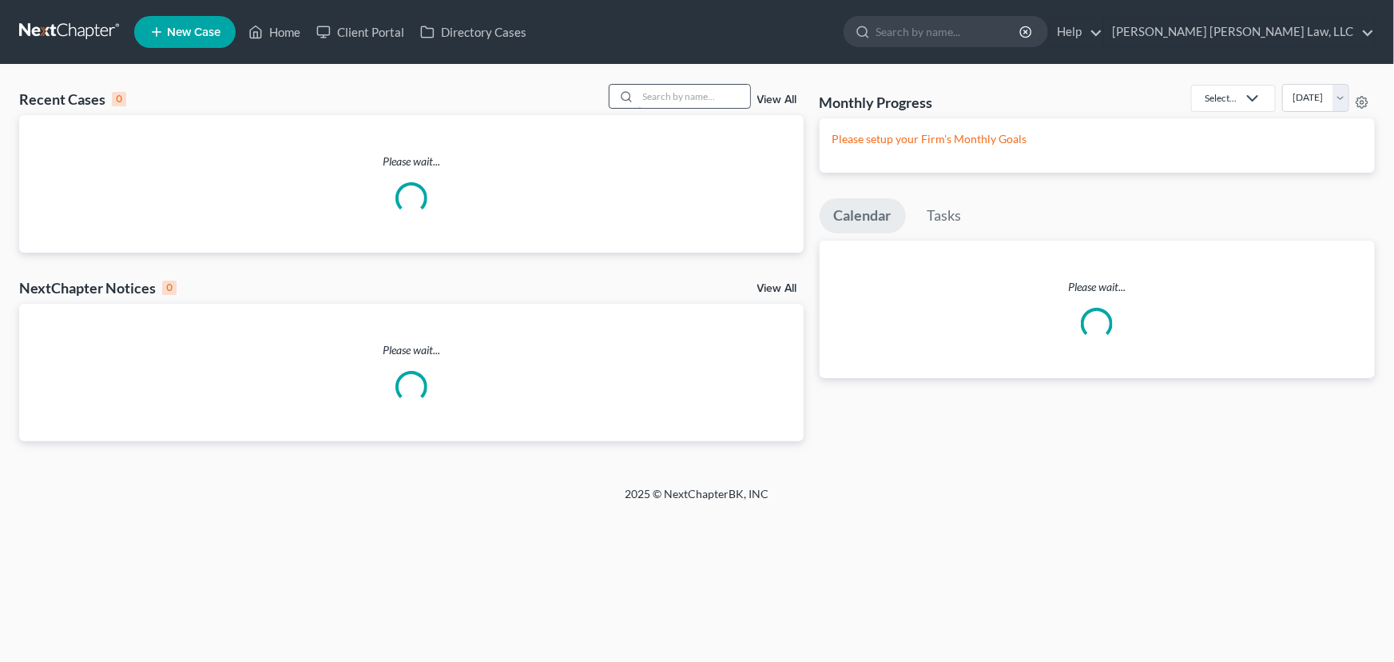
click at [704, 89] on input "search" at bounding box center [694, 96] width 112 height 23
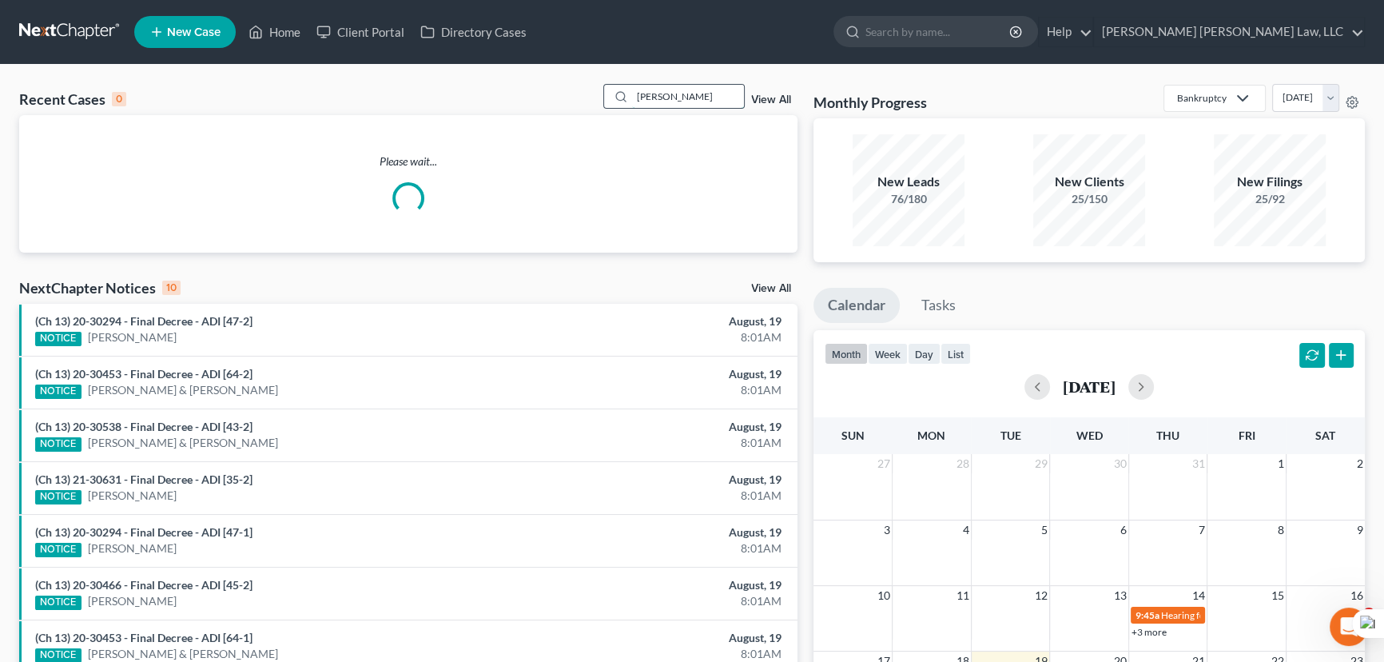
type input "young, bobby"
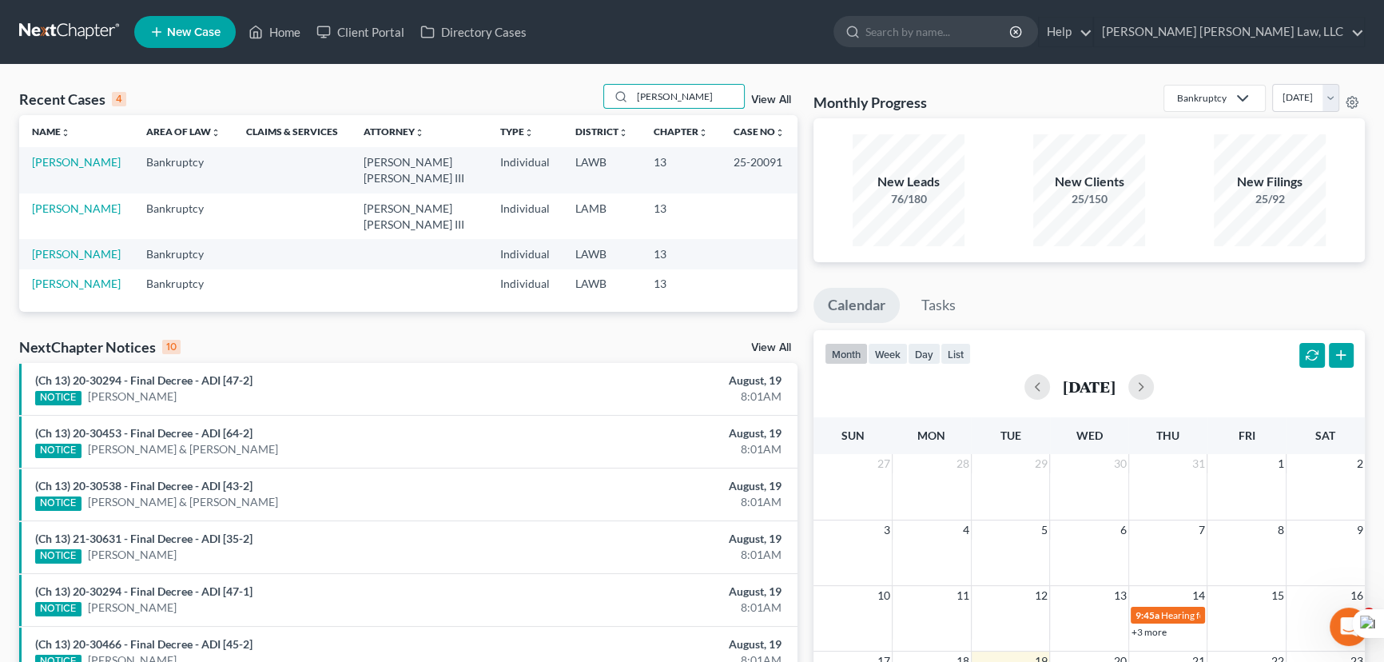
click at [88, 169] on td "Young, Bobby" at bounding box center [76, 170] width 114 height 46
click at [85, 163] on link "[PERSON_NAME]" at bounding box center [76, 162] width 89 height 14
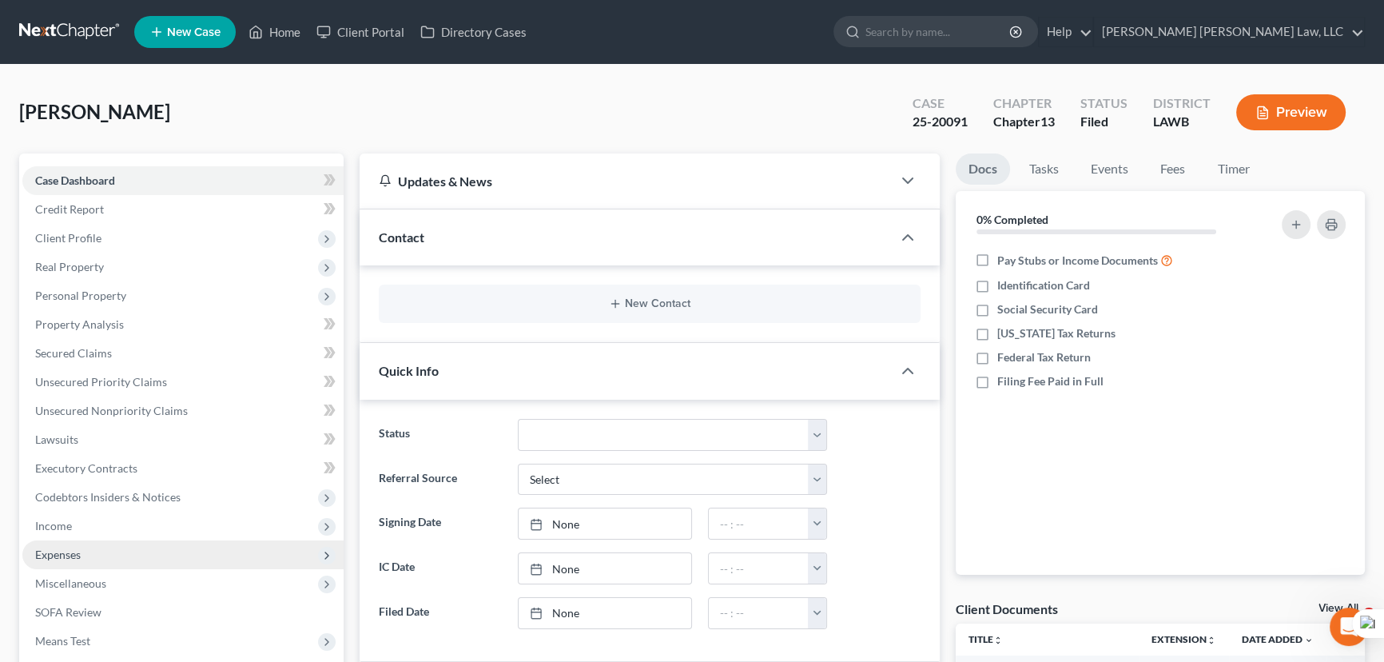
scroll to position [217, 0]
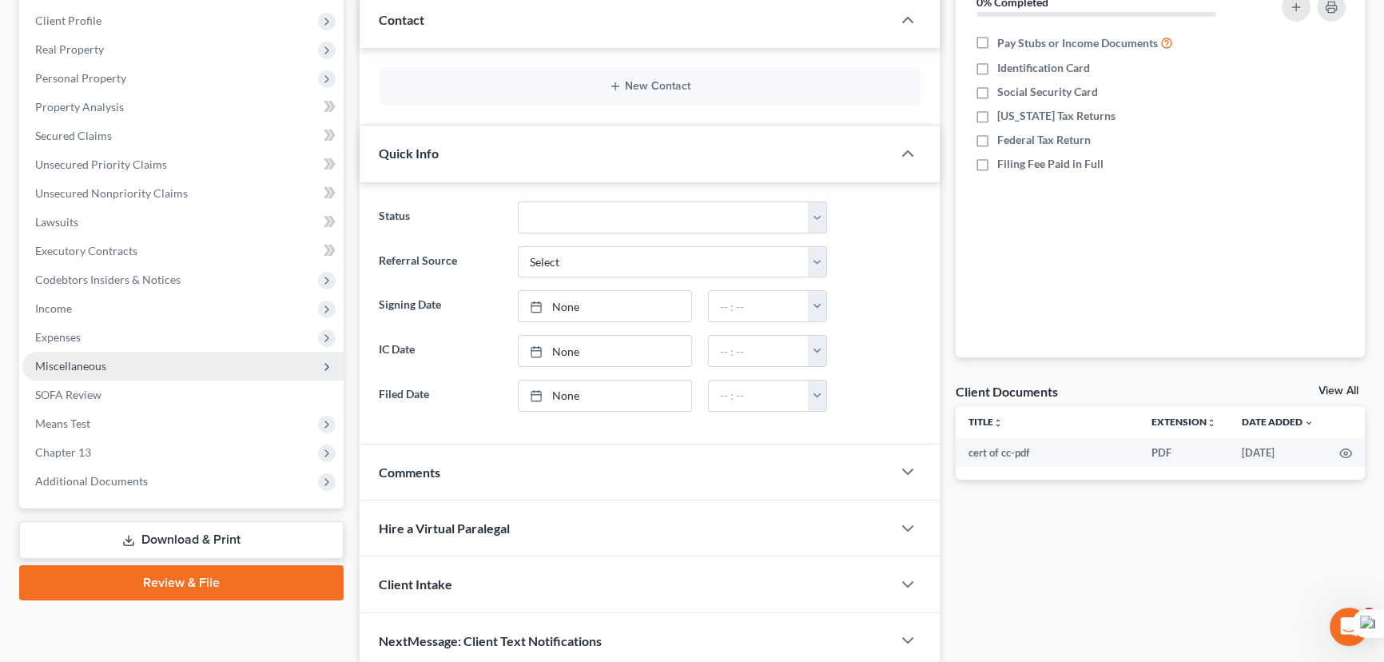
click at [131, 368] on span "Miscellaneous" at bounding box center [182, 366] width 321 height 29
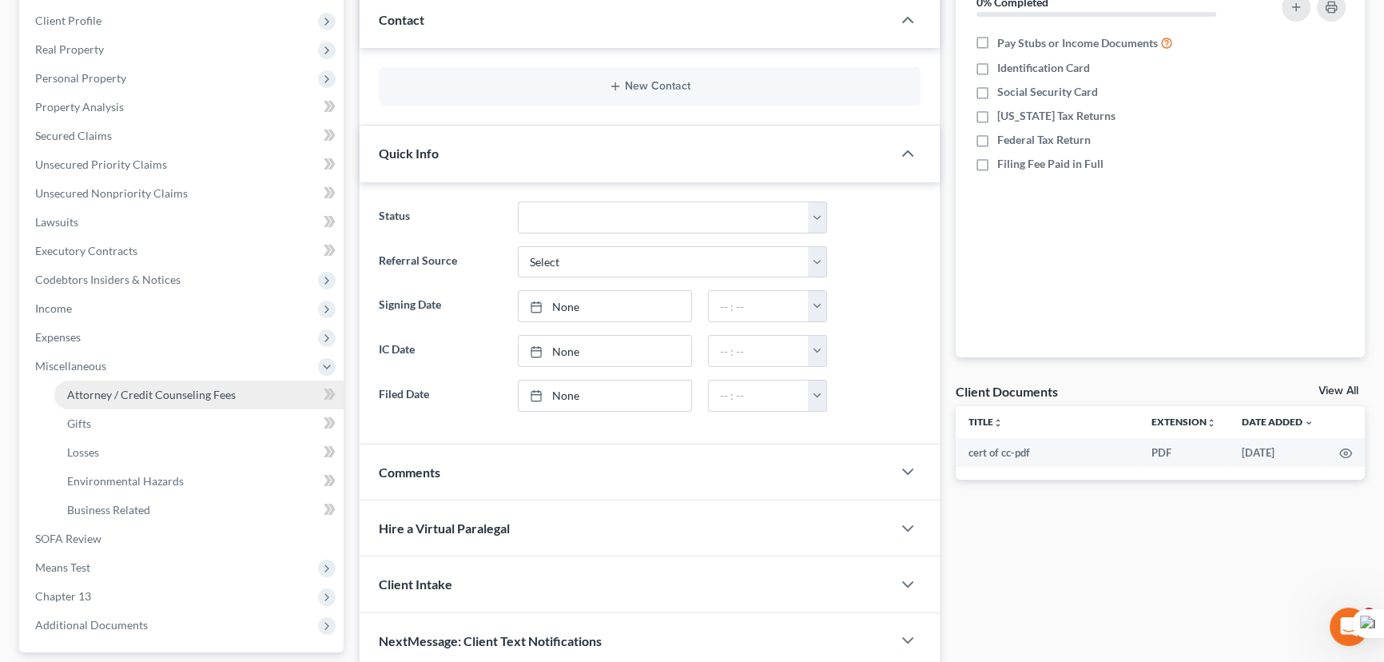
click at [134, 380] on link "Attorney / Credit Counseling Fees" at bounding box center [198, 394] width 289 height 29
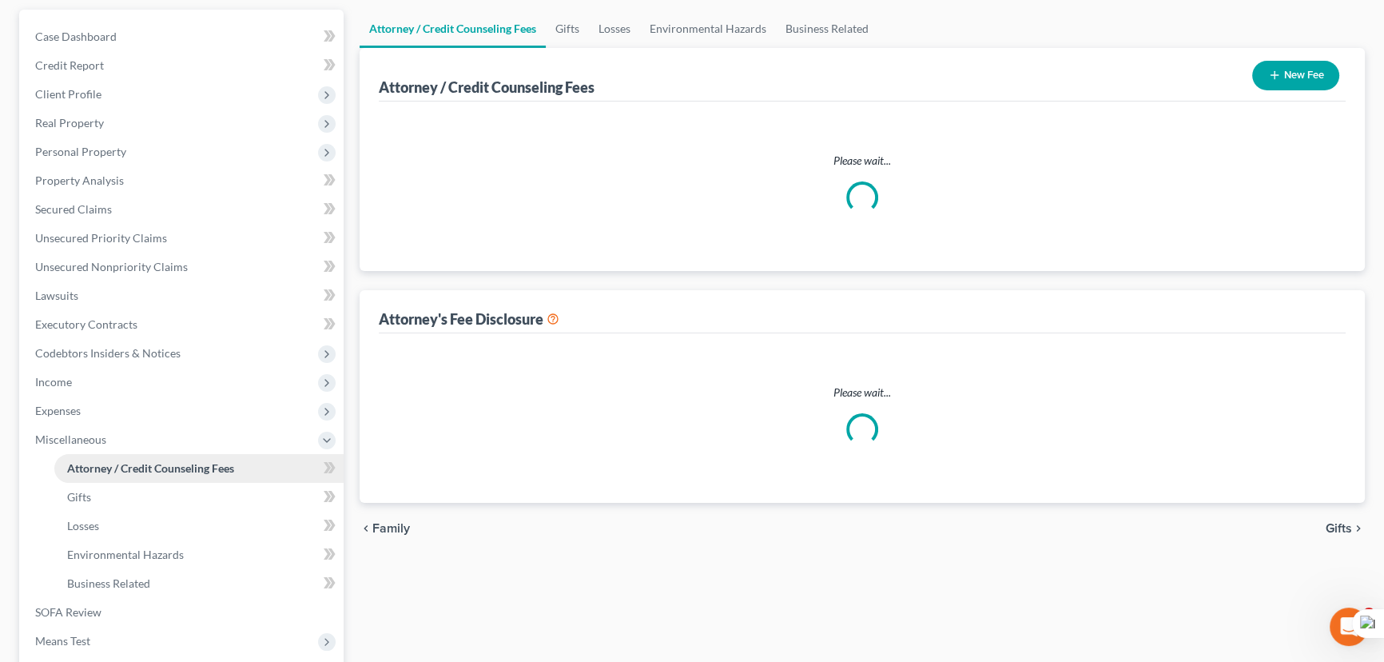
scroll to position [8, 0]
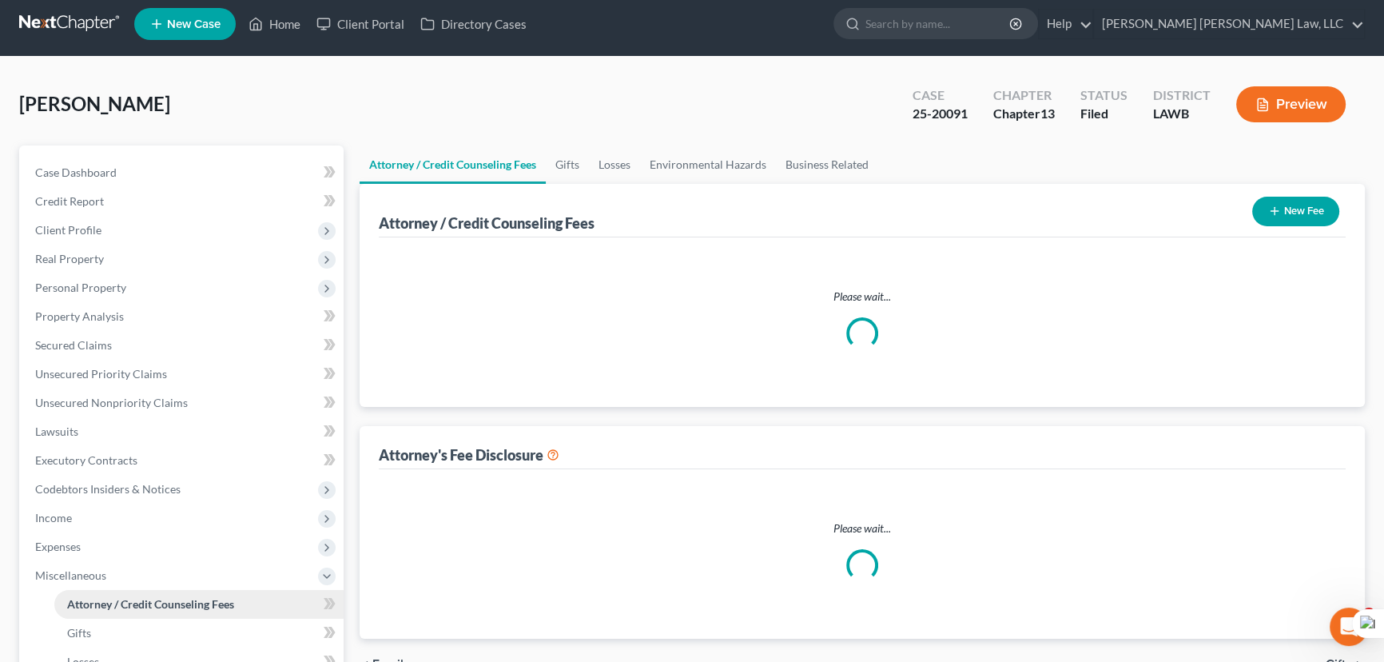
select select "1"
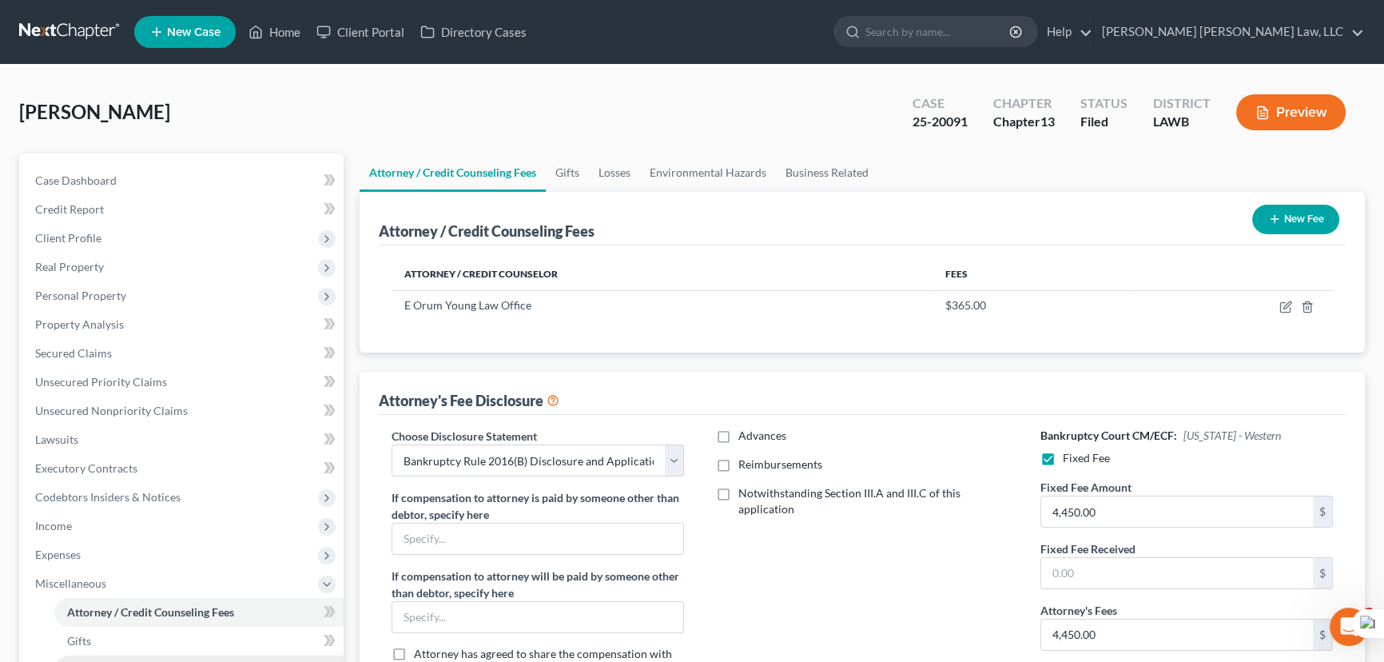
scroll to position [358, 0]
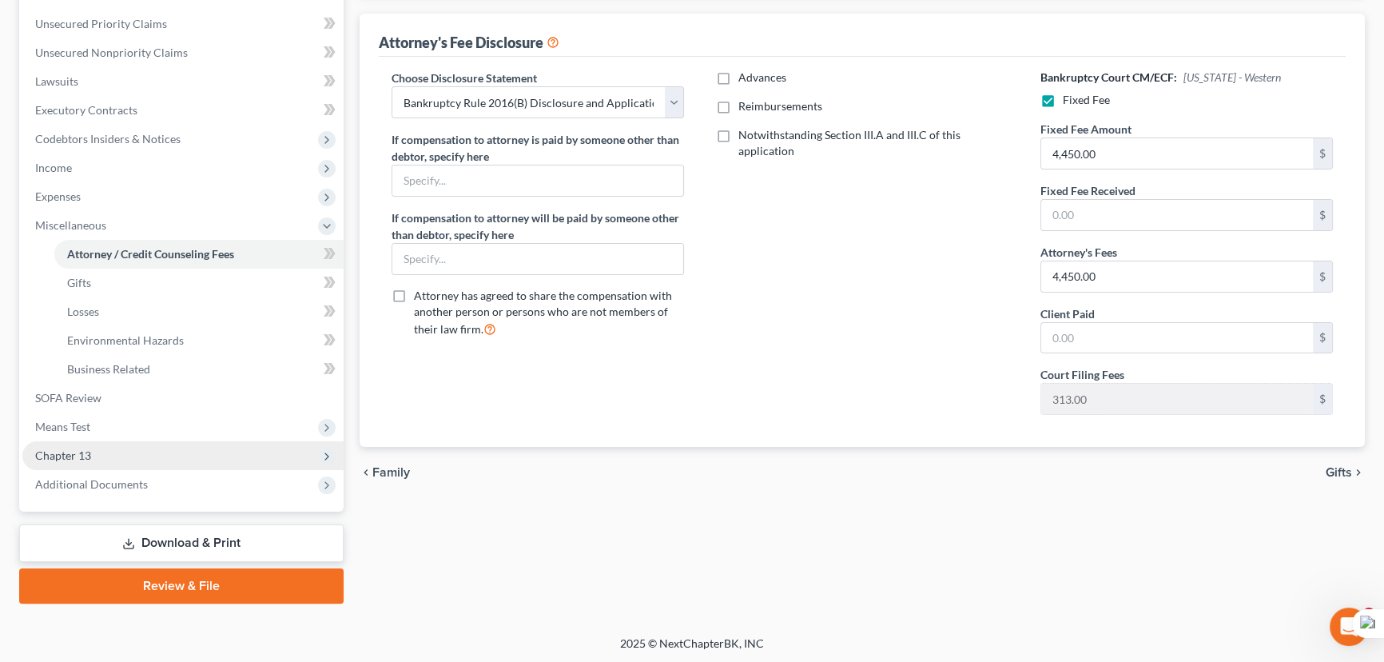
click at [87, 455] on span "Chapter 13" at bounding box center [63, 455] width 56 height 14
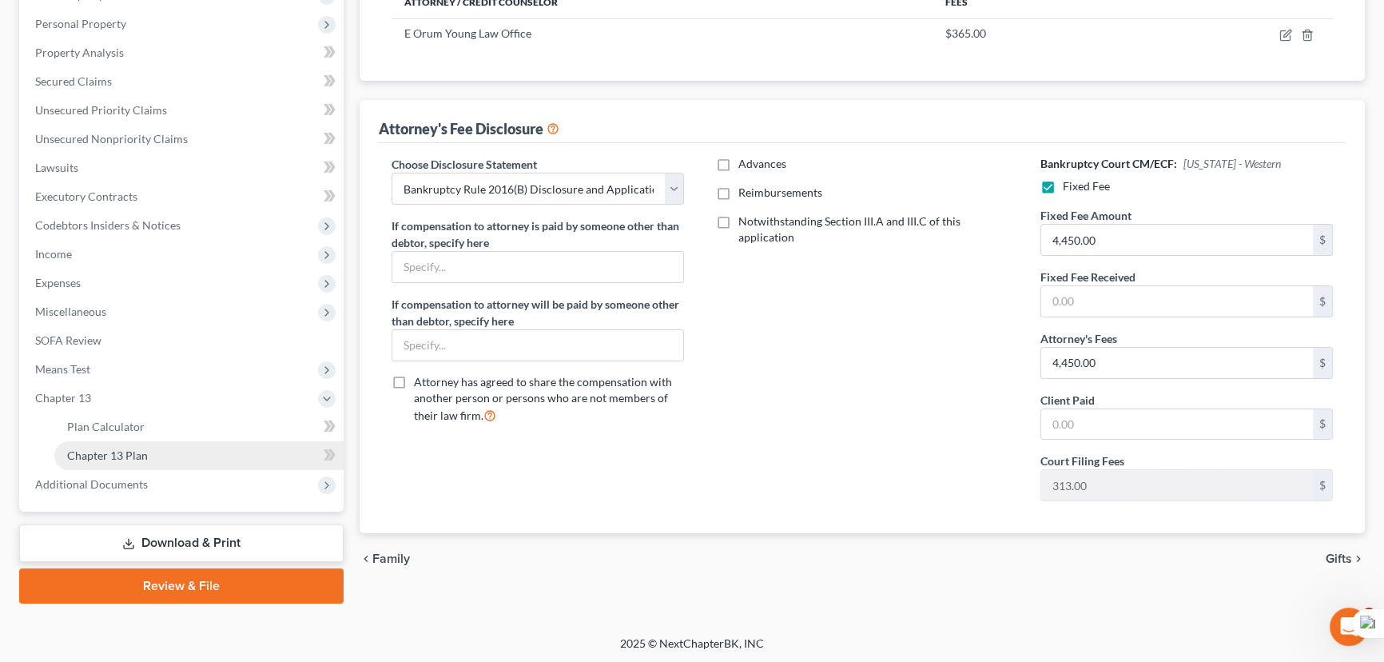
click at [105, 462] on link "Chapter 13 Plan" at bounding box center [198, 455] width 289 height 29
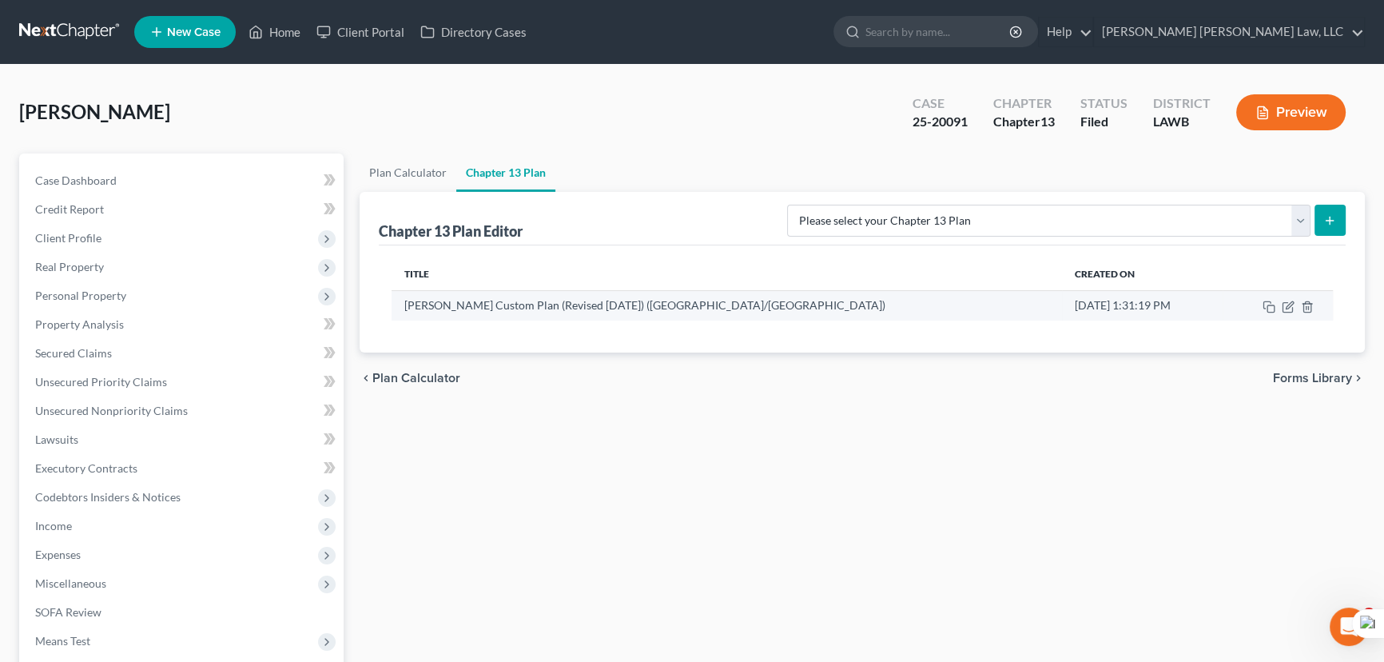
click at [1286, 297] on td at bounding box center [1277, 305] width 110 height 30
click at [1286, 305] on icon "button" at bounding box center [1289, 304] width 7 height 7
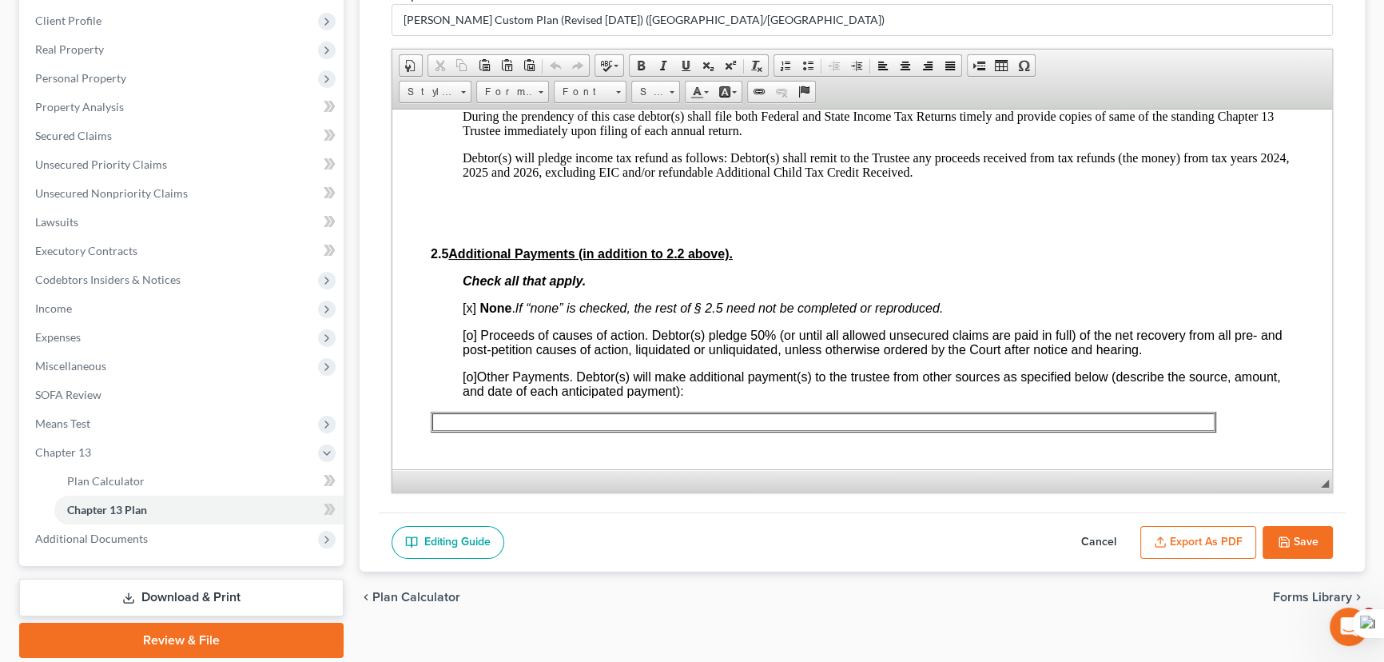
scroll to position [1032, 0]
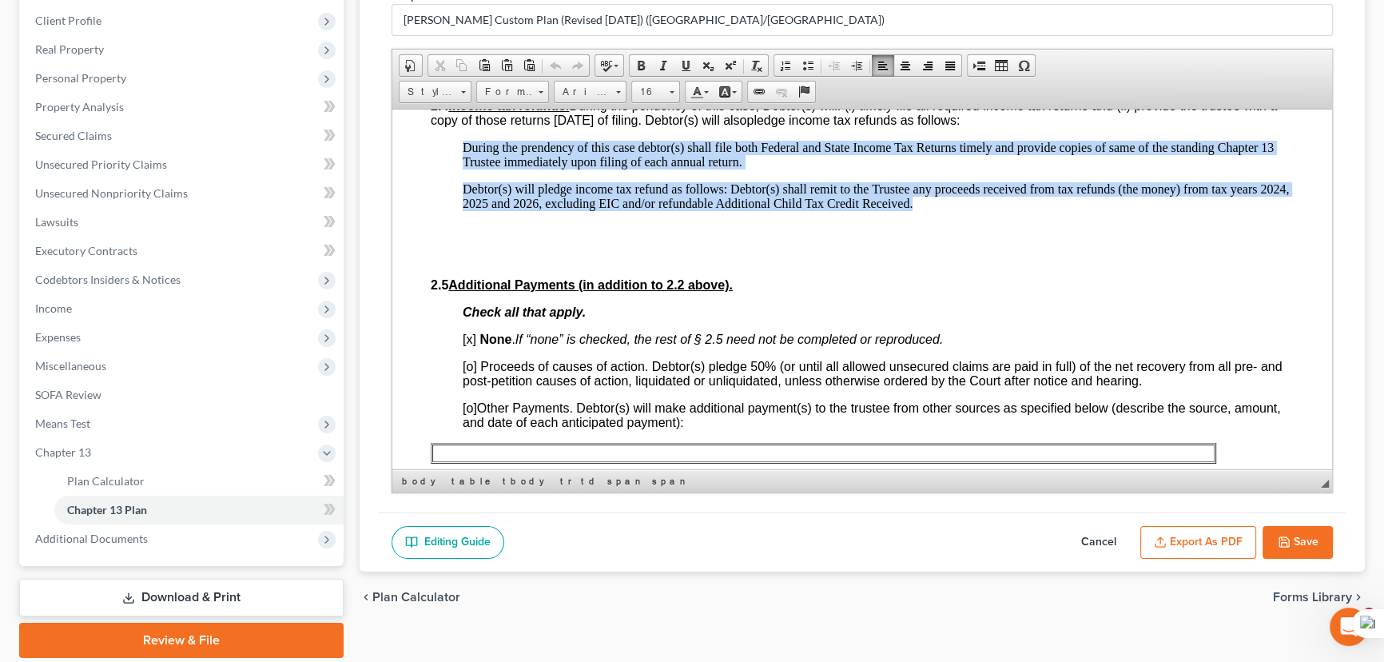
drag, startPoint x: 1019, startPoint y: 240, endPoint x: 463, endPoint y: 177, distance: 560.5
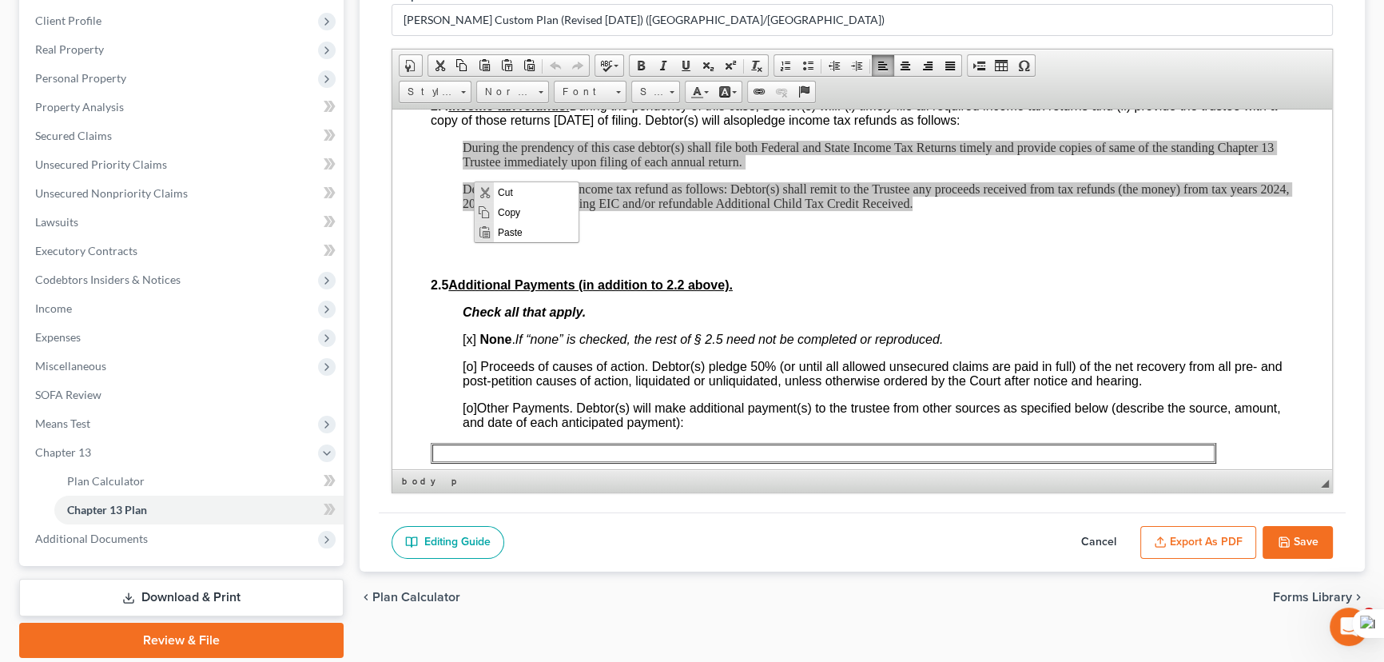
scroll to position [0, 0]
click at [503, 215] on span "Copy" at bounding box center [535, 212] width 85 height 20
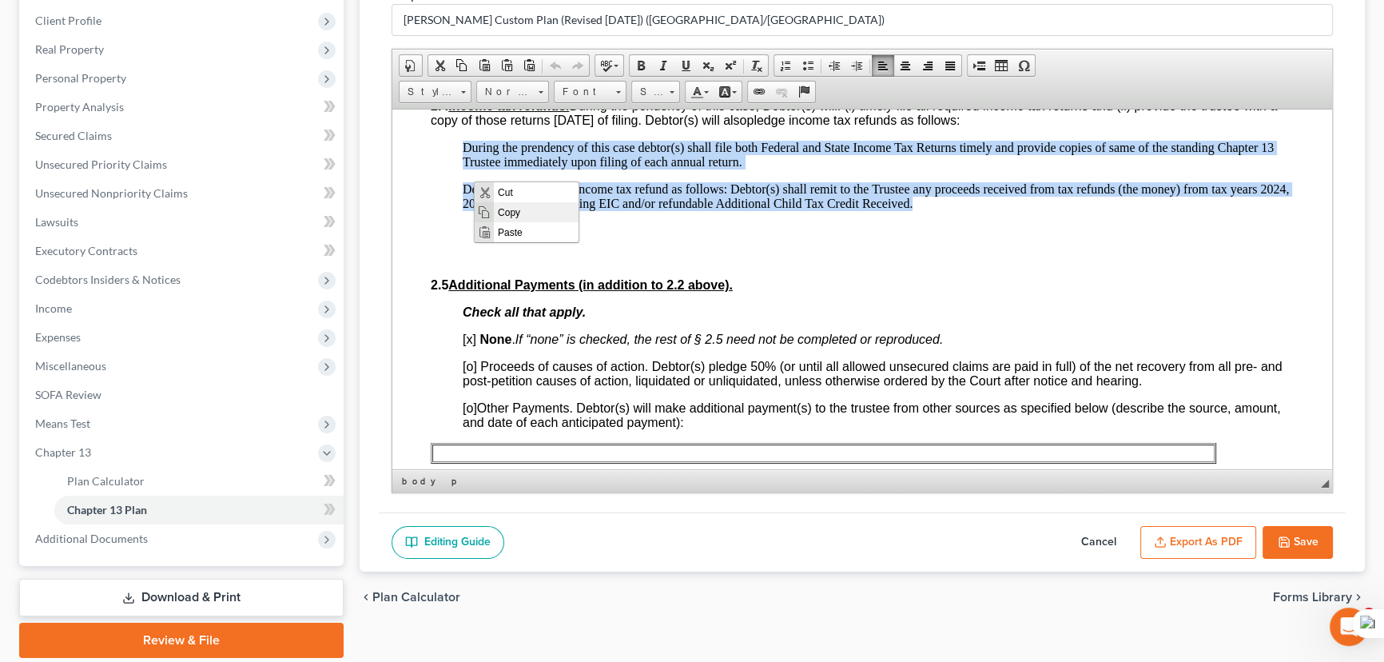
copy body "During the prendency of this case debtor(s) shall file both Federal and State I…"
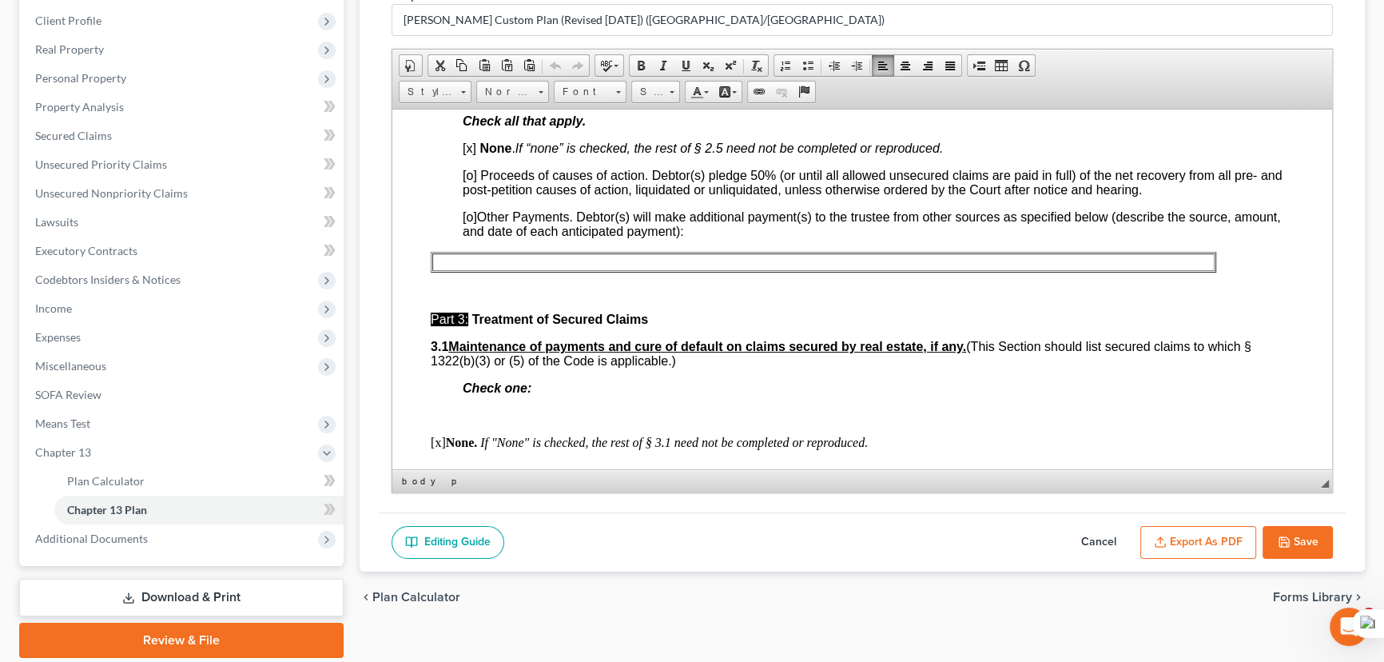
scroll to position [1250, 0]
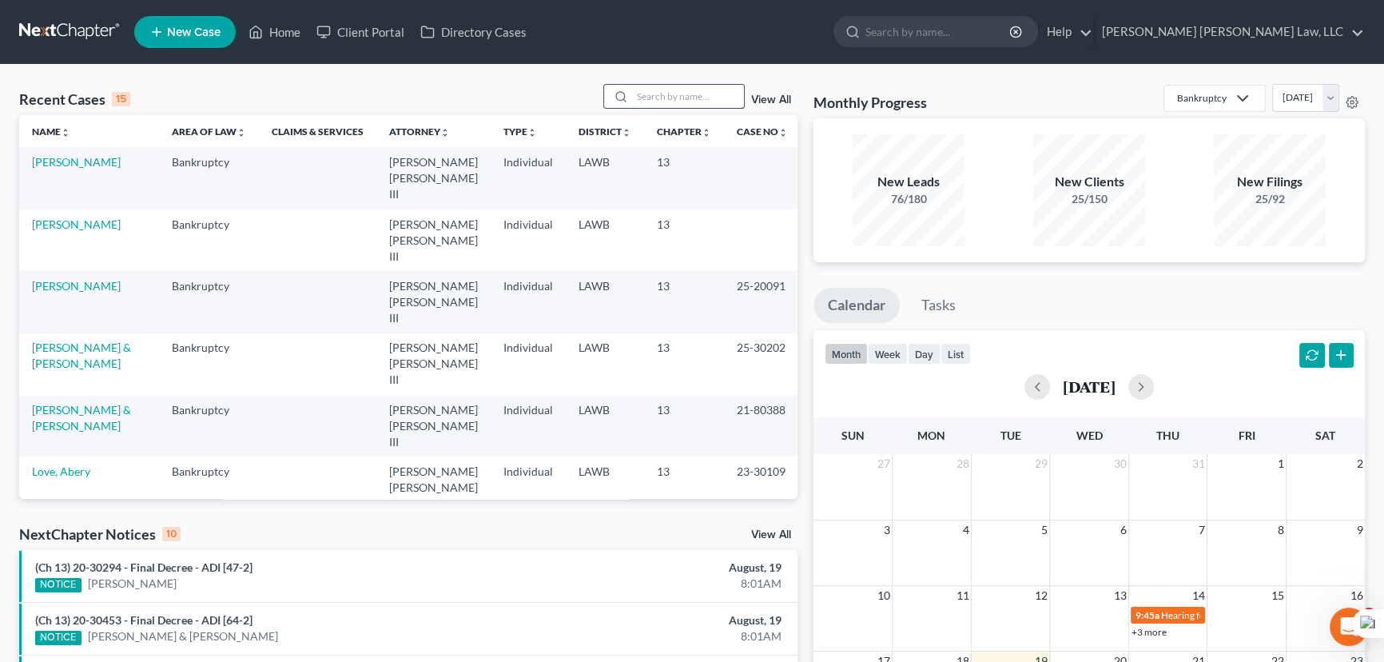
click at [678, 95] on input "search" at bounding box center [688, 96] width 112 height 23
type input "[PERSON_NAME]"
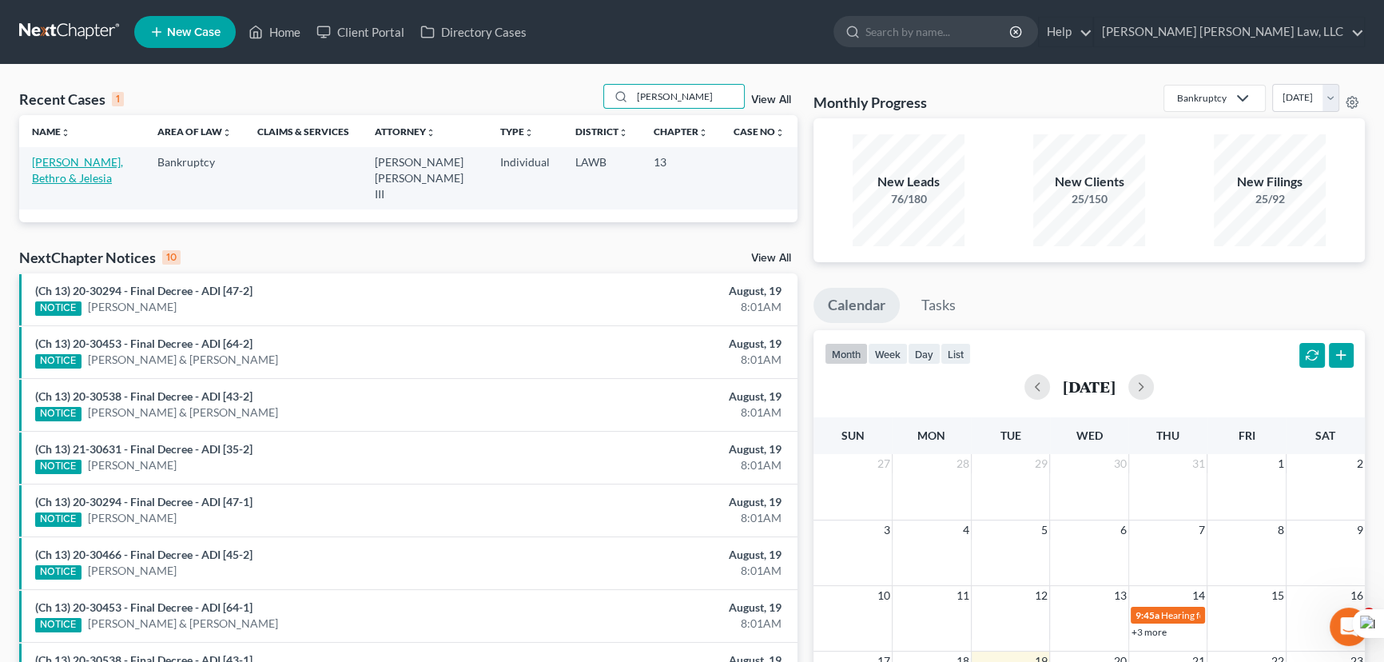
click at [47, 166] on link "[PERSON_NAME], Bethro & Jelesia" at bounding box center [77, 170] width 91 height 30
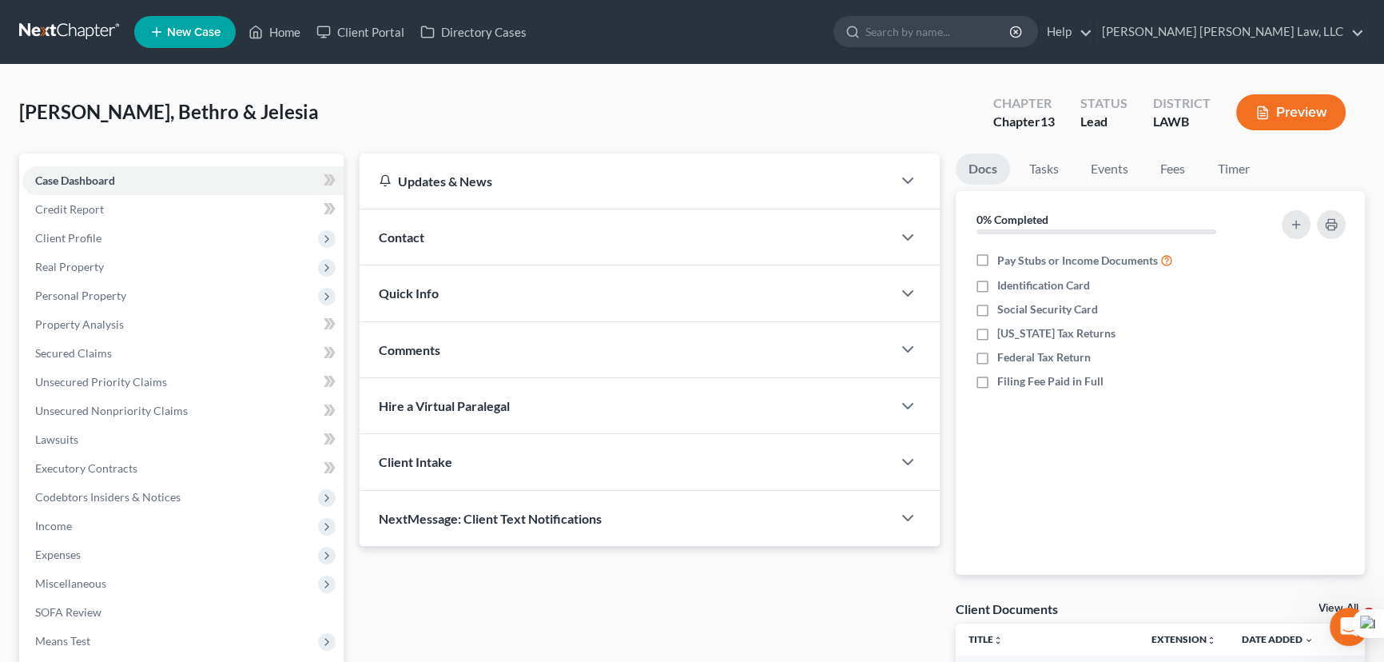
click at [42, 45] on link at bounding box center [70, 32] width 102 height 29
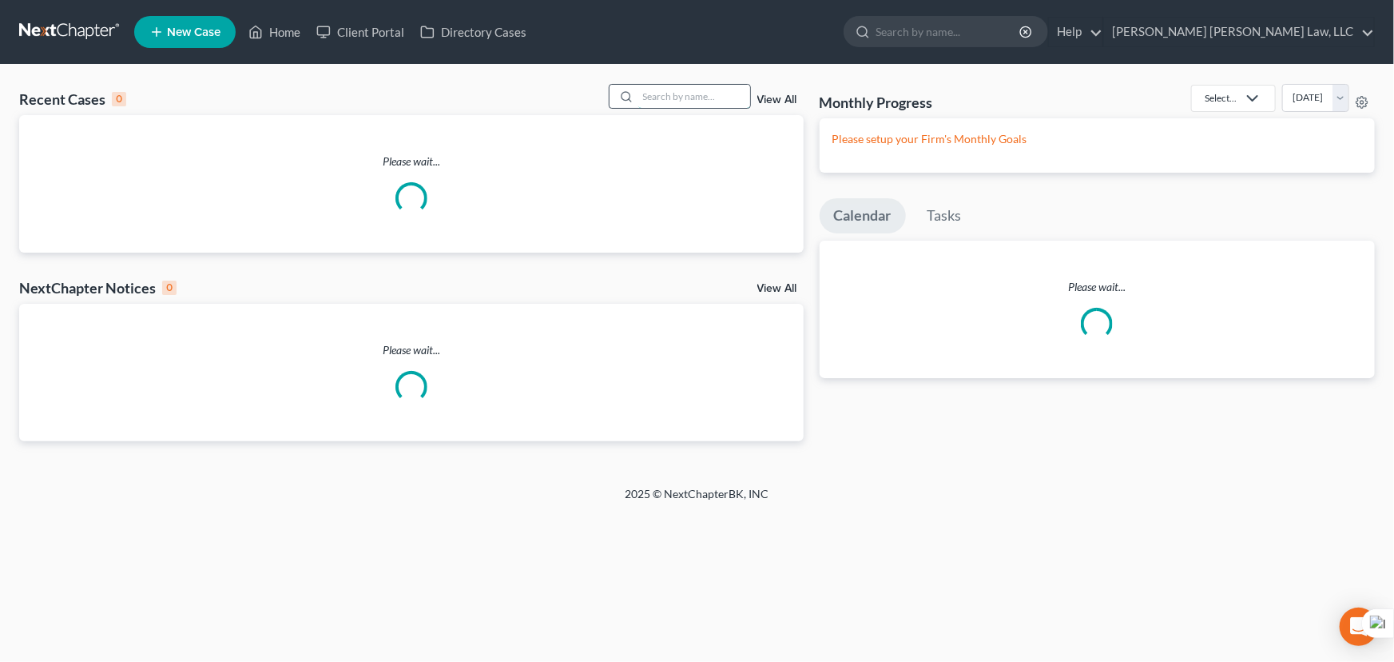
click at [670, 97] on input "search" at bounding box center [694, 96] width 112 height 23
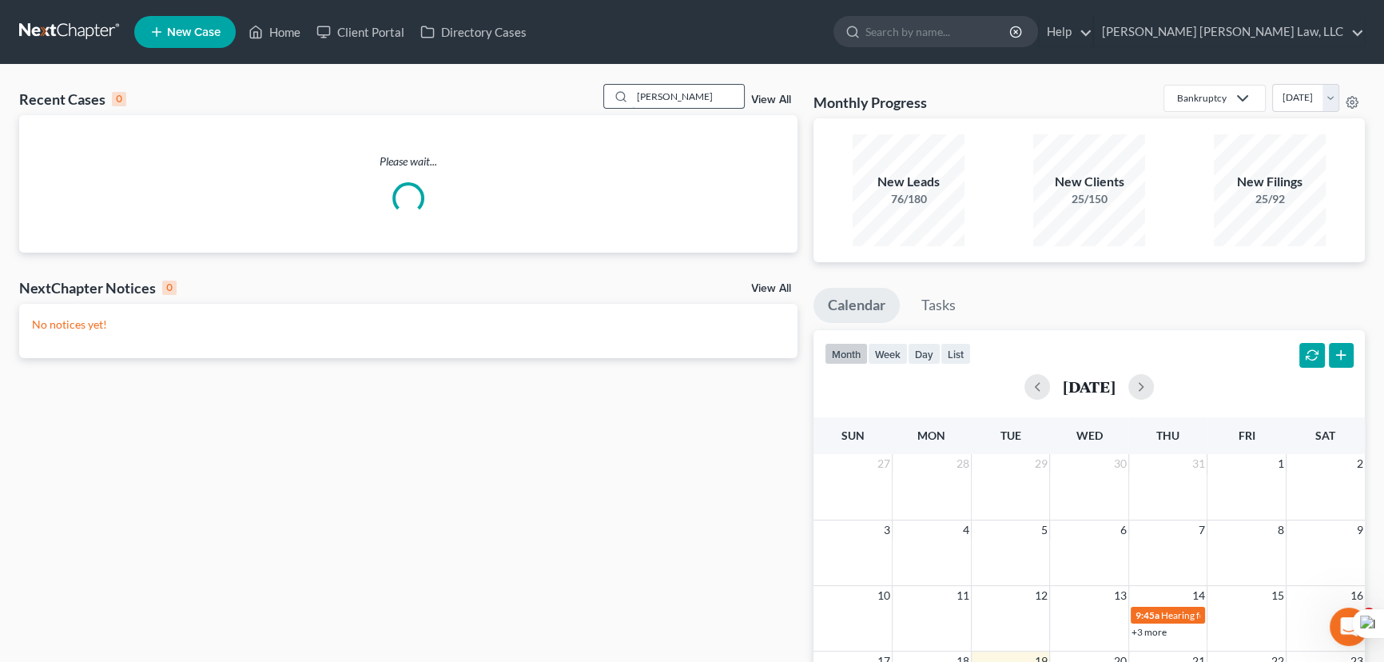
type input "[PERSON_NAME]"
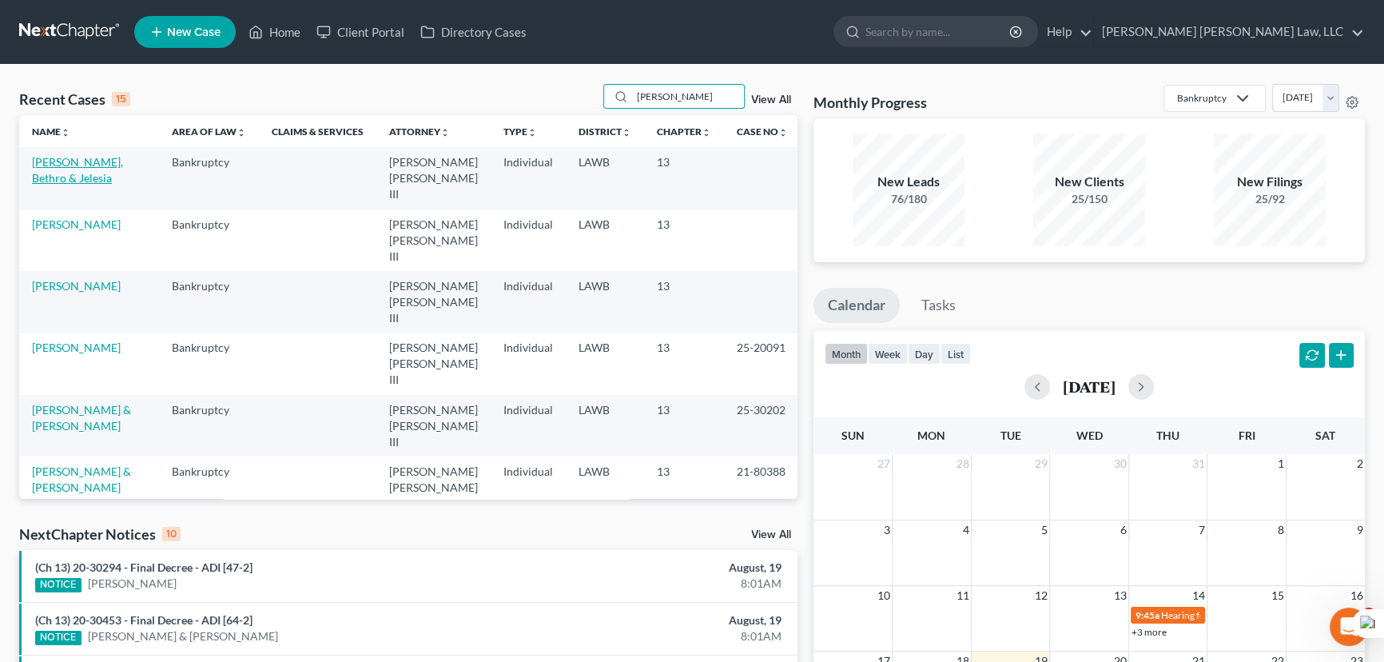
click at [65, 161] on link "[PERSON_NAME], Bethro & Jelesia" at bounding box center [77, 170] width 91 height 30
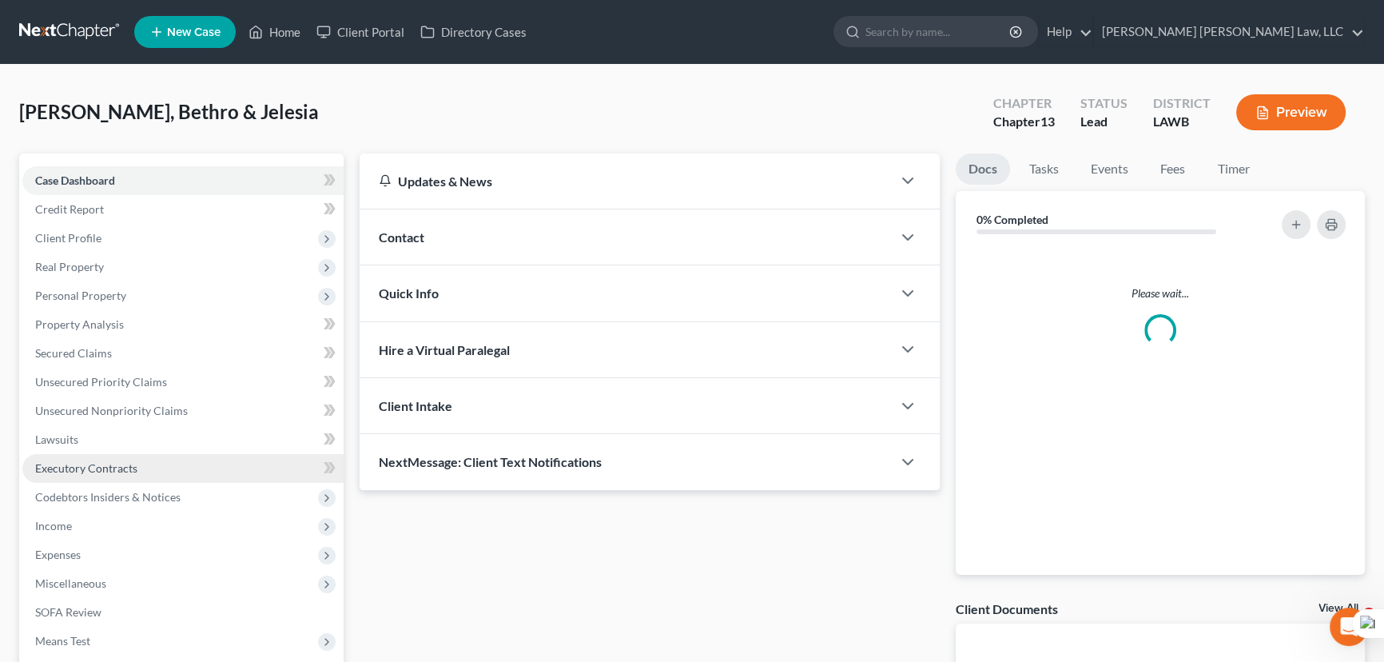
scroll to position [145, 0]
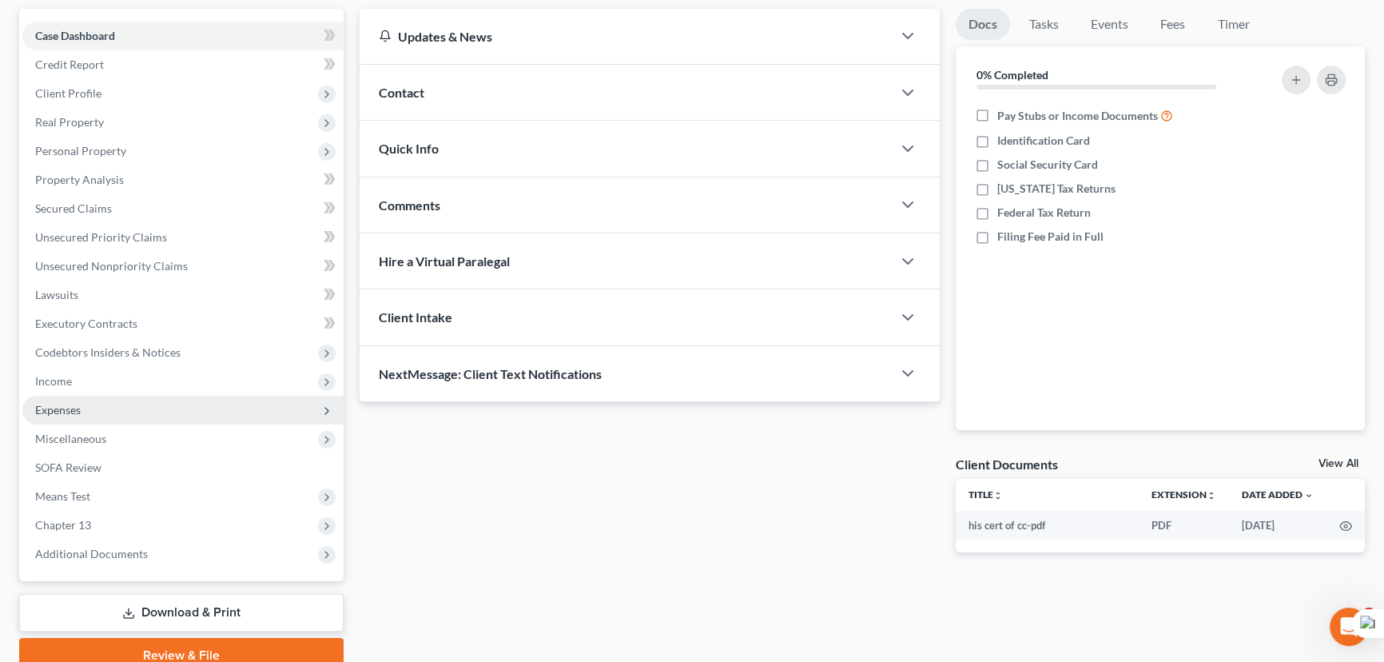
click at [101, 416] on span "Expenses" at bounding box center [182, 409] width 321 height 29
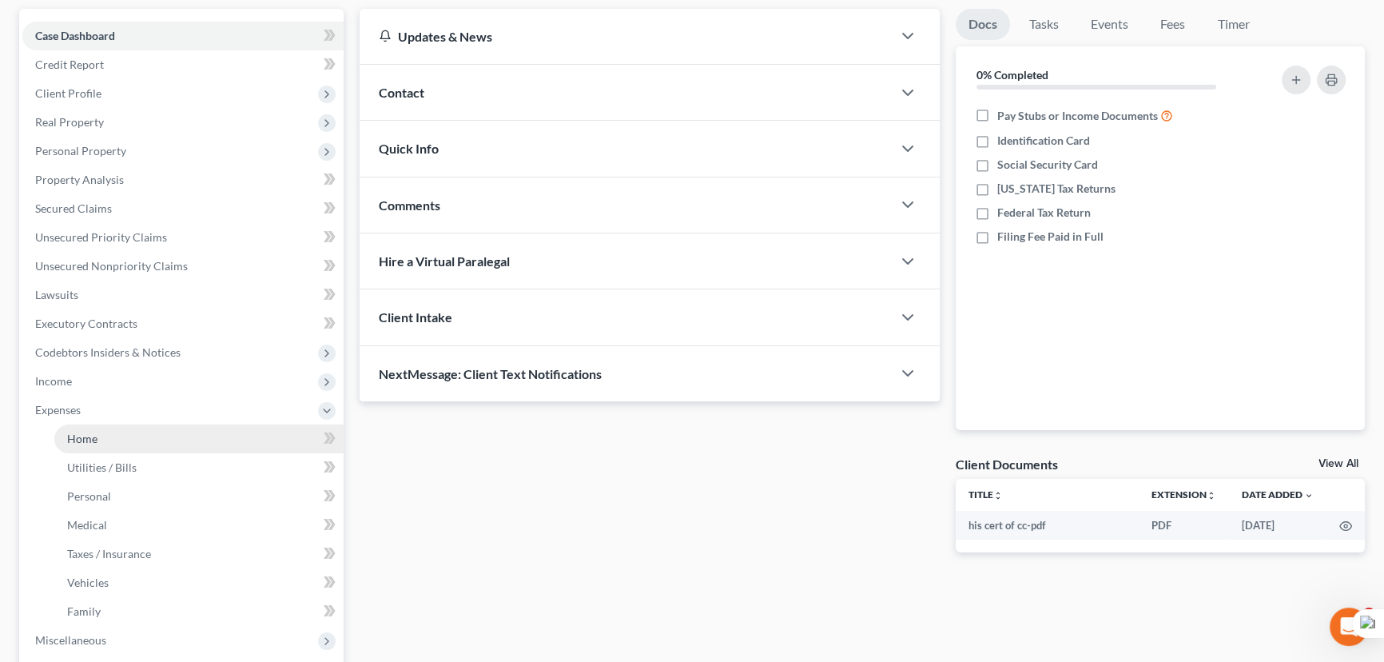
click at [113, 431] on link "Home" at bounding box center [198, 438] width 289 height 29
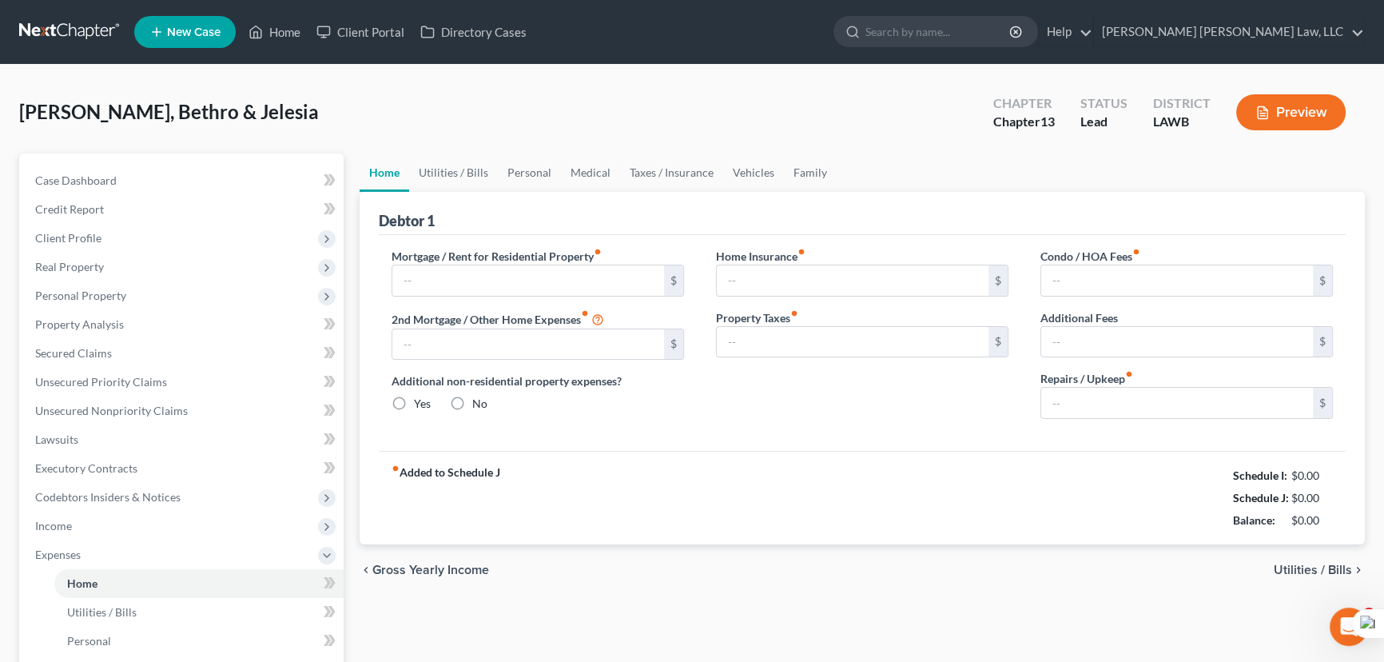
type input "1,000.00"
type input "0.00"
radio input "true"
type input "0.00"
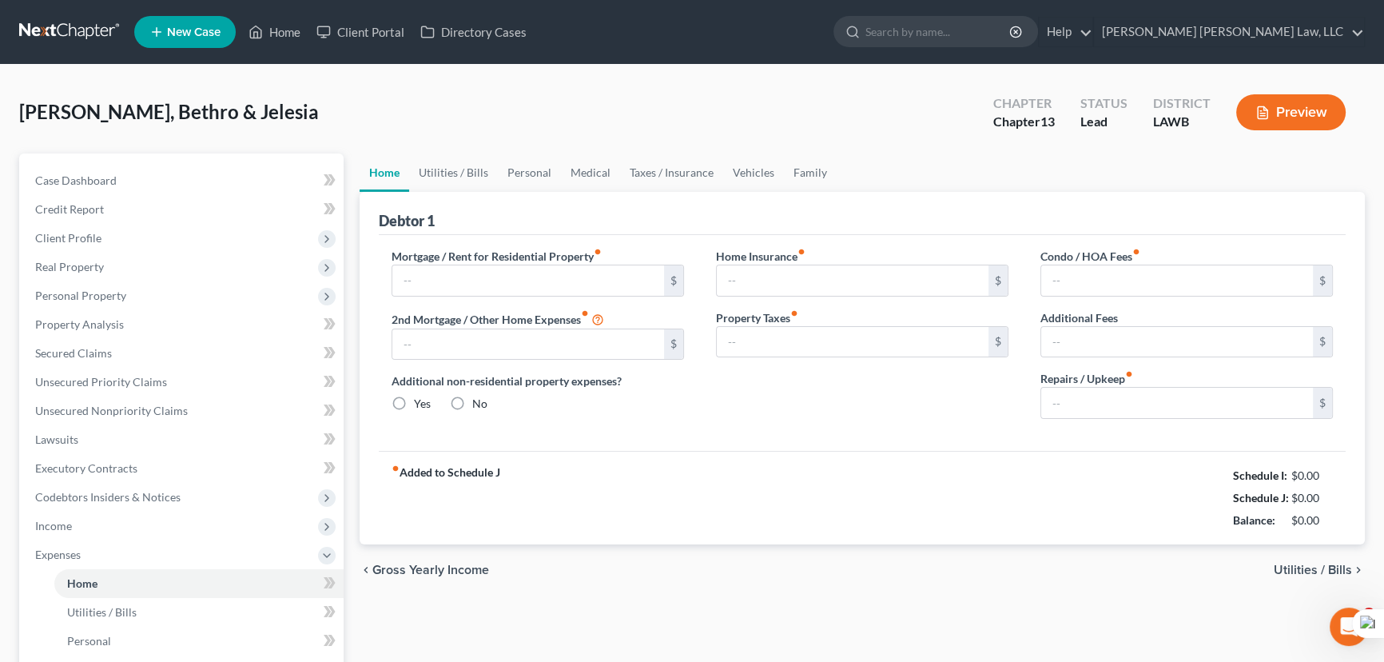
type input "0.00"
click at [729, 164] on link "Vehicles" at bounding box center [753, 172] width 61 height 38
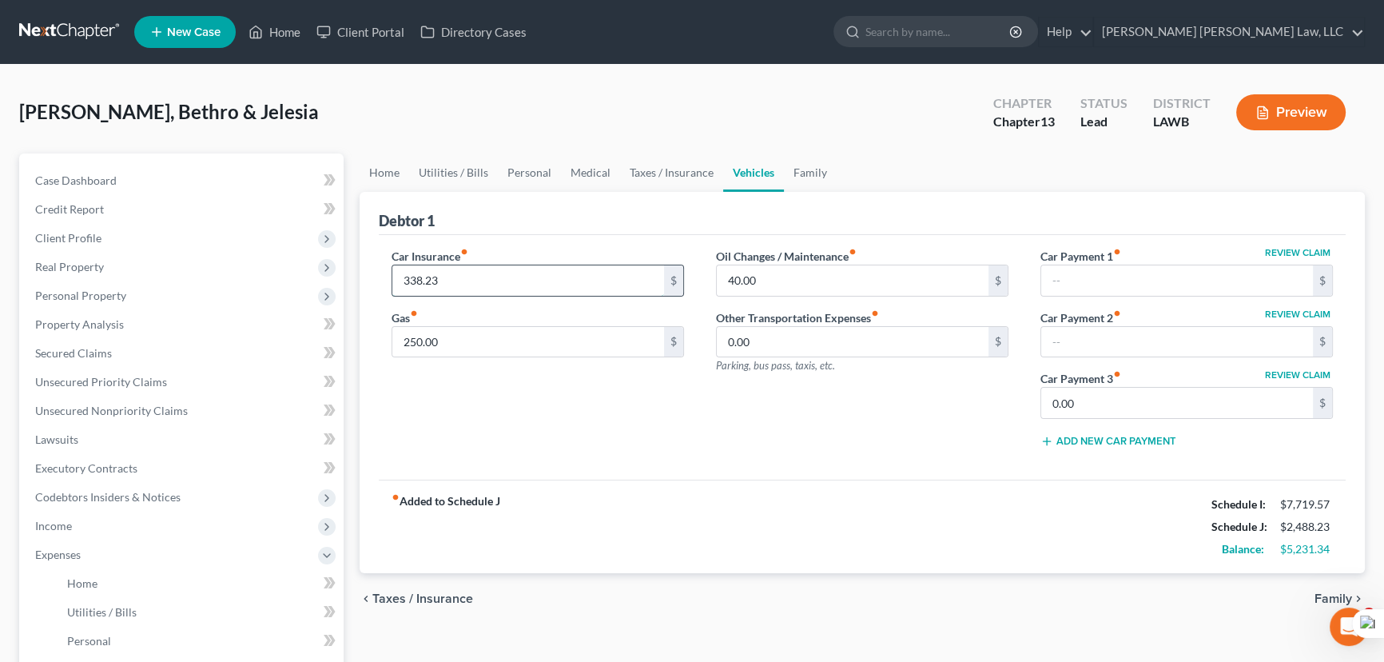
click at [531, 282] on input "338.23" at bounding box center [528, 280] width 272 height 30
click at [520, 286] on input "338.23" at bounding box center [528, 280] width 272 height 30
click at [475, 279] on input "338.23" at bounding box center [528, 280] width 272 height 30
drag, startPoint x: 475, startPoint y: 279, endPoint x: 77, endPoint y: 275, distance: 397.1
click at [78, 277] on div "Petition Navigation Case Dashboard Payments Invoices Payments Payments Credit R…" at bounding box center [691, 585] width 1361 height 865
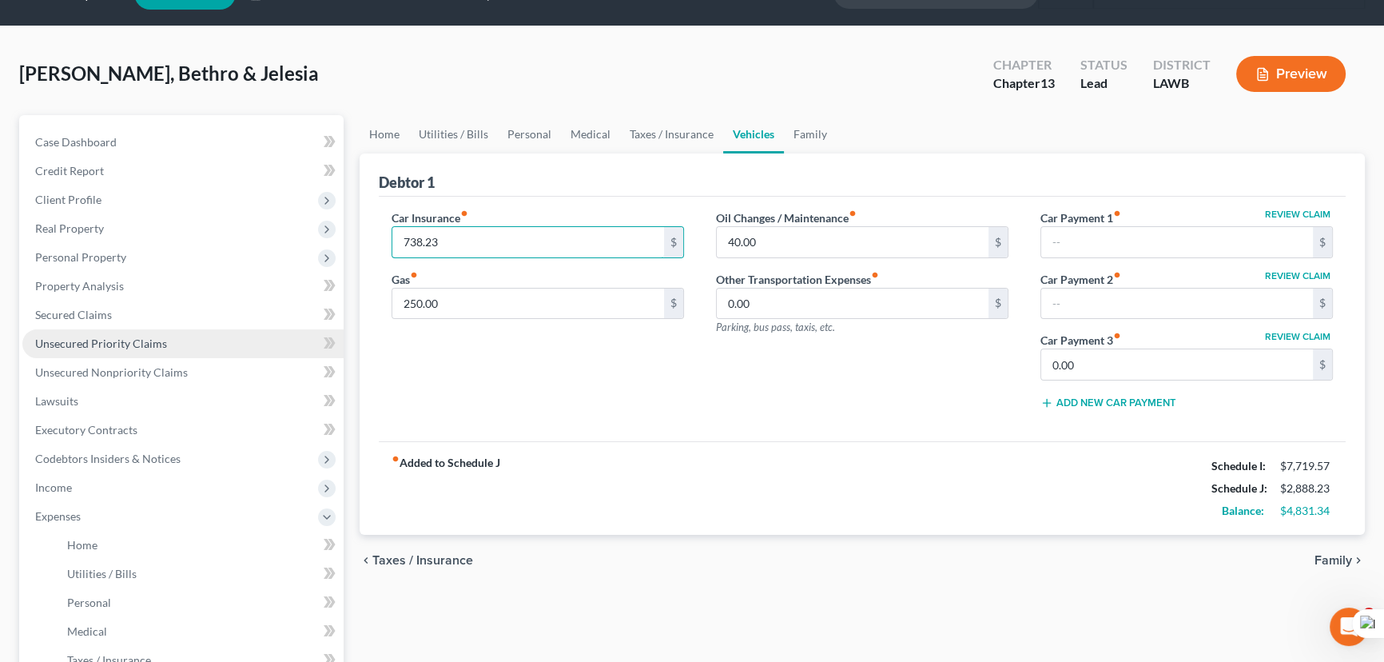
scroll to position [72, 0]
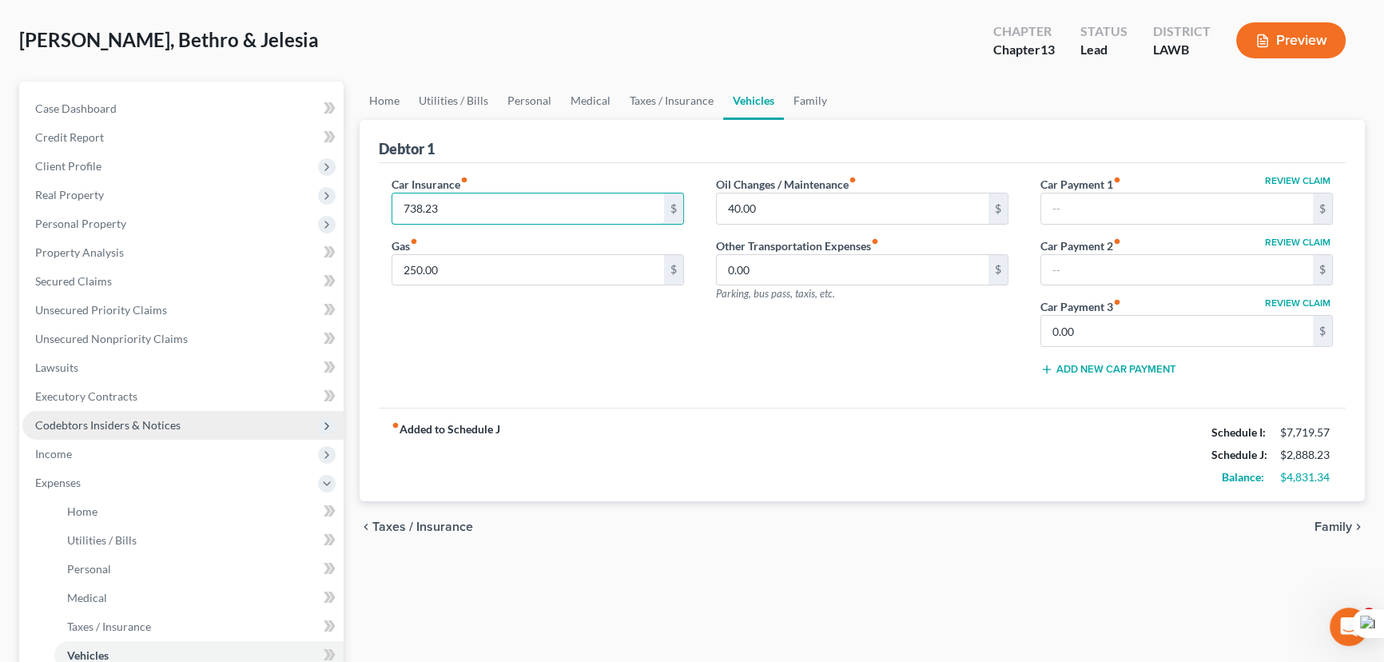
type input "738.23"
click at [165, 418] on span "Codebtors Insiders & Notices" at bounding box center [107, 425] width 145 height 14
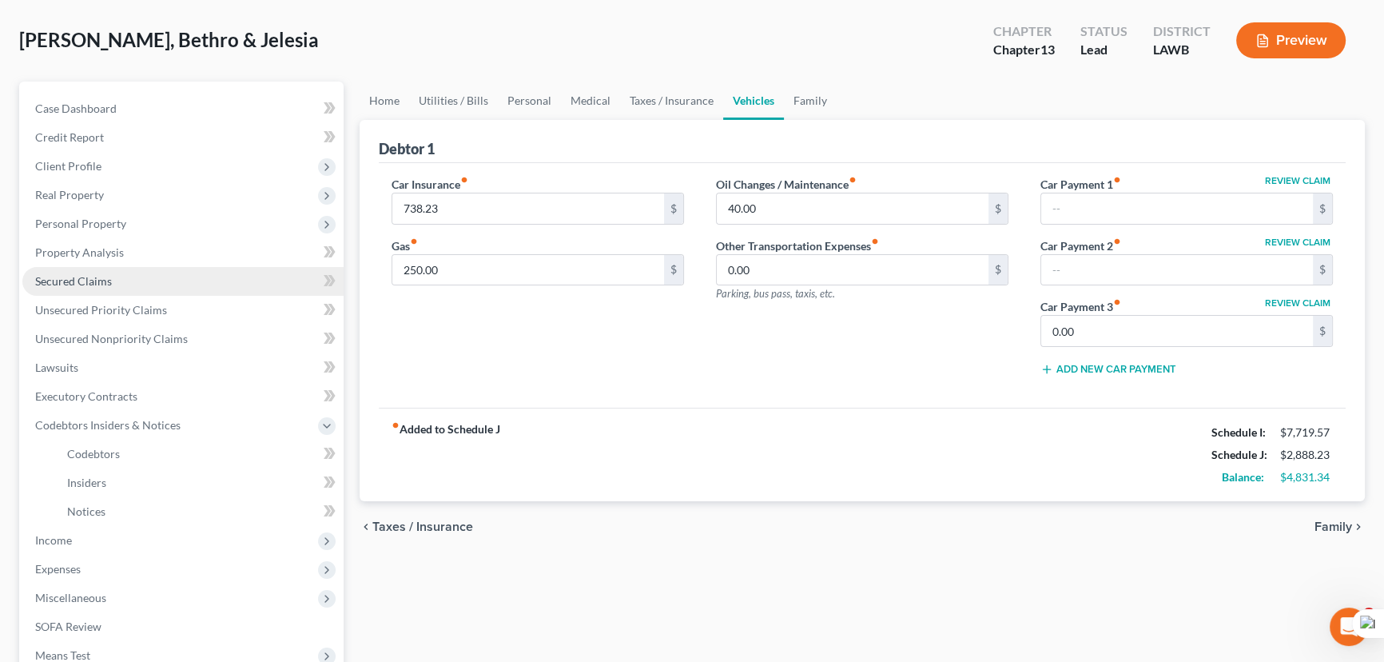
click at [192, 272] on link "Secured Claims" at bounding box center [182, 281] width 321 height 29
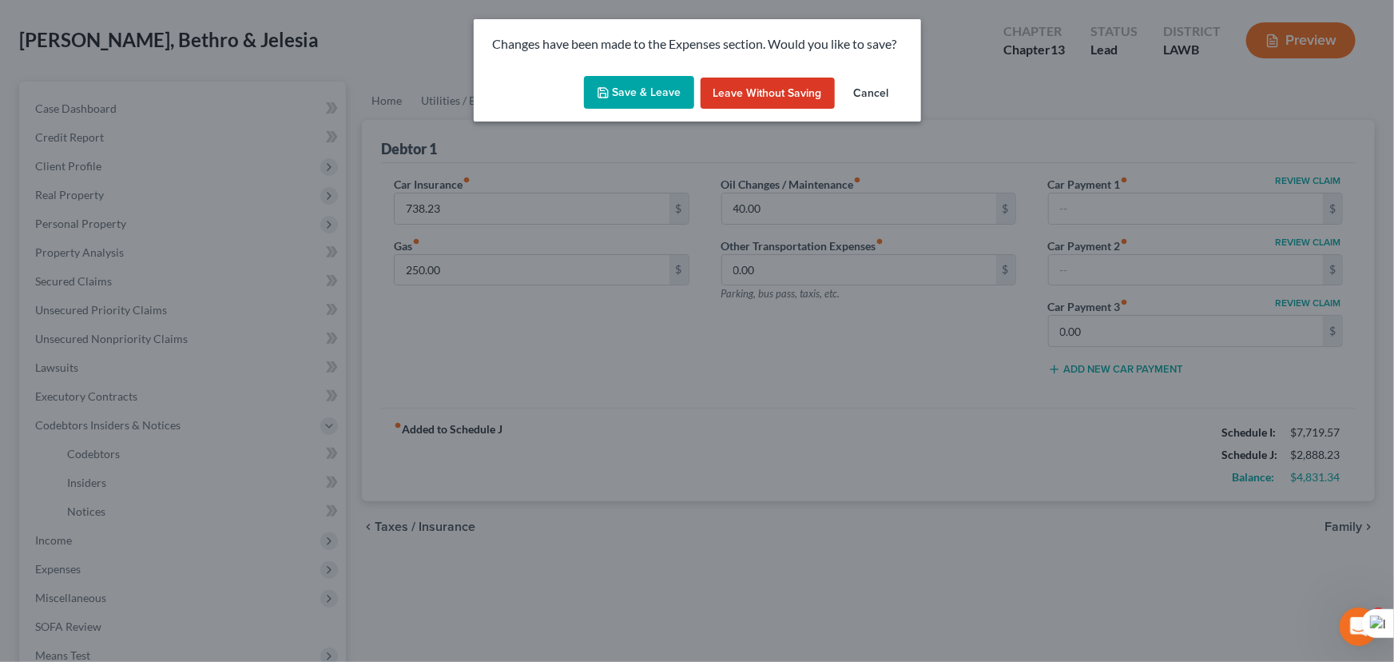
click at [630, 80] on button "Save & Leave" at bounding box center [639, 93] width 110 height 34
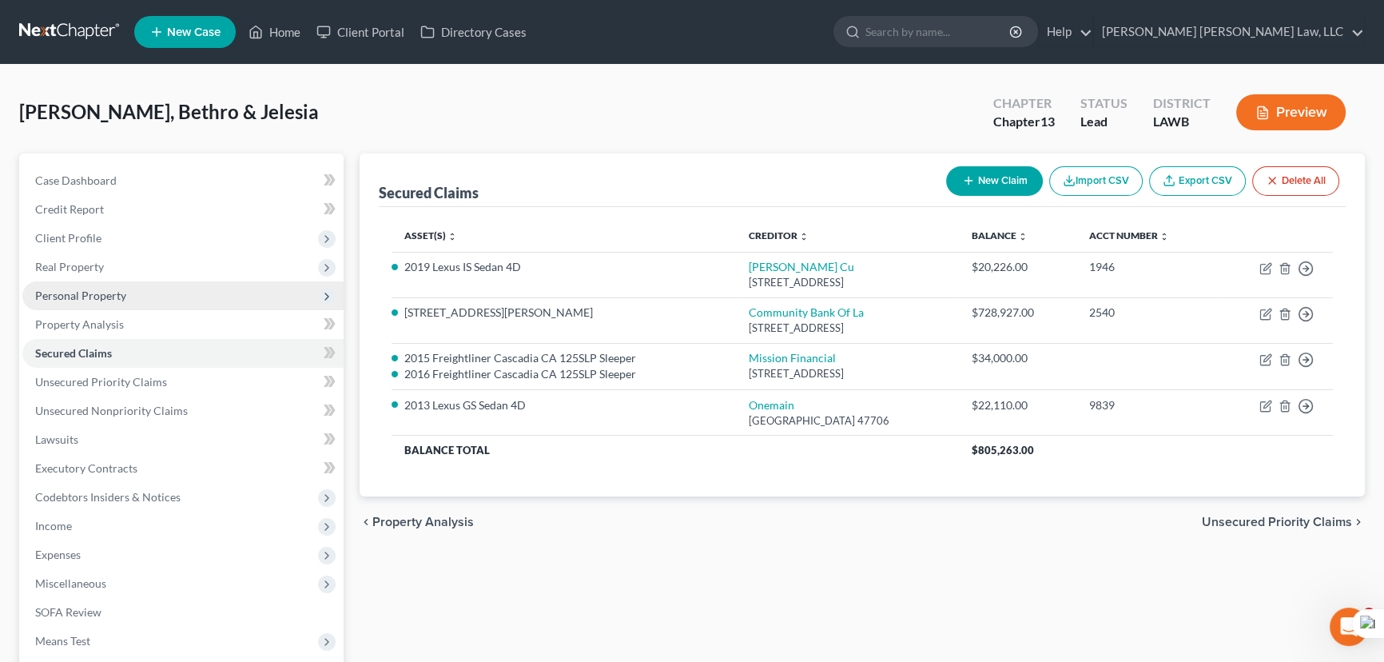
click at [137, 298] on span "Personal Property" at bounding box center [182, 295] width 321 height 29
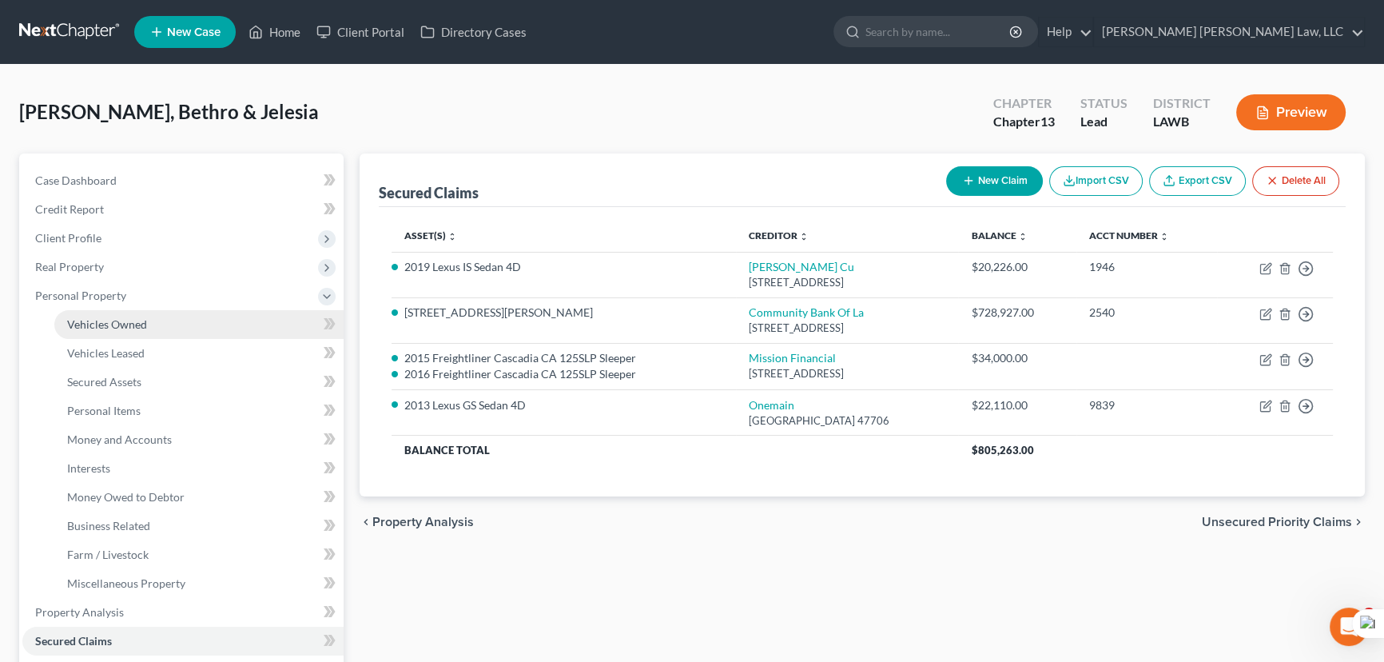
click at [144, 318] on span "Vehicles Owned" at bounding box center [107, 324] width 80 height 14
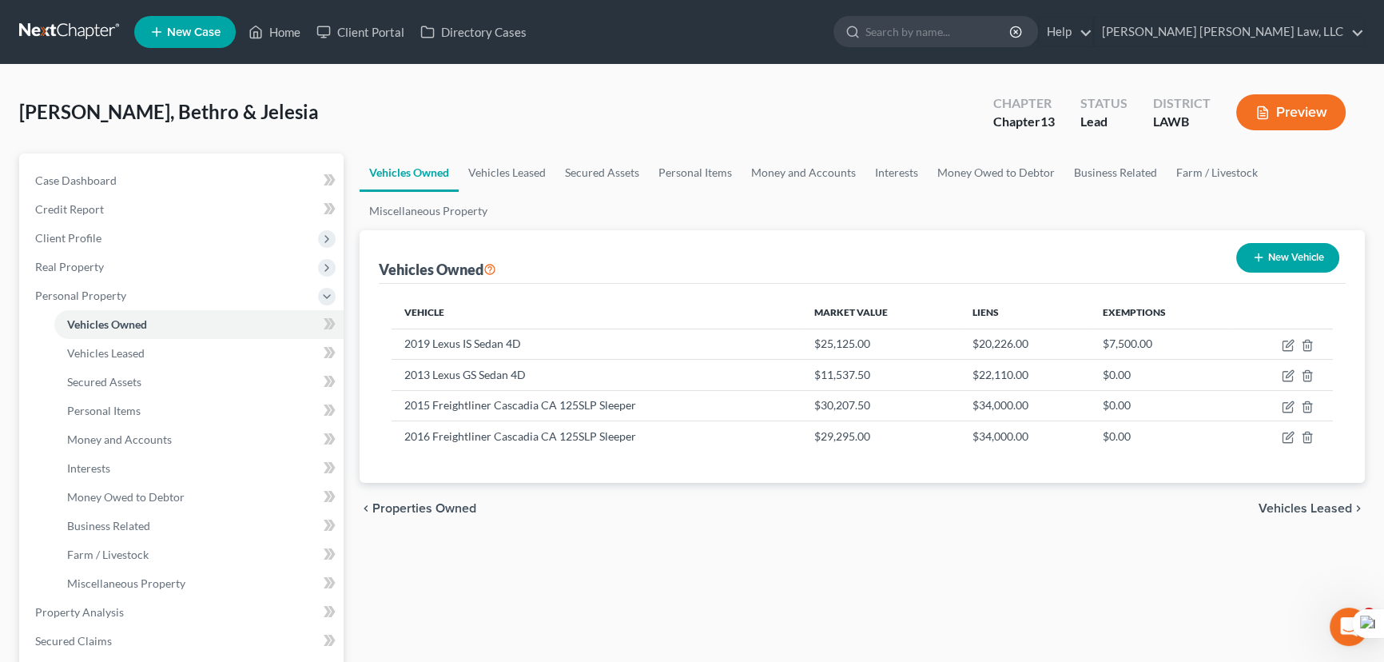
click at [1262, 255] on icon "button" at bounding box center [1258, 257] width 13 height 13
select select "0"
select select "2"
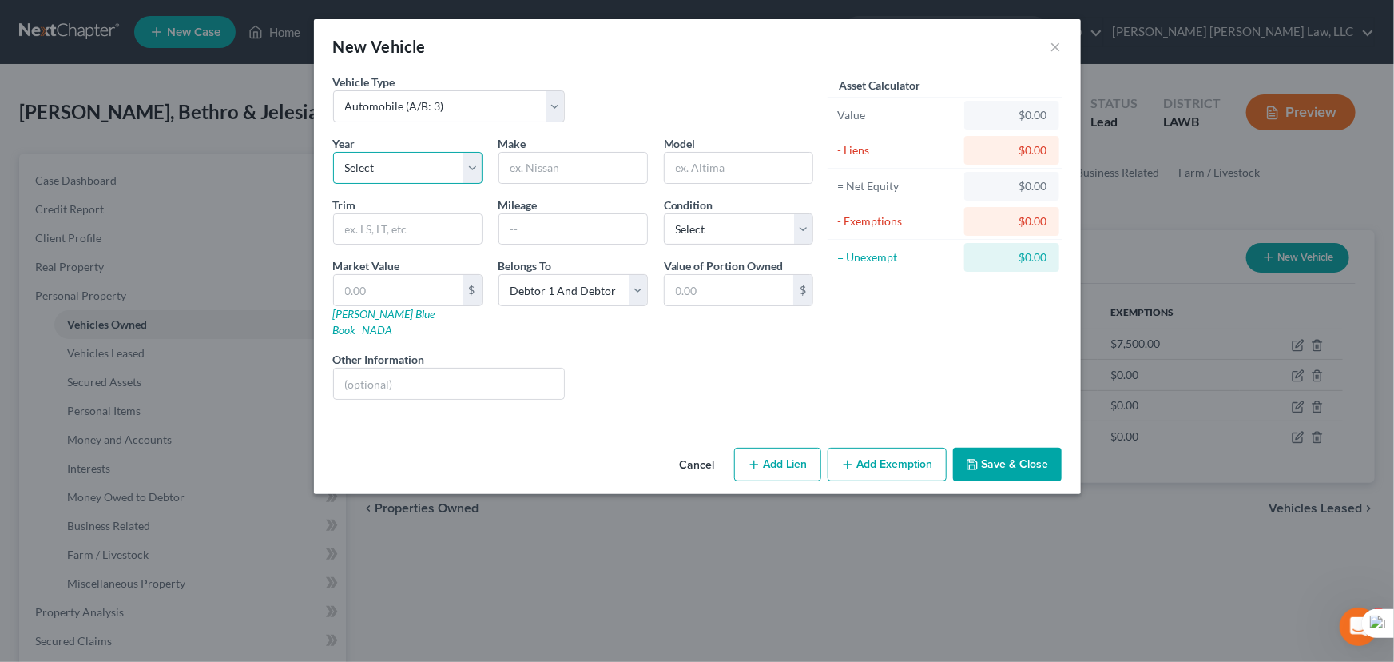
click at [409, 172] on select "Select 2026 2025 2024 2023 2022 2021 2020 2019 2018 2017 2016 2015 2014 2013 20…" at bounding box center [407, 168] width 149 height 32
click at [464, 103] on select "Select Automobile (A/B: 3) Truck (A/B: 3) Trailer (A/B: 4) Watercraft (A/B: 4) …" at bounding box center [449, 106] width 232 height 32
select select "1"
click at [333, 90] on select "Select Automobile (A/B: 3) Truck (A/B: 3) Trailer (A/B: 4) Watercraft (A/B: 4) …" at bounding box center [449, 106] width 232 height 32
click at [428, 164] on select "Select 2026 2025 2024 2023 2022 2021 2020 2019 2018 2017 2016 2015 2014 2013 20…" at bounding box center [407, 168] width 149 height 32
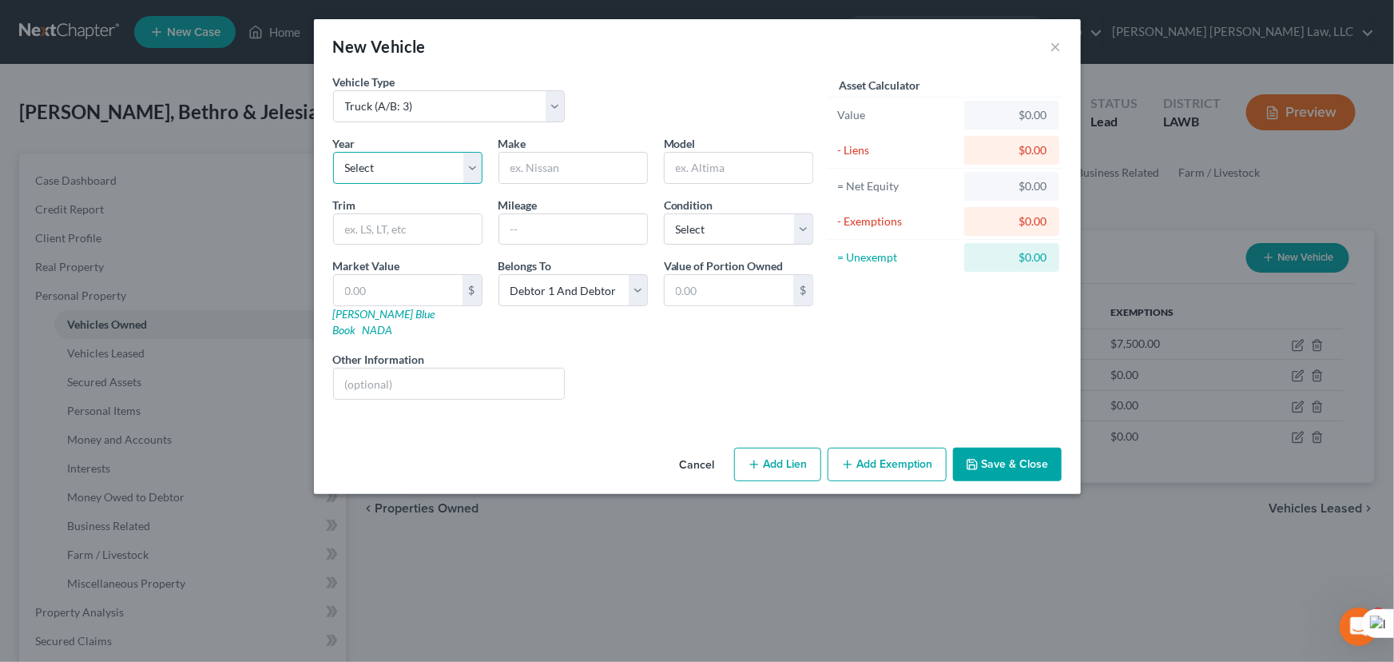
select select "13"
click at [333, 152] on select "Select 2026 2025 2024 2023 2022 2021 2020 2019 2018 2017 2016 2015 2014 2013 20…" at bounding box center [407, 168] width 149 height 32
click at [391, 464] on div "Cancel Add Lien Add Lease Add Exemption Save & Close" at bounding box center [697, 467] width 767 height 53
click at [573, 167] on input "text" at bounding box center [573, 168] width 148 height 30
type input "Freightliner"
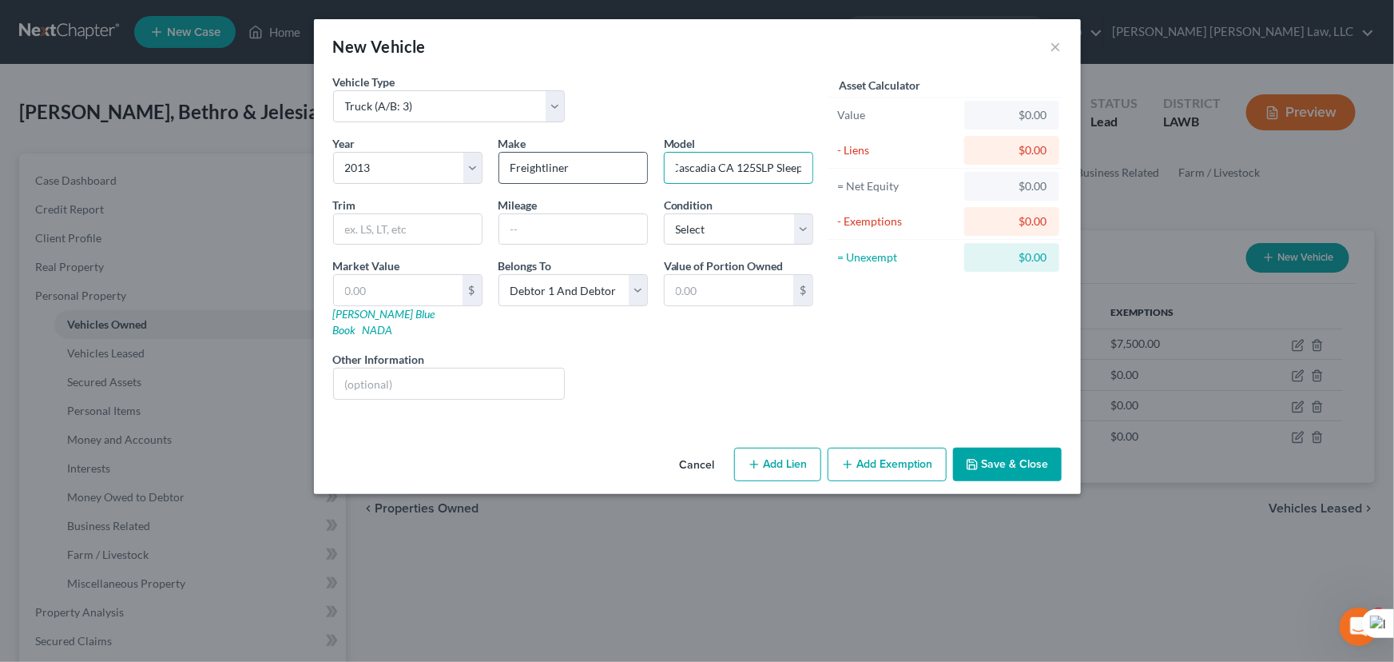
scroll to position [0, 15]
type input "Cascadia CA 125SLP Sleeper"
click at [709, 232] on select "Select Excellent Very Good Good Fair Poor" at bounding box center [738, 229] width 149 height 32
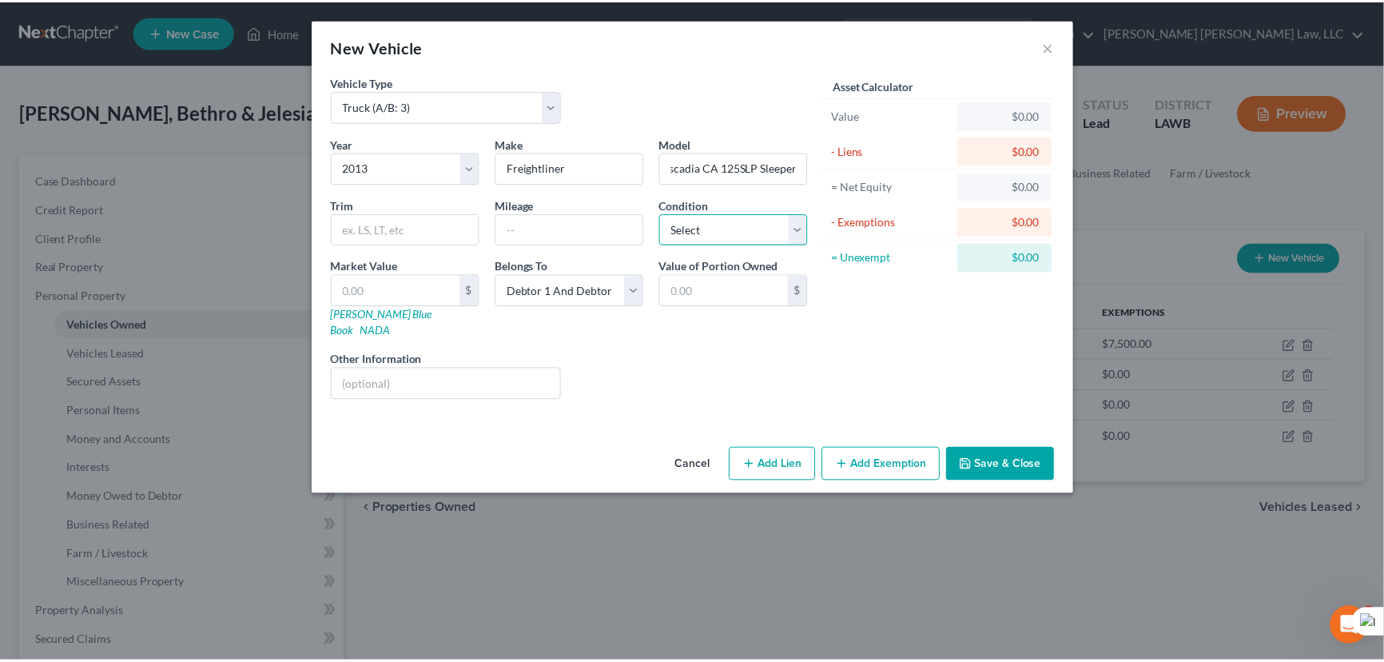
scroll to position [0, 0]
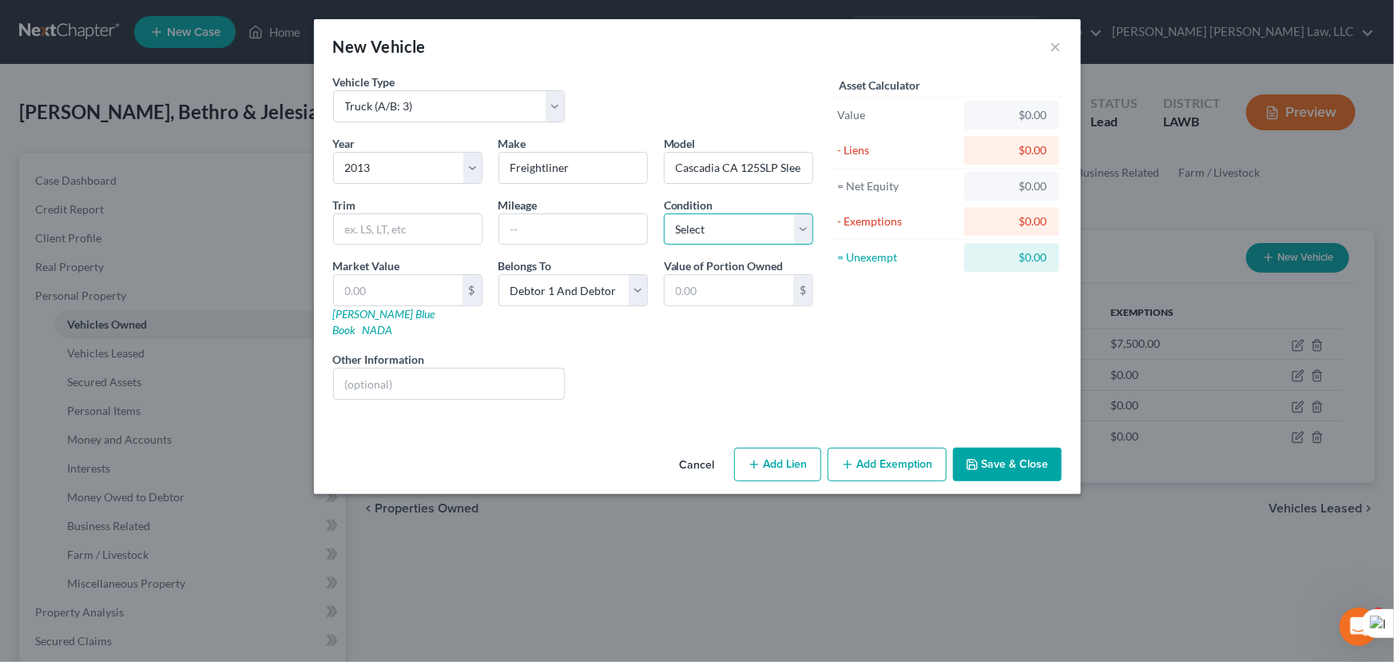
select select "2"
click at [664, 213] on select "Select Excellent Very Good Good Fair Poor" at bounding box center [738, 229] width 149 height 32
click at [731, 280] on input "text" at bounding box center [729, 290] width 129 height 30
type input "26,125"
click at [981, 441] on div "Cancel Add Lien Add Lease Add Exemption Save & Close" at bounding box center [697, 467] width 767 height 53
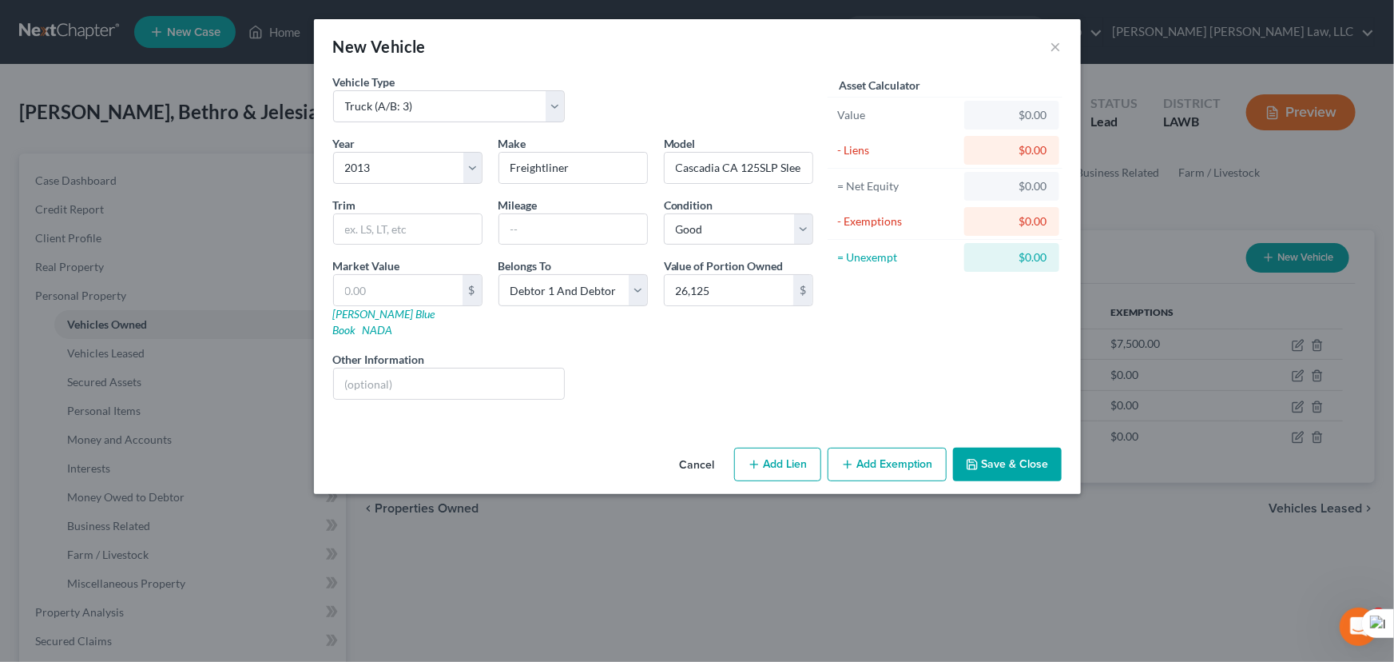
click at [984, 447] on button "Save & Close" at bounding box center [1007, 464] width 109 height 34
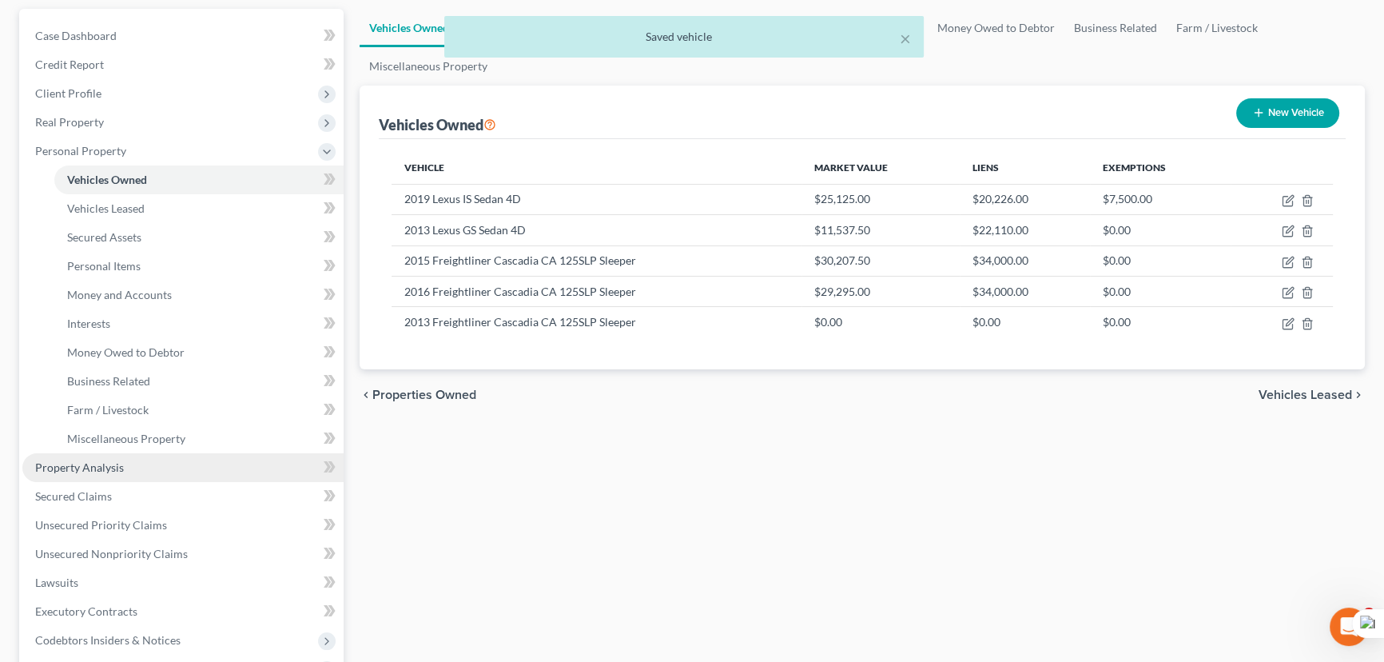
click at [151, 471] on link "Property Analysis" at bounding box center [182, 467] width 321 height 29
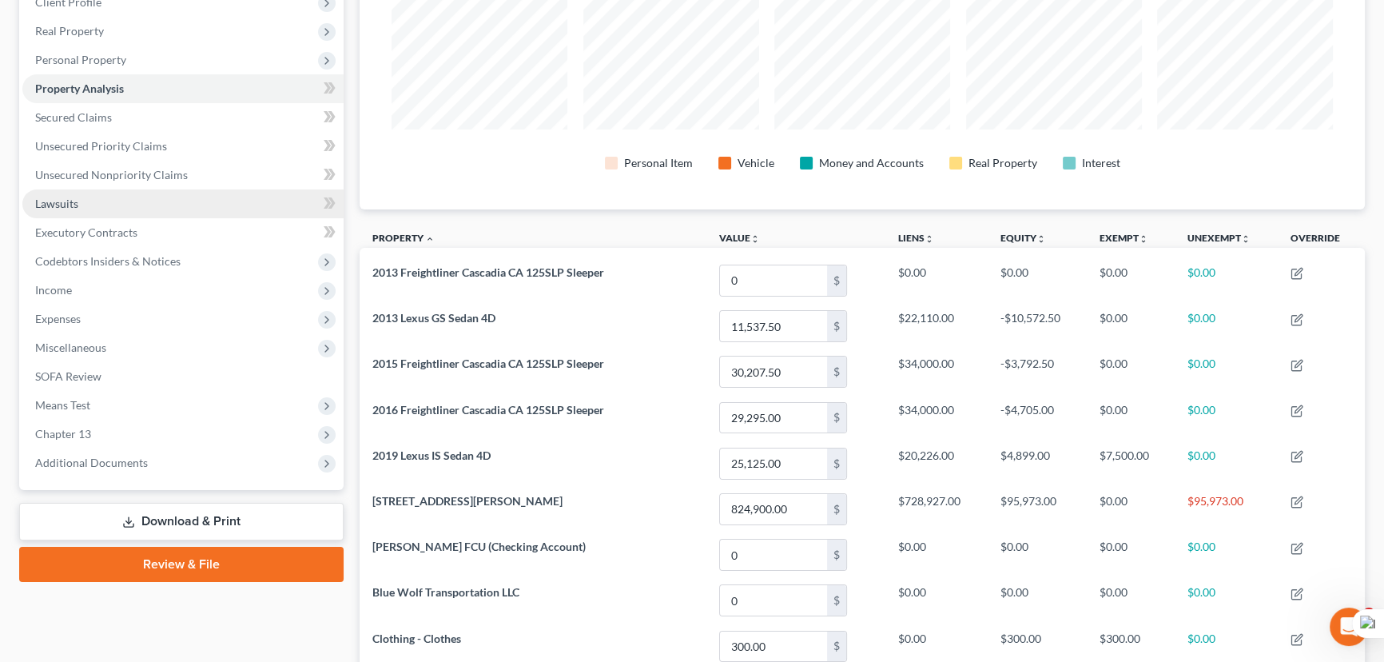
scroll to position [125, 0]
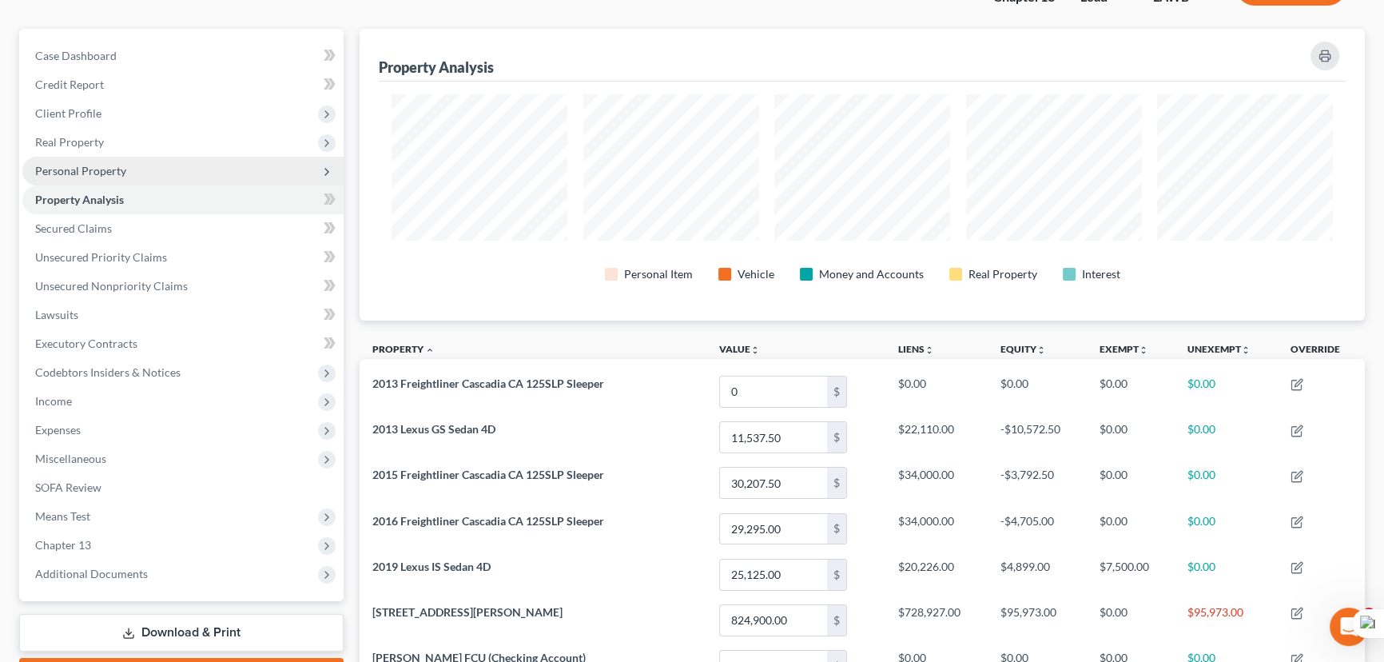
click at [101, 177] on span "Personal Property" at bounding box center [182, 171] width 321 height 29
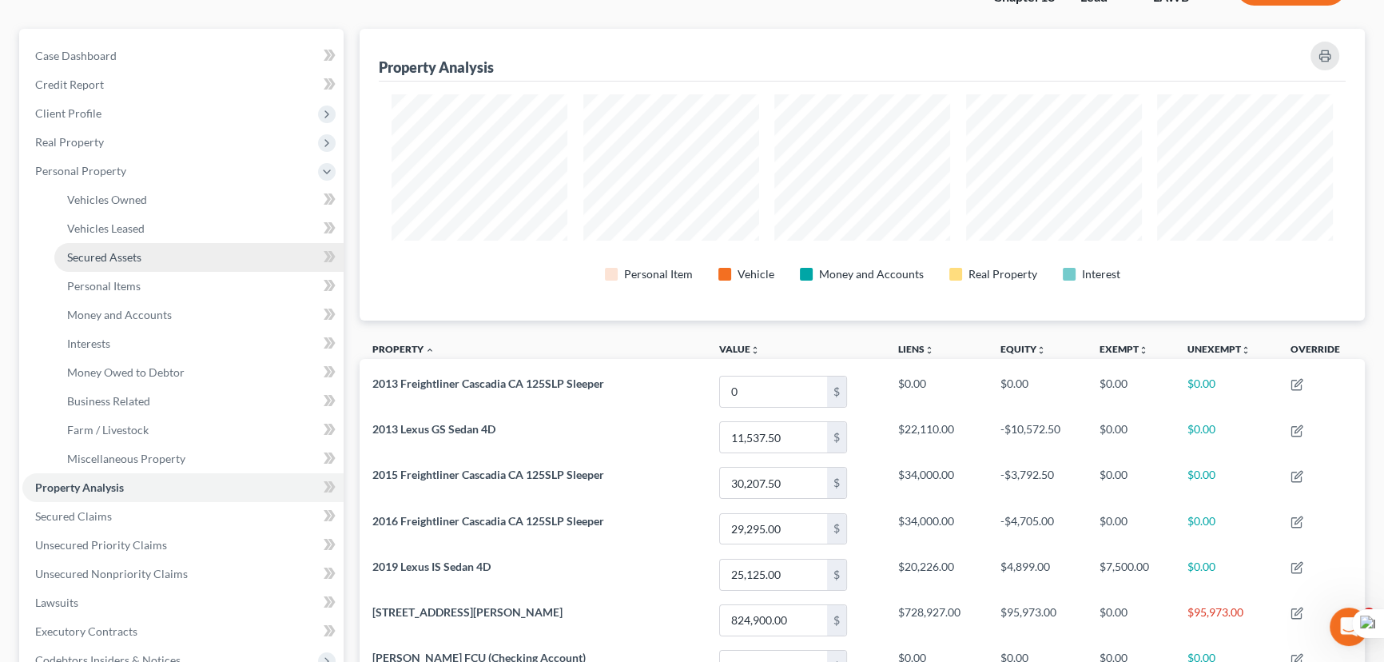
click at [118, 248] on link "Secured Assets" at bounding box center [198, 257] width 289 height 29
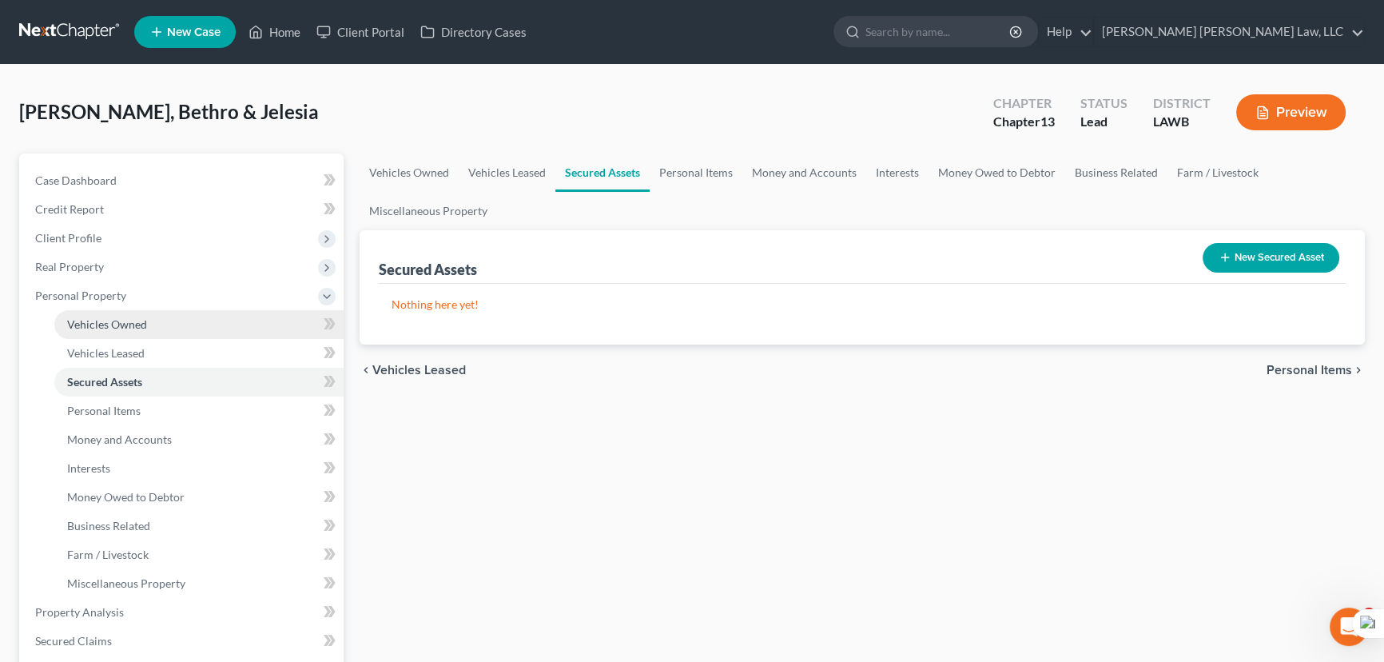
click at [128, 330] on link "Vehicles Owned" at bounding box center [198, 324] width 289 height 29
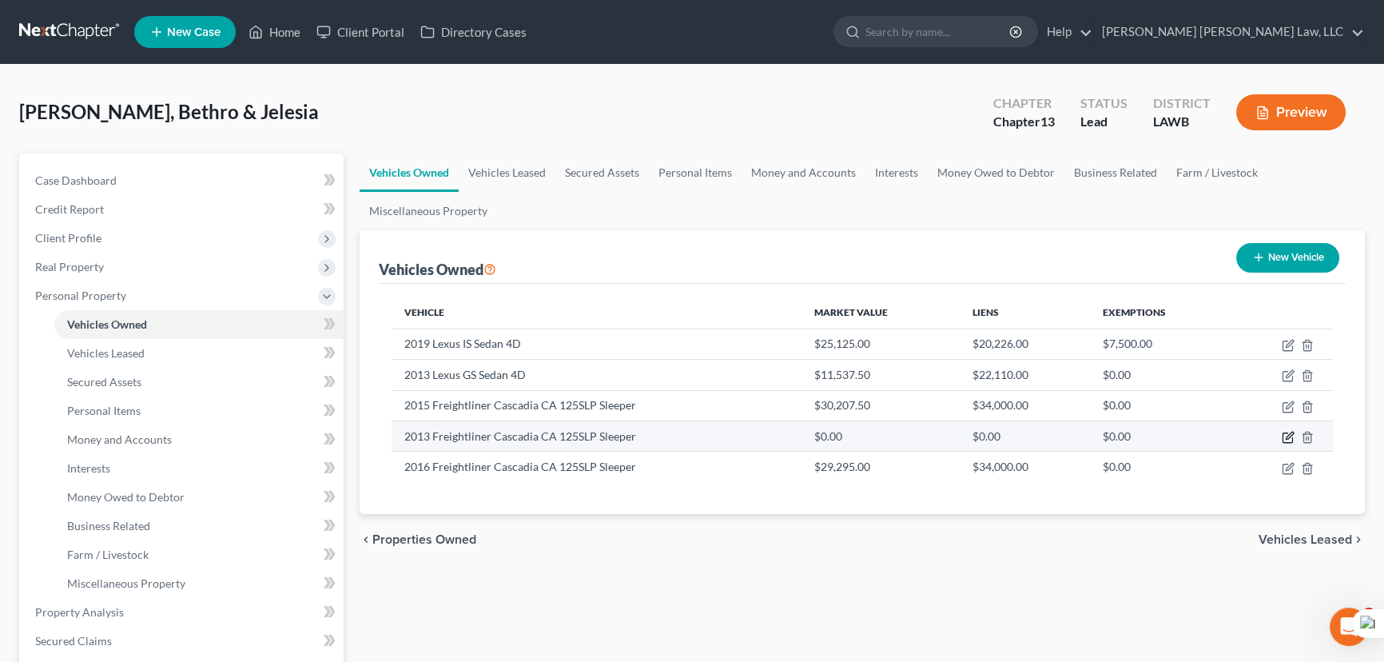
click at [1289, 439] on icon "button" at bounding box center [1288, 437] width 13 height 13
select select "1"
select select "13"
select select "2"
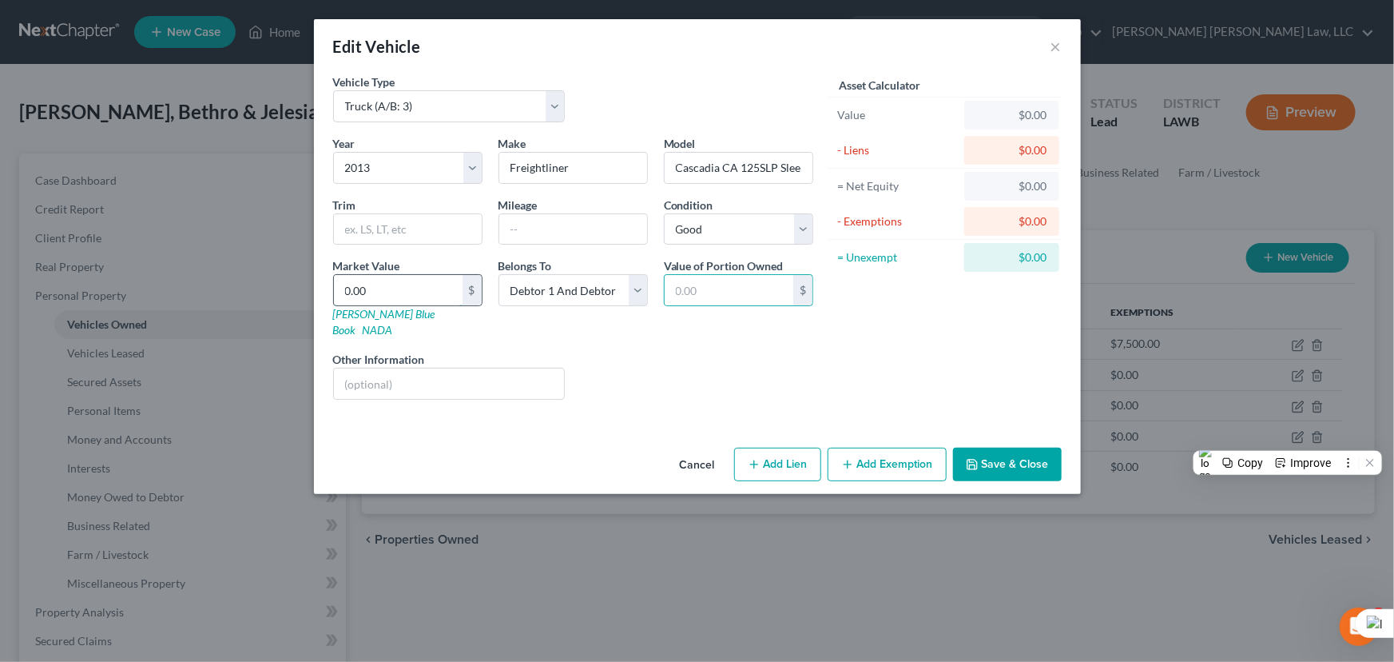
click at [431, 283] on input "0.00" at bounding box center [398, 290] width 129 height 30
type input "2"
type input "2.00"
type input "26"
type input "26.00"
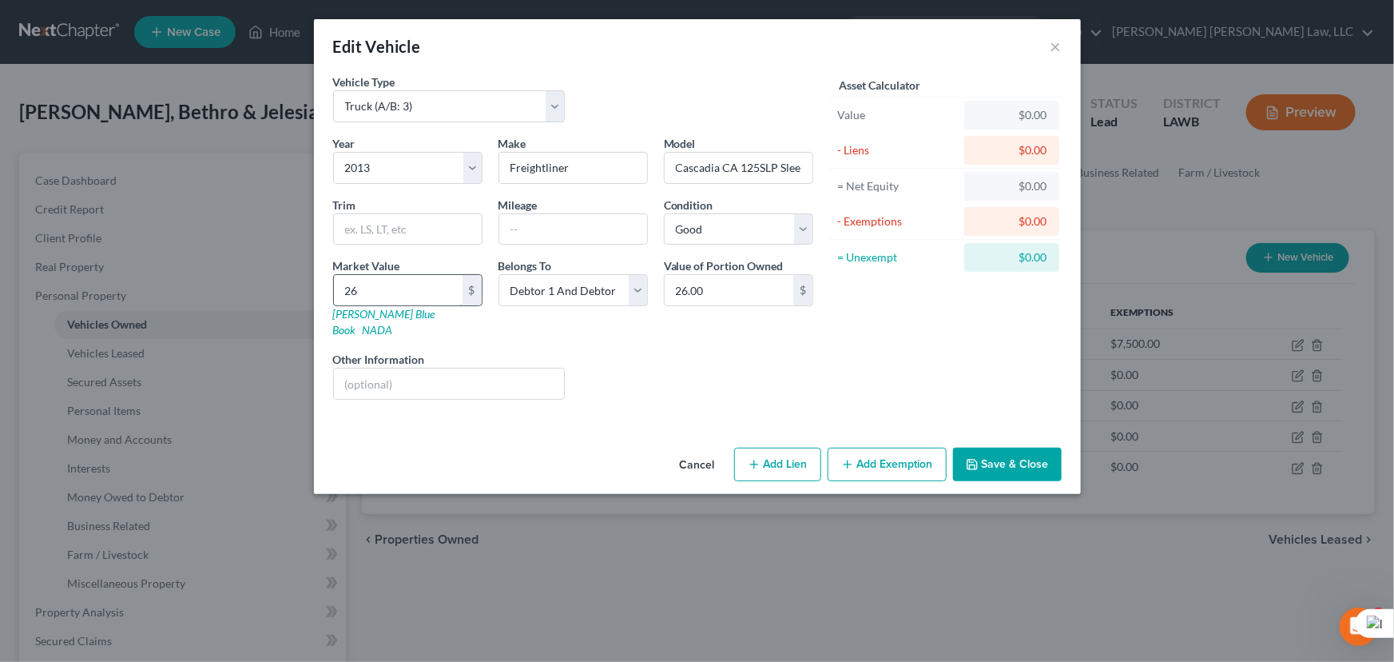
type input "261"
type input "261.00"
type input "2612"
type input "2,612.00"
type input "2,6125"
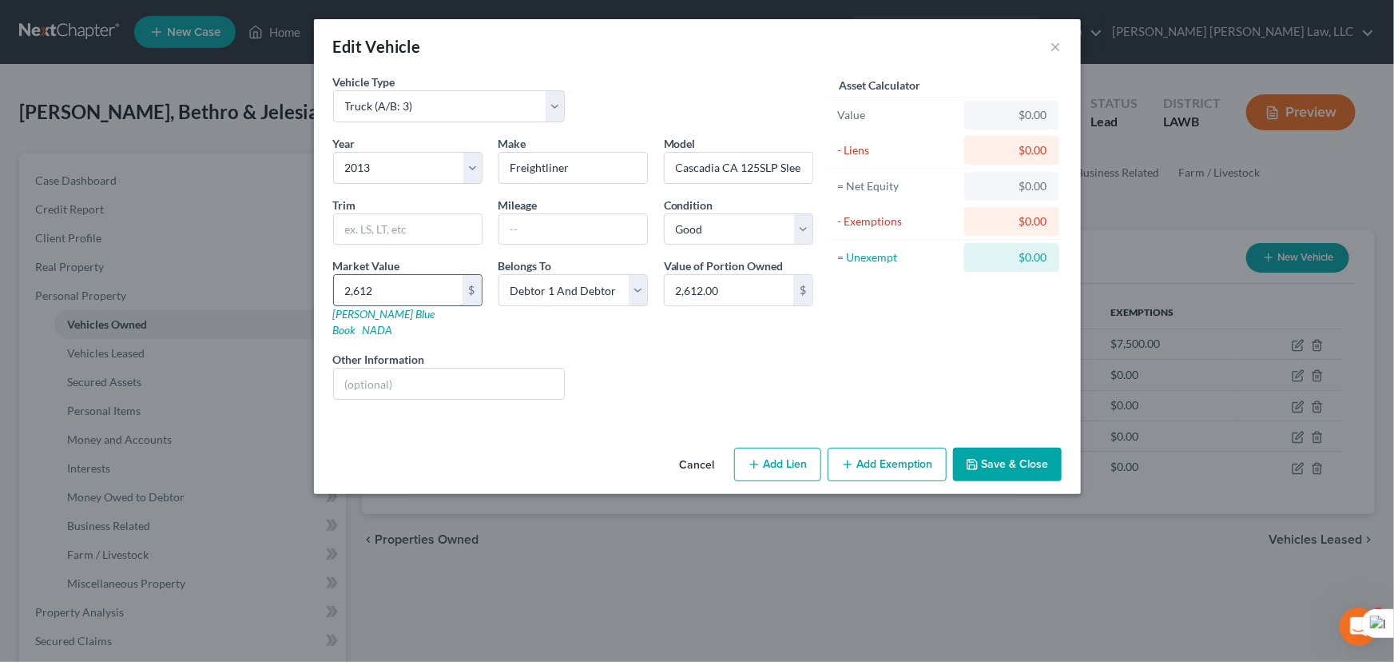
type input "26,125.00"
type input "26,125"
click at [1000, 448] on button "Save & Close" at bounding box center [1007, 464] width 109 height 34
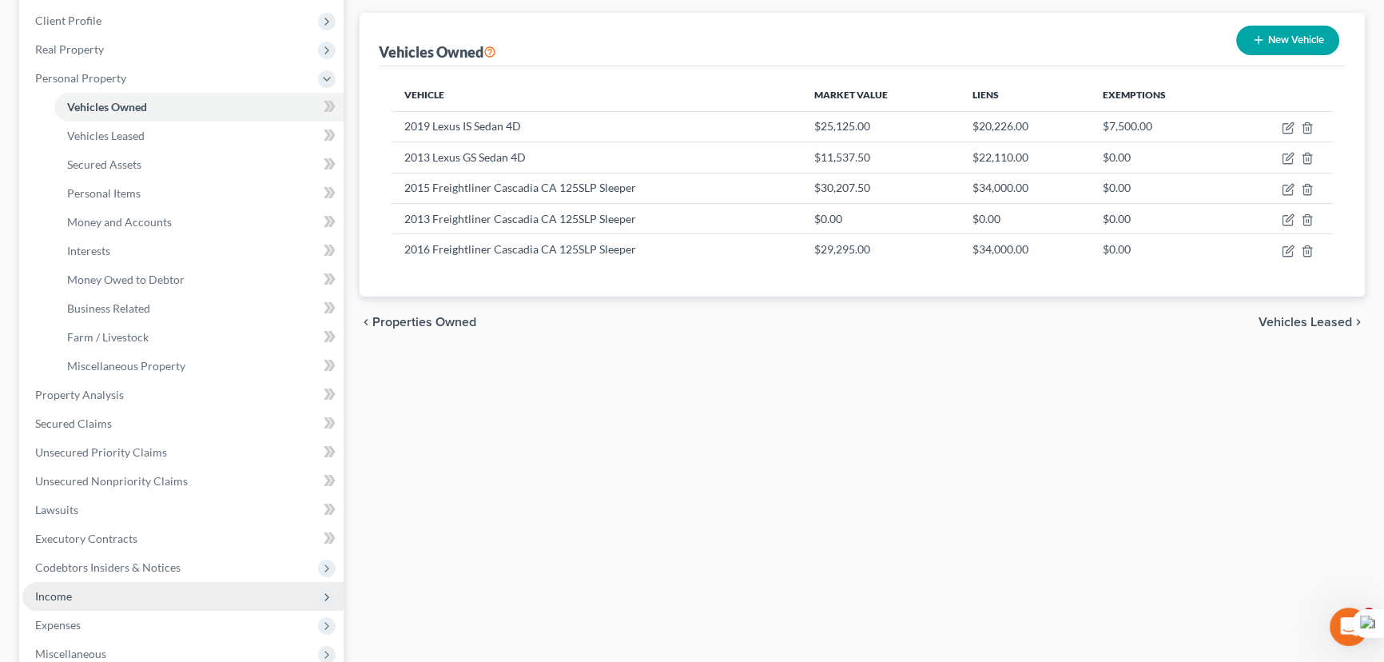
scroll to position [435, 0]
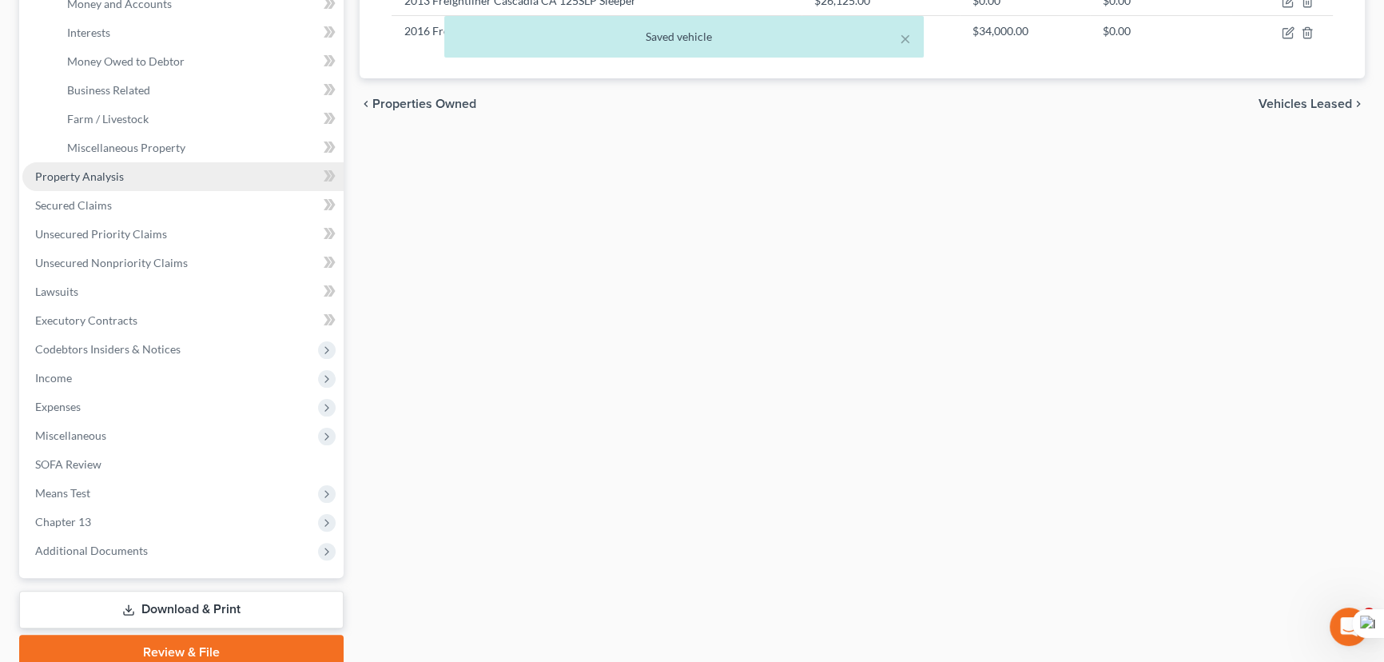
click at [70, 177] on span "Property Analysis" at bounding box center [79, 176] width 89 height 14
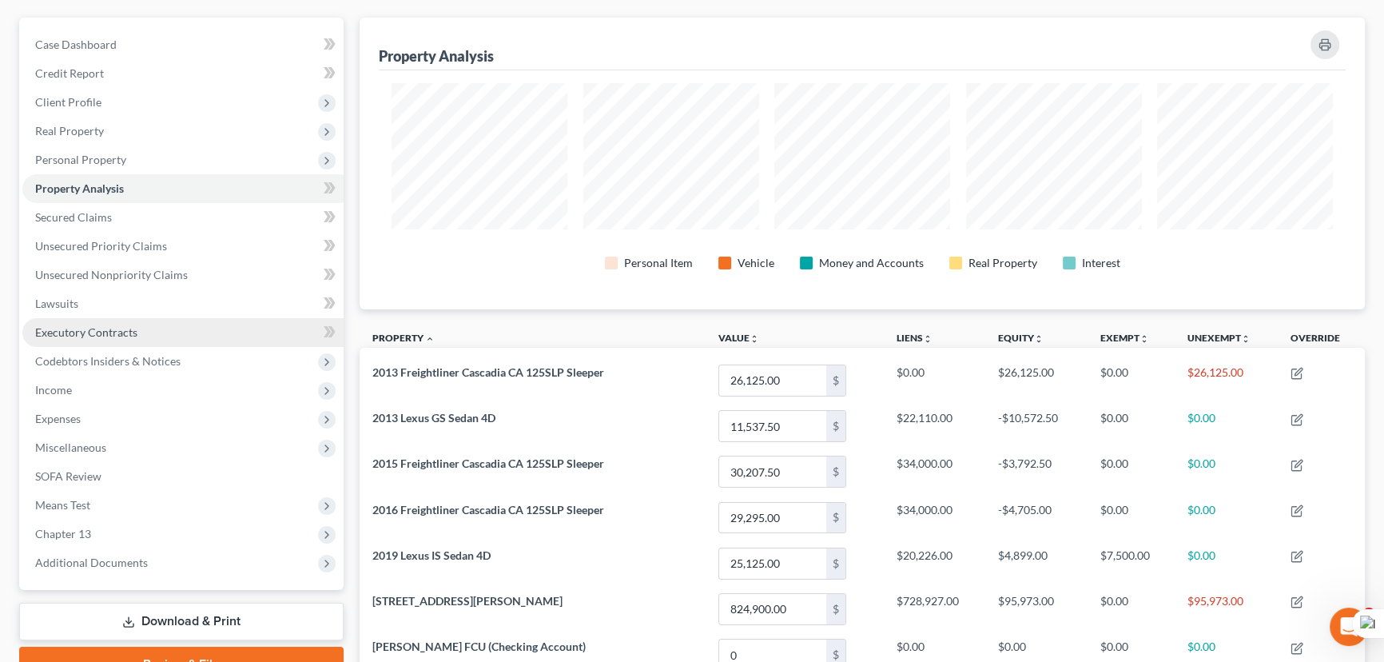
scroll to position [72, 0]
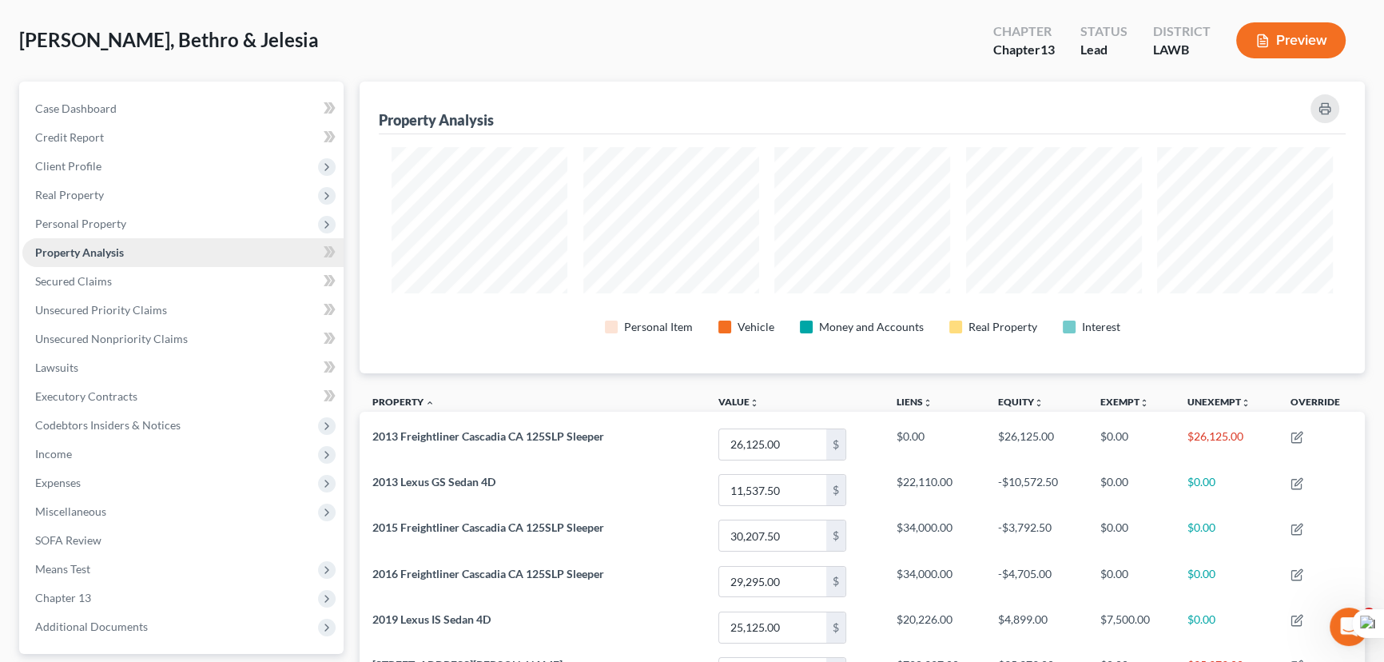
click at [139, 260] on link "Property Analysis" at bounding box center [182, 252] width 321 height 29
click at [140, 219] on span "Personal Property" at bounding box center [182, 223] width 321 height 29
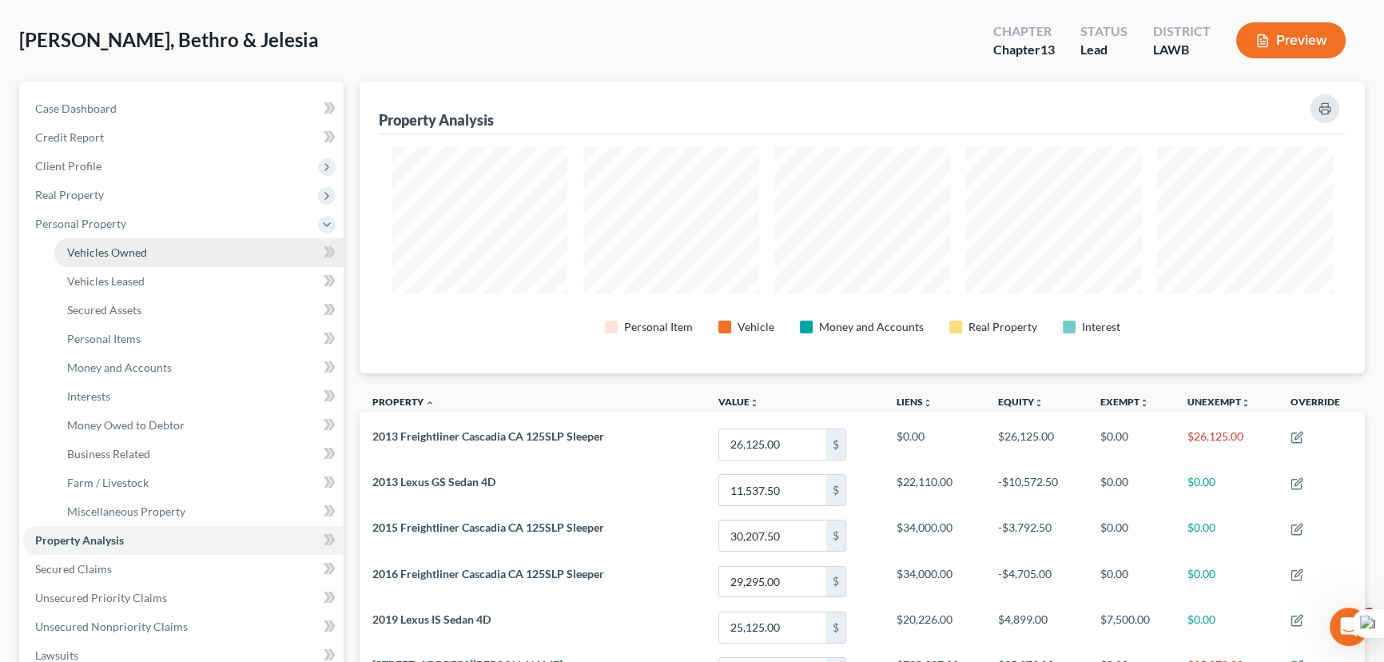
click at [144, 261] on link "Vehicles Owned" at bounding box center [198, 252] width 289 height 29
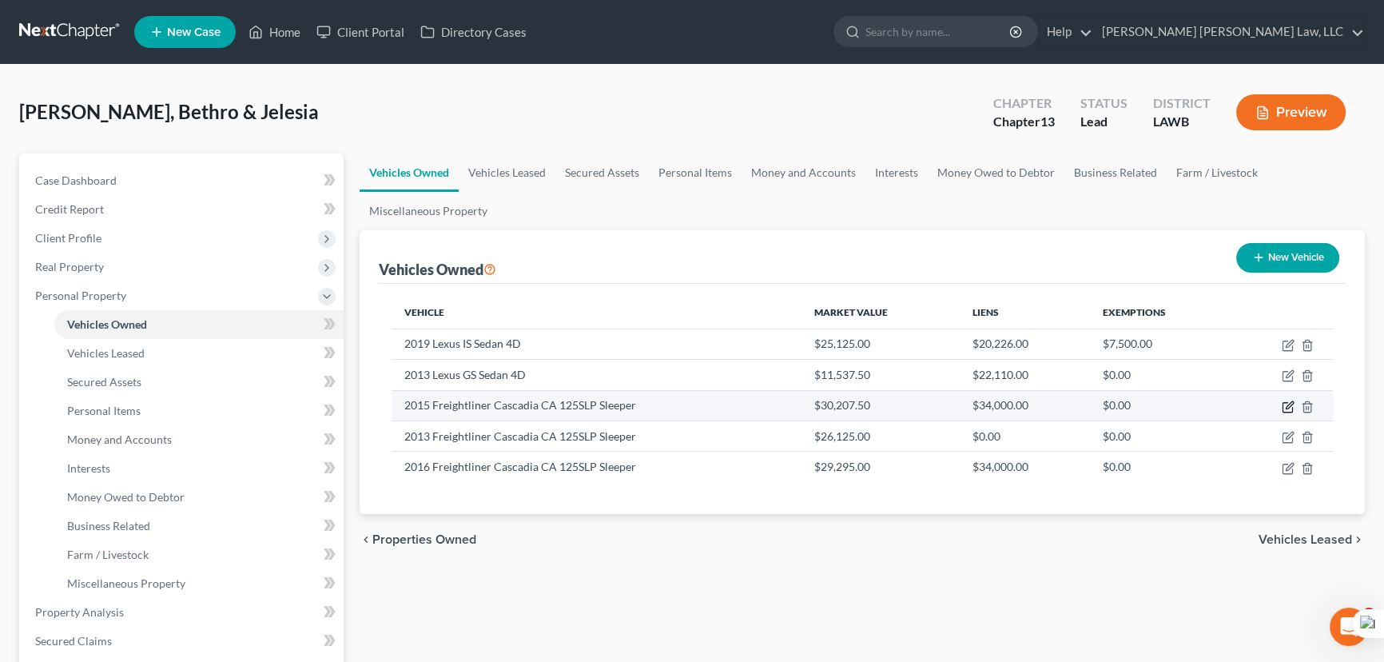
click at [1288, 403] on icon "button" at bounding box center [1289, 404] width 7 height 7
select select "1"
select select "11"
select select "2"
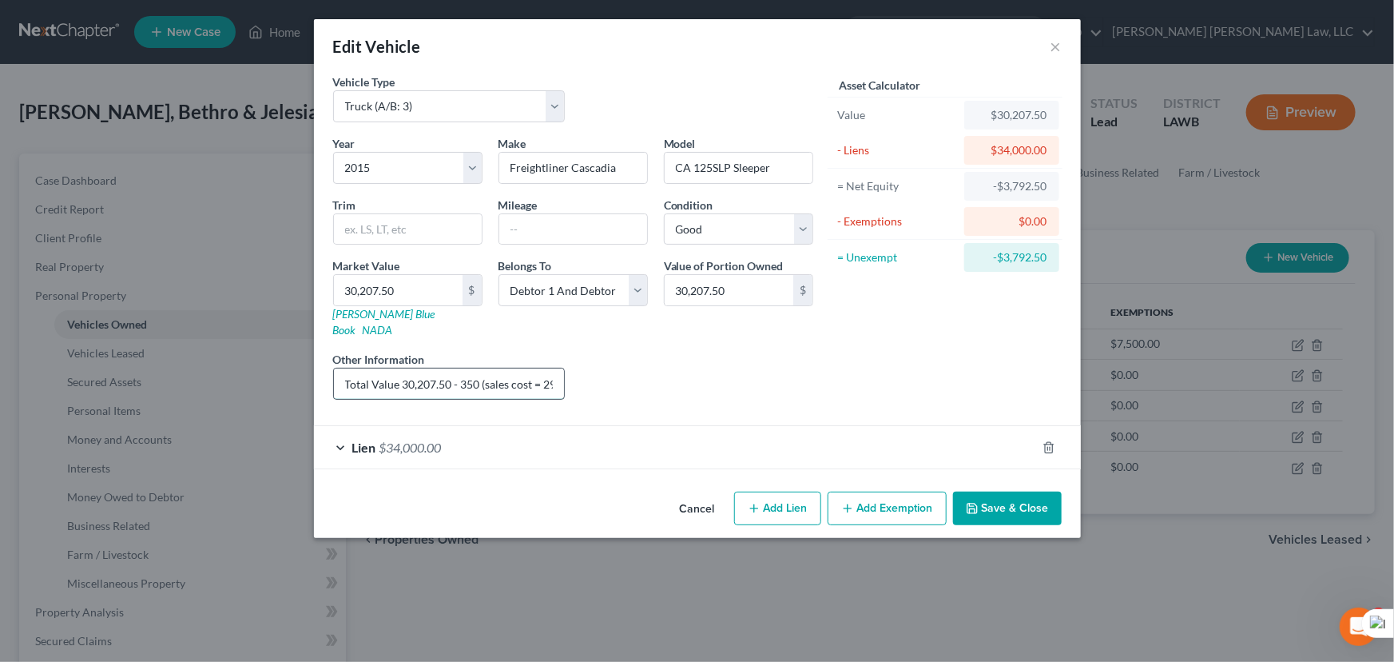
click at [519, 371] on input "Total Value 30,207.50 - 350 (sales cost = 29,857.5 - 3,735.75 (trustee fee)= 26…" at bounding box center [449, 383] width 231 height 30
click at [451, 369] on input "Total Value 30,207.50 - 350 (sales cost = 29,857.5 - 3,735.75 (trustee fee)= 26…" at bounding box center [449, 383] width 231 height 30
click at [487, 368] on input "Total Value 30,207.50 - 350 (sales cost = 29,857.5 - 3,735.75 (trustee fee)= 26…" at bounding box center [449, 383] width 231 height 30
drag, startPoint x: 459, startPoint y: 367, endPoint x: 475, endPoint y: 386, distance: 24.5
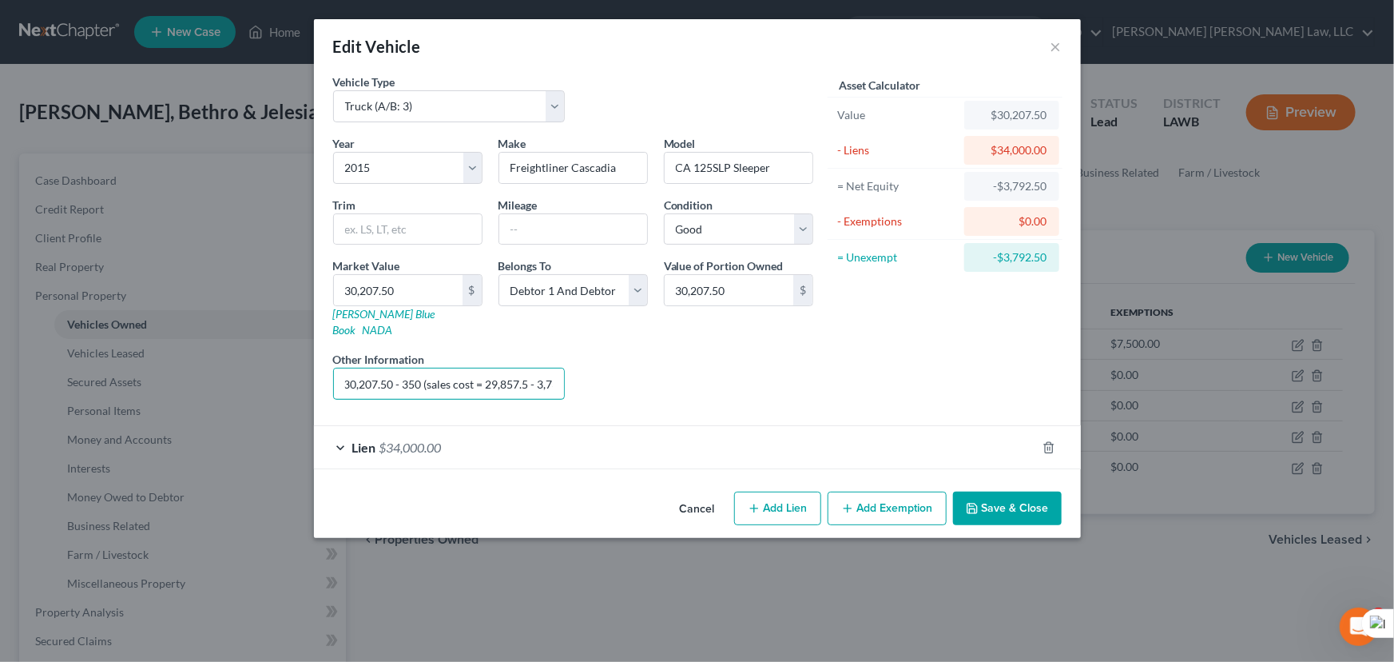
click at [475, 386] on div "Year Select 2026 2025 2024 2023 2022 2021 2020 2019 2018 2017 2016 2015 2014 20…" at bounding box center [573, 273] width 496 height 277
click at [467, 379] on input "Total Value 30,207.50 - 350 (sales cost = 29,857.5 - 3,735.75 (trustee fee)= 26…" at bounding box center [449, 383] width 231 height 30
drag, startPoint x: 400, startPoint y: 366, endPoint x: 320, endPoint y: 384, distance: 82.0
click at [320, 384] on div "Vehicle Type Select Automobile (A/B: 3) Truck (A/B: 3) Trailer (A/B: 4) Watercr…" at bounding box center [697, 279] width 767 height 411
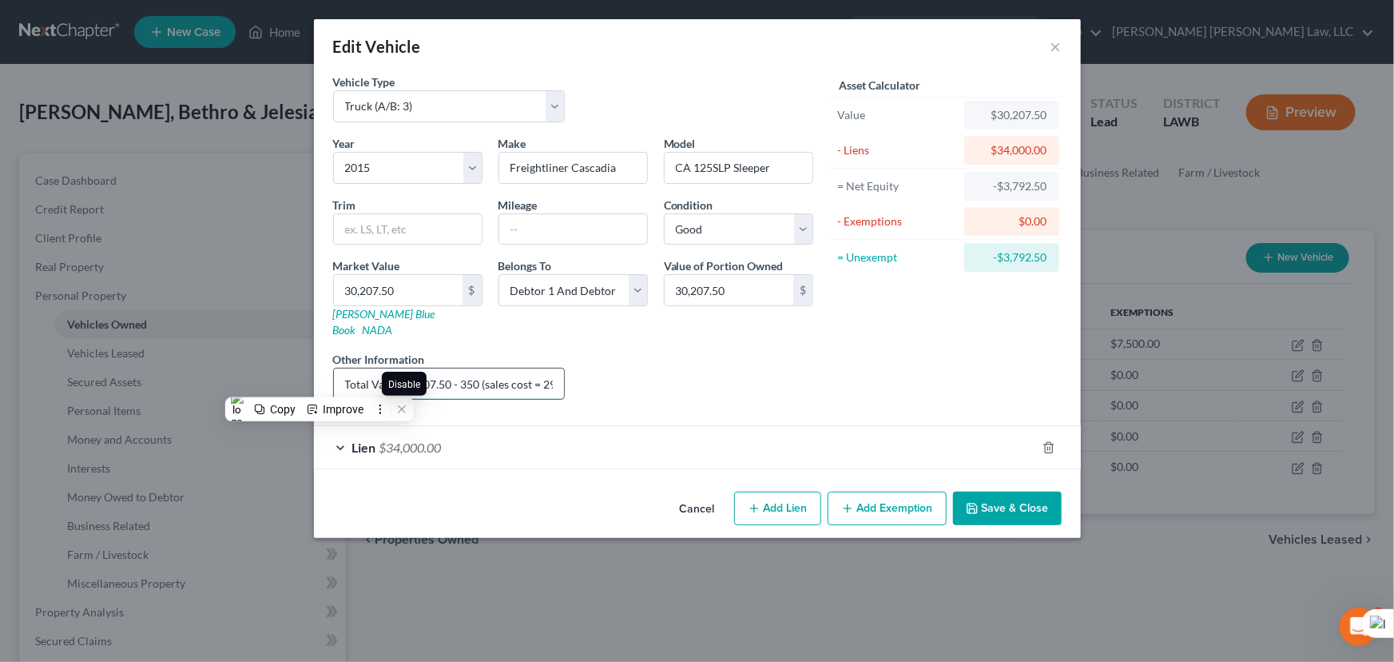
click at [461, 368] on input "Total Value 30,207.50 - 350 (sales cost = 29,857.5 - 3,735.75 (trustee fee)= 26…" at bounding box center [449, 383] width 231 height 30
drag, startPoint x: 440, startPoint y: 357, endPoint x: 771, endPoint y: 411, distance: 335.1
click at [771, 411] on form "Vehicle Type Select Automobile (A/B: 3) Truck (A/B: 3) Trailer (A/B: 4) Watercr…" at bounding box center [697, 271] width 729 height 395
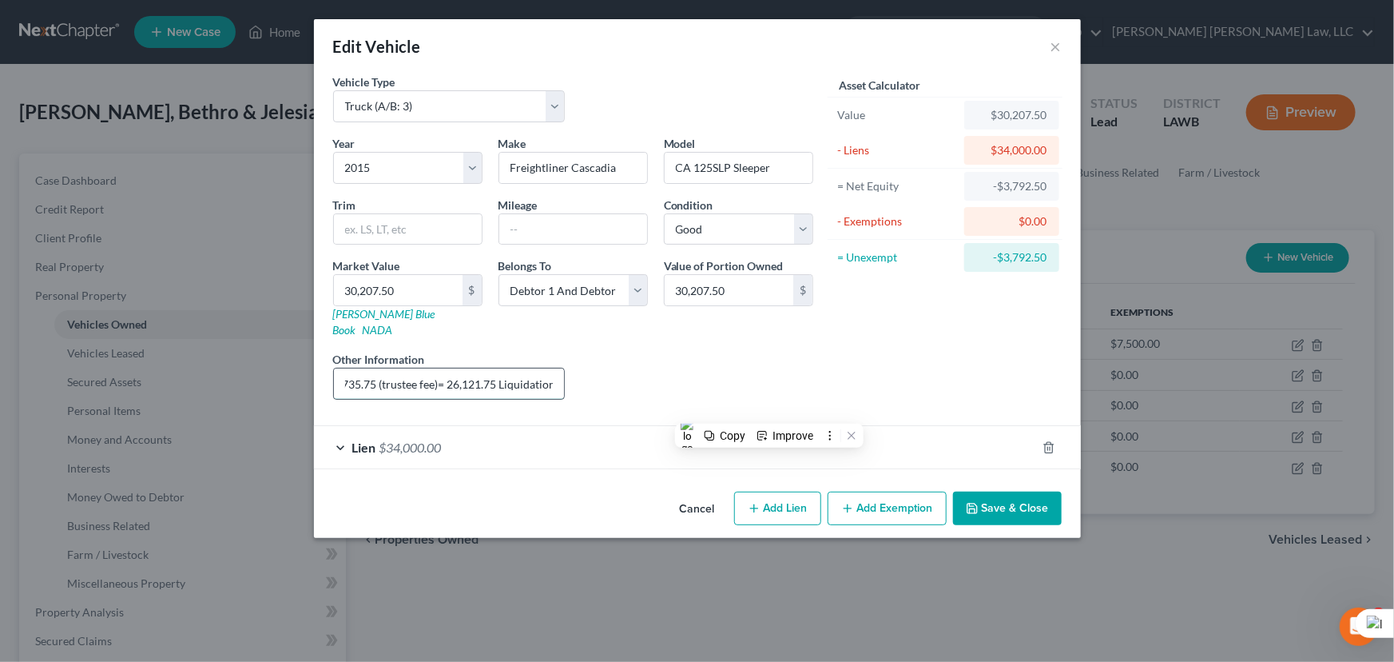
click at [445, 368] on input "Total Value 30,207.50 - 350 (sales cost = 29,857.5 - 3,735.75 (trustee fee)= 26…" at bounding box center [449, 383] width 231 height 30
click at [487, 368] on input "Total Value 30,207.50 - 350 (sales cost = 29,857.5 - 3,735.75 (trustee fee)= 26…" at bounding box center [449, 383] width 231 height 30
drag, startPoint x: 455, startPoint y: 367, endPoint x: 177, endPoint y: 324, distance: 282.0
click at [177, 324] on div "Edit Vehicle × Vehicle Type Select Automobile (A/B: 3) Truck (A/B: 3) Trailer (…" at bounding box center [697, 331] width 1394 height 662
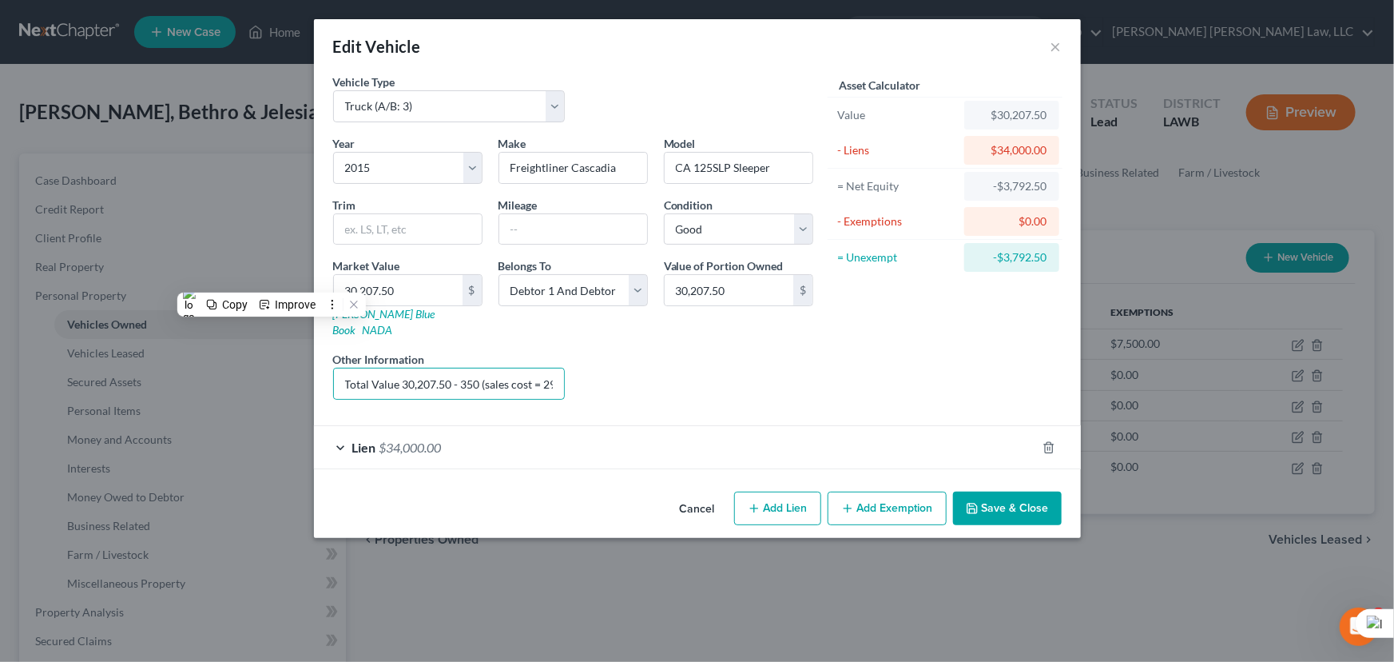
drag, startPoint x: 634, startPoint y: 389, endPoint x: 622, endPoint y: 388, distance: 11.2
click at [634, 388] on div "Year Select 2026 2025 2024 2023 2022 2021 2020 2019 2018 2017 2016 2015 2014 20…" at bounding box center [573, 273] width 496 height 277
click at [491, 370] on input "Total Value 30,207.50 - 350 (sales cost = 29,857.5 - 3,735.75 (trustee fee)= 26…" at bounding box center [449, 383] width 231 height 30
drag, startPoint x: 461, startPoint y: 370, endPoint x: 424, endPoint y: 370, distance: 36.8
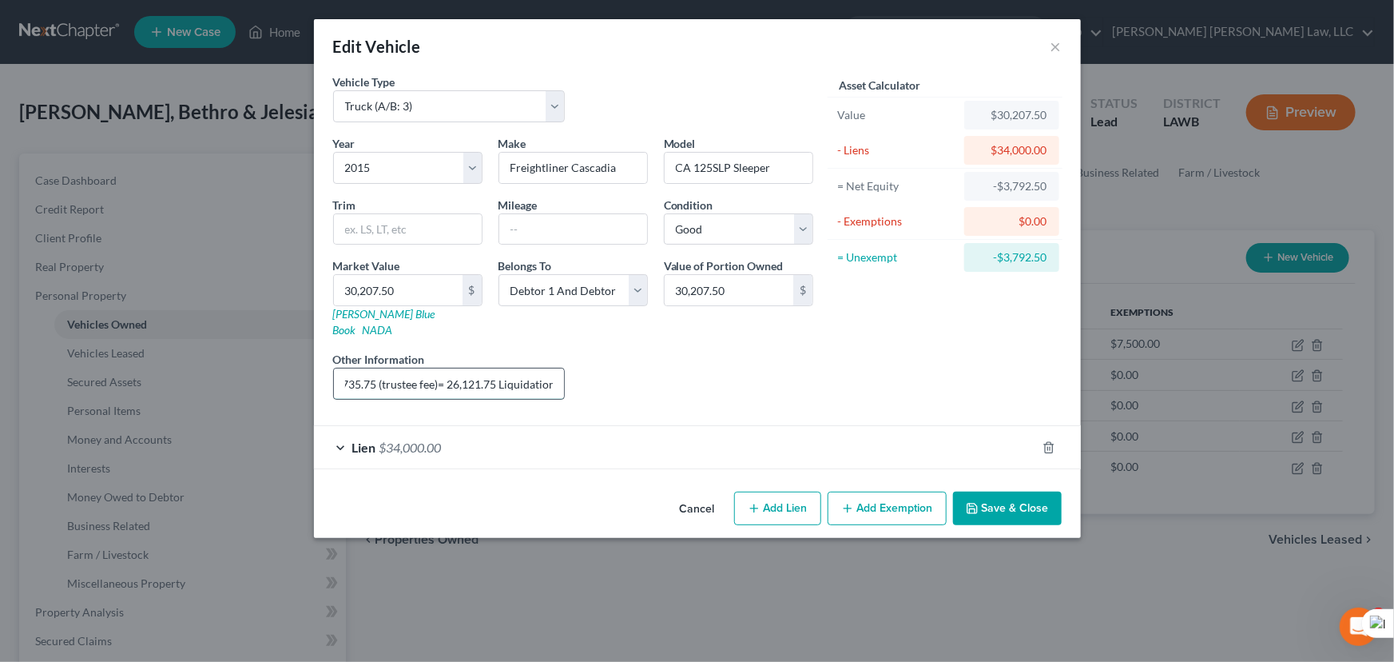
click at [439, 373] on input "Total Value 30,207.50 - 350 (sales cost = 29,857.5 - 3,735.75 (trustee fee)= 26…" at bounding box center [449, 383] width 231 height 30
click at [367, 368] on input "Total Value 30,207.50 - 350 (sales cost = 29,857.5 - 3,735.75 (trustee fee)= 26…" at bounding box center [449, 383] width 231 height 30
drag, startPoint x: 344, startPoint y: 364, endPoint x: 507, endPoint y: 372, distance: 164.0
click at [511, 372] on input "Total Value 30,207.50 - 350 (sales cost = 29,857.5 - 3,735.75 (trustee fee)= 26…" at bounding box center [449, 383] width 231 height 30
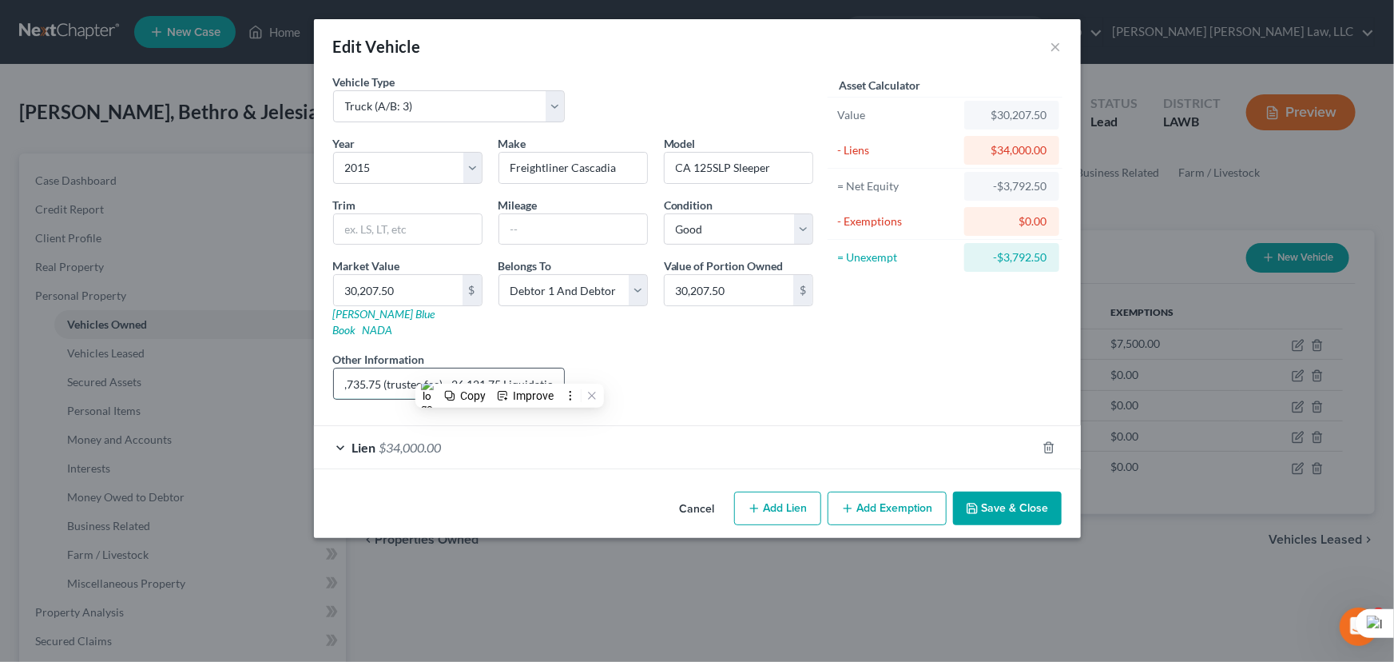
click at [413, 368] on input "Total Value 30,207.50 - 350 (sales cost = 29,857.5 - 3,735.75 (trustee fee)= 26…" at bounding box center [449, 383] width 231 height 30
click at [696, 372] on div "Liens Select" at bounding box center [697, 375] width 248 height 49
click at [492, 368] on input "Total Value 30,207.50 - 350 (sales cost = 29,857.5 - 3,735.75 (trustee fee)= 26…" at bounding box center [449, 383] width 231 height 30
click at [666, 363] on div "Liens Select" at bounding box center [697, 375] width 248 height 49
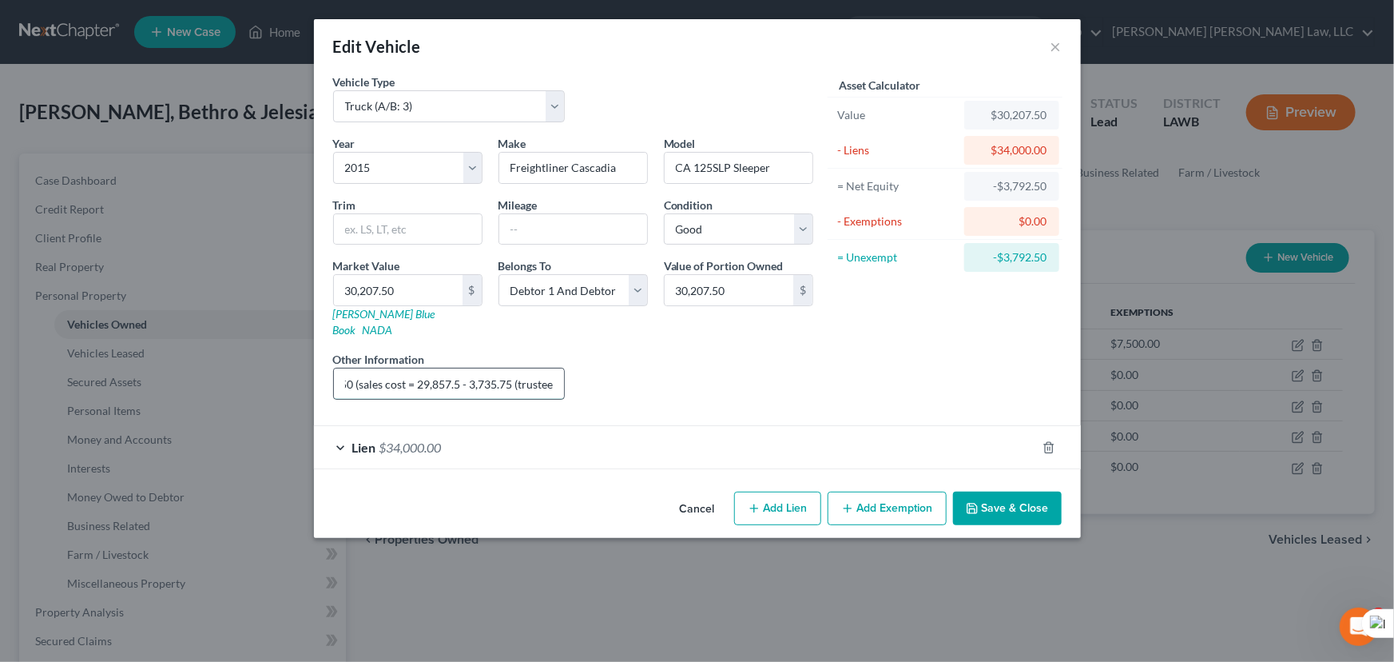
scroll to position [0, 201]
drag, startPoint x: 455, startPoint y: 364, endPoint x: 383, endPoint y: 378, distance: 73.3
click at [383, 378] on input "Total Value 30,207.50 - 350 (sales cost = 29,857.5 - 3,735.75 (trustee fee)= 26…" at bounding box center [449, 383] width 231 height 30
click at [511, 368] on input "Total Value 30,207.50 - - 3,735.75 (trustee fee)= 26,121.75 Liquidation" at bounding box center [449, 383] width 231 height 30
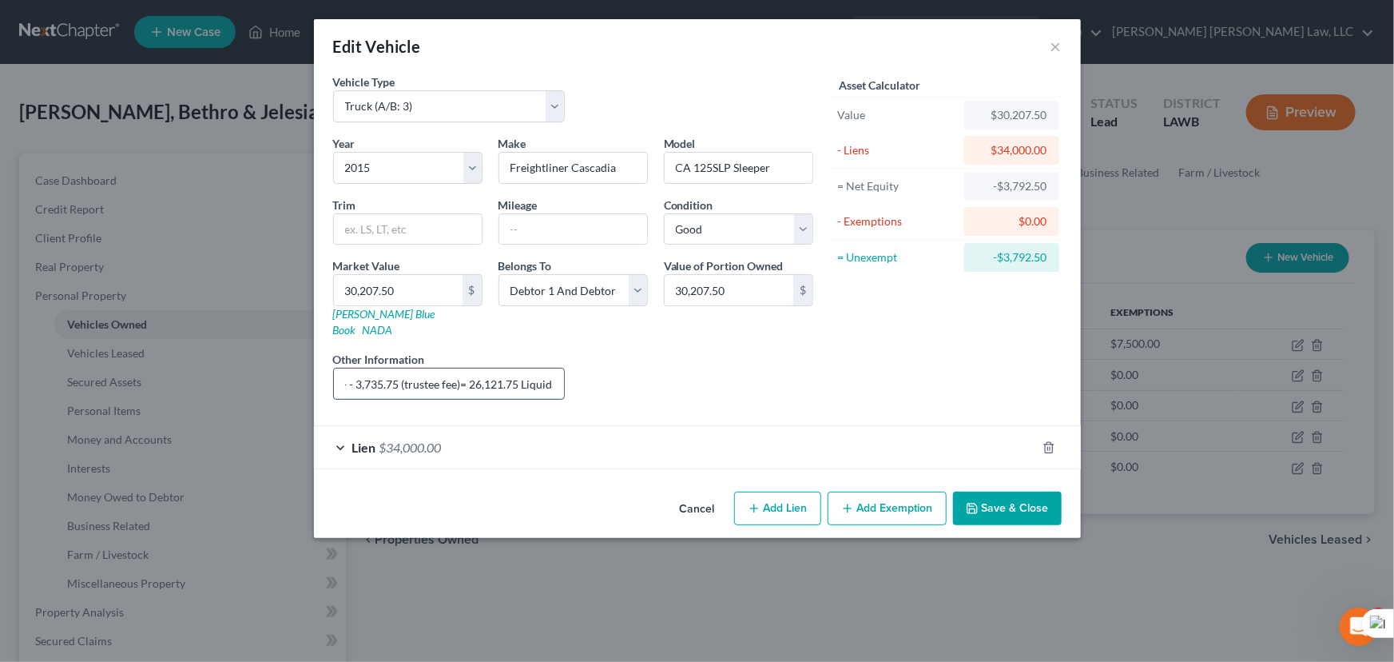
click at [443, 368] on input "Total Value 30,207.50 - - 3,735.75 (trustee fee)= 26,121.75 Liquidation" at bounding box center [449, 383] width 231 height 30
type input "Total Value 30,207.50 - - 3,735.75 (trustee fee)= 26,121.75 Liquidation"
click at [990, 491] on button "Save & Close" at bounding box center [1007, 508] width 109 height 34
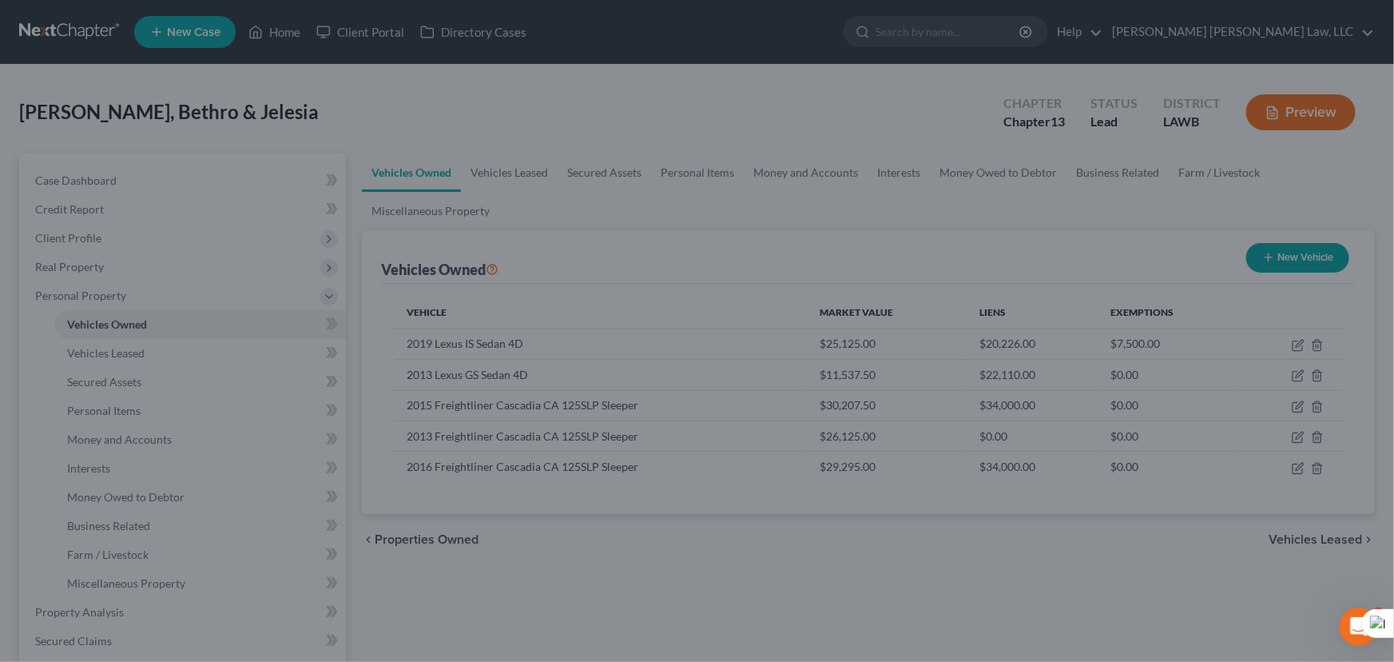
scroll to position [0, 0]
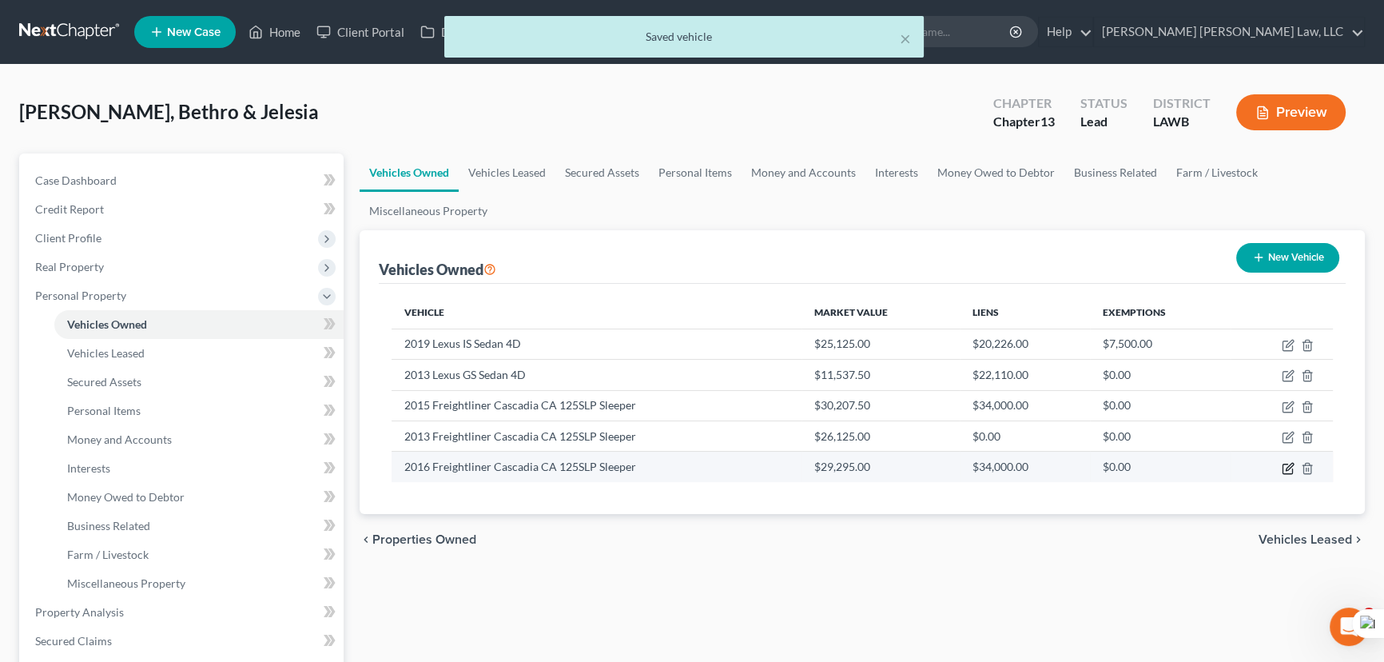
click at [1282, 467] on icon "button" at bounding box center [1288, 468] width 13 height 13
select select "0"
select select "10"
select select "2"
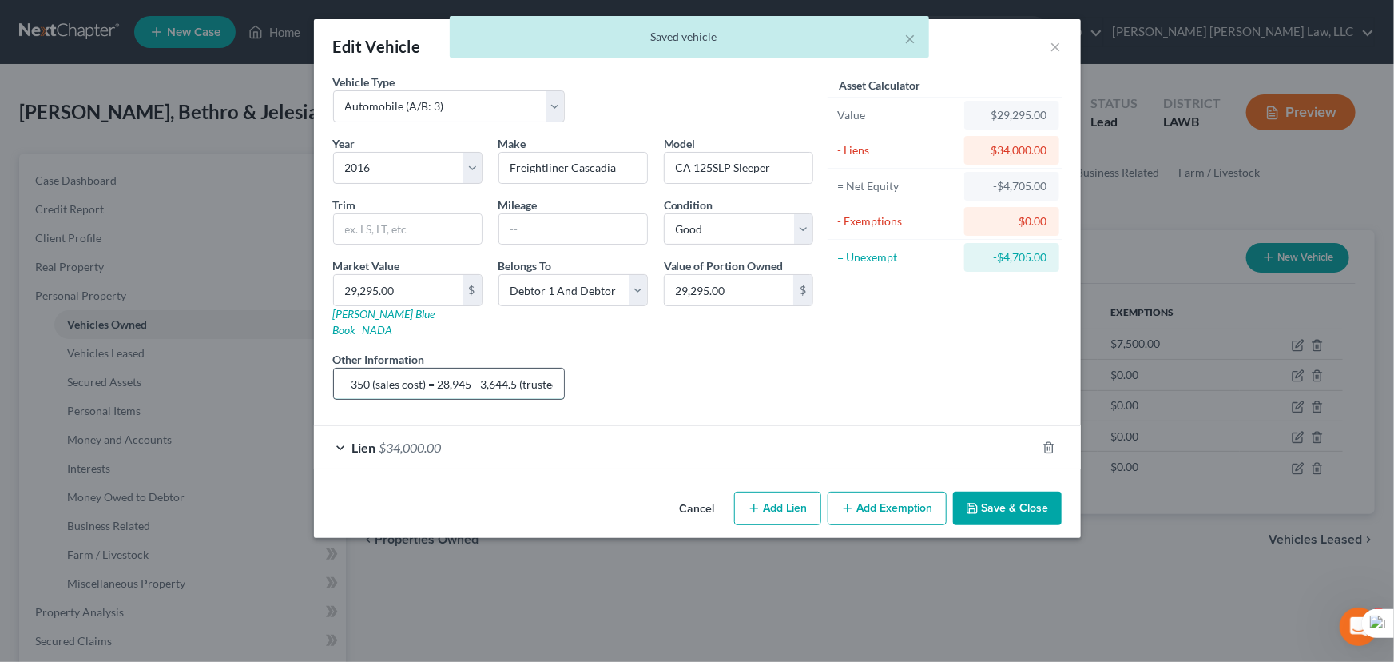
scroll to position [0, 237]
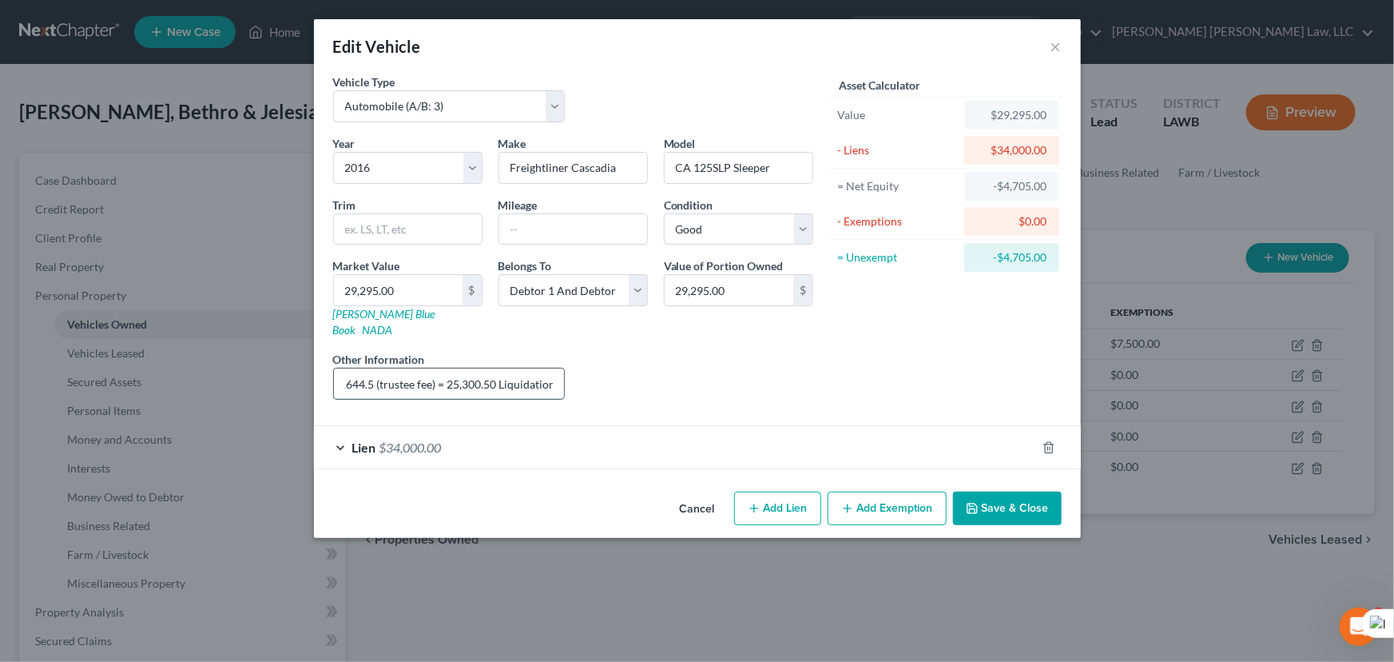
drag, startPoint x: 435, startPoint y: 368, endPoint x: 437, endPoint y: 380, distance: 12.1
click at [437, 380] on input "Total Value 29,295 - 350 (sales cost) = 28,945 - 3,644.5 (trustee fee) = 25,300…" at bounding box center [449, 383] width 231 height 30
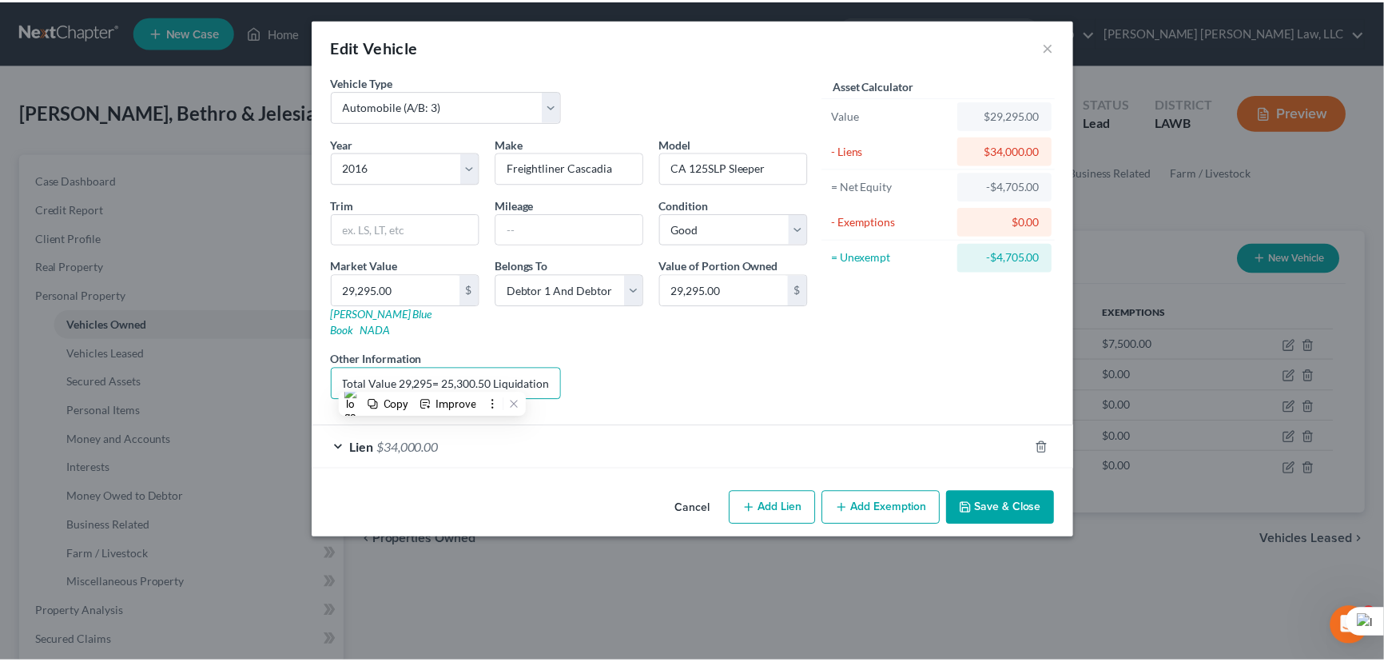
scroll to position [0, 0]
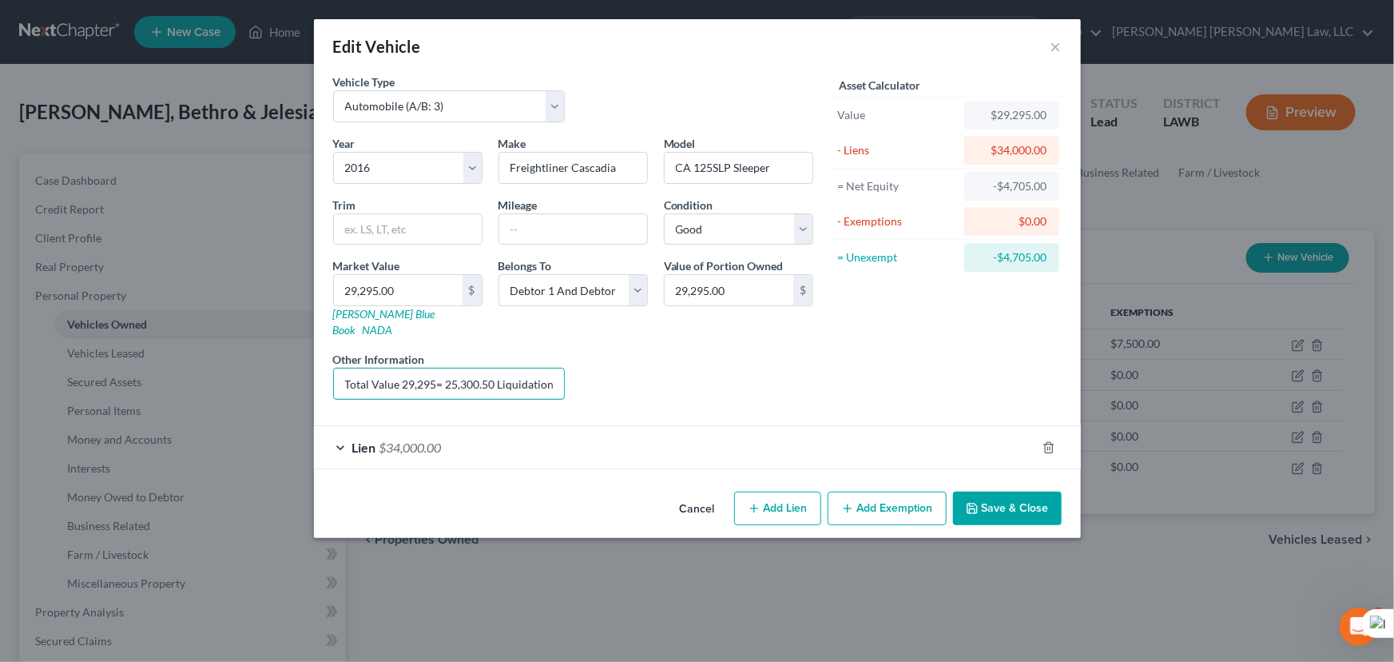
type input "Total Value 29,295= 25,300.50 Liquidation"
click at [1051, 497] on button "Save & Close" at bounding box center [1007, 508] width 109 height 34
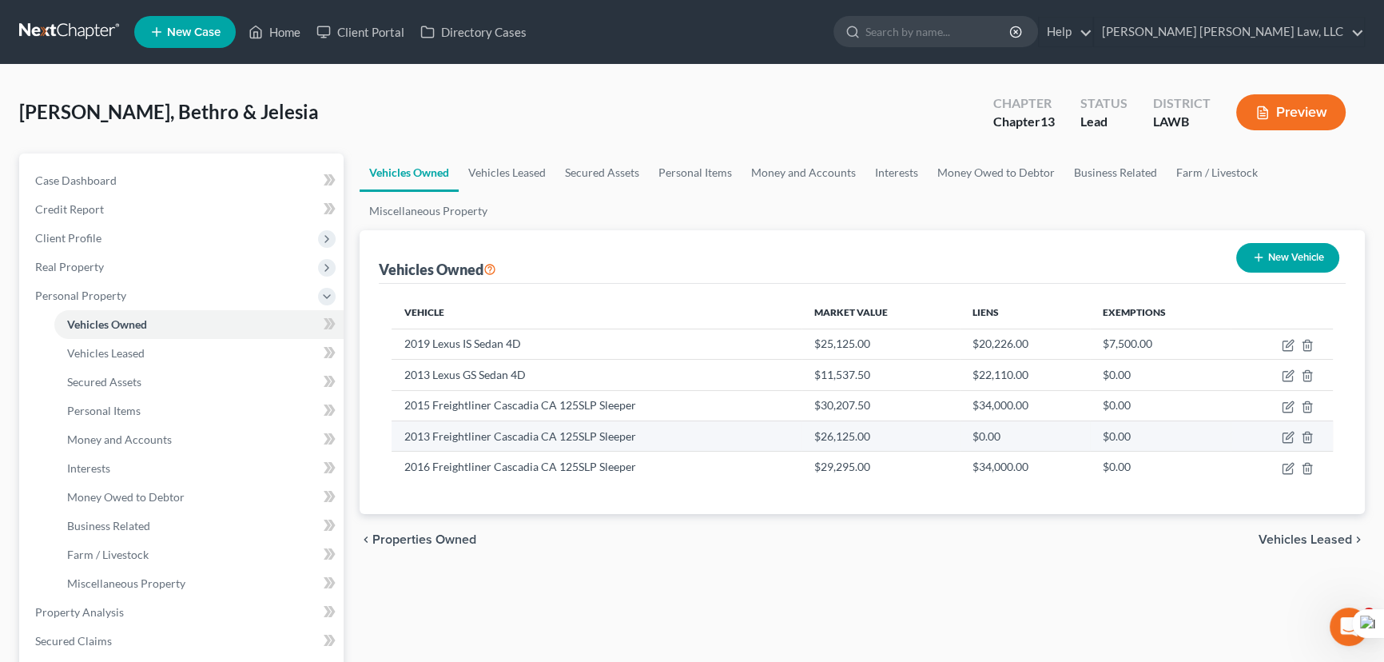
click at [1278, 439] on td at bounding box center [1281, 435] width 102 height 30
click at [1286, 435] on icon "button" at bounding box center [1289, 434] width 7 height 7
select select "1"
select select "13"
select select "2"
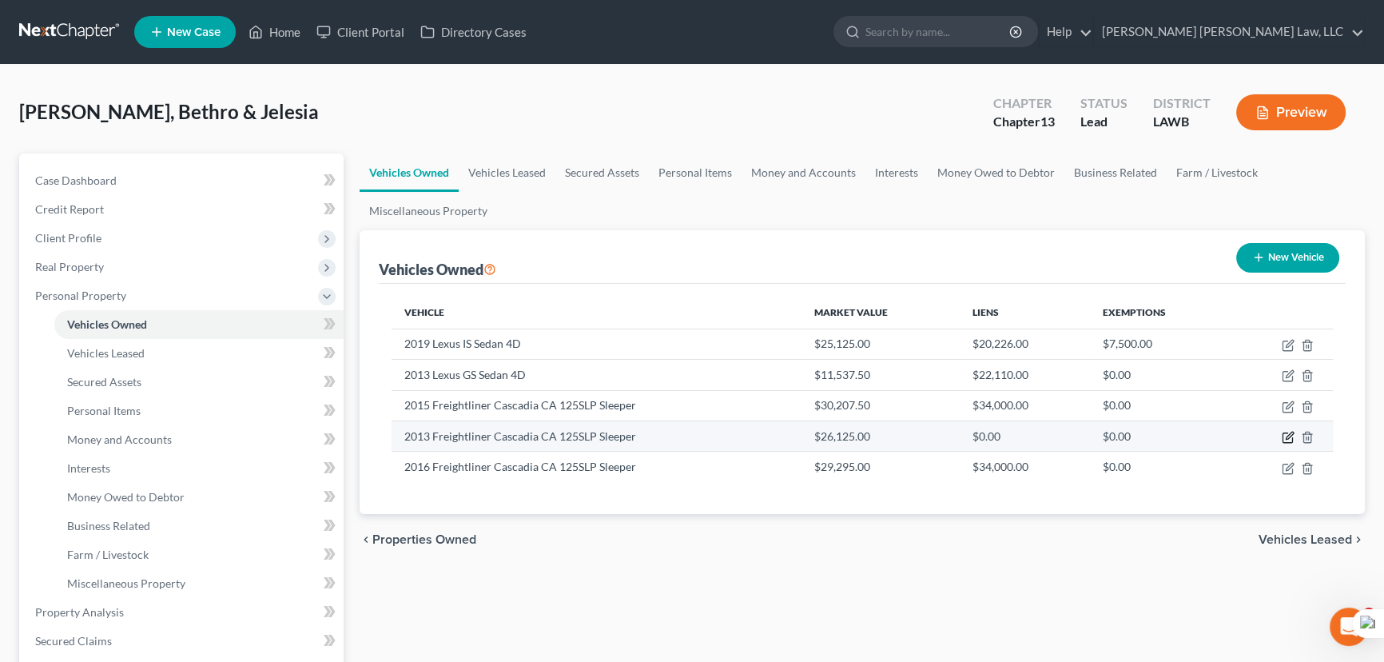
select select "2"
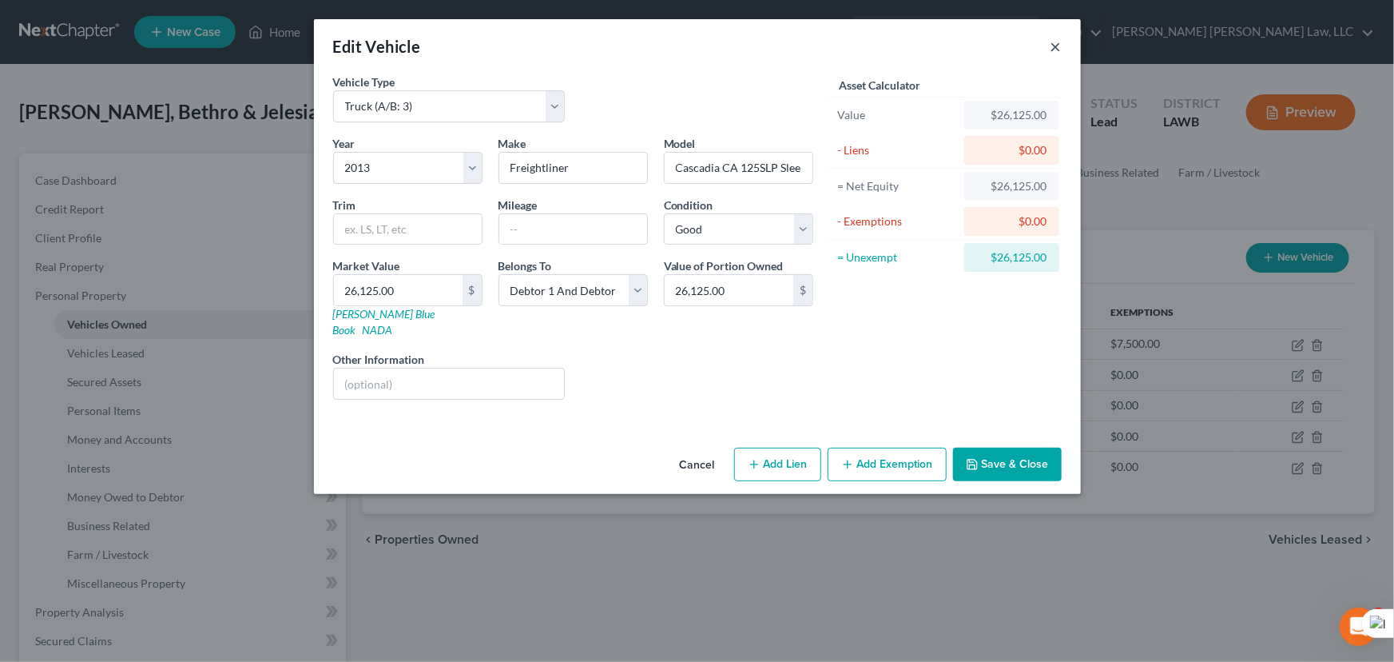
click at [1060, 49] on button "×" at bounding box center [1056, 46] width 11 height 19
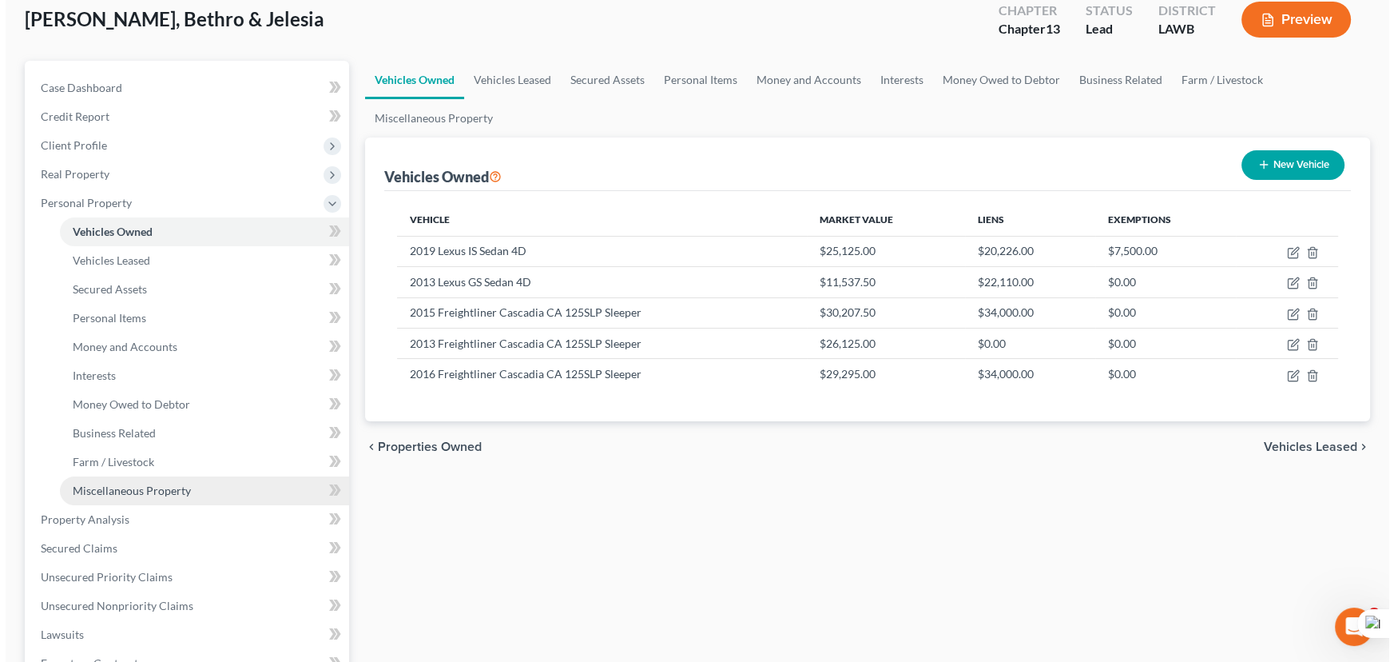
scroll to position [145, 0]
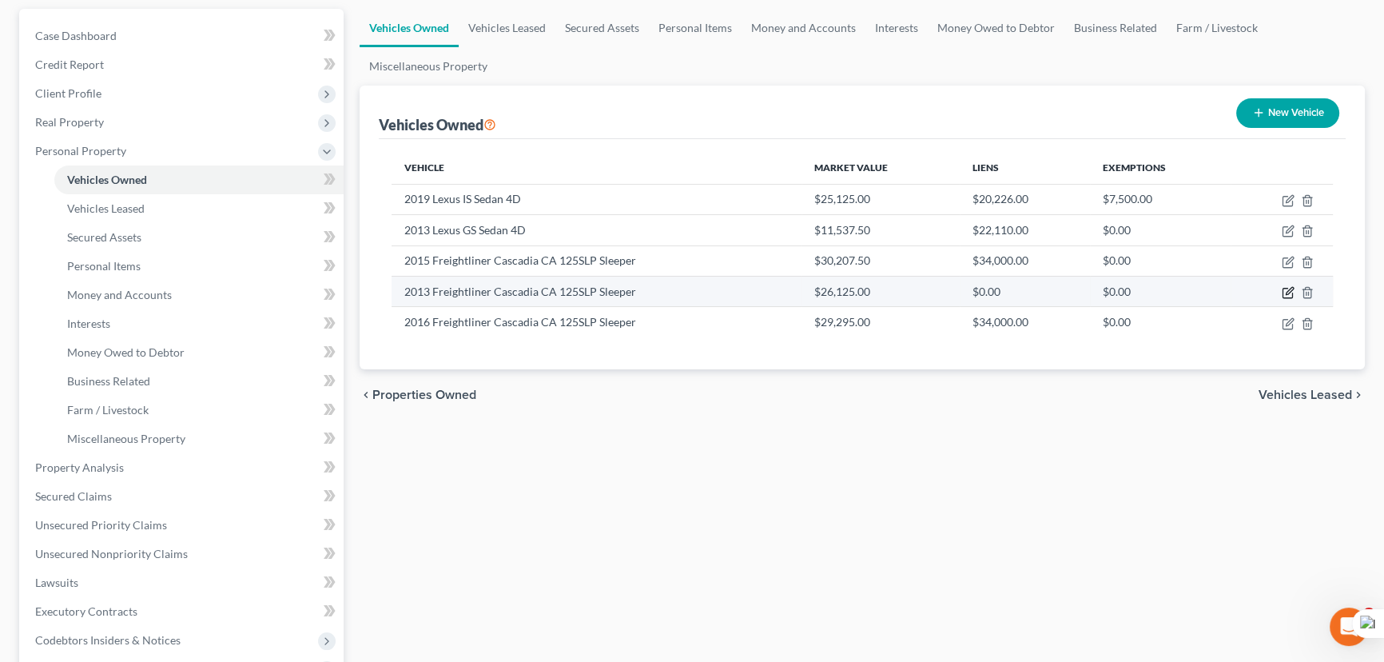
click at [1293, 292] on icon "button" at bounding box center [1288, 292] width 13 height 13
select select "1"
select select "13"
select select "2"
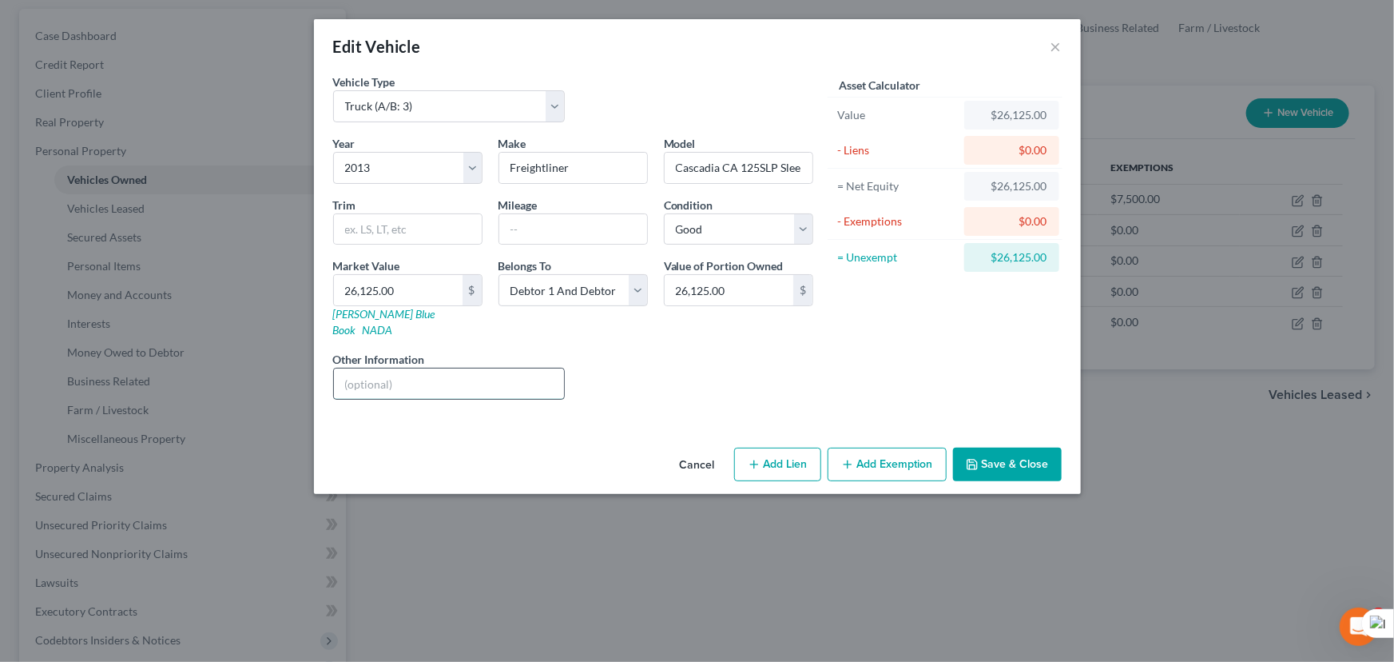
click at [486, 368] on input "text" at bounding box center [449, 383] width 231 height 30
type input "22,775 (Market Value)- 350 (sales cost)= 25,775 - 3327.5 (trustee fee)= 22,447.…"
click at [1039, 447] on button "Save & Close" at bounding box center [1007, 464] width 109 height 34
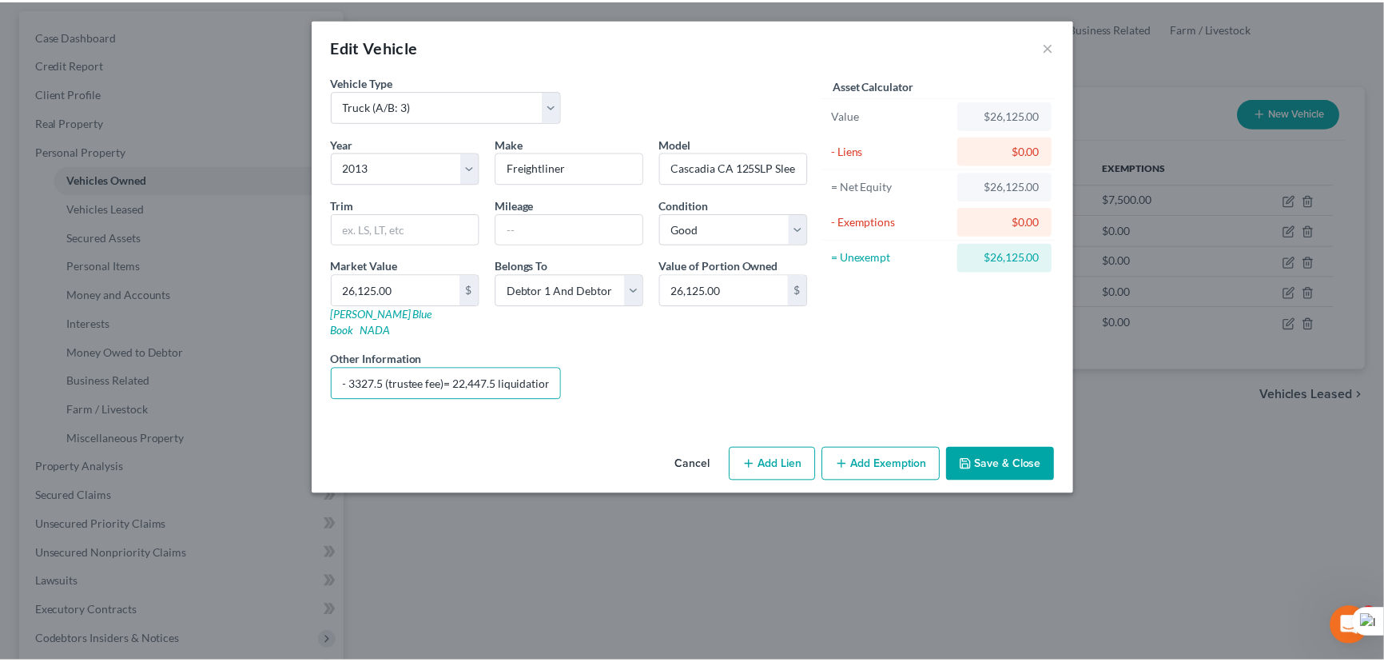
scroll to position [0, 0]
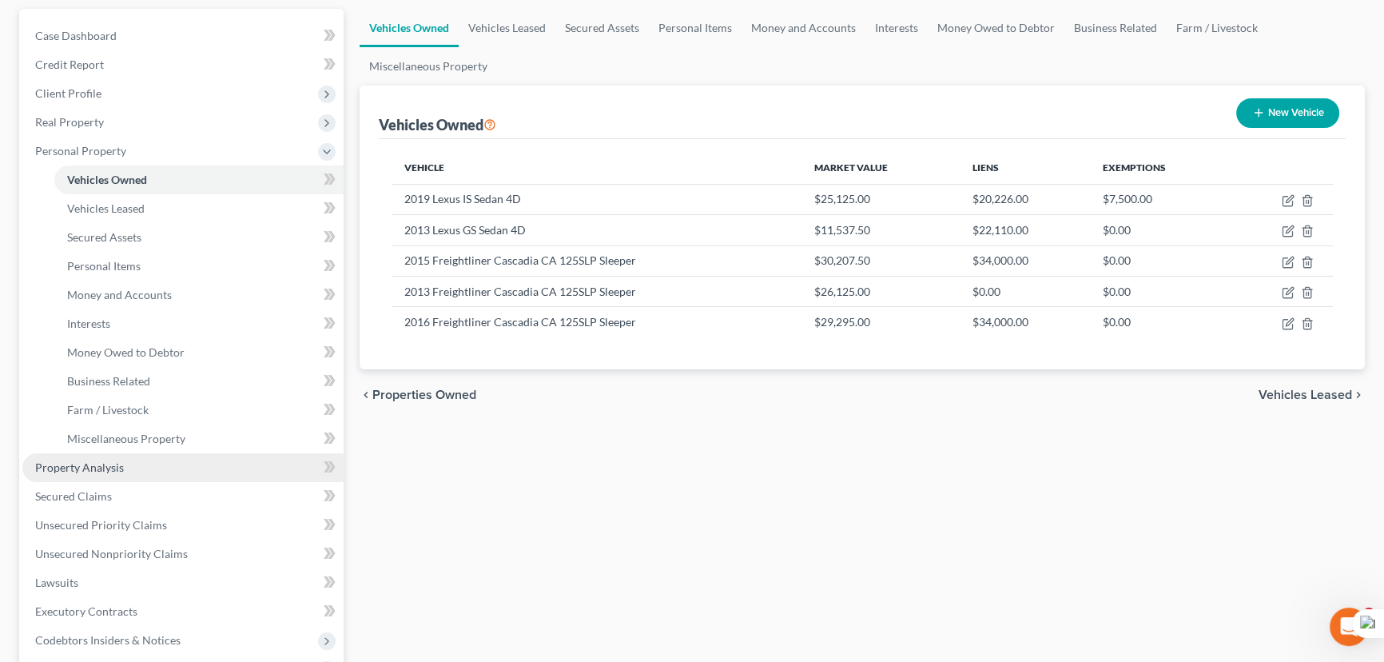
click at [154, 463] on link "Property Analysis" at bounding box center [182, 467] width 321 height 29
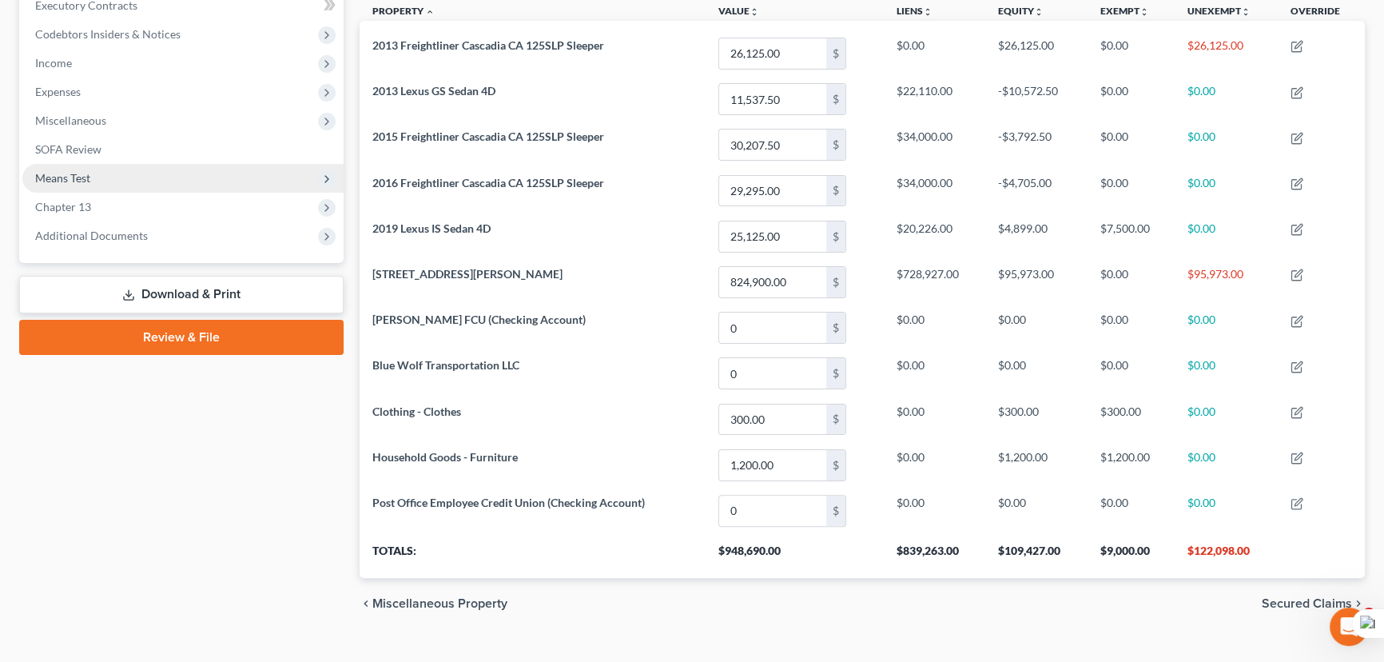
scroll to position [487, 0]
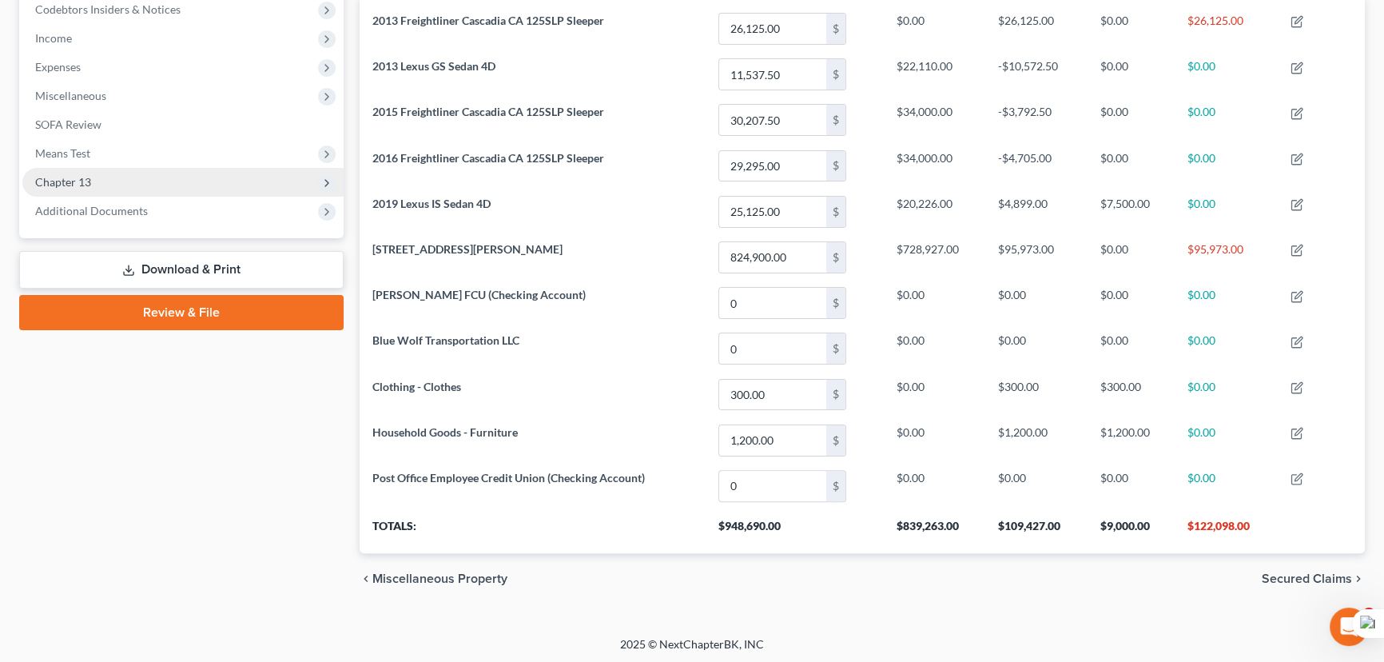
click at [185, 192] on span "Chapter 13" at bounding box center [182, 182] width 321 height 29
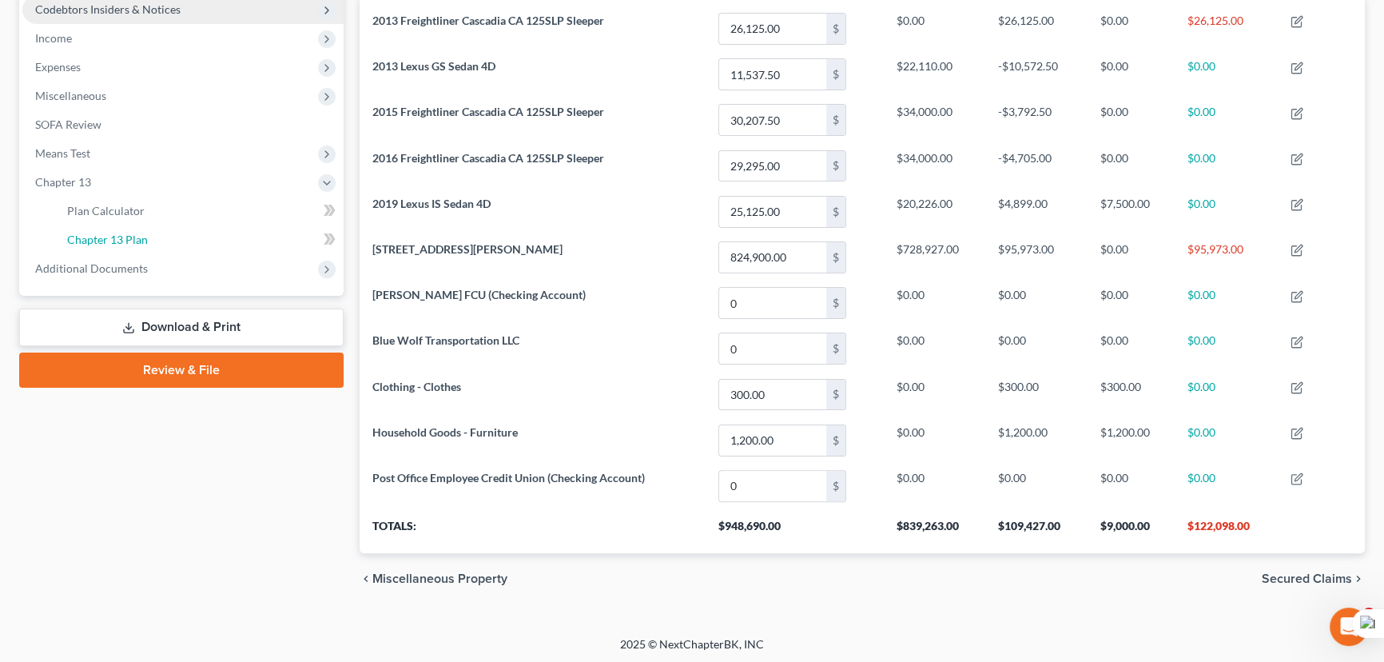
click at [168, 238] on link "Chapter 13 Plan" at bounding box center [198, 239] width 289 height 29
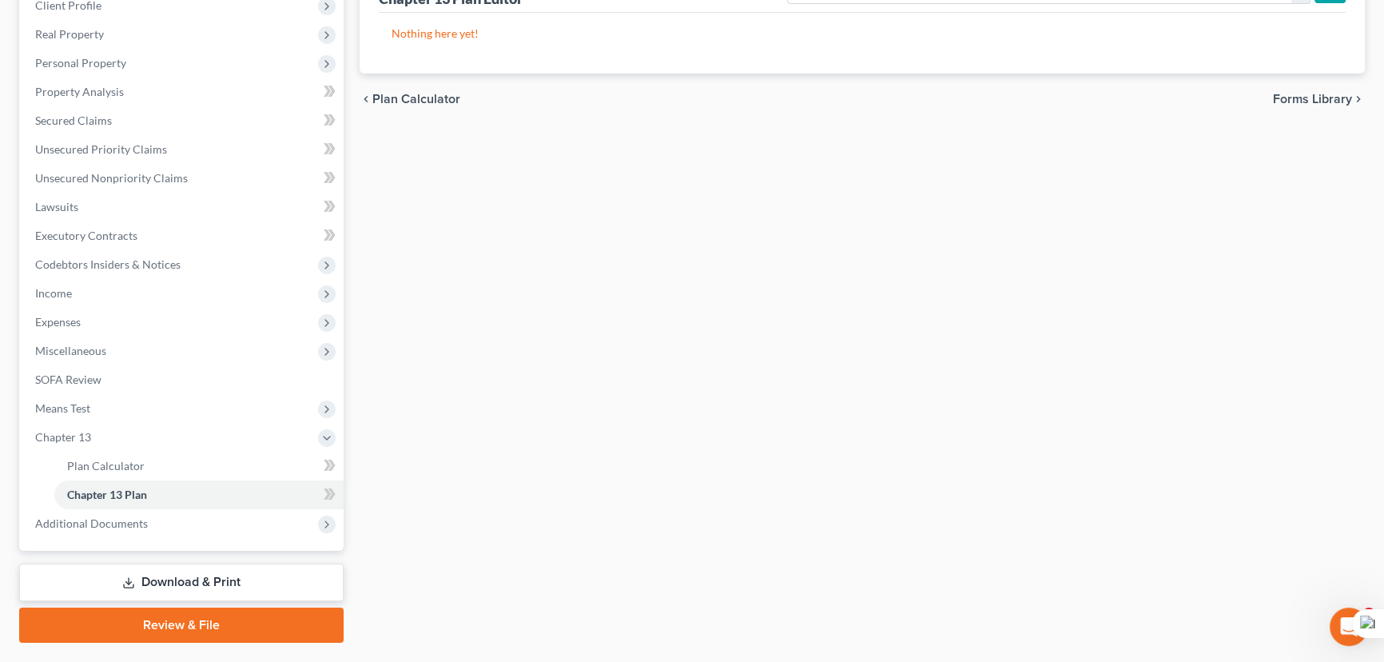
scroll to position [272, 0]
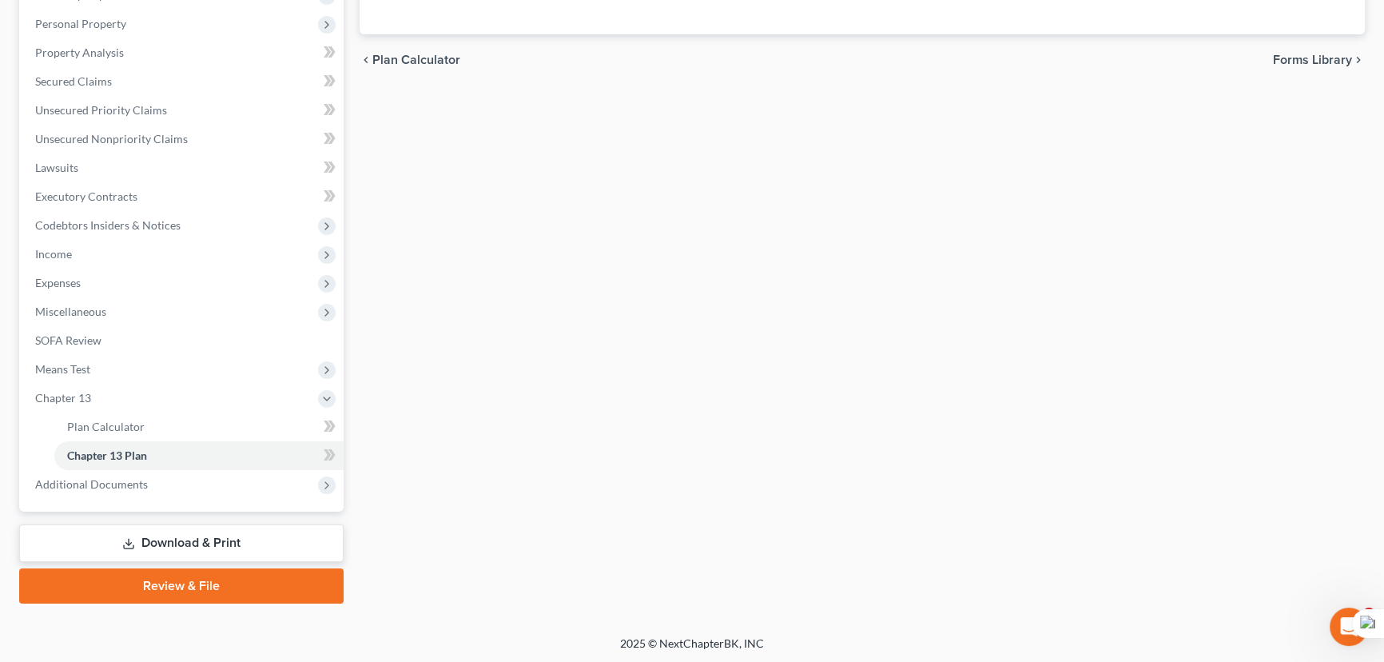
drag, startPoint x: 1190, startPoint y: 343, endPoint x: 897, endPoint y: 340, distance: 293.2
click at [1190, 343] on div "Plan Calculator Chapter 13 Plan Chapter 13 Plan Editor Please select your Chapt…" at bounding box center [862, 242] width 1021 height 721
click at [141, 288] on span "Expenses" at bounding box center [182, 282] width 321 height 29
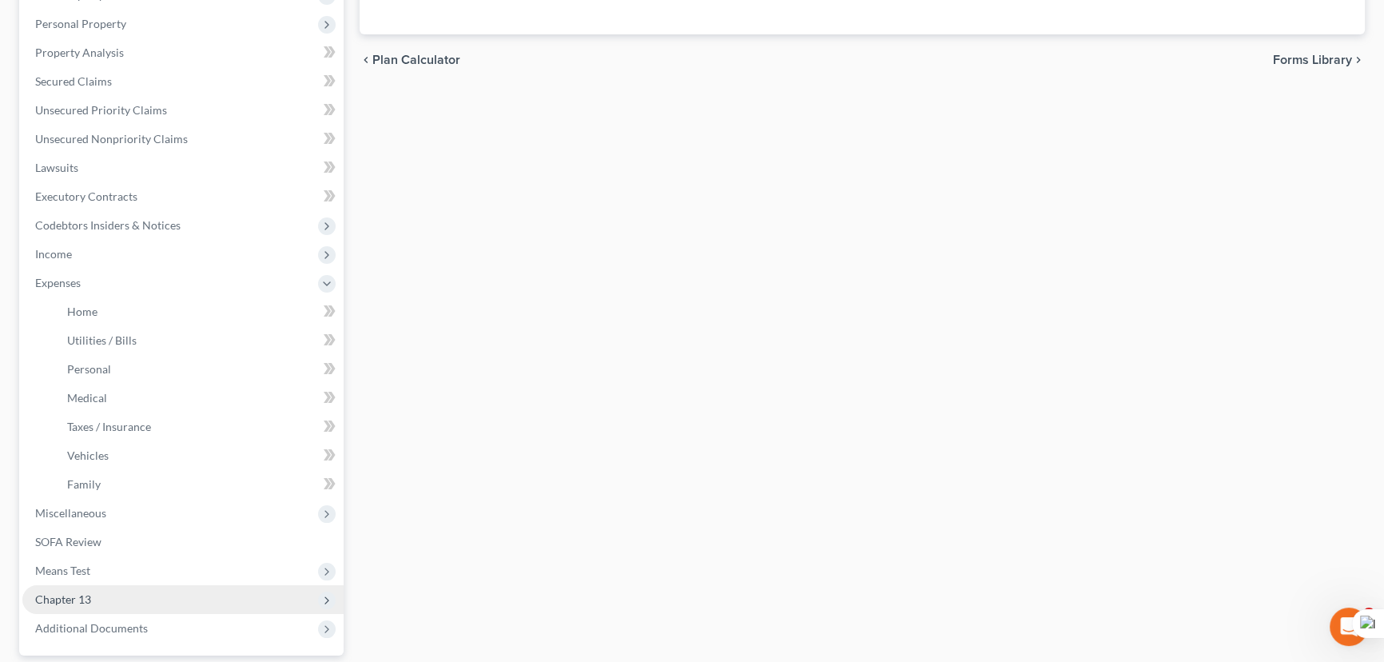
click at [89, 585] on span "Chapter 13" at bounding box center [182, 599] width 321 height 29
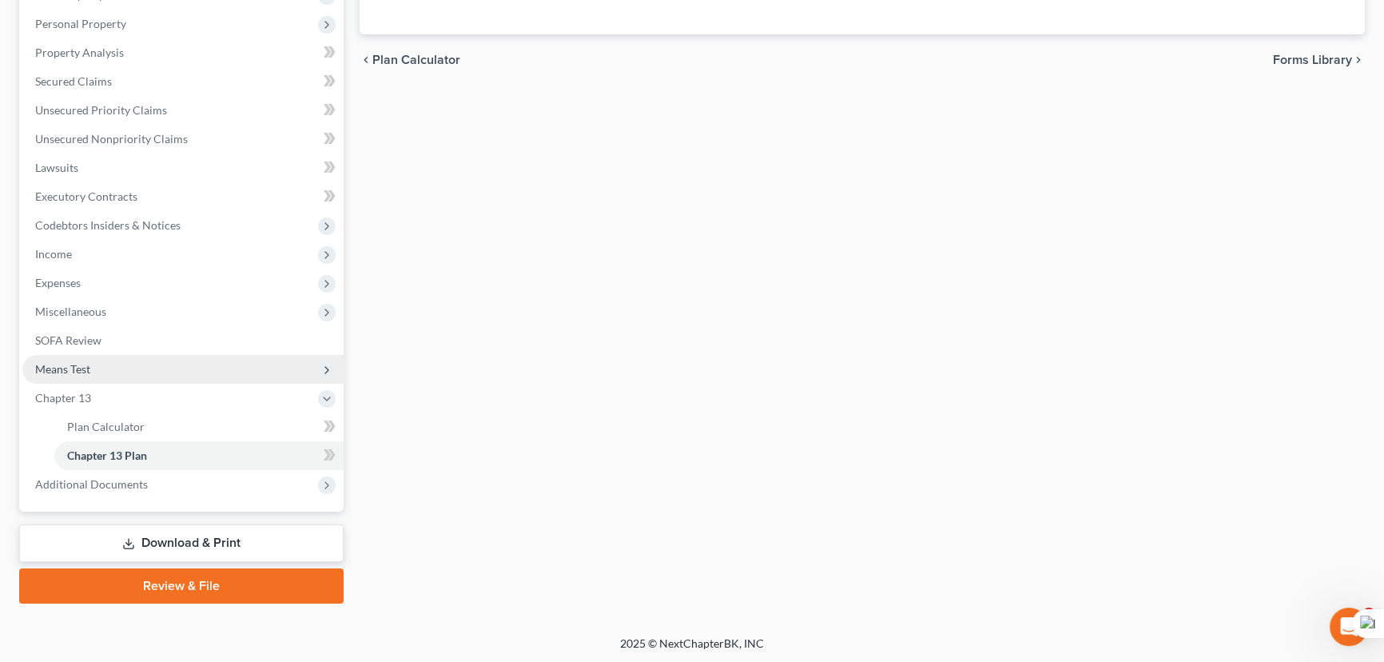
click at [102, 359] on span "Means Test" at bounding box center [182, 369] width 321 height 29
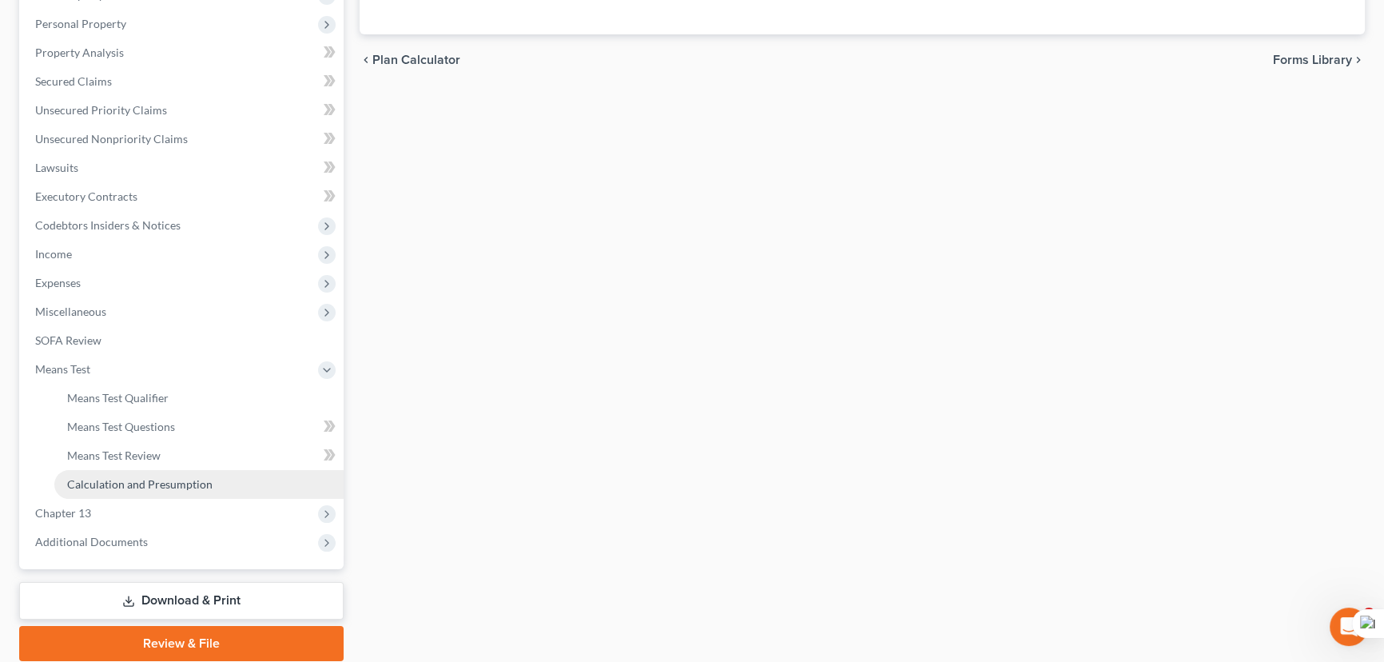
click at [133, 479] on span "Calculation and Presumption" at bounding box center [139, 484] width 145 height 14
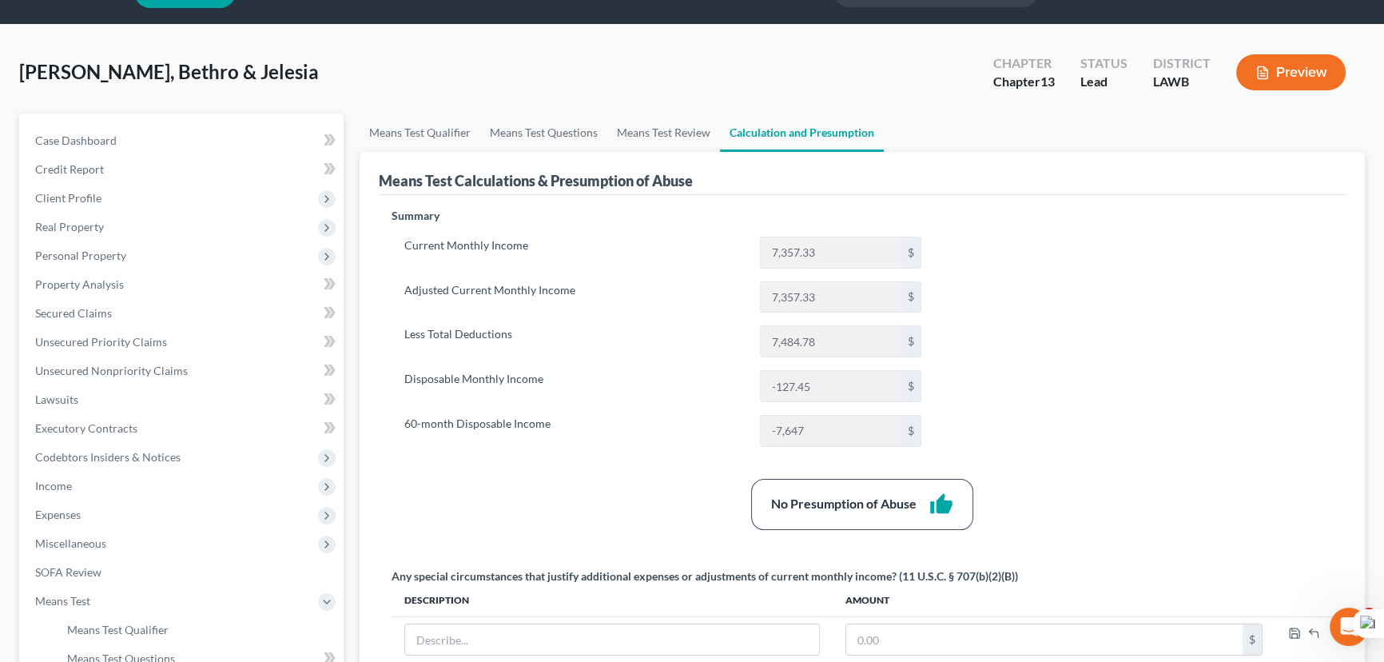
scroll to position [39, 0]
click at [656, 123] on link "Means Test Review" at bounding box center [663, 133] width 113 height 38
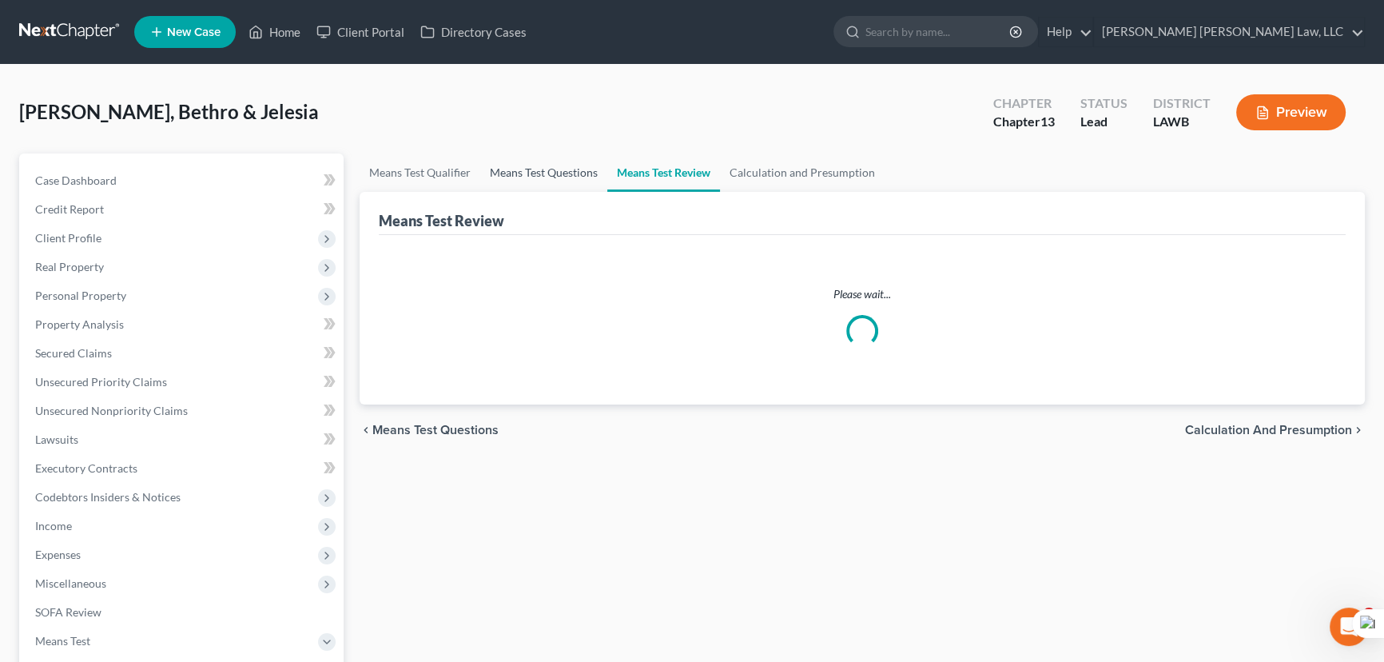
click at [504, 168] on link "Means Test Questions" at bounding box center [543, 172] width 127 height 38
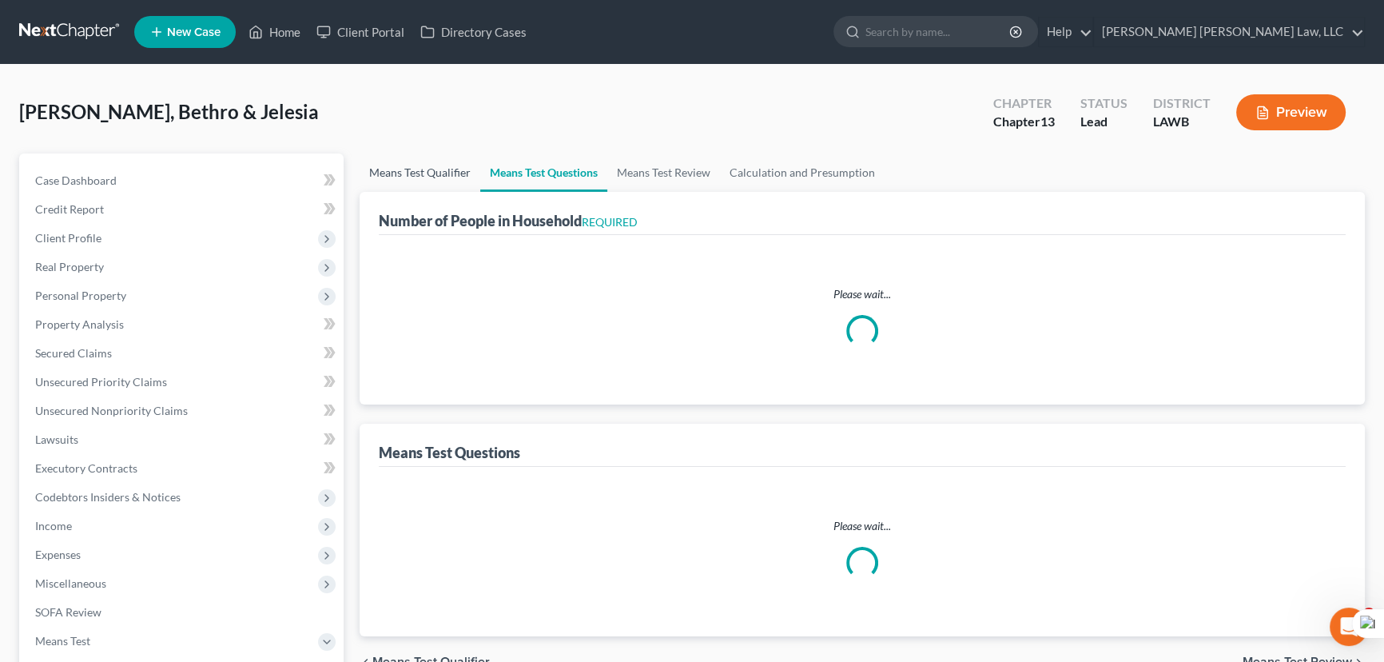
click at [419, 171] on link "Means Test Qualifier" at bounding box center [420, 172] width 121 height 38
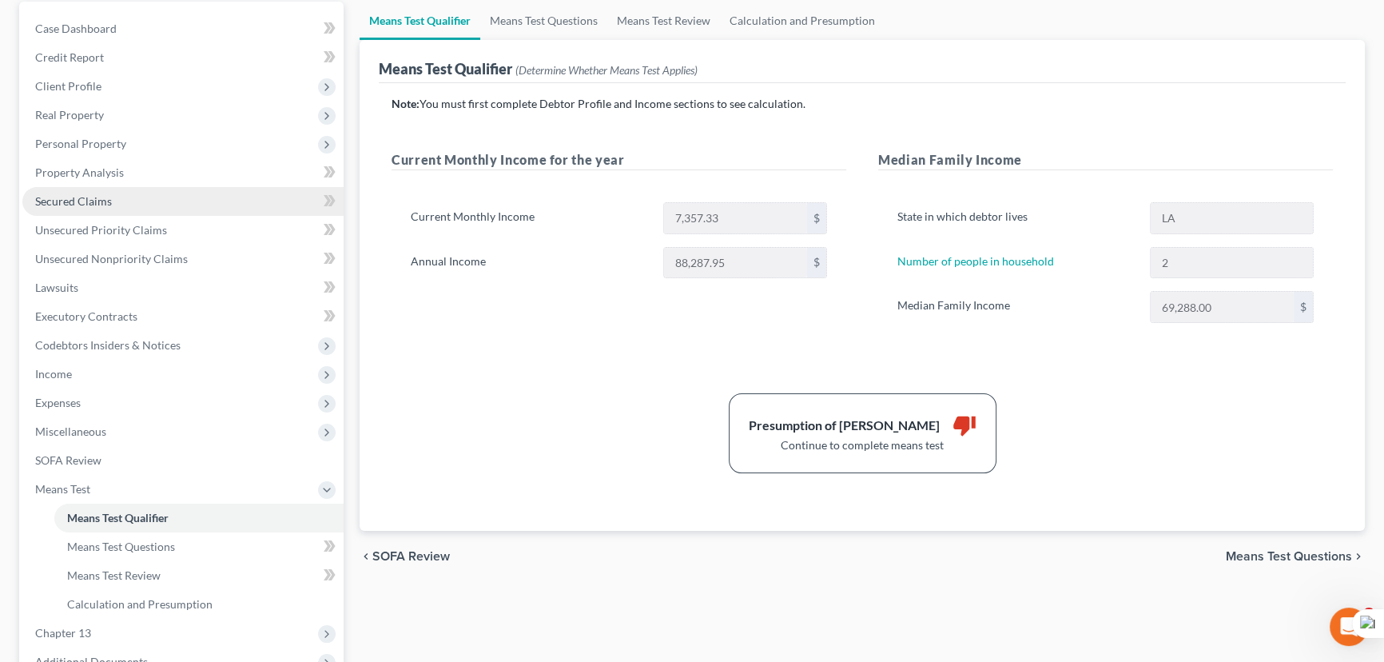
scroll to position [145, 0]
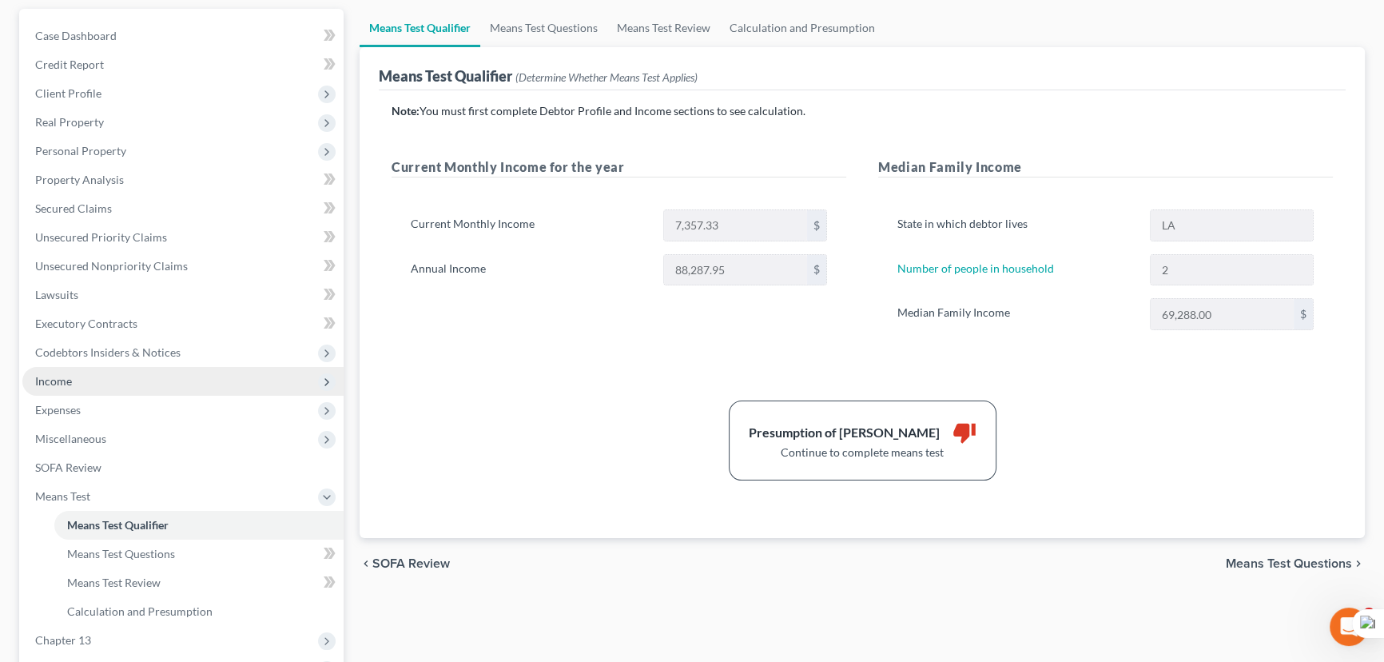
click at [101, 367] on span "Income" at bounding box center [182, 381] width 321 height 29
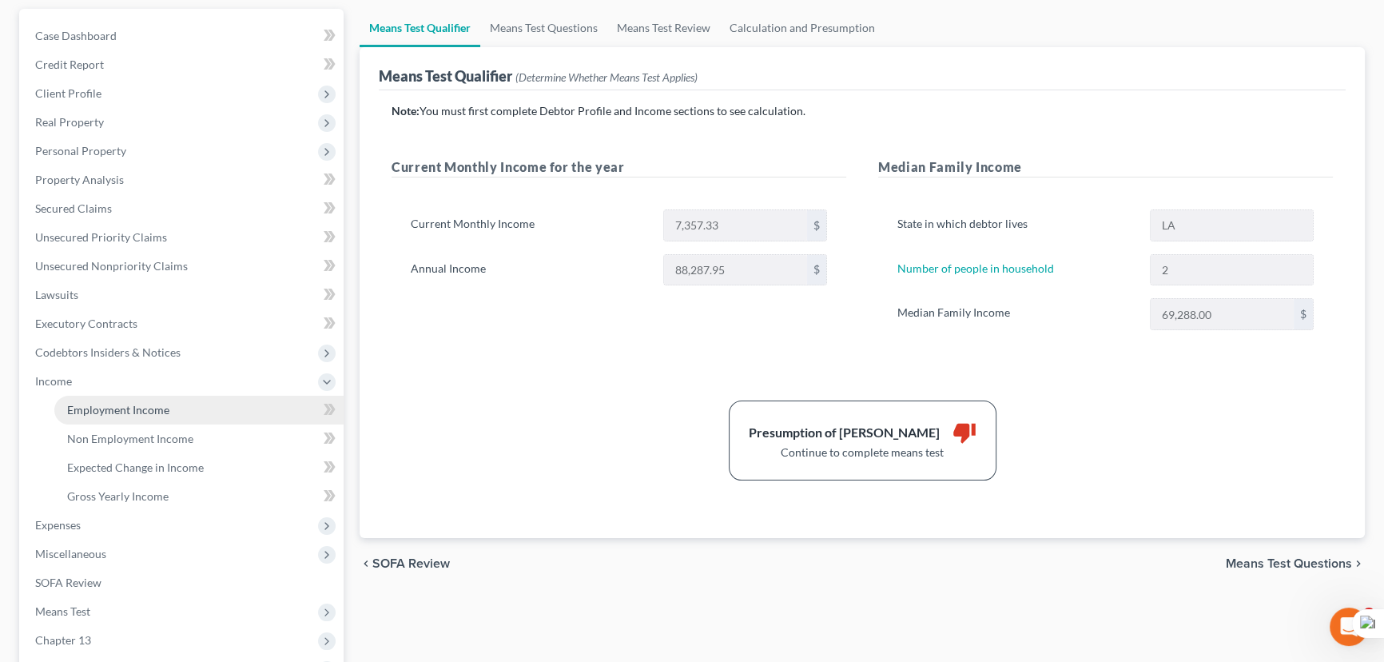
click at [107, 398] on link "Employment Income" at bounding box center [198, 409] width 289 height 29
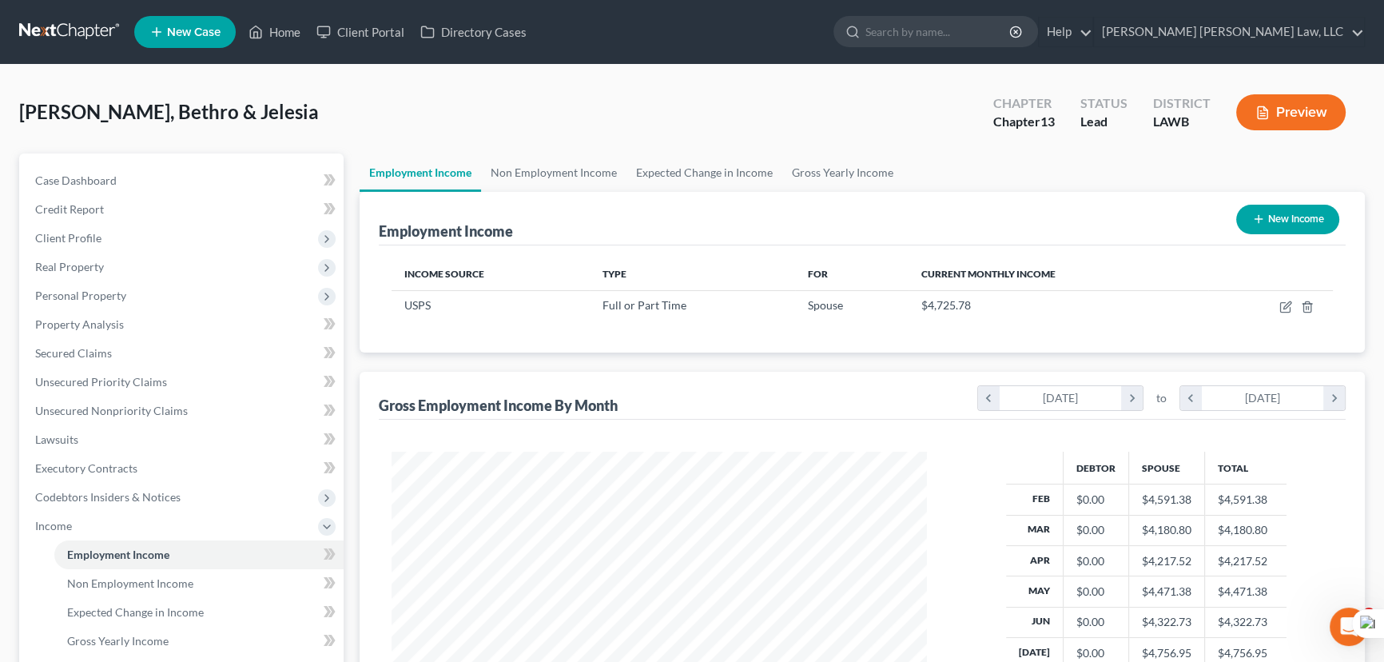
scroll to position [286, 567]
click at [526, 179] on link "Non Employment Income" at bounding box center [553, 172] width 145 height 38
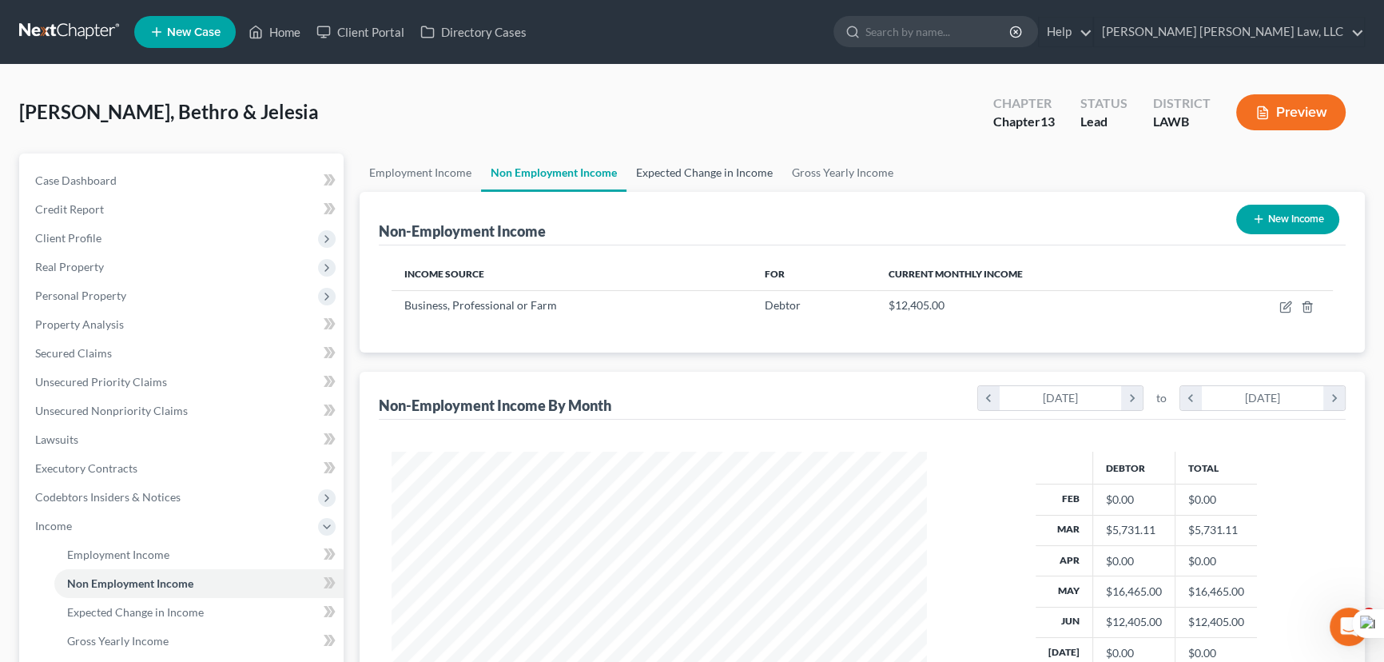
scroll to position [286, 567]
click at [701, 175] on link "Expected Change in Income" at bounding box center [704, 172] width 156 height 38
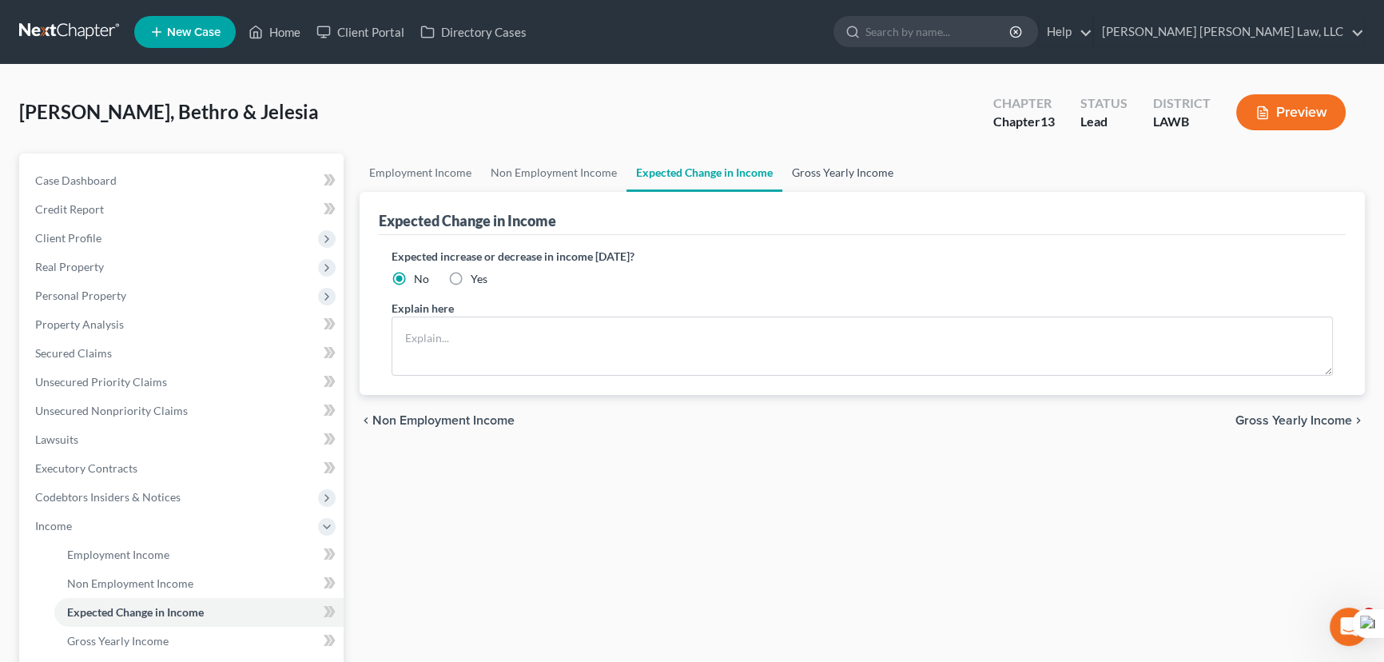
drag, startPoint x: 821, startPoint y: 170, endPoint x: 805, endPoint y: 180, distance: 18.6
click at [822, 173] on link "Gross Yearly Income" at bounding box center [842, 172] width 121 height 38
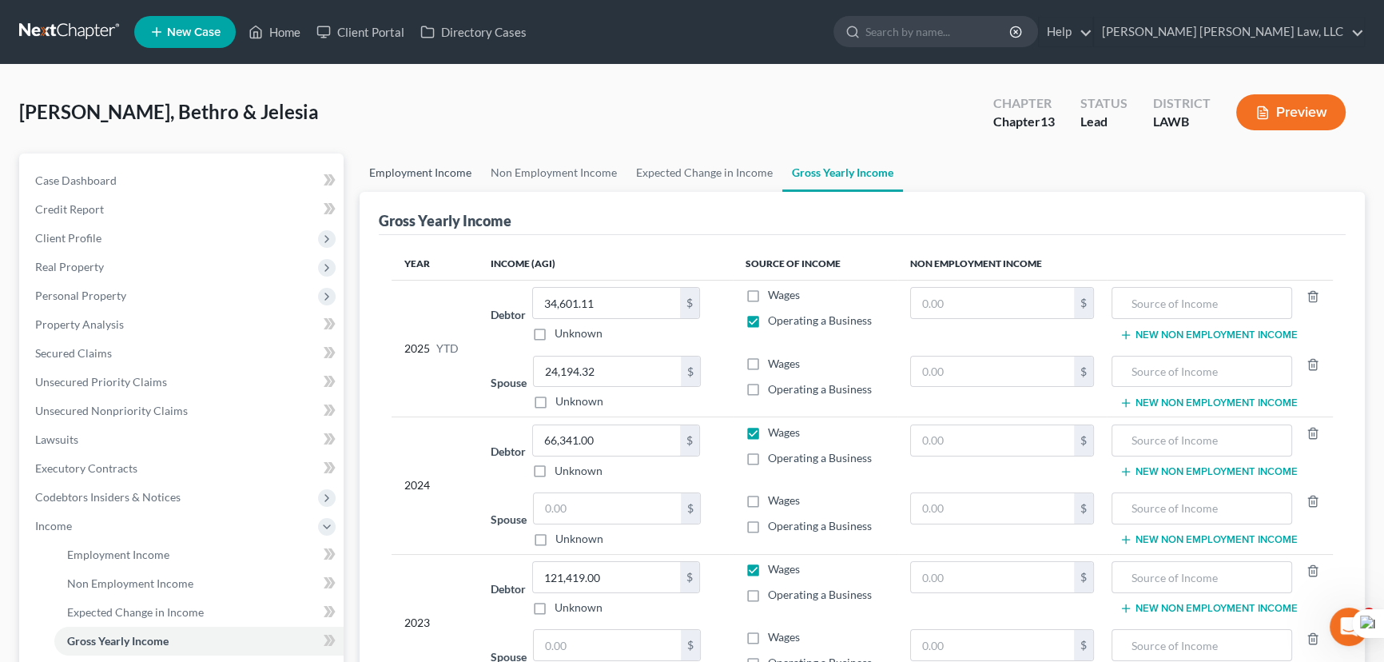
click at [423, 172] on link "Employment Income" at bounding box center [420, 172] width 121 height 38
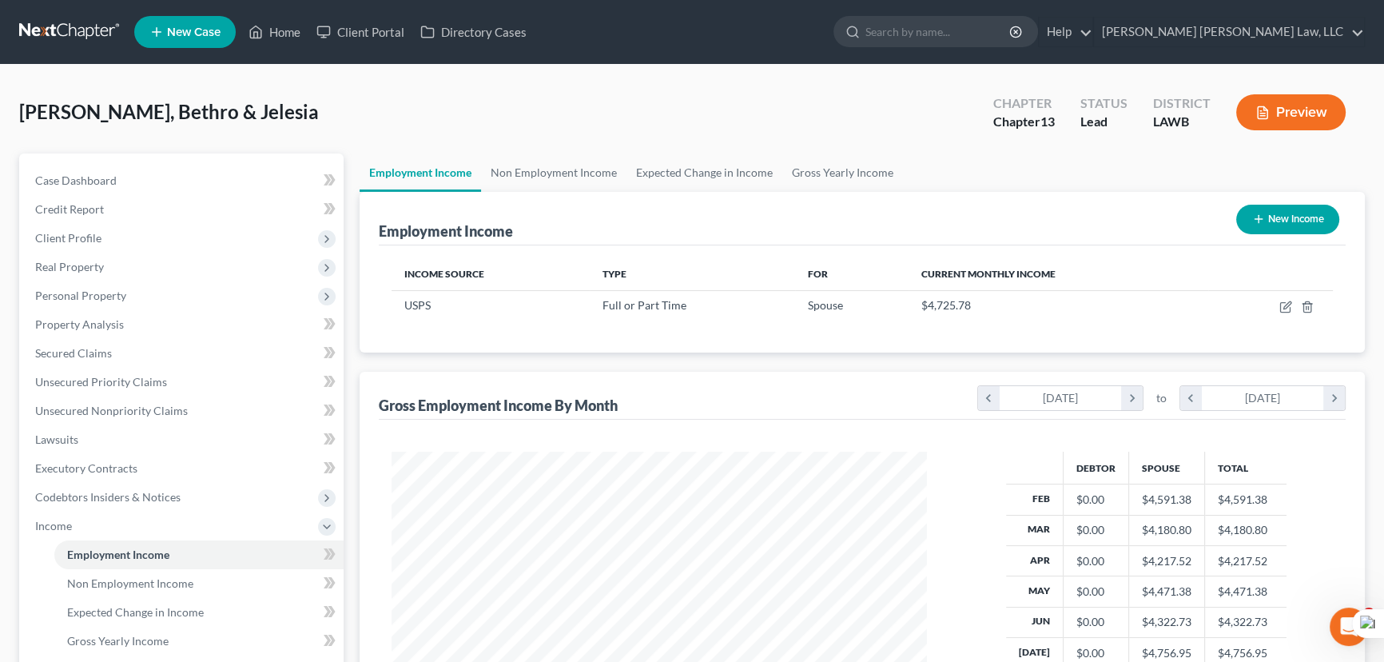
scroll to position [286, 567]
click at [879, 188] on link "Gross Yearly Income" at bounding box center [842, 172] width 121 height 38
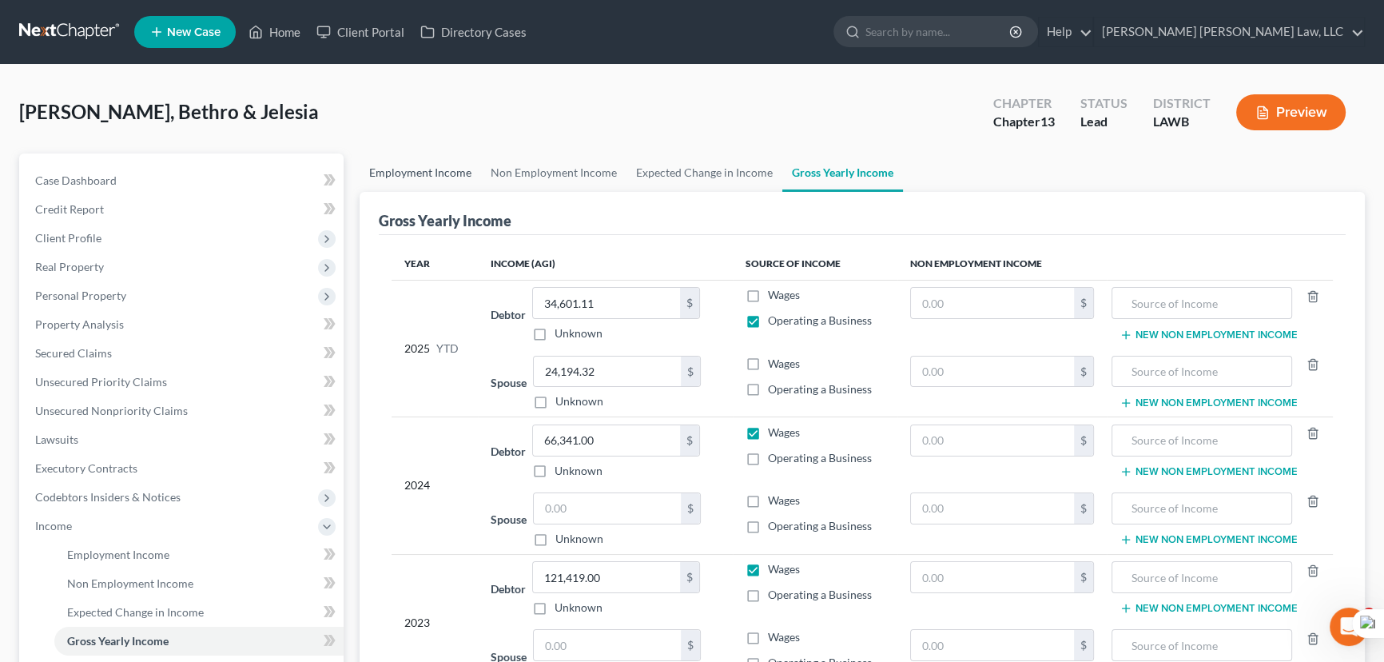
click at [403, 160] on link "Employment Income" at bounding box center [420, 172] width 121 height 38
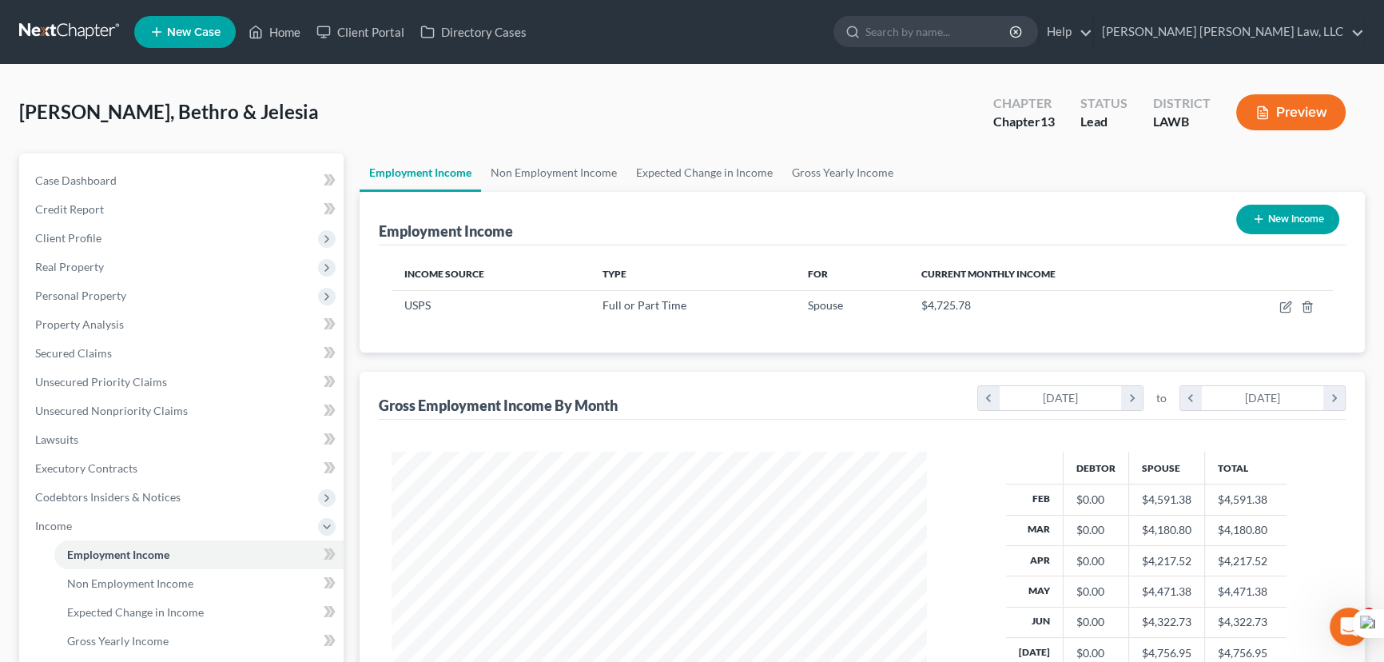
scroll to position [286, 567]
click at [144, 343] on link "Secured Claims" at bounding box center [182, 353] width 321 height 29
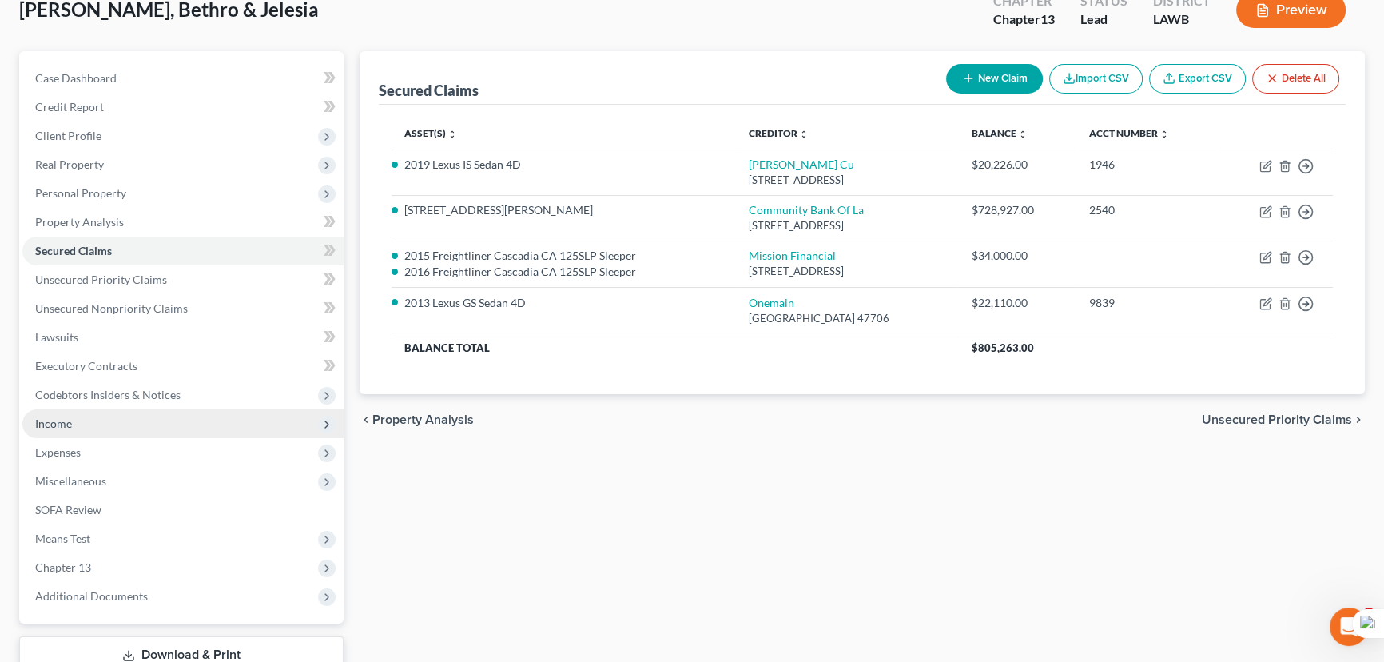
scroll to position [214, 0]
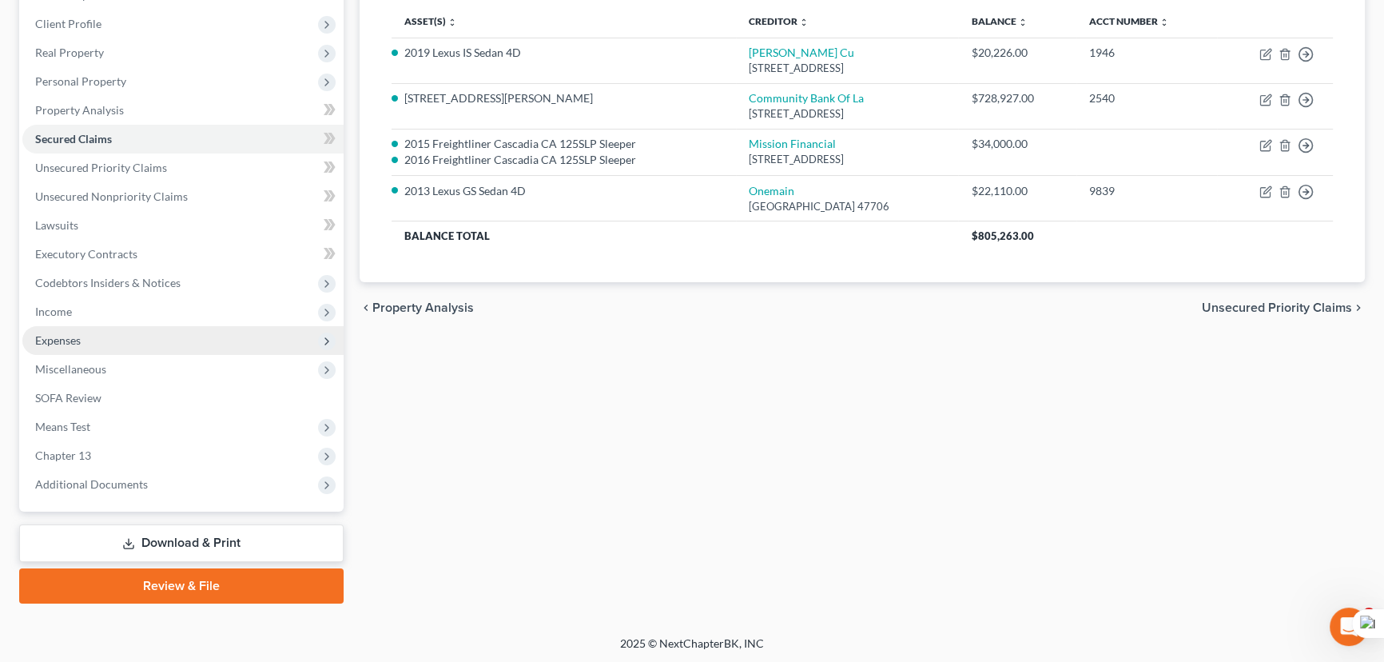
drag, startPoint x: 101, startPoint y: 332, endPoint x: 111, endPoint y: 348, distance: 18.6
click at [101, 332] on span "Expenses" at bounding box center [182, 340] width 321 height 29
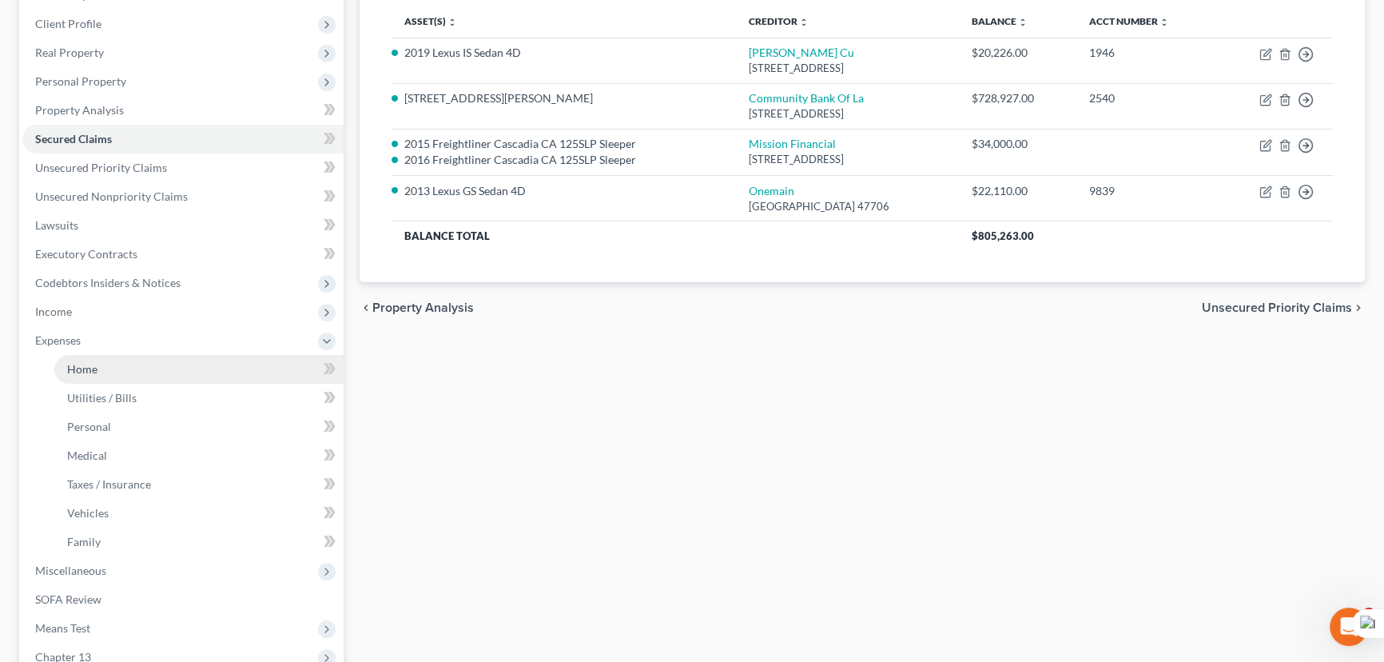
click at [113, 364] on link "Home" at bounding box center [198, 369] width 289 height 29
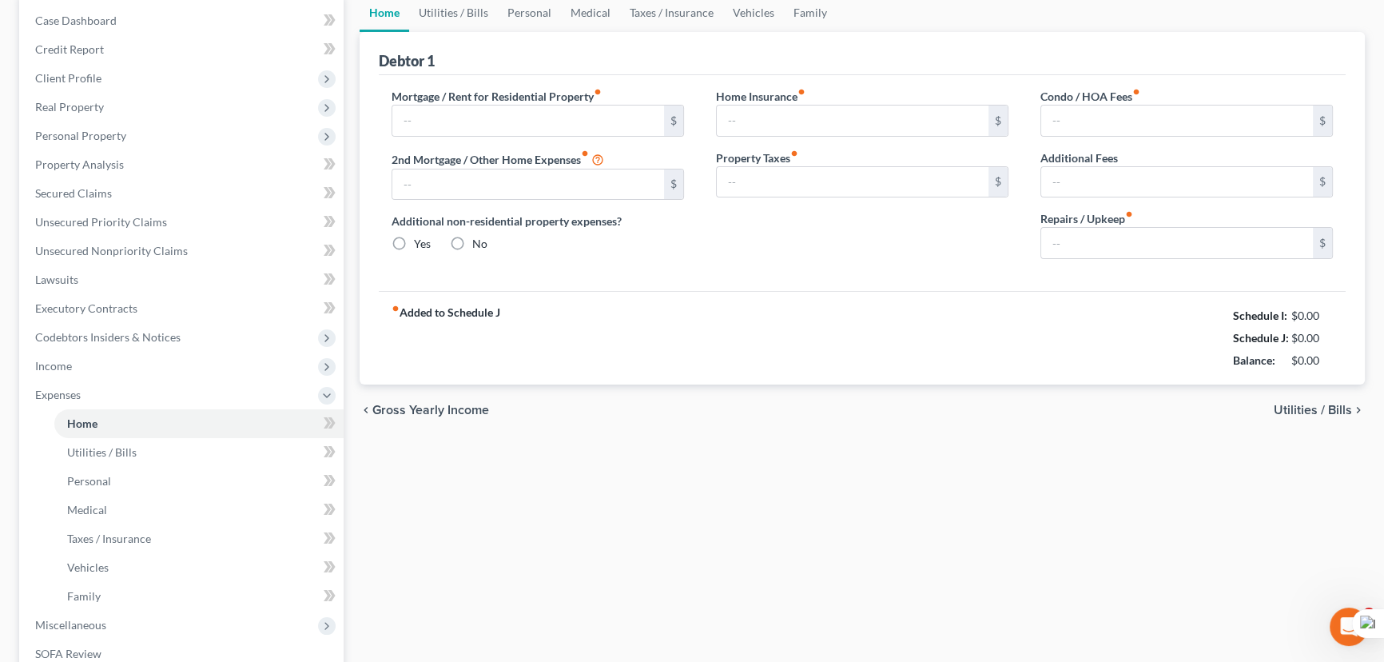
type input "1,000.00"
type input "0.00"
radio input "true"
type input "0.00"
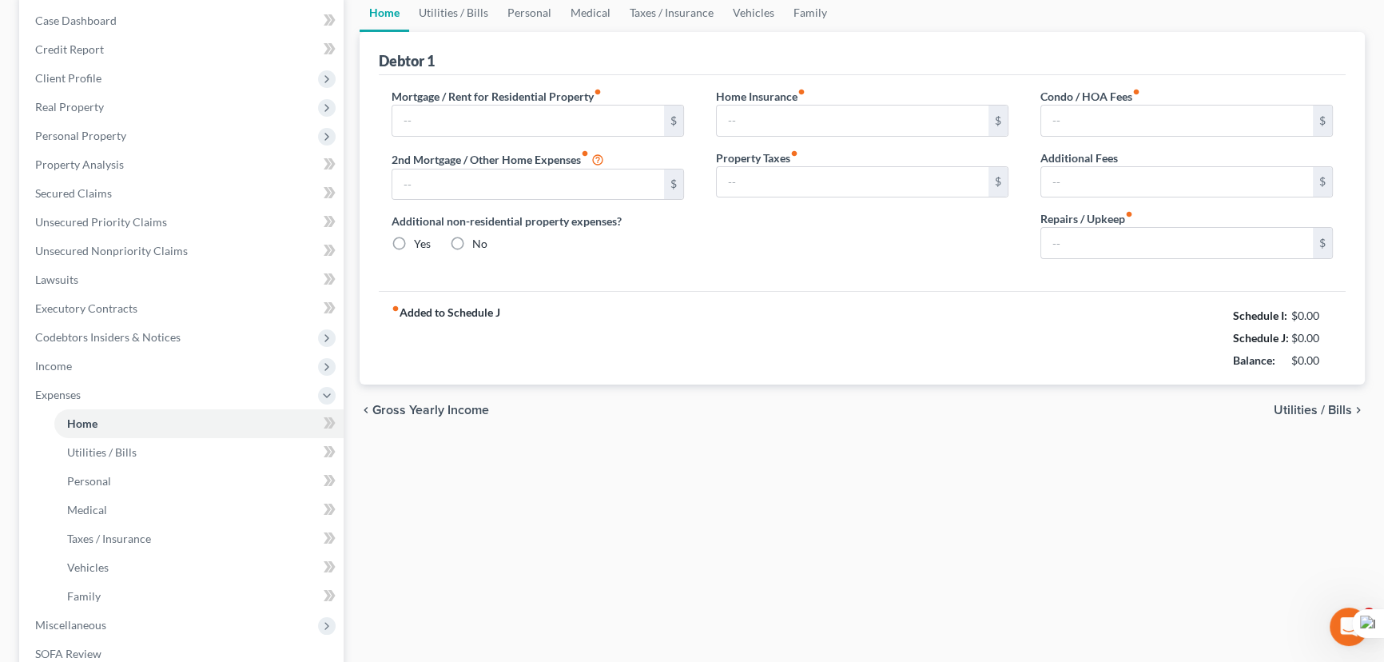
type input "0.00"
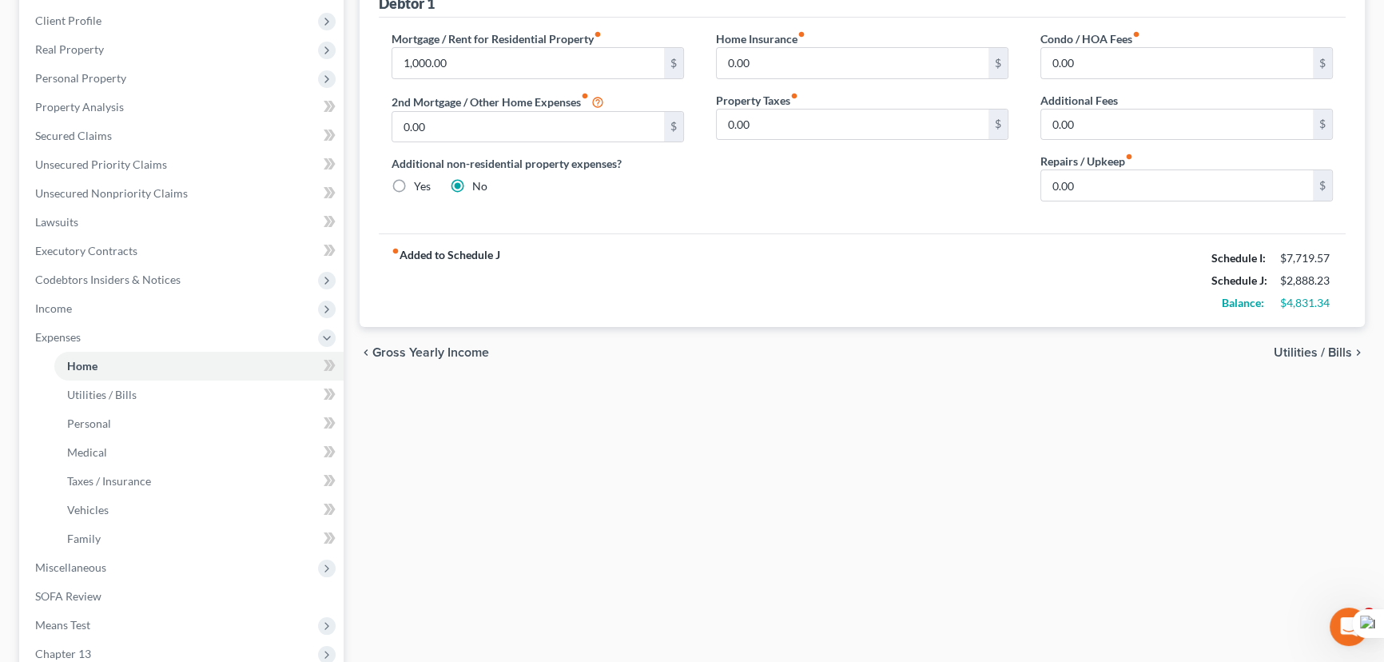
scroll to position [72, 0]
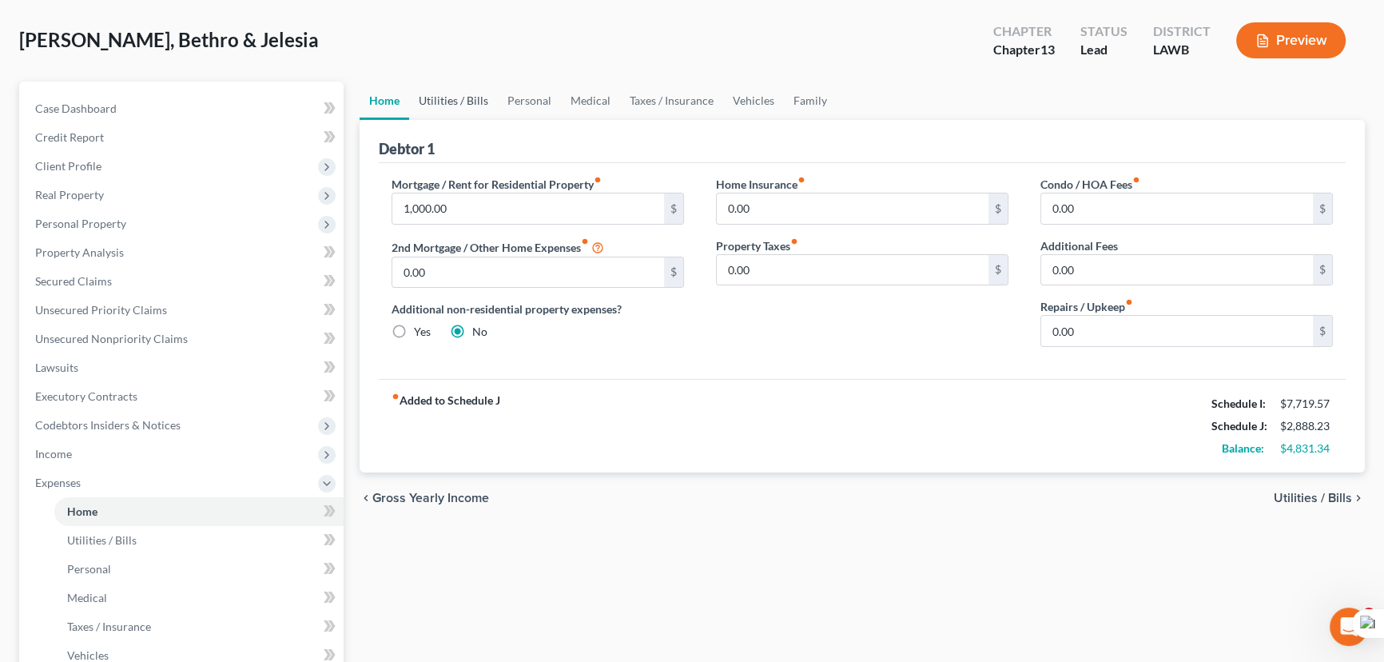
click at [439, 94] on link "Utilities / Bills" at bounding box center [453, 100] width 89 height 38
